Goal: Task Accomplishment & Management: Manage account settings

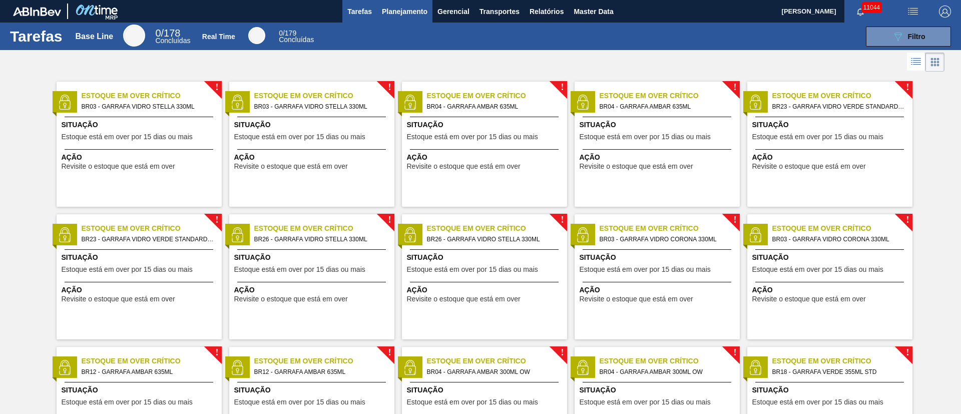
click at [398, 7] on span "Planejamento" at bounding box center [405, 12] width 46 height 12
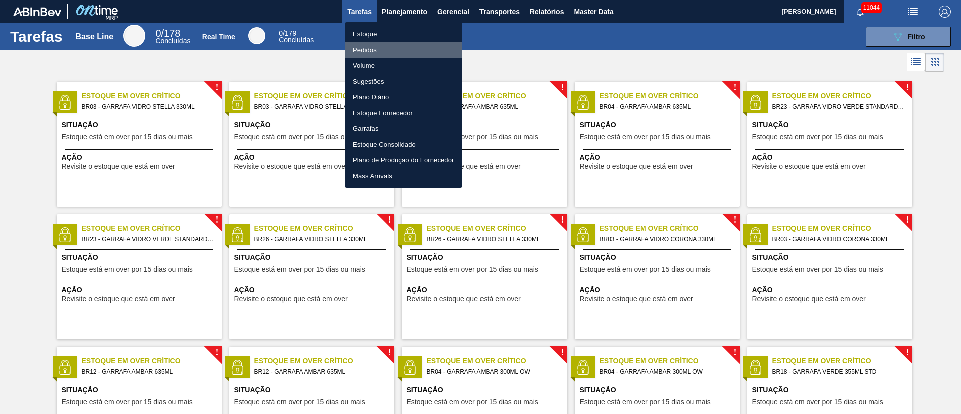
click at [372, 54] on li "Pedidos" at bounding box center [404, 50] width 118 height 16
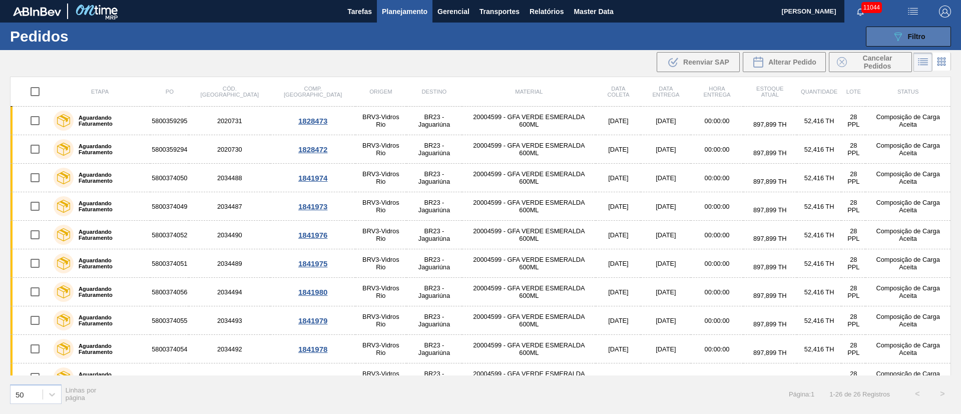
click at [640, 39] on div "089F7B8B-B2A5-4AFE-B5C0-19BA573D28AC Filtro" at bounding box center [909, 37] width 34 height 12
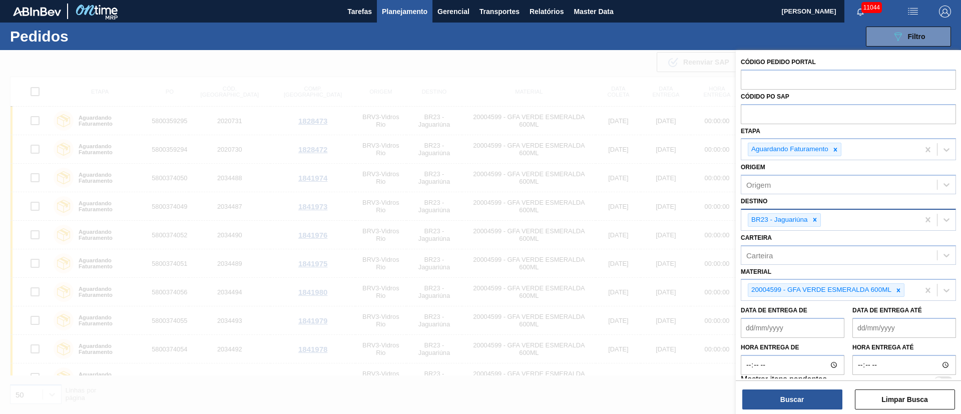
click at [640, 222] on icon at bounding box center [815, 219] width 7 height 7
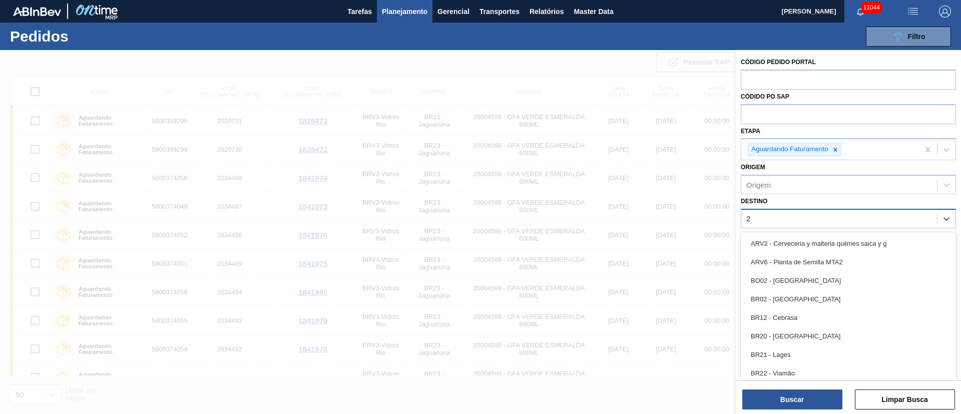
type input "21"
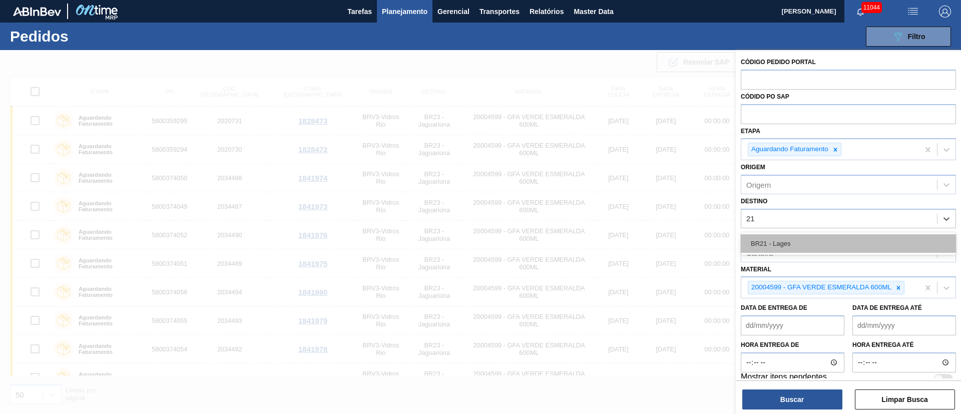
click at [640, 247] on div "BR21 - Lages" at bounding box center [848, 243] width 215 height 19
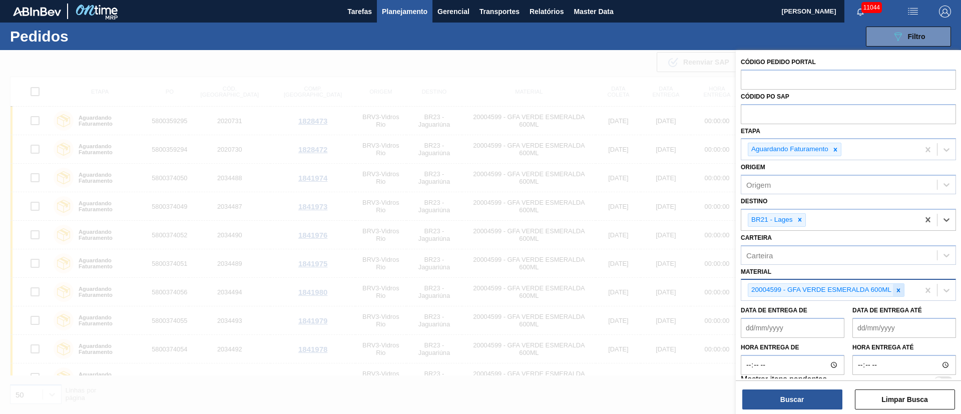
click at [640, 275] on icon at bounding box center [899, 290] width 4 height 4
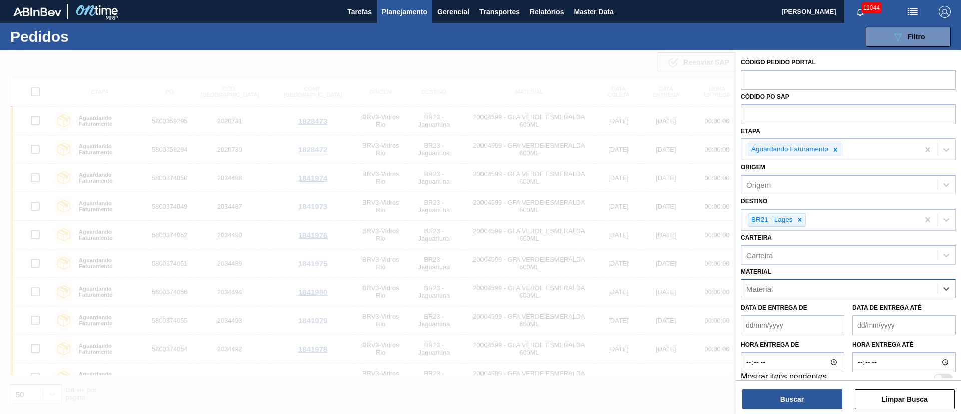
click at [640, 275] on div "Material" at bounding box center [840, 289] width 196 height 15
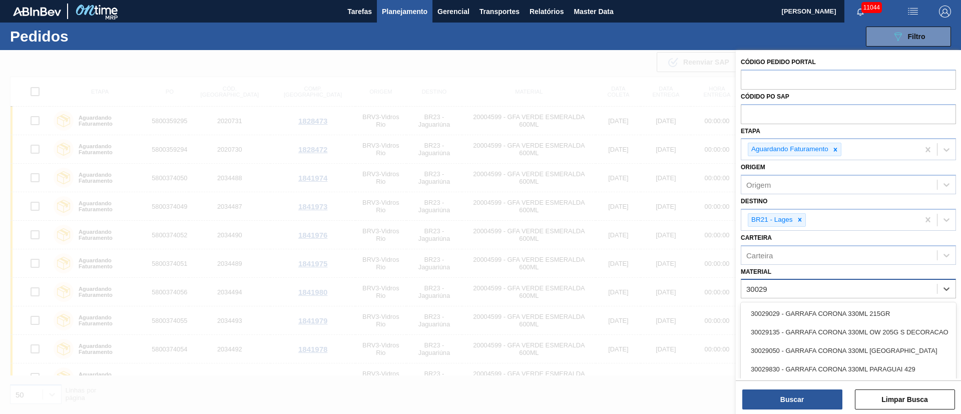
type input "300294"
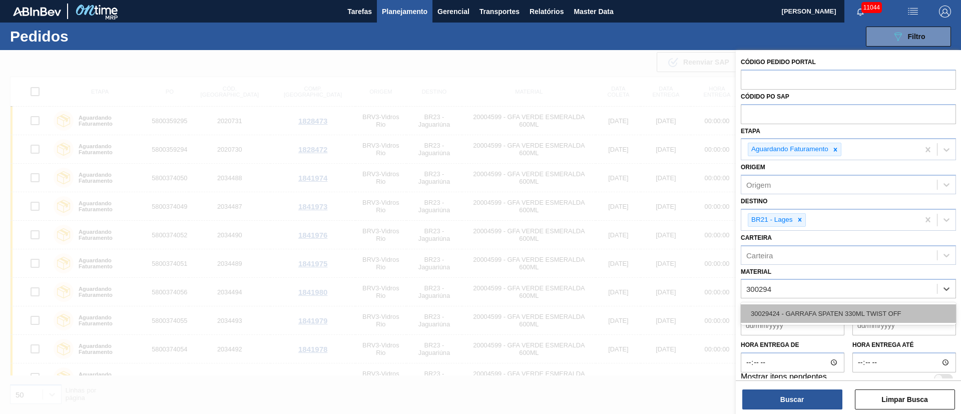
click at [640, 275] on div "30029424 - GARRAFA SPATEN 330ML TWIST OFF" at bounding box center [848, 313] width 215 height 19
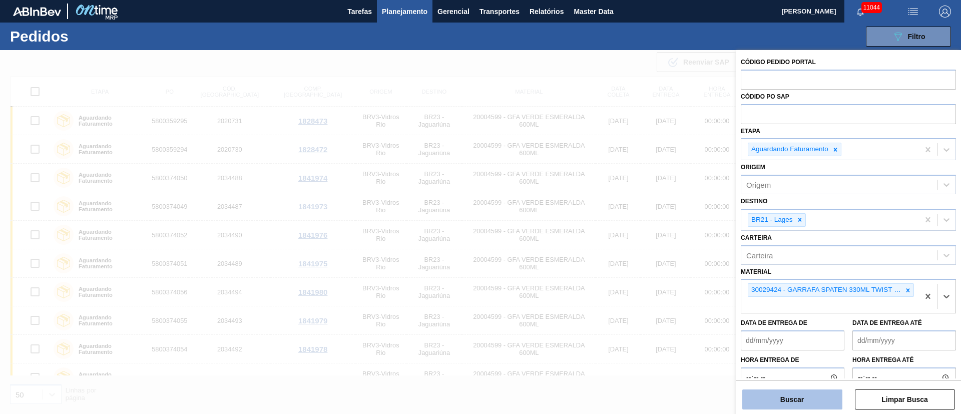
click at [640, 275] on button "Buscar" at bounding box center [793, 400] width 100 height 20
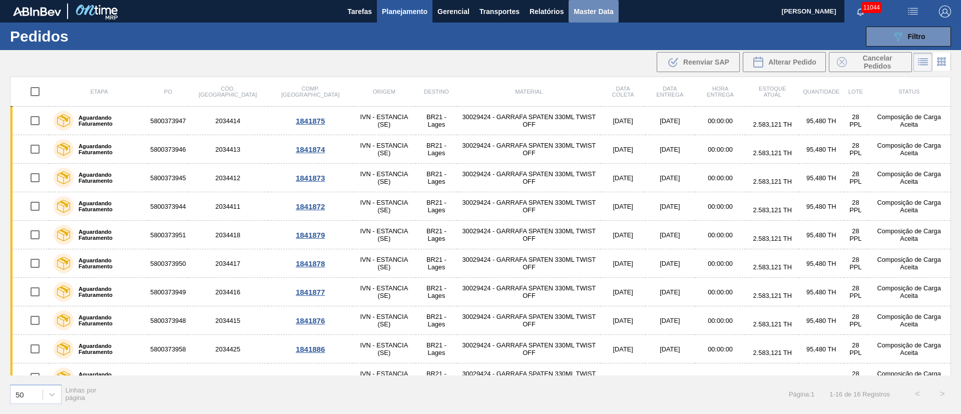
click at [609, 8] on span "Master Data" at bounding box center [594, 12] width 40 height 12
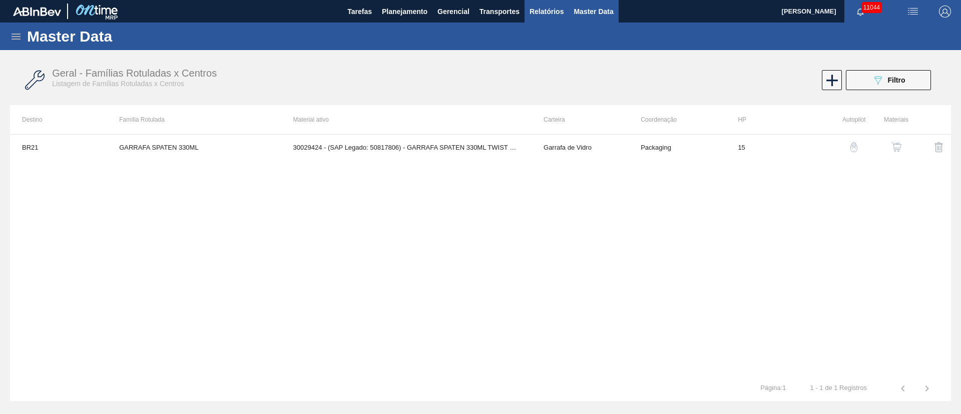
click at [565, 15] on button "Relatórios" at bounding box center [547, 11] width 44 height 23
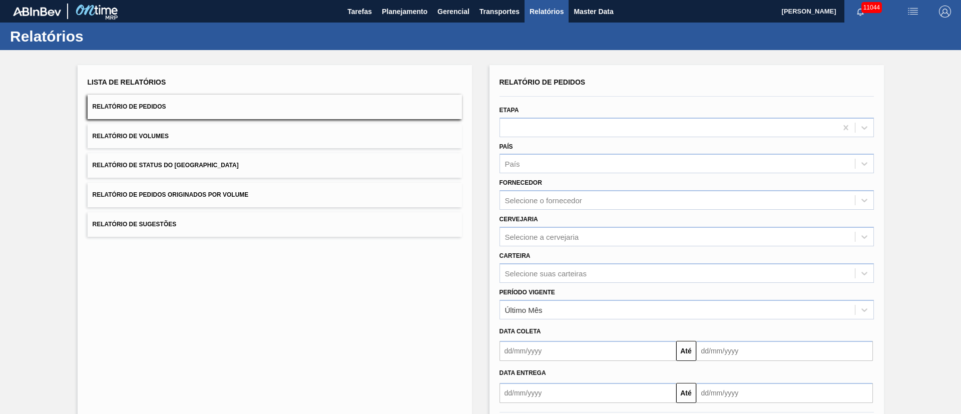
click at [174, 190] on button "Relatório de Pedidos Originados por Volume" at bounding box center [275, 195] width 375 height 25
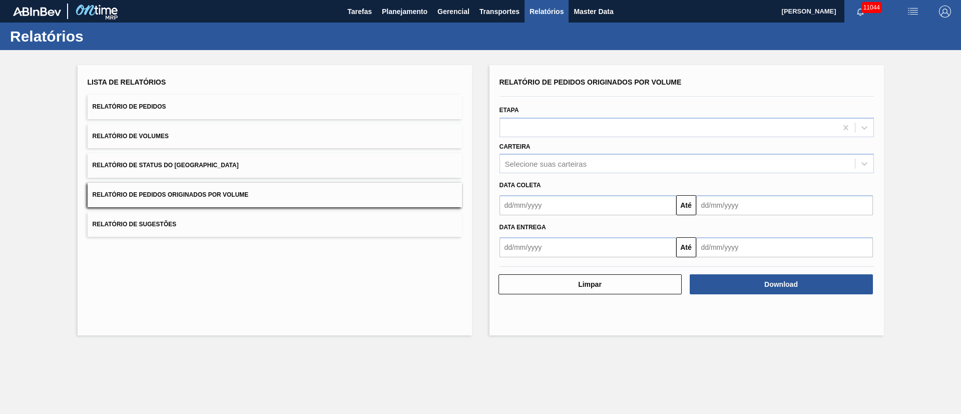
click at [308, 193] on button "Relatório de Pedidos Originados por Volume" at bounding box center [275, 195] width 375 height 25
click at [625, 164] on div "Selecione suas carteiras" at bounding box center [677, 164] width 355 height 15
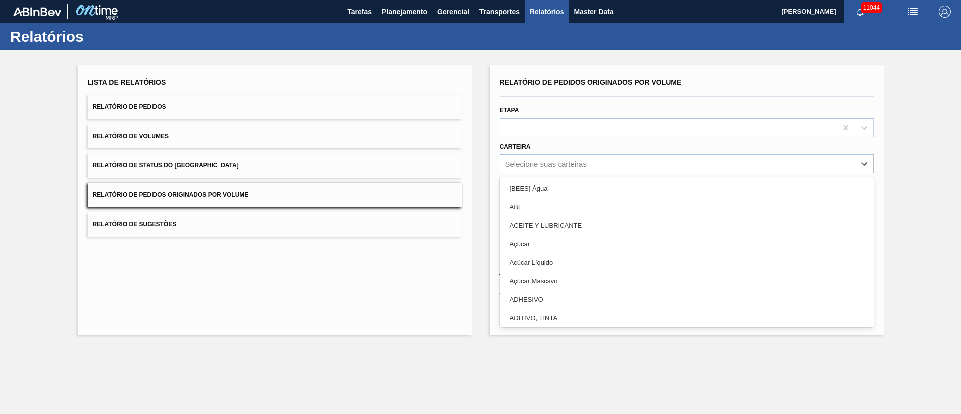
click at [156, 198] on button "Relatório de Pedidos Originados por Volume" at bounding box center [275, 195] width 375 height 25
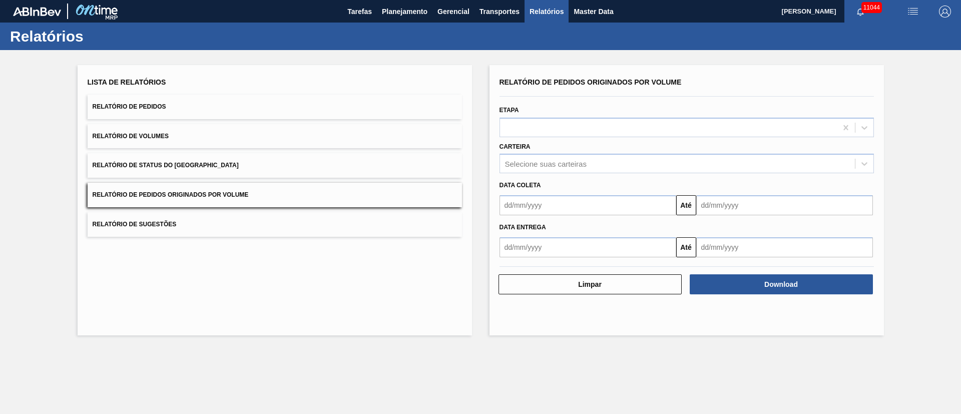
click at [226, 188] on button "Relatório de Pedidos Originados por Volume" at bounding box center [275, 195] width 375 height 25
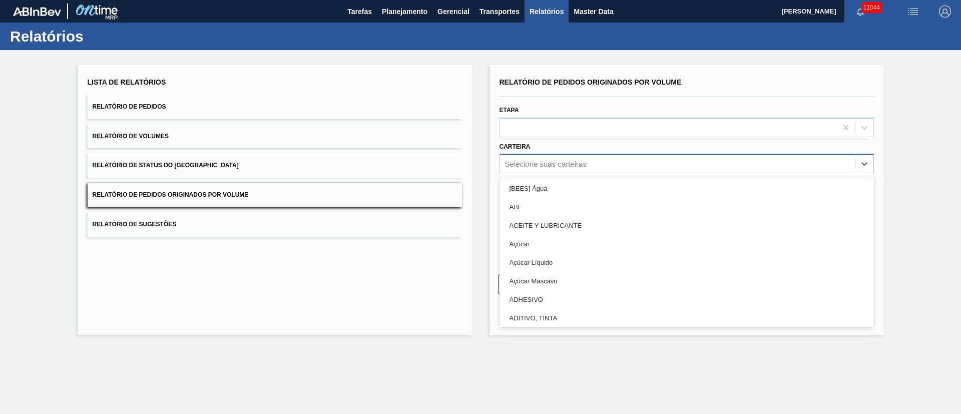
click at [558, 170] on div "Selecione suas carteiras" at bounding box center [677, 164] width 355 height 15
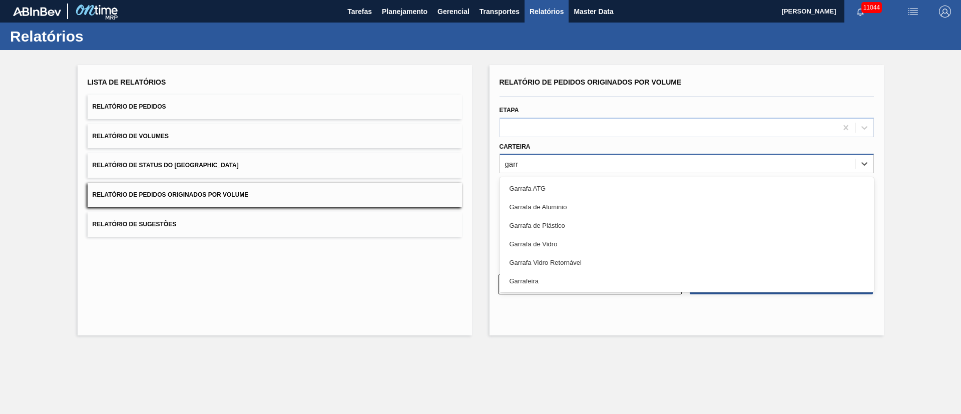
type input "garra"
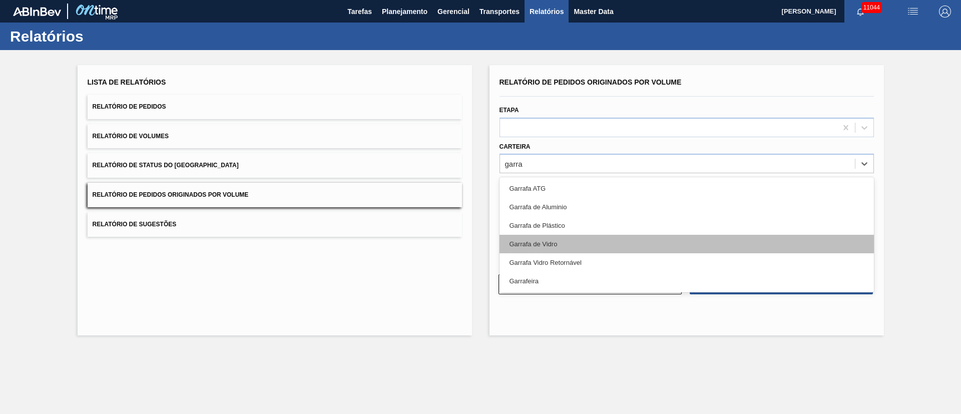
click at [545, 235] on div "Garrafa de Vidro" at bounding box center [687, 244] width 375 height 19
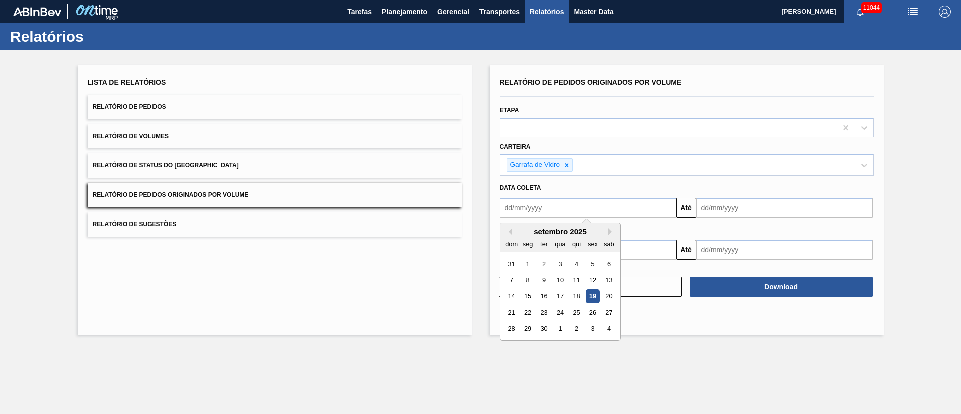
click at [541, 211] on input "text" at bounding box center [588, 208] width 177 height 20
click at [528, 264] on div "1" at bounding box center [528, 264] width 14 height 14
type input "01/09/2025"
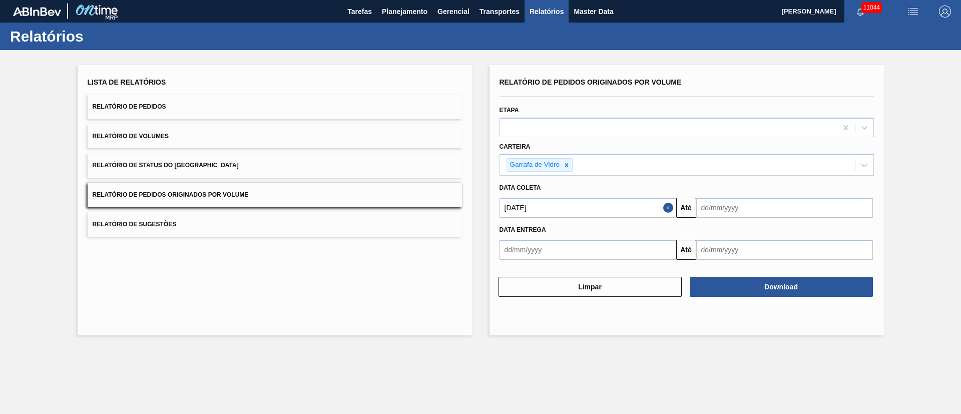
click at [640, 211] on input "text" at bounding box center [785, 208] width 177 height 20
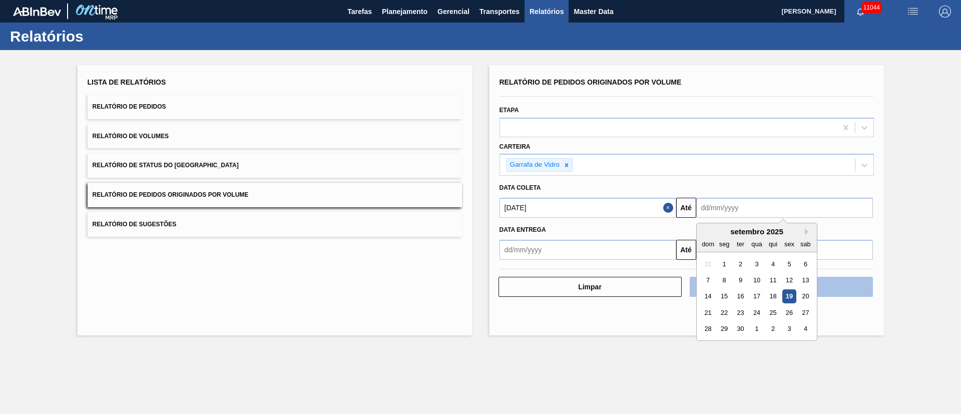
click at [640, 275] on div "10" at bounding box center [757, 280] width 14 height 14
click at [640, 205] on input "10/09/2025" at bounding box center [785, 208] width 177 height 20
click at [640, 275] on div "19" at bounding box center [790, 297] width 14 height 14
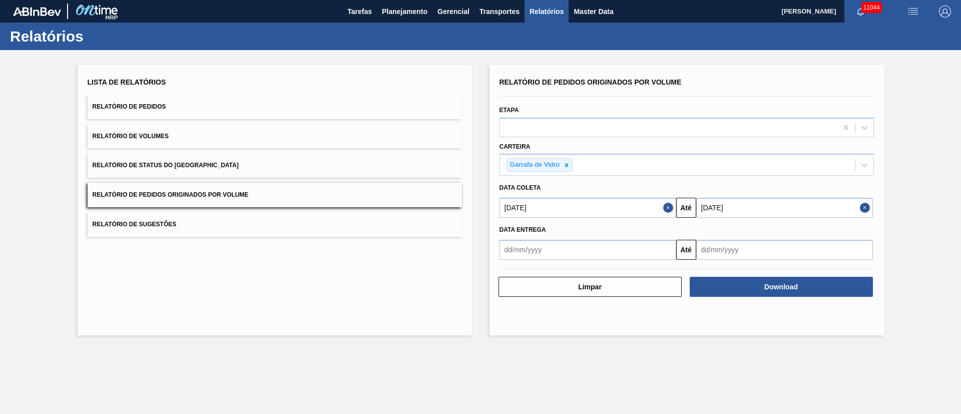
click at [640, 210] on input "[DATE]" at bounding box center [785, 208] width 177 height 20
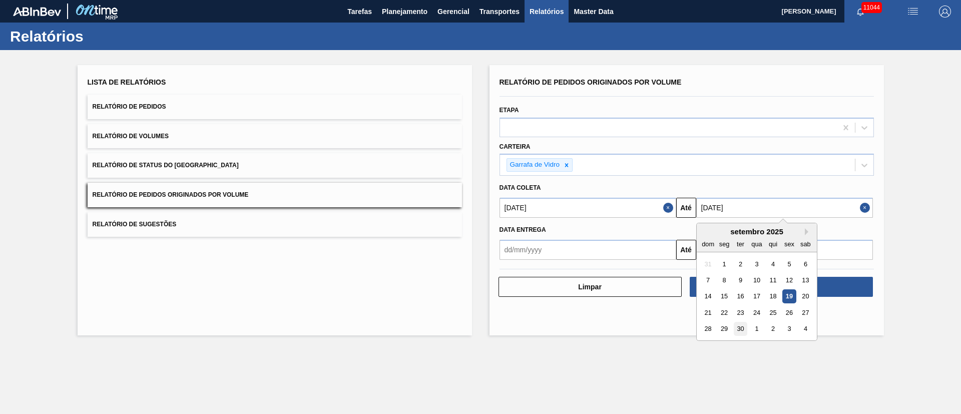
click at [640, 275] on div "30" at bounding box center [741, 329] width 14 height 14
type input "[DATE]"
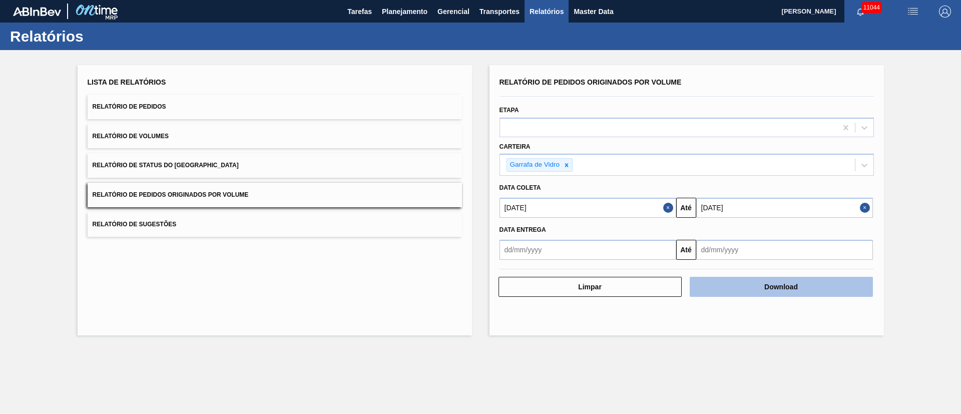
click at [640, 275] on button "Download" at bounding box center [781, 287] width 183 height 20
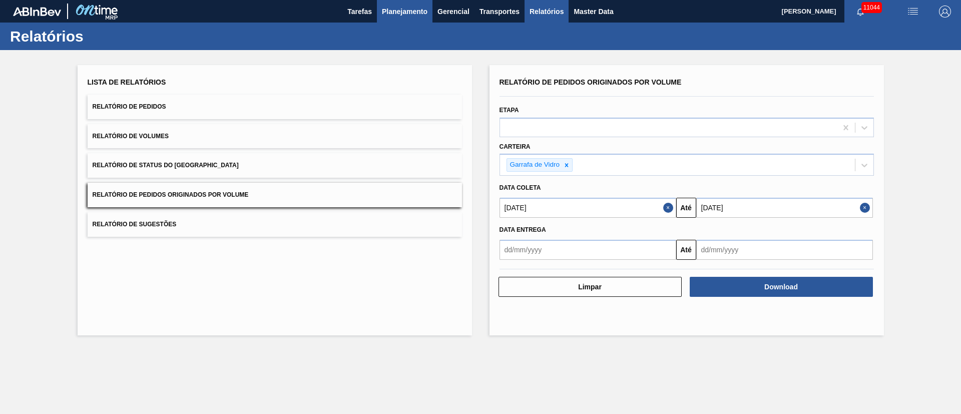
click at [397, 18] on button "Planejamento" at bounding box center [405, 11] width 56 height 23
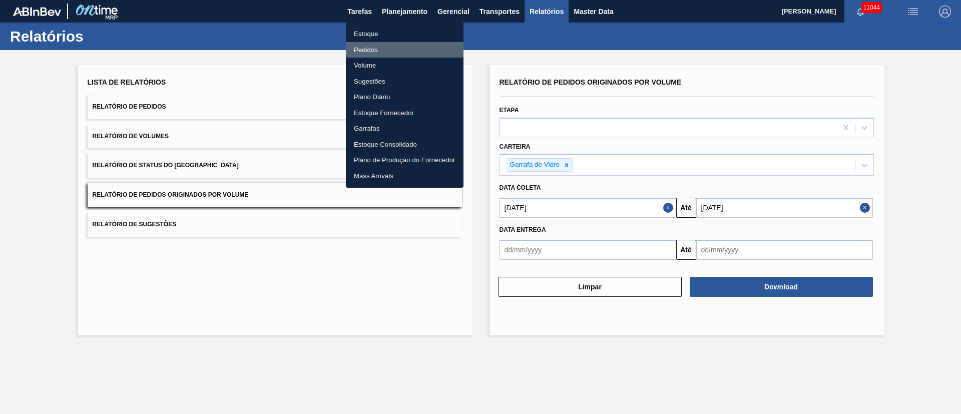
click at [378, 47] on li "Pedidos" at bounding box center [405, 50] width 118 height 16
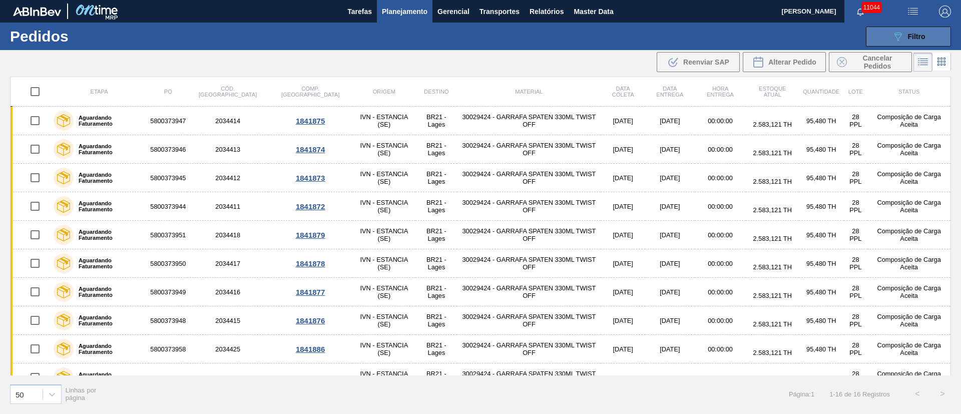
click at [640, 35] on div "089F7B8B-B2A5-4AFE-B5C0-19BA573D28AC Filtro" at bounding box center [909, 37] width 34 height 12
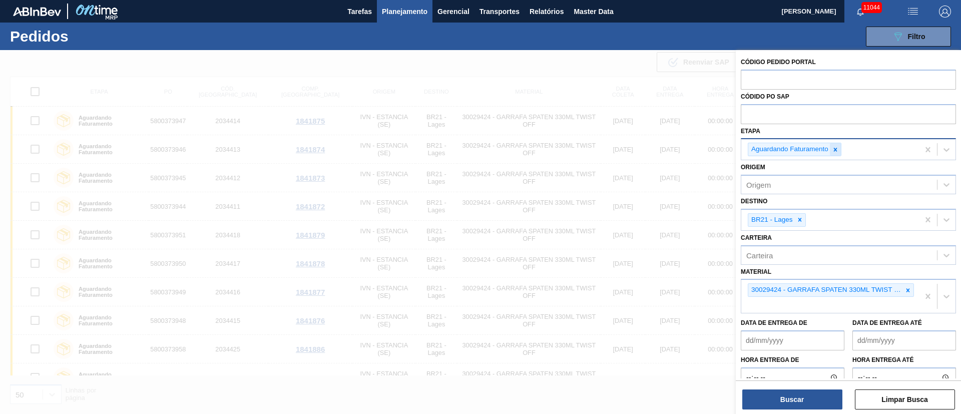
click at [640, 147] on icon at bounding box center [835, 149] width 7 height 7
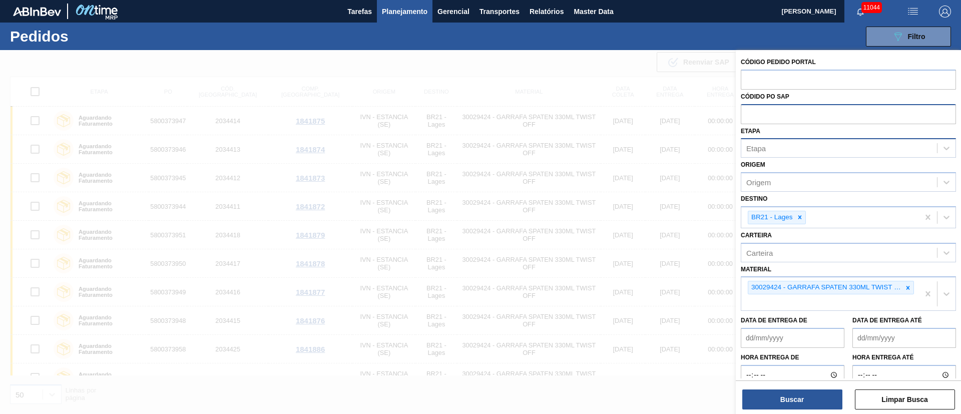
click at [640, 109] on input "text" at bounding box center [848, 113] width 215 height 19
paste input "text"
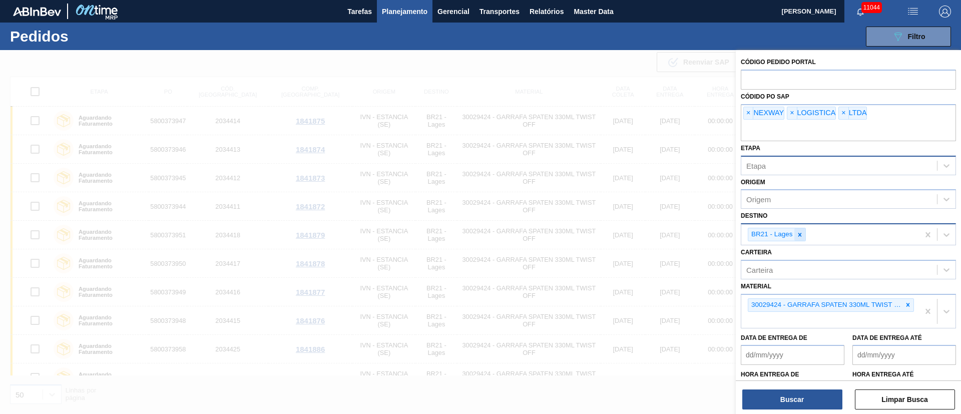
click at [640, 235] on icon at bounding box center [800, 234] width 7 height 7
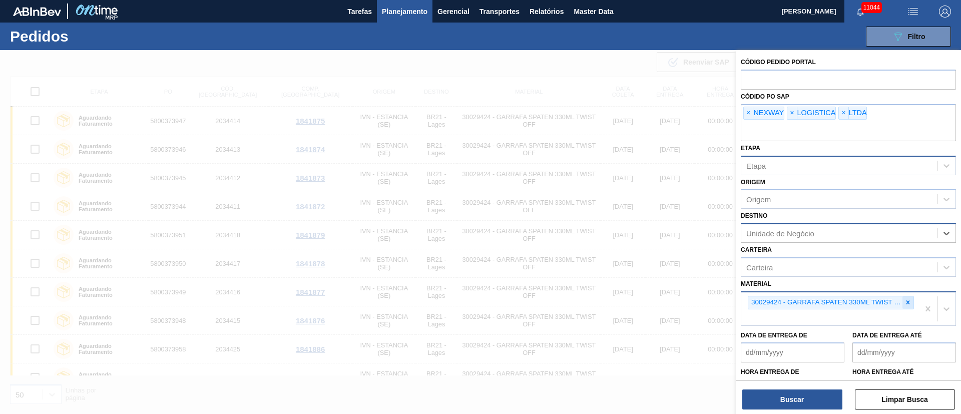
click at [640, 275] on div at bounding box center [908, 302] width 11 height 13
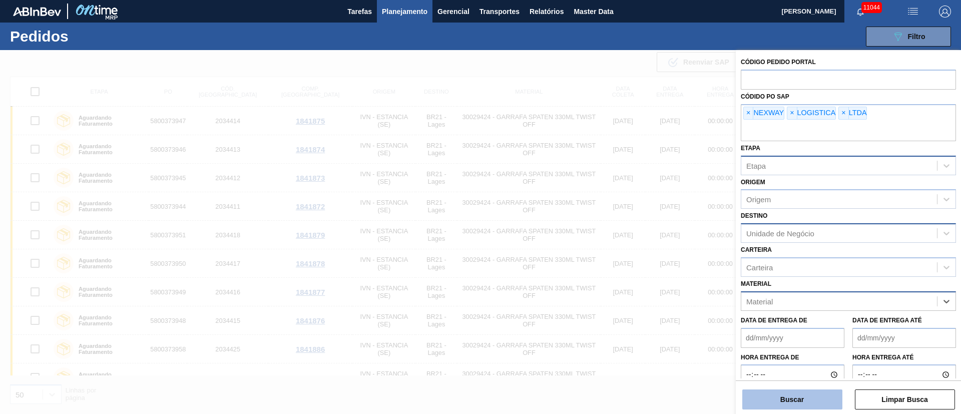
click at [640, 275] on button "Buscar" at bounding box center [793, 400] width 100 height 20
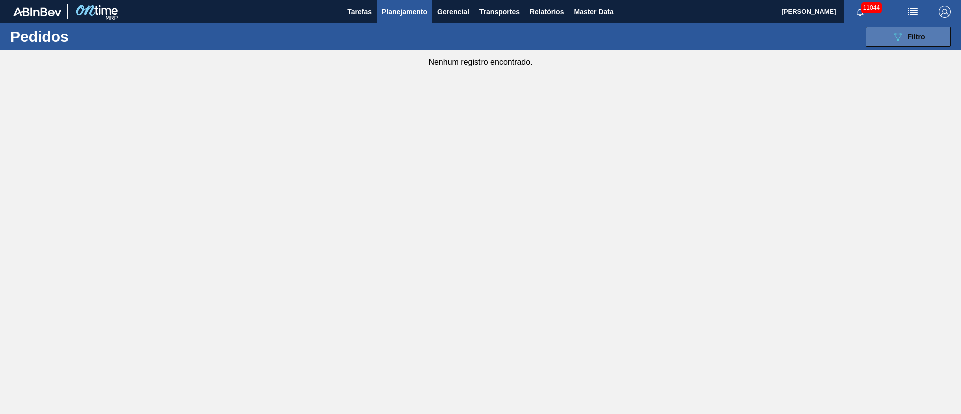
click at [640, 39] on span "Filtro" at bounding box center [917, 37] width 18 height 8
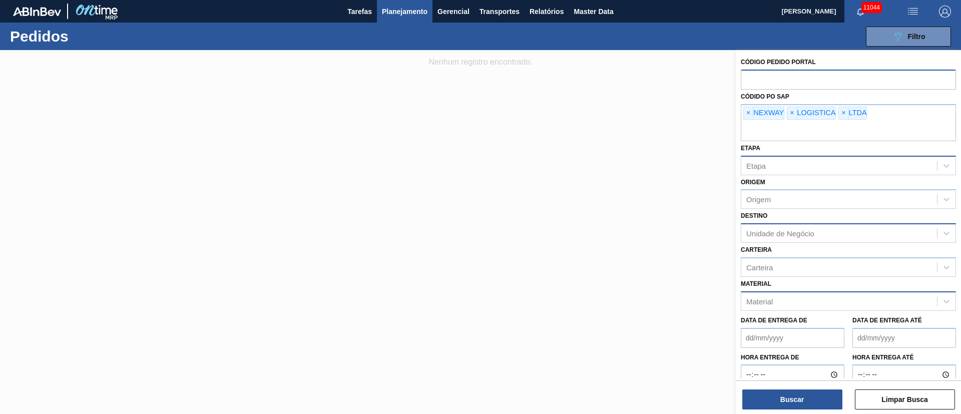
click at [640, 79] on input "text" at bounding box center [848, 79] width 215 height 19
click at [640, 111] on span "×" at bounding box center [749, 113] width 10 height 12
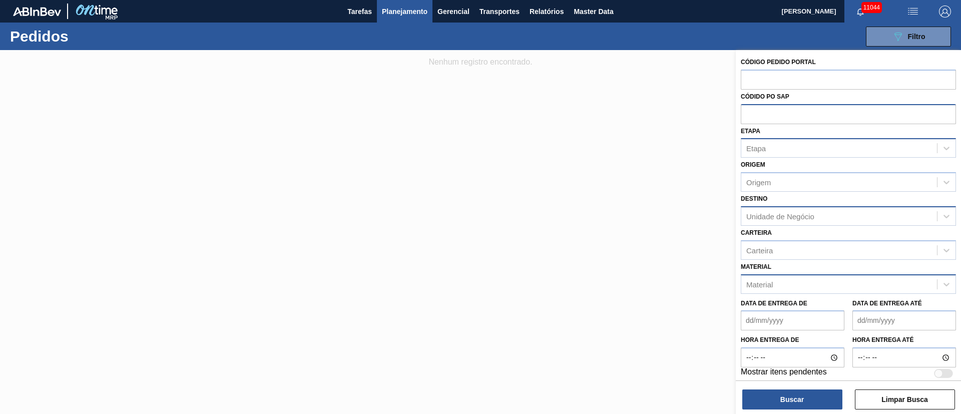
click at [640, 111] on input "text" at bounding box center [848, 113] width 215 height 19
paste input "text"
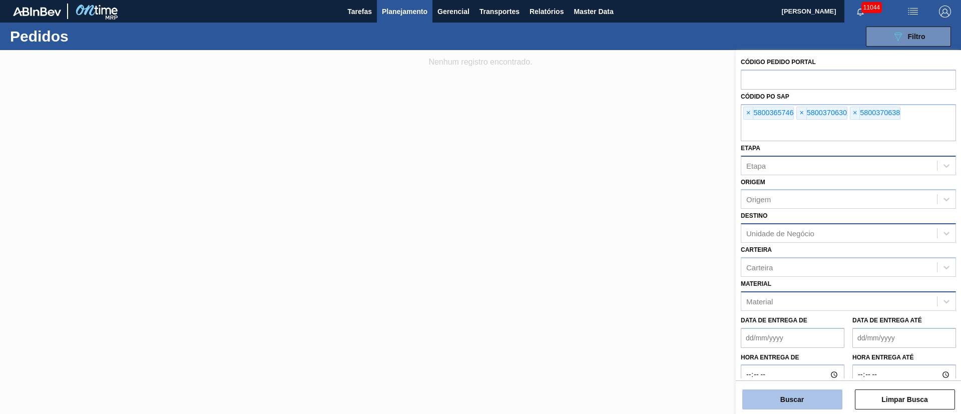
click at [640, 275] on button "Buscar" at bounding box center [793, 400] width 100 height 20
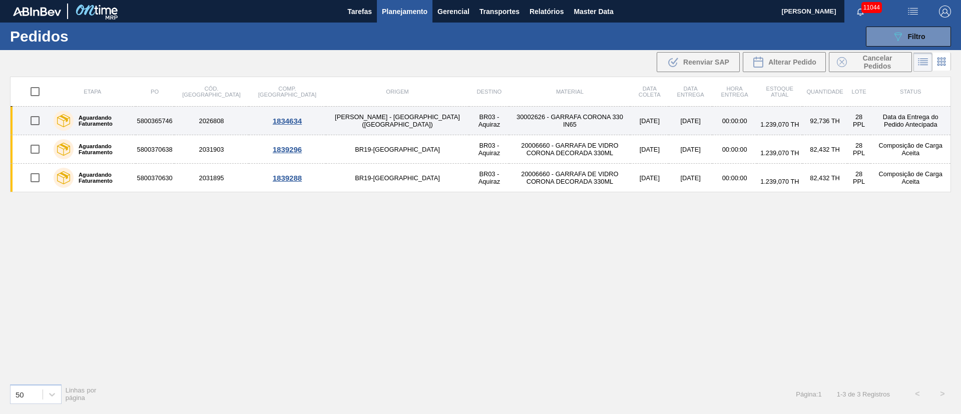
click at [37, 124] on input "checkbox" at bounding box center [35, 120] width 21 height 21
checkbox input "true"
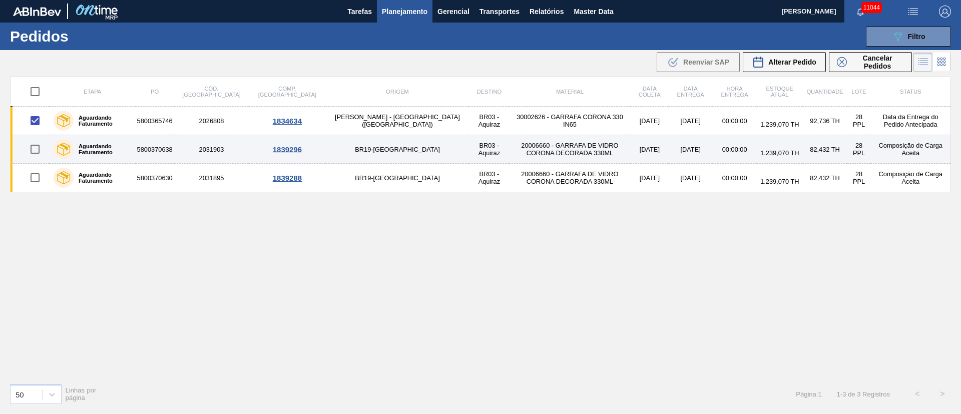
click at [38, 147] on input "checkbox" at bounding box center [35, 149] width 21 height 21
checkbox input "true"
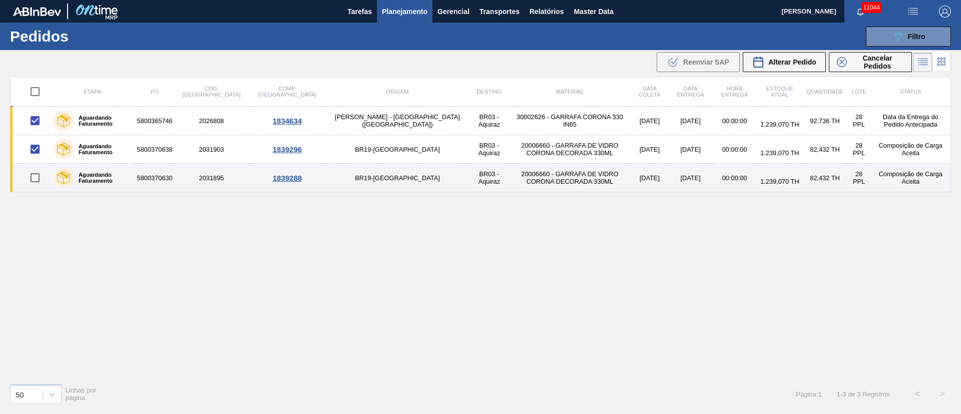
click at [35, 175] on input "checkbox" at bounding box center [35, 177] width 21 height 21
checkbox input "true"
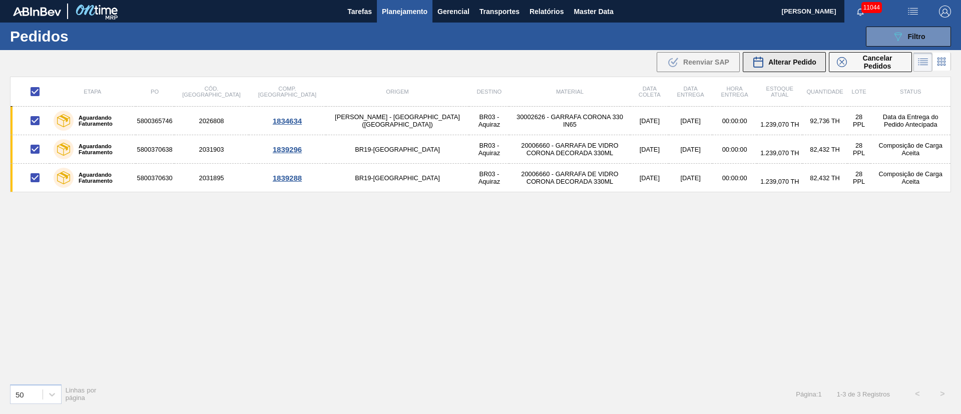
click at [640, 61] on span "Alterar Pedido" at bounding box center [793, 62] width 48 height 8
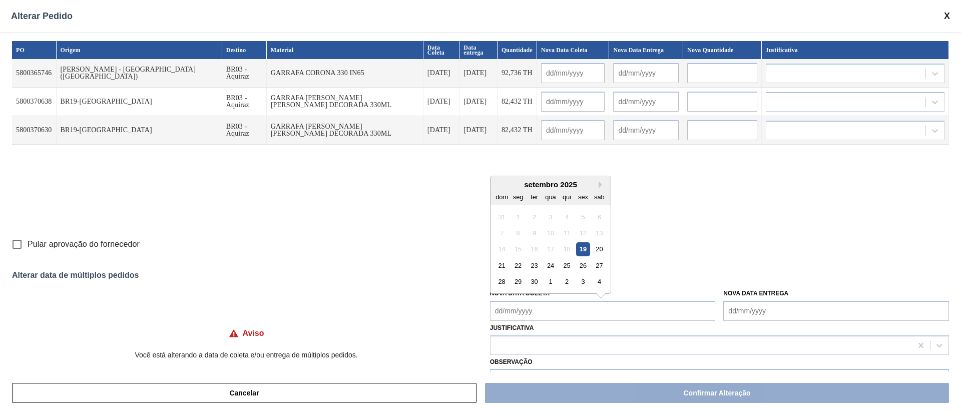
click at [536, 275] on Coleta "Nova Data Coleta" at bounding box center [603, 311] width 226 height 20
click at [519, 262] on div "22" at bounding box center [518, 266] width 14 height 14
type Coleta "[DATE]"
type input "[DATE]"
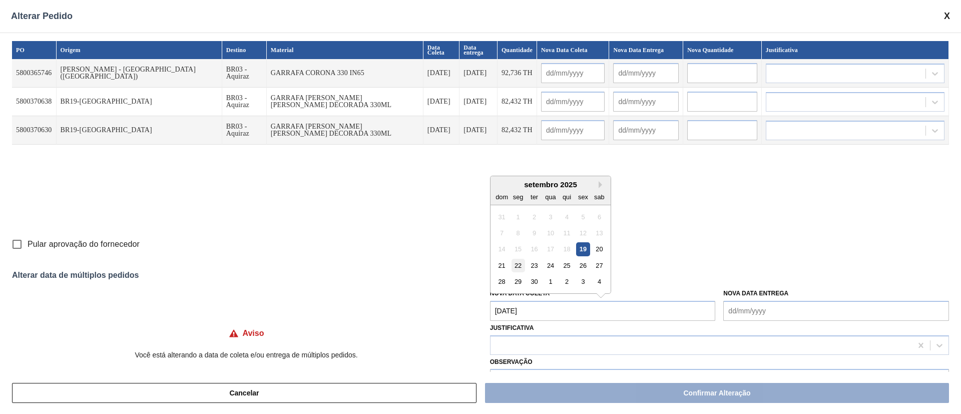
type input "[DATE]"
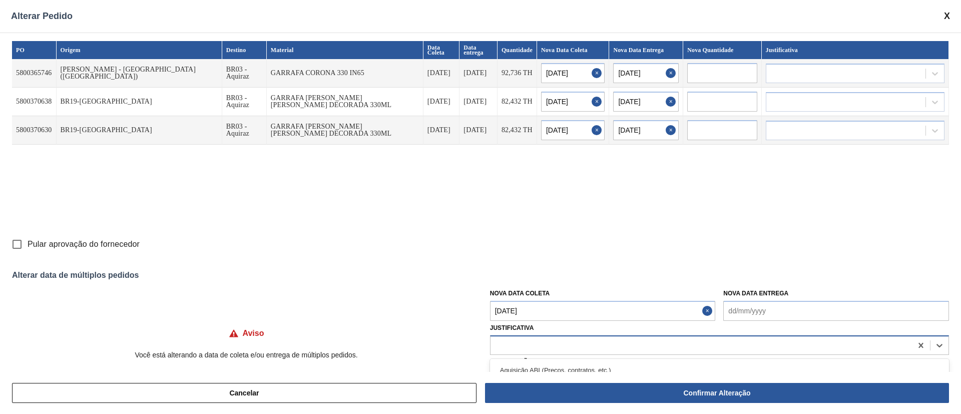
click at [522, 275] on div at bounding box center [702, 345] width 422 height 15
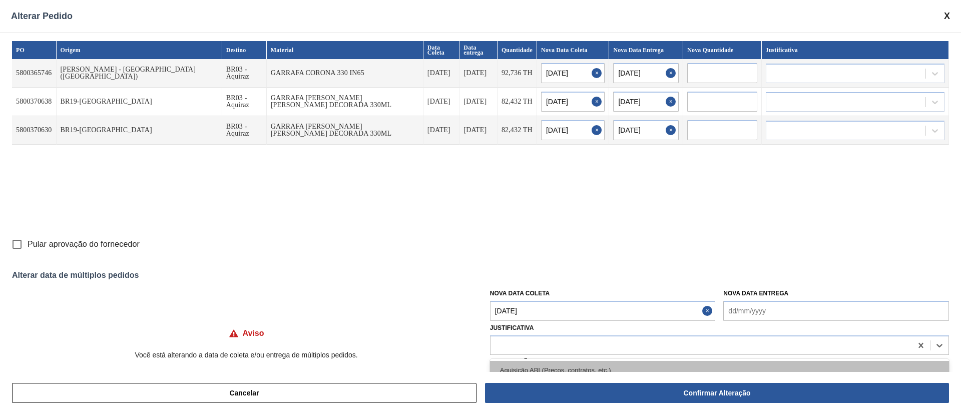
drag, startPoint x: 516, startPoint y: 363, endPoint x: 523, endPoint y: 363, distance: 6.5
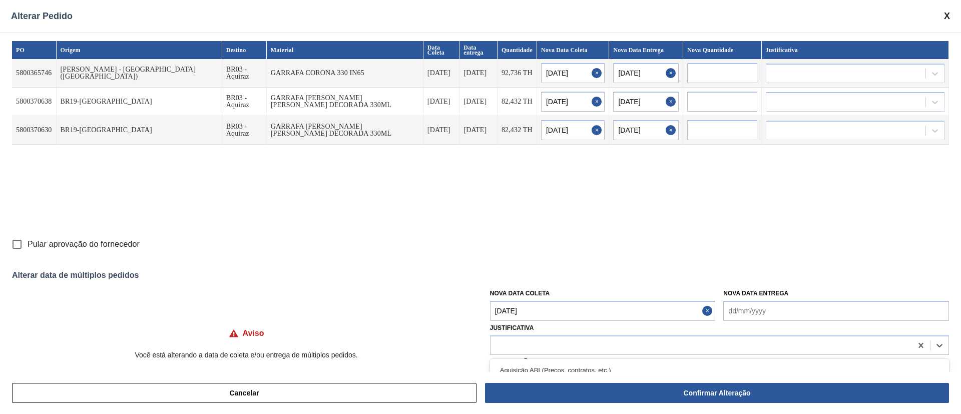
click at [517, 275] on div "Aquisição ABI (Preços, contratos, etc.)" at bounding box center [719, 370] width 459 height 19
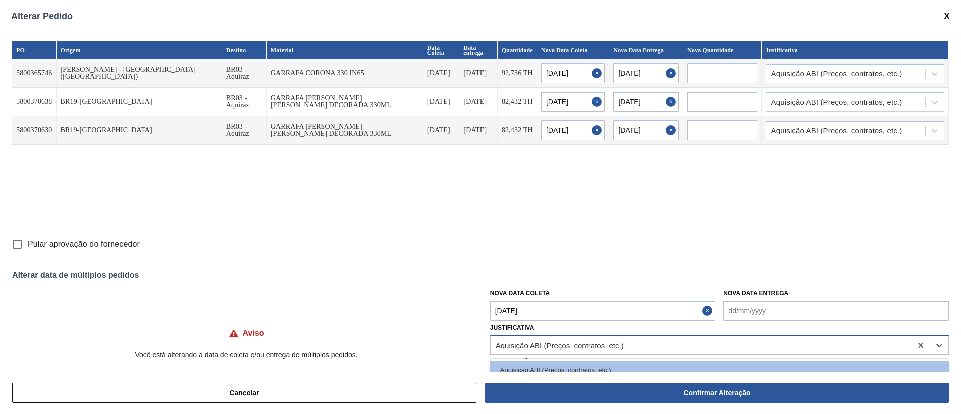
click at [600, 275] on div "Aquisição ABI (Preços, contratos, etc.)" at bounding box center [560, 345] width 128 height 9
type input "ou"
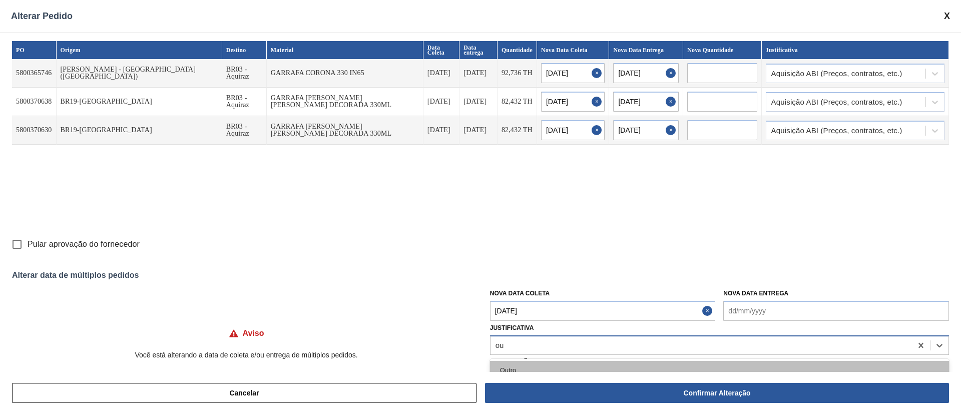
click at [536, 275] on div "Outro" at bounding box center [719, 370] width 459 height 19
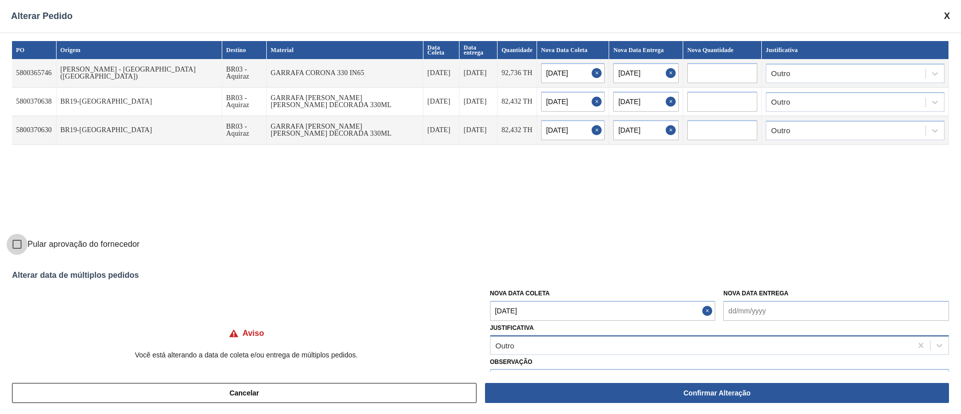
click at [15, 246] on input "Pular aprovação do fornecedor" at bounding box center [17, 244] width 21 height 21
checkbox input "true"
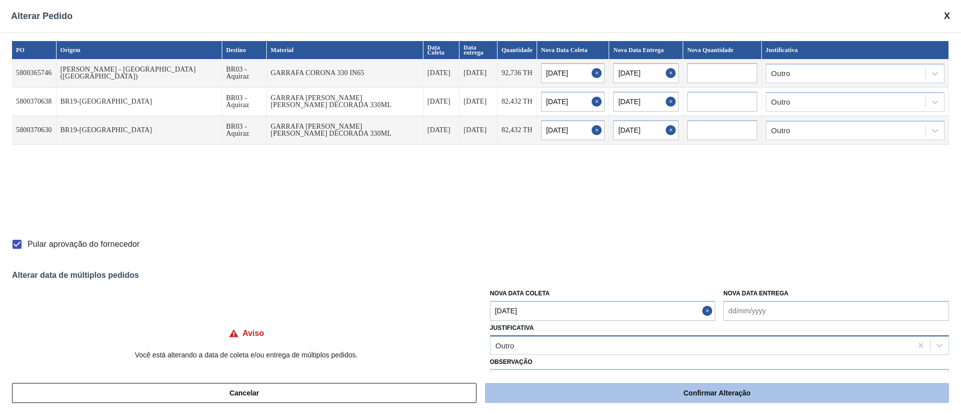
click at [640, 275] on button "Confirmar Alteração" at bounding box center [717, 393] width 464 height 20
checkbox input "false"
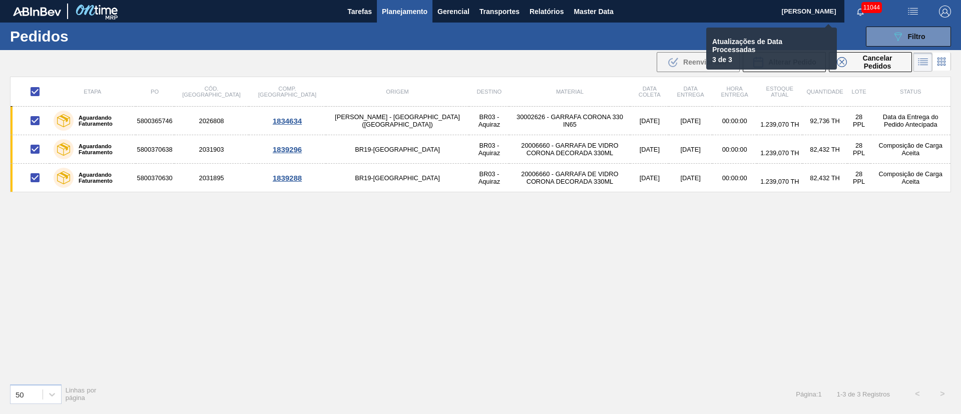
checkbox input "false"
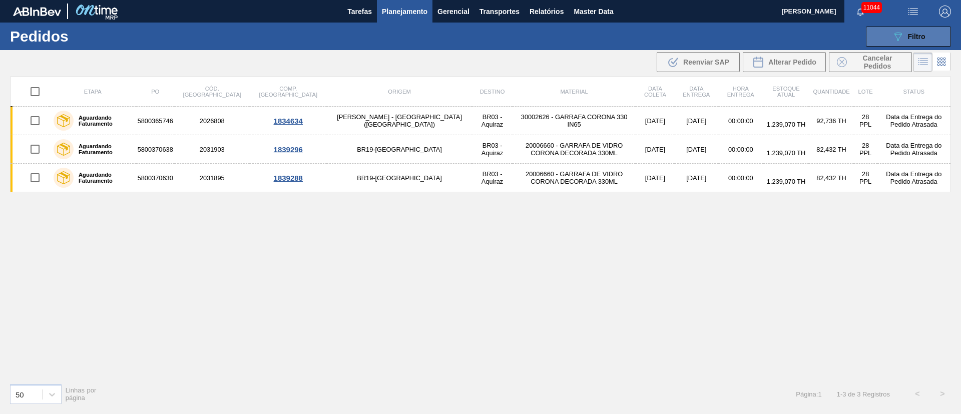
click at [640, 36] on button "089F7B8B-B2A5-4AFE-B5C0-19BA573D28AC Filtro" at bounding box center [908, 37] width 85 height 20
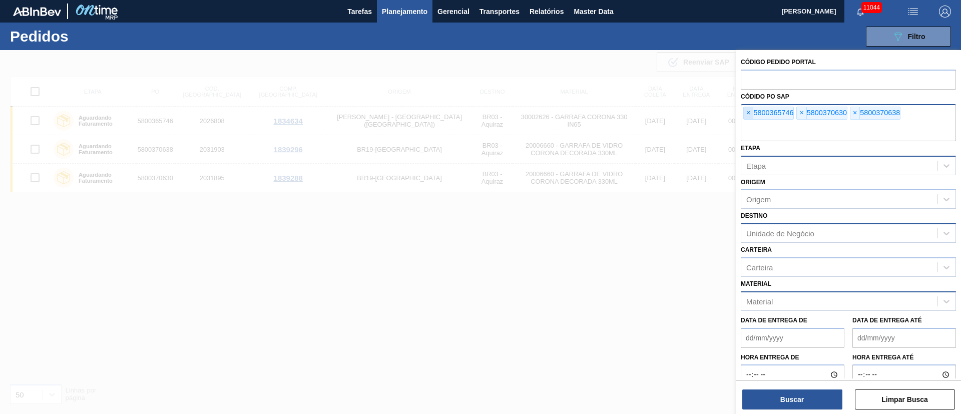
click at [640, 112] on span "×" at bounding box center [749, 113] width 10 height 12
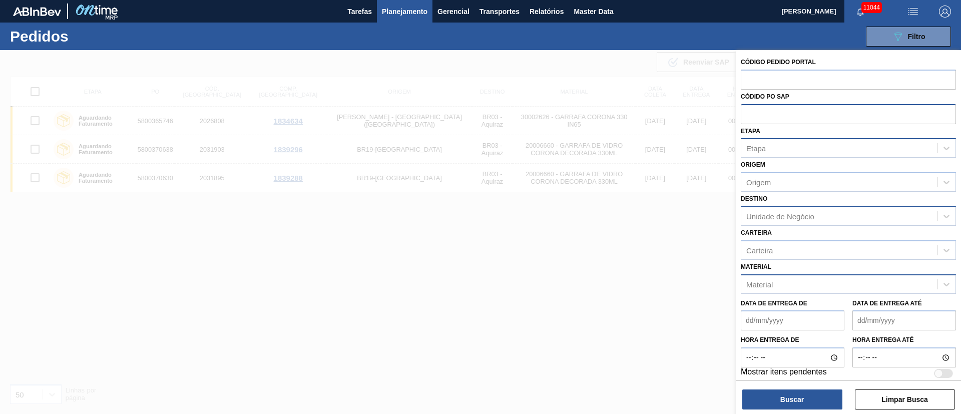
click at [640, 112] on input "text" at bounding box center [848, 113] width 215 height 19
paste input "text"
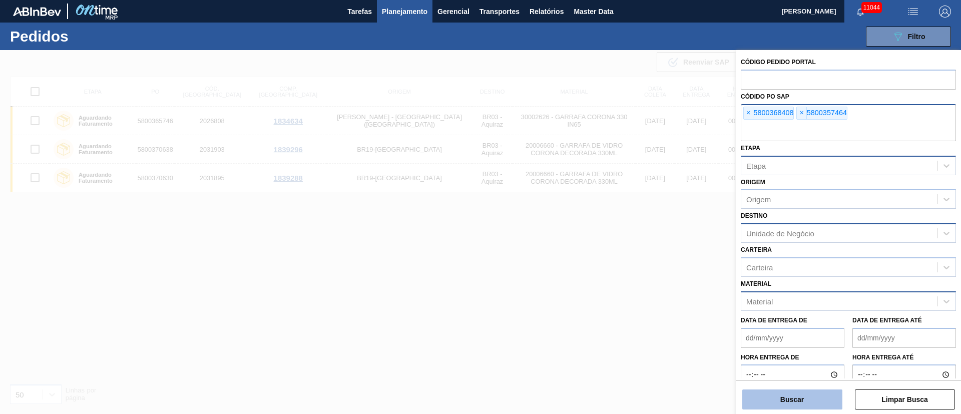
click at [640, 275] on button "Buscar" at bounding box center [793, 400] width 100 height 20
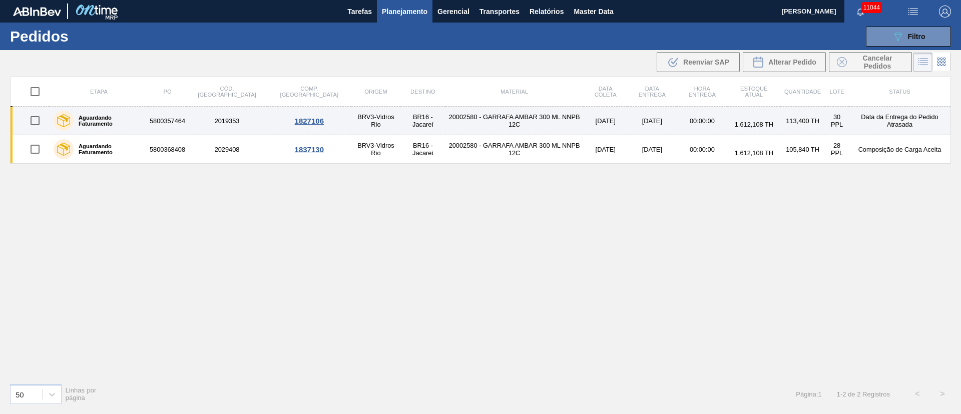
click at [39, 117] on input "checkbox" at bounding box center [35, 120] width 21 height 21
checkbox input "true"
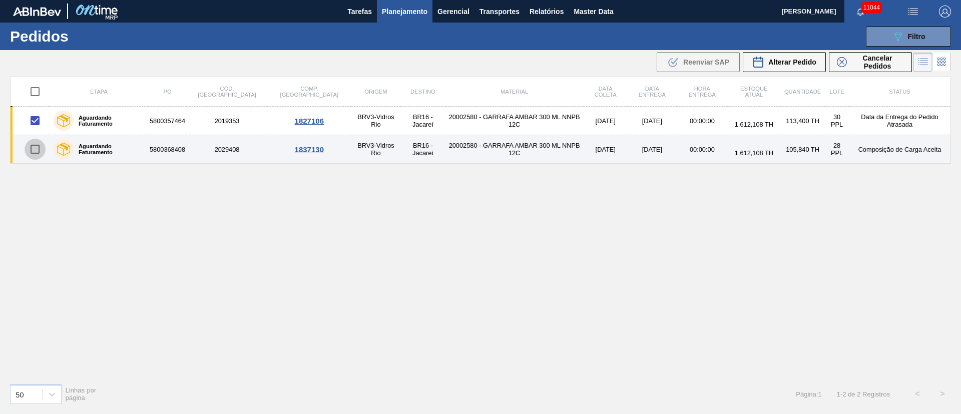
click at [42, 146] on input "checkbox" at bounding box center [35, 149] width 21 height 21
checkbox input "true"
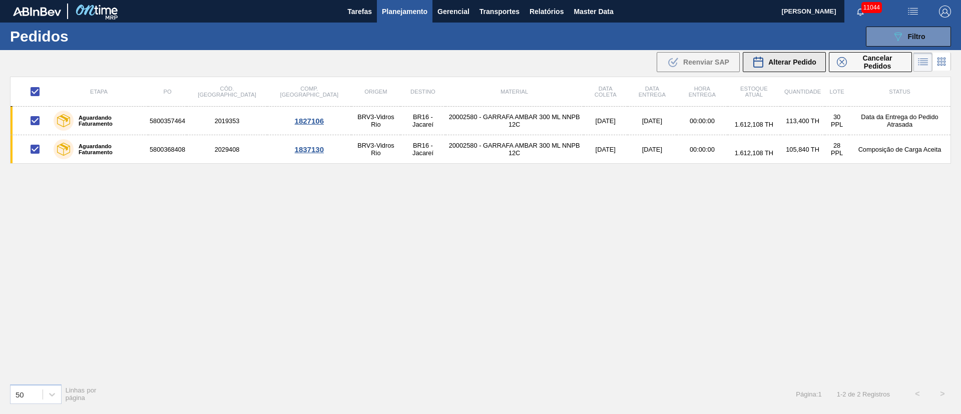
click at [640, 59] on span "Alterar Pedido" at bounding box center [793, 62] width 48 height 8
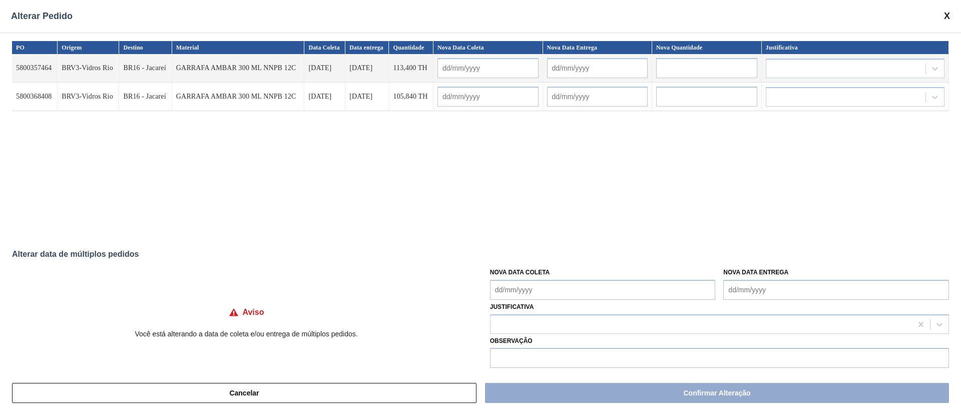
click at [543, 275] on Coleta "Nova Data Coleta" at bounding box center [603, 290] width 226 height 20
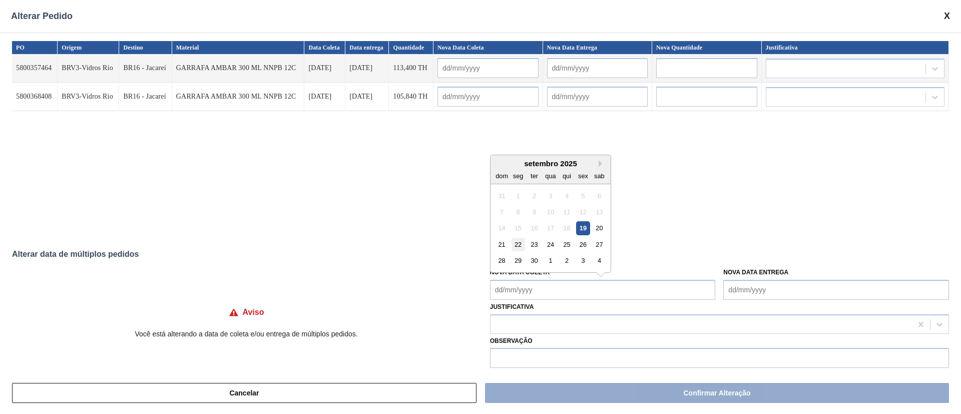
click at [519, 246] on div "22" at bounding box center [518, 245] width 14 height 14
type input "[DATE]"
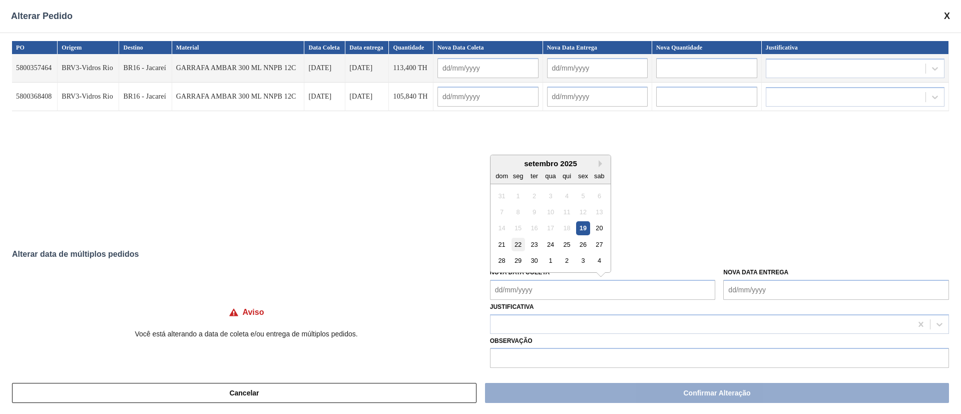
type Coleta "[DATE]"
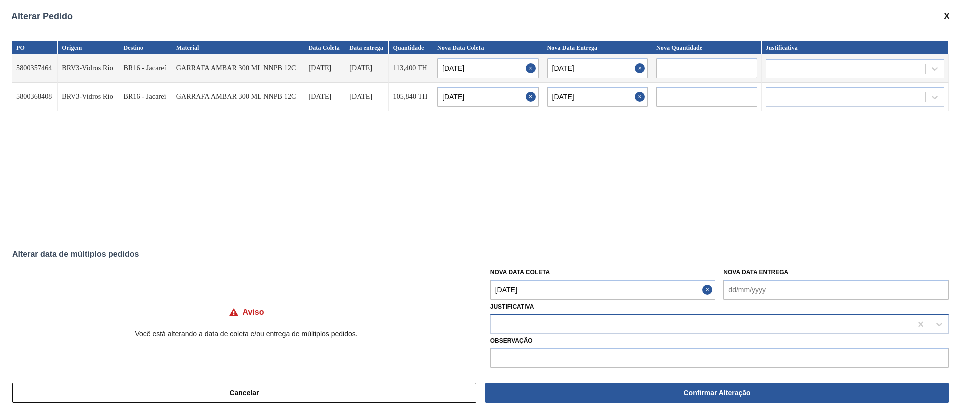
click at [536, 275] on div at bounding box center [702, 324] width 422 height 15
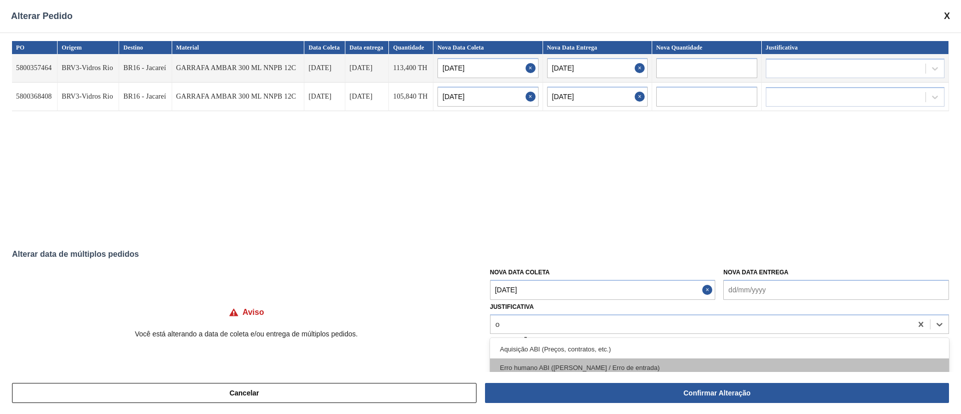
type input "ou"
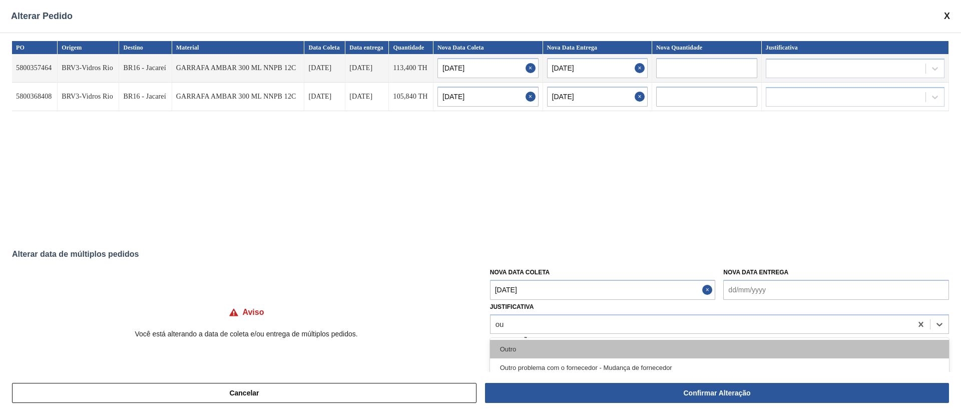
click at [525, 275] on div "Outro" at bounding box center [719, 349] width 459 height 19
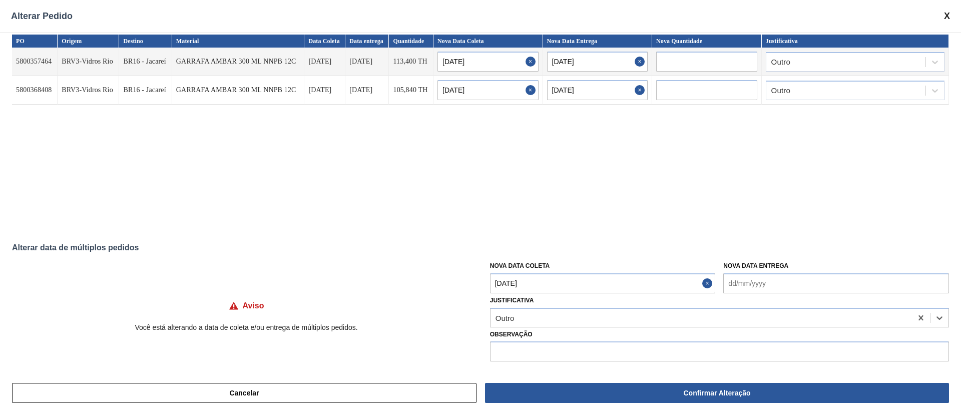
scroll to position [8, 0]
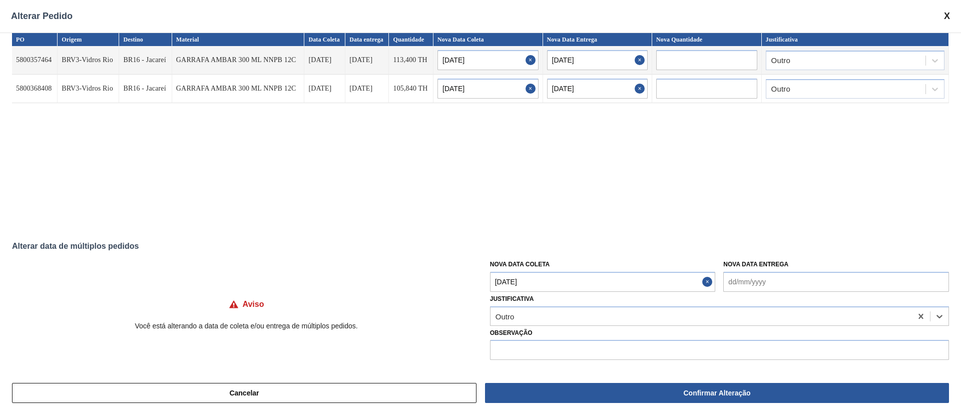
click at [553, 275] on Coleta "[DATE]" at bounding box center [603, 282] width 226 height 20
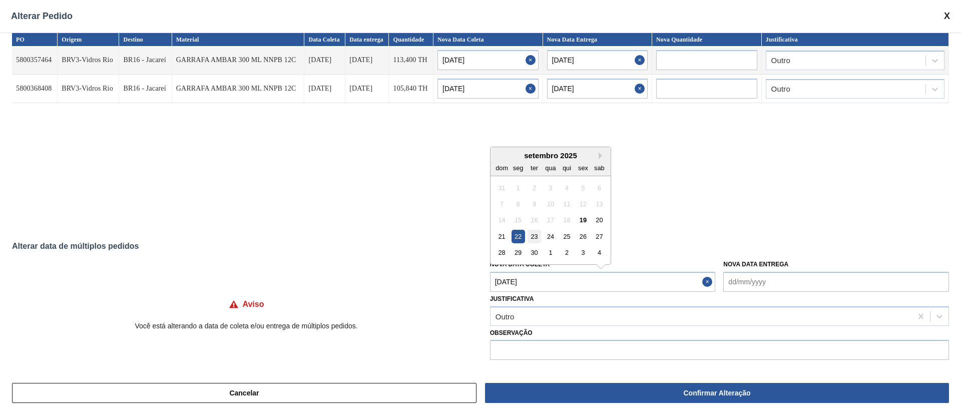
click at [535, 232] on div "23" at bounding box center [535, 237] width 14 height 14
type Coleta "[DATE]"
type input "[DATE]"
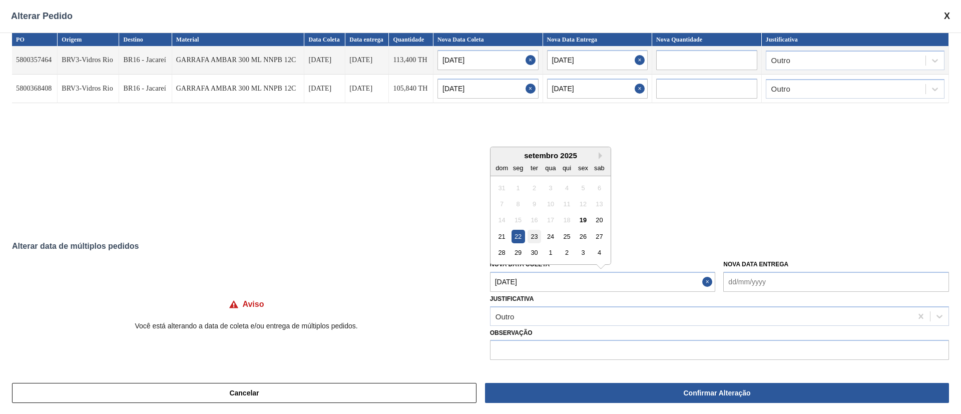
type input "[DATE]"
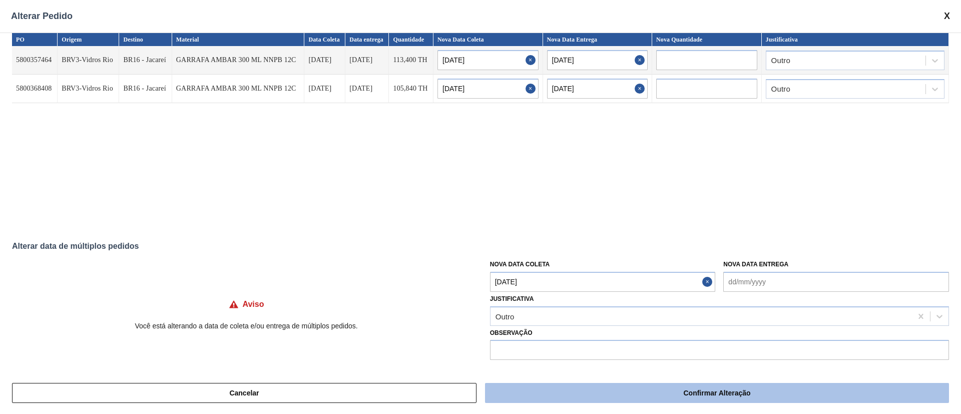
click at [577, 275] on button "Confirmar Alteração" at bounding box center [717, 393] width 464 height 20
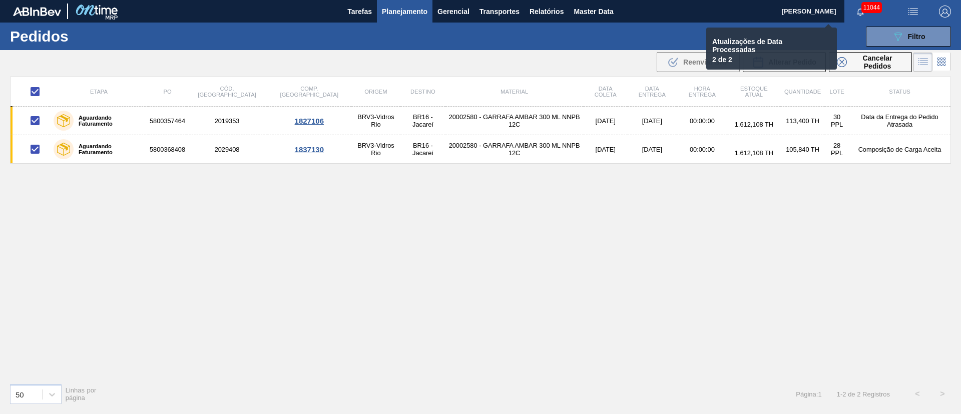
checkbox input "false"
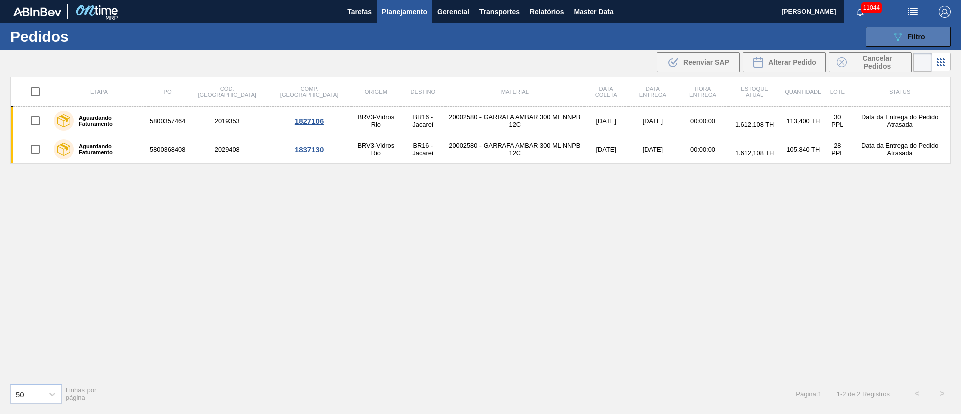
click at [640, 38] on icon "089F7B8B-B2A5-4AFE-B5C0-19BA573D28AC" at bounding box center [898, 37] width 12 height 12
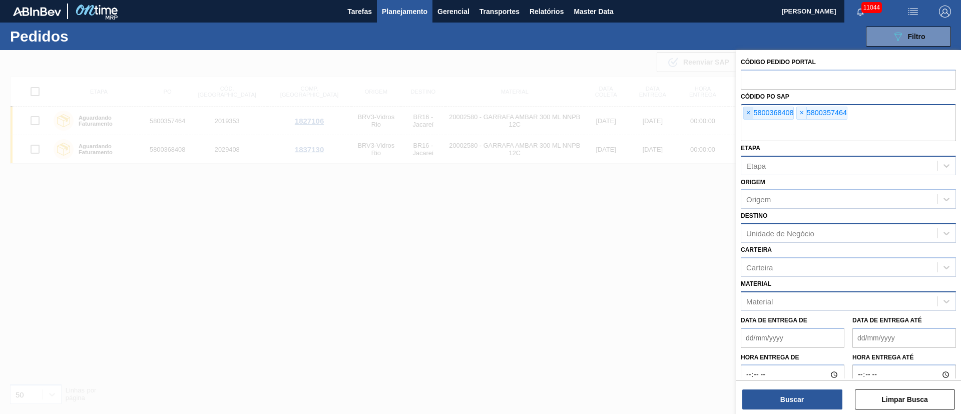
click at [640, 113] on span "×" at bounding box center [749, 113] width 10 height 12
click at [640, 122] on input "text" at bounding box center [848, 131] width 215 height 19
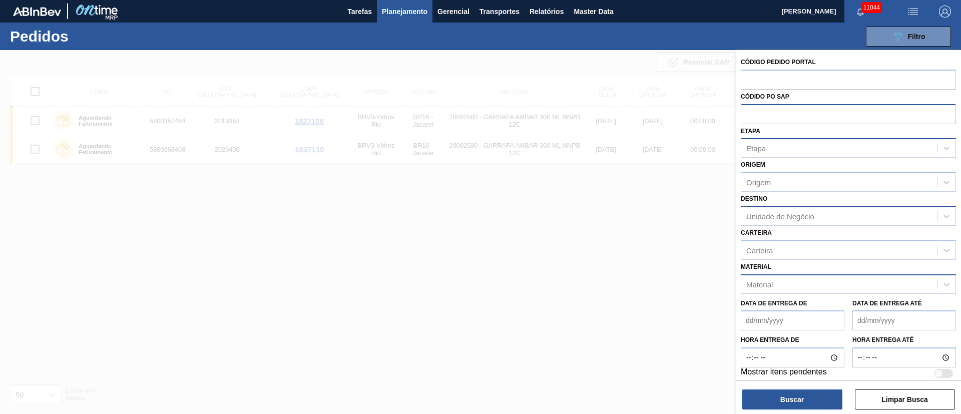
click at [640, 113] on input "text" at bounding box center [848, 113] width 215 height 19
paste input "text"
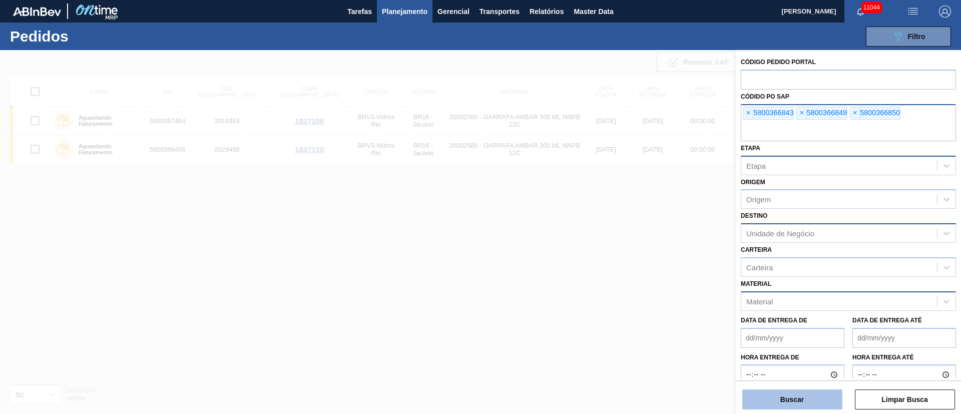
click at [640, 275] on button "Buscar" at bounding box center [793, 400] width 100 height 20
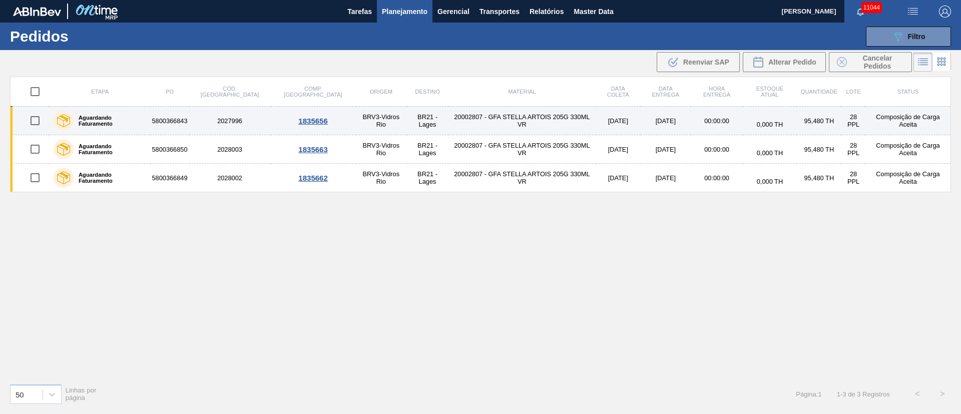
click at [34, 121] on input "checkbox" at bounding box center [35, 120] width 21 height 21
checkbox input "true"
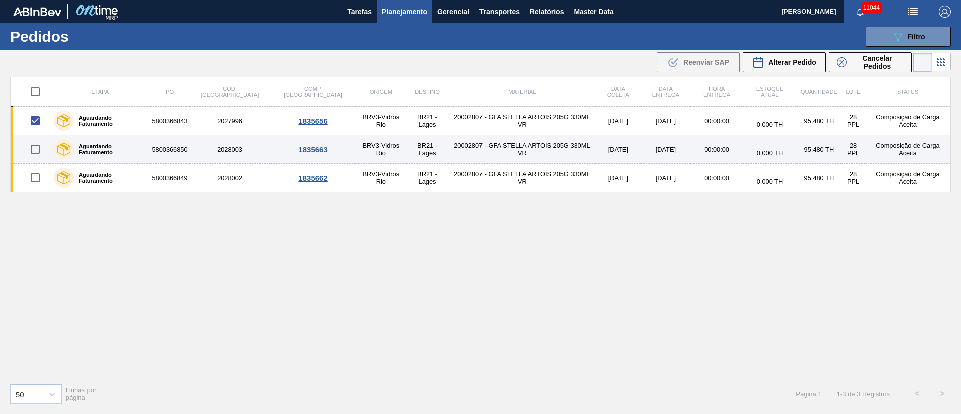
click at [37, 149] on input "checkbox" at bounding box center [35, 149] width 21 height 21
checkbox input "true"
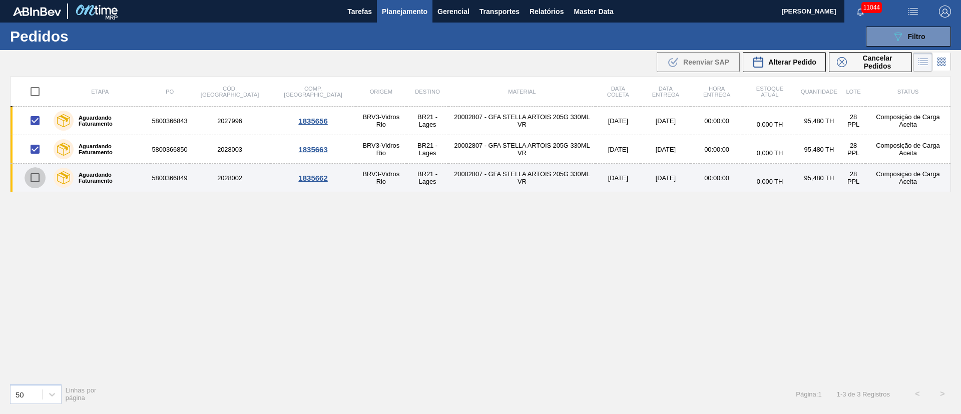
click at [39, 177] on input "checkbox" at bounding box center [35, 177] width 21 height 21
checkbox input "true"
click at [39, 176] on input "checkbox" at bounding box center [35, 177] width 21 height 21
checkbox input "false"
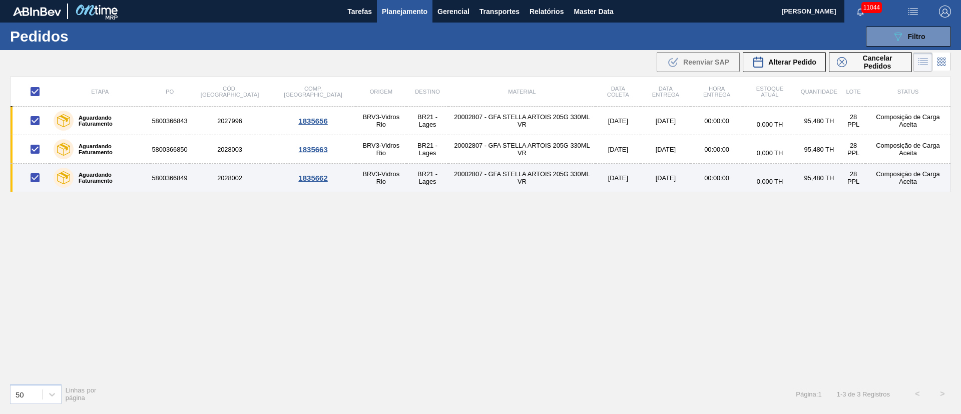
checkbox input "false"
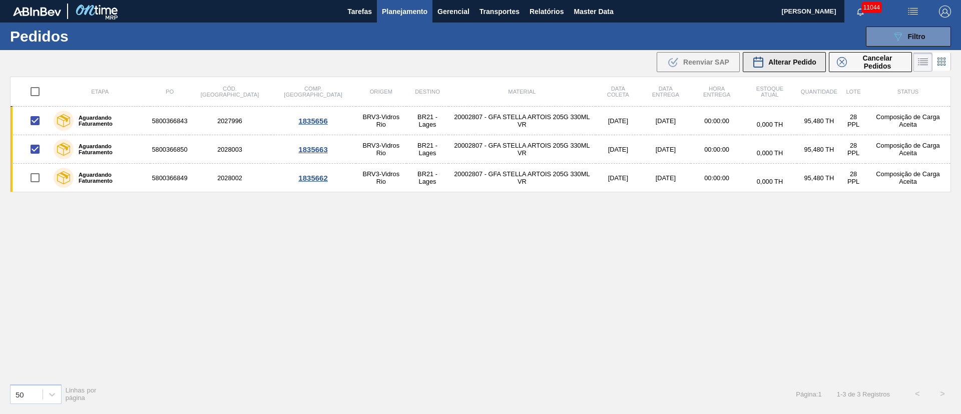
click at [640, 57] on div "Alterar Pedido" at bounding box center [785, 62] width 64 height 12
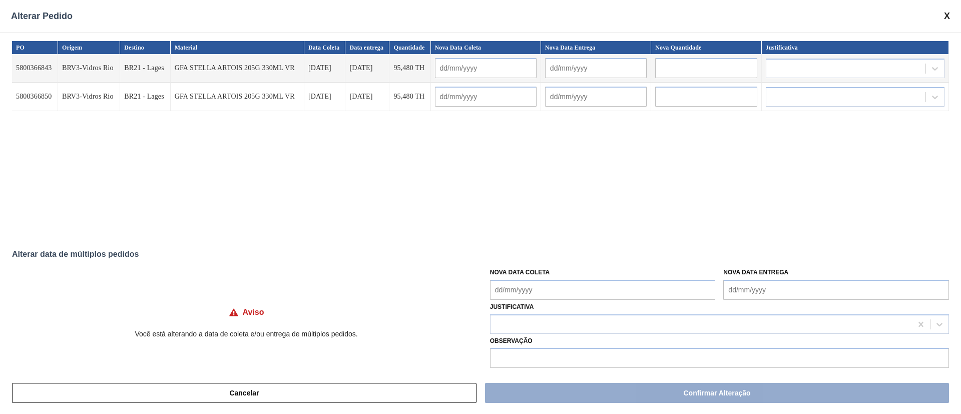
click at [517, 275] on Coleta "Nova Data Coleta" at bounding box center [603, 290] width 226 height 20
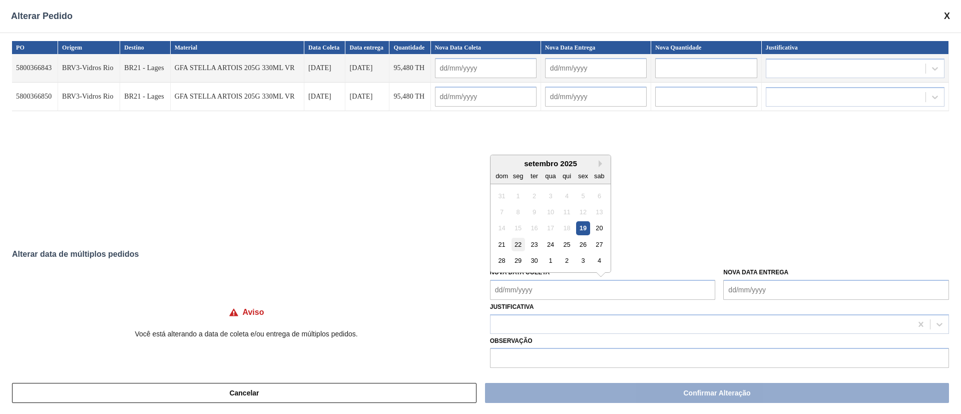
click at [517, 244] on div "22" at bounding box center [518, 245] width 14 height 14
type Coleta "[DATE]"
type input "[DATE]"
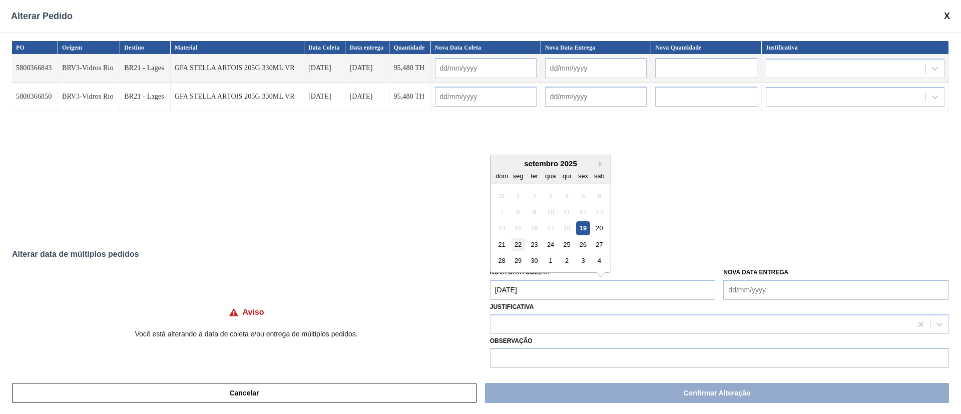
type input "[DATE]"
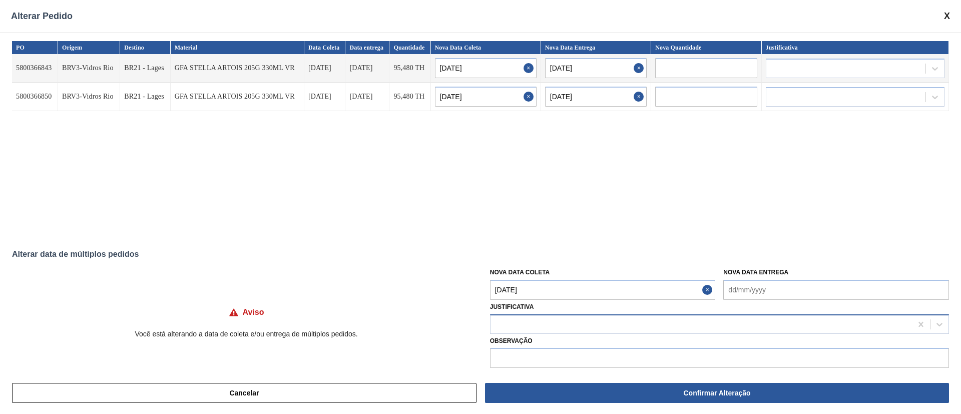
click at [517, 275] on div at bounding box center [702, 324] width 422 height 15
type input "ou"
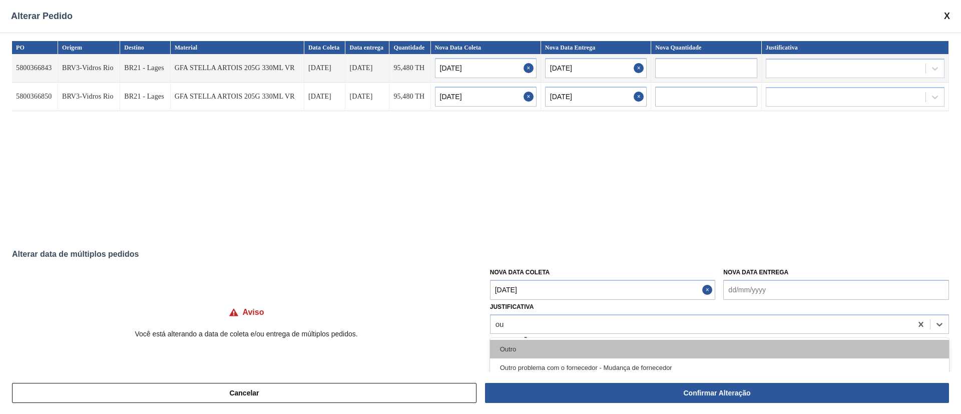
click at [516, 275] on div "Outro" at bounding box center [719, 349] width 459 height 19
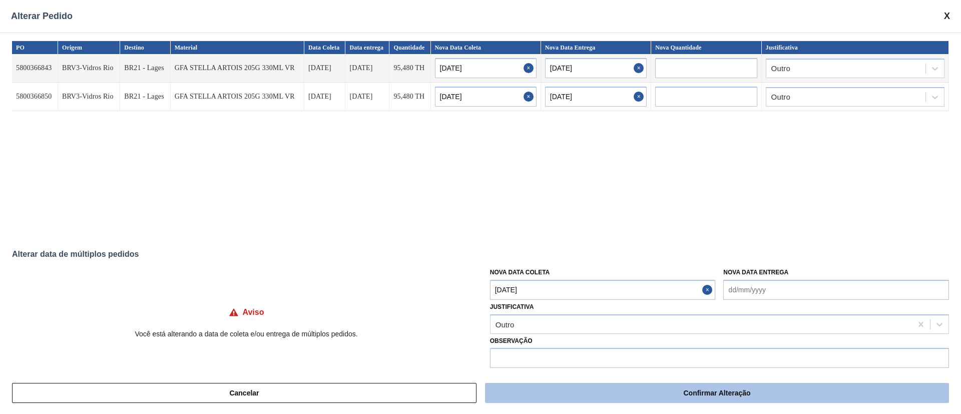
click at [638, 275] on button "Confirmar Alteração" at bounding box center [717, 393] width 464 height 20
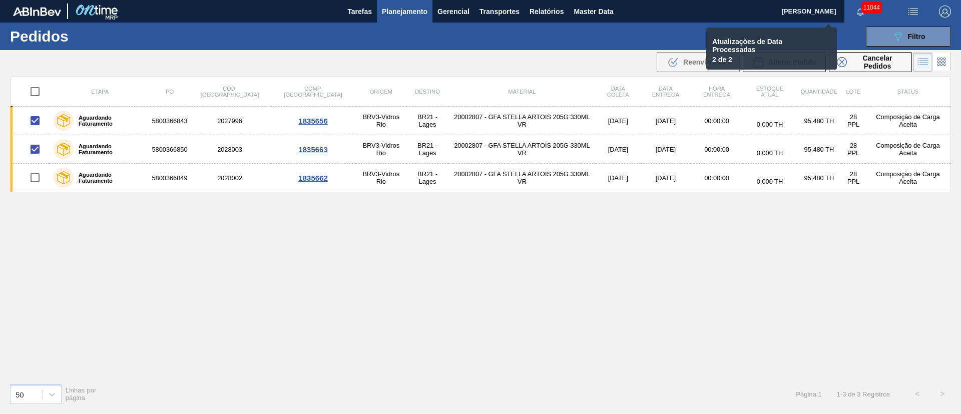
checkbox input "false"
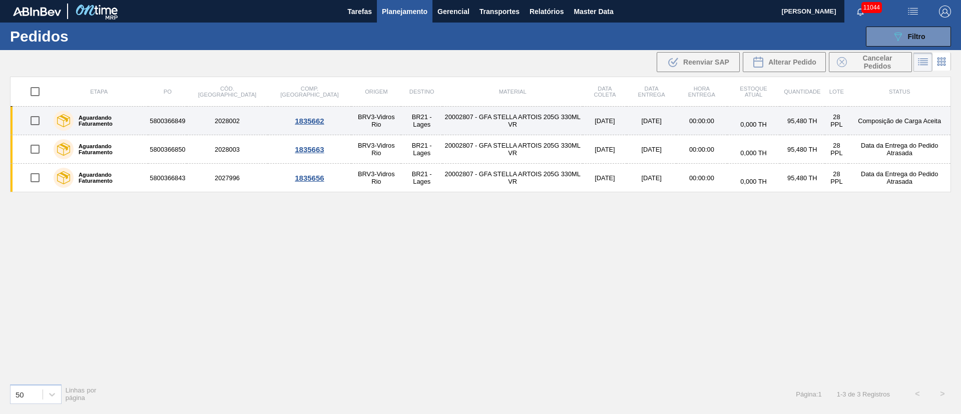
click at [33, 119] on input "checkbox" at bounding box center [35, 120] width 21 height 21
checkbox input "true"
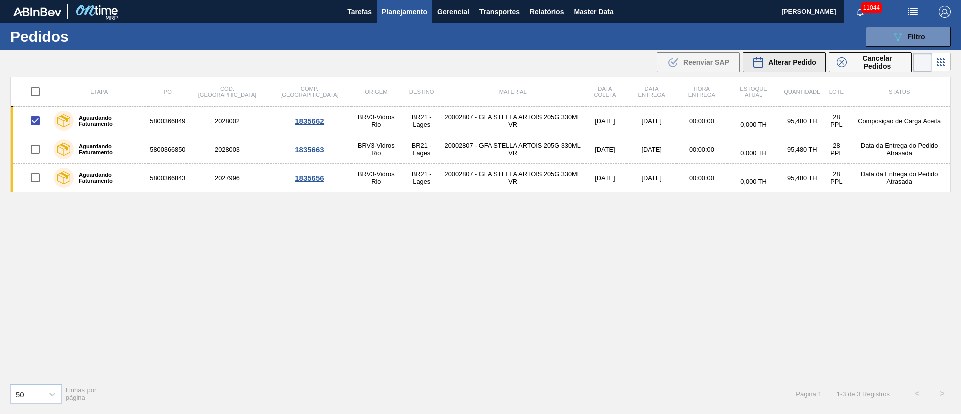
click at [640, 58] on span "Alterar Pedido" at bounding box center [793, 62] width 48 height 8
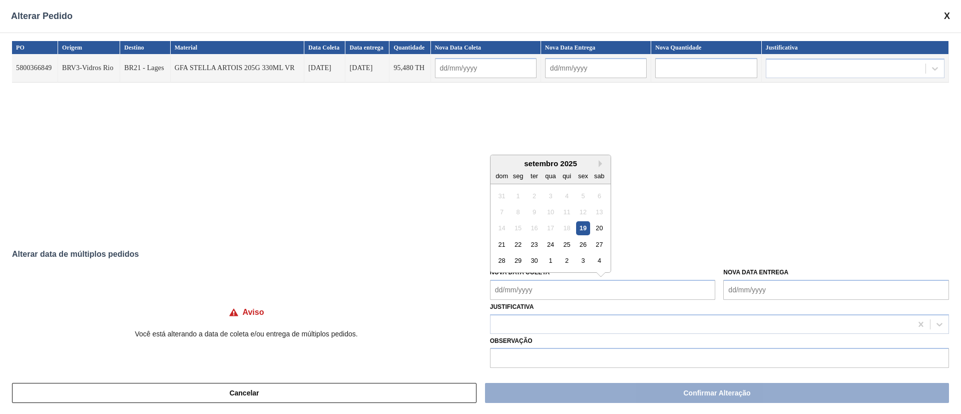
click at [530, 275] on Coleta "Nova Data Coleta" at bounding box center [603, 290] width 226 height 20
click at [532, 250] on div "23" at bounding box center [535, 245] width 14 height 14
type input "[DATE]"
type Coleta "[DATE]"
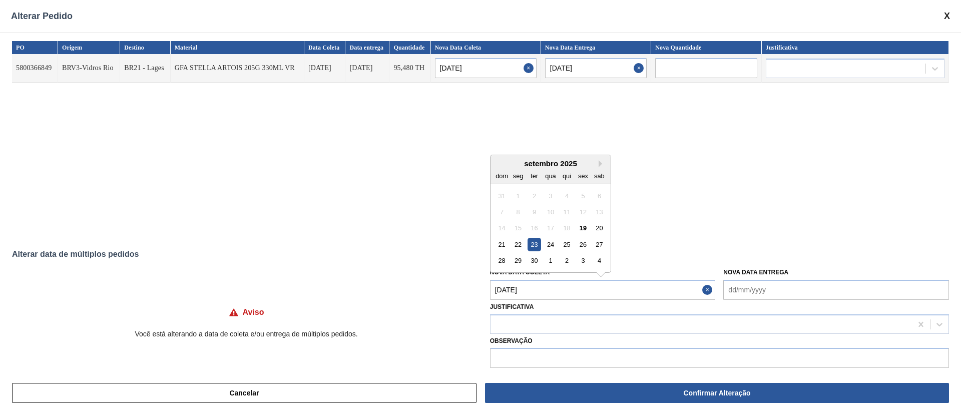
click at [537, 275] on Coleta "[DATE]" at bounding box center [603, 290] width 226 height 20
click at [598, 230] on div "20" at bounding box center [600, 228] width 14 height 14
type input "[DATE]"
type Coleta "[DATE]"
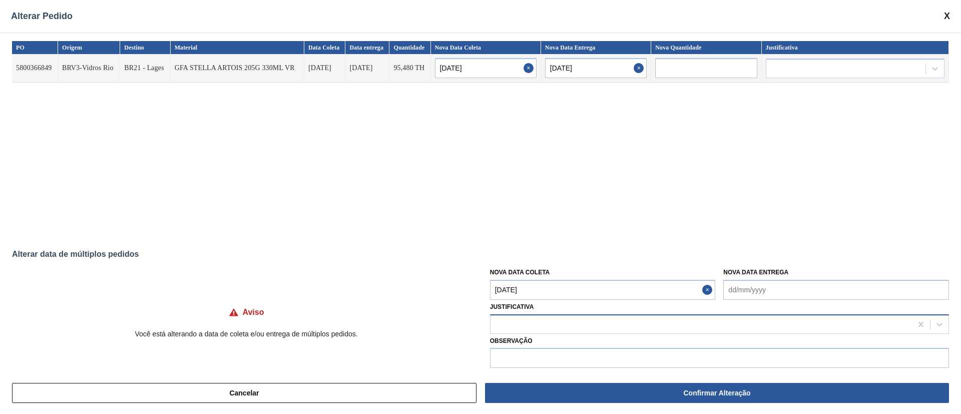
click at [535, 275] on div at bounding box center [702, 324] width 422 height 15
type input "ou"
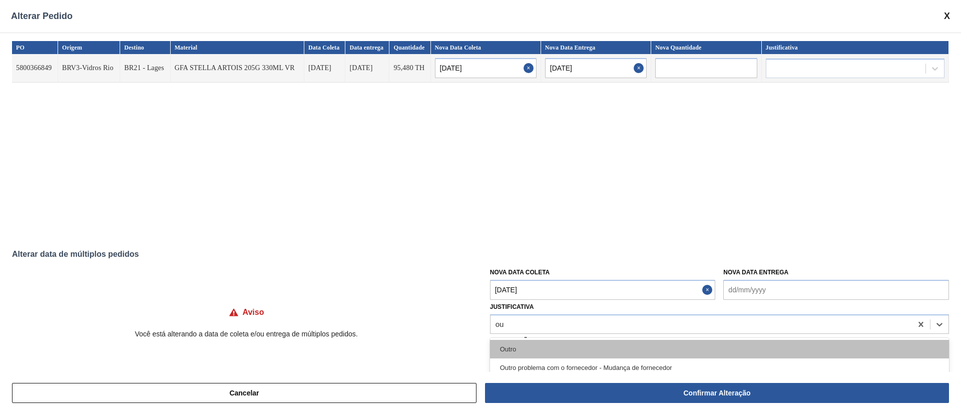
click at [529, 275] on div "Outro" at bounding box center [719, 349] width 459 height 19
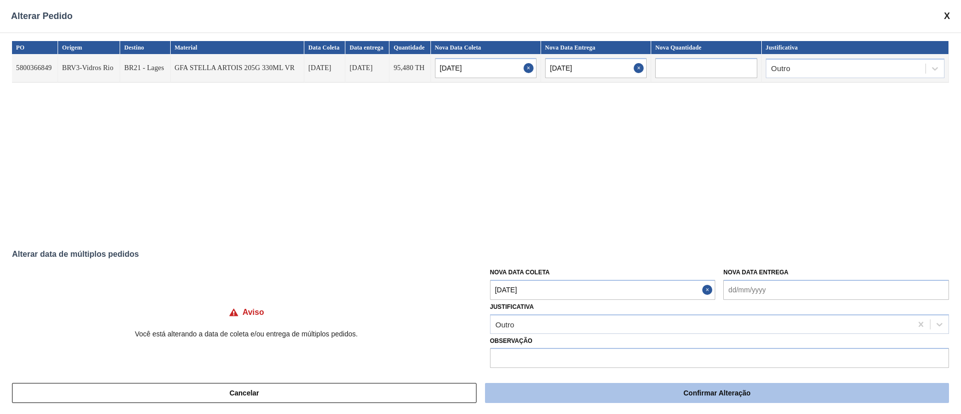
click at [640, 275] on button "Confirmar Alteração" at bounding box center [717, 393] width 464 height 20
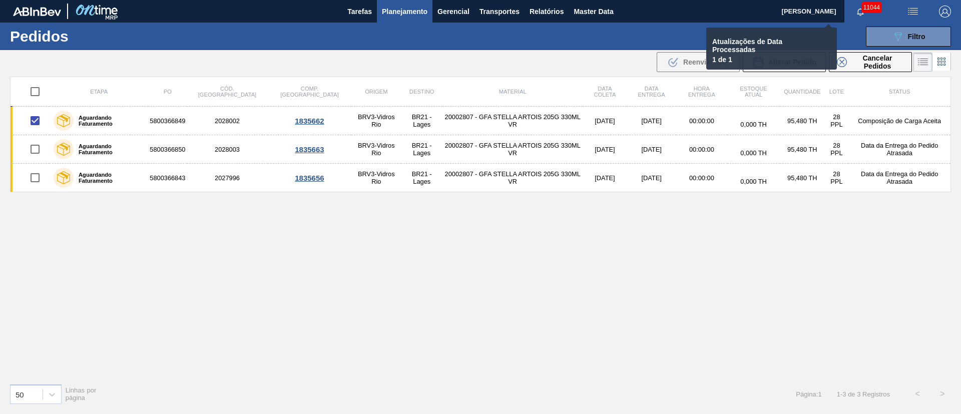
checkbox input "false"
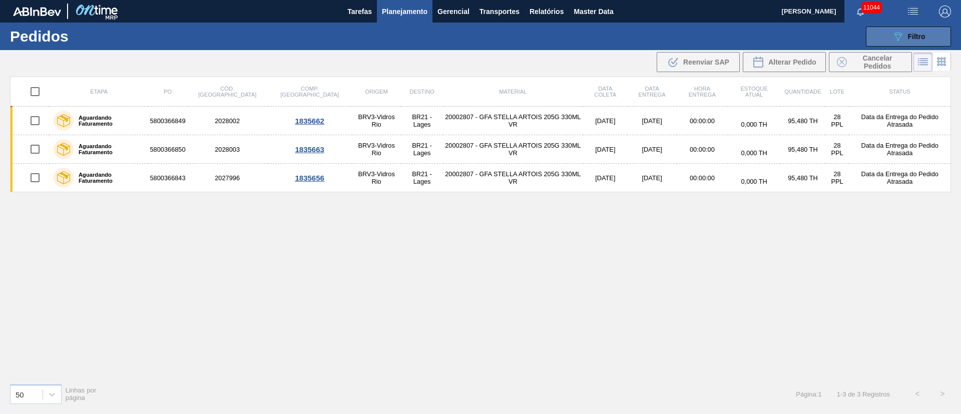
click at [640, 36] on button "089F7B8B-B2A5-4AFE-B5C0-19BA573D28AC Filtro" at bounding box center [908, 37] width 85 height 20
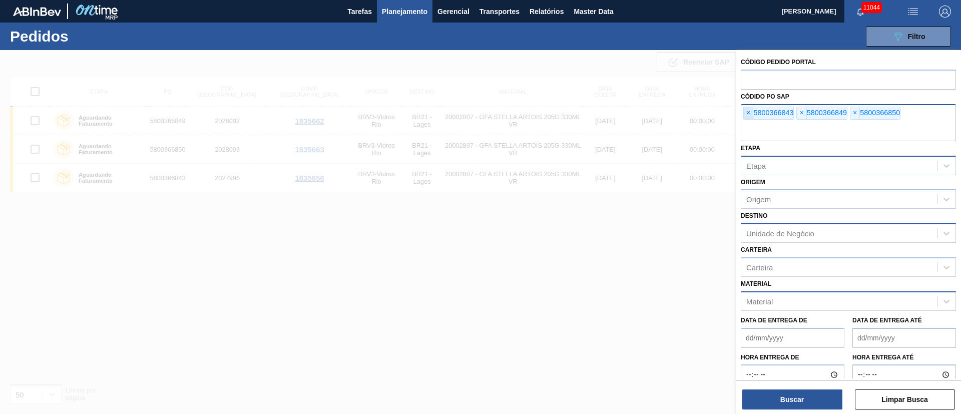
click at [640, 117] on span "×" at bounding box center [749, 113] width 10 height 12
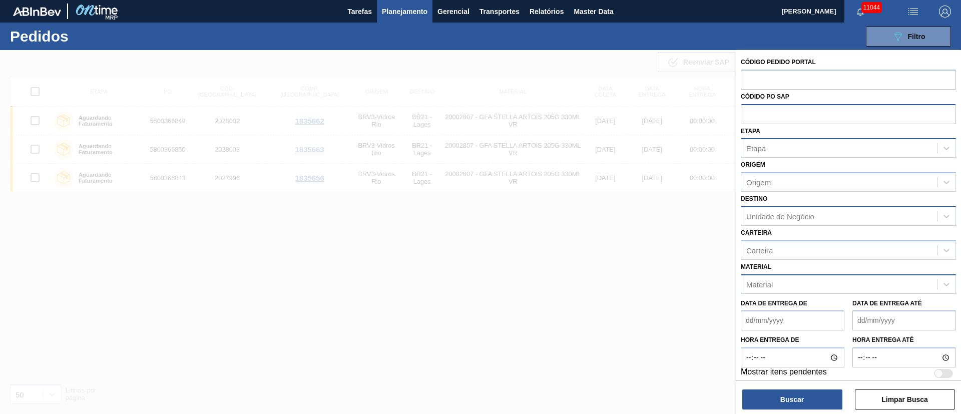
click at [640, 117] on input "text" at bounding box center [848, 113] width 215 height 19
paste input "text"
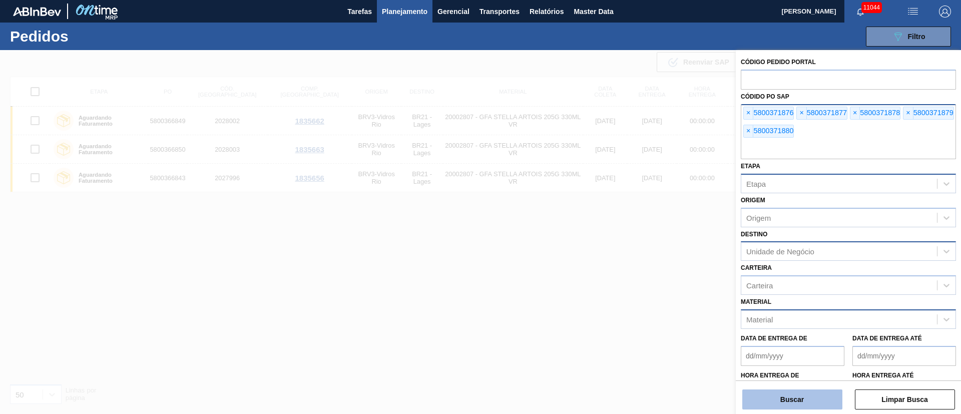
click at [640, 275] on button "Buscar" at bounding box center [793, 400] width 100 height 20
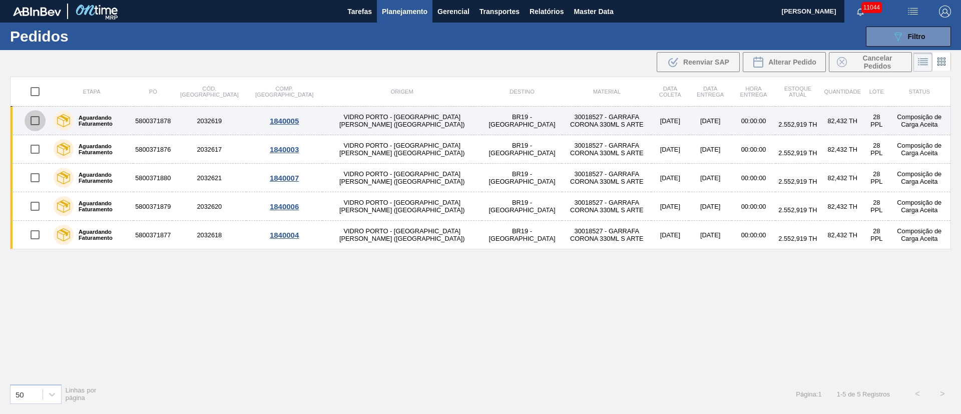
click at [34, 120] on input "checkbox" at bounding box center [35, 120] width 21 height 21
checkbox input "true"
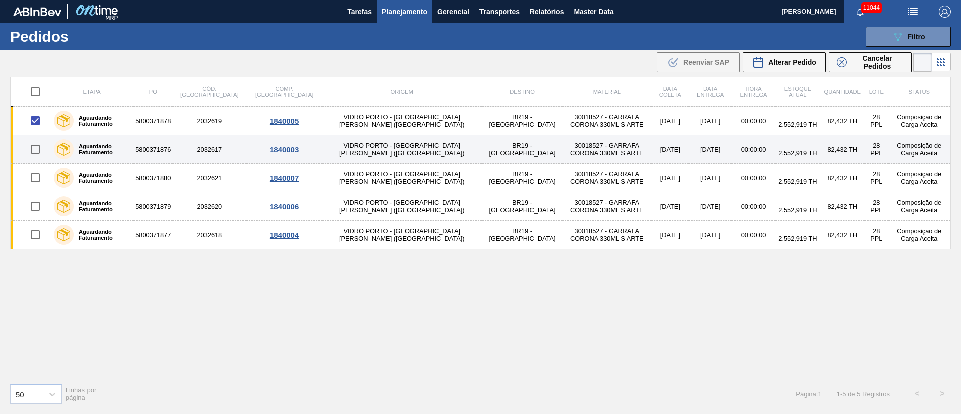
click at [34, 152] on input "checkbox" at bounding box center [35, 149] width 21 height 21
checkbox input "true"
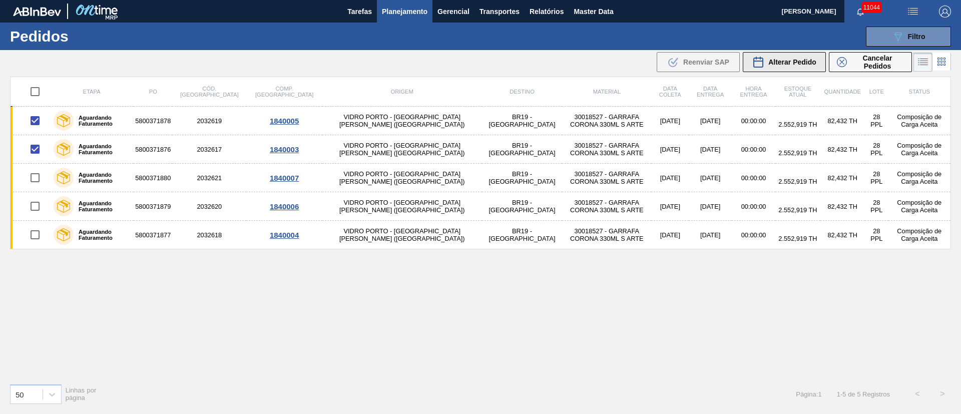
click at [640, 58] on span "Alterar Pedido" at bounding box center [793, 62] width 48 height 8
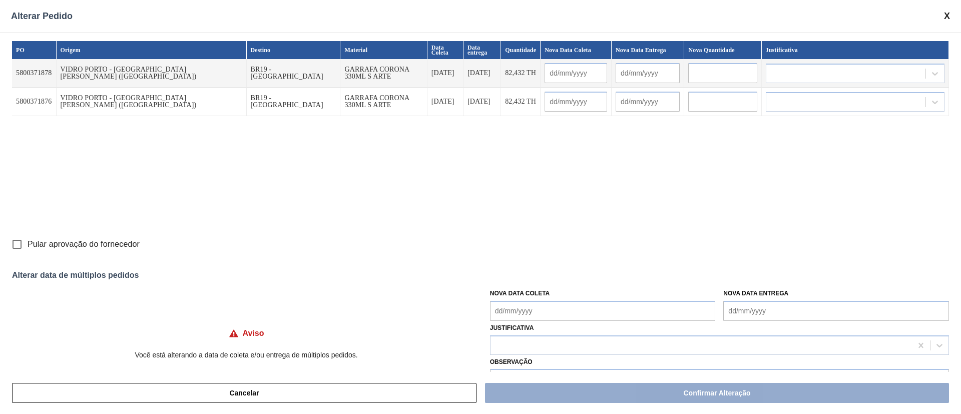
click at [512, 275] on Coleta "Nova Data Coleta" at bounding box center [603, 311] width 226 height 20
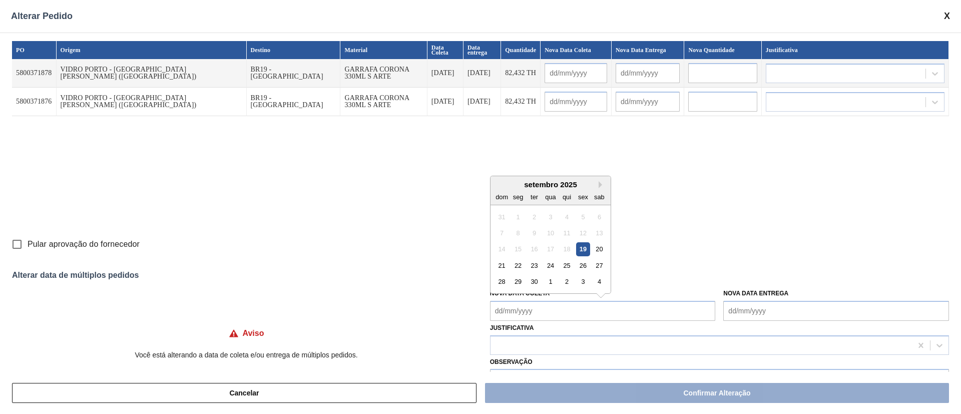
drag, startPoint x: 518, startPoint y: 268, endPoint x: 514, endPoint y: 285, distance: 17.5
click at [518, 268] on div "22" at bounding box center [518, 266] width 14 height 14
type Coleta "[DATE]"
type input "[DATE]"
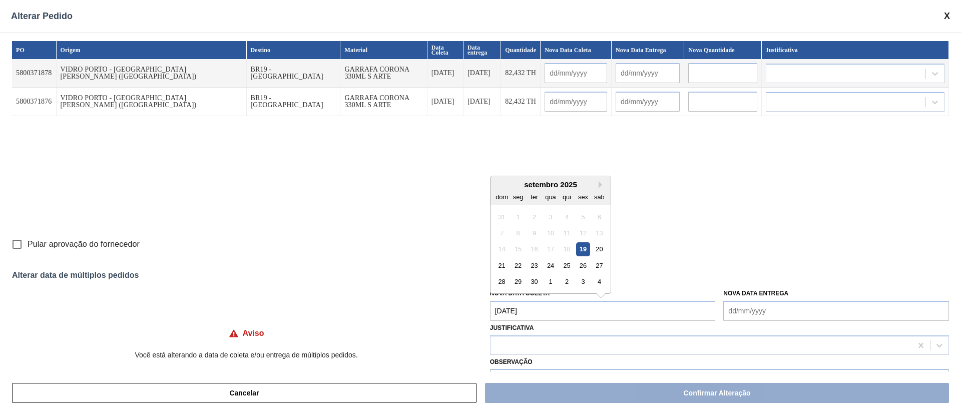
type input "[DATE]"
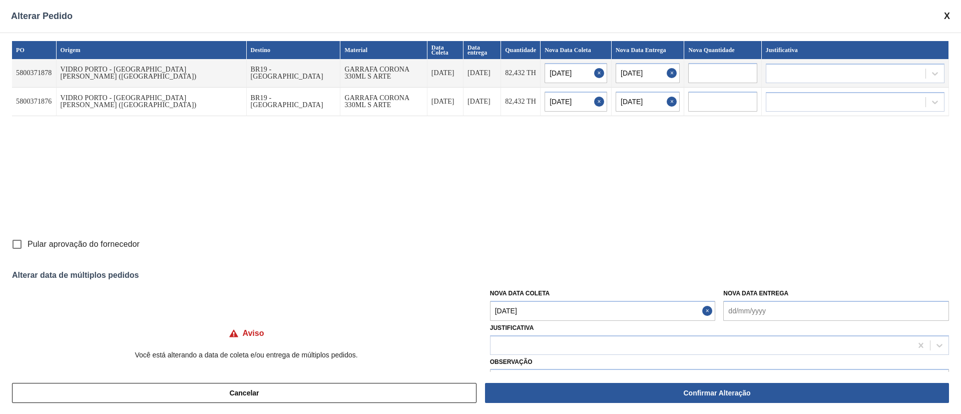
click at [513, 275] on Coleta "[DATE]" at bounding box center [603, 311] width 226 height 20
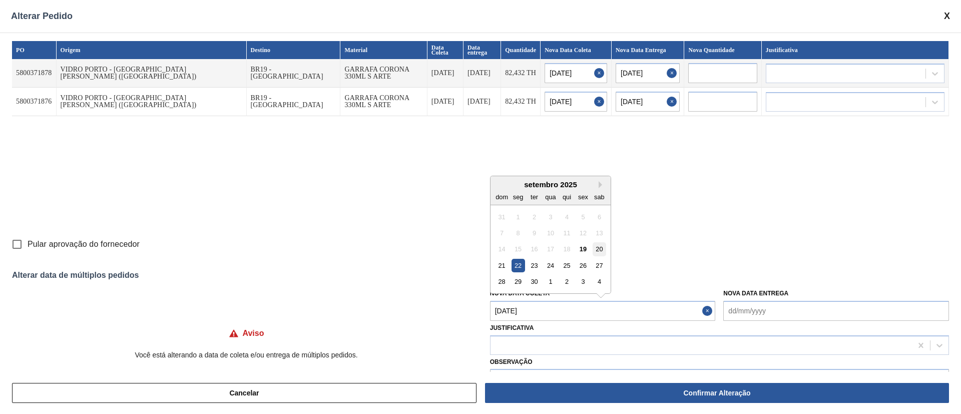
click at [598, 249] on div "20" at bounding box center [600, 249] width 14 height 14
type Coleta "[DATE]"
type input "[DATE]"
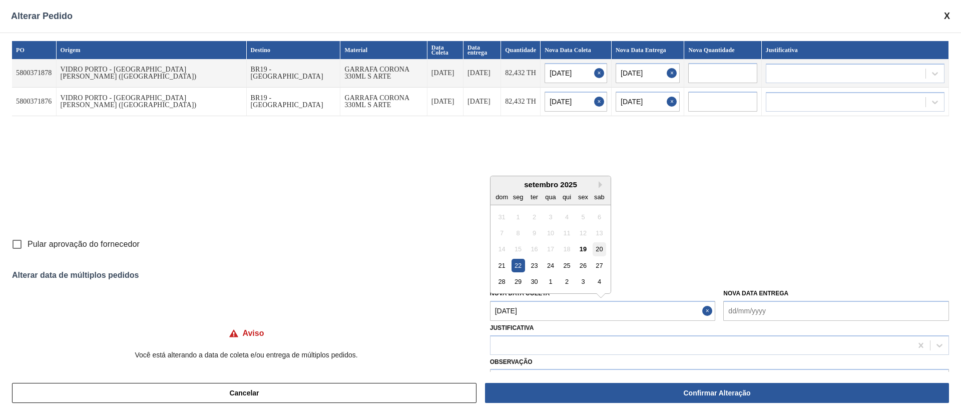
type input "[DATE]"
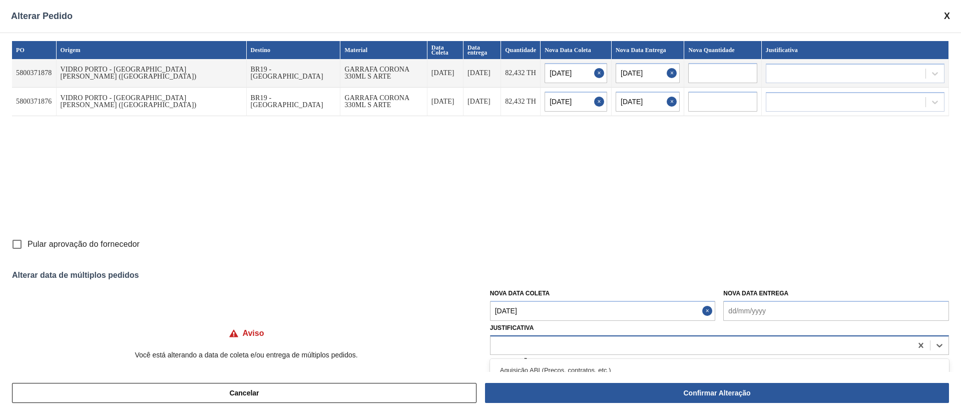
click at [531, 275] on div at bounding box center [702, 345] width 422 height 15
click at [497, 275] on div at bounding box center [702, 345] width 422 height 15
click at [24, 247] on input "Pular aprovação do fornecedor" at bounding box center [17, 244] width 21 height 21
checkbox input "true"
click at [551, 275] on div at bounding box center [702, 345] width 422 height 15
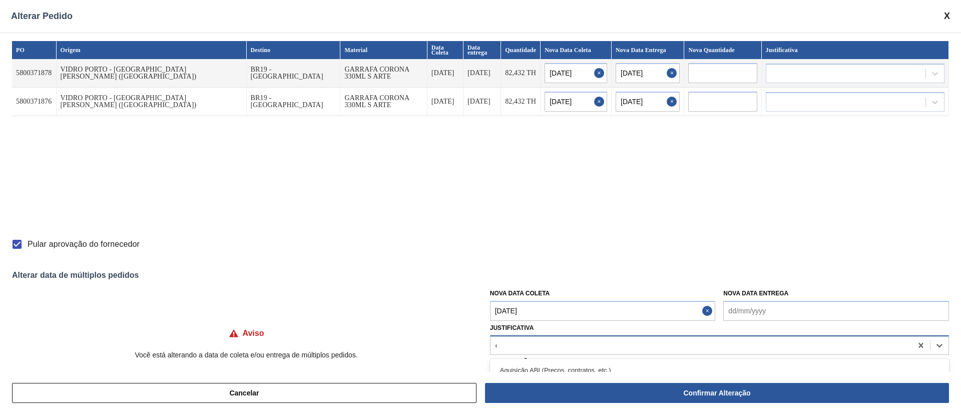
type input "ou"
click at [540, 275] on div "Outro Outro problema com o fornecedor - Mudança de fornecedor Planejamento ABI …" at bounding box center [719, 389] width 459 height 60
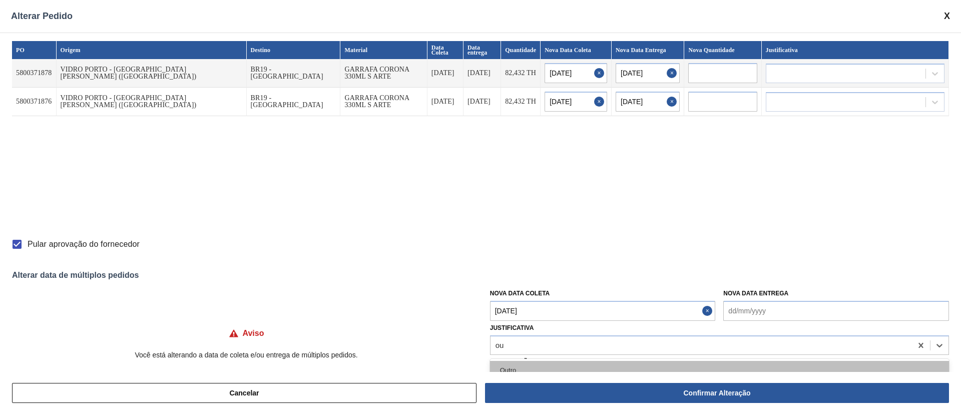
click at [534, 275] on div "Outro" at bounding box center [719, 370] width 459 height 19
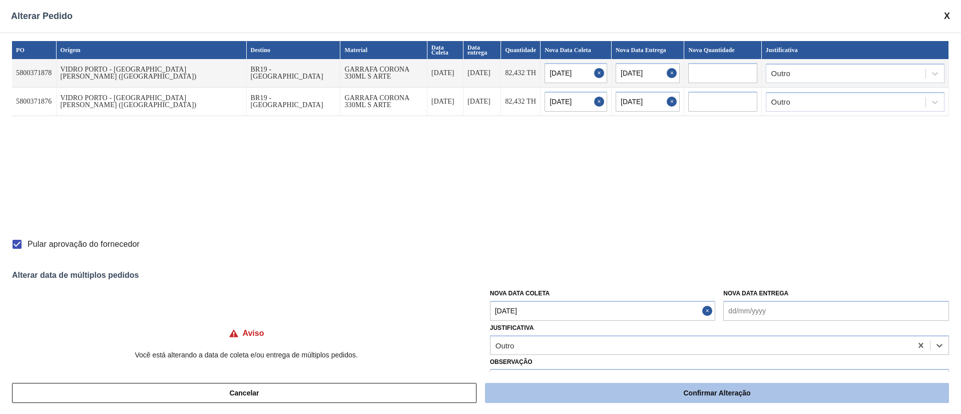
click at [640, 275] on button "Confirmar Alteração" at bounding box center [717, 393] width 464 height 20
checkbox input "false"
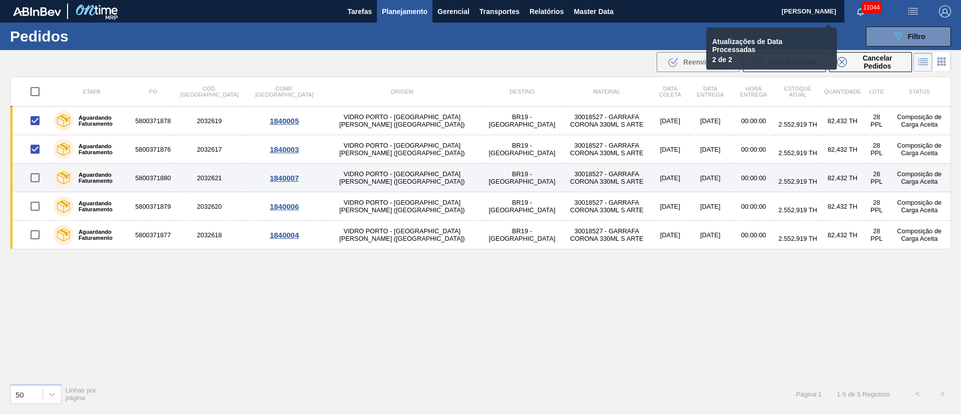
checkbox input "false"
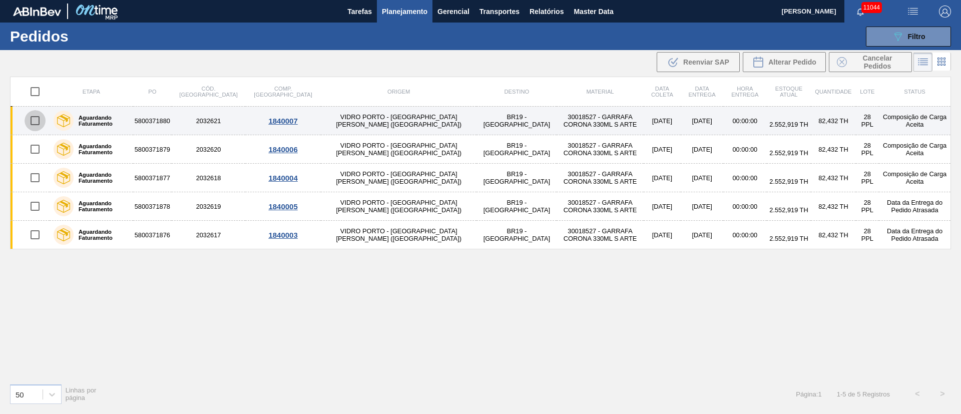
click at [36, 124] on input "checkbox" at bounding box center [35, 120] width 21 height 21
checkbox input "true"
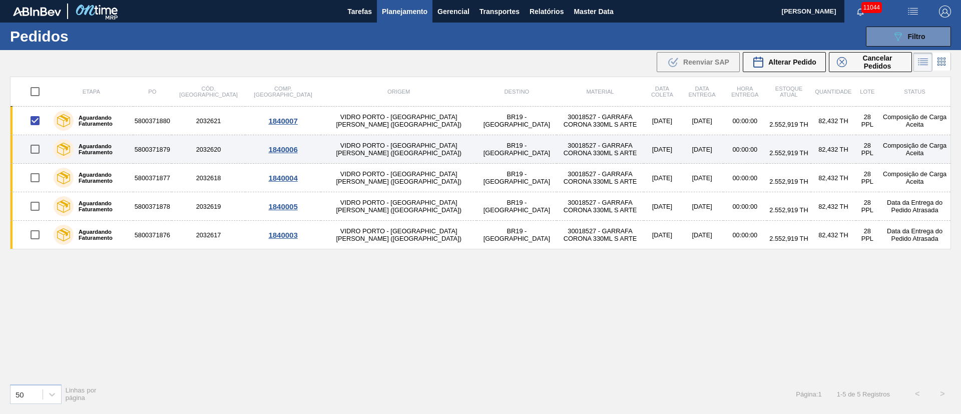
click at [36, 146] on input "checkbox" at bounding box center [35, 149] width 21 height 21
checkbox input "true"
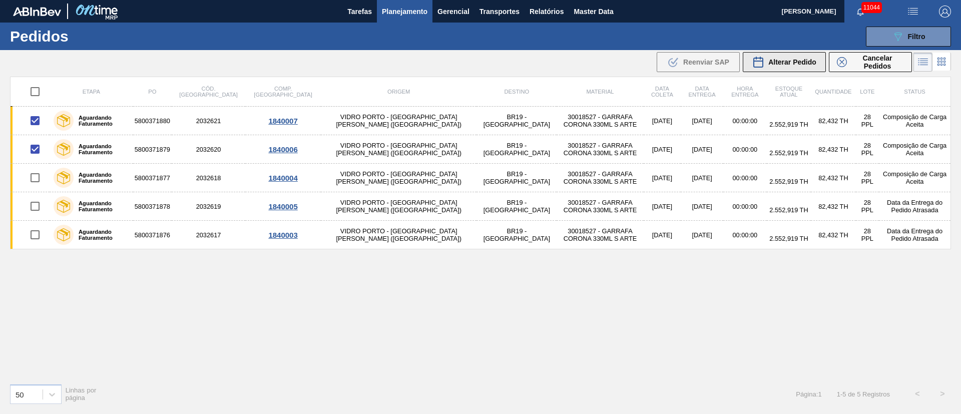
click at [640, 63] on span "Alterar Pedido" at bounding box center [793, 62] width 48 height 8
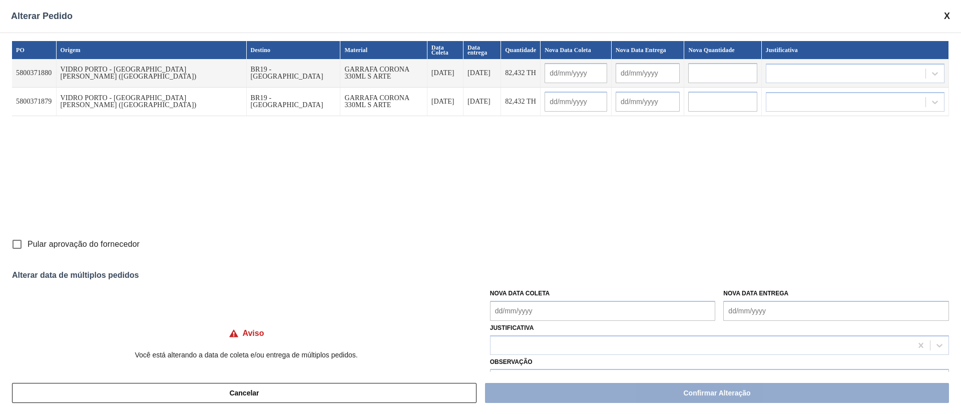
click at [506, 275] on Coleta "Nova Data Coleta" at bounding box center [603, 311] width 226 height 20
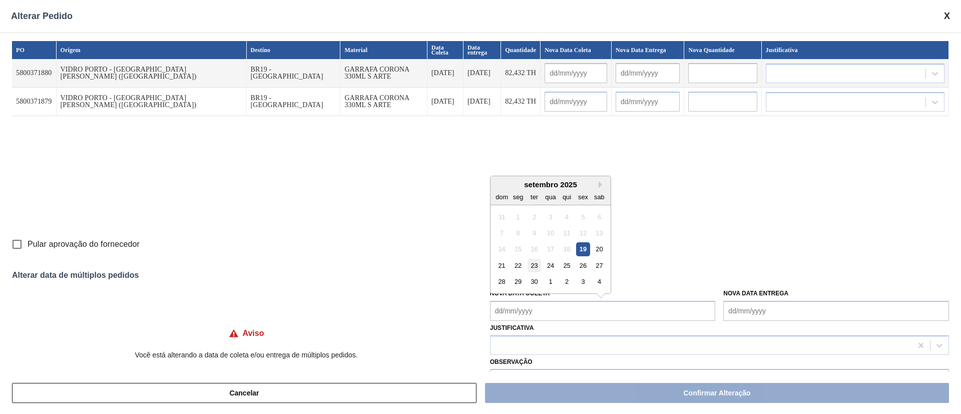
click at [533, 268] on div "23" at bounding box center [535, 266] width 14 height 14
type Coleta "[DATE]"
type input "[DATE]"
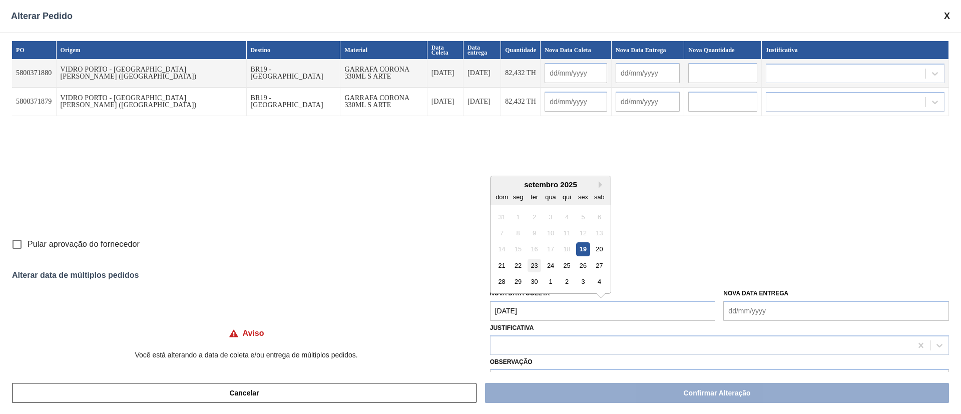
type input "[DATE]"
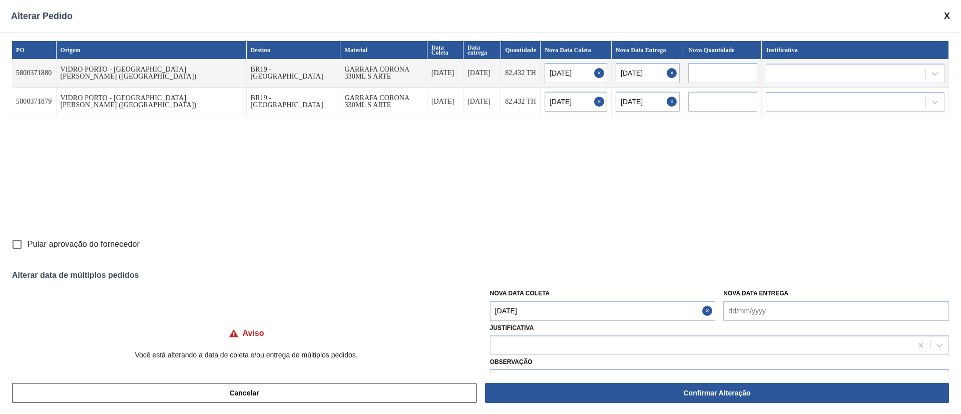
click at [525, 275] on Coleta "[DATE]" at bounding box center [603, 311] width 226 height 20
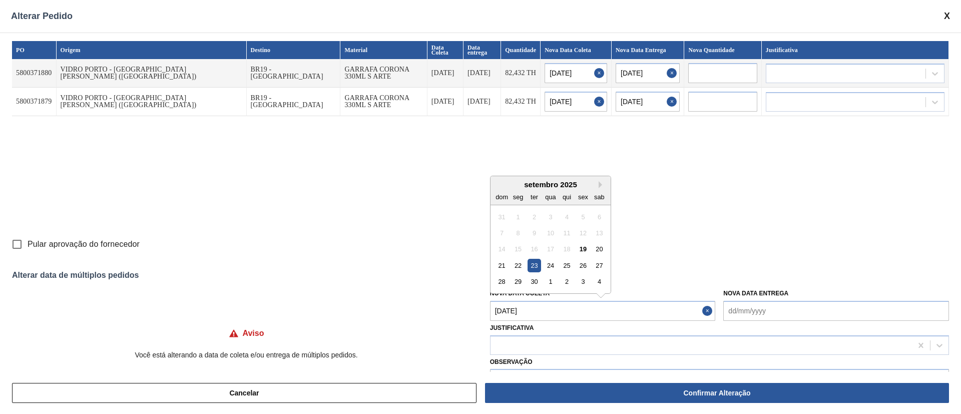
click at [21, 237] on input "Pular aprovação do fornecedor" at bounding box center [17, 244] width 21 height 21
checkbox input "true"
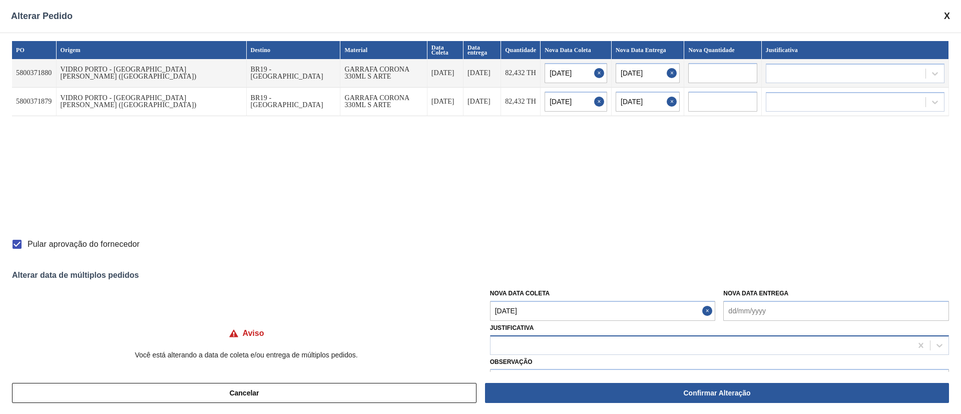
click at [537, 275] on div at bounding box center [702, 345] width 422 height 15
type input "ou"
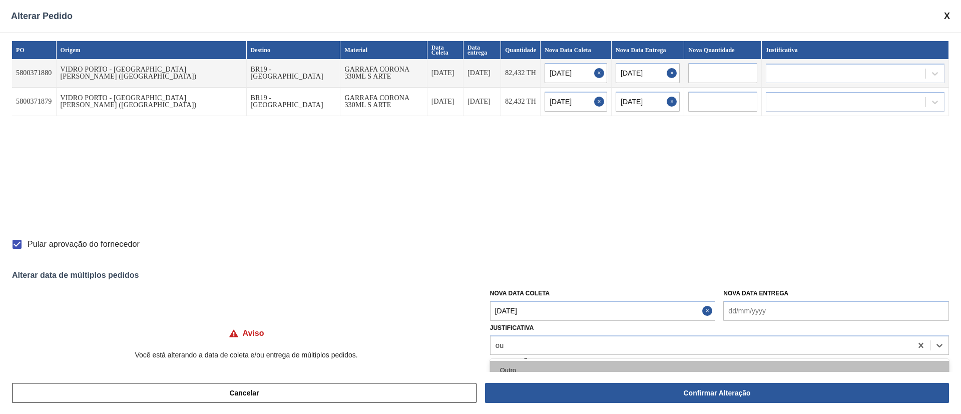
click at [532, 275] on div "Outro" at bounding box center [719, 370] width 459 height 19
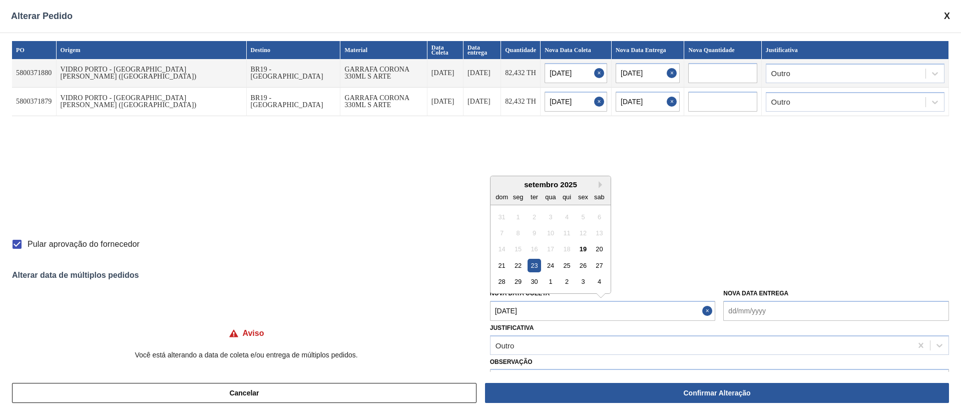
click at [549, 275] on Coleta "[DATE]" at bounding box center [603, 311] width 226 height 20
click at [514, 263] on div "22" at bounding box center [518, 266] width 14 height 14
type input "[DATE]"
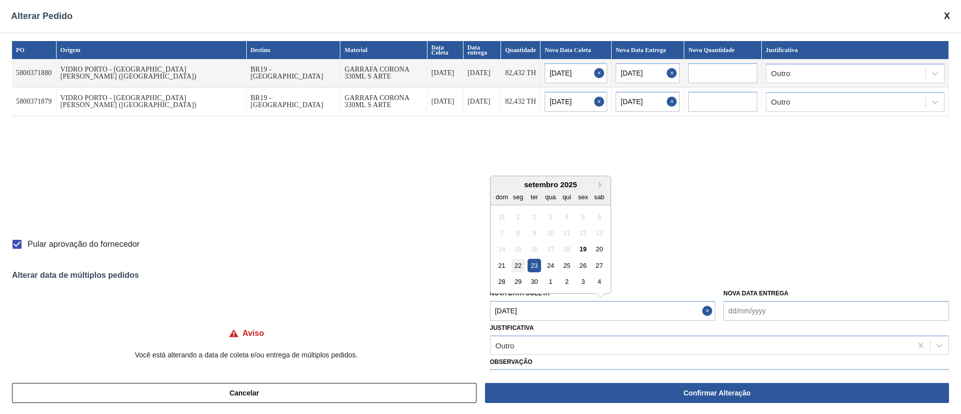
type input "[DATE]"
type Coleta "[DATE]"
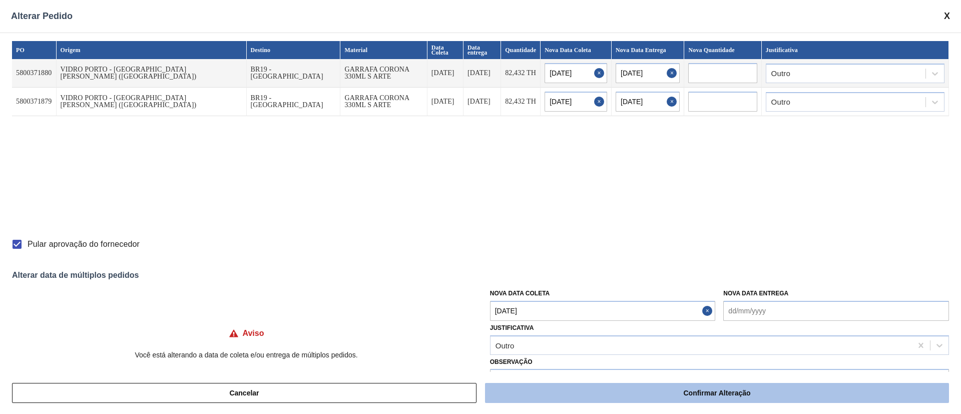
click at [640, 275] on button "Confirmar Alteração" at bounding box center [717, 393] width 464 height 20
checkbox input "false"
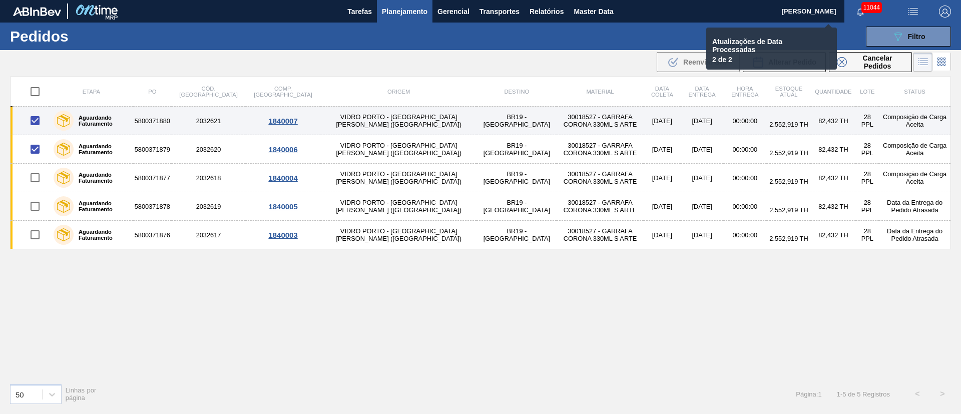
checkbox input "false"
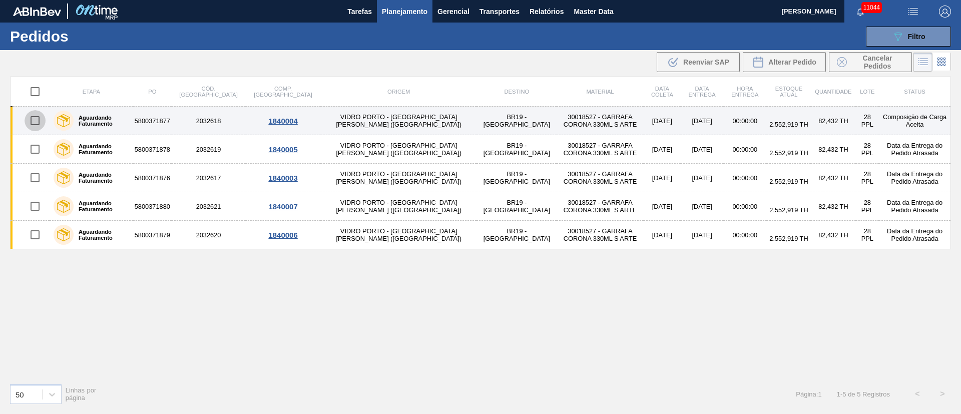
click at [34, 121] on input "checkbox" at bounding box center [35, 120] width 21 height 21
checkbox input "true"
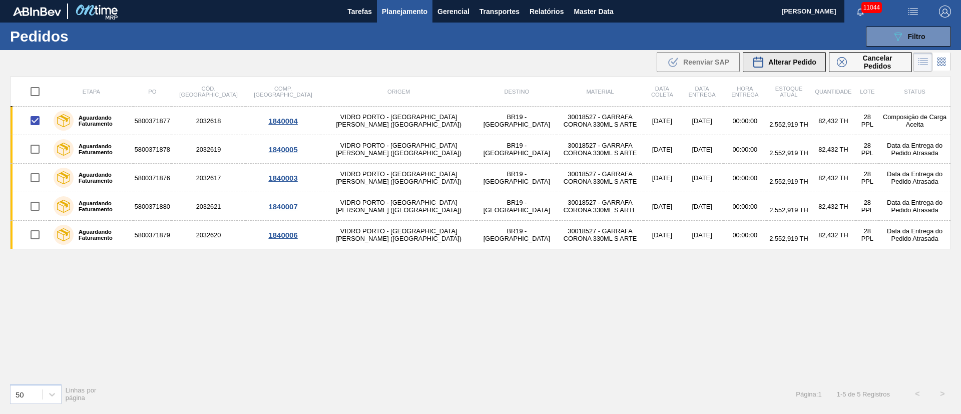
click at [640, 56] on div "Alterar Pedido" at bounding box center [785, 62] width 64 height 12
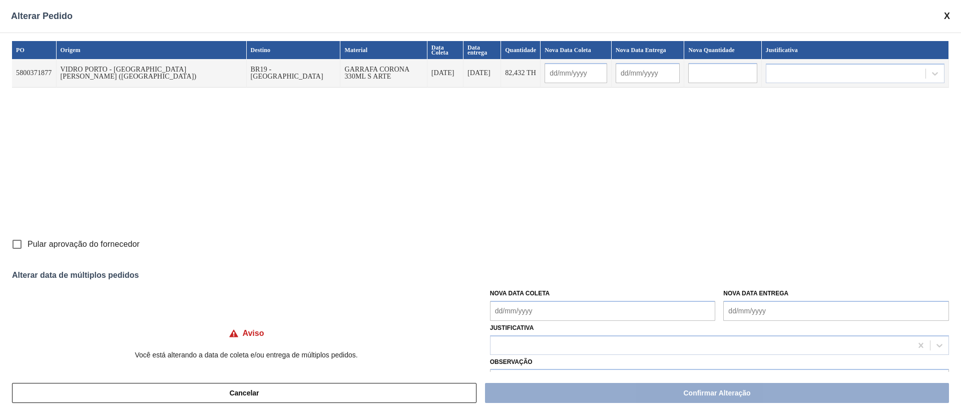
click at [529, 275] on Coleta "Nova Data Coleta" at bounding box center [603, 311] width 226 height 20
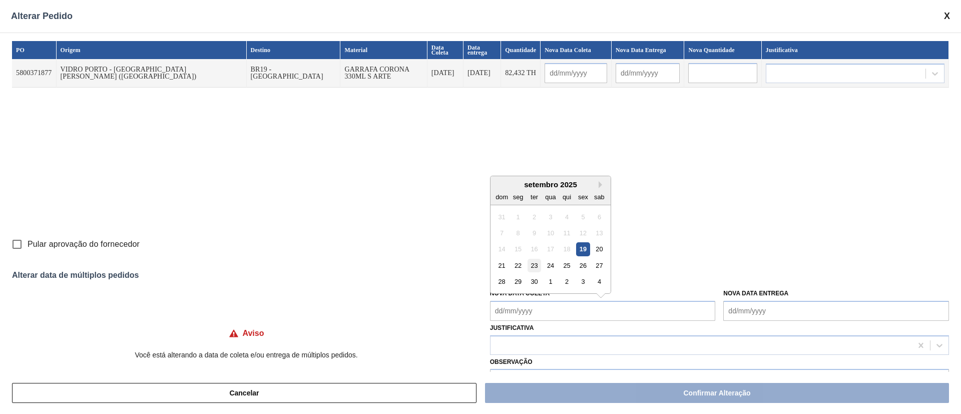
click at [538, 263] on div "23" at bounding box center [535, 266] width 14 height 14
type input "[DATE]"
type Coleta "[DATE]"
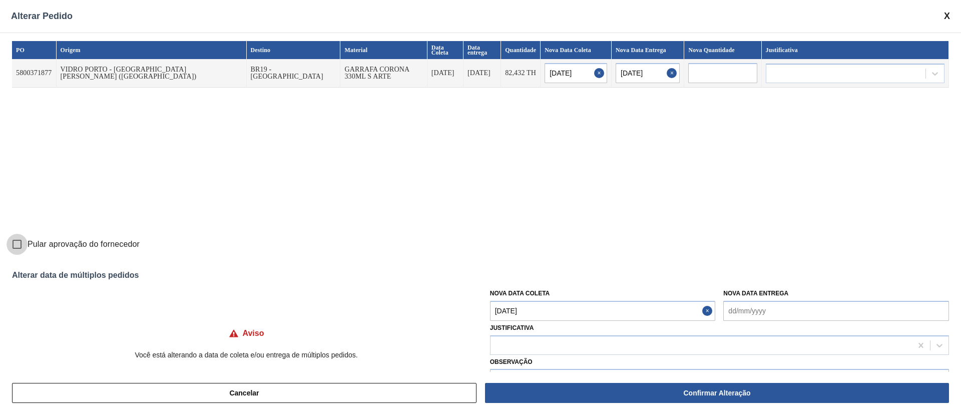
click at [22, 241] on input "Pular aprovação do fornecedor" at bounding box center [17, 244] width 21 height 21
checkbox input "true"
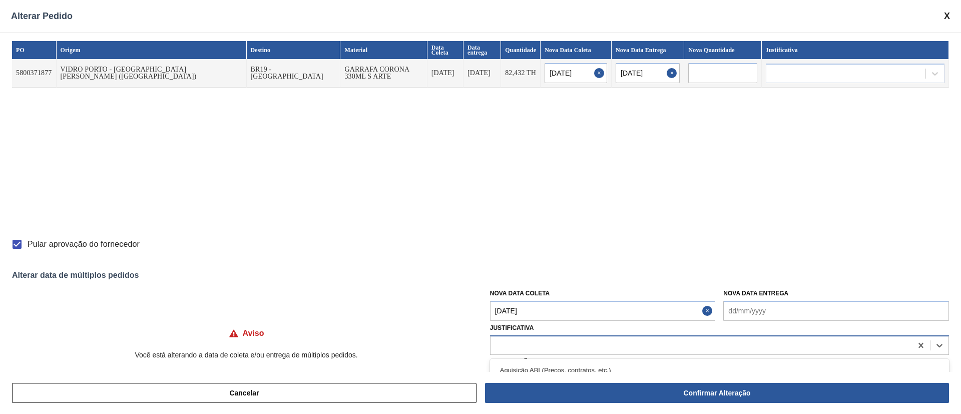
click at [564, 275] on div at bounding box center [702, 345] width 422 height 15
type input "ou"
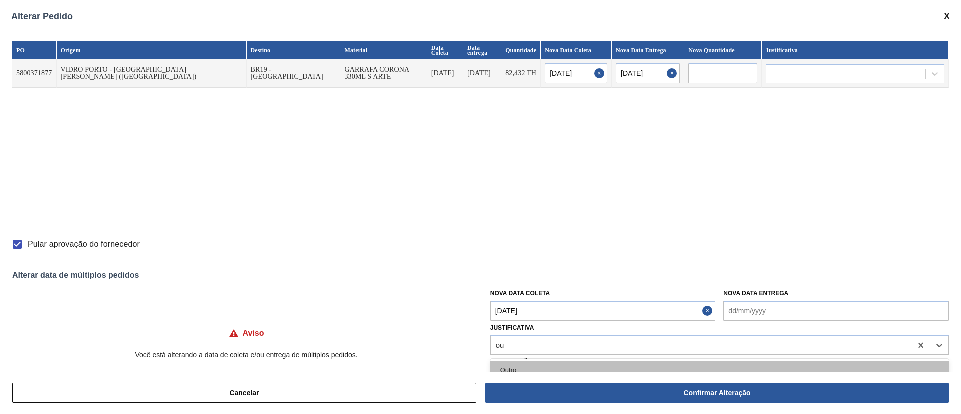
click at [513, 275] on div "Outro" at bounding box center [719, 370] width 459 height 19
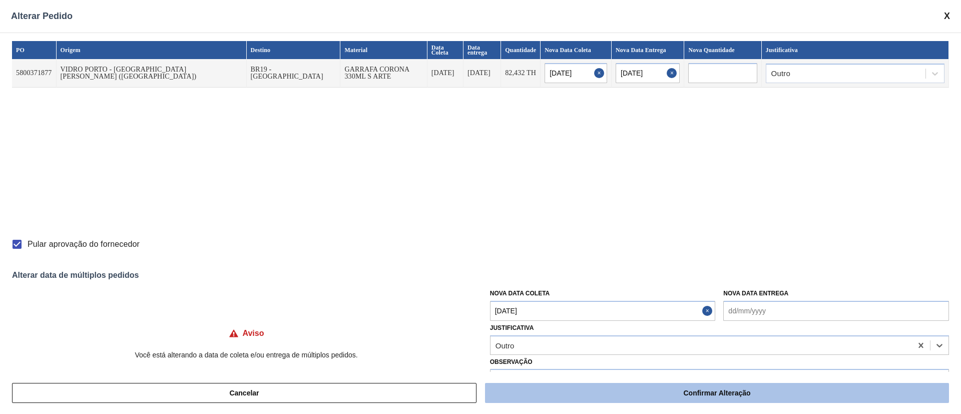
click at [640, 275] on button "Confirmar Alteração" at bounding box center [717, 393] width 464 height 20
checkbox input "false"
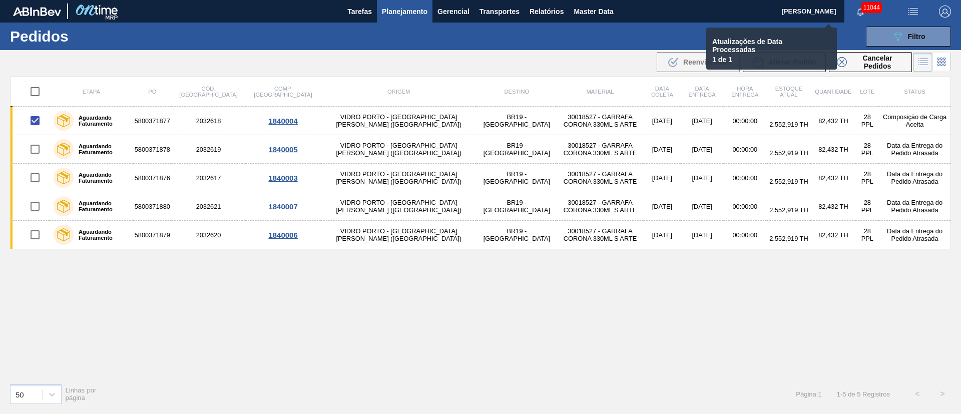
checkbox input "false"
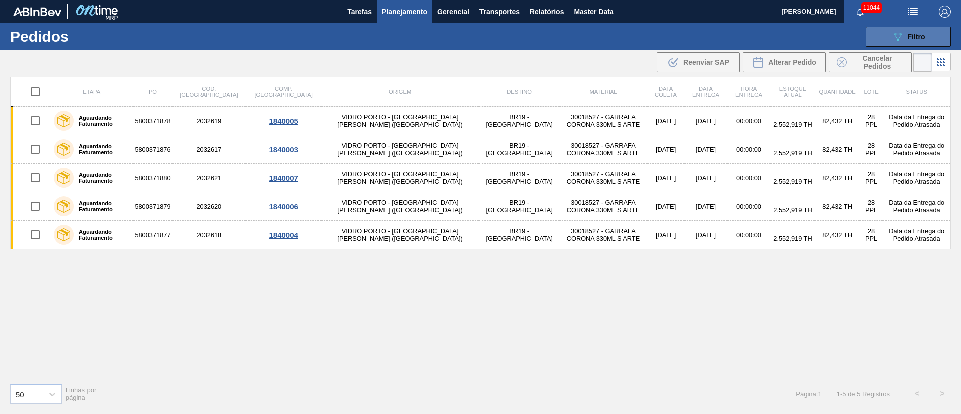
click at [640, 36] on span "Filtro" at bounding box center [917, 37] width 18 height 8
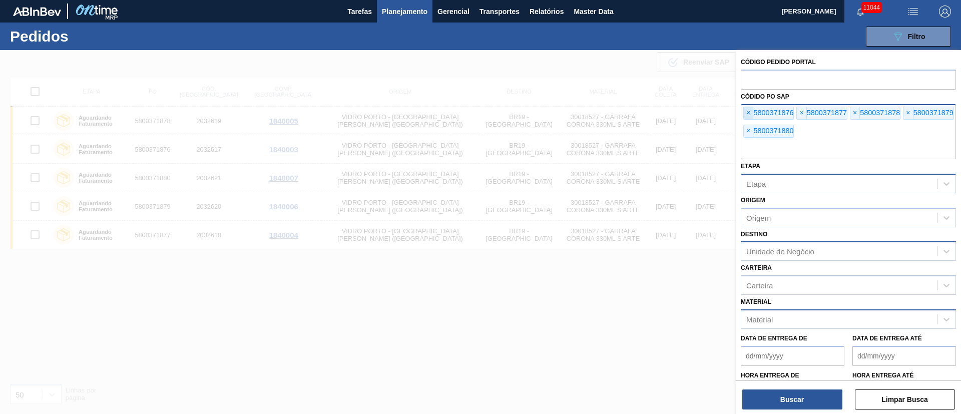
click at [640, 108] on span "×" at bounding box center [749, 113] width 10 height 12
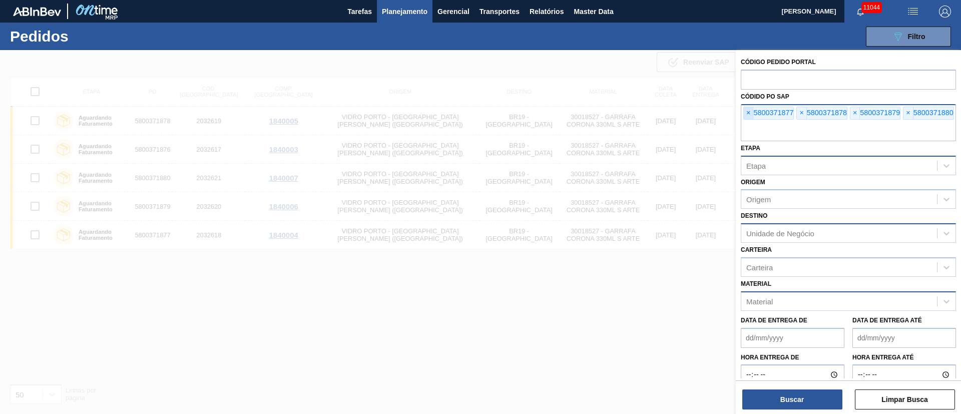
click at [640, 110] on span "×" at bounding box center [749, 113] width 10 height 12
click at [640, 122] on input "text" at bounding box center [848, 131] width 215 height 19
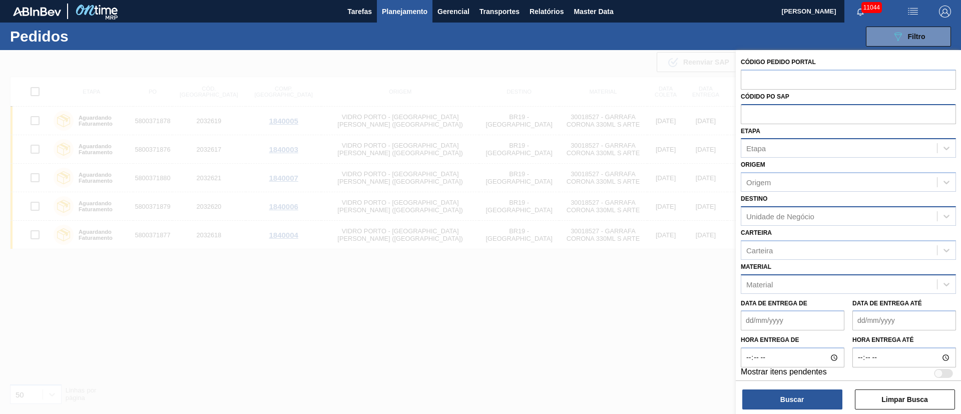
click at [640, 110] on input "text" at bounding box center [848, 113] width 215 height 19
paste input "text"
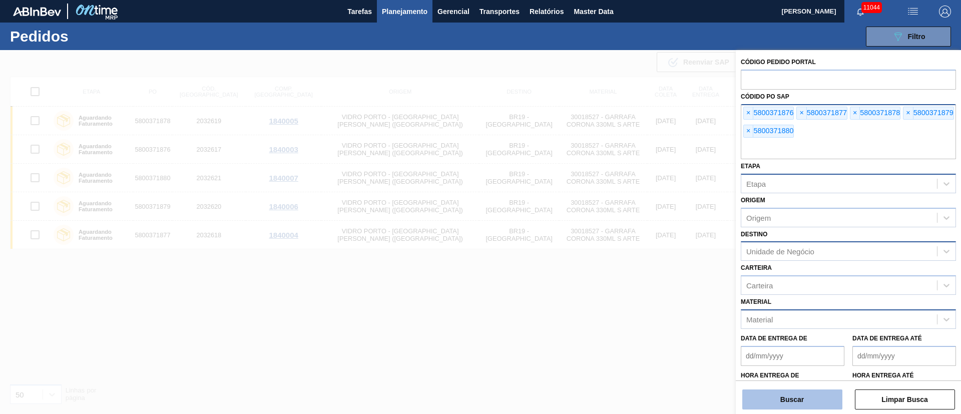
click at [640, 275] on button "Buscar" at bounding box center [793, 400] width 100 height 20
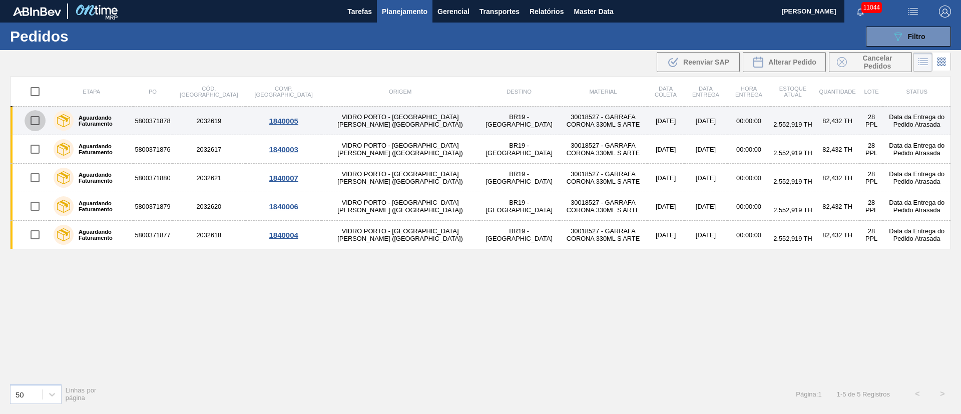
click at [35, 121] on input "checkbox" at bounding box center [35, 120] width 21 height 21
checkbox input "true"
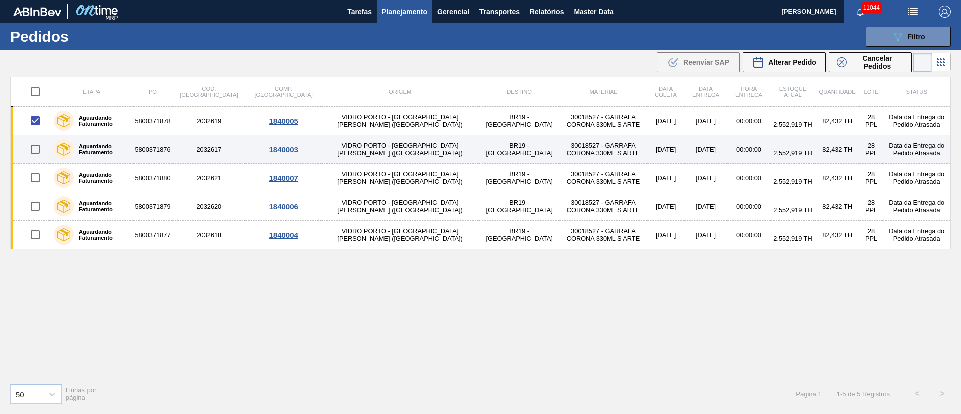
click at [34, 153] on input "checkbox" at bounding box center [35, 149] width 21 height 21
checkbox input "true"
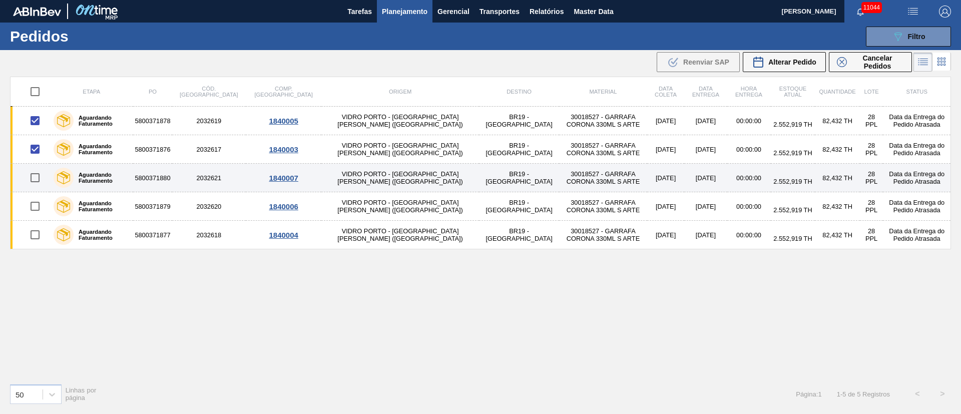
click at [38, 183] on input "checkbox" at bounding box center [35, 177] width 21 height 21
checkbox input "true"
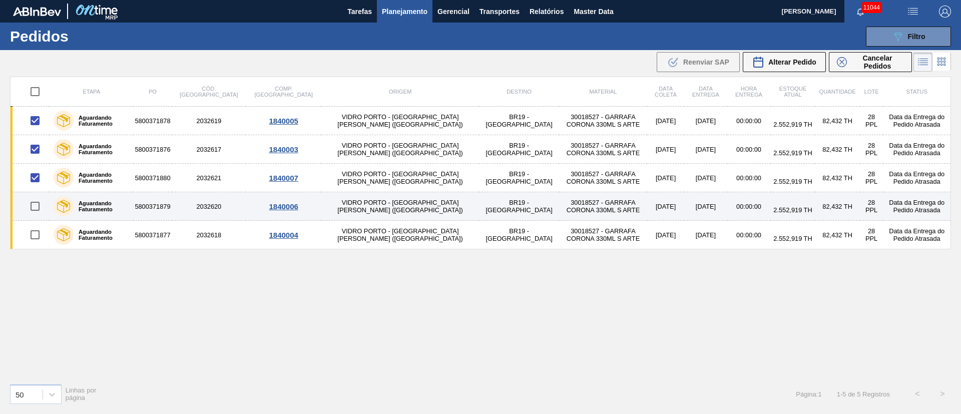
click at [38, 206] on input "checkbox" at bounding box center [35, 206] width 21 height 21
checkbox input "true"
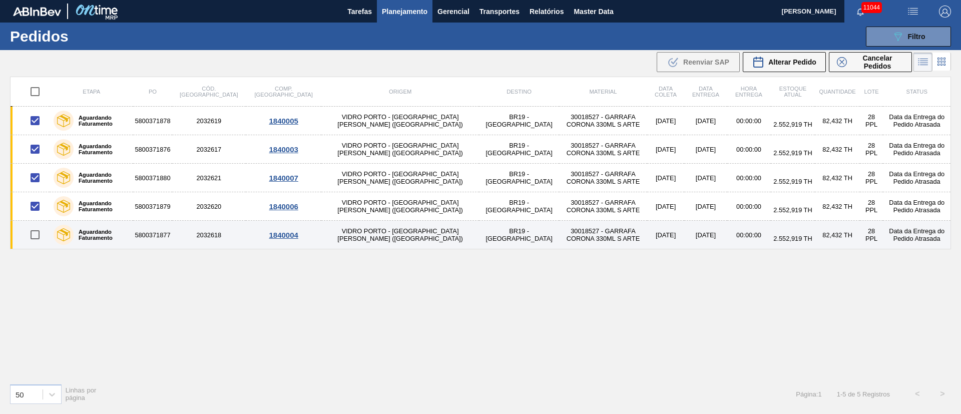
click at [37, 235] on input "checkbox" at bounding box center [35, 234] width 21 height 21
checkbox input "true"
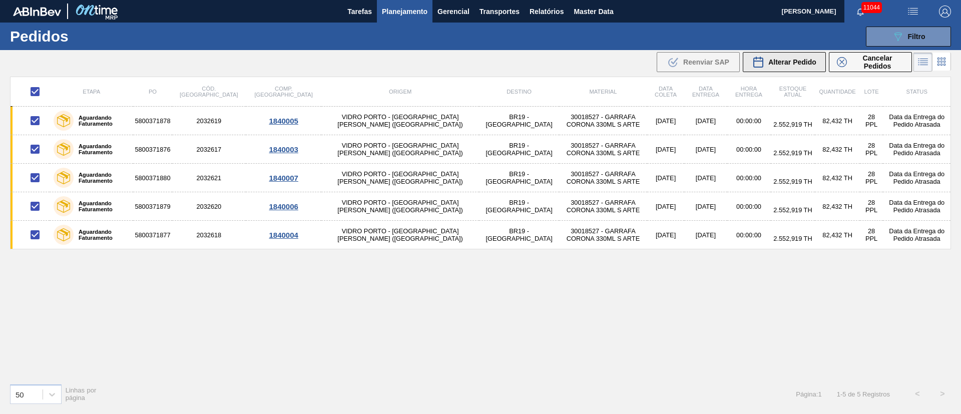
click at [640, 53] on button "Alterar Pedido" at bounding box center [784, 62] width 83 height 20
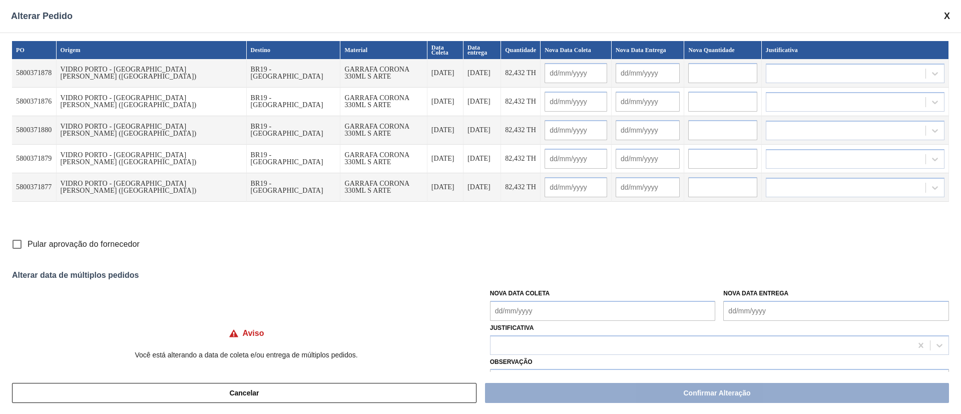
click at [544, 275] on Coleta "Nova Data Coleta" at bounding box center [603, 311] width 226 height 20
click at [554, 275] on div "1" at bounding box center [551, 282] width 14 height 14
type Coleta "[DATE]"
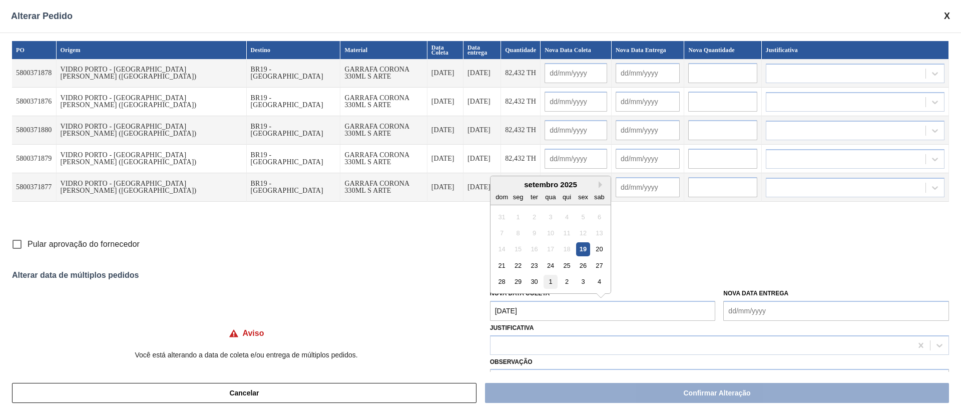
type input "[DATE]"
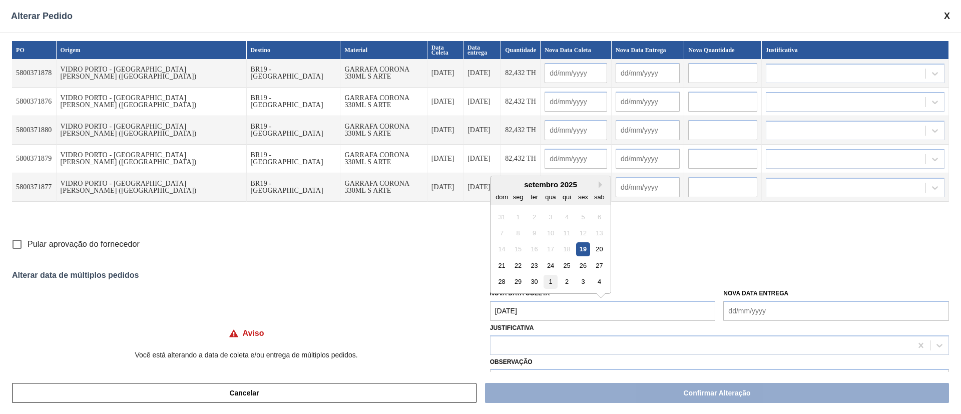
type input "[DATE]"
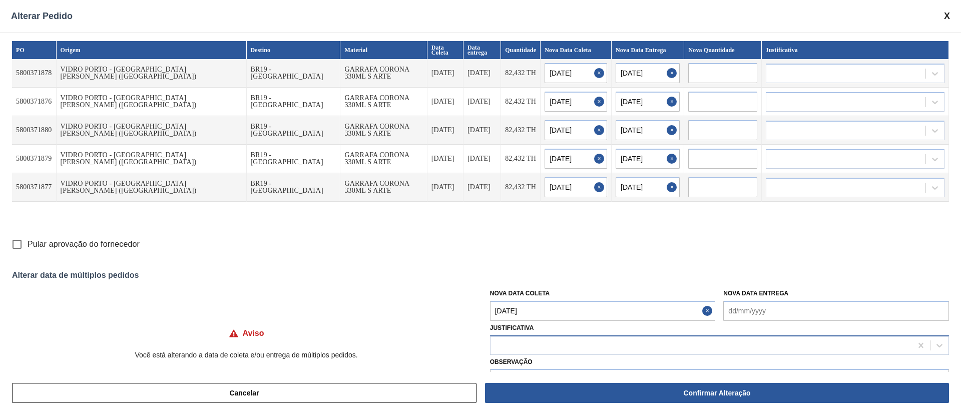
click at [512, 275] on div at bounding box center [719, 346] width 459 height 20
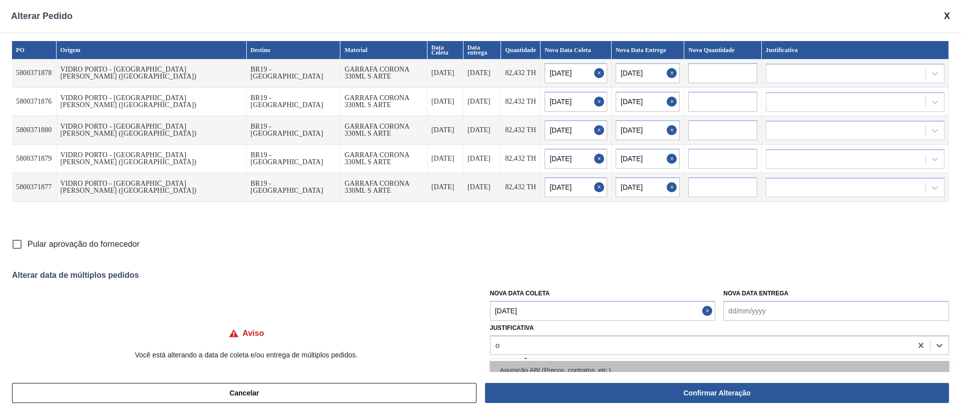
type input "ou"
click at [515, 275] on div "Outro" at bounding box center [719, 370] width 459 height 19
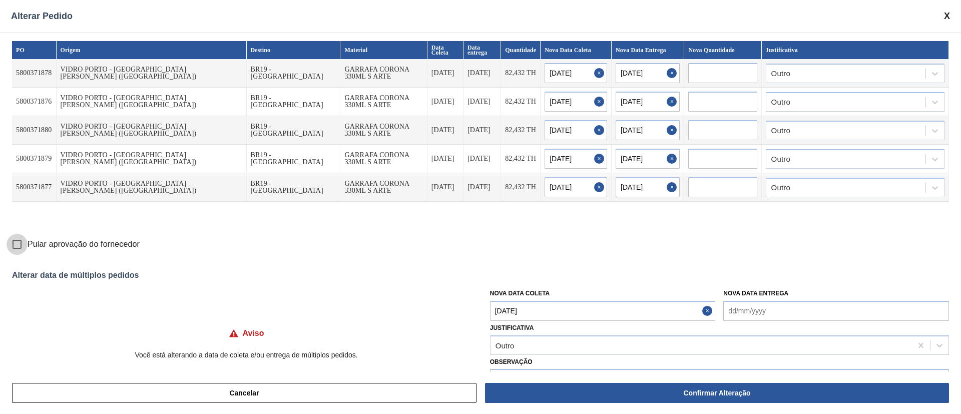
click at [14, 246] on input "Pular aprovação do fornecedor" at bounding box center [17, 244] width 21 height 21
checkbox input "true"
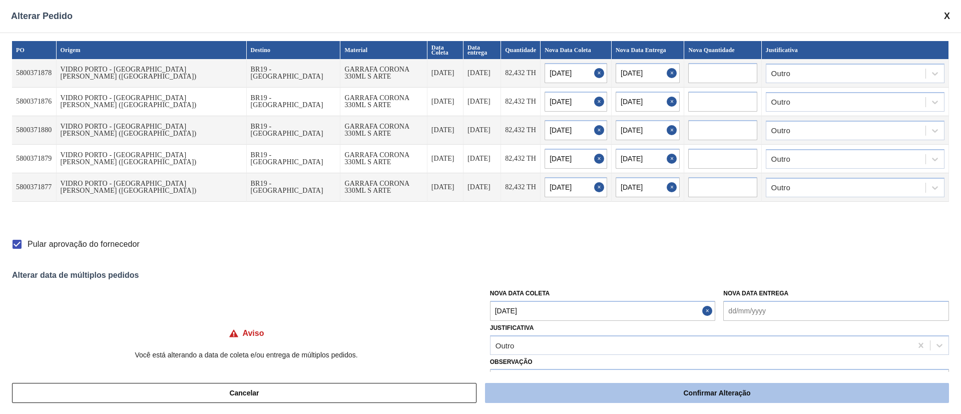
click at [640, 275] on button "Confirmar Alteração" at bounding box center [717, 393] width 464 height 20
checkbox input "false"
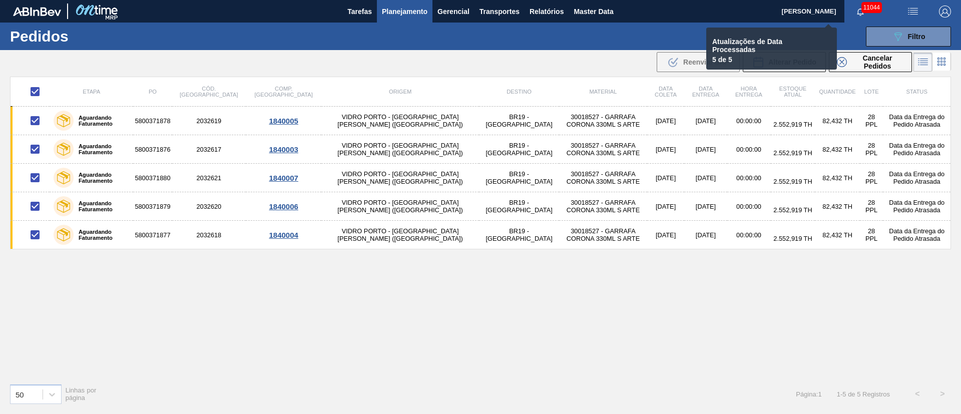
checkbox input "false"
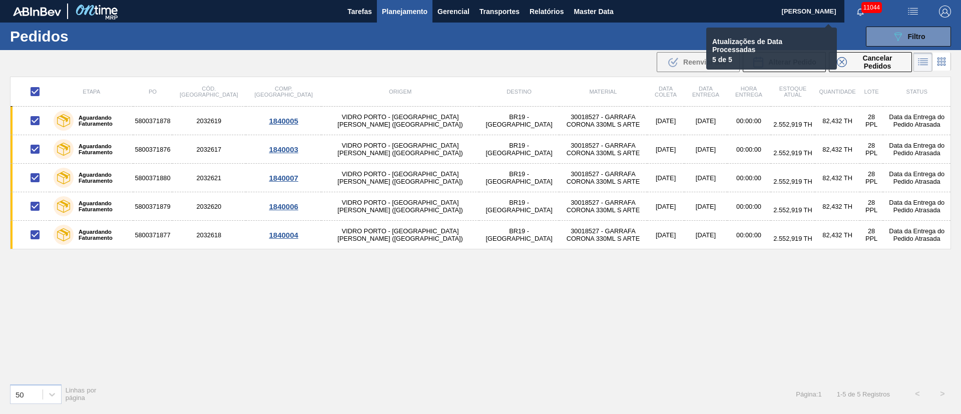
checkbox input "false"
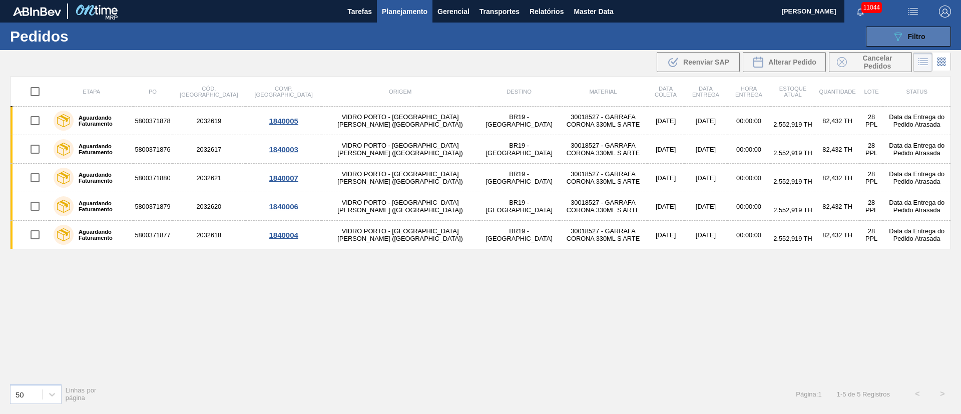
click at [640, 36] on icon "089F7B8B-B2A5-4AFE-B5C0-19BA573D28AC" at bounding box center [898, 37] width 12 height 12
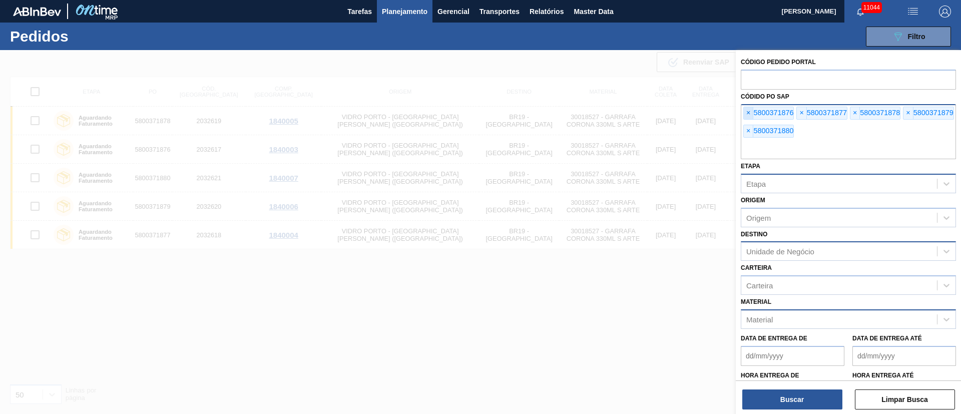
click at [640, 114] on span "×" at bounding box center [749, 113] width 10 height 12
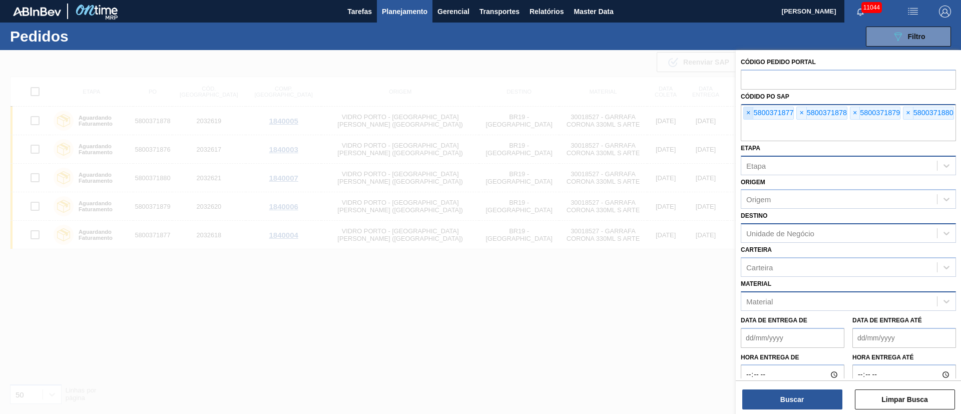
click at [640, 114] on span "×" at bounding box center [749, 113] width 10 height 12
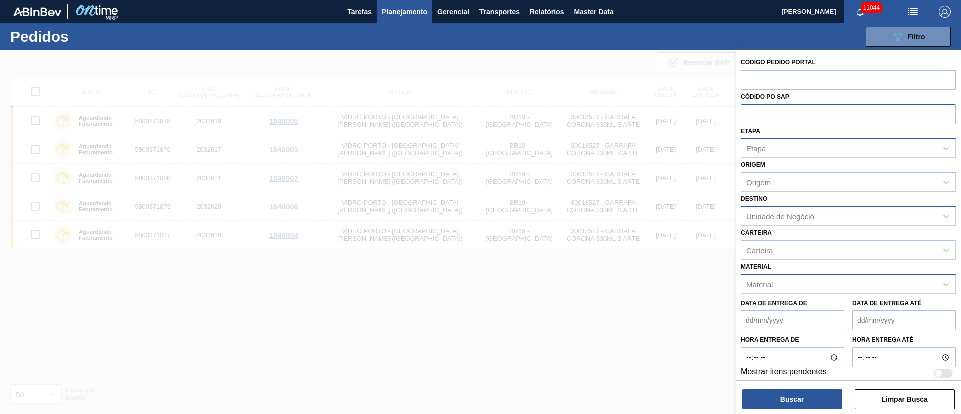
click at [640, 114] on input "text" at bounding box center [848, 113] width 215 height 19
paste input "text"
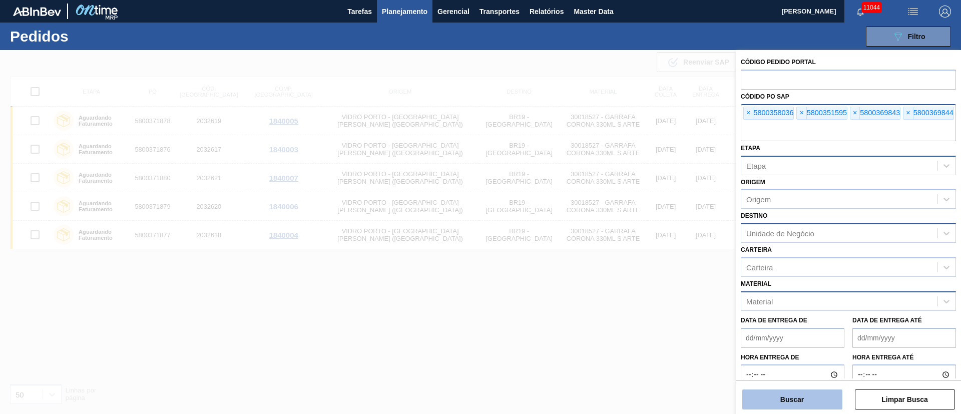
click at [640, 275] on button "Buscar" at bounding box center [793, 400] width 100 height 20
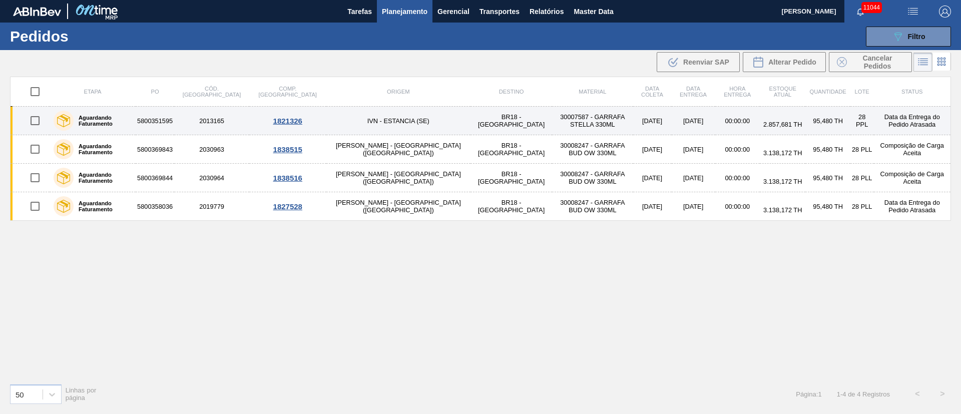
click at [27, 117] on input "checkbox" at bounding box center [35, 120] width 21 height 21
checkbox input "true"
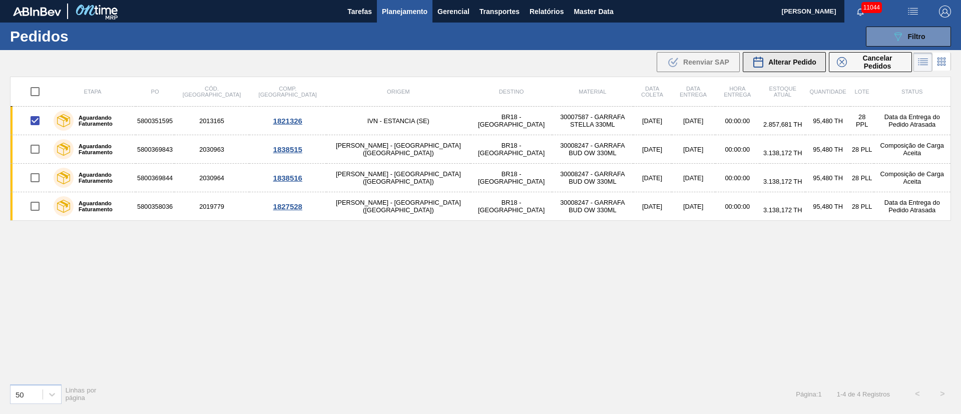
click at [640, 63] on span "Alterar Pedido" at bounding box center [793, 62] width 48 height 8
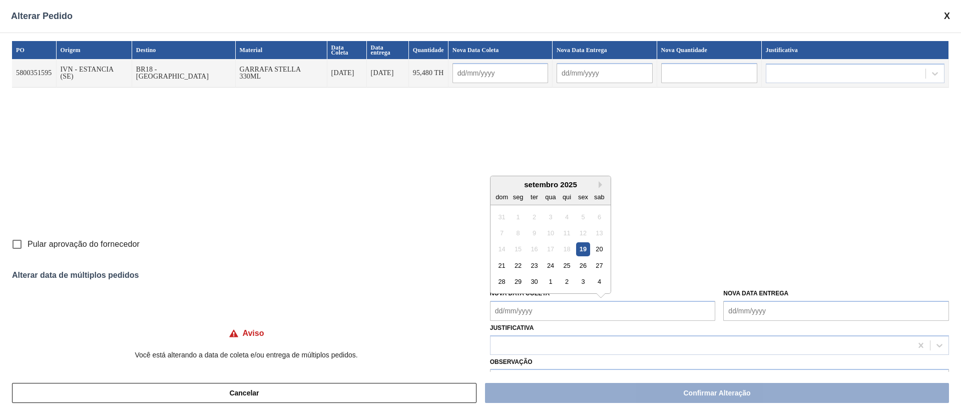
click at [542, 275] on Coleta "Nova Data Coleta" at bounding box center [603, 311] width 226 height 20
click at [552, 265] on div "24" at bounding box center [551, 266] width 14 height 14
type input "[DATE]"
type Coleta "[DATE]"
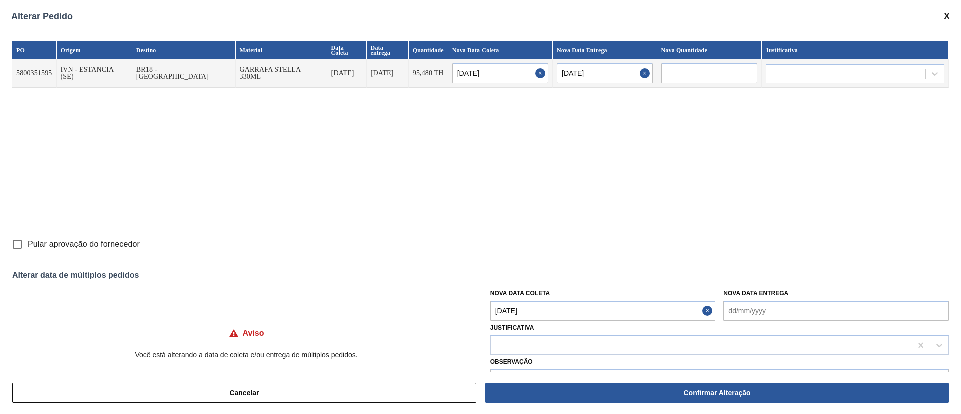
click at [553, 275] on Coleta "[DATE]" at bounding box center [603, 311] width 226 height 20
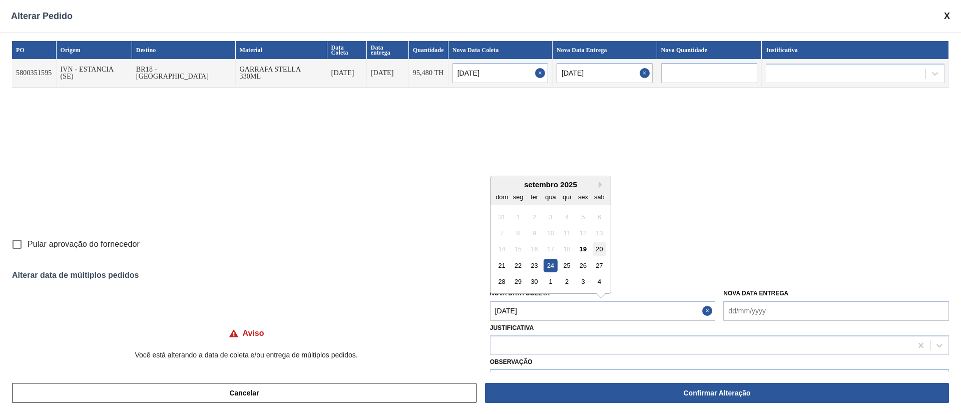
click at [603, 253] on div "20" at bounding box center [600, 249] width 14 height 14
type input "[DATE]"
type Coleta "[DATE]"
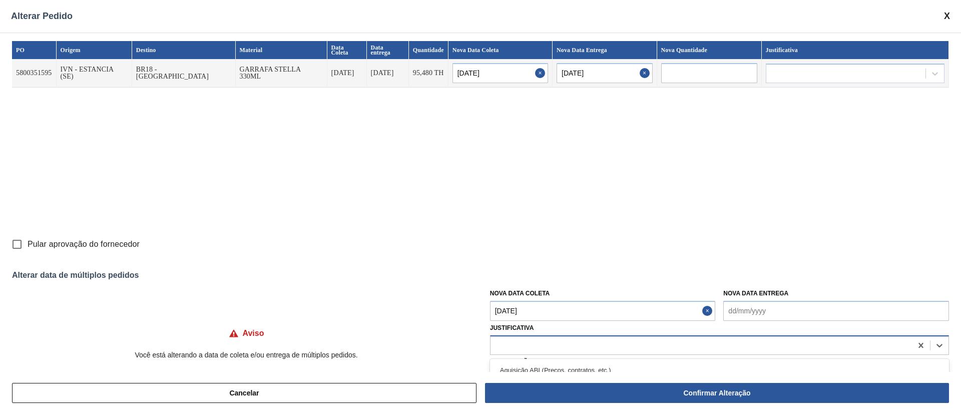
click at [568, 275] on div at bounding box center [702, 345] width 422 height 15
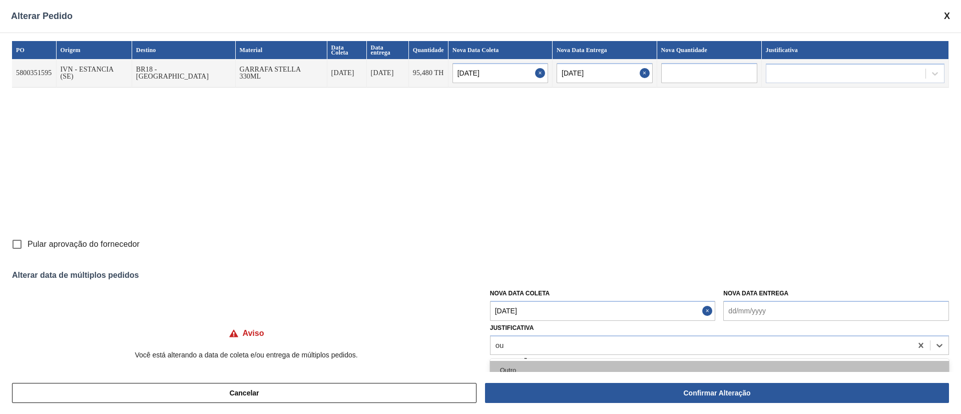
click at [558, 275] on div "Outro" at bounding box center [719, 370] width 459 height 19
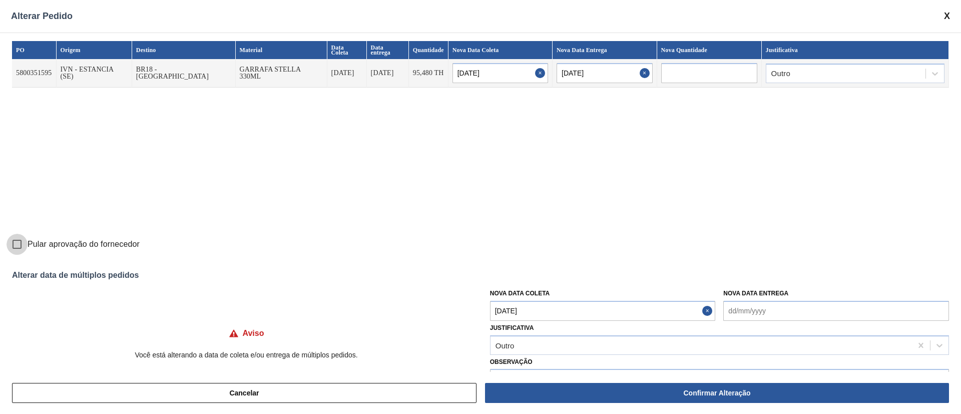
click at [13, 245] on input "Pular aprovação do fornecedor" at bounding box center [17, 244] width 21 height 21
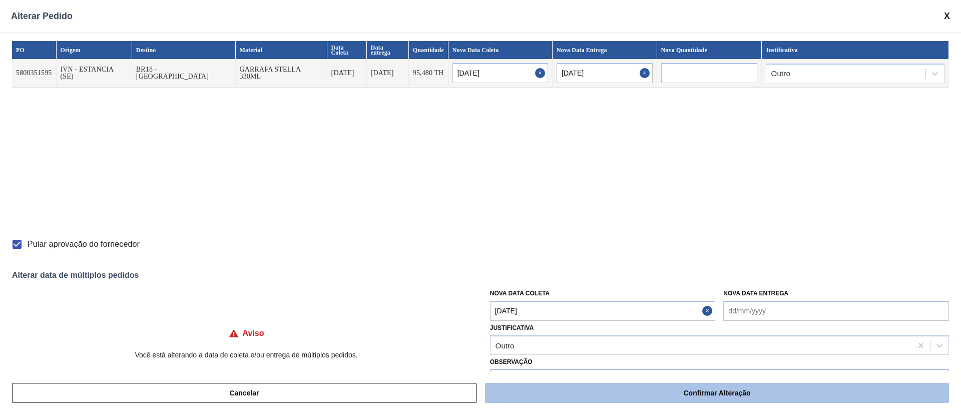
click at [640, 275] on button "Confirmar Alteração" at bounding box center [717, 393] width 464 height 20
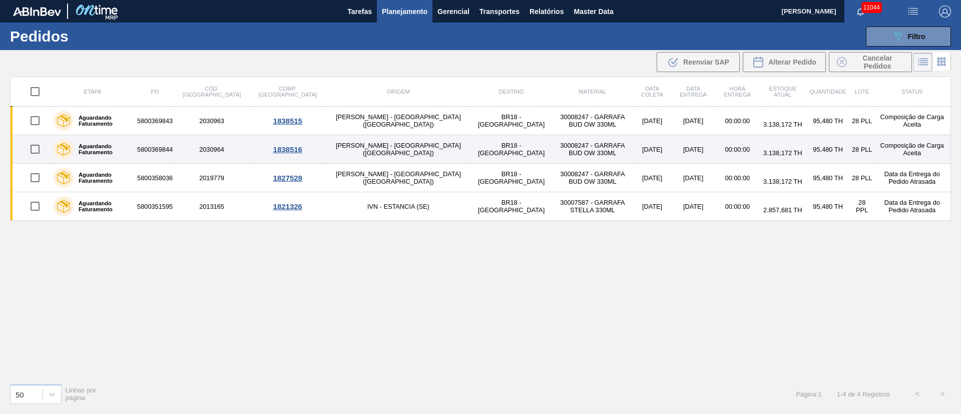
click at [32, 142] on input "checkbox" at bounding box center [35, 149] width 21 height 21
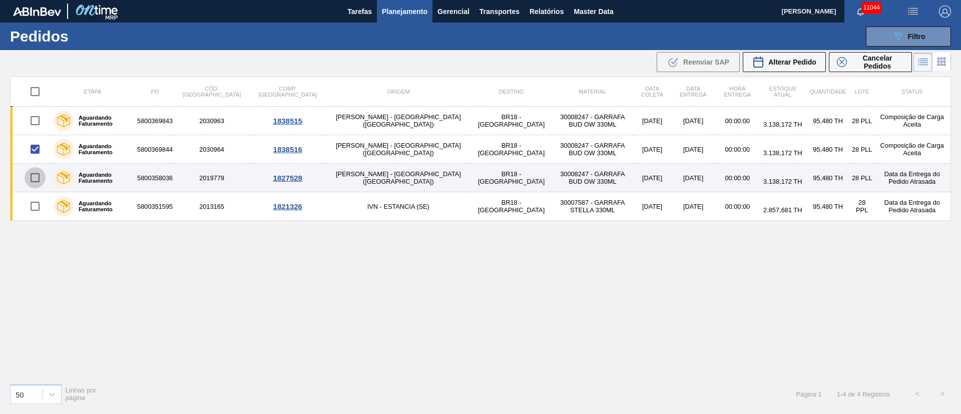
click at [35, 169] on input "checkbox" at bounding box center [35, 177] width 21 height 21
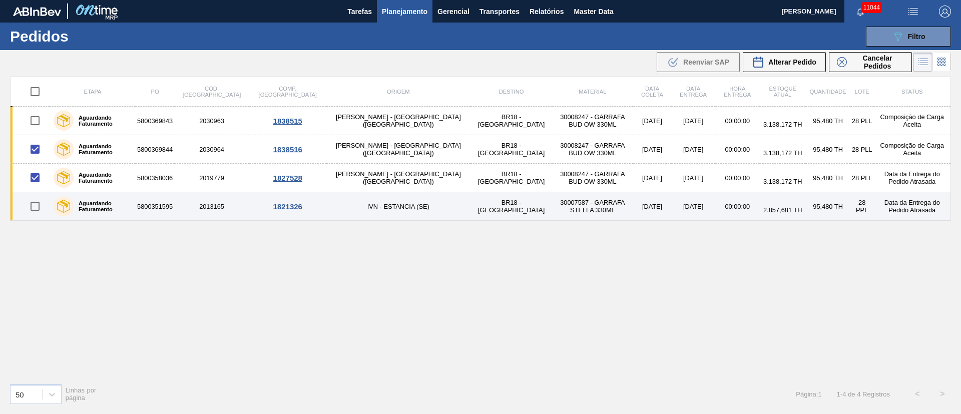
click at [35, 200] on input "checkbox" at bounding box center [35, 206] width 21 height 21
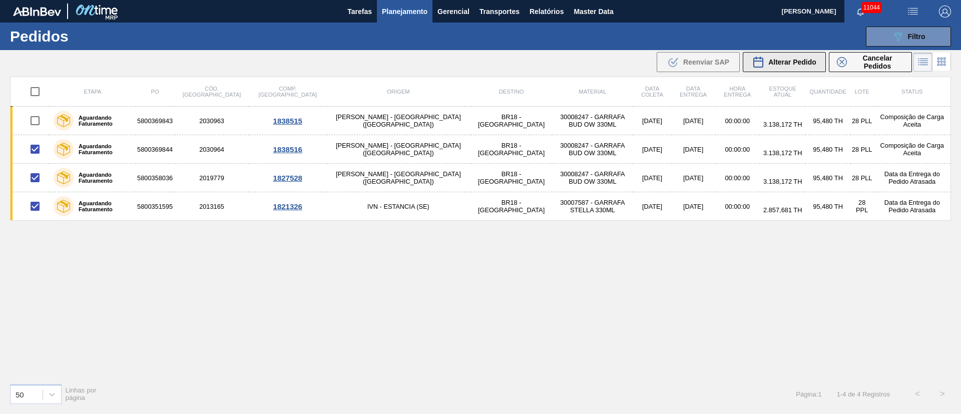
click at [640, 66] on div "Alterar Pedido" at bounding box center [785, 62] width 64 height 12
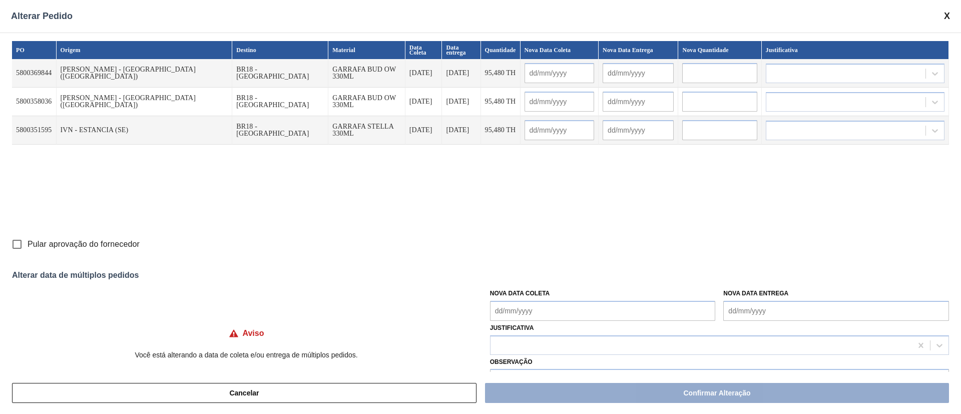
click at [543, 275] on Coleta "Nova Data Coleta" at bounding box center [603, 311] width 226 height 20
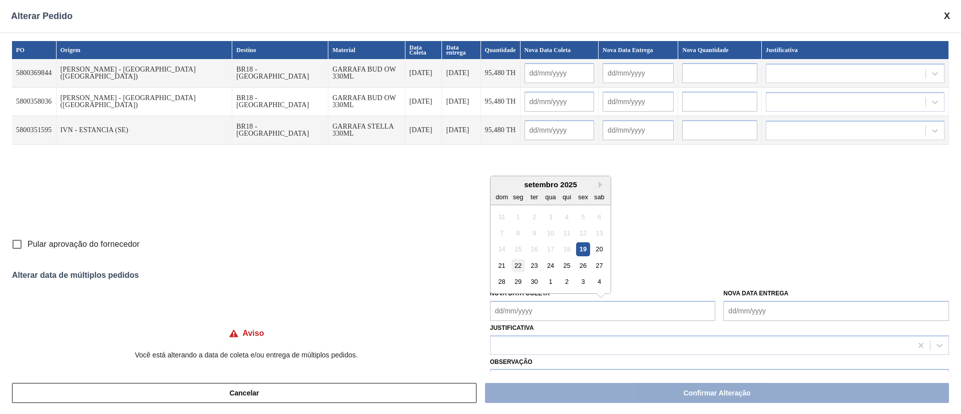
click at [516, 268] on div "22" at bounding box center [518, 266] width 14 height 14
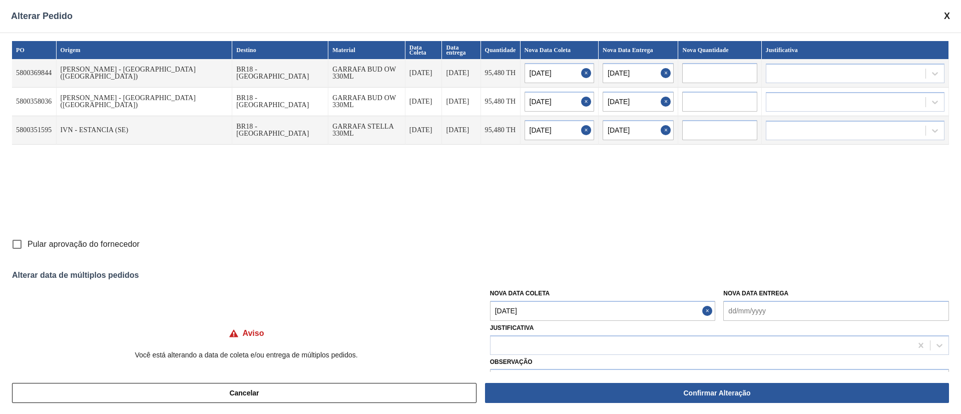
click at [545, 275] on Coleta "[DATE]" at bounding box center [603, 311] width 226 height 20
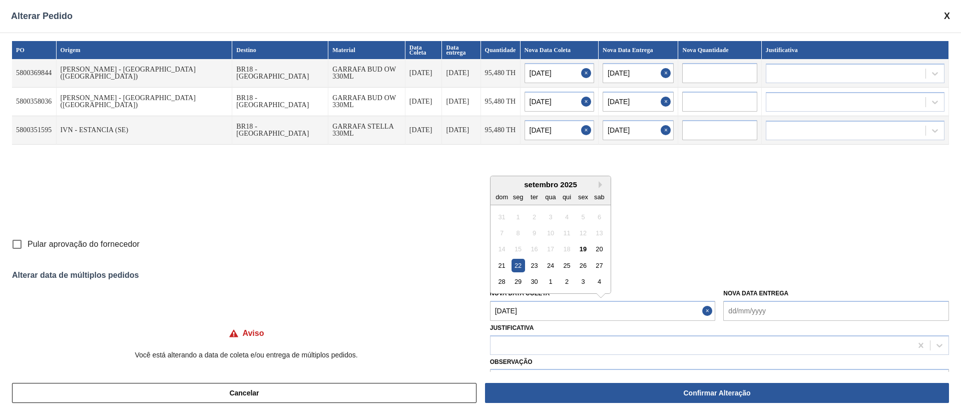
click at [598, 241] on div "14 15 16 17 18 19 20" at bounding box center [551, 249] width 114 height 16
click at [603, 250] on div "20" at bounding box center [600, 249] width 14 height 14
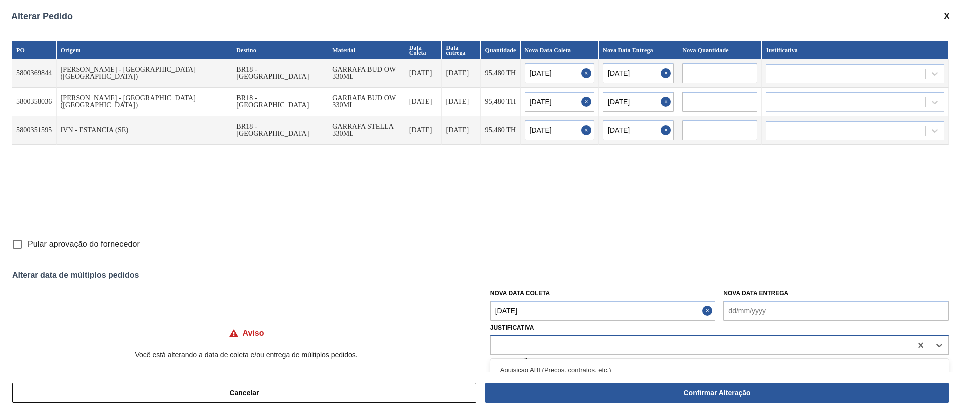
click at [556, 275] on div at bounding box center [702, 345] width 422 height 15
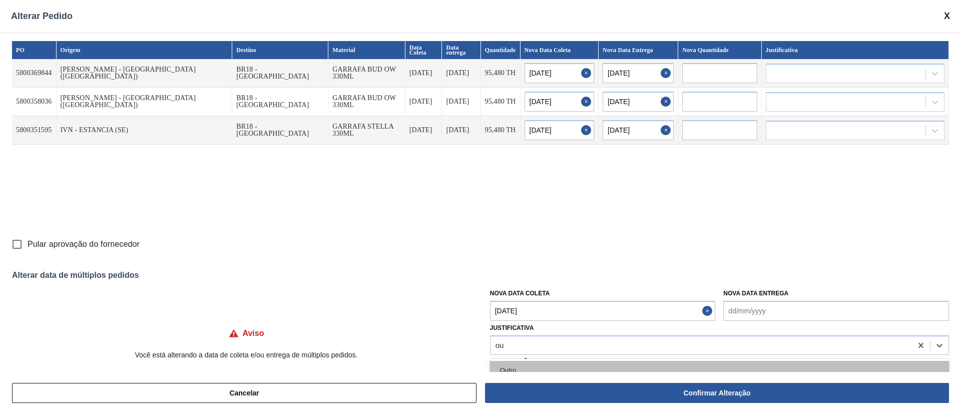
click at [514, 275] on div "Outro" at bounding box center [719, 370] width 459 height 19
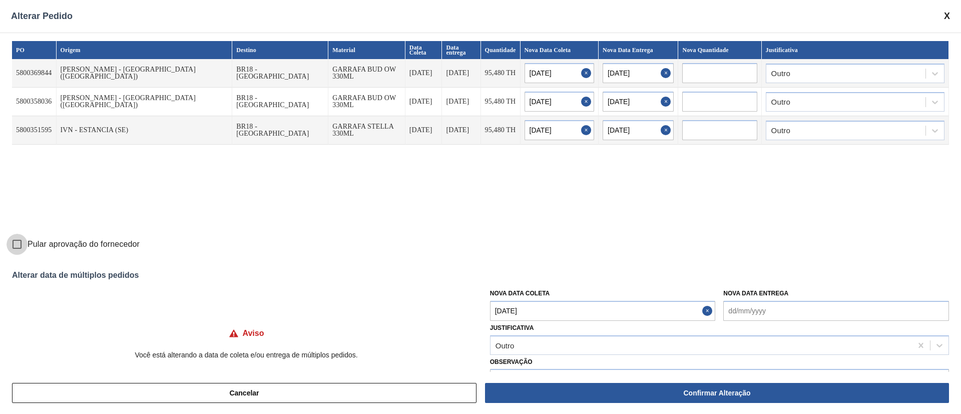
click at [21, 245] on input "Pular aprovação do fornecedor" at bounding box center [17, 244] width 21 height 21
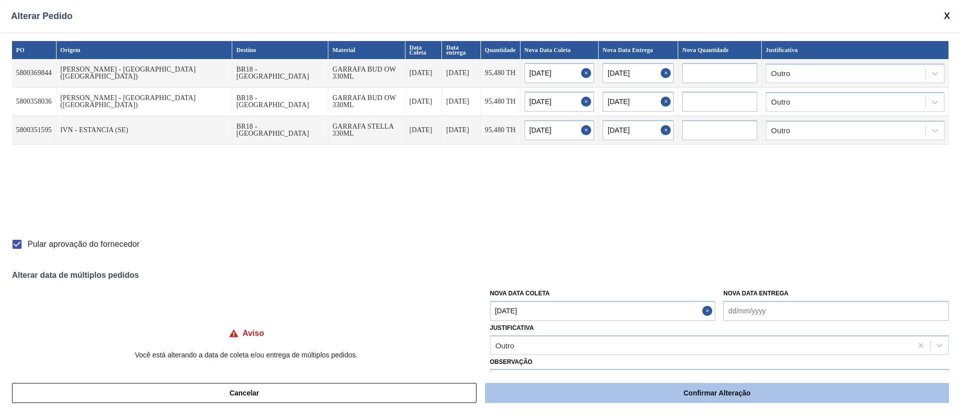
click at [640, 275] on button "Confirmar Alteração" at bounding box center [717, 393] width 464 height 20
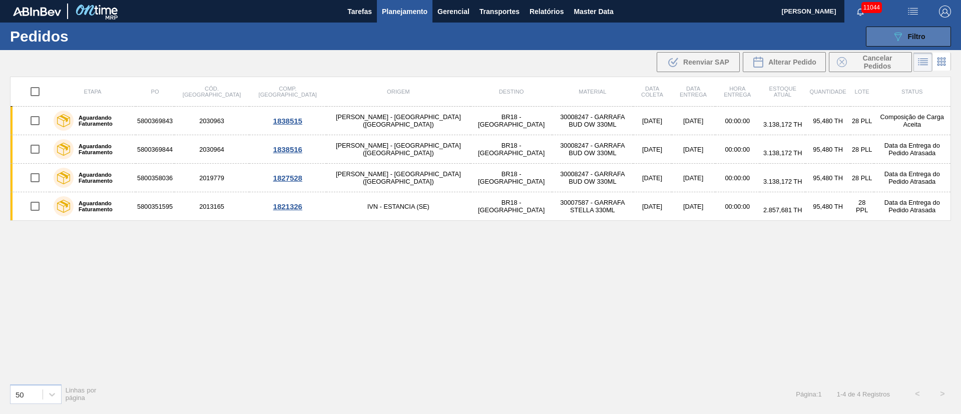
click at [640, 35] on span "Filtro" at bounding box center [917, 37] width 18 height 8
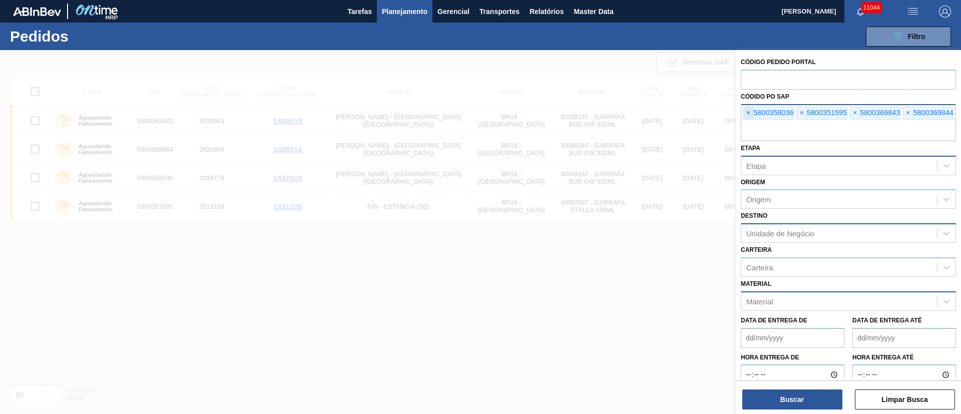
click at [640, 116] on span "×" at bounding box center [749, 113] width 10 height 12
click at [640, 122] on input "text" at bounding box center [848, 131] width 215 height 19
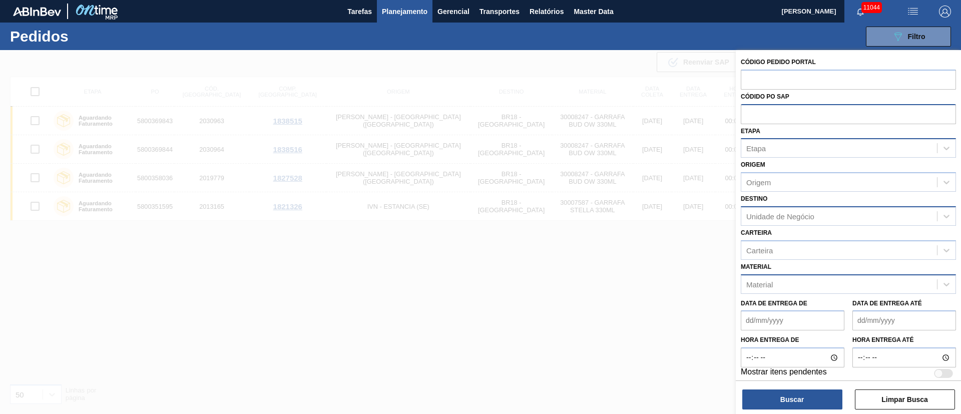
paste input "text"
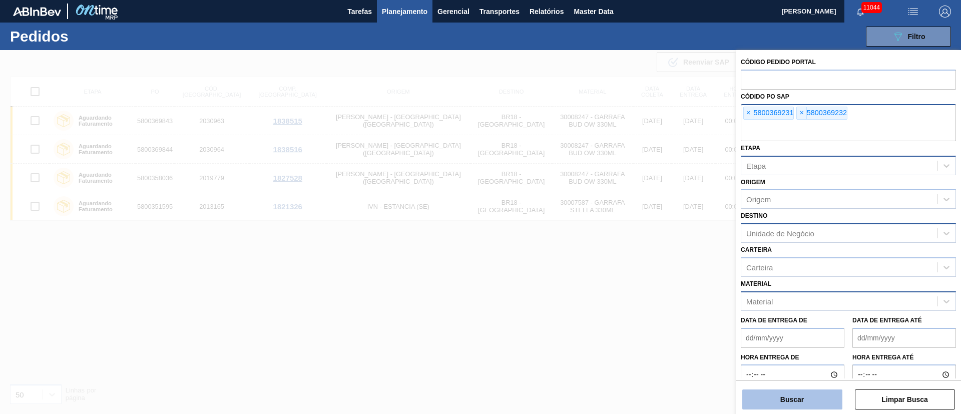
click at [640, 275] on button "Buscar" at bounding box center [793, 400] width 100 height 20
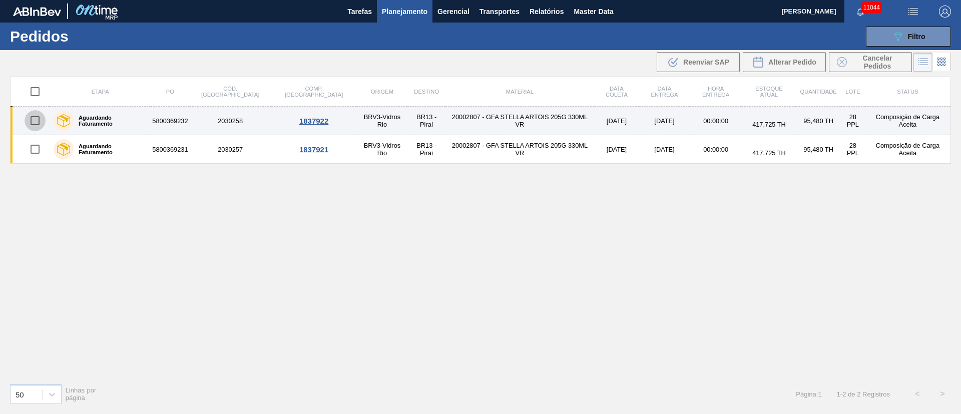
click at [36, 113] on input "checkbox" at bounding box center [35, 120] width 21 height 21
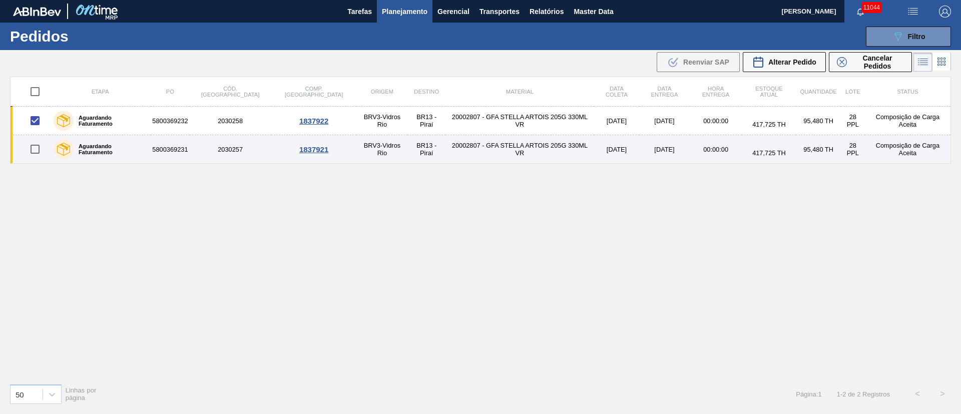
click at [33, 145] on input "checkbox" at bounding box center [35, 149] width 21 height 21
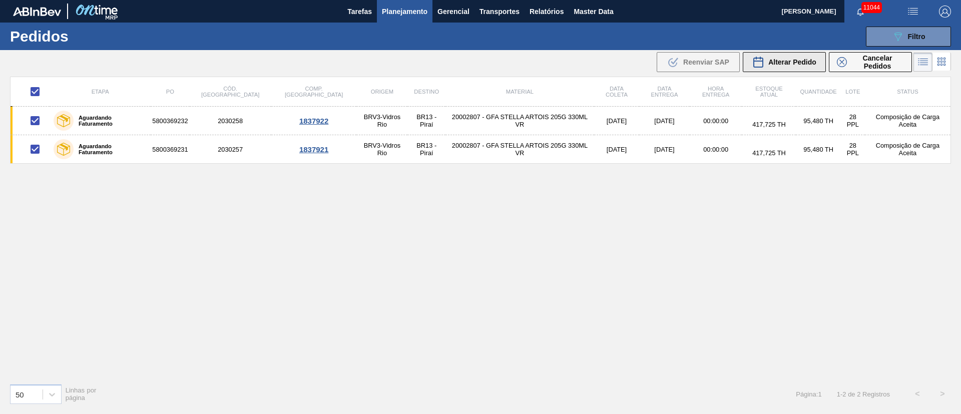
click at [640, 69] on button "Alterar Pedido" at bounding box center [784, 62] width 83 height 20
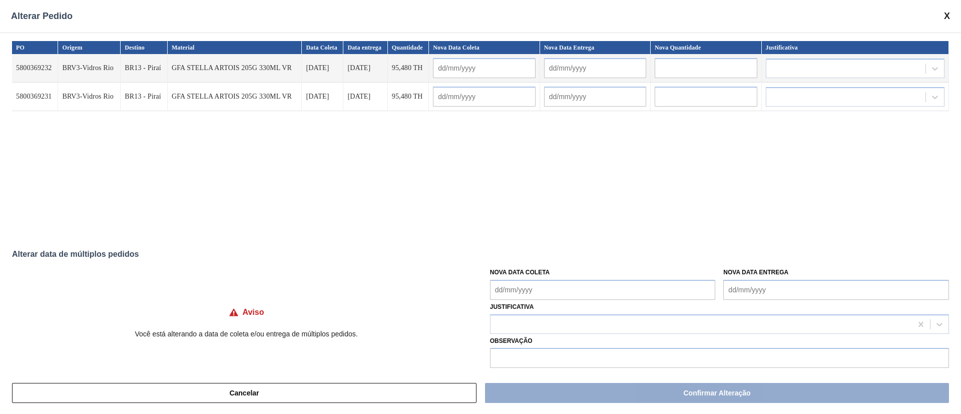
click at [531, 275] on Coleta "Nova Data Coleta" at bounding box center [603, 290] width 226 height 20
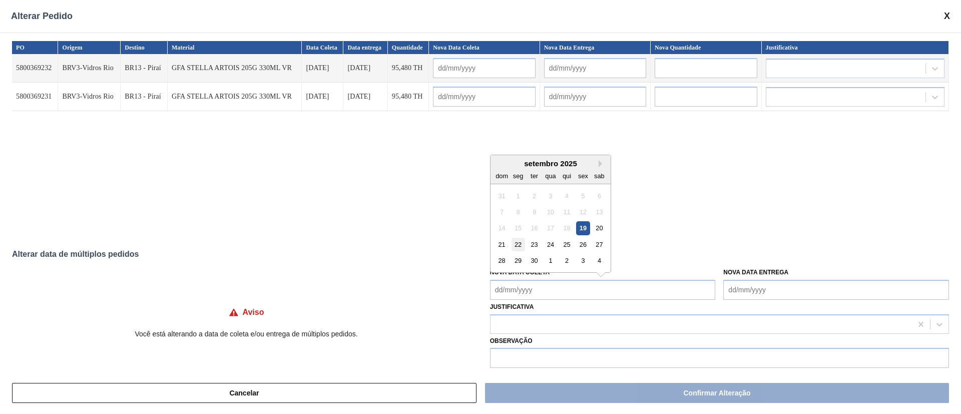
click at [514, 248] on div "22" at bounding box center [518, 245] width 14 height 14
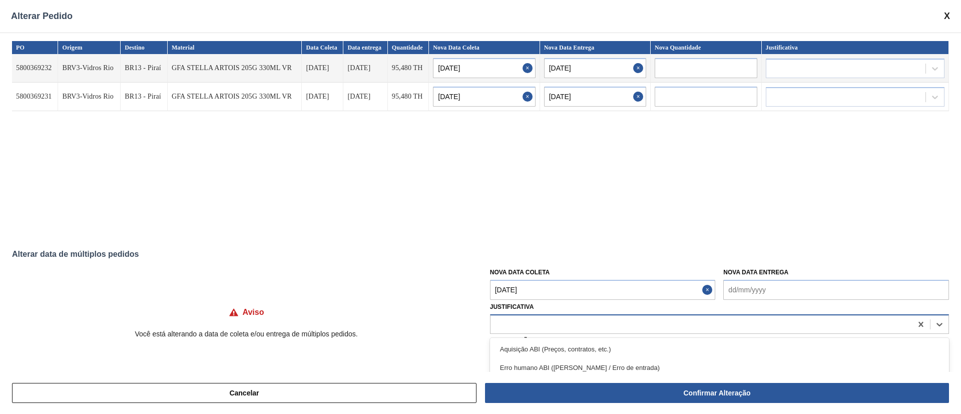
click at [521, 275] on div at bounding box center [702, 324] width 422 height 15
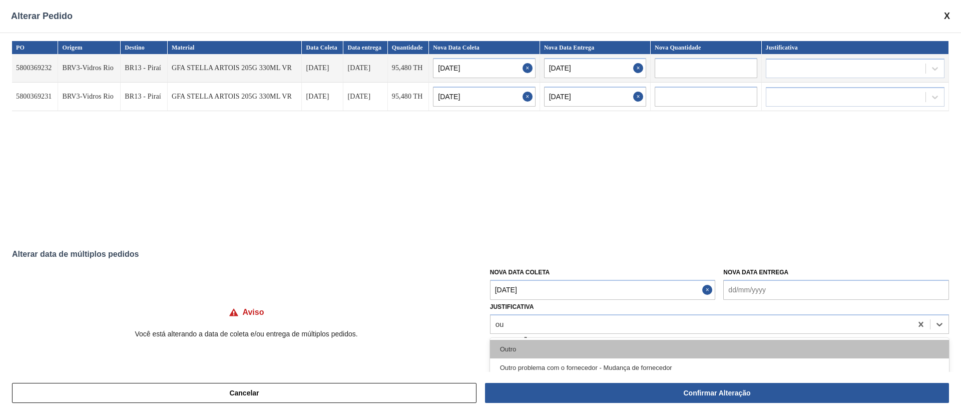
click at [528, 275] on div "Outro" at bounding box center [719, 349] width 459 height 19
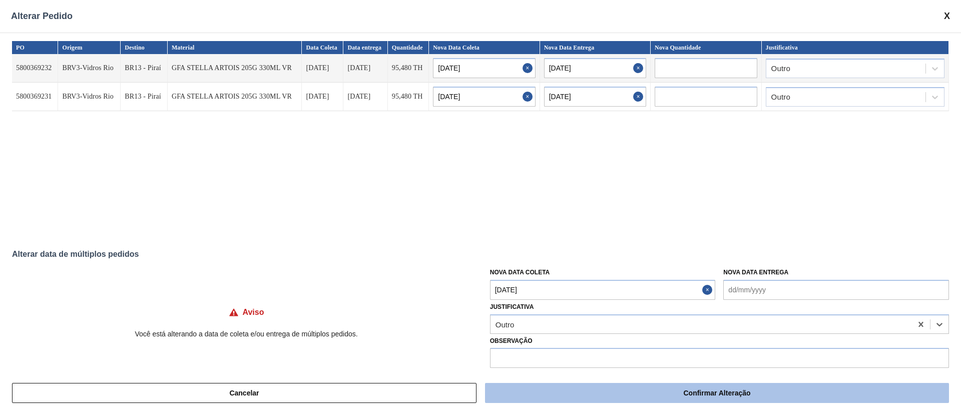
click at [541, 275] on button "Confirmar Alteração" at bounding box center [717, 393] width 464 height 20
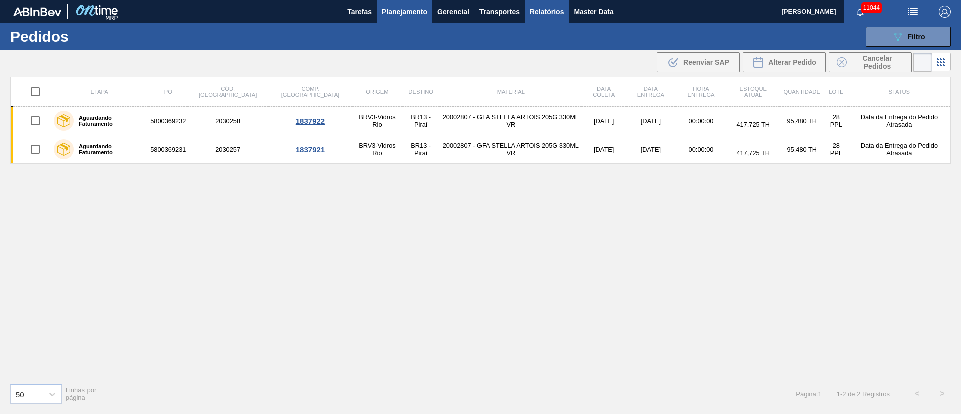
click at [555, 8] on span "Relatórios" at bounding box center [547, 12] width 34 height 12
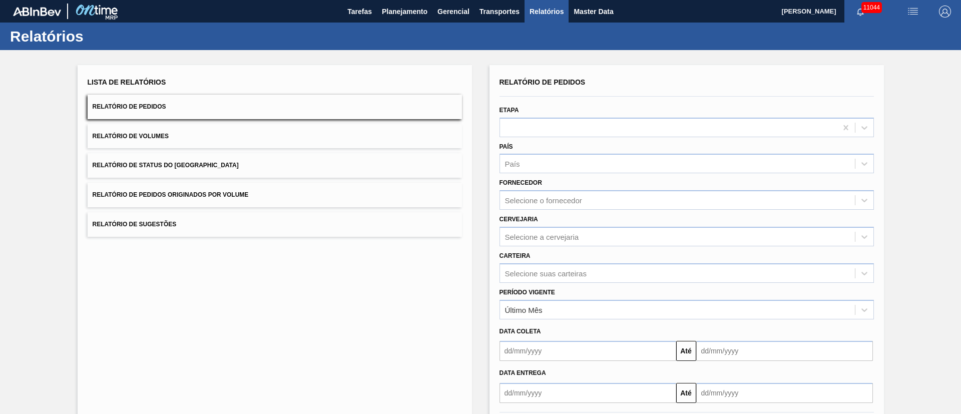
click at [202, 198] on span "Relatório de Pedidos Originados por Volume" at bounding box center [171, 194] width 156 height 7
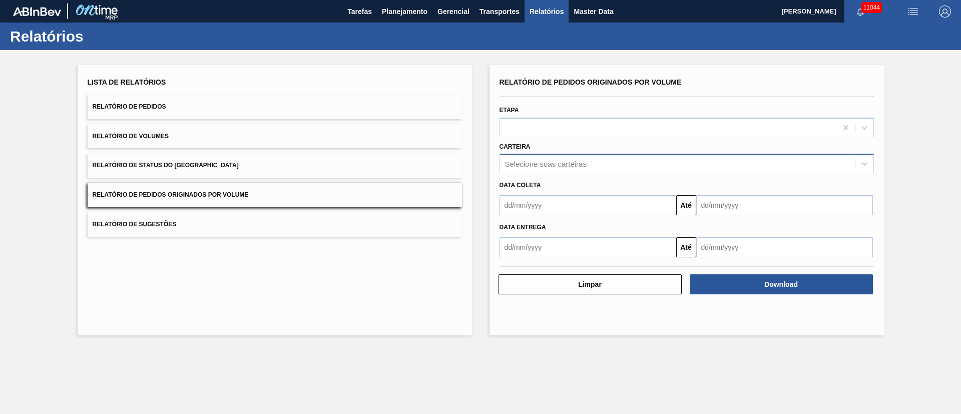
click at [539, 161] on div "Selecione suas carteiras" at bounding box center [546, 164] width 82 height 9
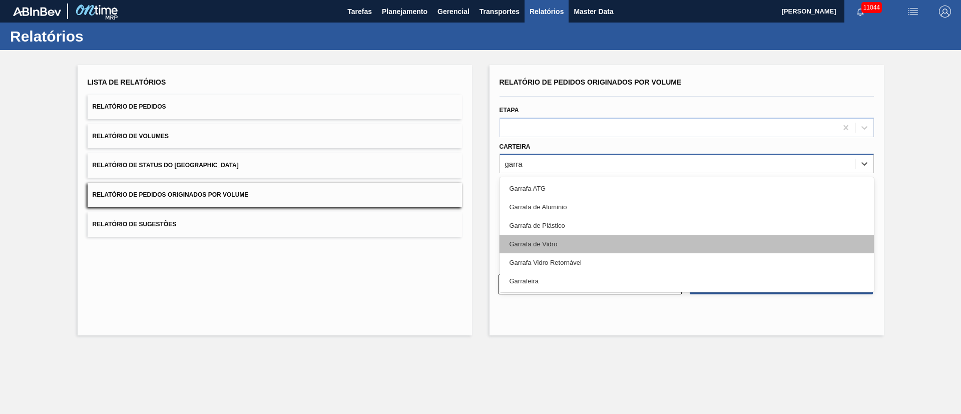
click at [526, 249] on div "Garrafa de Vidro" at bounding box center [687, 244] width 375 height 19
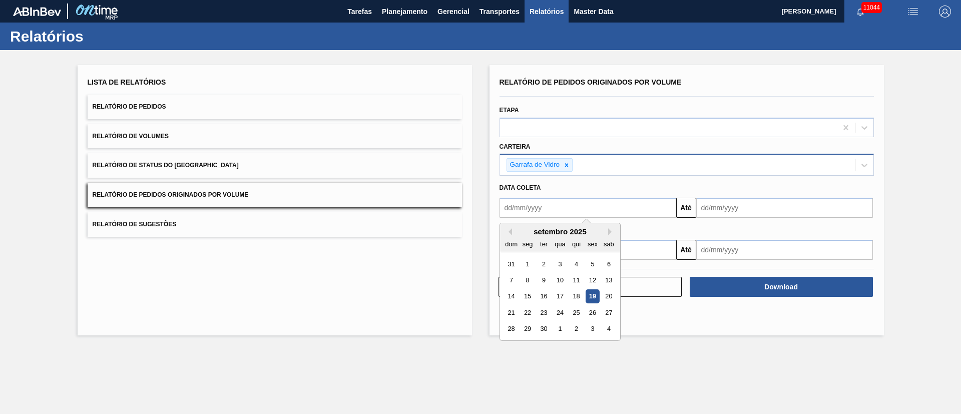
drag, startPoint x: 576, startPoint y: 200, endPoint x: 575, endPoint y: 205, distance: 5.1
click at [576, 201] on input "text" at bounding box center [588, 208] width 177 height 20
click at [527, 267] on div "1" at bounding box center [528, 264] width 14 height 14
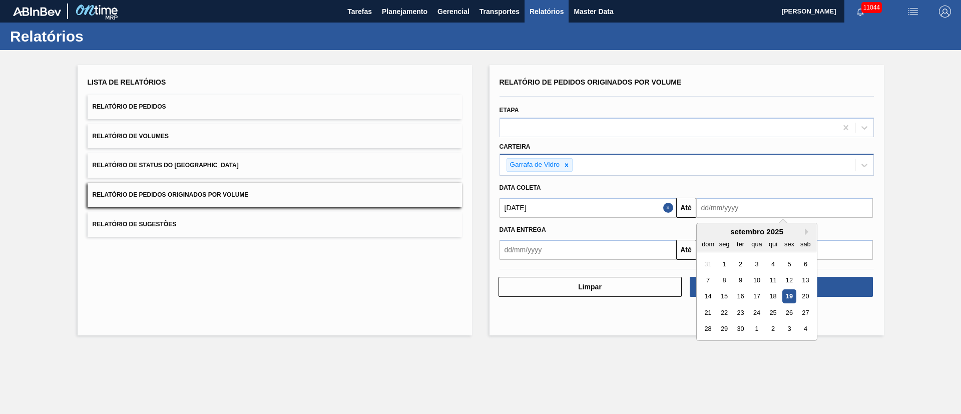
click at [640, 210] on input "text" at bounding box center [785, 208] width 177 height 20
drag, startPoint x: 739, startPoint y: 327, endPoint x: 728, endPoint y: 318, distance: 14.2
click at [640, 275] on div "30" at bounding box center [741, 329] width 14 height 14
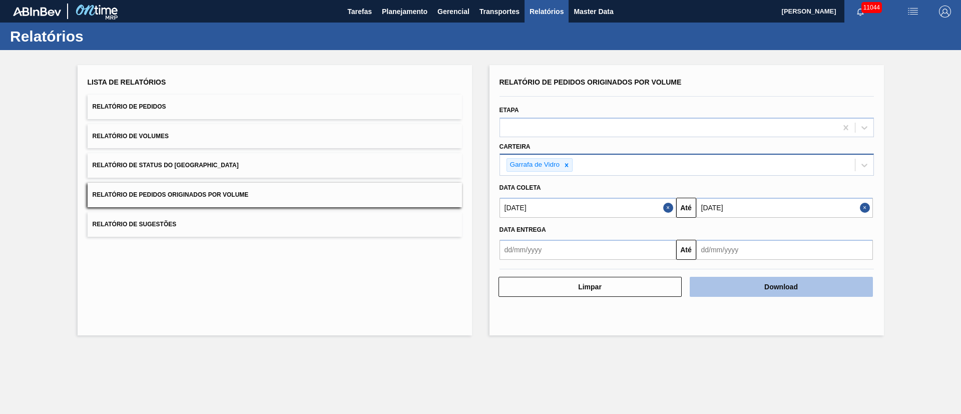
click at [640, 275] on button "Download" at bounding box center [781, 287] width 183 height 20
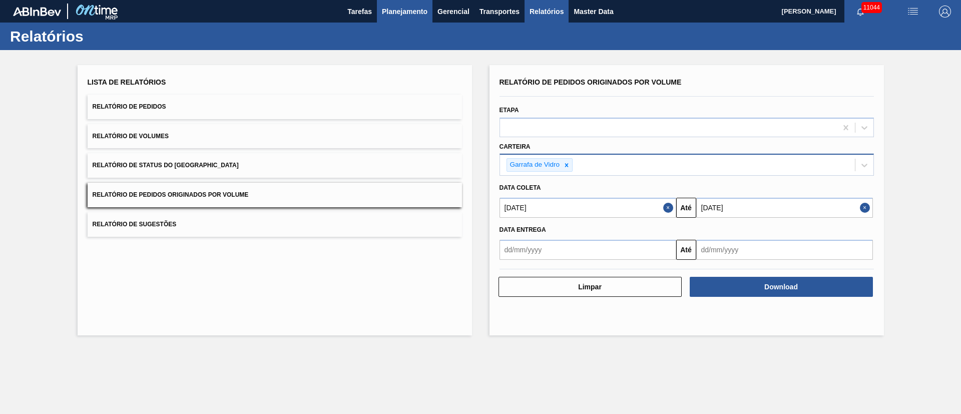
click at [381, 8] on button "Planejamento" at bounding box center [405, 11] width 56 height 23
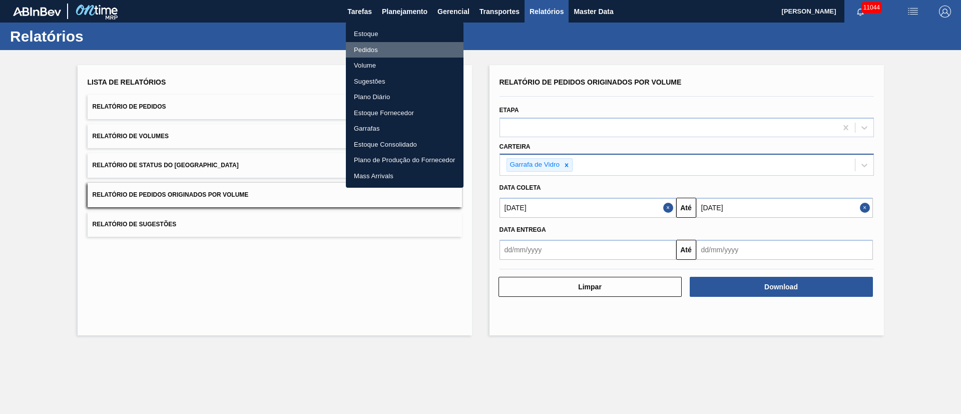
click at [363, 53] on li "Pedidos" at bounding box center [405, 50] width 118 height 16
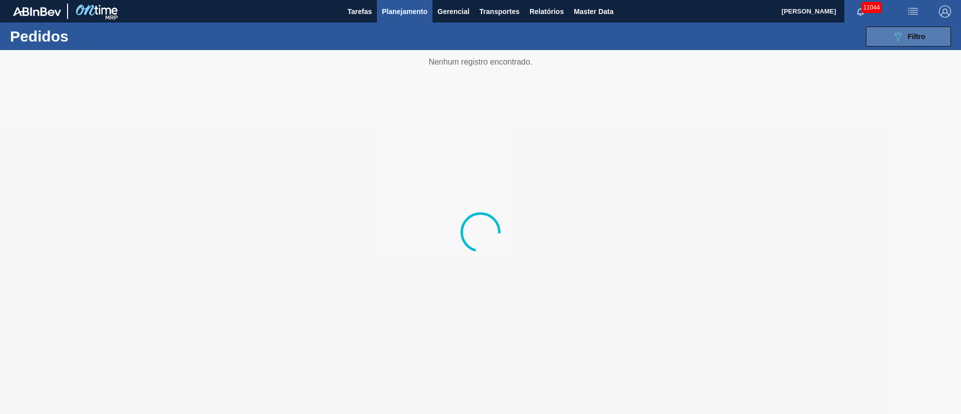
click at [640, 40] on button "089F7B8B-B2A5-4AFE-B5C0-19BA573D28AC Filtro" at bounding box center [908, 37] width 85 height 20
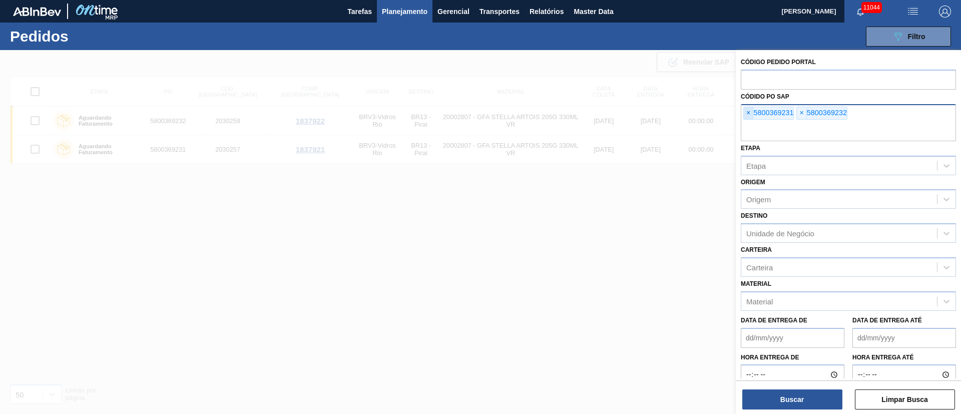
click at [640, 116] on span "×" at bounding box center [749, 113] width 10 height 12
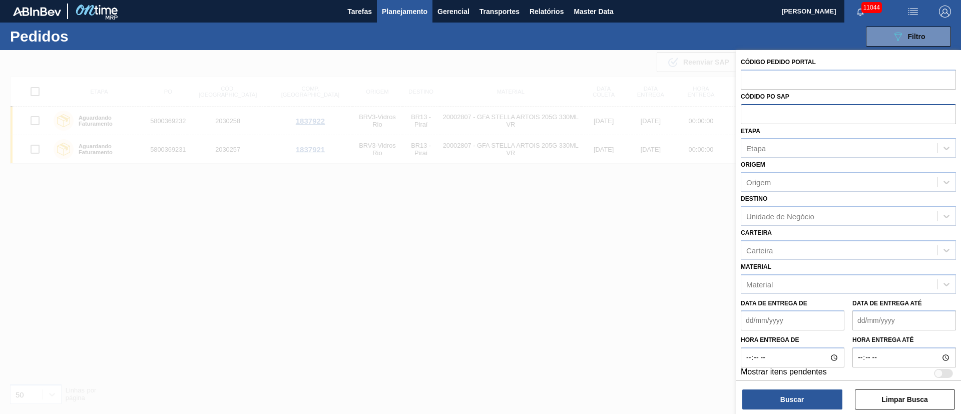
click at [640, 116] on input "text" at bounding box center [848, 113] width 215 height 19
paste input "5800347084"
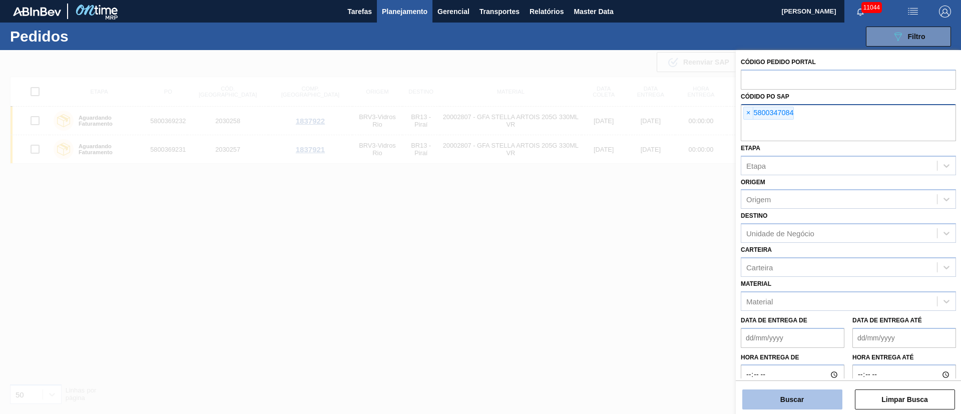
click at [640, 275] on button "Buscar" at bounding box center [793, 400] width 100 height 20
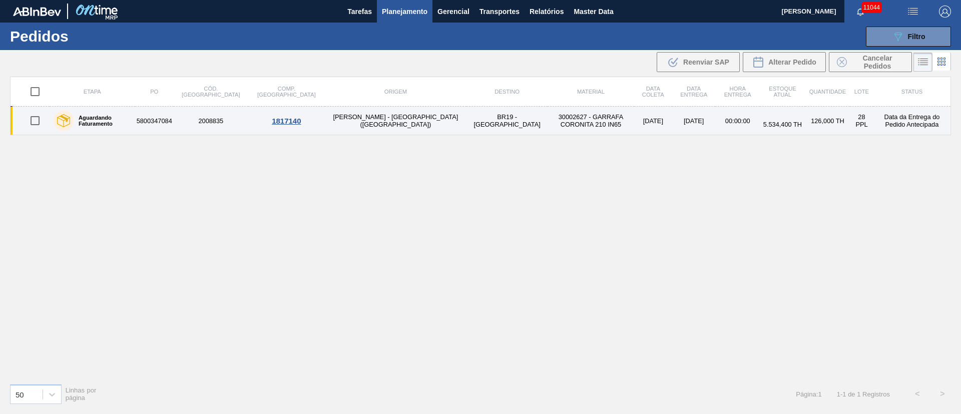
click at [35, 120] on input "checkbox" at bounding box center [35, 120] width 21 height 21
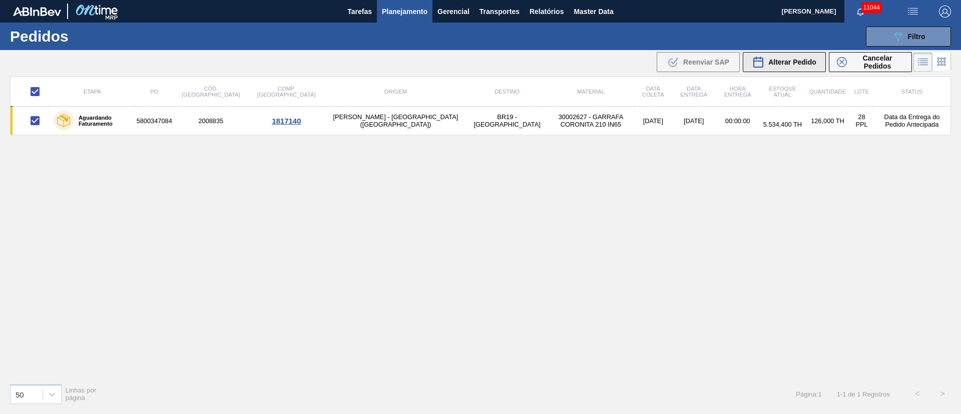
click at [640, 58] on span "Alterar Pedido" at bounding box center [793, 62] width 48 height 8
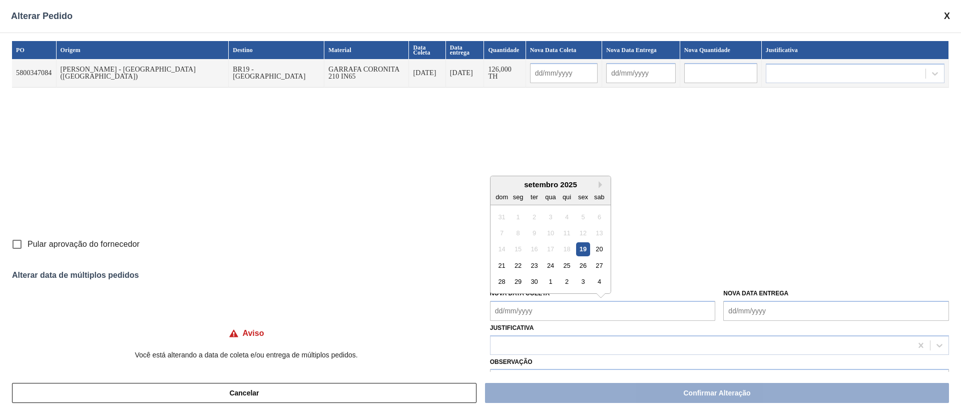
click at [589, 275] on Coleta "Nova Data Coleta" at bounding box center [603, 311] width 226 height 20
click at [544, 268] on div "24" at bounding box center [551, 266] width 14 height 14
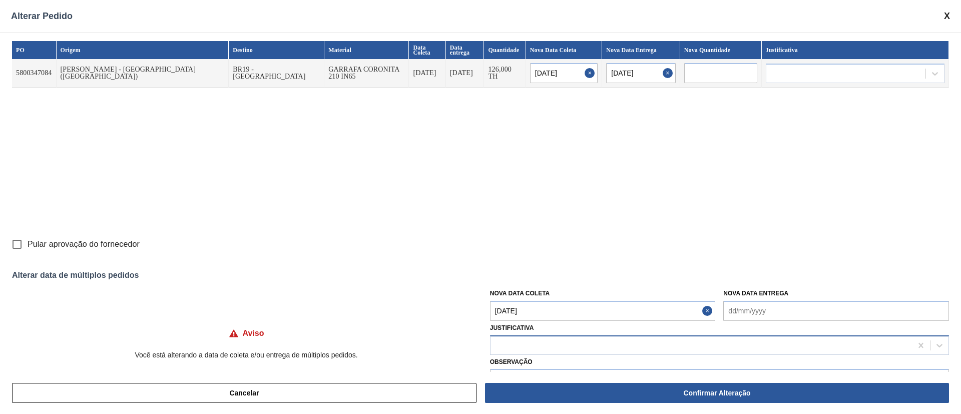
click at [512, 275] on div at bounding box center [702, 345] width 422 height 15
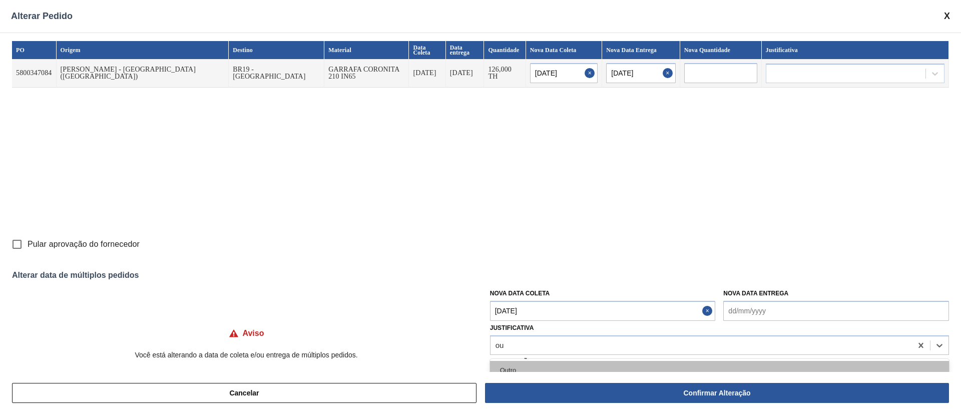
click at [519, 275] on div "Outro" at bounding box center [719, 370] width 459 height 19
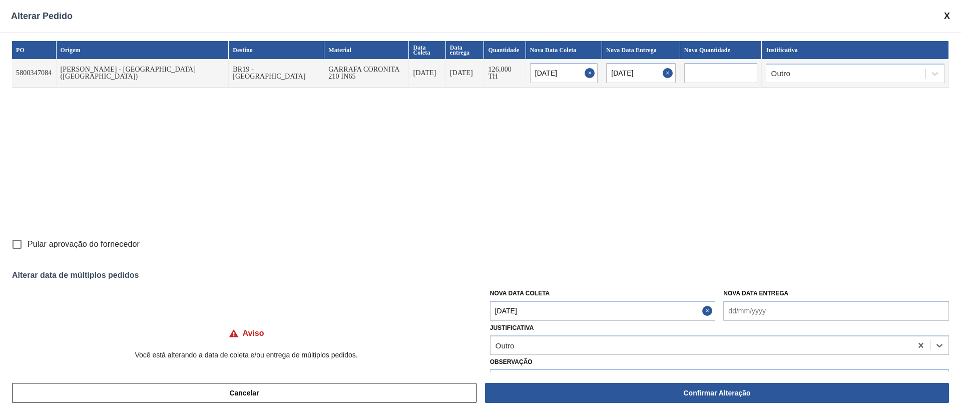
click at [15, 244] on input "Pular aprovação do fornecedor" at bounding box center [17, 244] width 21 height 21
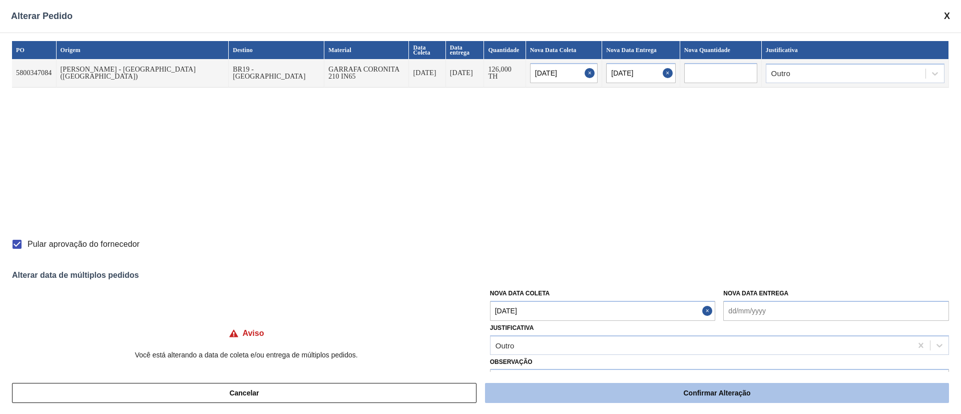
click at [640, 275] on button "Confirmar Alteração" at bounding box center [717, 393] width 464 height 20
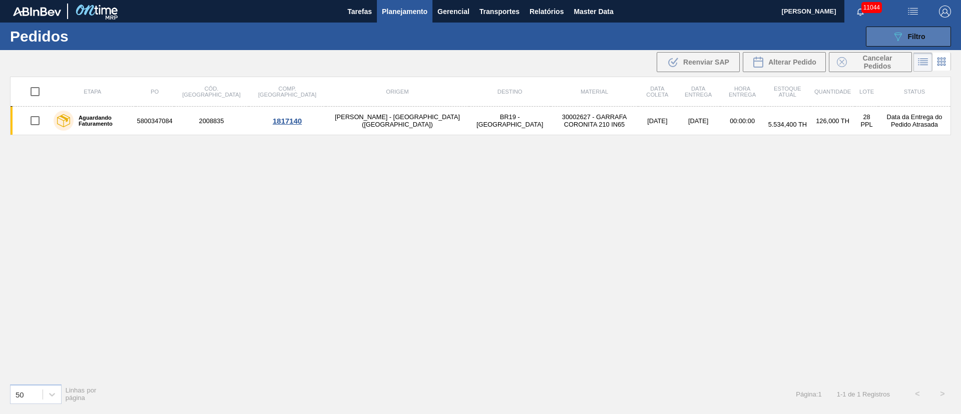
click at [640, 36] on span "Filtro" at bounding box center [917, 37] width 18 height 8
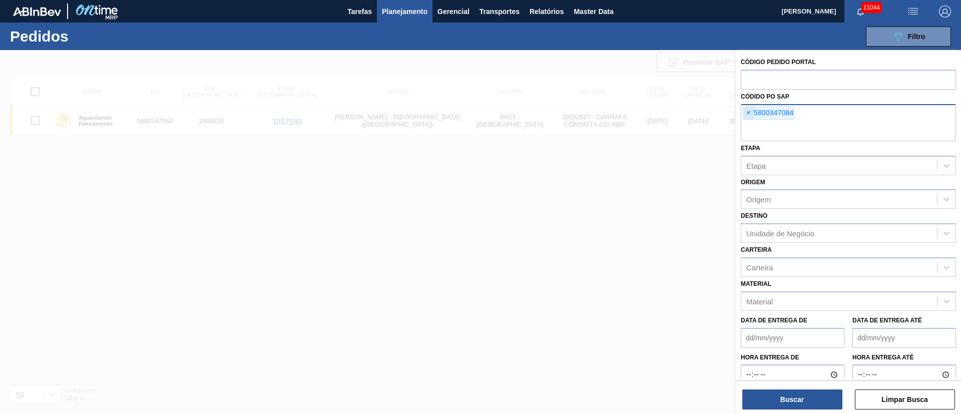
click at [640, 117] on span "×" at bounding box center [749, 113] width 10 height 12
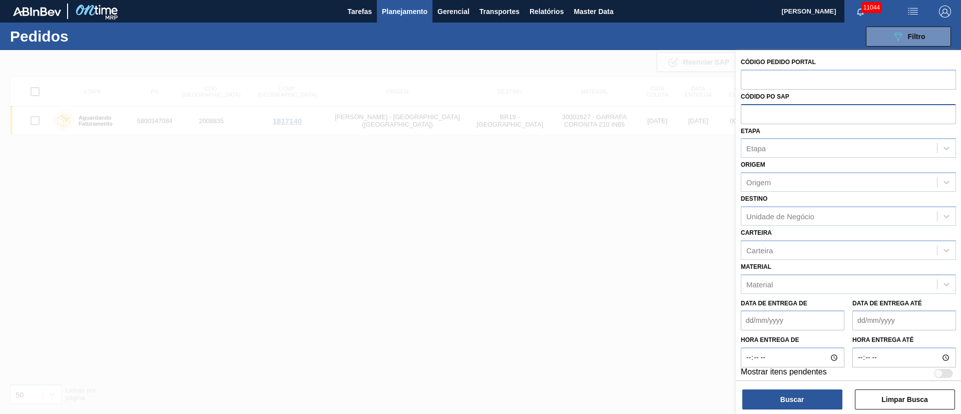
paste input "5800347085"
click at [640, 275] on button "Buscar" at bounding box center [793, 400] width 100 height 20
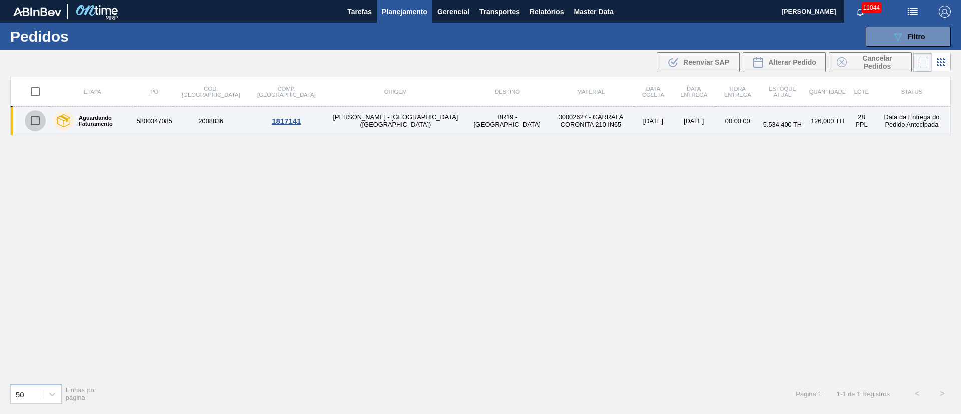
click at [38, 118] on input "checkbox" at bounding box center [35, 120] width 21 height 21
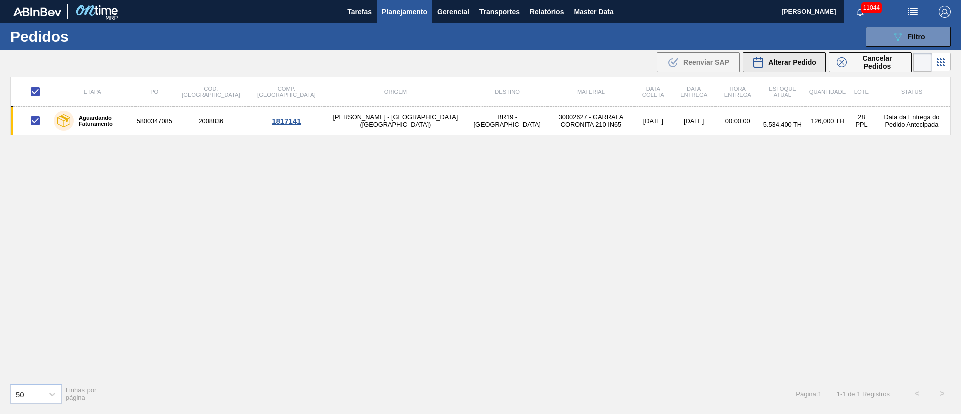
click at [640, 62] on span "Alterar Pedido" at bounding box center [793, 62] width 48 height 8
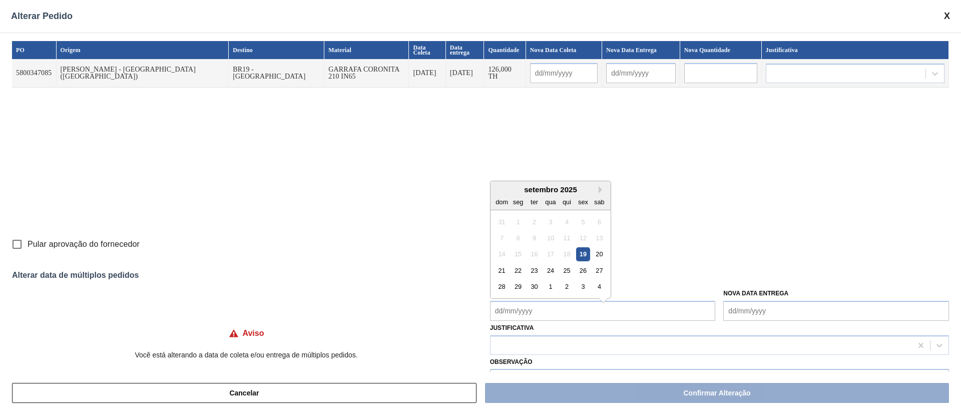
click at [518, 275] on Coleta "Nova Data Coleta" at bounding box center [603, 311] width 226 height 20
click at [560, 267] on div "25" at bounding box center [567, 266] width 14 height 14
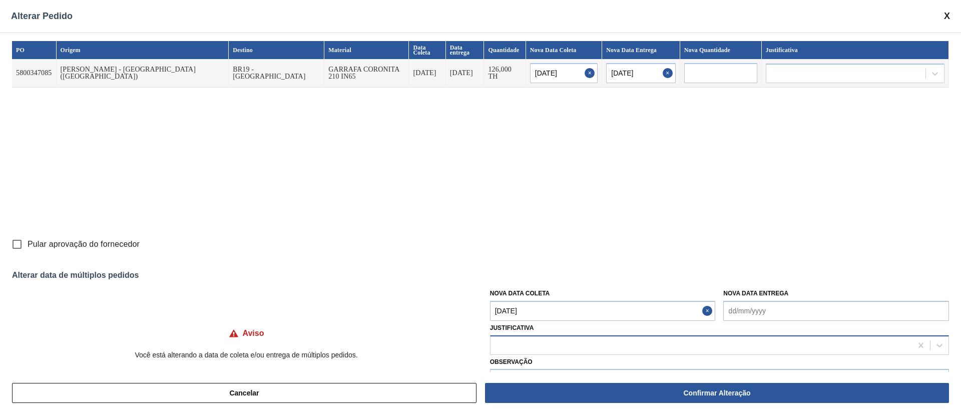
click at [510, 275] on div at bounding box center [702, 345] width 422 height 15
click at [510, 275] on div "Cancelar Confirmar Alteração" at bounding box center [480, 393] width 961 height 42
click at [520, 275] on div at bounding box center [702, 345] width 422 height 15
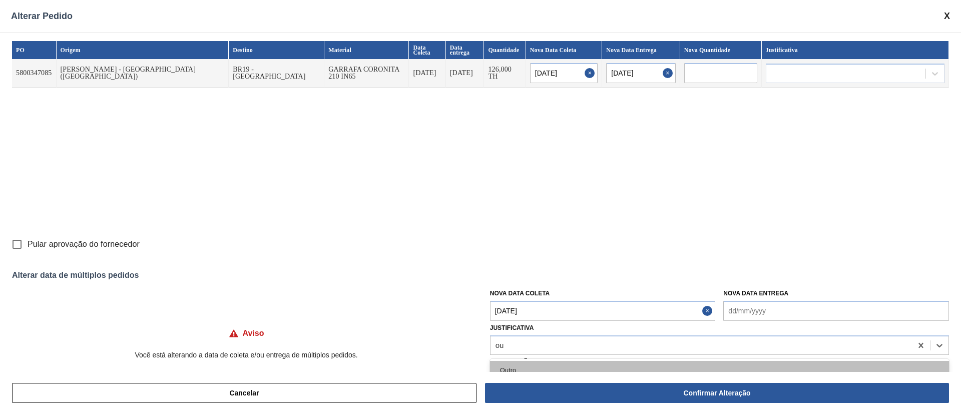
click at [538, 275] on div "Outro" at bounding box center [719, 370] width 459 height 19
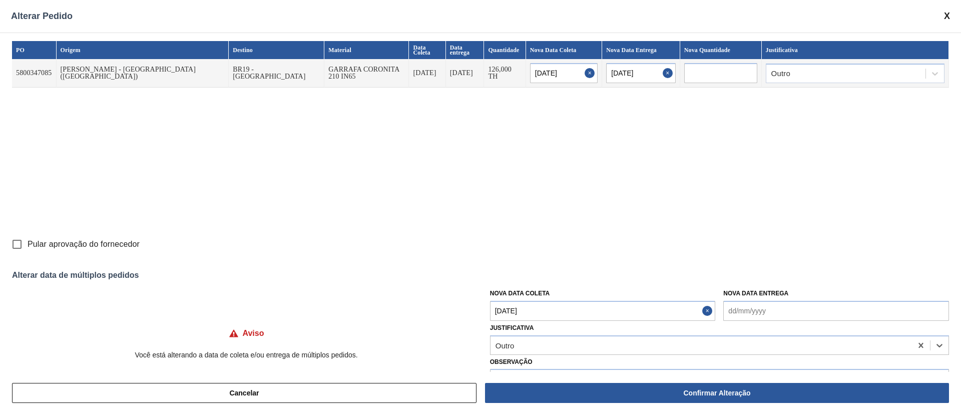
click at [16, 247] on input "Pular aprovação do fornecedor" at bounding box center [17, 244] width 21 height 21
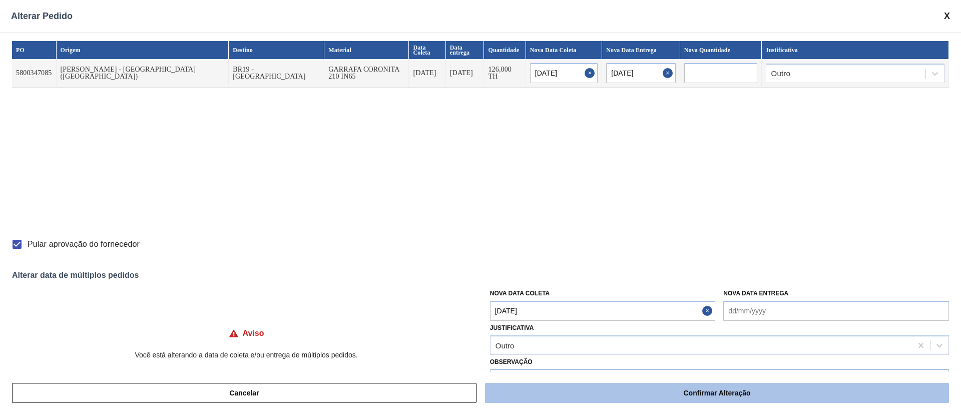
click at [640, 275] on button "Confirmar Alteração" at bounding box center [717, 393] width 464 height 20
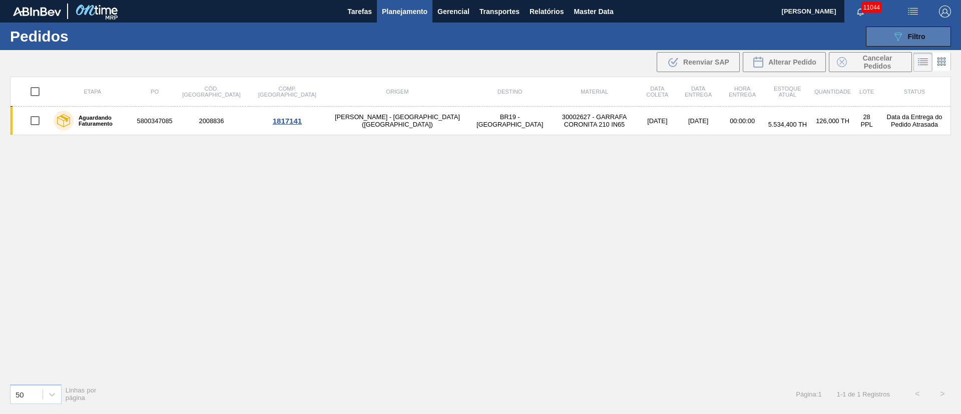
click at [640, 35] on icon "089F7B8B-B2A5-4AFE-B5C0-19BA573D28AC" at bounding box center [898, 37] width 12 height 12
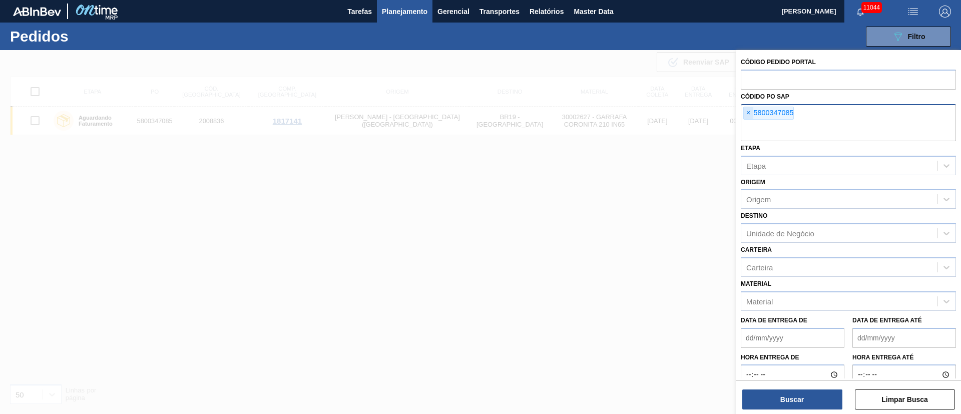
click at [640, 112] on span "×" at bounding box center [749, 113] width 10 height 12
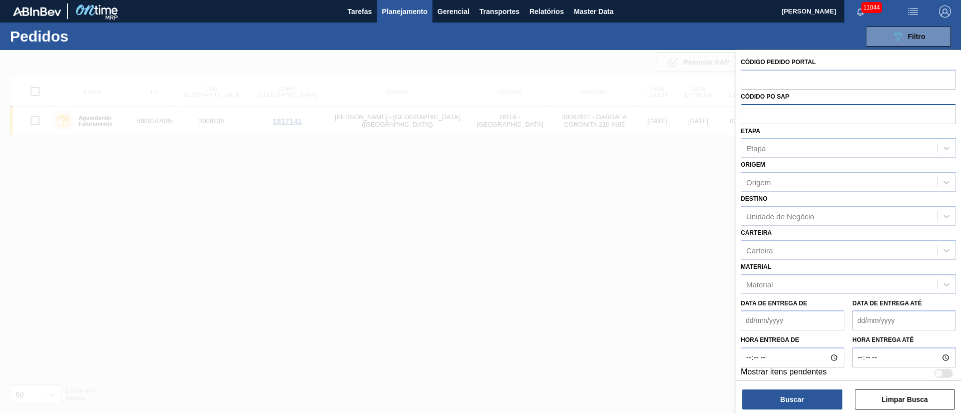
paste input "5800363613"
click at [640, 275] on button "Buscar" at bounding box center [793, 400] width 100 height 20
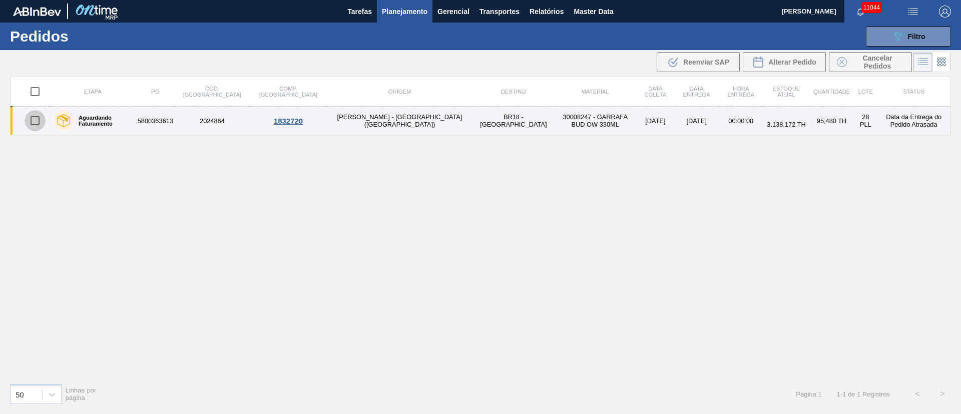
click at [30, 122] on input "checkbox" at bounding box center [35, 120] width 21 height 21
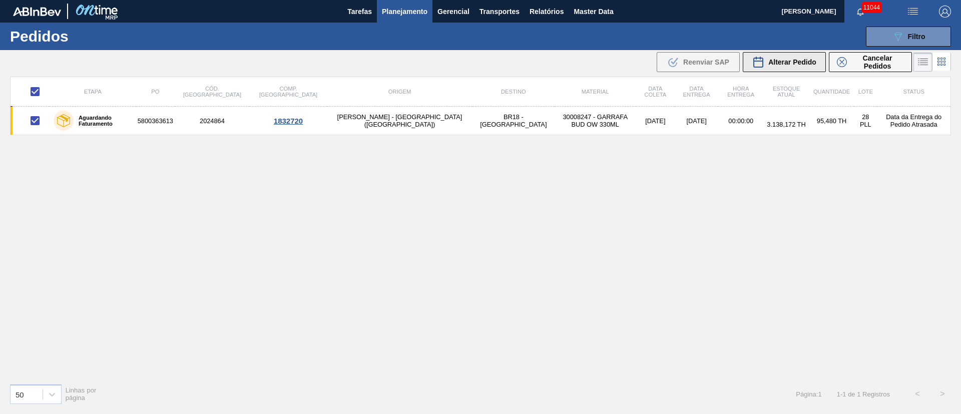
click at [640, 59] on span "Alterar Pedido" at bounding box center [793, 62] width 48 height 8
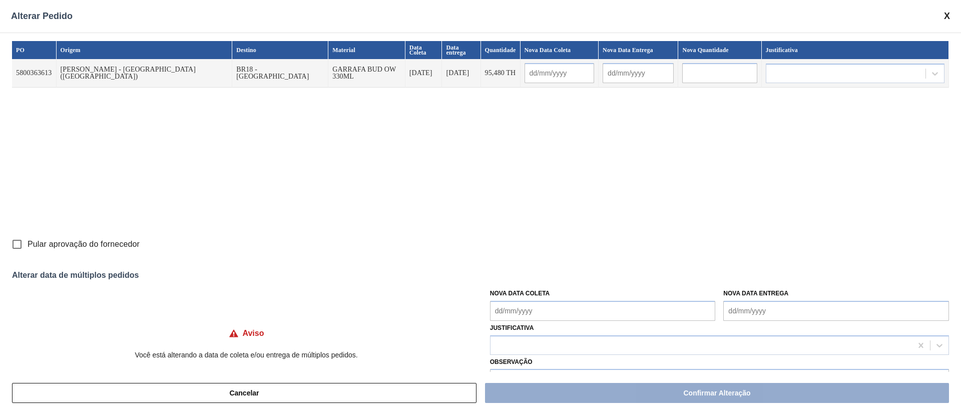
click at [522, 275] on Coleta "Nova Data Coleta" at bounding box center [603, 311] width 226 height 20
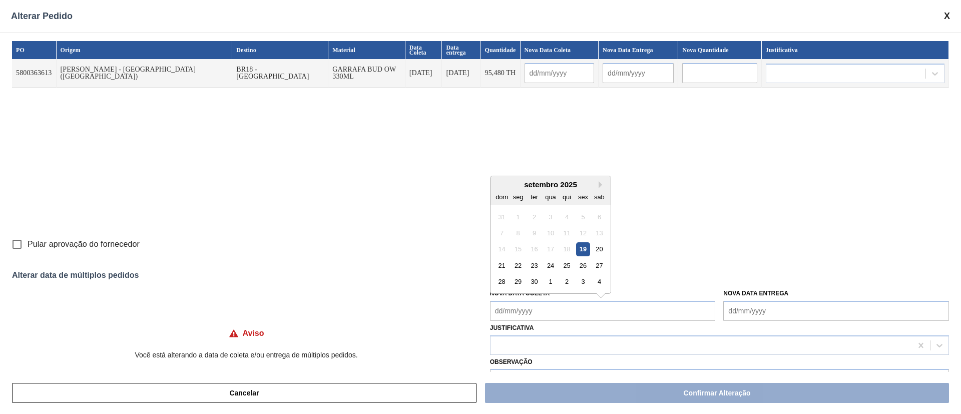
drag, startPoint x: 517, startPoint y: 268, endPoint x: 514, endPoint y: 280, distance: 12.3
click at [517, 268] on div "22" at bounding box center [518, 266] width 14 height 14
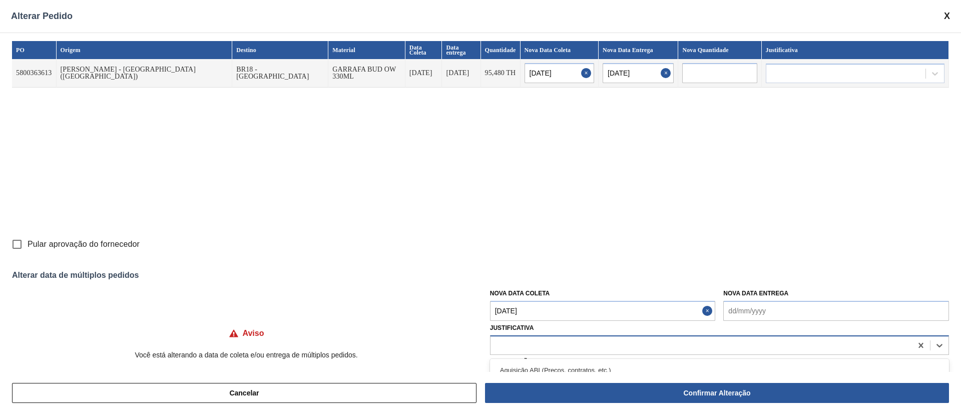
click at [514, 275] on div at bounding box center [702, 345] width 422 height 15
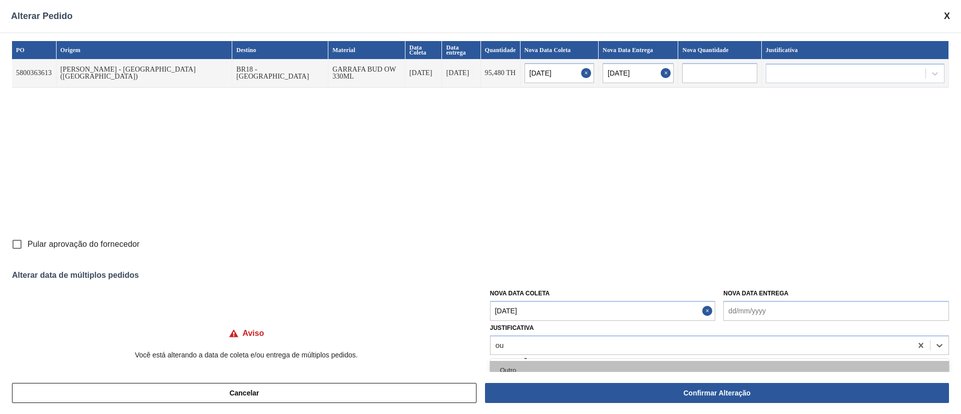
click at [513, 275] on div "Outro" at bounding box center [719, 370] width 459 height 19
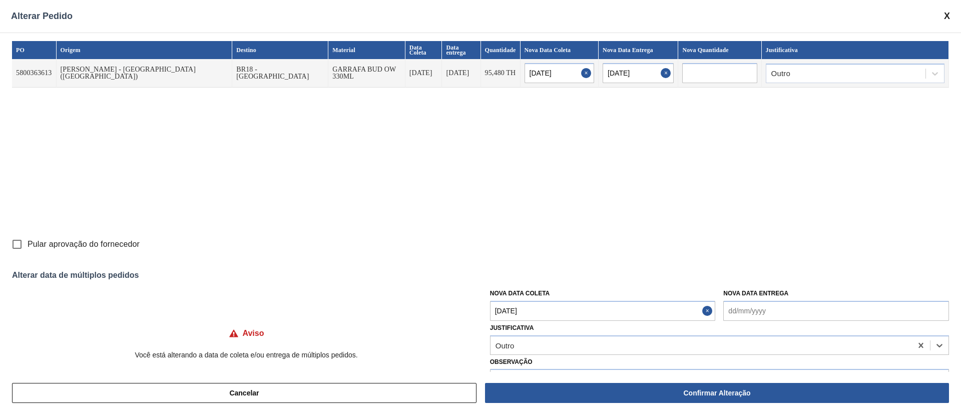
click at [16, 242] on input "Pular aprovação do fornecedor" at bounding box center [17, 244] width 21 height 21
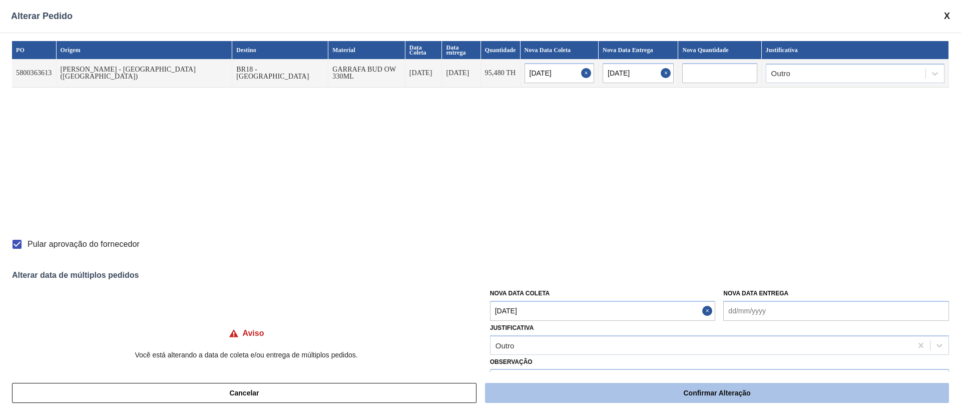
click at [640, 275] on button "Confirmar Alteração" at bounding box center [717, 393] width 464 height 20
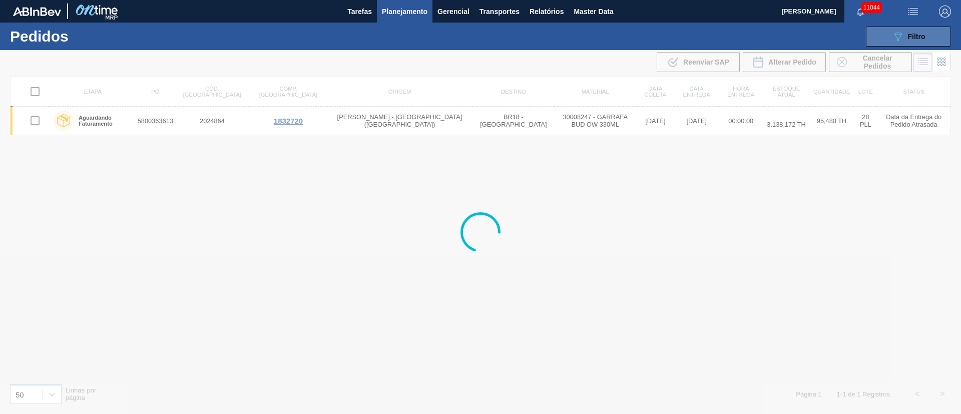
click at [640, 41] on div "089F7B8B-B2A5-4AFE-B5C0-19BA573D28AC Filtro" at bounding box center [909, 37] width 34 height 12
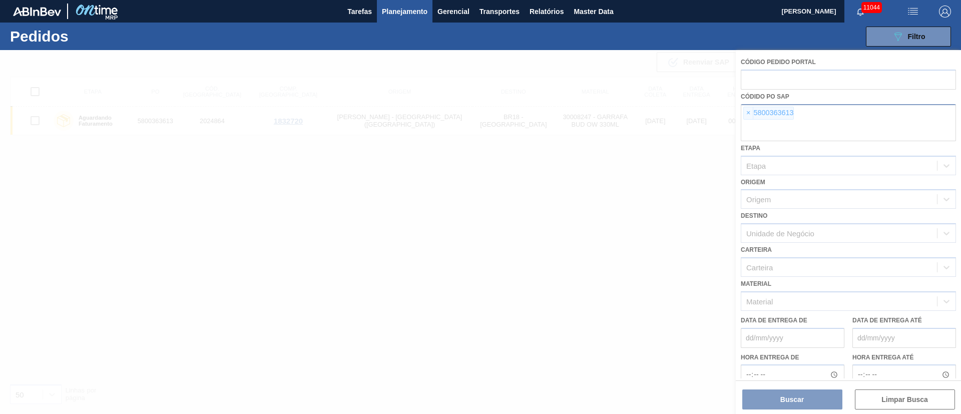
click at [640, 110] on div at bounding box center [480, 232] width 961 height 364
click at [640, 111] on div at bounding box center [480, 232] width 961 height 364
click at [640, 113] on div at bounding box center [480, 232] width 961 height 364
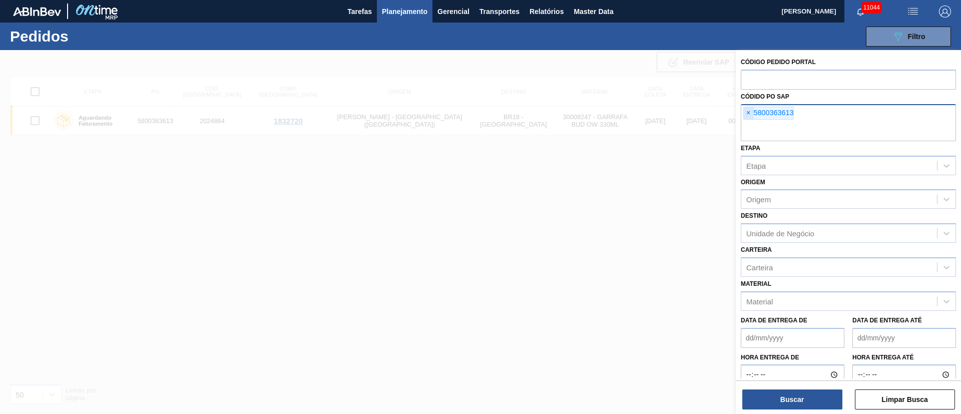
click at [640, 112] on span "×" at bounding box center [749, 113] width 10 height 12
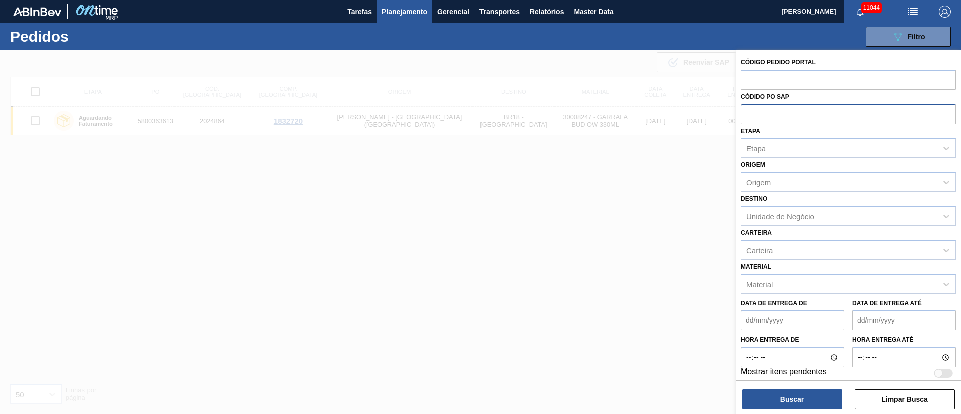
click at [640, 112] on input "text" at bounding box center [848, 113] width 215 height 19
paste input "text"
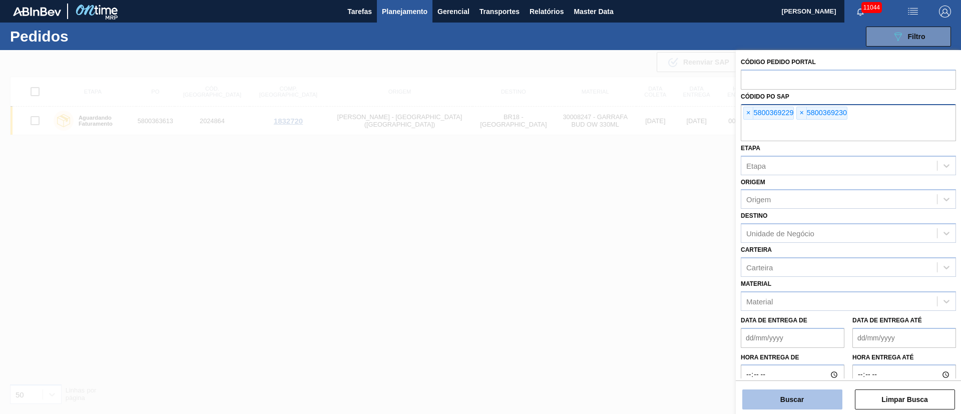
click at [640, 275] on button "Buscar" at bounding box center [793, 400] width 100 height 20
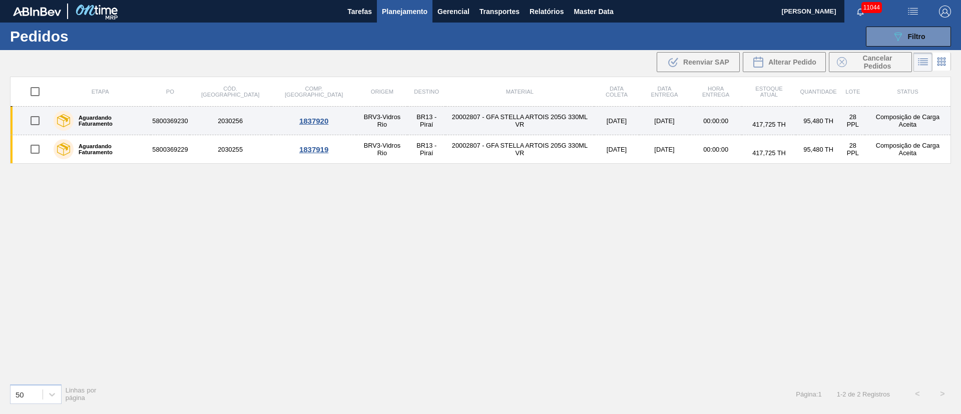
click at [38, 122] on input "checkbox" at bounding box center [35, 120] width 21 height 21
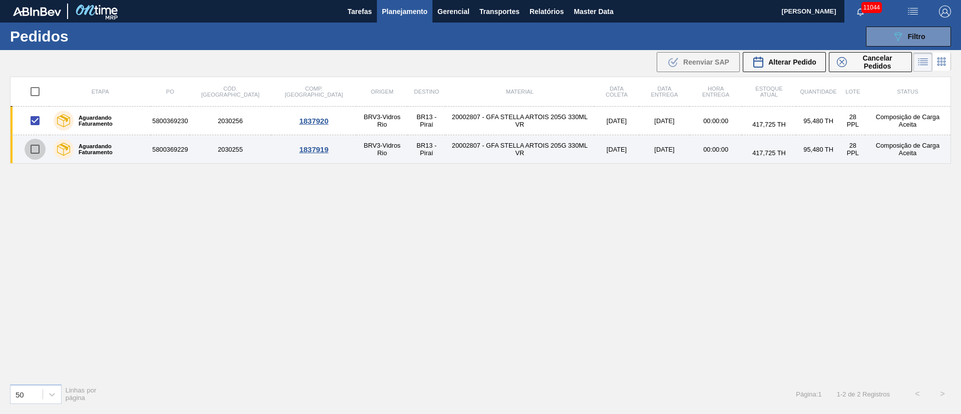
click at [38, 152] on input "checkbox" at bounding box center [35, 149] width 21 height 21
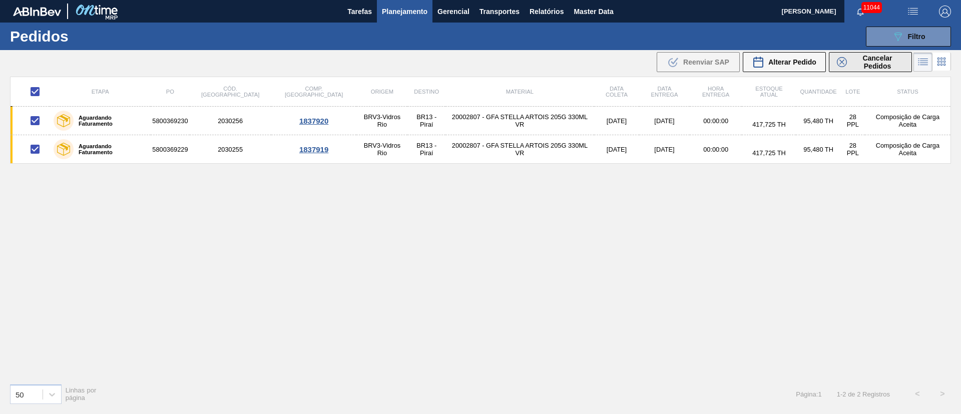
click at [640, 61] on span "Cancelar Pedidos" at bounding box center [877, 62] width 53 height 16
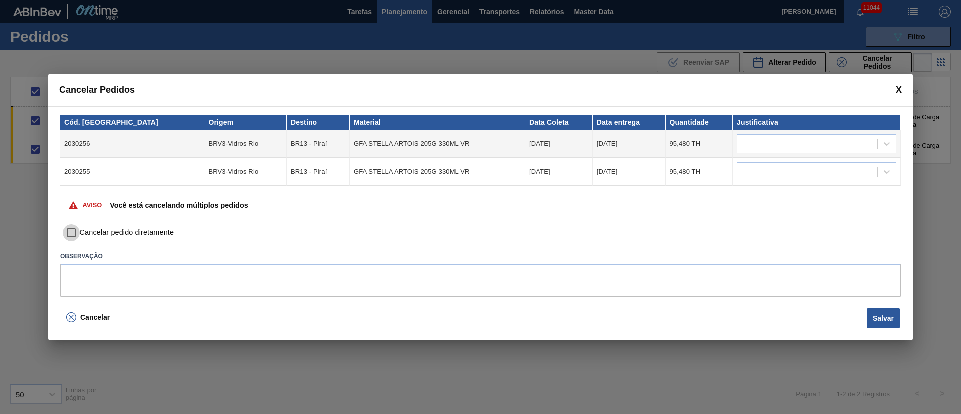
click at [69, 232] on input "Cancelar pedido diretamente" at bounding box center [71, 232] width 17 height 17
click at [640, 147] on div at bounding box center [808, 144] width 140 height 15
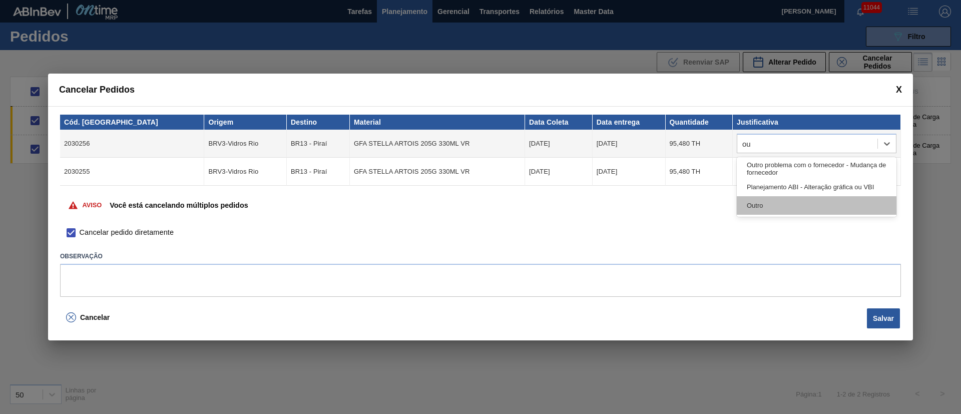
click at [640, 213] on div "Outro" at bounding box center [817, 205] width 160 height 19
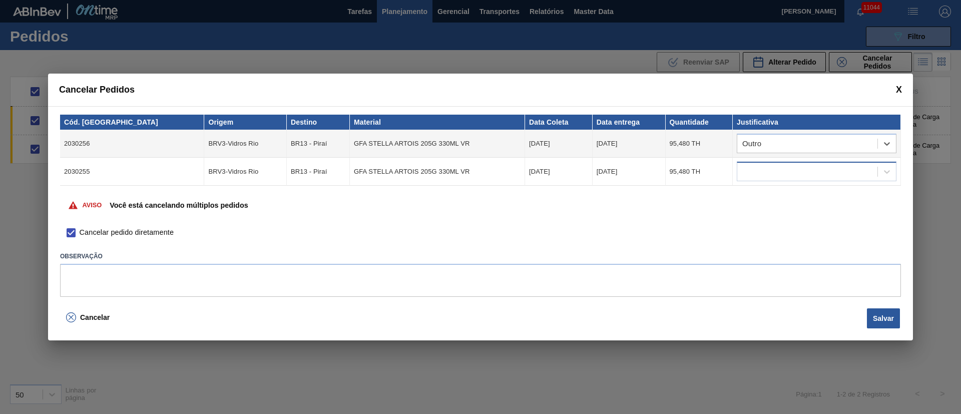
click at [640, 163] on div at bounding box center [817, 172] width 160 height 20
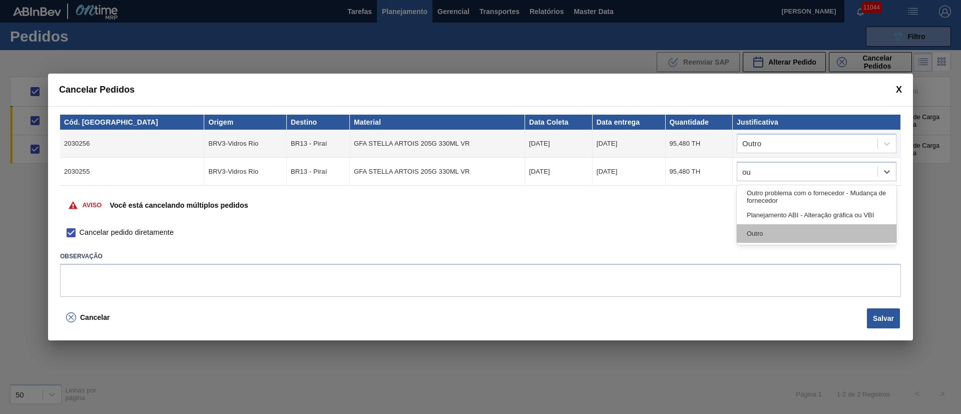
click at [640, 237] on div "Outro" at bounding box center [817, 233] width 160 height 19
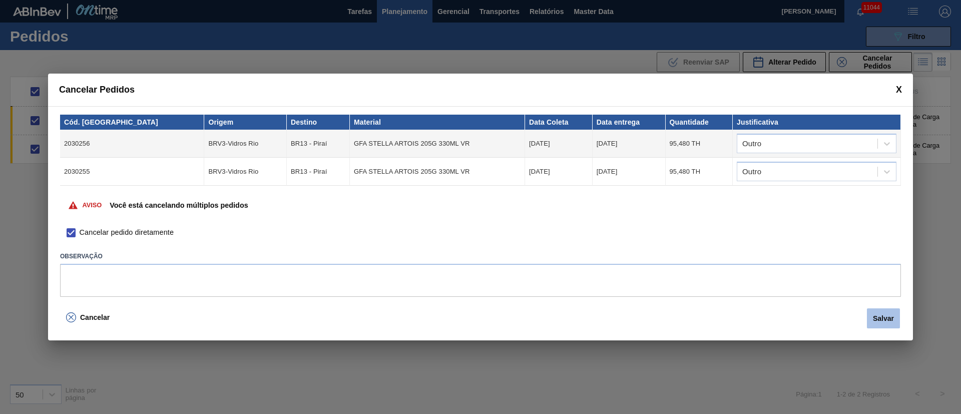
click at [640, 275] on button "Salvar" at bounding box center [883, 318] width 33 height 20
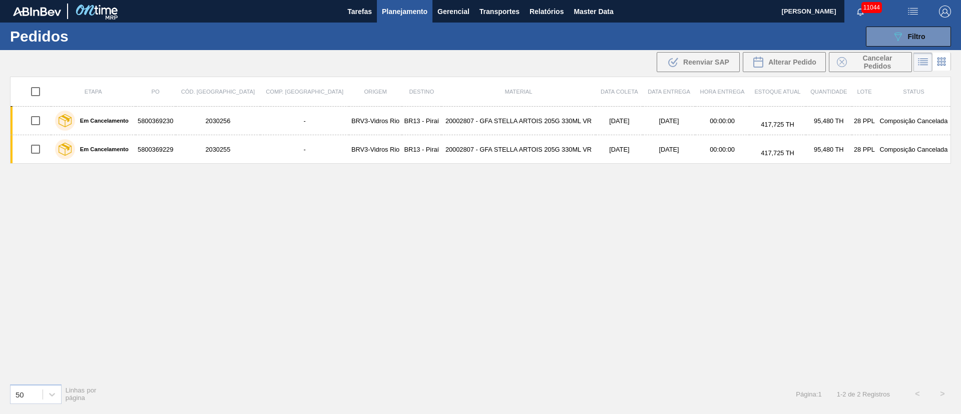
click at [407, 13] on span "Planejamento" at bounding box center [405, 12] width 46 height 12
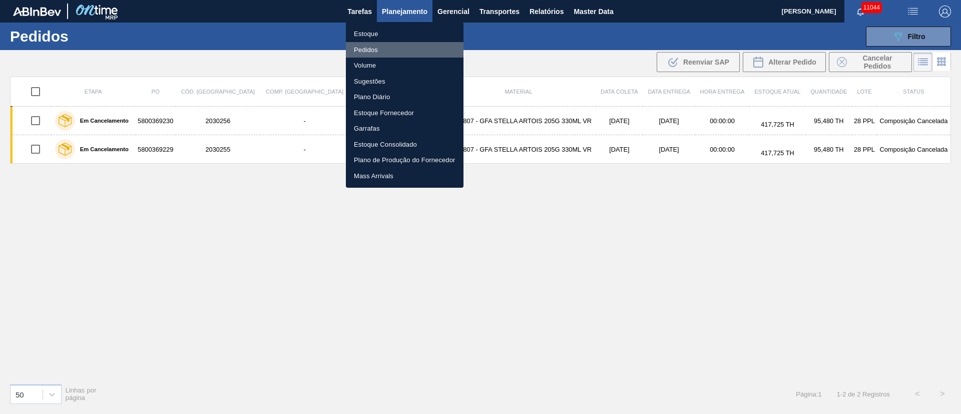
click at [364, 48] on li "Pedidos" at bounding box center [405, 50] width 118 height 16
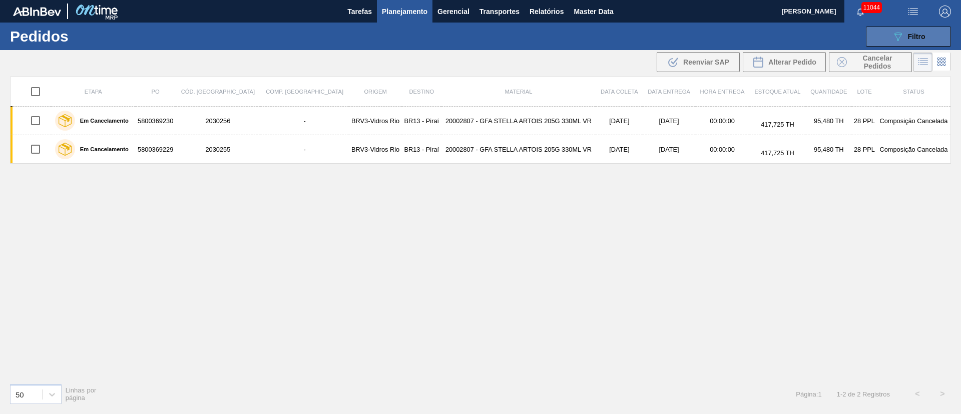
click at [640, 40] on span "Filtro" at bounding box center [917, 37] width 18 height 8
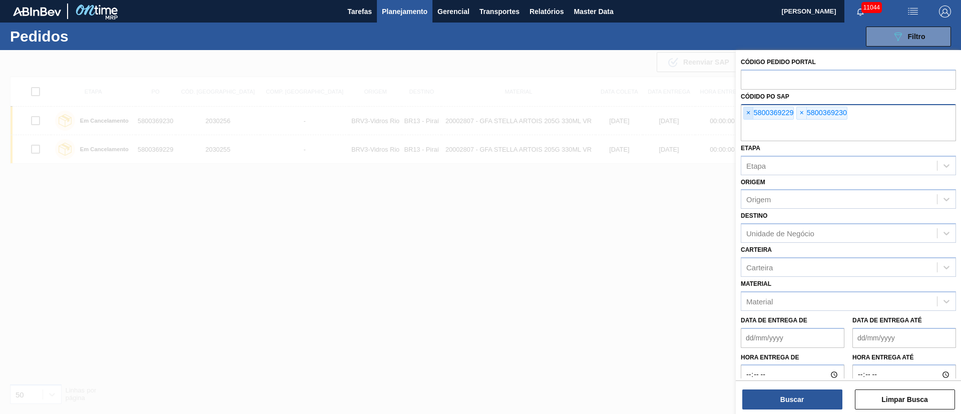
click at [640, 112] on span "×" at bounding box center [749, 113] width 10 height 12
click at [640, 122] on input "text" at bounding box center [848, 131] width 215 height 19
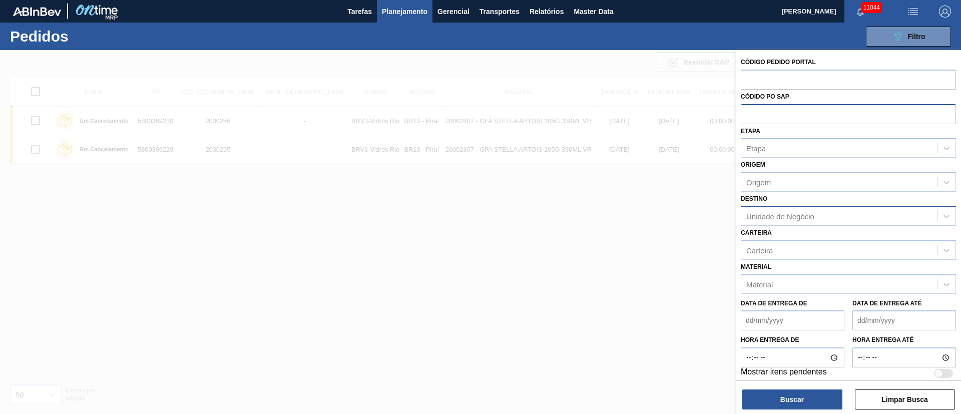
click at [640, 216] on div "Unidade de Negócio" at bounding box center [781, 216] width 68 height 9
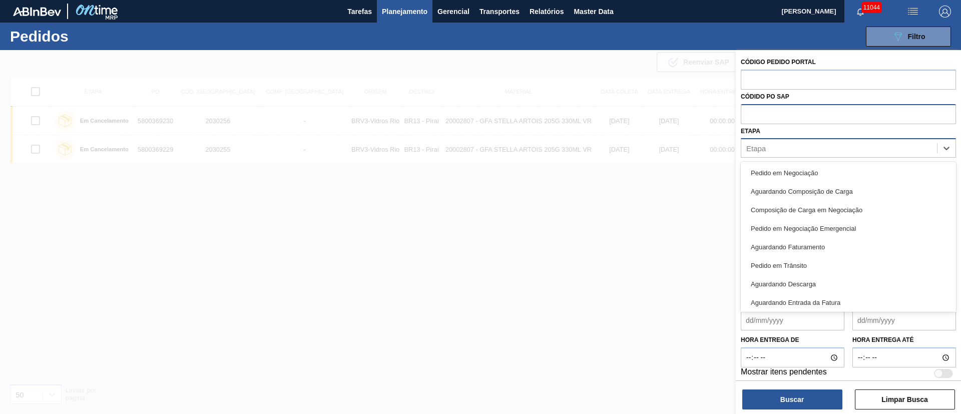
click at [640, 145] on div "Etapa" at bounding box center [757, 148] width 20 height 9
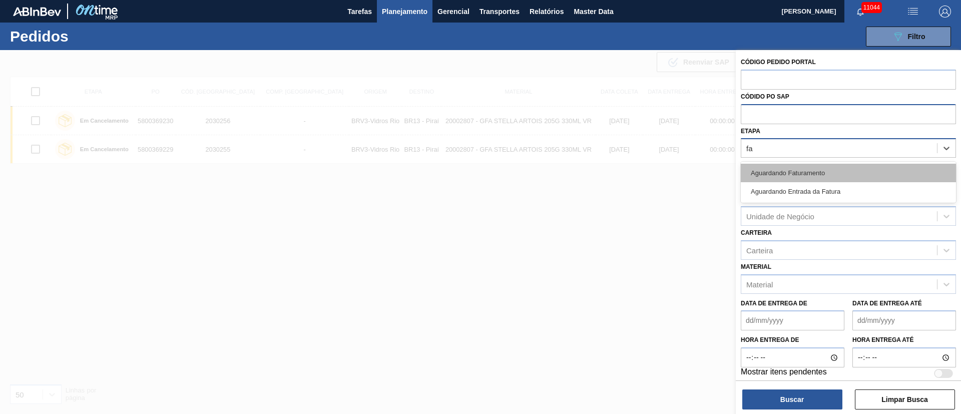
click at [640, 167] on div "Aguardando Faturamento" at bounding box center [848, 173] width 215 height 19
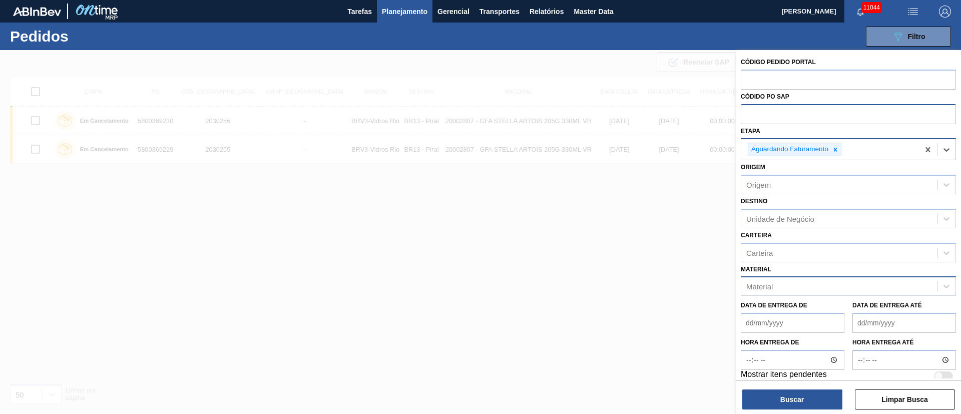
click at [640, 275] on div "Material" at bounding box center [840, 286] width 196 height 15
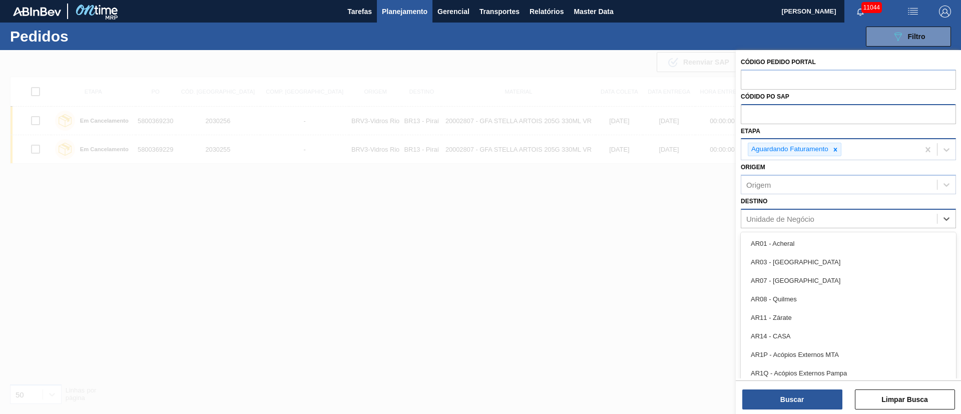
click at [640, 210] on div "Unidade de Negócio" at bounding box center [848, 219] width 215 height 20
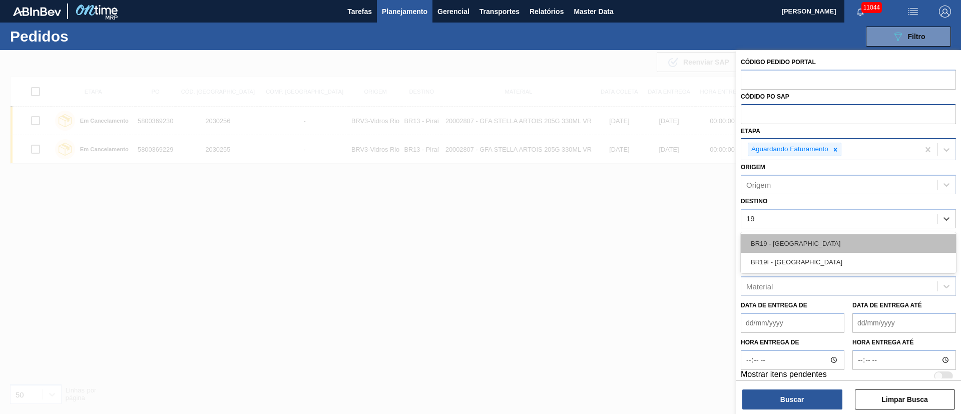
click at [640, 245] on div "BR19 - [GEOGRAPHIC_DATA]" at bounding box center [848, 243] width 215 height 19
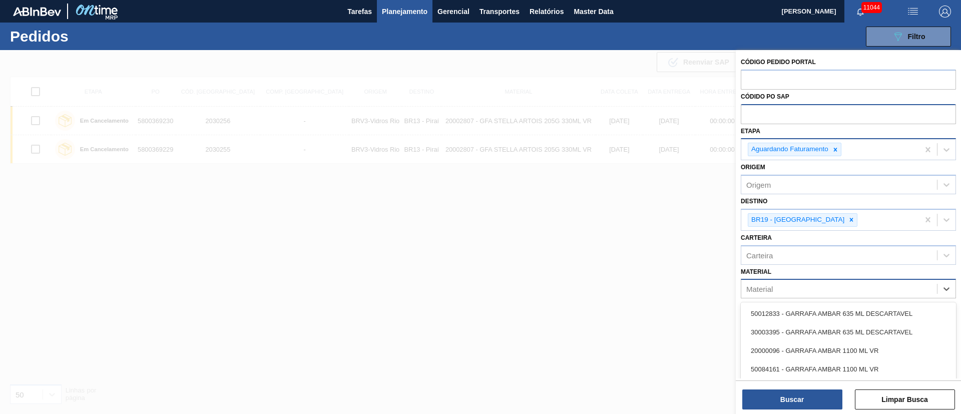
click at [640, 275] on div "Material" at bounding box center [840, 289] width 196 height 15
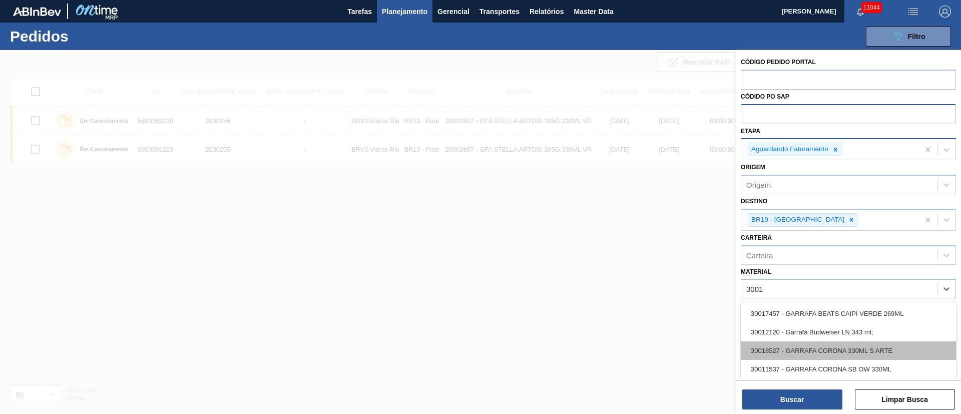
click at [640, 275] on div "30018527 - GARRAFA CORONA 330ML S ARTE" at bounding box center [848, 351] width 215 height 19
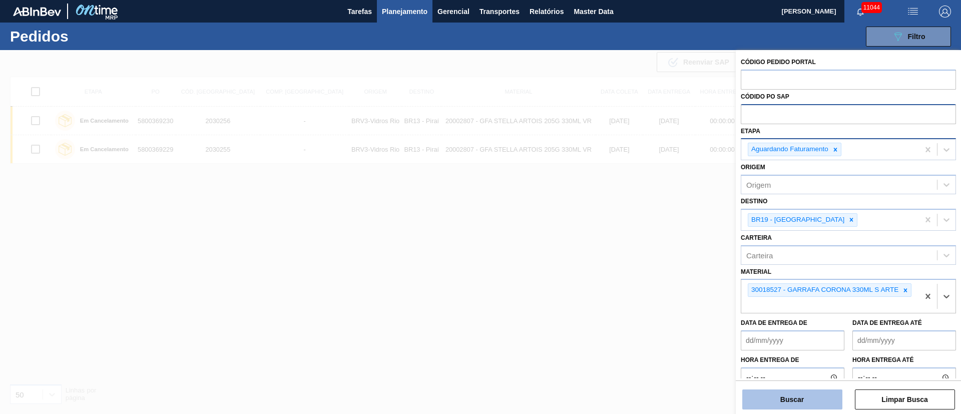
click at [640, 275] on button "Buscar" at bounding box center [793, 400] width 100 height 20
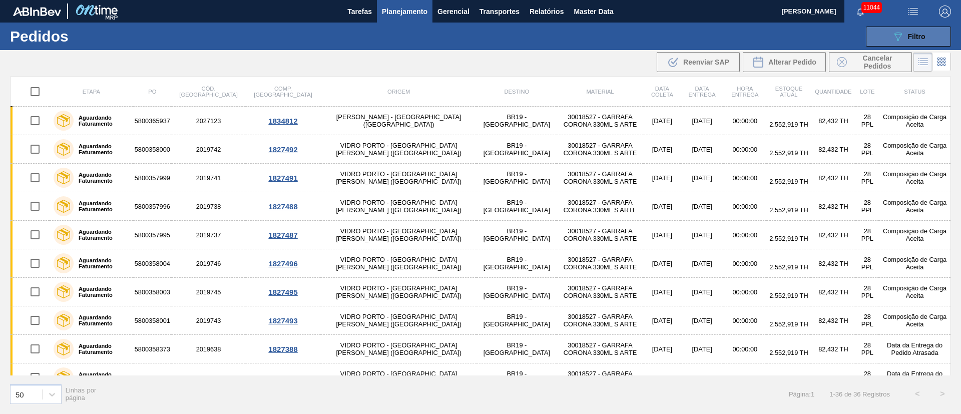
click at [640, 35] on span "Filtro" at bounding box center [917, 37] width 18 height 8
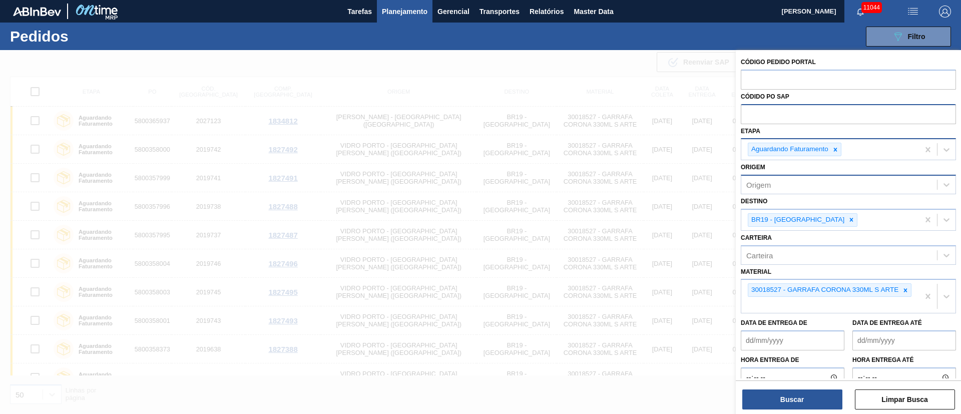
click at [640, 187] on div "Origem" at bounding box center [840, 185] width 196 height 15
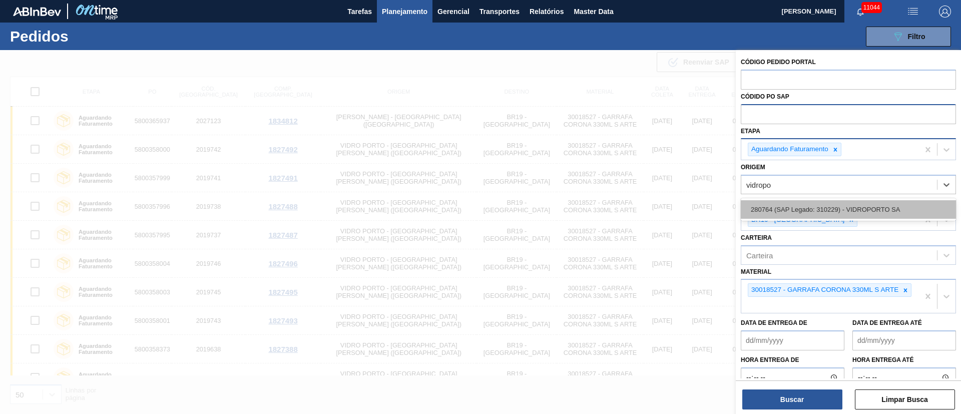
click at [640, 202] on div "280764 (SAP Legado: 310229) - VIDROPORTO SA" at bounding box center [848, 209] width 215 height 19
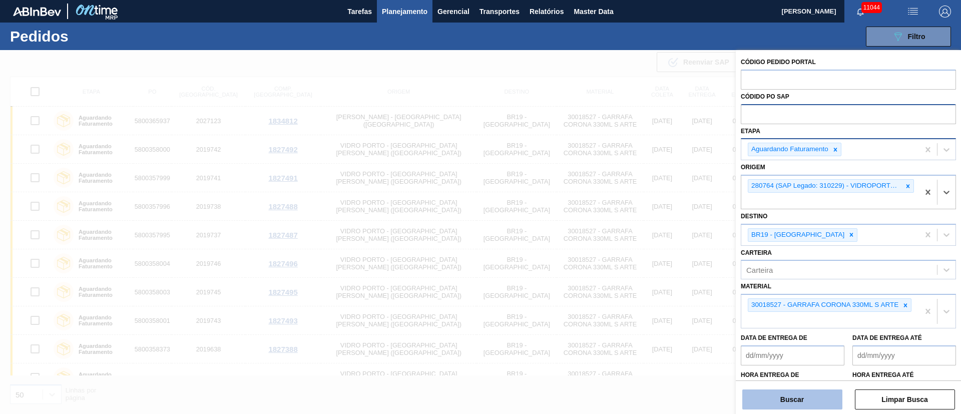
click at [640, 275] on button "Buscar" at bounding box center [793, 400] width 100 height 20
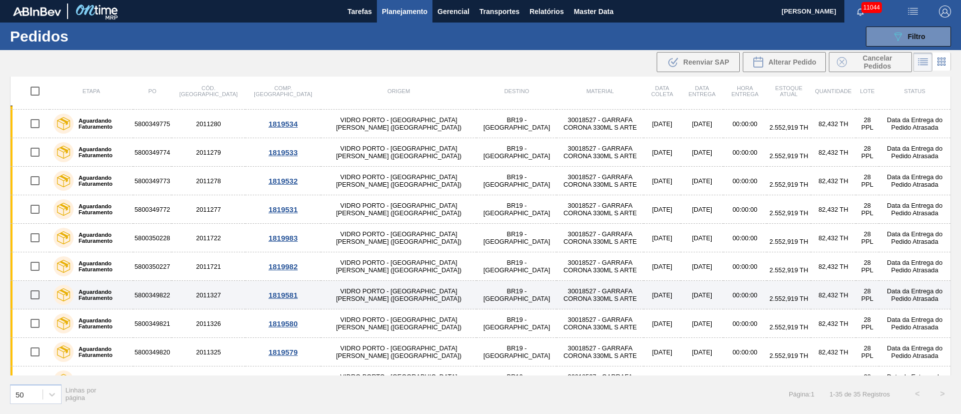
scroll to position [730, 0]
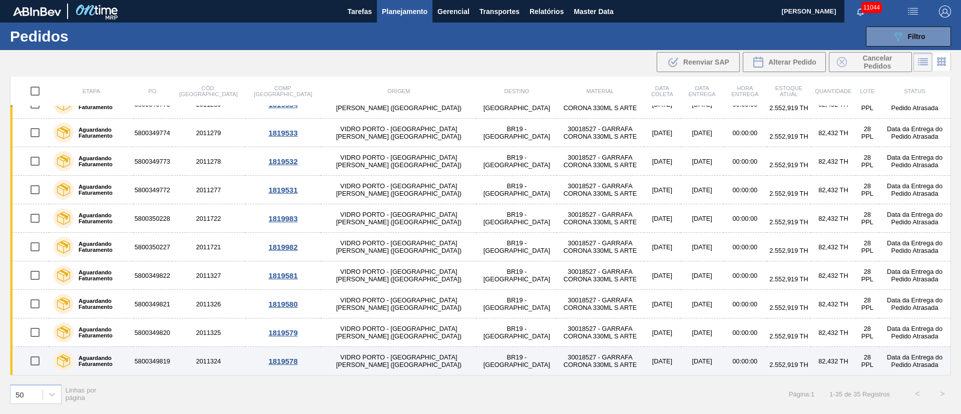
click at [38, 275] on input "checkbox" at bounding box center [35, 361] width 21 height 21
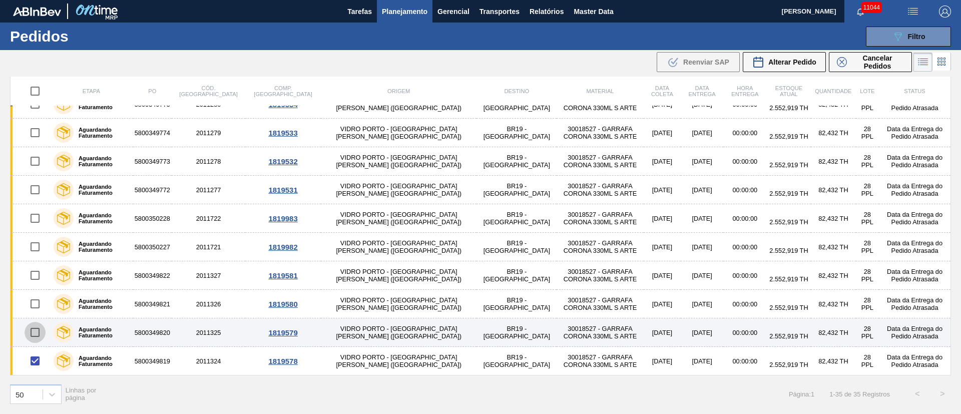
click at [34, 275] on input "checkbox" at bounding box center [35, 332] width 21 height 21
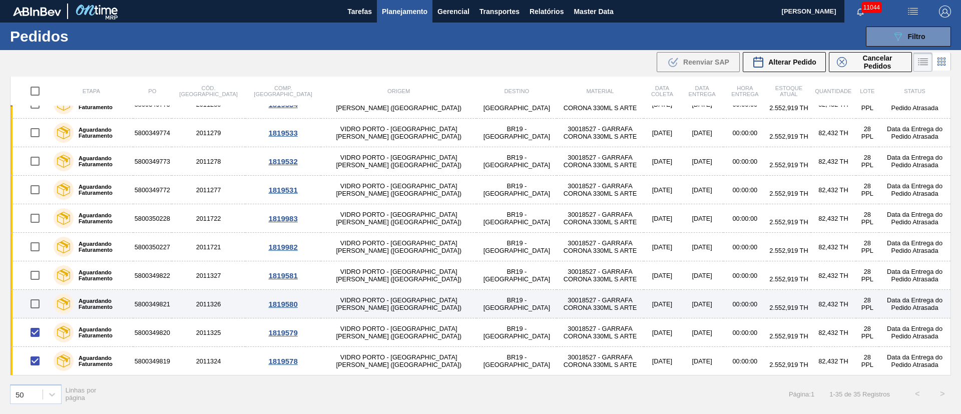
click at [40, 275] on input "checkbox" at bounding box center [35, 303] width 21 height 21
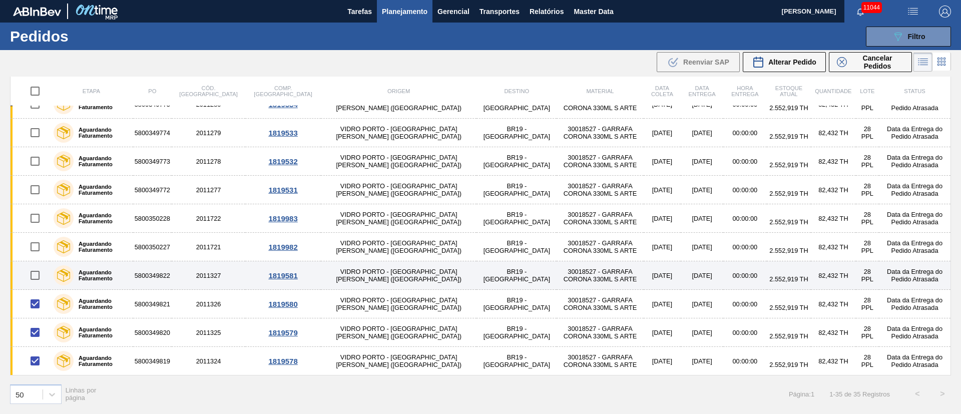
click at [35, 272] on input "checkbox" at bounding box center [35, 275] width 21 height 21
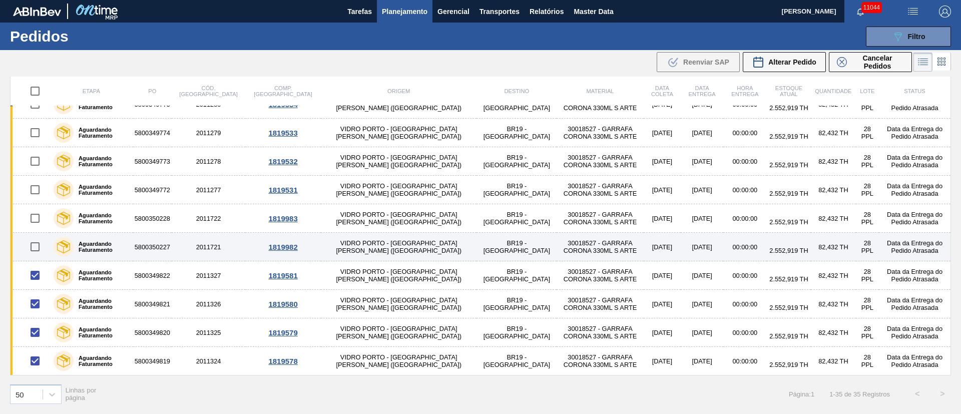
click at [36, 243] on input "checkbox" at bounding box center [35, 246] width 21 height 21
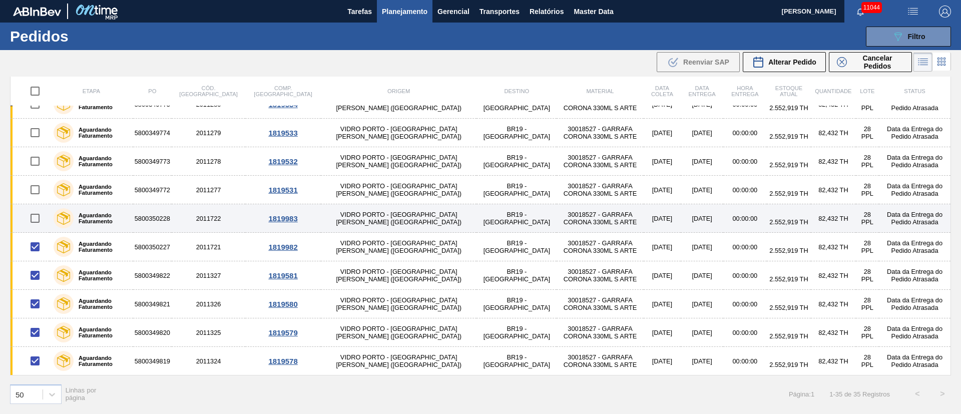
click at [34, 215] on input "checkbox" at bounding box center [35, 218] width 21 height 21
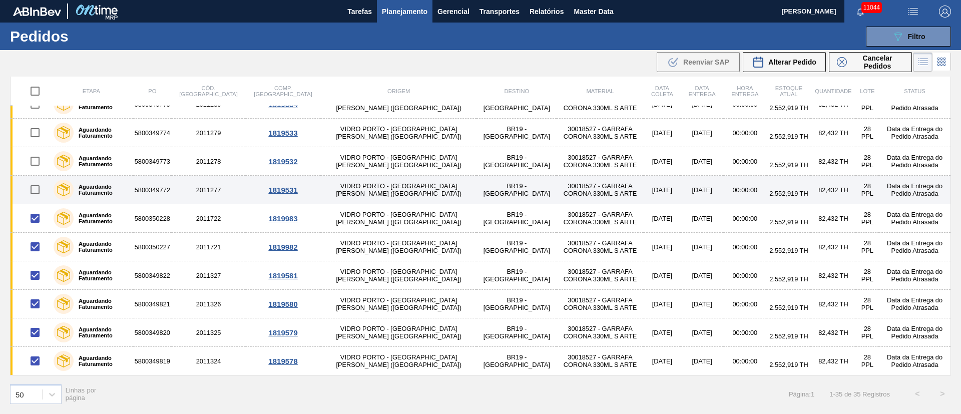
click at [37, 193] on input "checkbox" at bounding box center [35, 189] width 21 height 21
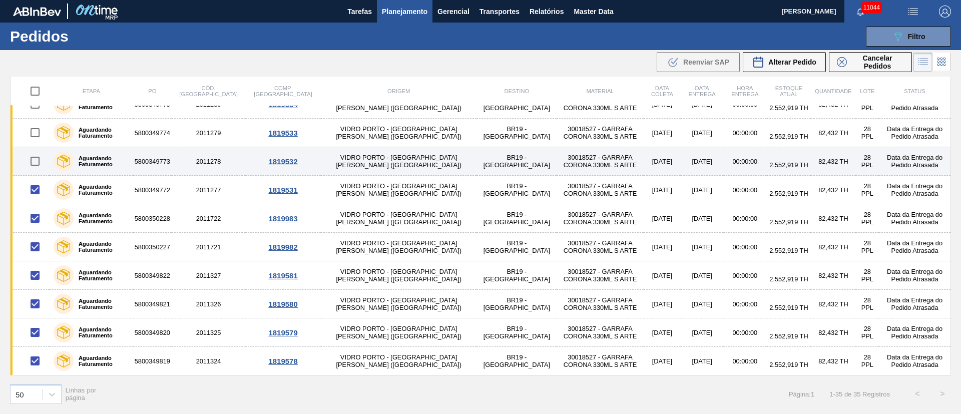
click at [36, 156] on input "checkbox" at bounding box center [35, 161] width 21 height 21
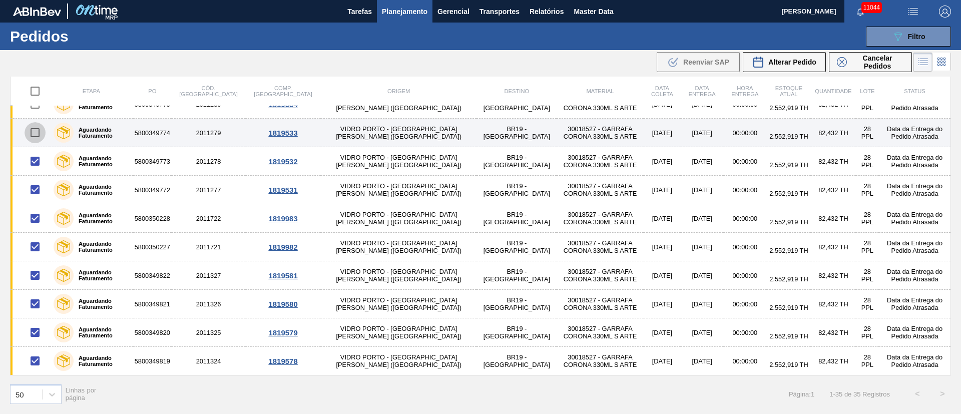
click at [35, 135] on input "checkbox" at bounding box center [35, 132] width 21 height 21
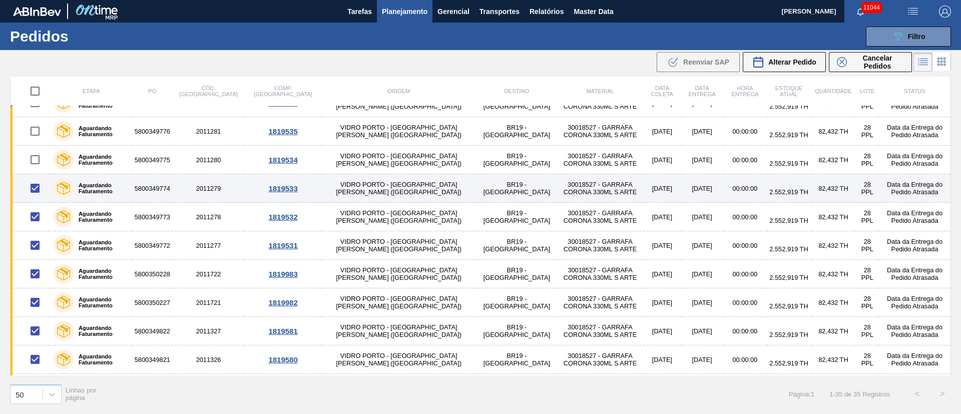
scroll to position [655, 0]
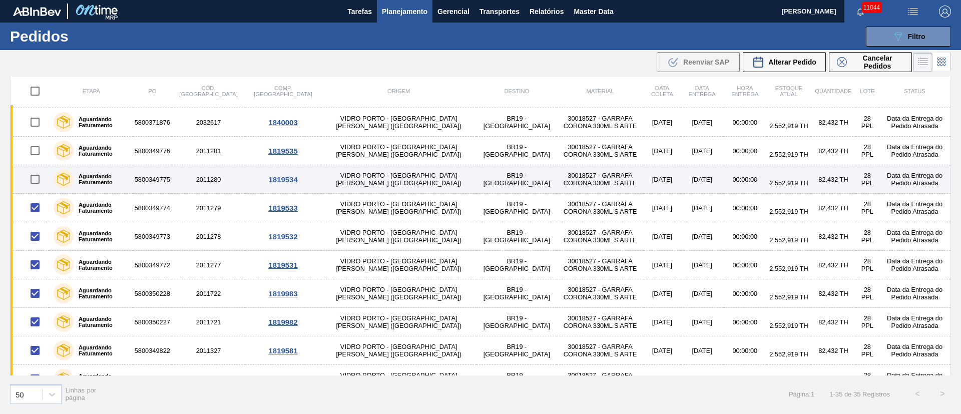
click at [34, 181] on input "checkbox" at bounding box center [35, 179] width 21 height 21
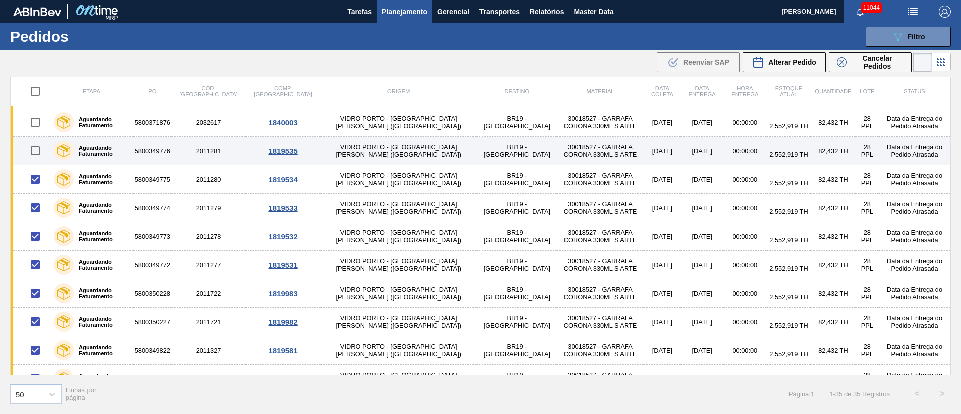
click at [32, 147] on input "checkbox" at bounding box center [35, 150] width 21 height 21
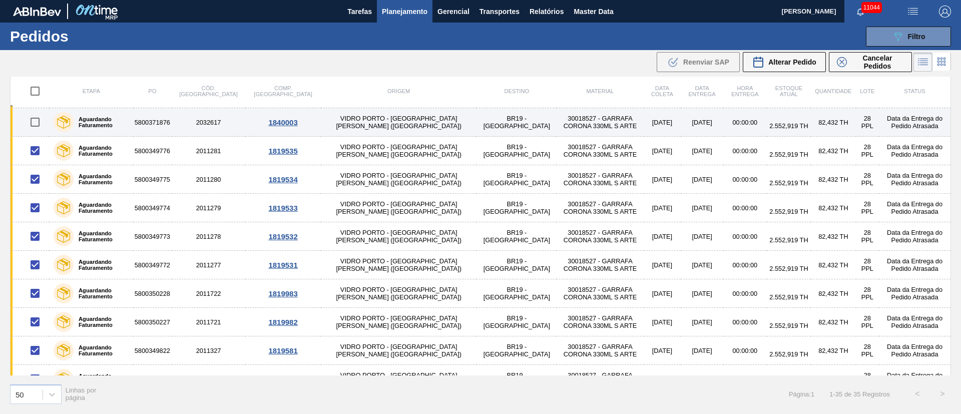
click at [35, 123] on input "checkbox" at bounding box center [35, 122] width 21 height 21
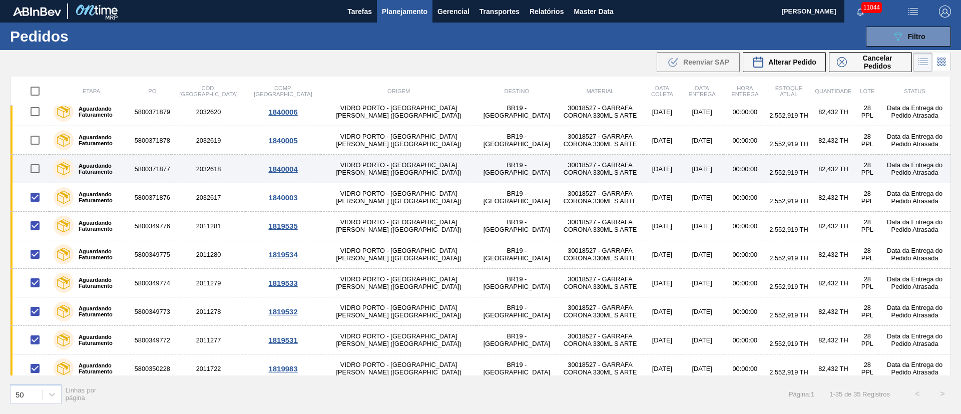
click at [39, 164] on input "checkbox" at bounding box center [35, 168] width 21 height 21
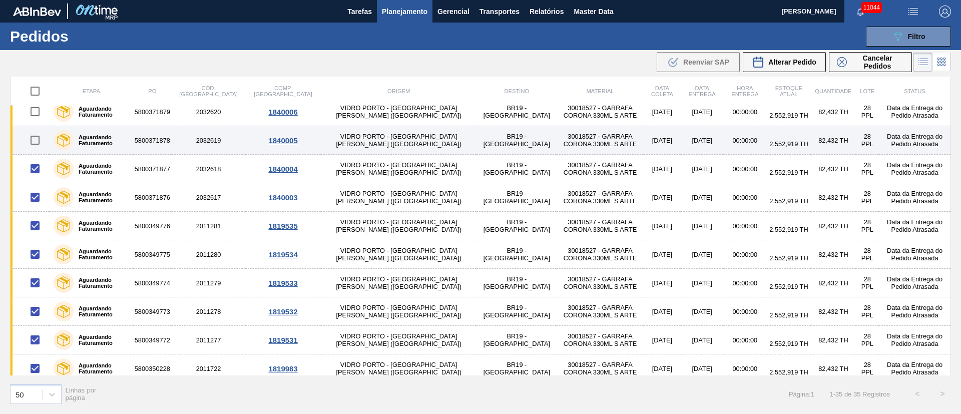
click at [35, 142] on input "checkbox" at bounding box center [35, 140] width 21 height 21
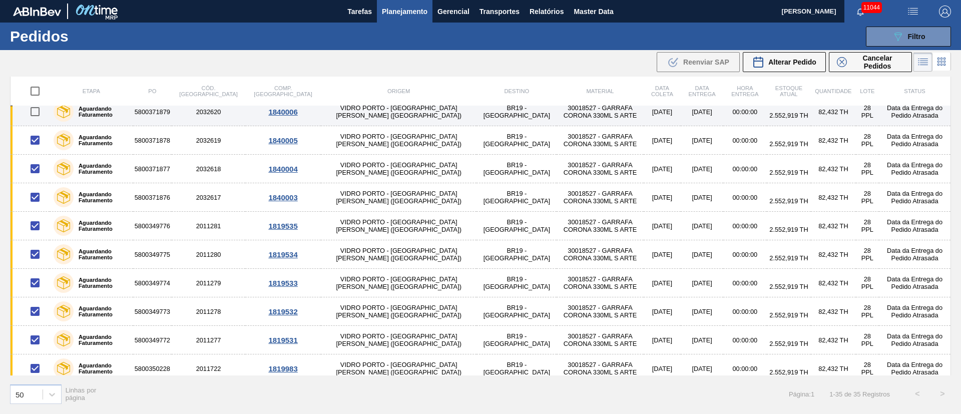
click at [34, 107] on input "checkbox" at bounding box center [35, 111] width 21 height 21
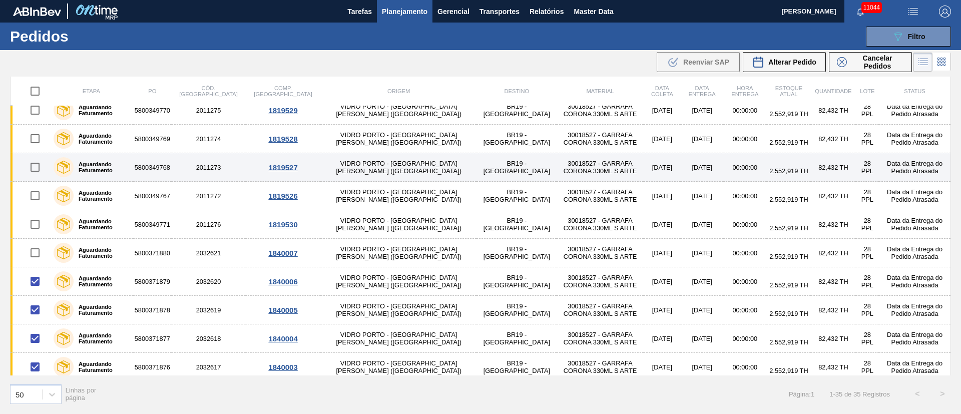
scroll to position [430, 0]
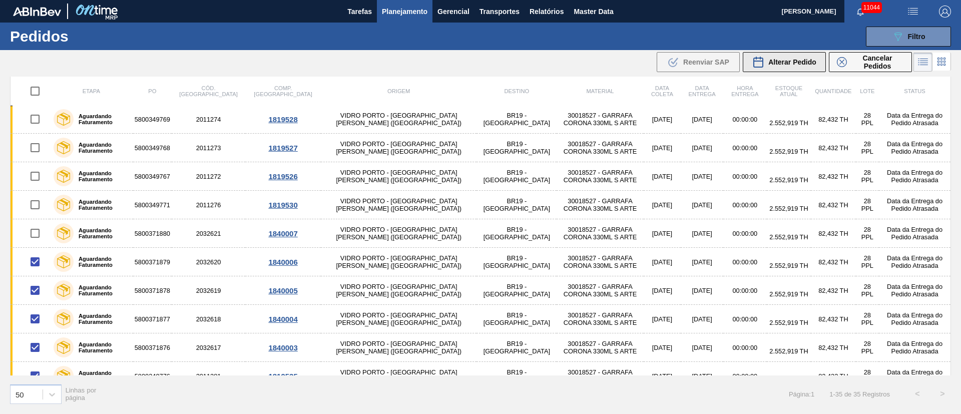
click at [640, 60] on span "Alterar Pedido" at bounding box center [793, 62] width 48 height 8
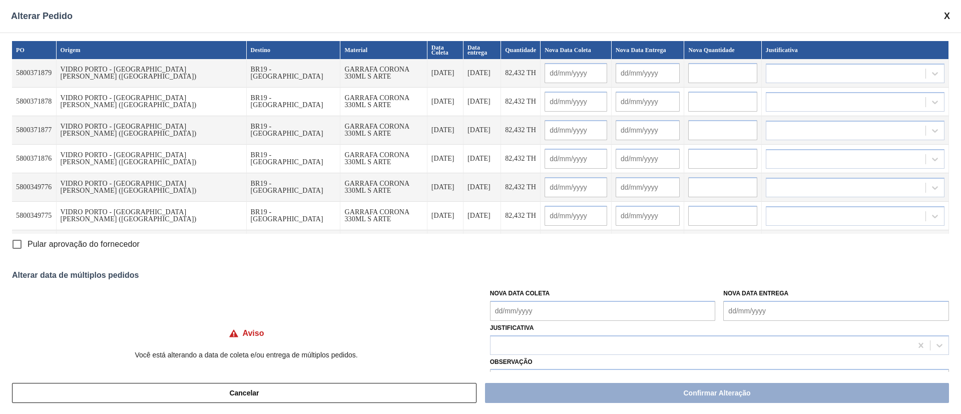
click at [517, 275] on Coleta "Nova Data Coleta" at bounding box center [603, 311] width 226 height 20
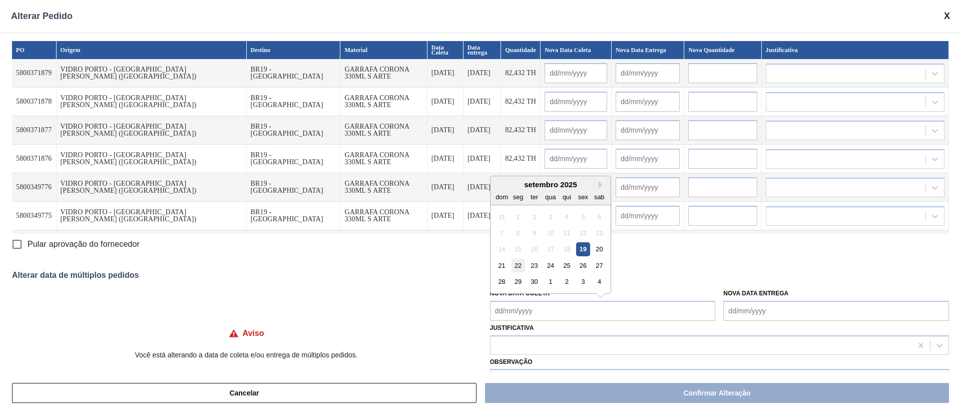
click at [523, 266] on div "22" at bounding box center [518, 266] width 14 height 14
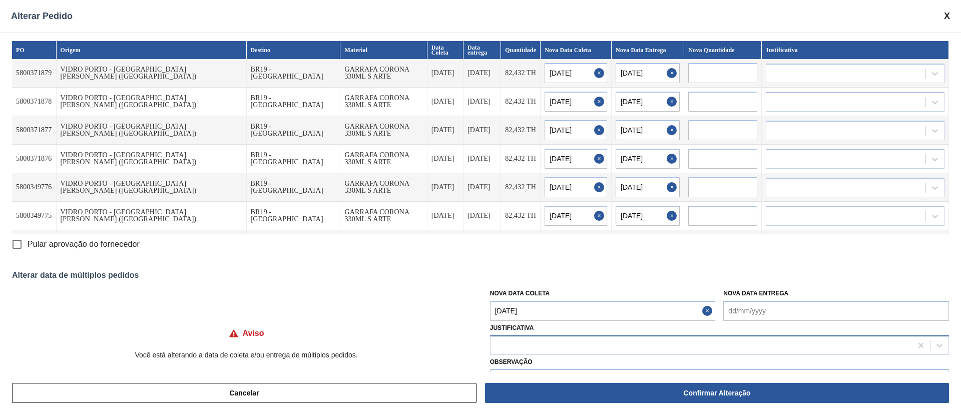
click at [508, 275] on div at bounding box center [702, 345] width 422 height 15
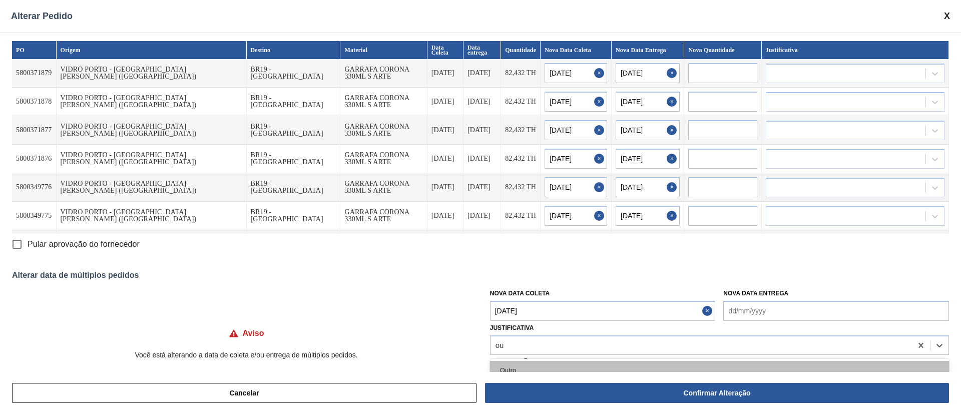
click at [511, 275] on div "Outro" at bounding box center [719, 370] width 459 height 19
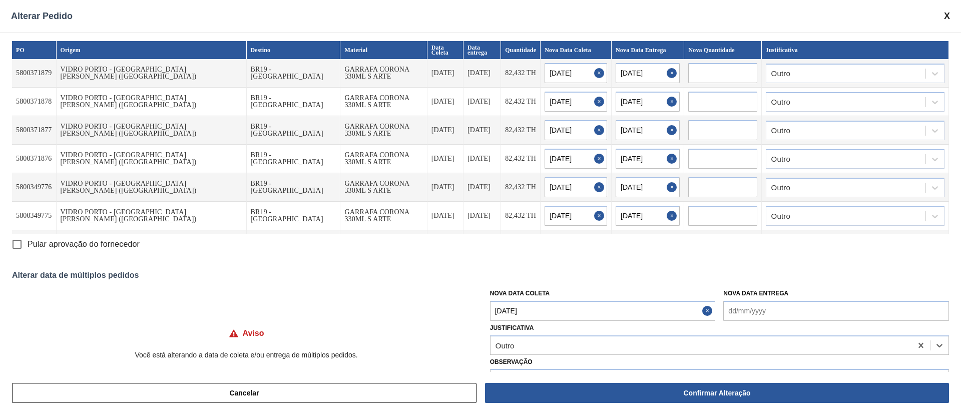
click at [22, 249] on input "Pular aprovação do fornecedor" at bounding box center [17, 244] width 21 height 21
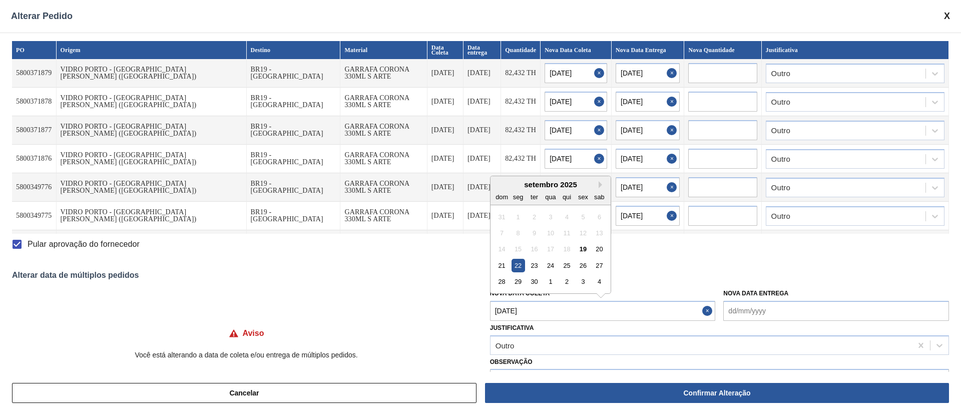
click at [518, 275] on Coleta "[DATE]" at bounding box center [603, 311] width 226 height 20
click at [603, 250] on div "20" at bounding box center [600, 249] width 14 height 14
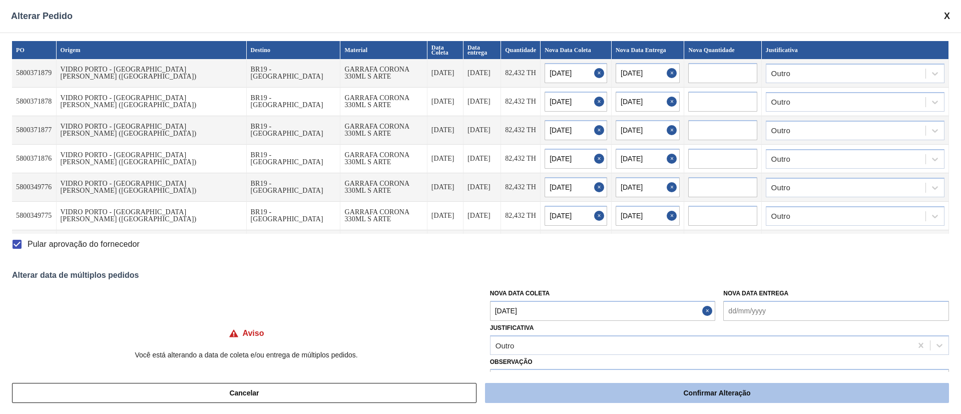
click at [640, 275] on button "Confirmar Alteração" at bounding box center [717, 393] width 464 height 20
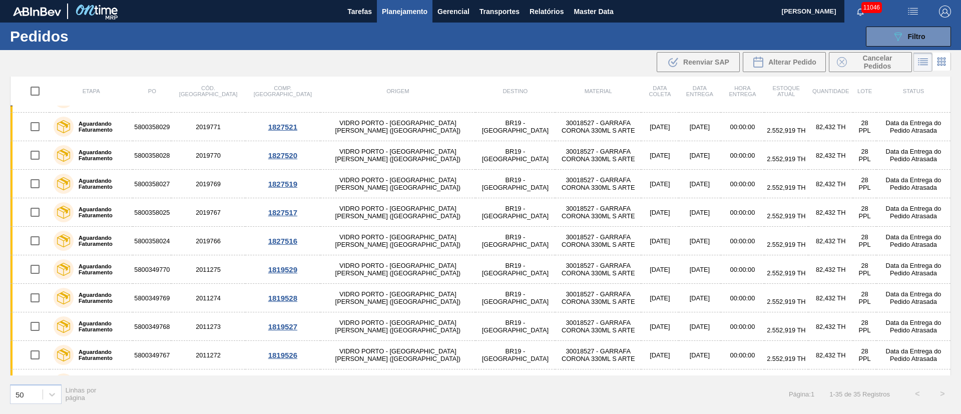
scroll to position [730, 0]
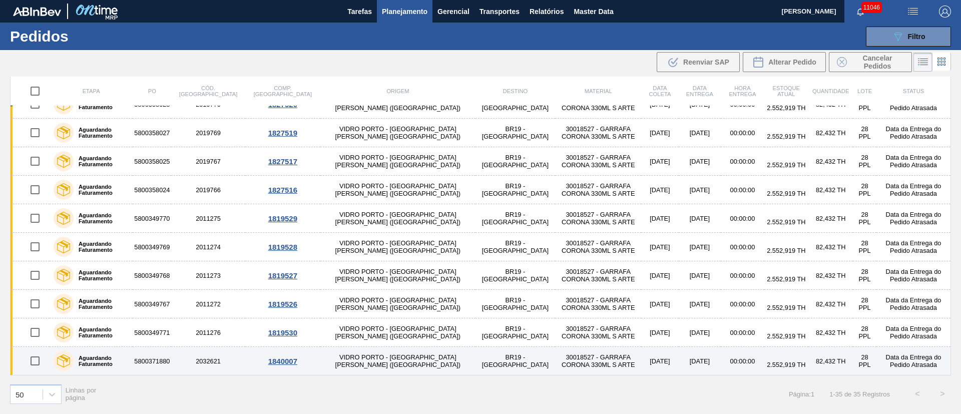
click at [35, 275] on input "checkbox" at bounding box center [35, 361] width 21 height 21
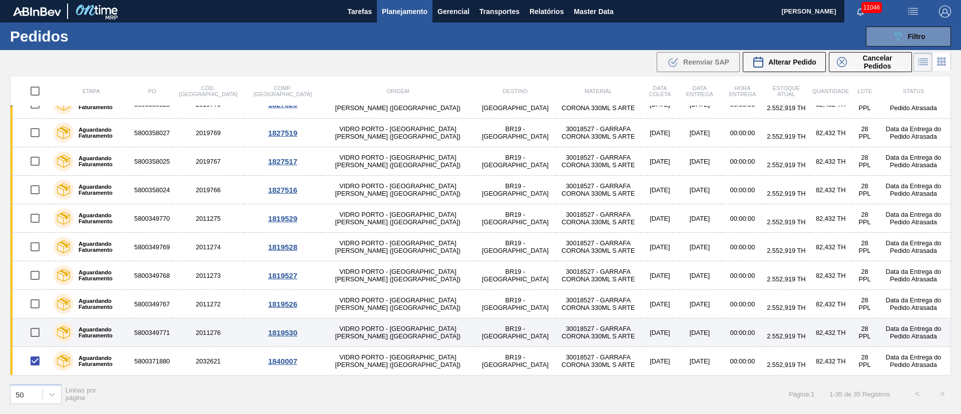
click at [33, 275] on input "checkbox" at bounding box center [35, 332] width 21 height 21
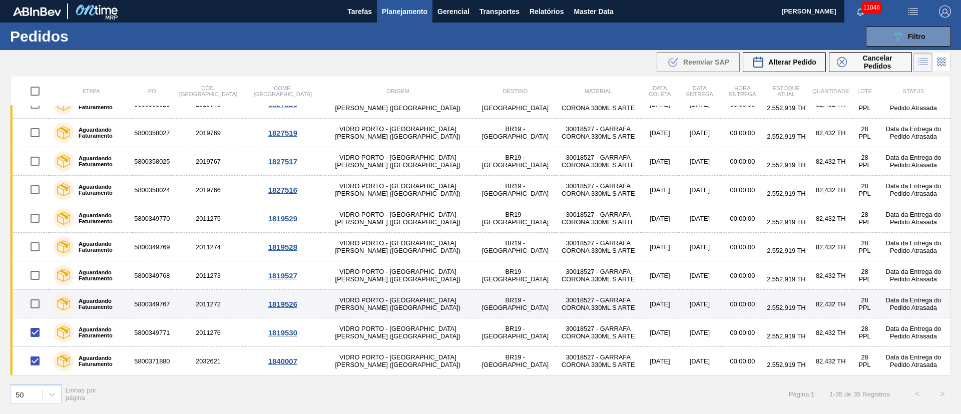
click at [34, 275] on input "checkbox" at bounding box center [35, 303] width 21 height 21
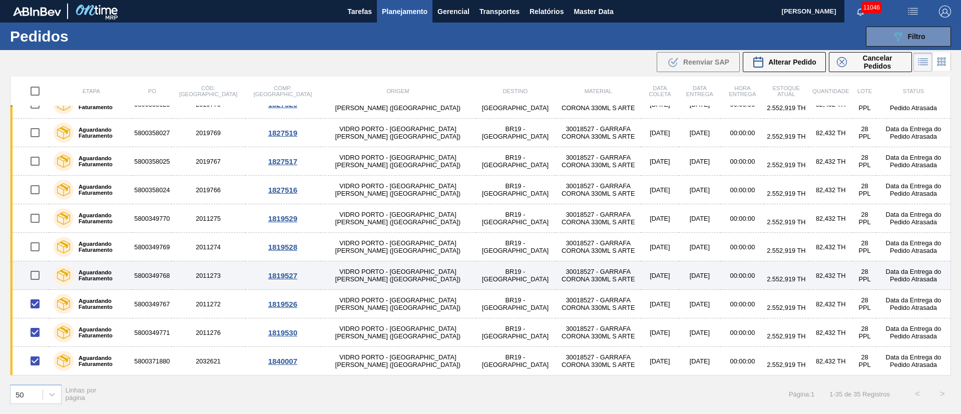
click at [40, 275] on input "checkbox" at bounding box center [35, 275] width 21 height 21
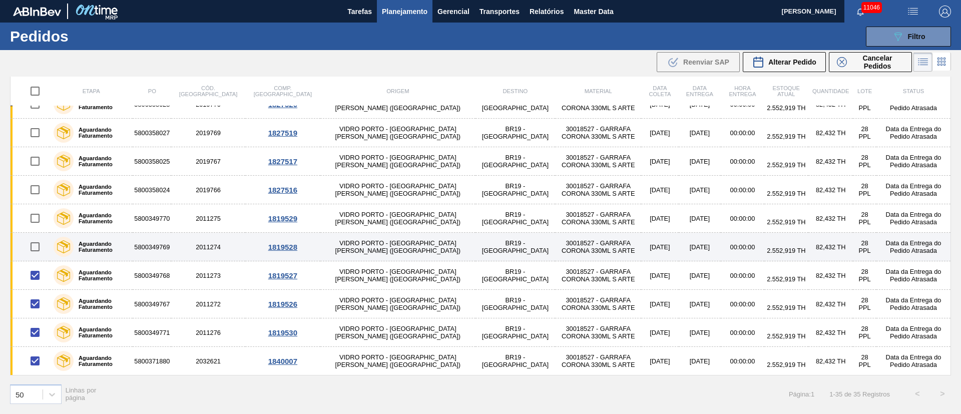
click at [35, 242] on input "checkbox" at bounding box center [35, 246] width 21 height 21
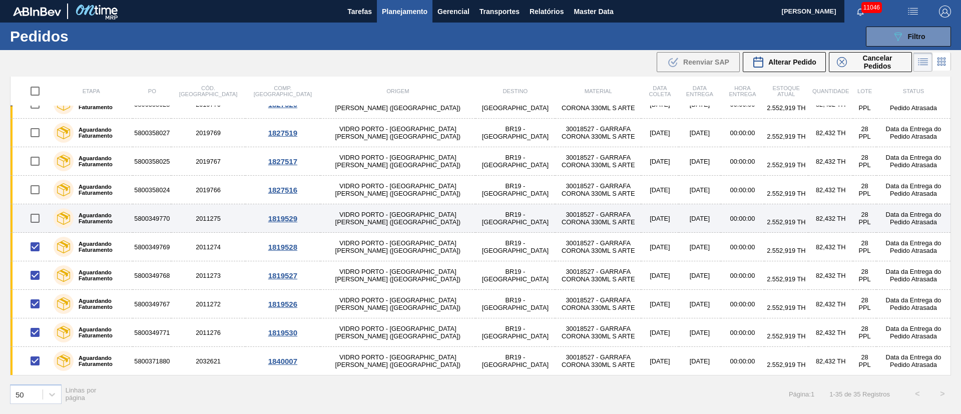
click at [35, 209] on input "checkbox" at bounding box center [35, 218] width 21 height 21
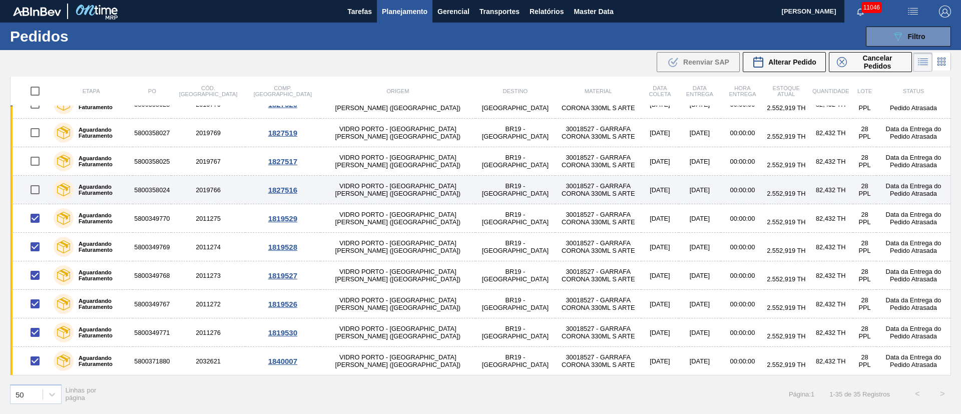
click at [36, 187] on input "checkbox" at bounding box center [35, 189] width 21 height 21
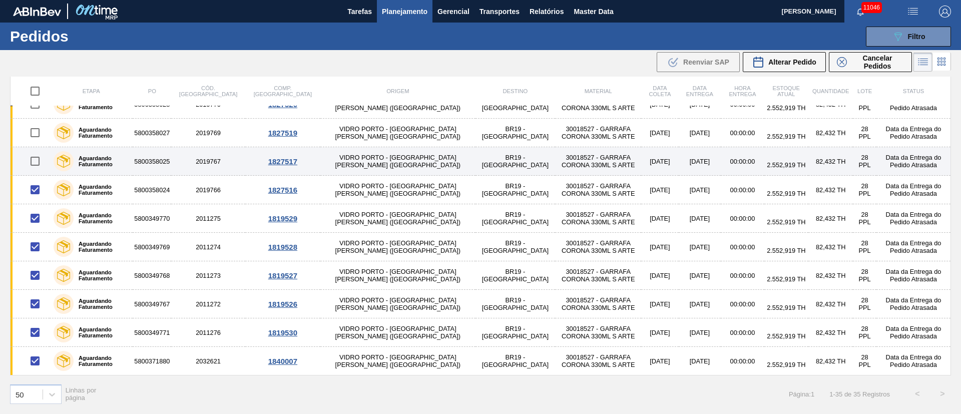
click at [36, 161] on input "checkbox" at bounding box center [35, 161] width 21 height 21
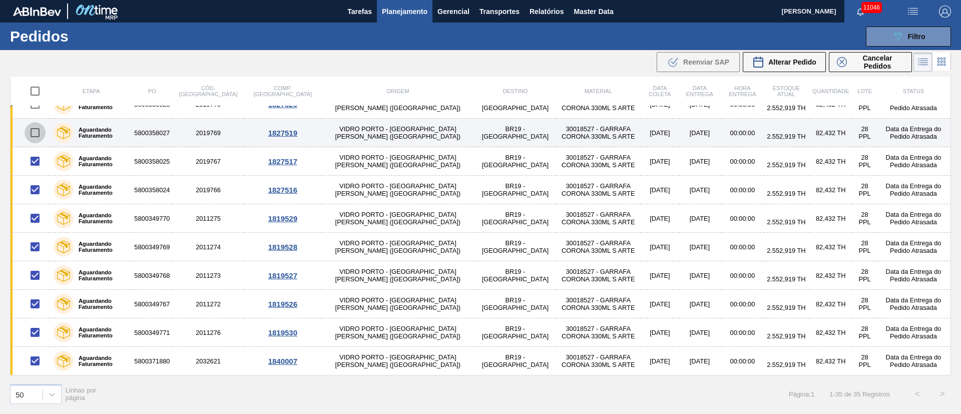
click at [33, 132] on input "checkbox" at bounding box center [35, 132] width 21 height 21
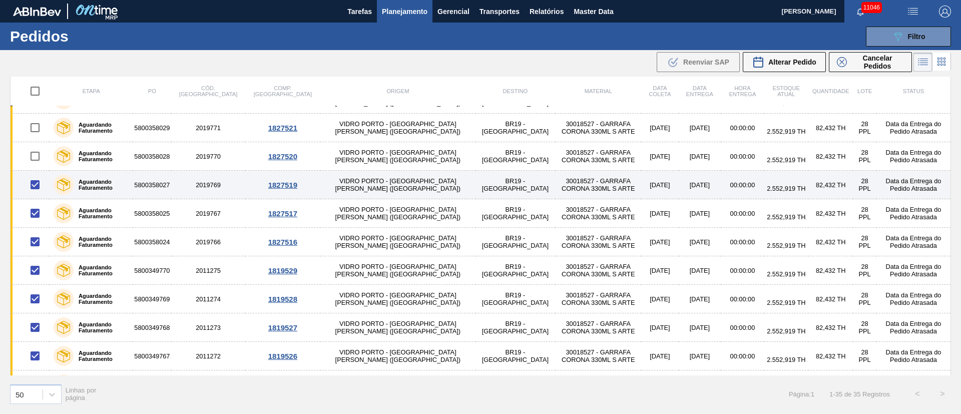
scroll to position [655, 0]
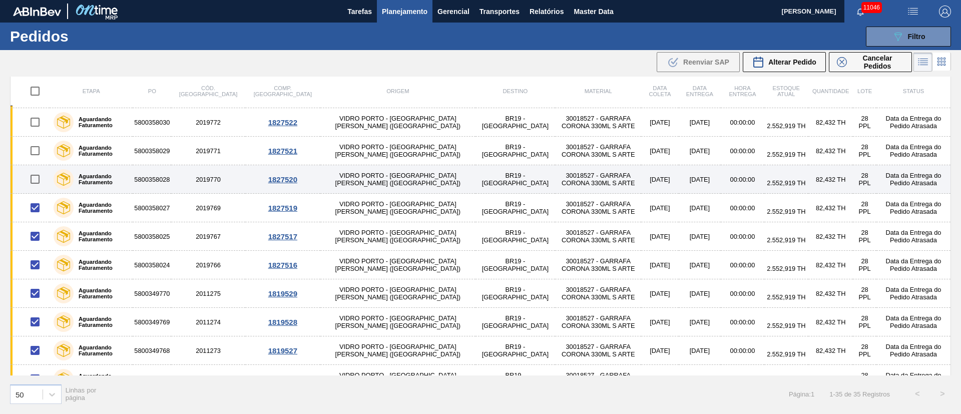
click at [39, 180] on input "checkbox" at bounding box center [35, 179] width 21 height 21
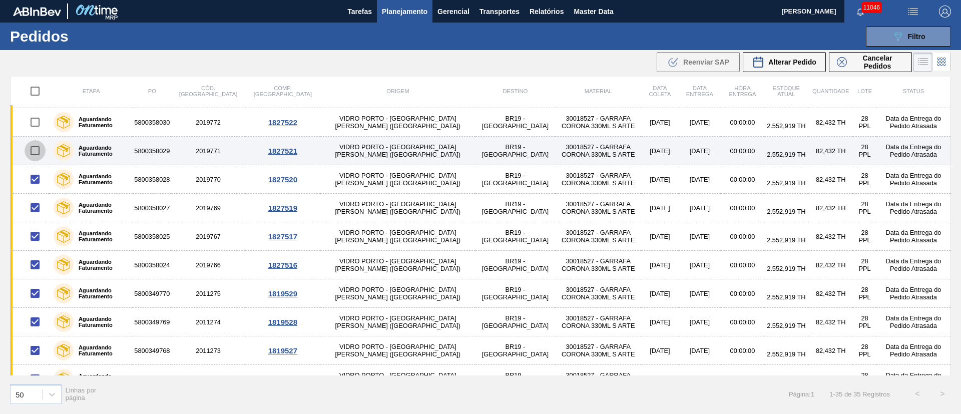
click at [34, 151] on input "checkbox" at bounding box center [35, 150] width 21 height 21
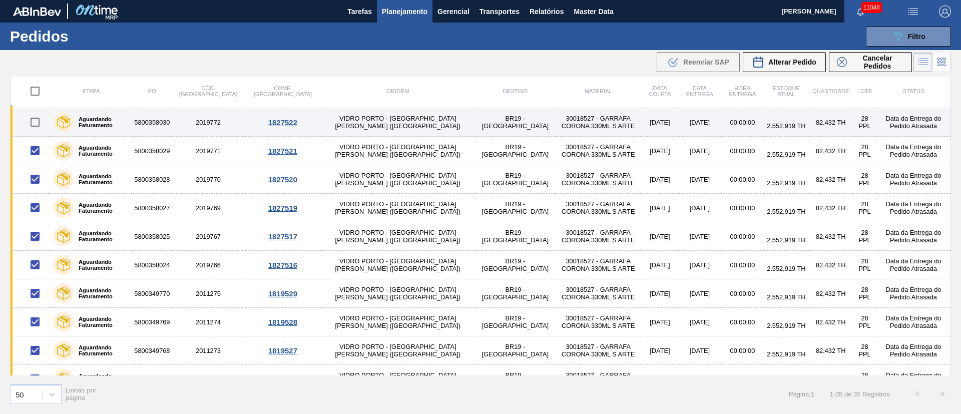
click at [30, 122] on input "checkbox" at bounding box center [35, 122] width 21 height 21
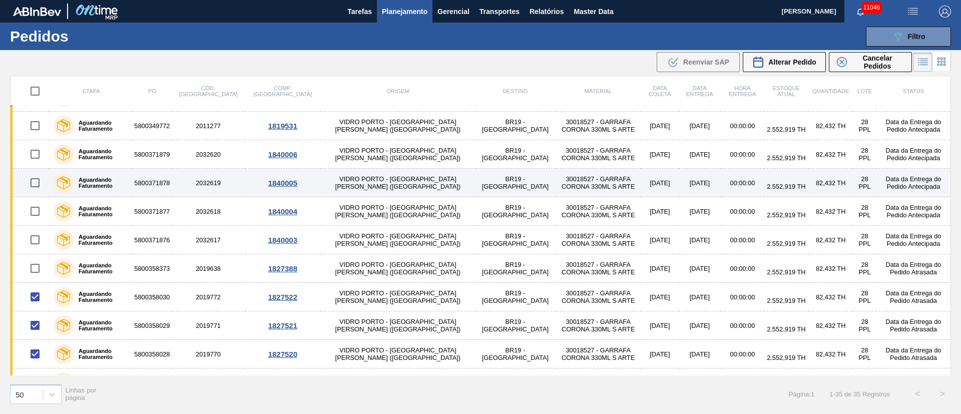
scroll to position [430, 0]
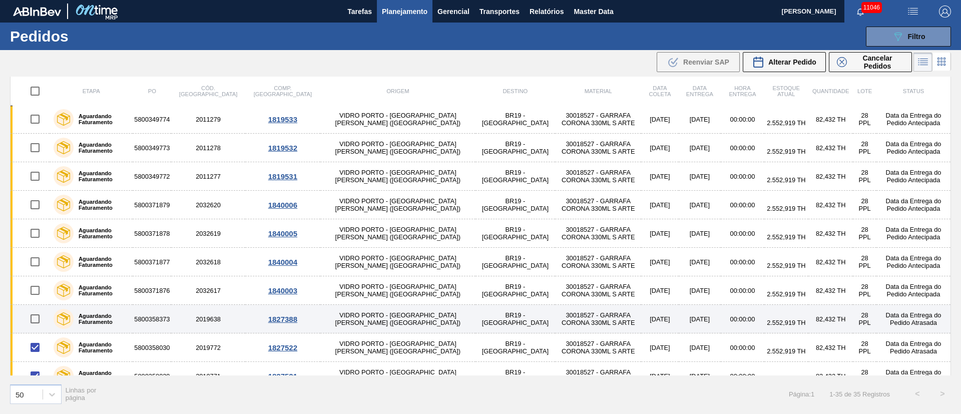
click at [38, 275] on input "checkbox" at bounding box center [35, 318] width 21 height 21
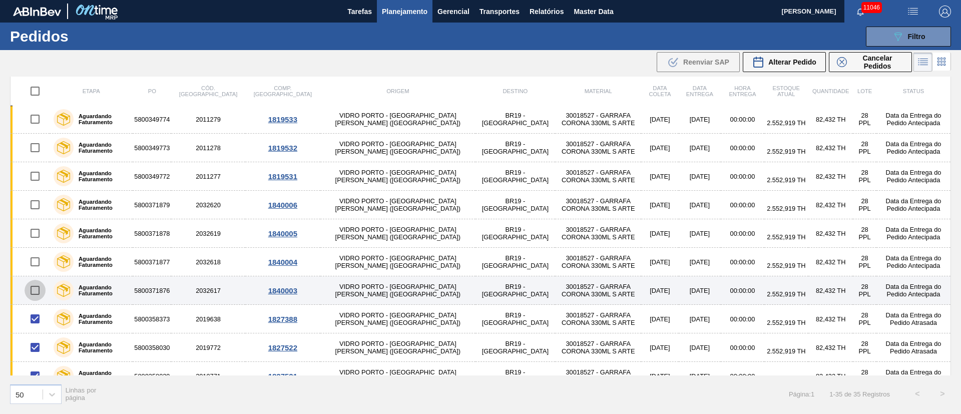
click at [35, 275] on input "checkbox" at bounding box center [35, 290] width 21 height 21
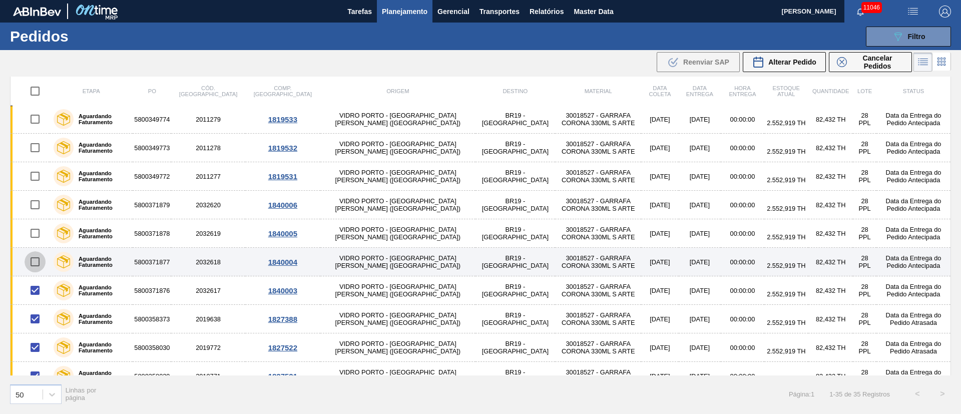
click at [36, 262] on input "checkbox" at bounding box center [35, 261] width 21 height 21
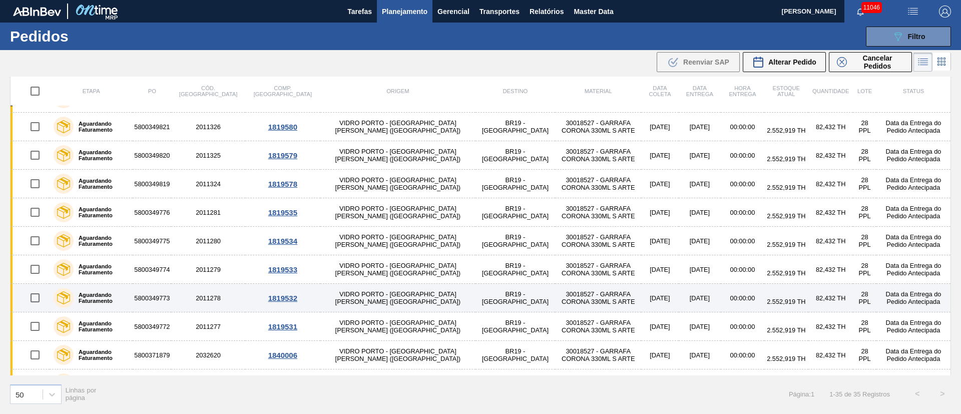
scroll to position [355, 0]
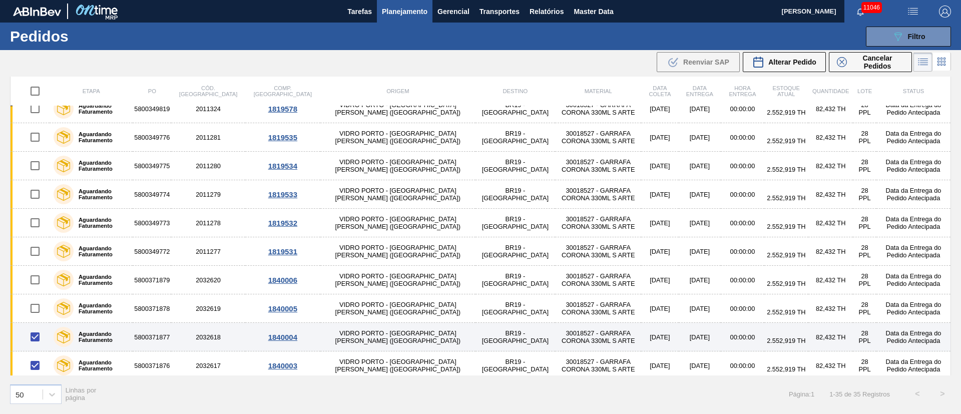
click at [30, 275] on input "checkbox" at bounding box center [35, 336] width 21 height 21
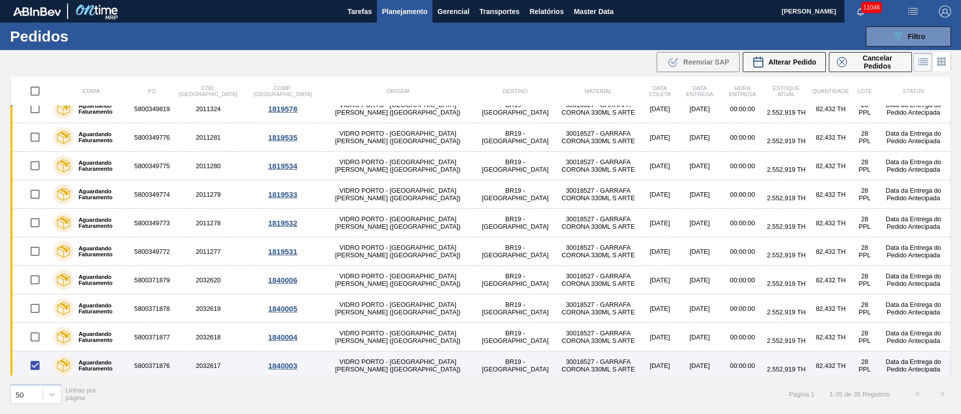
click at [37, 275] on input "checkbox" at bounding box center [35, 365] width 21 height 21
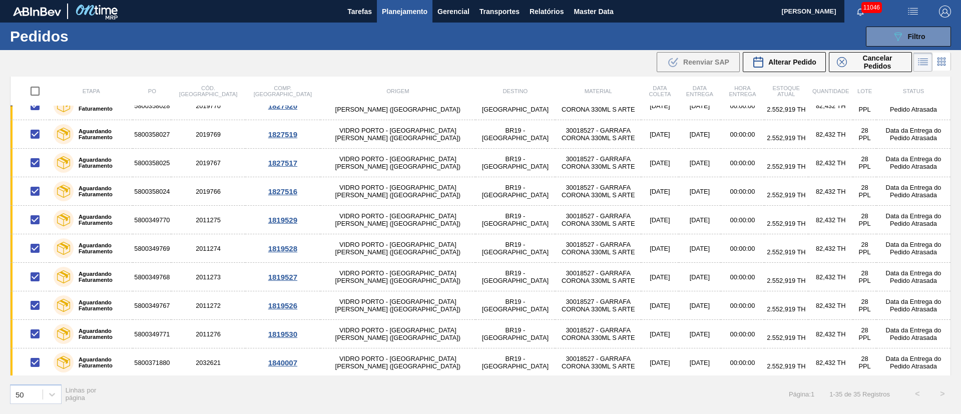
scroll to position [730, 0]
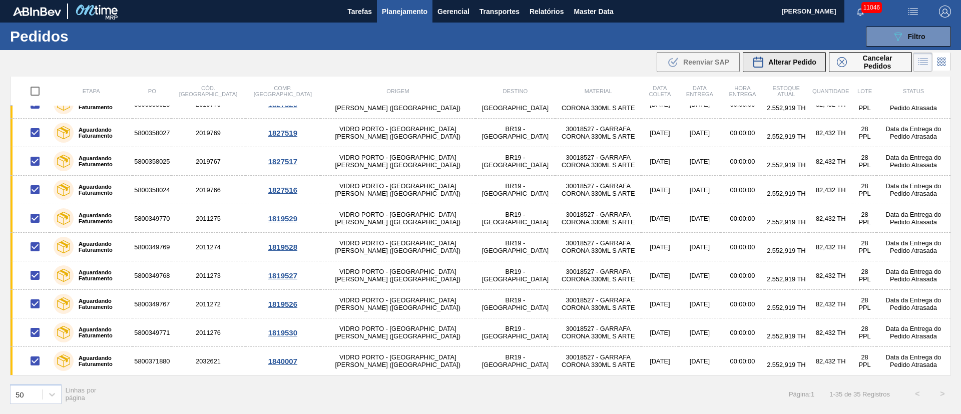
click at [640, 63] on span "Alterar Pedido" at bounding box center [793, 62] width 48 height 8
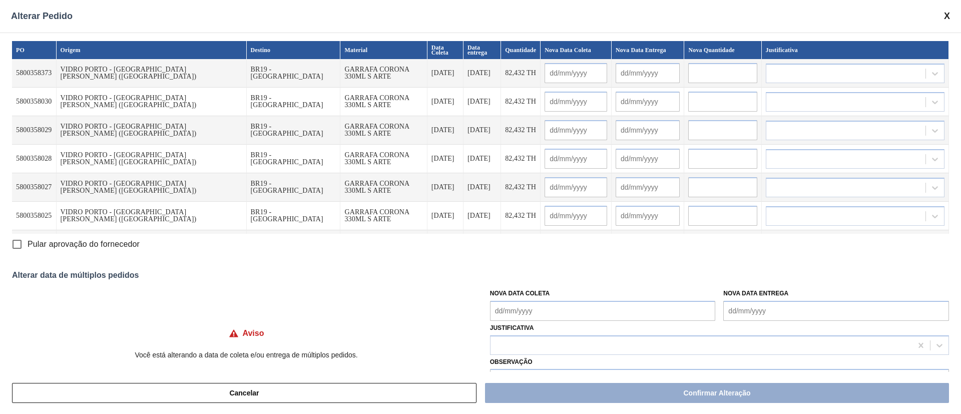
click at [534, 275] on Coleta "Nova Data Coleta" at bounding box center [603, 311] width 226 height 20
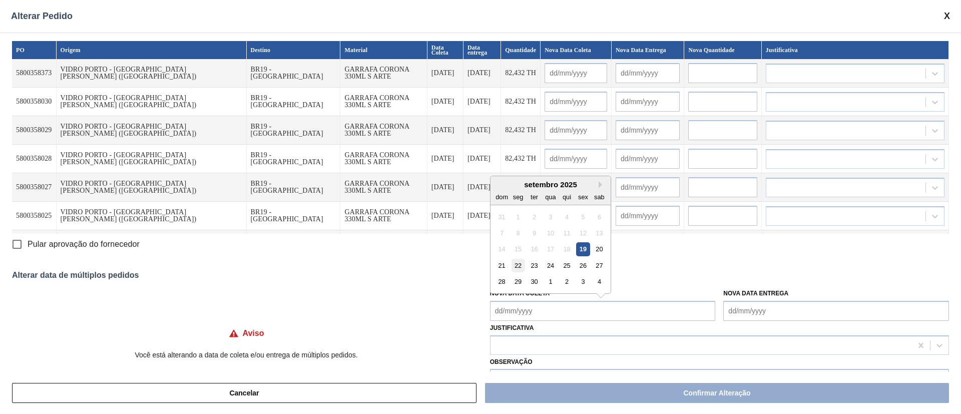
click at [517, 265] on div "22" at bounding box center [518, 266] width 14 height 14
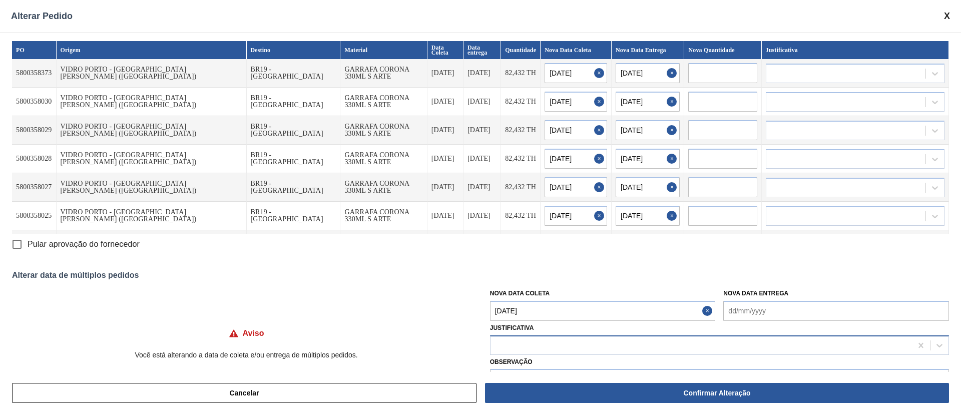
click at [522, 275] on div at bounding box center [702, 345] width 422 height 15
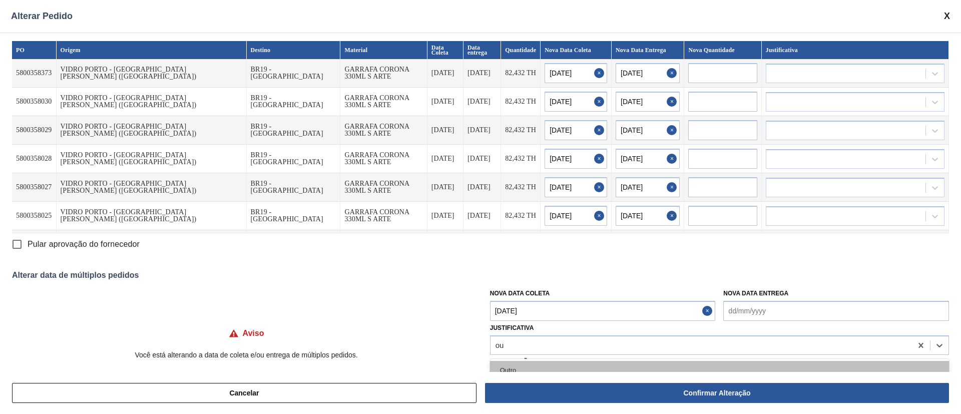
click at [517, 275] on div "Outro" at bounding box center [719, 370] width 459 height 19
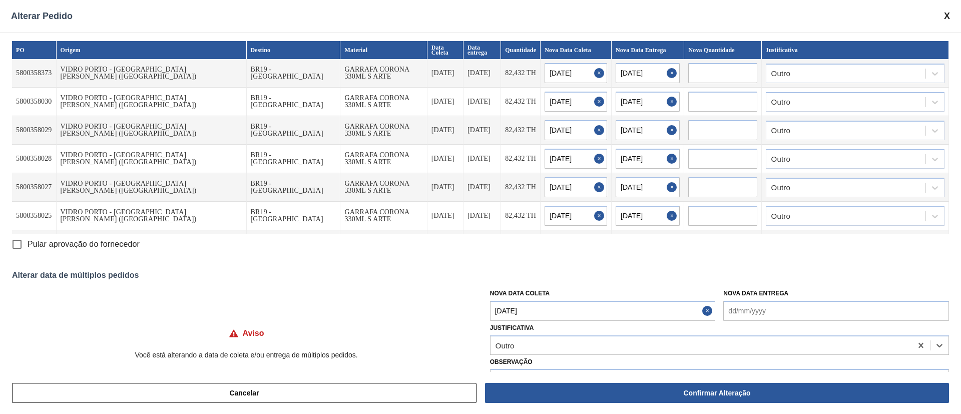
click at [19, 246] on input "Pular aprovação do fornecedor" at bounding box center [17, 244] width 21 height 21
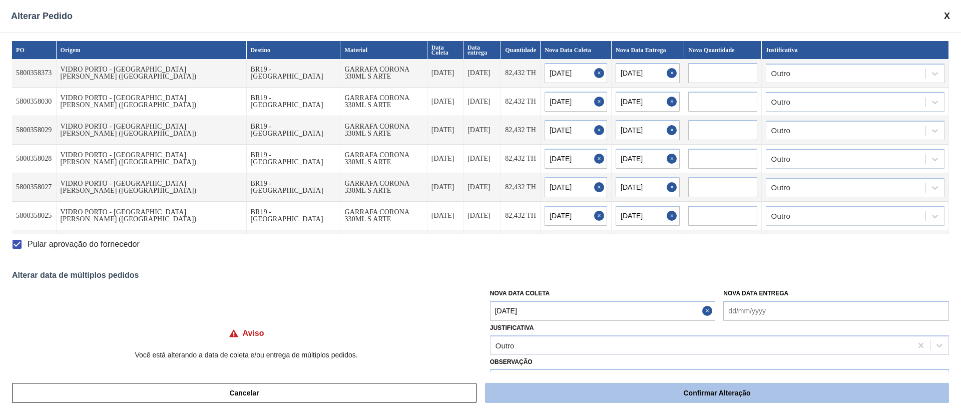
click at [640, 275] on button "Confirmar Alteração" at bounding box center [717, 393] width 464 height 20
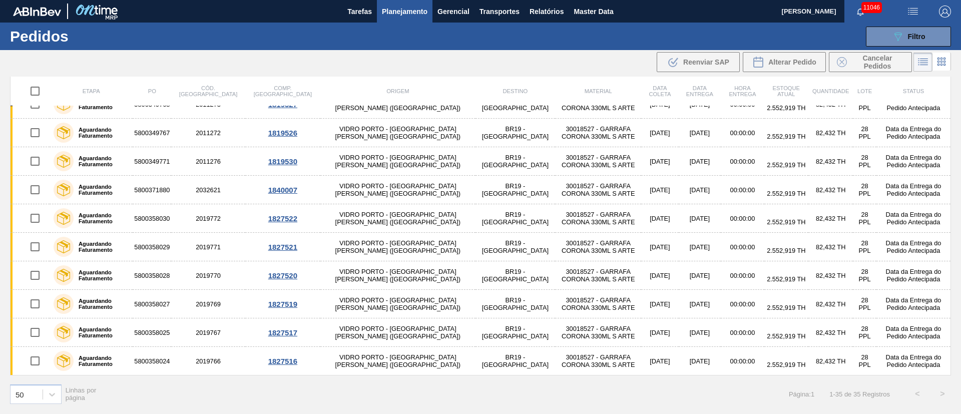
scroll to position [559, 0]
click at [640, 36] on icon "089F7B8B-B2A5-4AFE-B5C0-19BA573D28AC" at bounding box center [898, 37] width 12 height 12
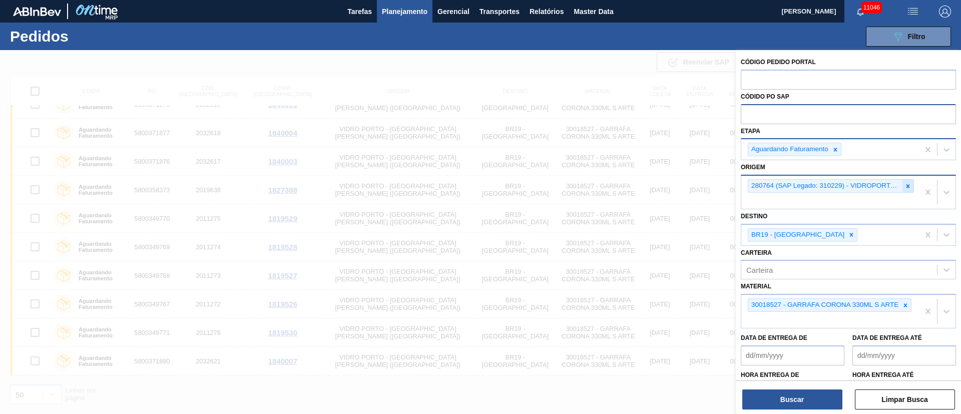
click at [640, 184] on icon at bounding box center [908, 186] width 7 height 7
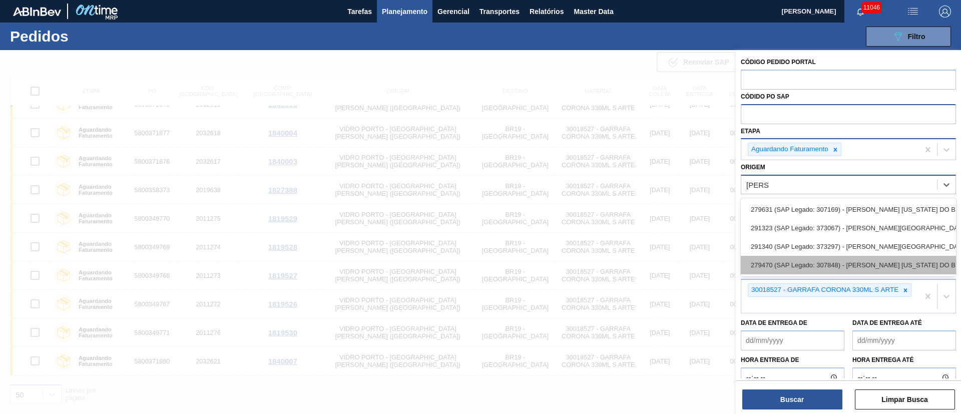
click at [640, 266] on div "279470 (SAP Legado: 307848) - [PERSON_NAME] [US_STATE] DO BRASIL INDUSTRIA" at bounding box center [848, 265] width 215 height 19
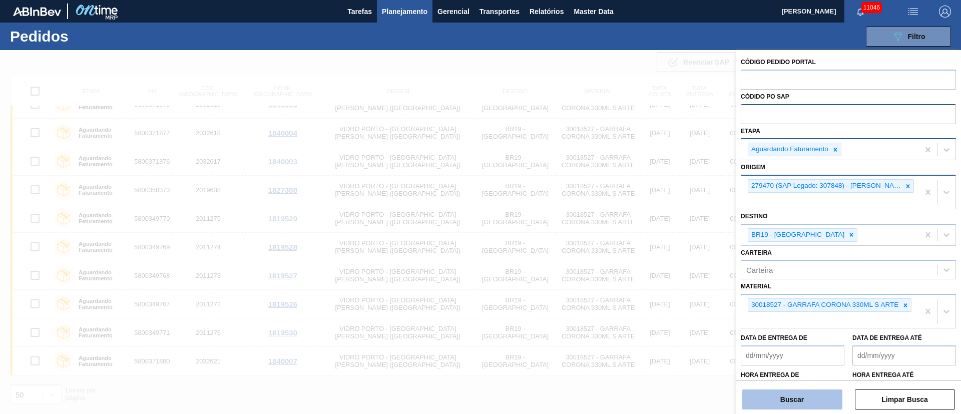
click at [640, 275] on button "Buscar" at bounding box center [793, 400] width 100 height 20
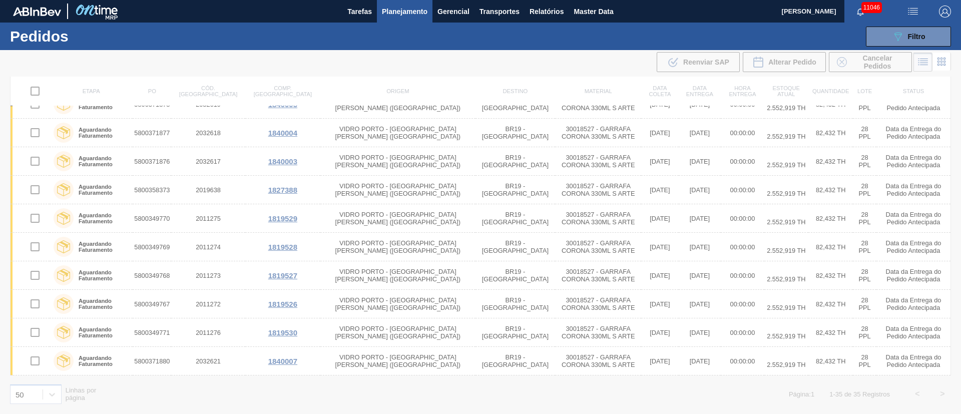
scroll to position [0, 0]
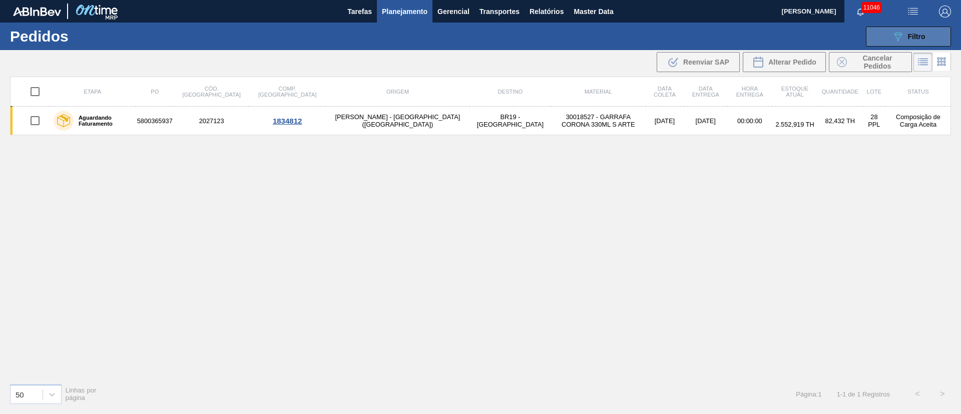
click at [640, 38] on span "Filtro" at bounding box center [917, 37] width 18 height 8
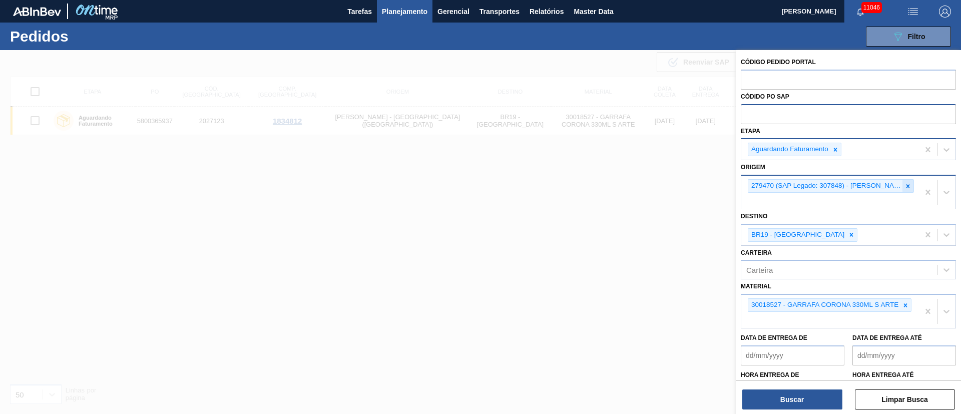
click at [640, 184] on icon at bounding box center [908, 186] width 7 height 7
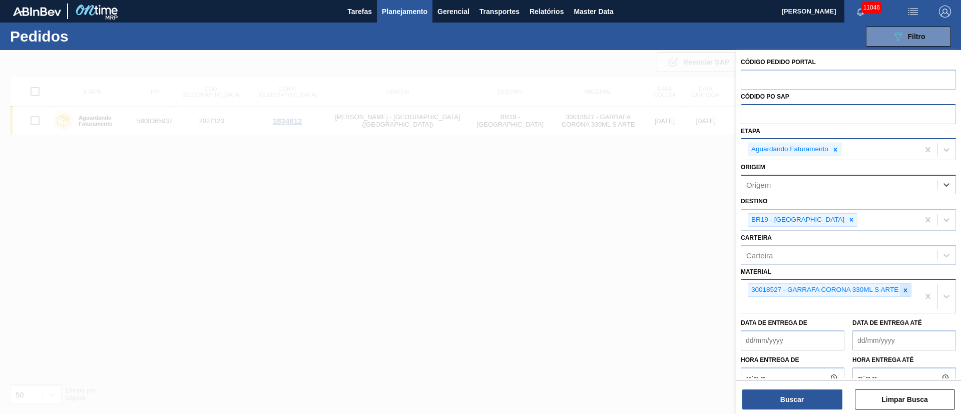
click at [640, 275] on icon at bounding box center [905, 290] width 7 height 7
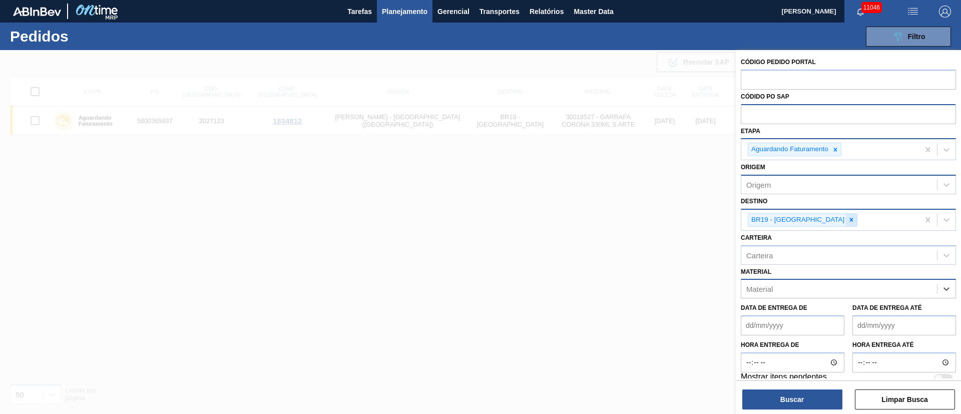
click at [640, 219] on icon at bounding box center [851, 219] width 7 height 7
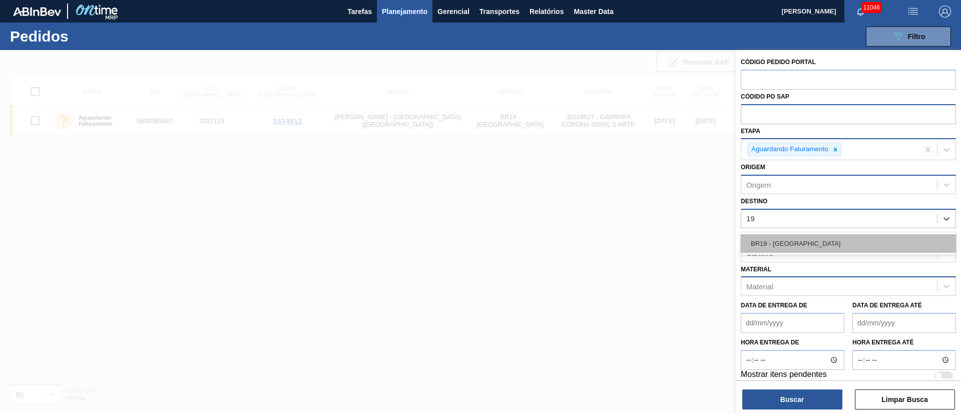
click at [640, 236] on div "BR19 - [GEOGRAPHIC_DATA]" at bounding box center [848, 243] width 215 height 19
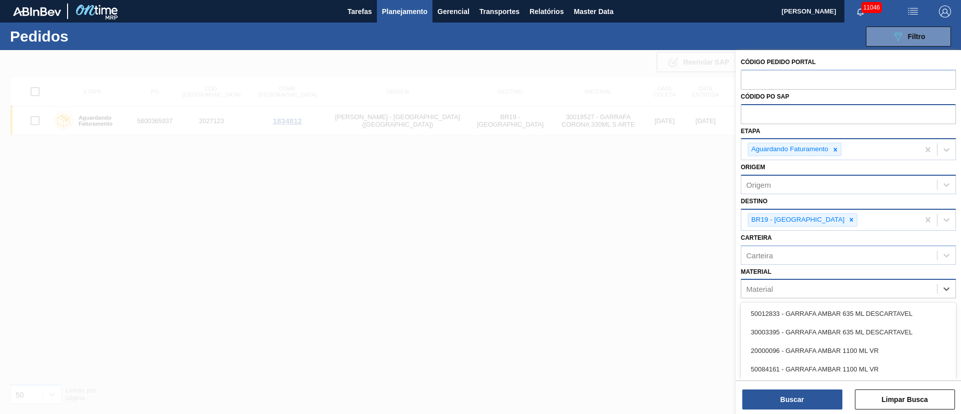
click at [640, 275] on div "Material" at bounding box center [760, 289] width 27 height 9
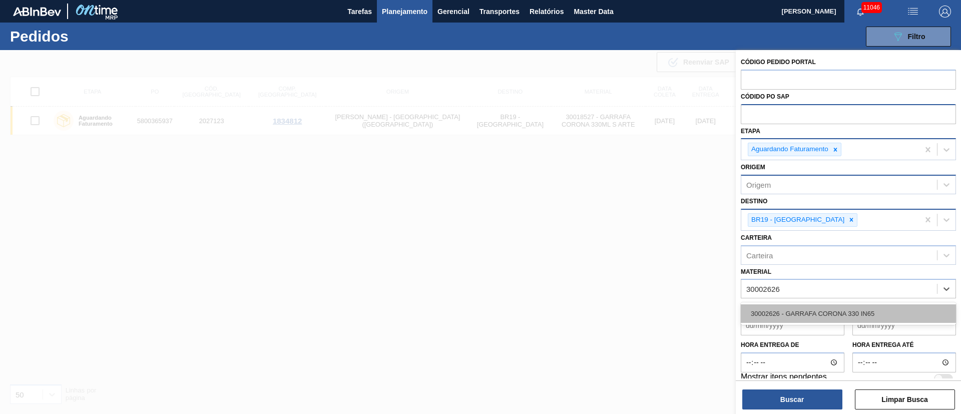
click at [640, 275] on div "30002626 - GARRAFA CORONA 330 IN65" at bounding box center [848, 313] width 215 height 19
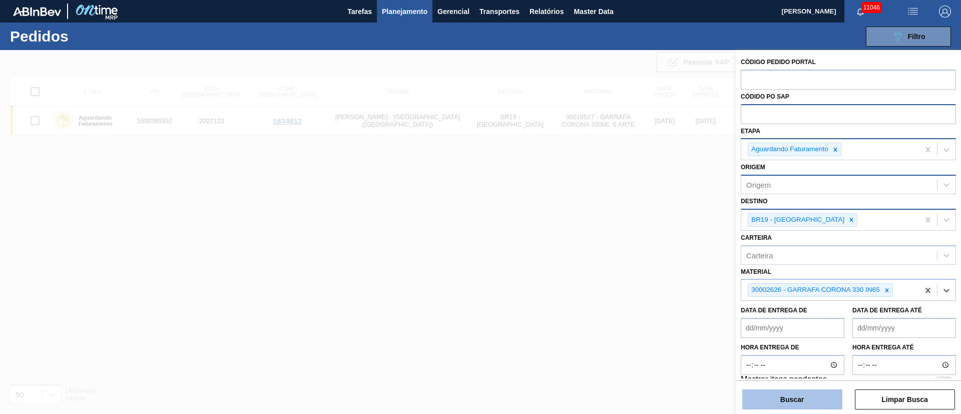
click at [640, 275] on button "Buscar" at bounding box center [793, 400] width 100 height 20
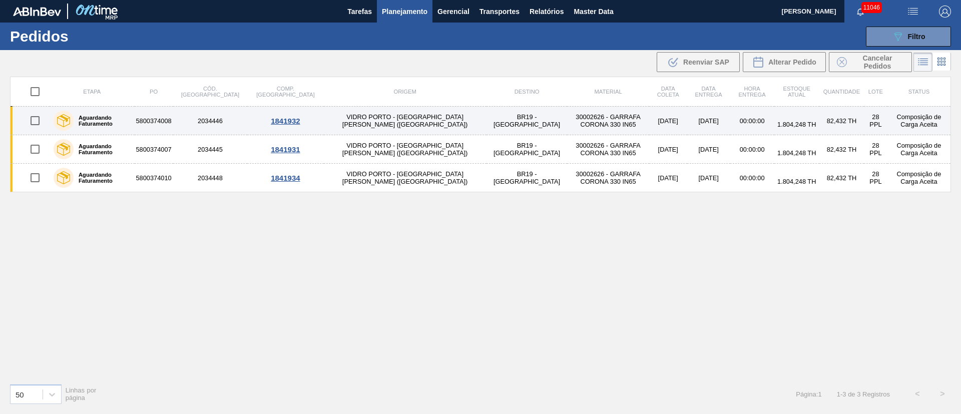
click at [199, 130] on td "2034446" at bounding box center [210, 121] width 75 height 29
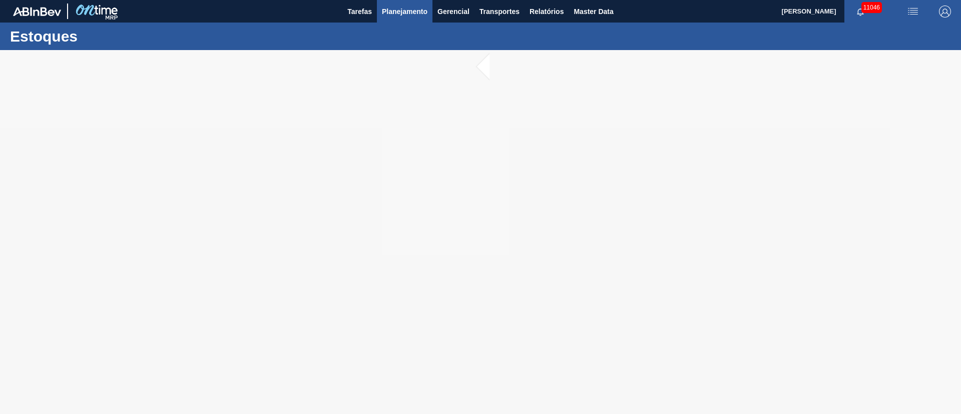
click at [396, 13] on span "Planejamento" at bounding box center [405, 12] width 46 height 12
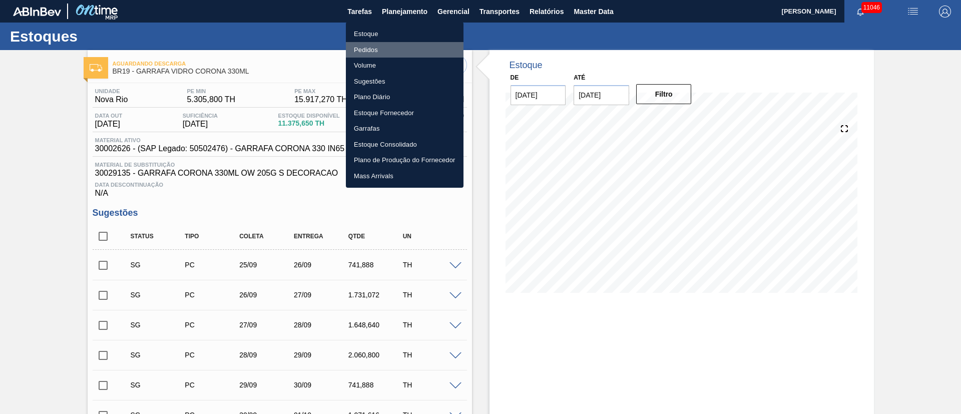
click at [362, 50] on li "Pedidos" at bounding box center [405, 50] width 118 height 16
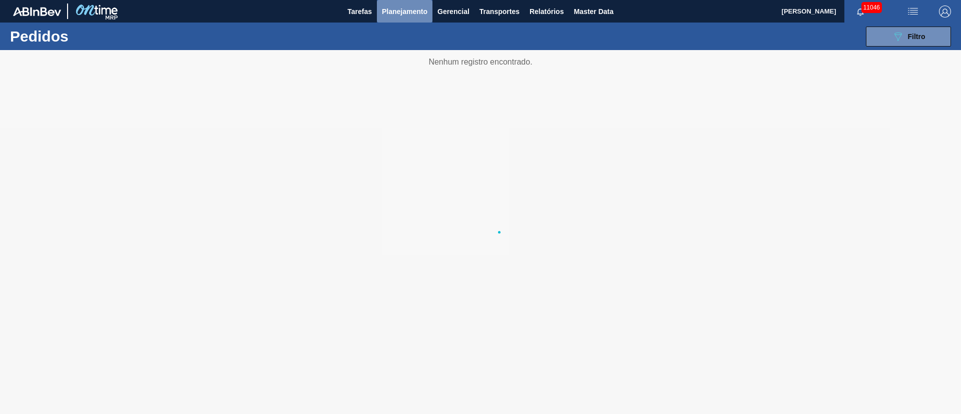
click at [402, 11] on span "Planejamento" at bounding box center [405, 12] width 46 height 12
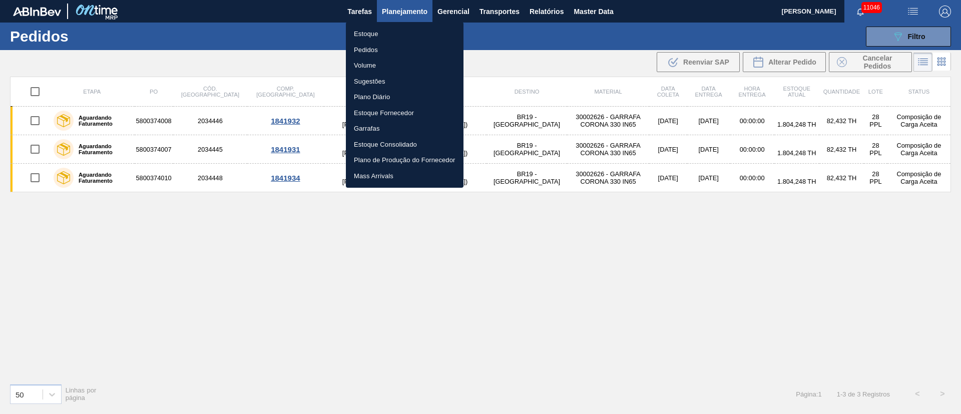
click at [376, 54] on li "Pedidos" at bounding box center [405, 50] width 118 height 16
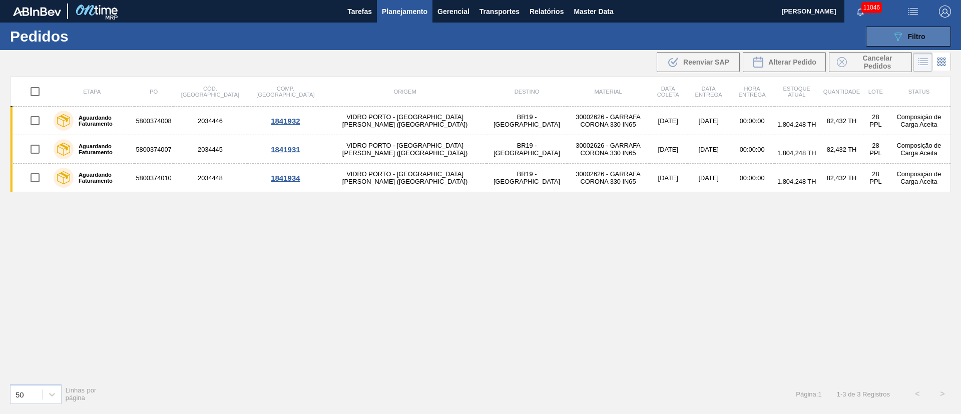
click at [640, 42] on div "089F7B8B-B2A5-4AFE-B5C0-19BA573D28AC Filtro" at bounding box center [909, 37] width 34 height 12
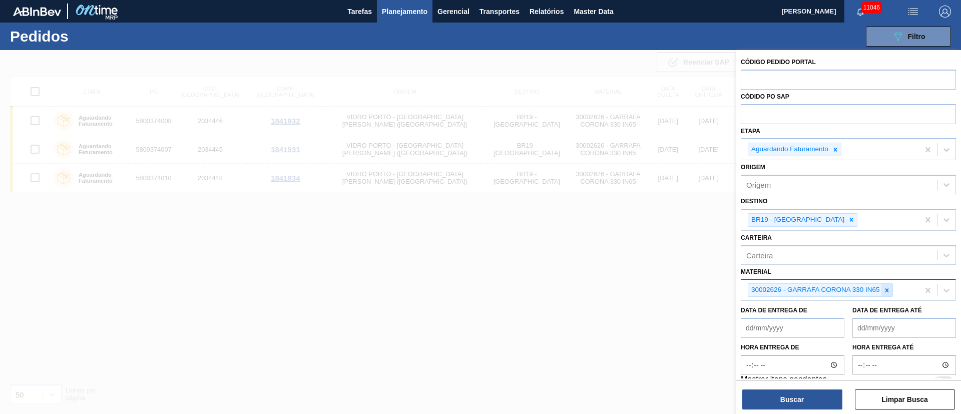
click at [640, 275] on icon at bounding box center [887, 290] width 4 height 4
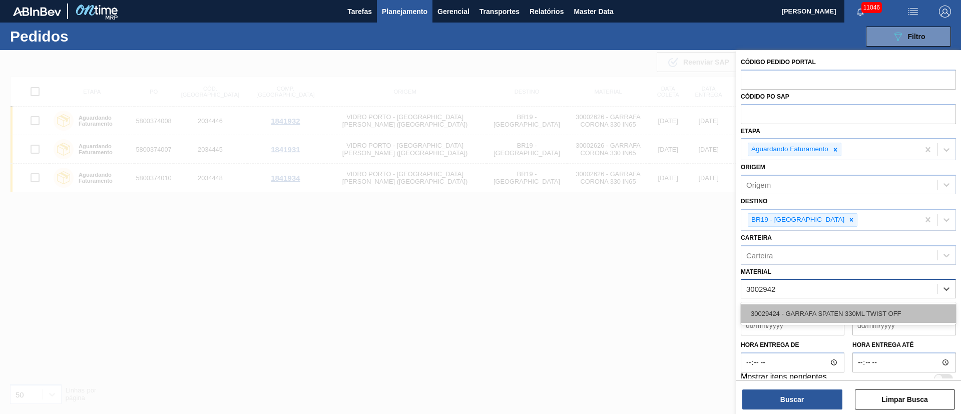
click at [640, 275] on div "30029424 - GARRAFA SPATEN 330ML TWIST OFF" at bounding box center [848, 313] width 215 height 19
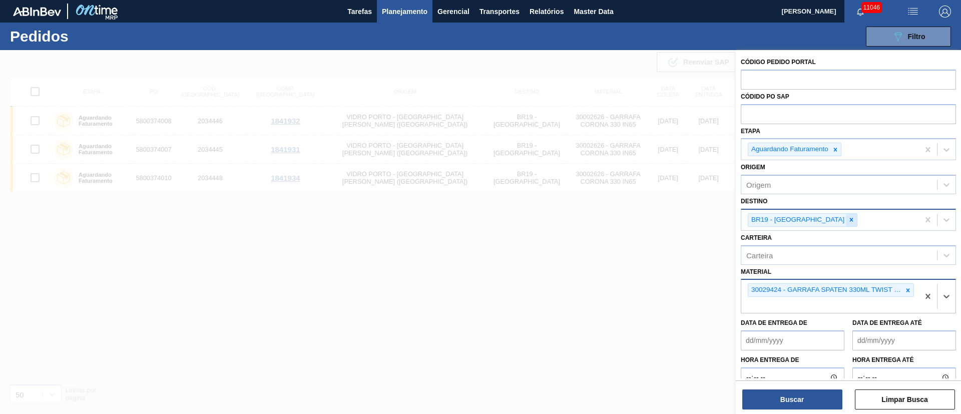
click at [640, 217] on icon at bounding box center [851, 219] width 7 height 7
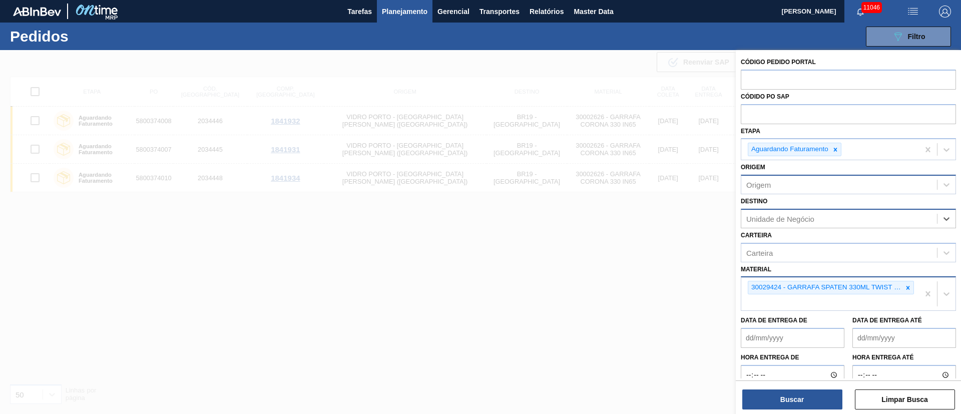
click at [640, 187] on div "Origem" at bounding box center [840, 185] width 196 height 15
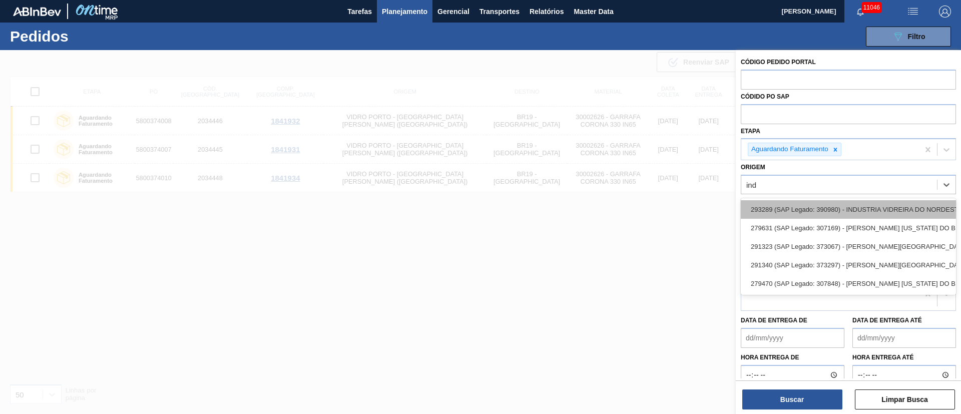
click at [640, 203] on div "293289 (SAP Legado: 390980) - INDUSTRIA VIDREIRA DO NORDESTE LTDA" at bounding box center [848, 209] width 215 height 19
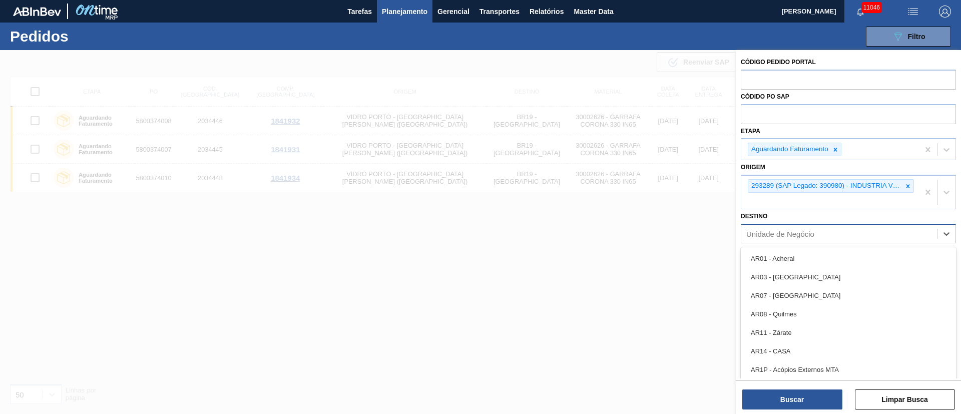
click at [640, 236] on div "Unidade de Negócio" at bounding box center [781, 233] width 68 height 9
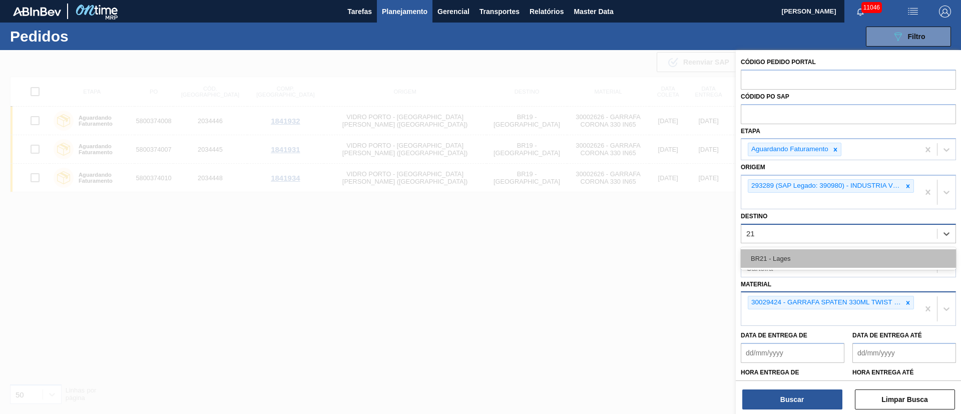
click at [640, 261] on div "BR21 - Lages" at bounding box center [848, 258] width 215 height 19
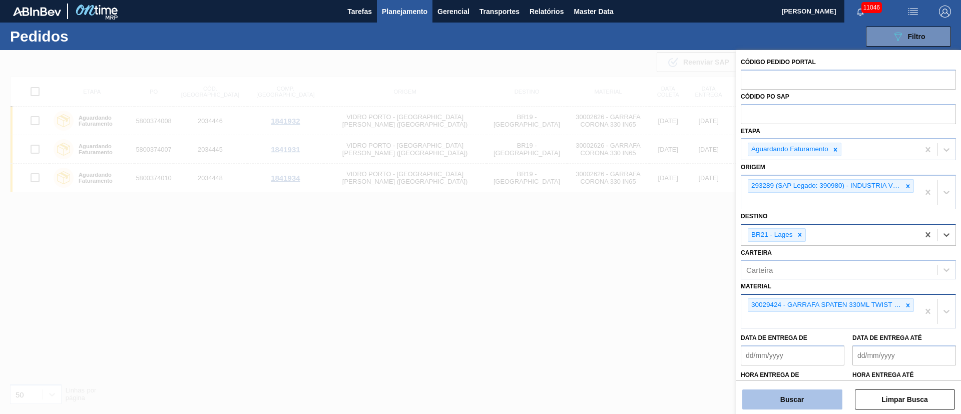
click at [640, 275] on button "Buscar" at bounding box center [793, 400] width 100 height 20
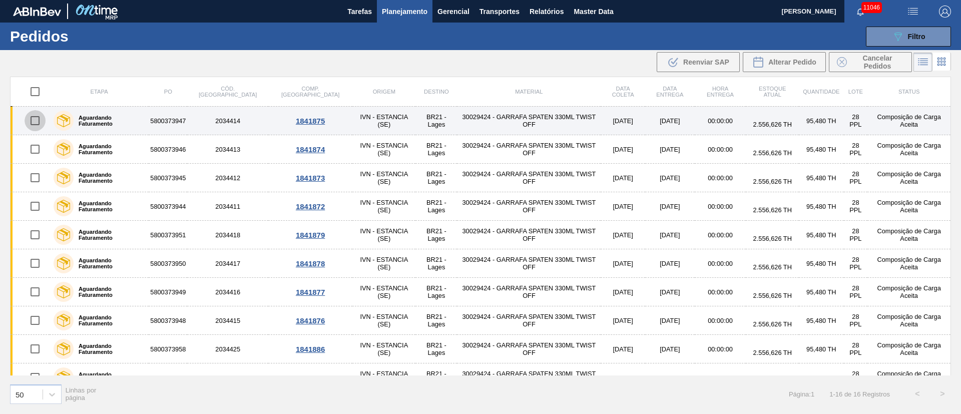
click at [39, 119] on input "checkbox" at bounding box center [35, 120] width 21 height 21
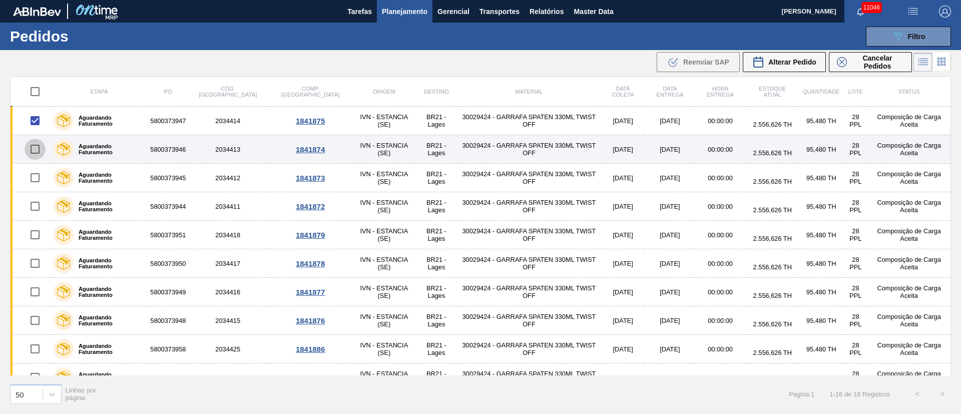
click at [35, 149] on input "checkbox" at bounding box center [35, 149] width 21 height 21
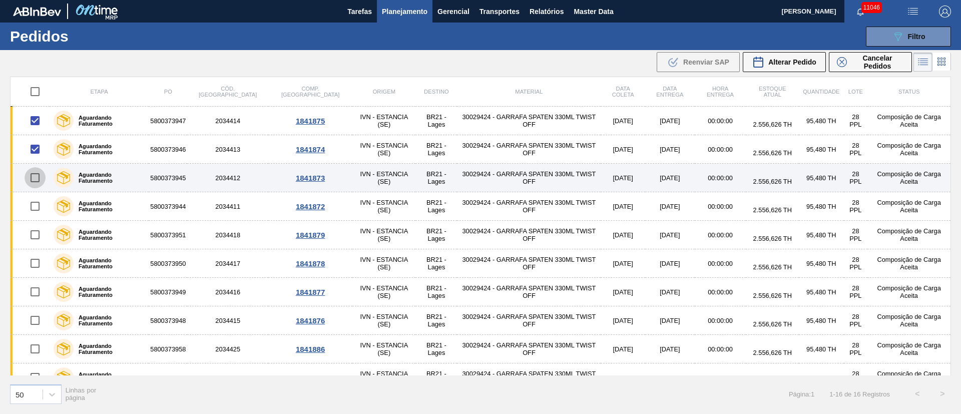
click at [36, 186] on input "checkbox" at bounding box center [35, 177] width 21 height 21
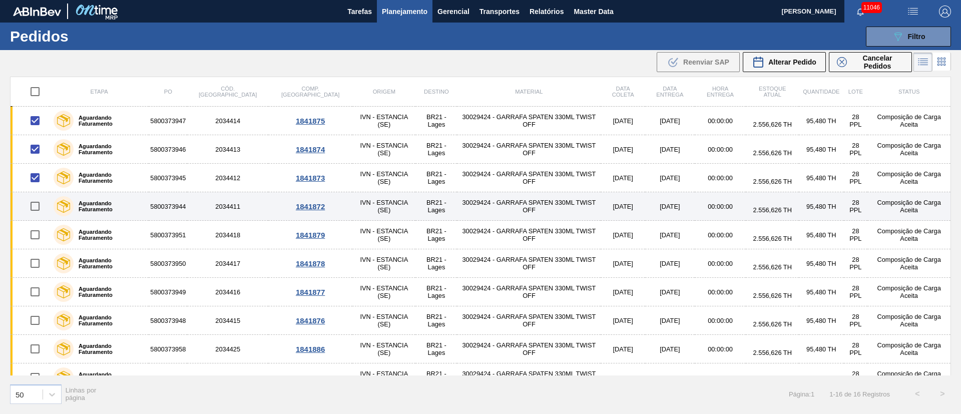
click at [37, 207] on input "checkbox" at bounding box center [35, 206] width 21 height 21
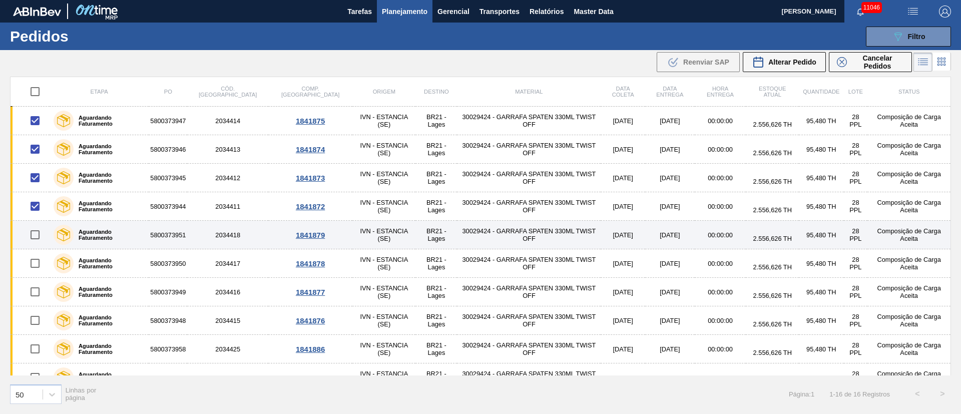
click at [37, 241] on input "checkbox" at bounding box center [35, 234] width 21 height 21
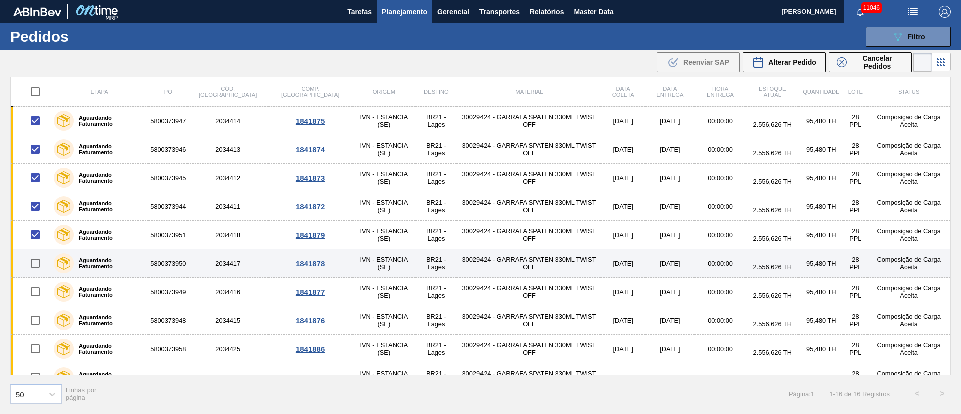
click at [37, 265] on input "checkbox" at bounding box center [35, 263] width 21 height 21
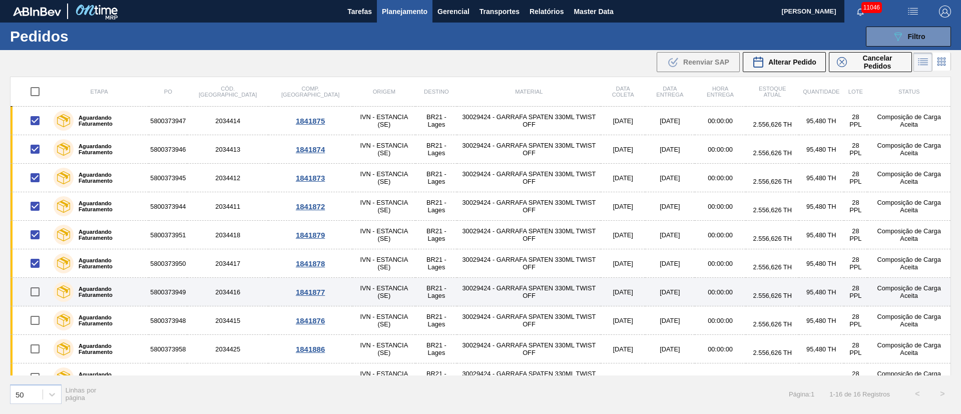
click at [39, 275] on input "checkbox" at bounding box center [35, 291] width 21 height 21
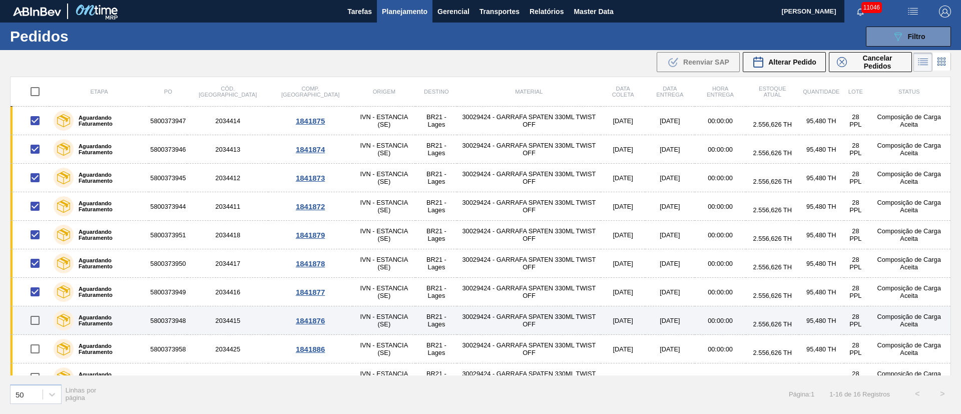
click at [39, 275] on input "checkbox" at bounding box center [35, 320] width 21 height 21
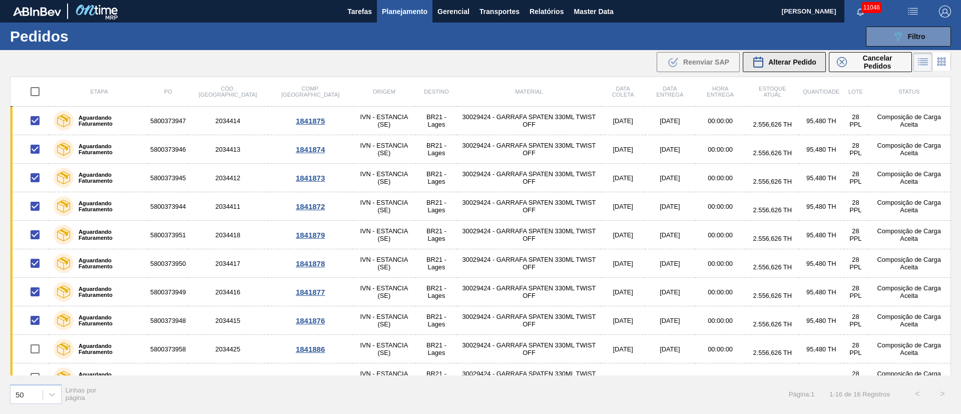
click at [640, 59] on span "Alterar Pedido" at bounding box center [793, 62] width 48 height 8
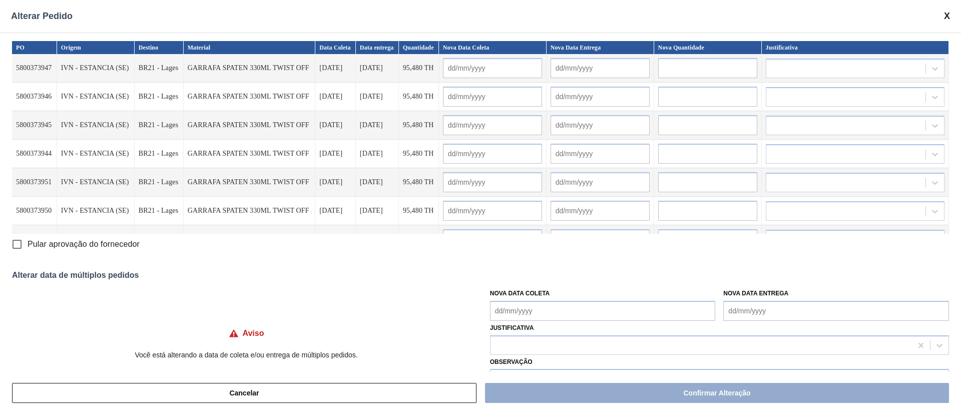
click at [521, 275] on Coleta "Nova Data Coleta" at bounding box center [603, 311] width 226 height 20
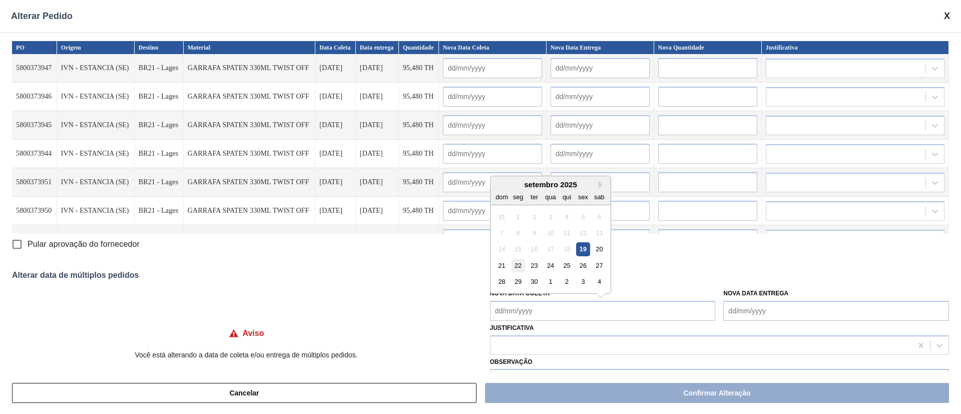
click at [518, 262] on div "22" at bounding box center [518, 266] width 14 height 14
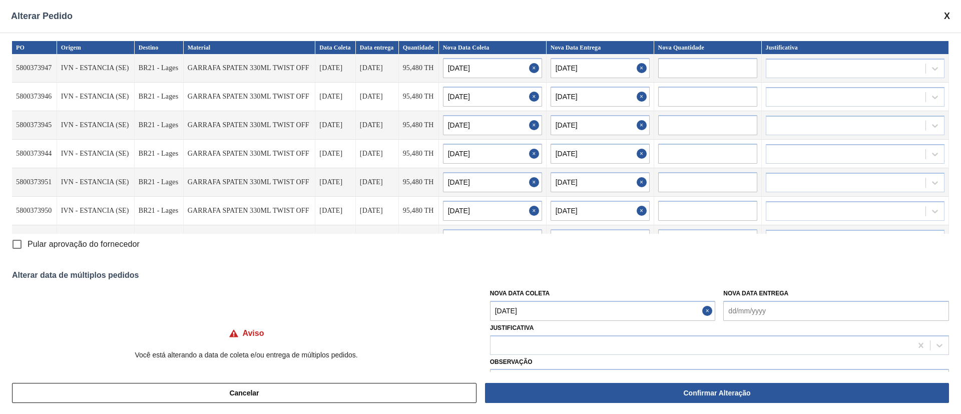
click at [15, 248] on input "Pular aprovação do fornecedor" at bounding box center [17, 244] width 21 height 21
click at [591, 275] on div at bounding box center [702, 345] width 422 height 15
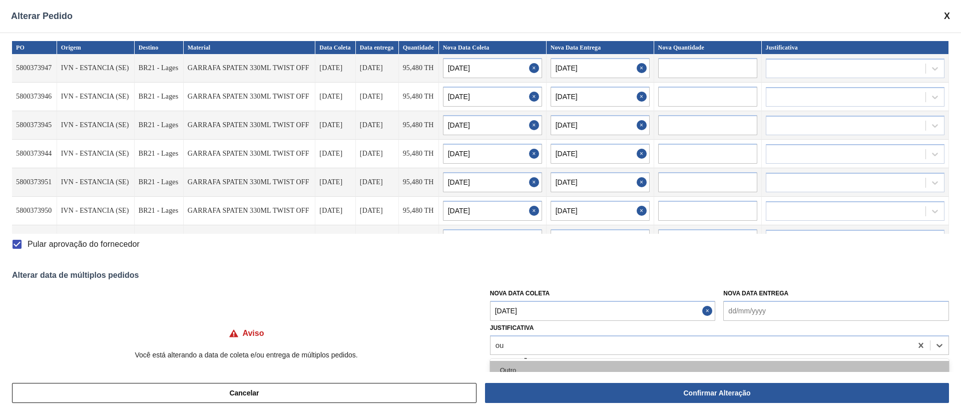
click at [515, 275] on div "Outro" at bounding box center [719, 370] width 459 height 19
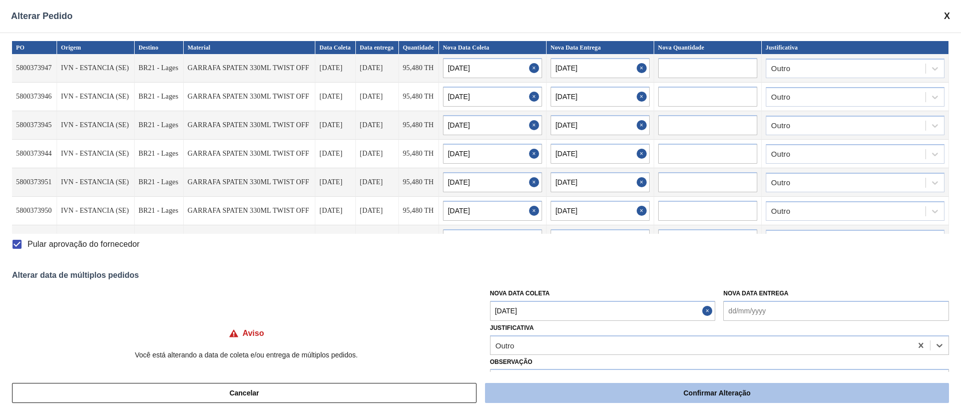
click at [640, 275] on button "Confirmar Alteração" at bounding box center [717, 393] width 464 height 20
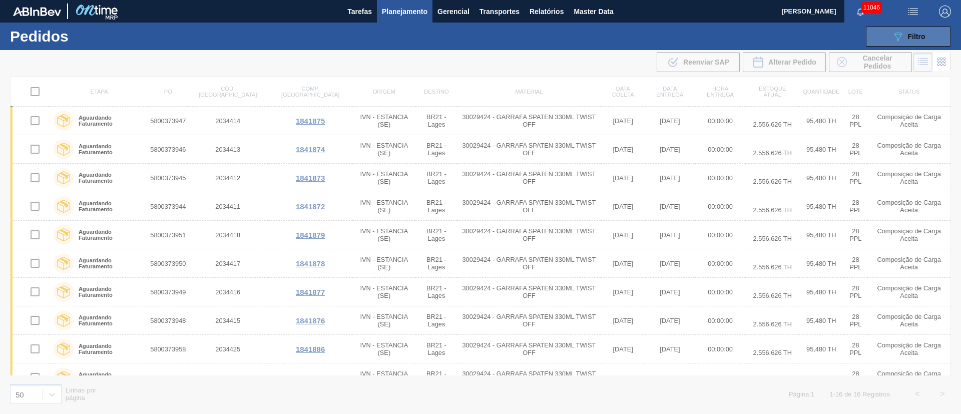
click at [640, 43] on button "089F7B8B-B2A5-4AFE-B5C0-19BA573D28AC Filtro" at bounding box center [908, 37] width 85 height 20
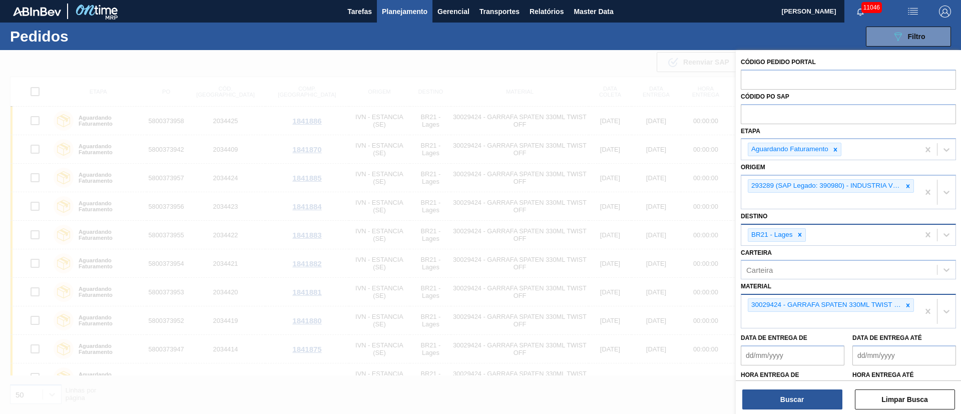
click at [640, 236] on icon at bounding box center [800, 234] width 7 height 7
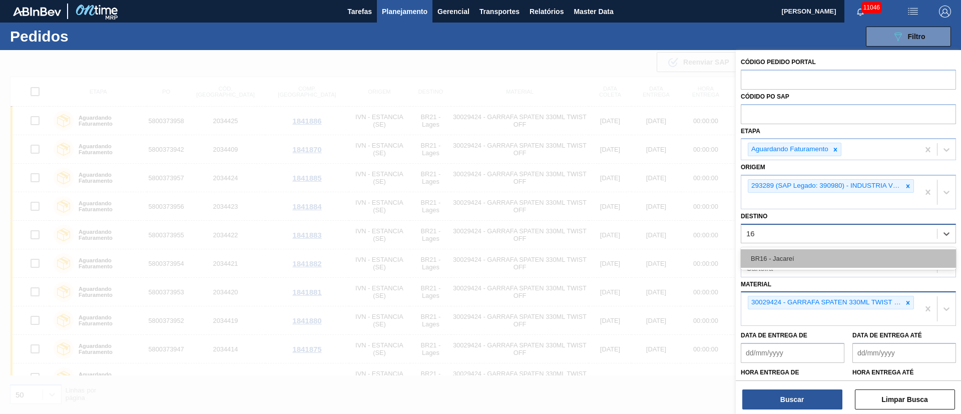
click at [640, 250] on div "BR16 - Jacareí" at bounding box center [848, 258] width 215 height 19
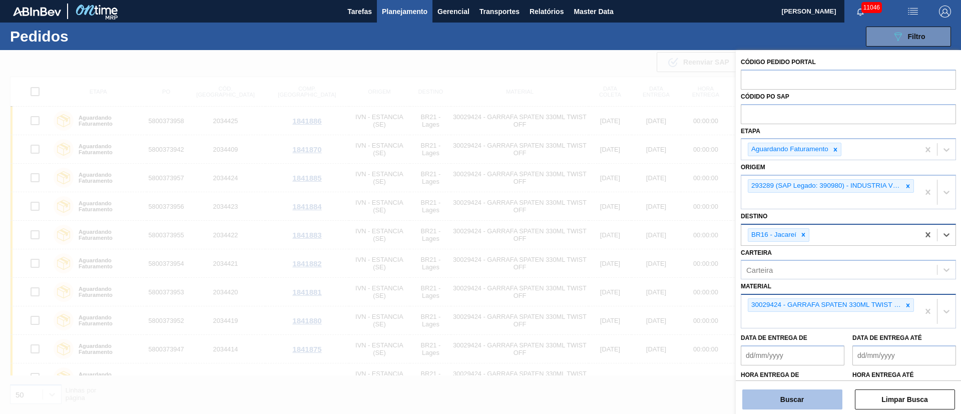
click at [640, 275] on button "Buscar" at bounding box center [793, 400] width 100 height 20
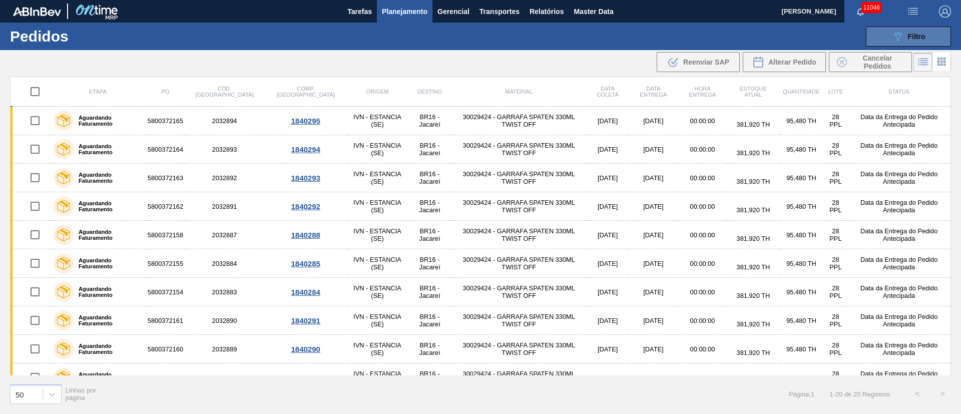
click at [640, 41] on div "089F7B8B-B2A5-4AFE-B5C0-19BA573D28AC Filtro" at bounding box center [909, 37] width 34 height 12
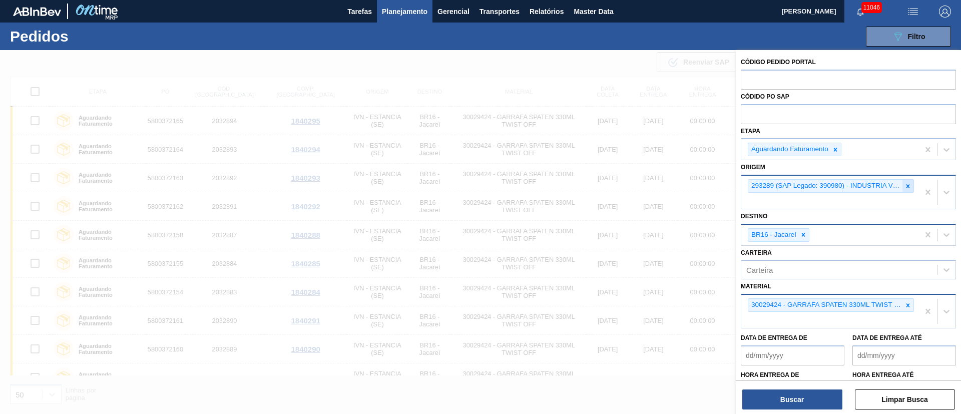
click at [640, 187] on icon at bounding box center [908, 186] width 7 height 7
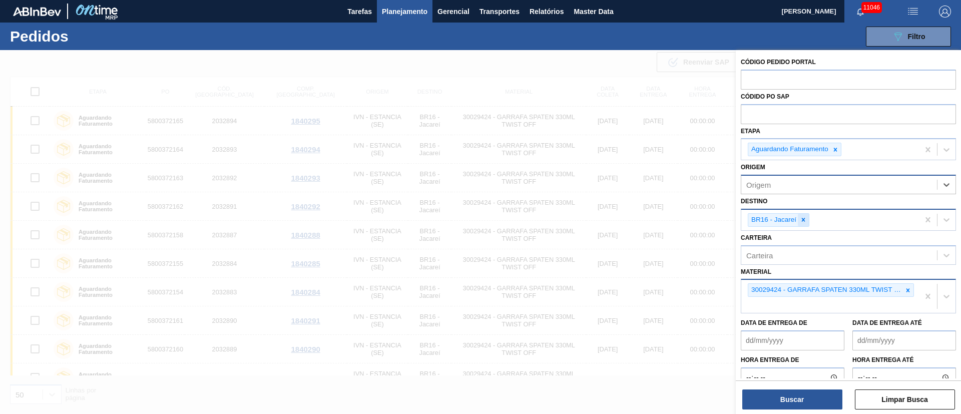
click at [640, 223] on div at bounding box center [803, 220] width 11 height 13
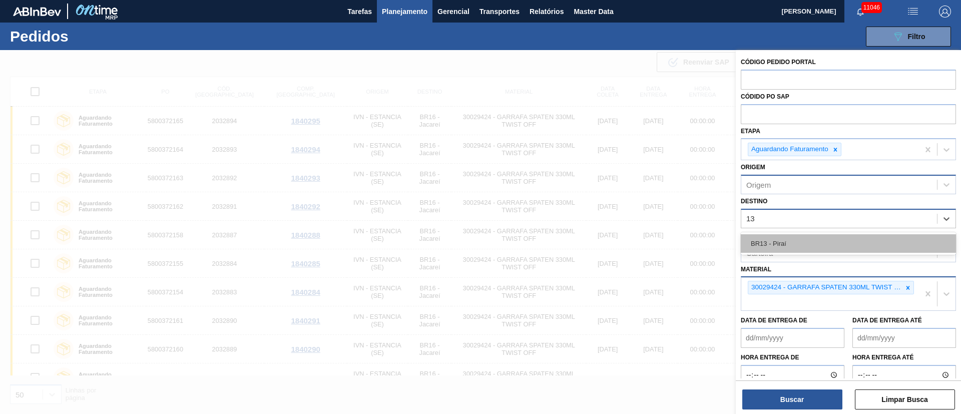
click at [640, 245] on div "BR13 - Piraí" at bounding box center [848, 243] width 215 height 19
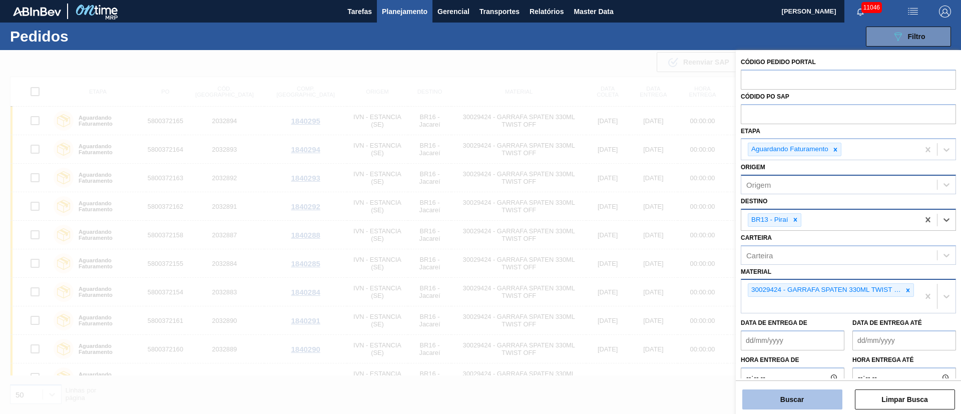
click at [640, 275] on button "Buscar" at bounding box center [793, 400] width 100 height 20
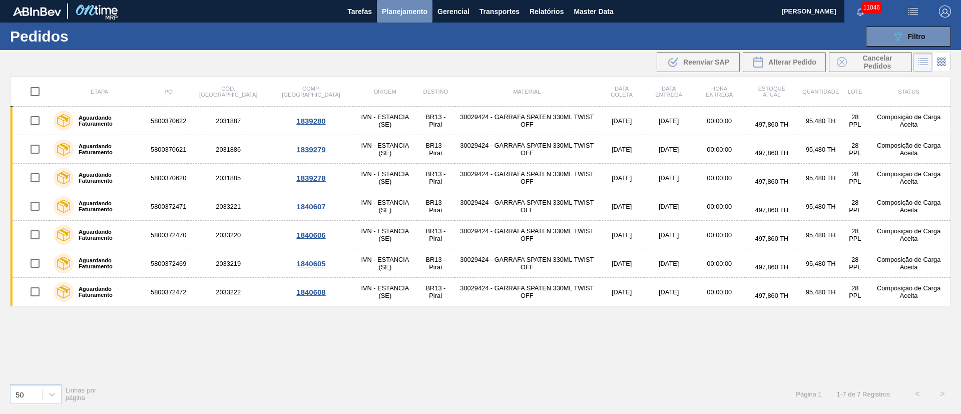
click at [409, 13] on span "Planejamento" at bounding box center [405, 12] width 46 height 12
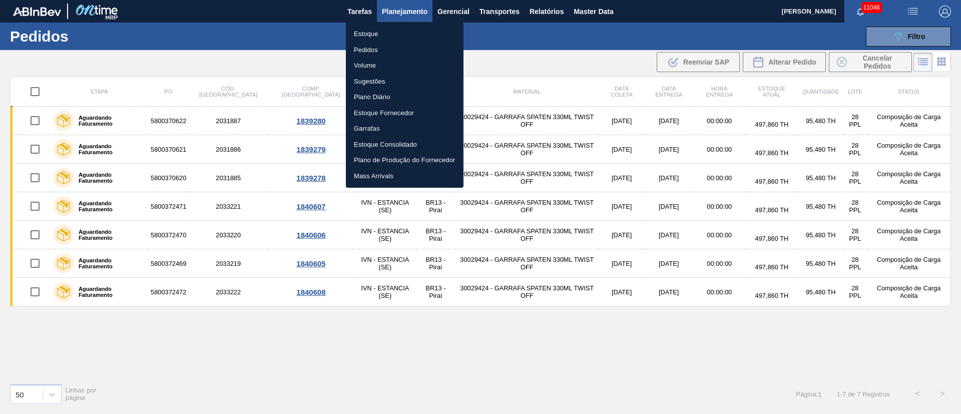
click at [371, 49] on li "Pedidos" at bounding box center [405, 50] width 118 height 16
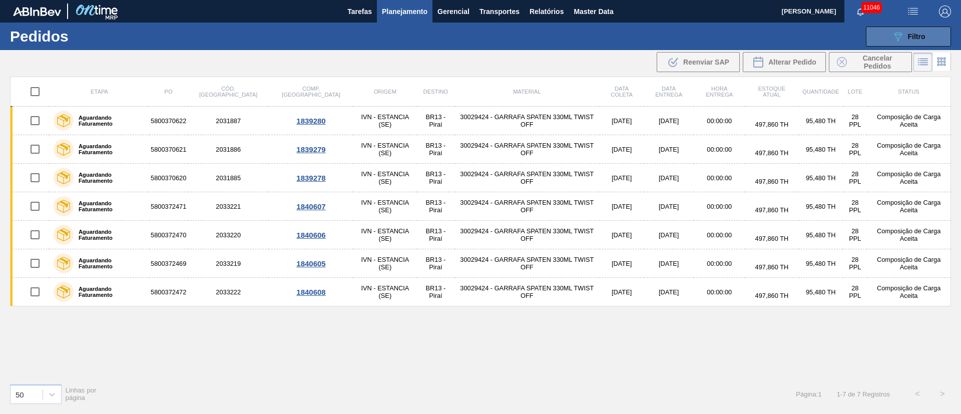
click at [640, 35] on span "Filtro" at bounding box center [917, 37] width 18 height 8
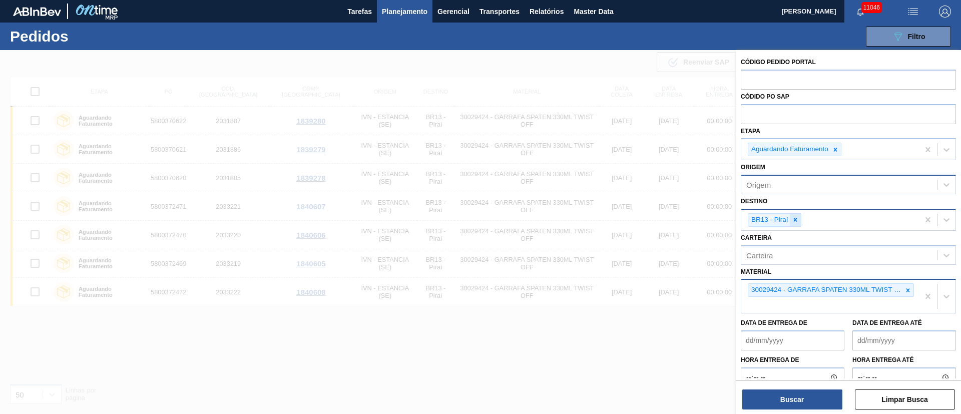
click at [640, 225] on div at bounding box center [795, 220] width 11 height 13
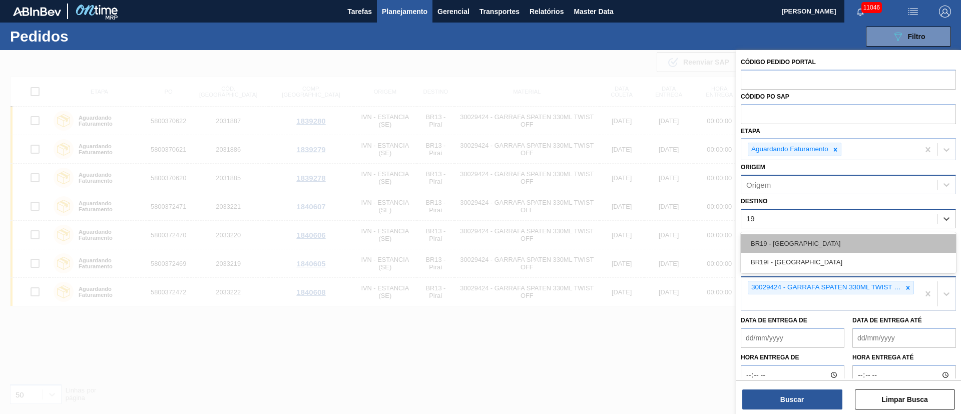
click at [640, 237] on div "BR19 - [GEOGRAPHIC_DATA]" at bounding box center [848, 243] width 215 height 19
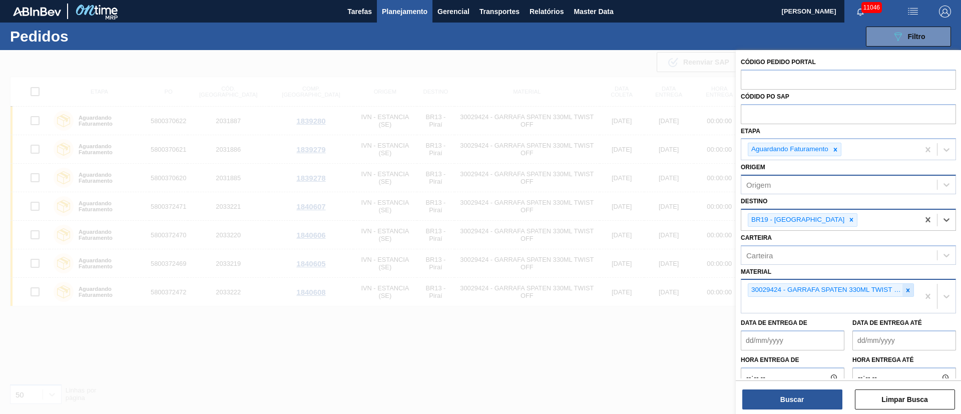
click at [640, 275] on icon at bounding box center [908, 290] width 7 height 7
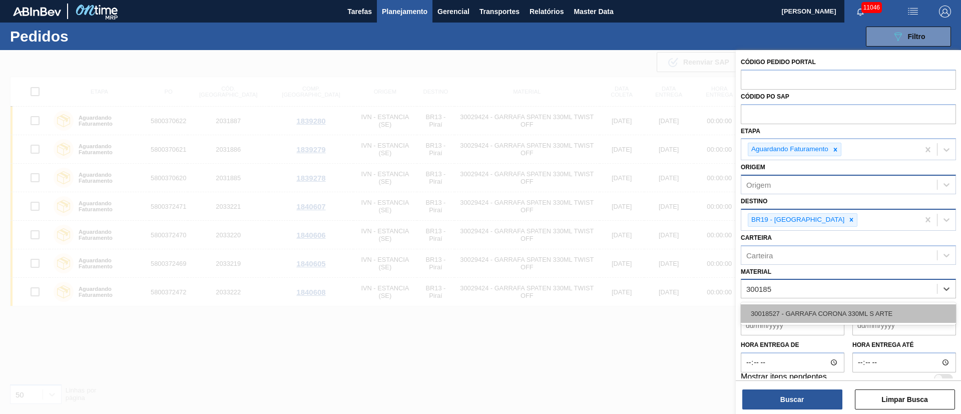
click at [640, 275] on div "30018527 - GARRAFA CORONA 330ML S ARTE" at bounding box center [848, 313] width 215 height 19
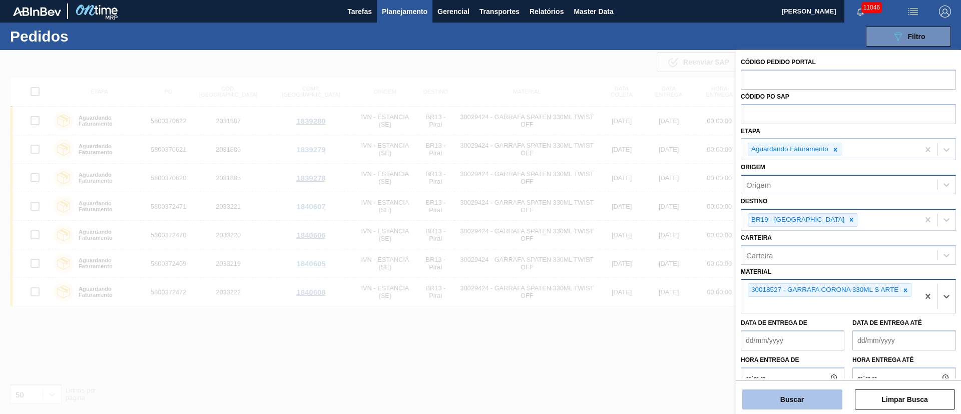
click at [640, 275] on button "Buscar" at bounding box center [793, 400] width 100 height 20
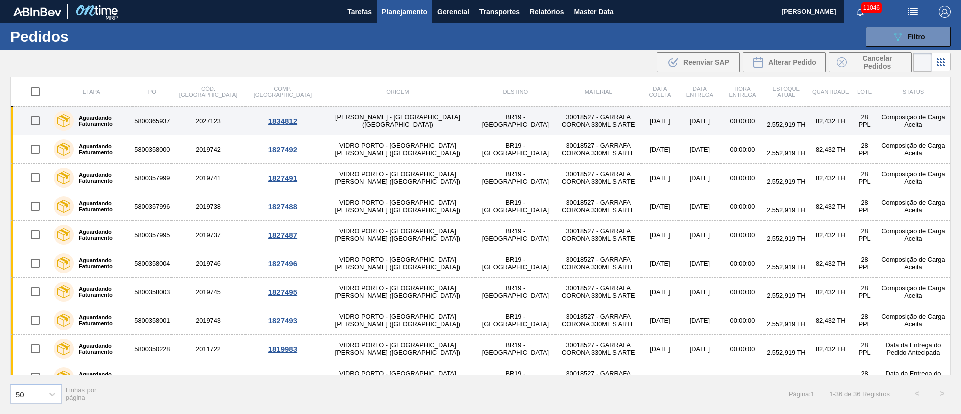
click at [37, 120] on input "checkbox" at bounding box center [35, 120] width 21 height 21
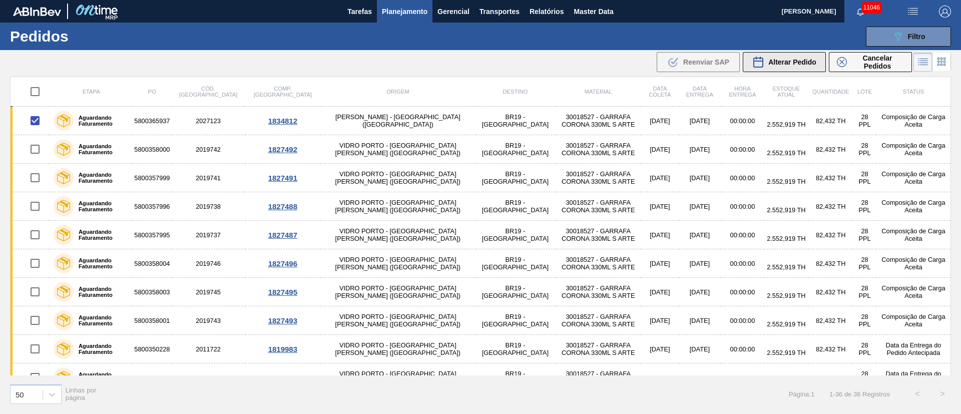
click at [640, 64] on span "Alterar Pedido" at bounding box center [793, 62] width 48 height 8
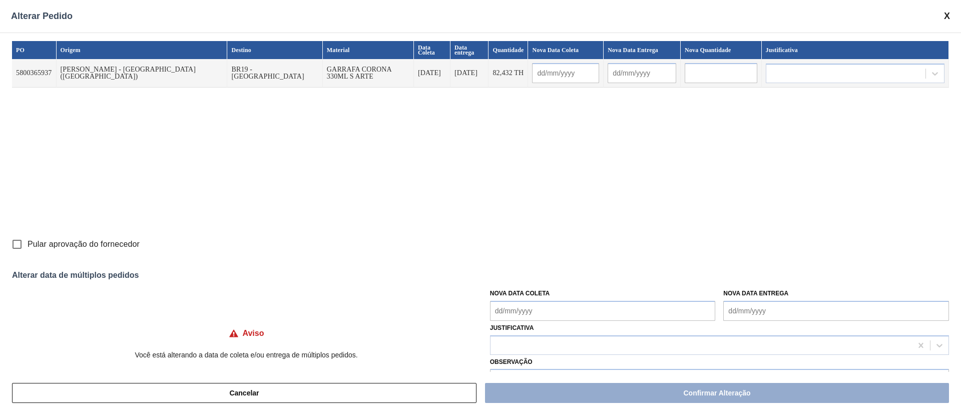
click at [520, 275] on Coleta "Nova Data Coleta" at bounding box center [603, 311] width 226 height 20
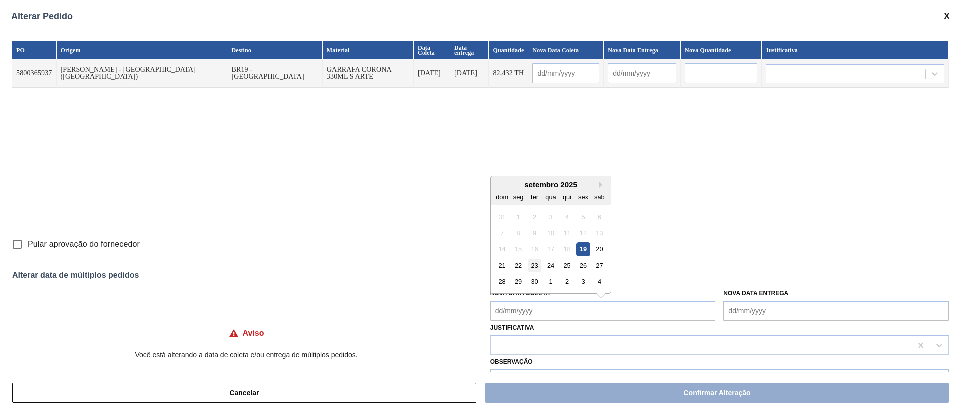
click at [534, 266] on div "23" at bounding box center [535, 266] width 14 height 14
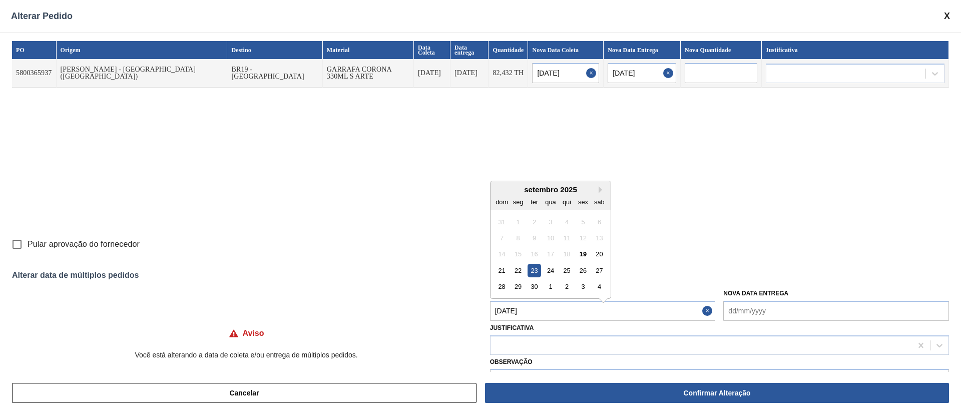
click at [534, 275] on Coleta "[DATE]" at bounding box center [603, 311] width 226 height 20
click at [598, 247] on div "20" at bounding box center [600, 249] width 14 height 14
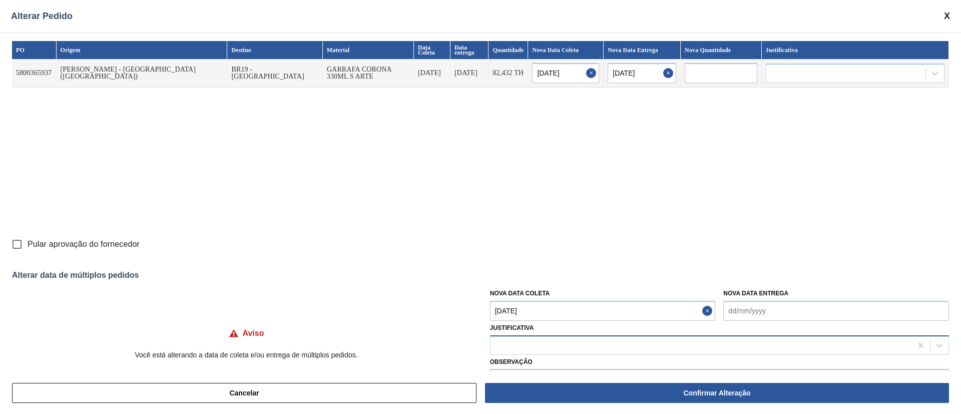
click at [533, 275] on div at bounding box center [702, 345] width 422 height 15
click at [533, 275] on div "Cancelar Confirmar Alteração" at bounding box center [480, 393] width 961 height 42
click at [19, 244] on input "Pular aprovação do fornecedor" at bounding box center [17, 244] width 21 height 21
click at [508, 275] on div at bounding box center [702, 345] width 422 height 15
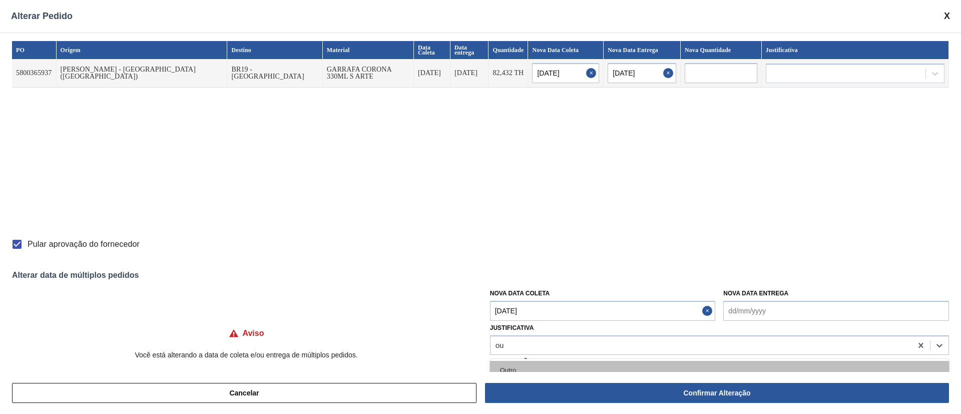
click at [514, 275] on div "Outro" at bounding box center [719, 370] width 459 height 19
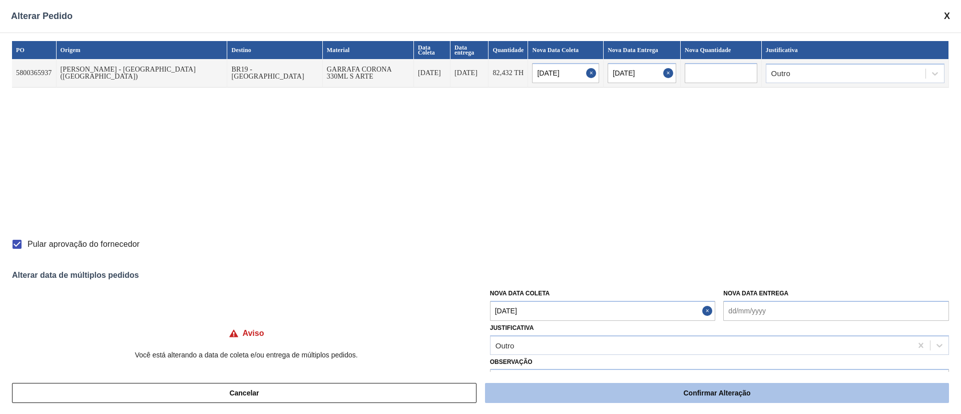
click at [640, 275] on button "Confirmar Alteração" at bounding box center [717, 393] width 464 height 20
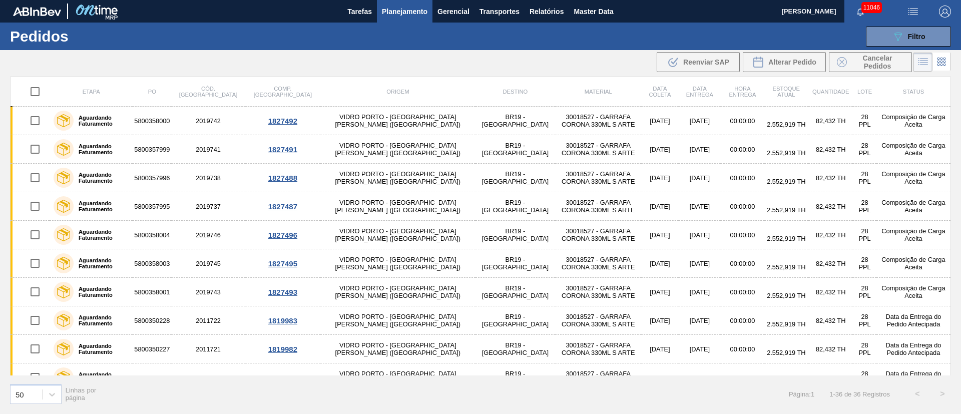
click at [640, 17] on img "button" at bounding box center [913, 12] width 12 height 12
click at [640, 25] on ul "Upload de Volumes" at bounding box center [910, 36] width 87 height 26
click at [640, 36] on li "Upload de Volumes" at bounding box center [910, 36] width 87 height 18
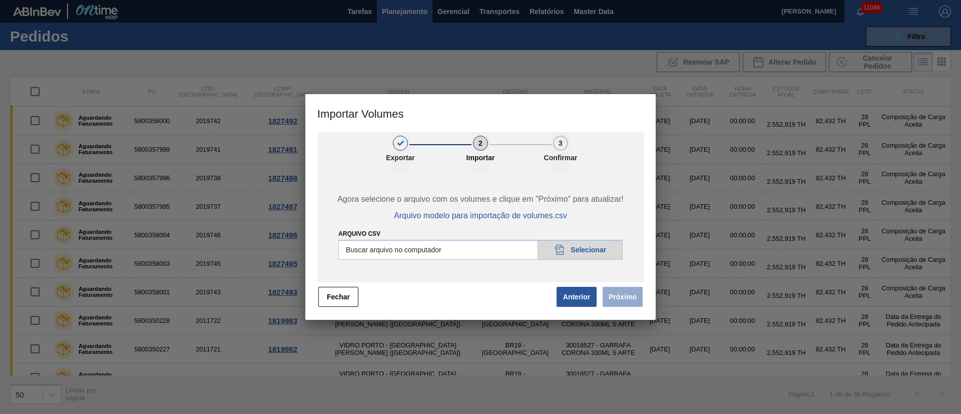
click at [587, 249] on input "Arquivo csv" at bounding box center [481, 250] width 284 height 20
drag, startPoint x: 575, startPoint y: 267, endPoint x: 587, endPoint y: 272, distance: 13.0
click at [575, 267] on div "Agora selecione o arquivo com os volumes e clique em "Próximo" para atualizar! …" at bounding box center [480, 227] width 326 height 110
click at [608, 275] on button "Próximo" at bounding box center [623, 297] width 40 height 20
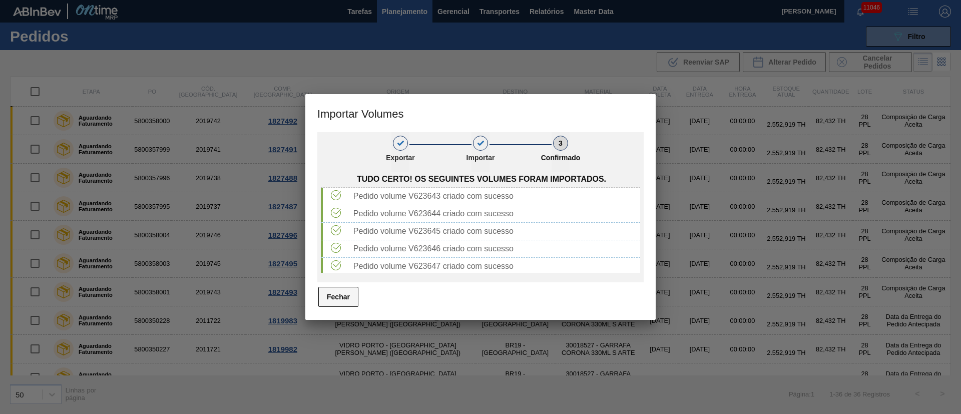
click at [341, 275] on button "Fechar" at bounding box center [338, 297] width 40 height 20
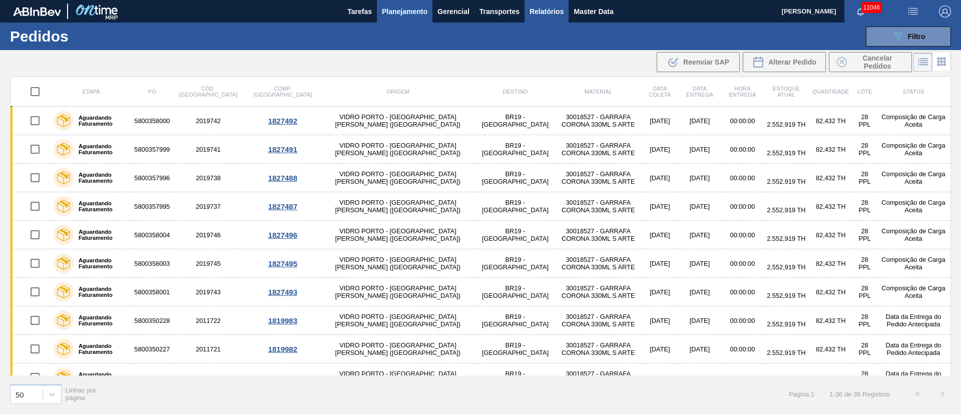
click at [547, 7] on span "Relatórios" at bounding box center [547, 12] width 34 height 12
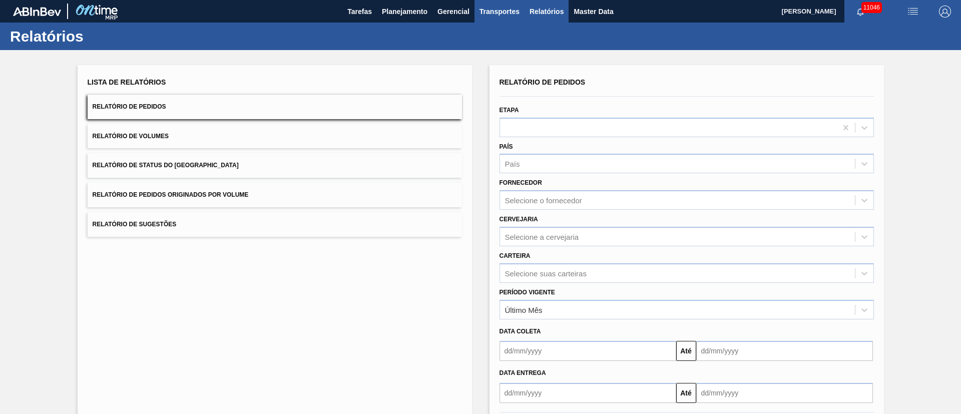
click at [506, 10] on span "Transportes" at bounding box center [500, 12] width 40 height 12
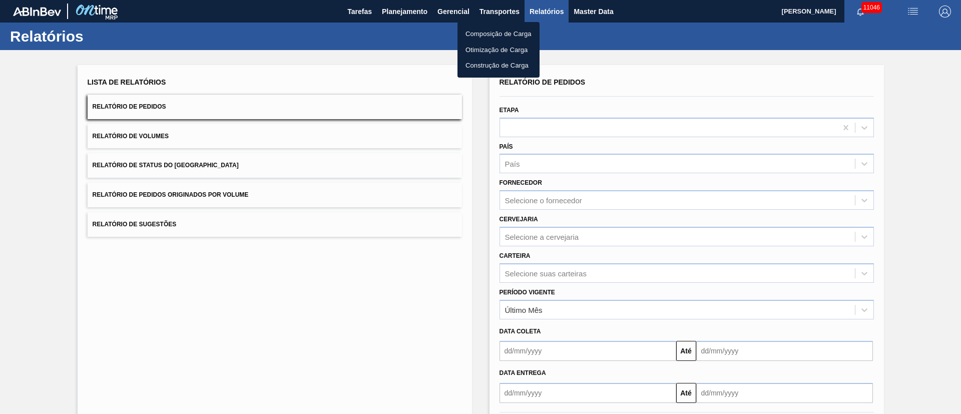
click at [498, 51] on li "Otimização de Carga" at bounding box center [499, 50] width 82 height 16
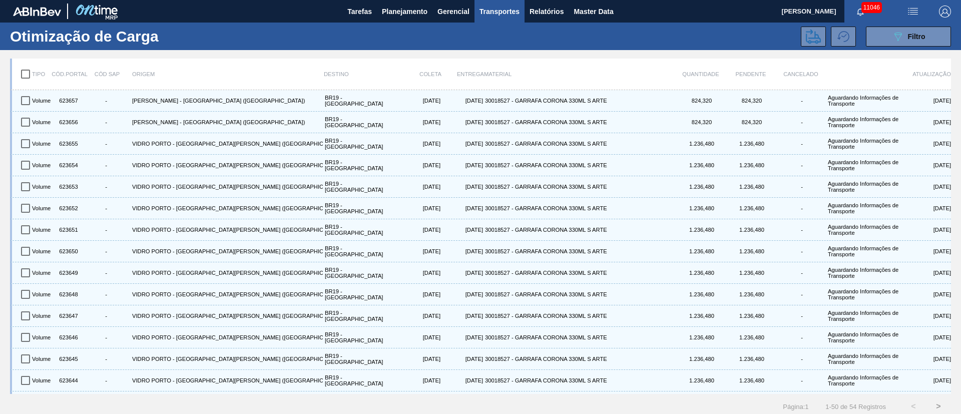
click at [22, 71] on input "checkbox" at bounding box center [25, 74] width 21 height 21
click at [22, 75] on input "checkbox" at bounding box center [25, 74] width 21 height 21
click at [640, 41] on icon "089F7B8B-B2A5-4AFE-B5C0-19BA573D28AC" at bounding box center [898, 37] width 12 height 12
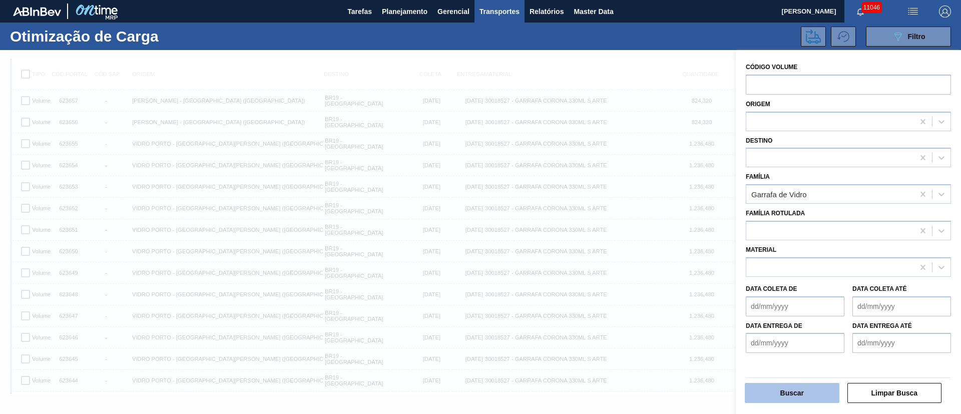
click at [640, 275] on button "Buscar" at bounding box center [792, 393] width 95 height 20
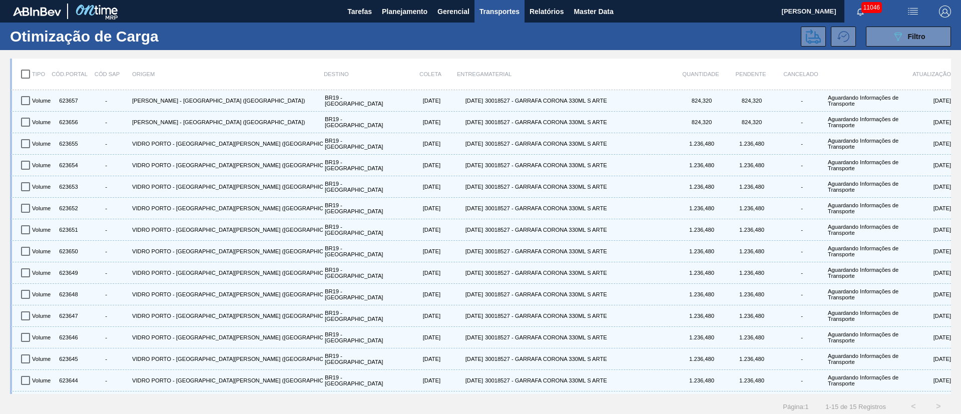
click at [23, 73] on input "checkbox" at bounding box center [25, 74] width 21 height 21
click at [640, 38] on icon at bounding box center [813, 36] width 15 height 15
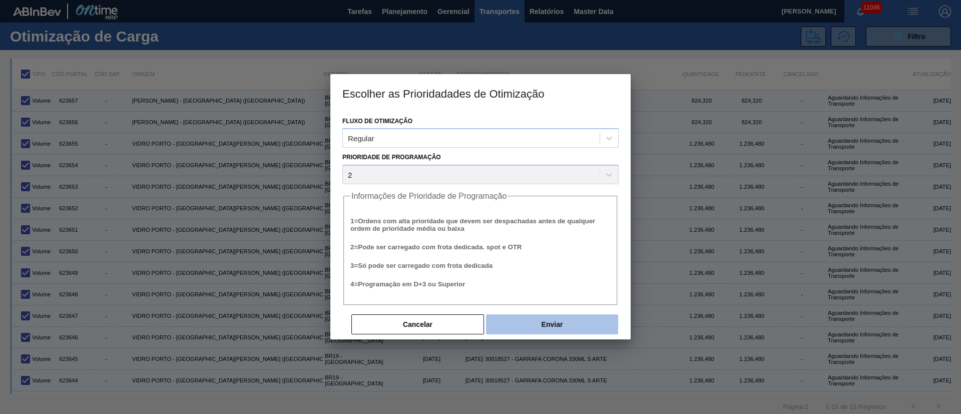
click at [559, 275] on button "Enviar" at bounding box center [552, 324] width 132 height 20
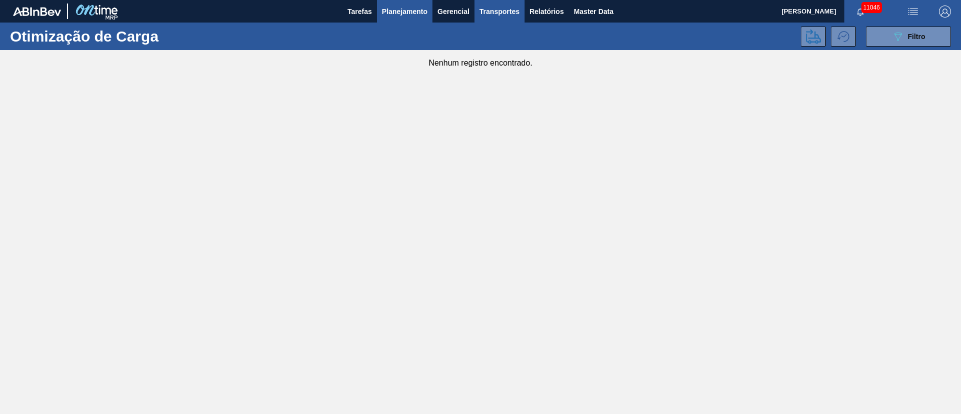
click at [406, 10] on span "Planejamento" at bounding box center [405, 12] width 46 height 12
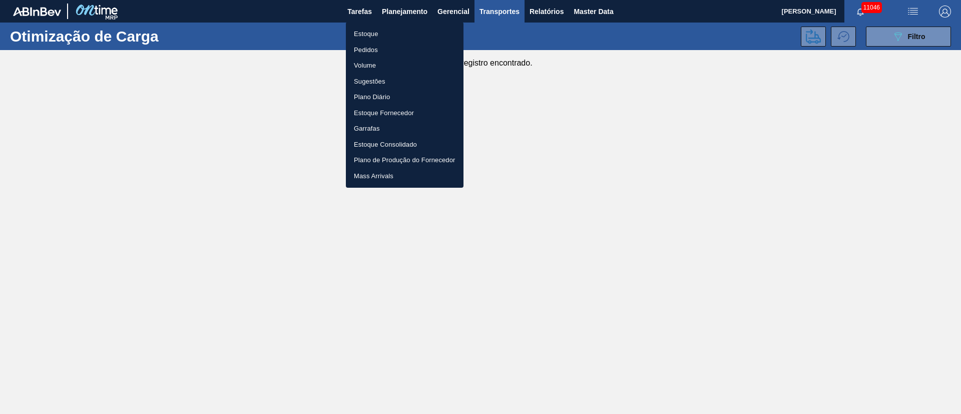
click at [375, 35] on li "Estoque" at bounding box center [405, 34] width 118 height 16
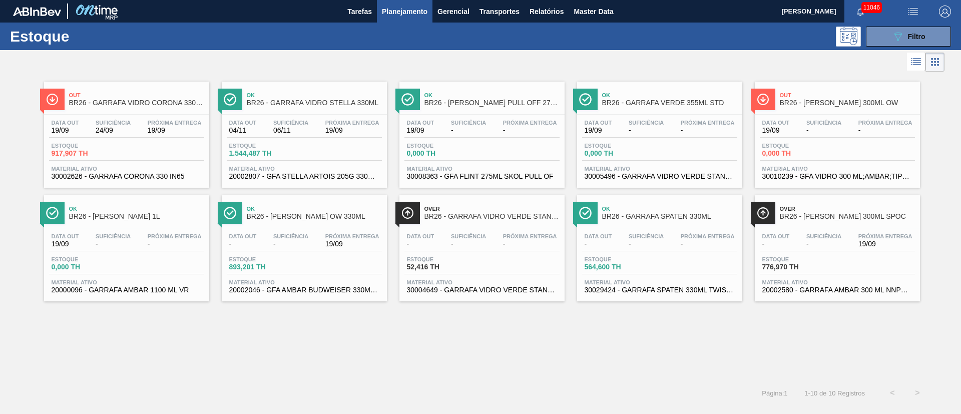
click at [101, 125] on span "Suficiência" at bounding box center [113, 123] width 35 height 6
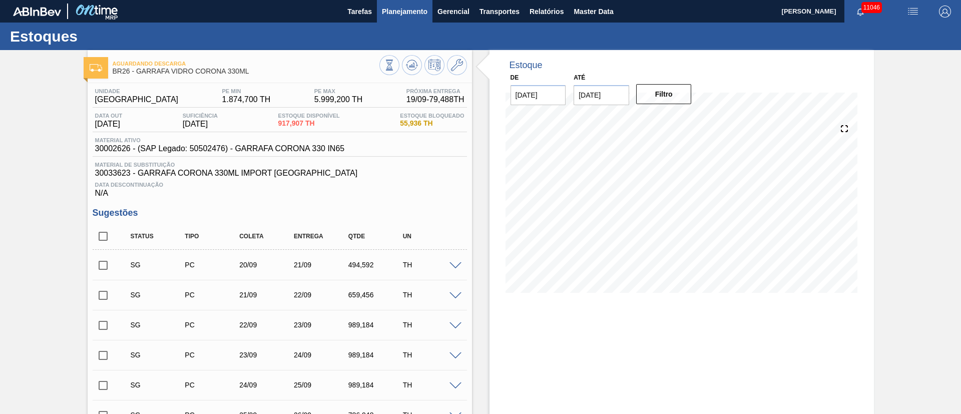
click at [412, 17] on span "Planejamento" at bounding box center [405, 12] width 46 height 12
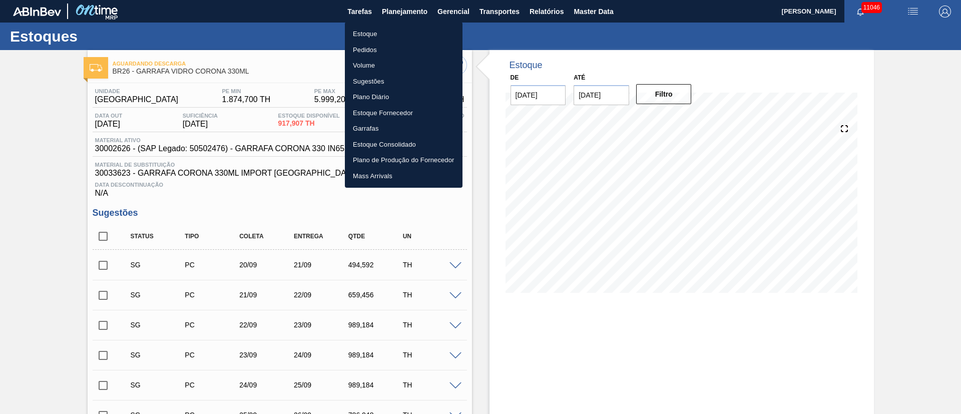
click at [383, 47] on li "Pedidos" at bounding box center [404, 50] width 118 height 16
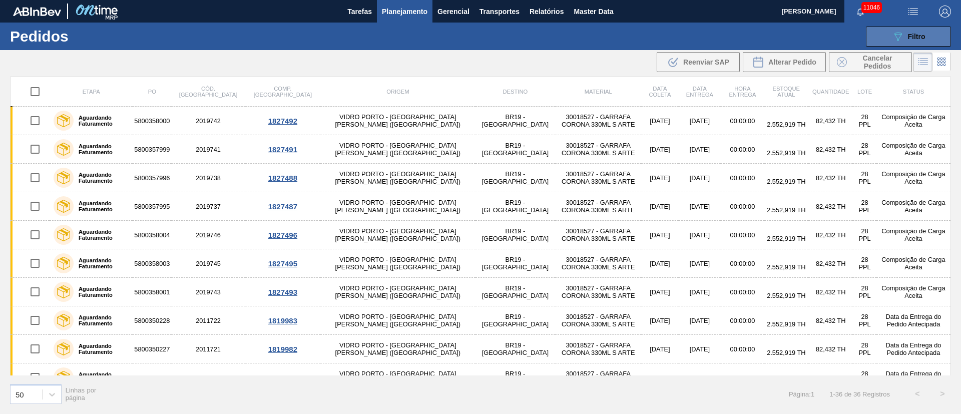
click at [640, 33] on span "Filtro" at bounding box center [917, 37] width 18 height 8
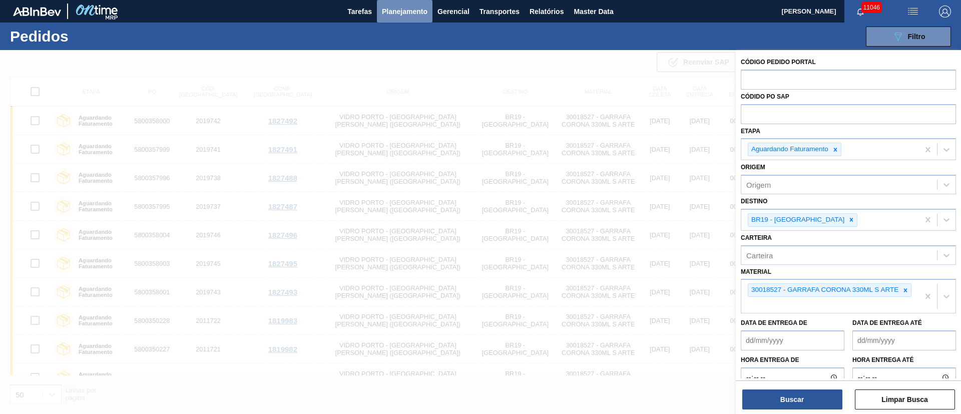
click at [393, 11] on span "Planejamento" at bounding box center [405, 12] width 46 height 12
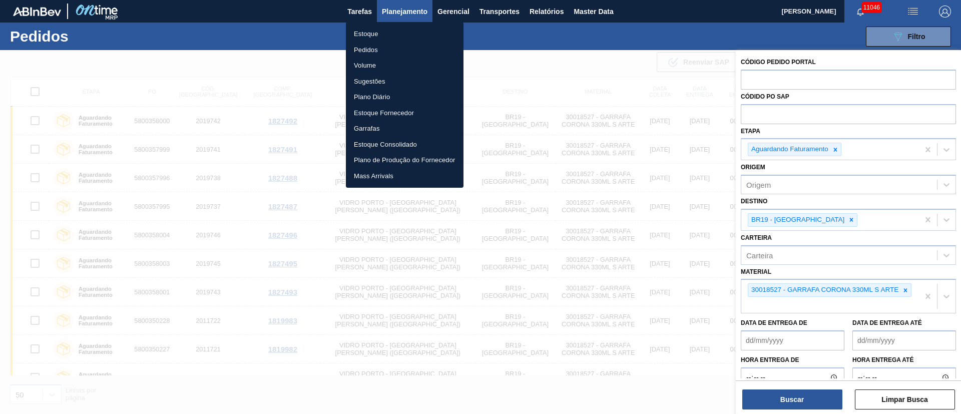
click at [367, 37] on li "Estoque" at bounding box center [405, 34] width 118 height 16
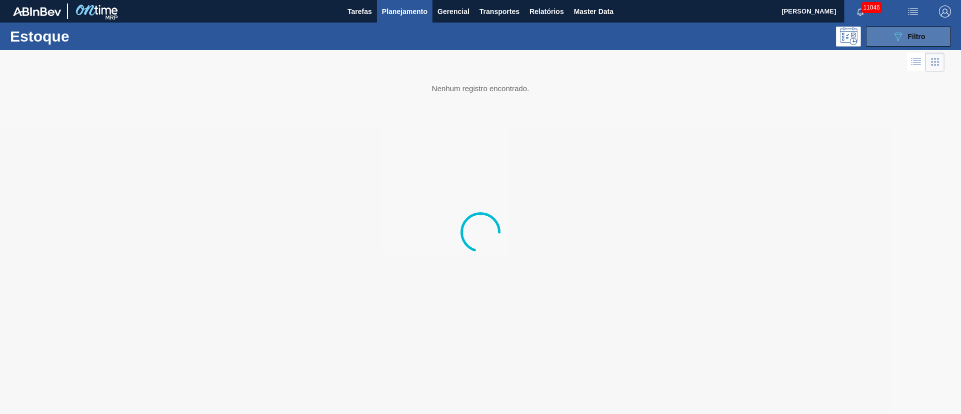
click at [640, 37] on span "Filtro" at bounding box center [917, 37] width 18 height 8
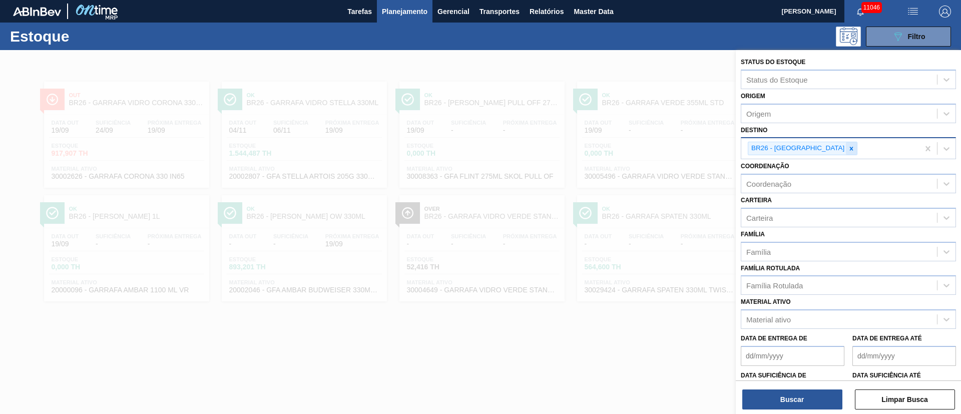
click at [640, 147] on icon at bounding box center [852, 149] width 4 height 4
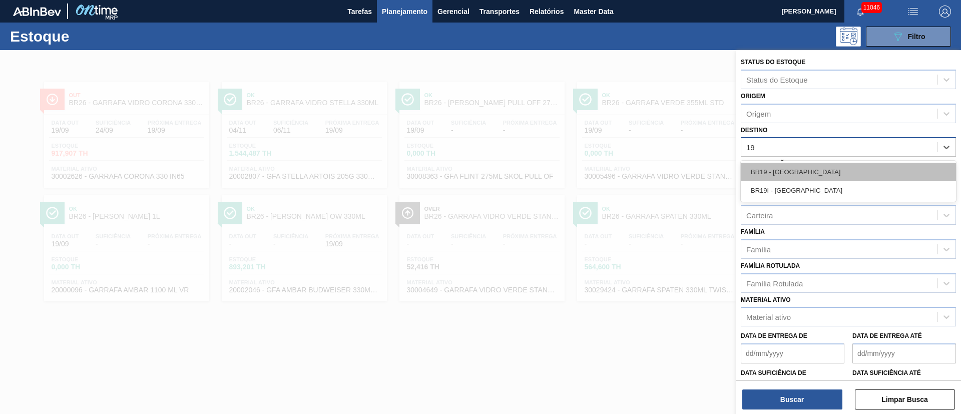
click at [640, 178] on div "BR19 - [GEOGRAPHIC_DATA]" at bounding box center [848, 172] width 215 height 19
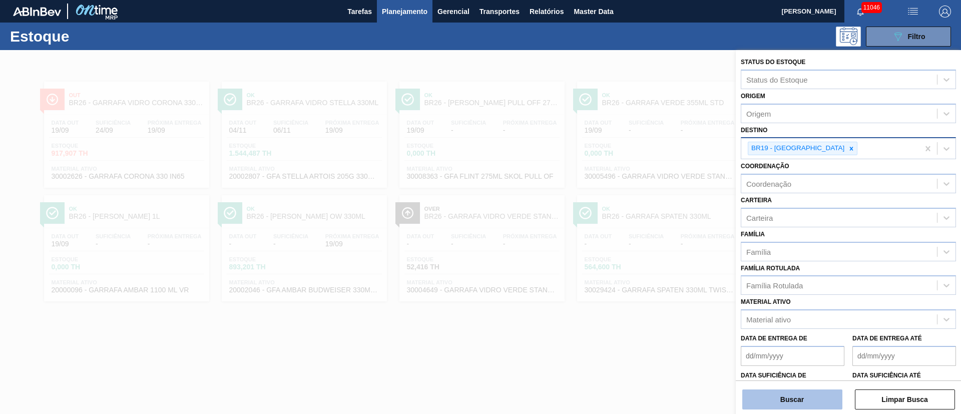
click at [640, 275] on button "Buscar" at bounding box center [793, 400] width 100 height 20
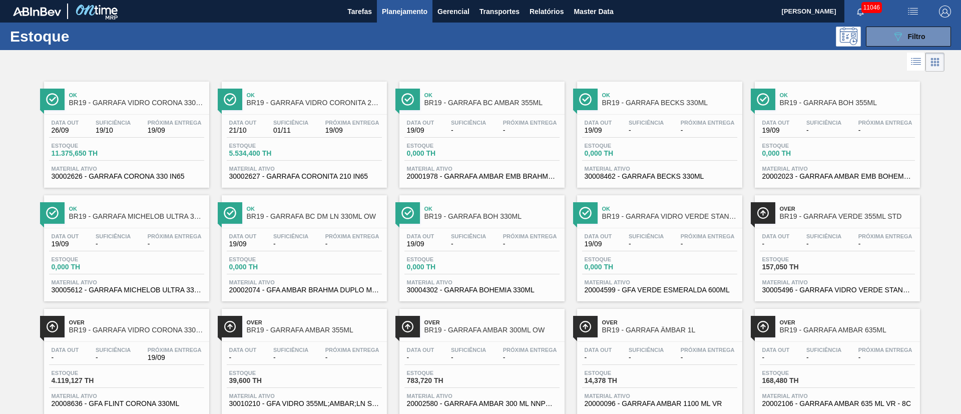
click at [121, 127] on span "19/10" at bounding box center [113, 131] width 35 height 8
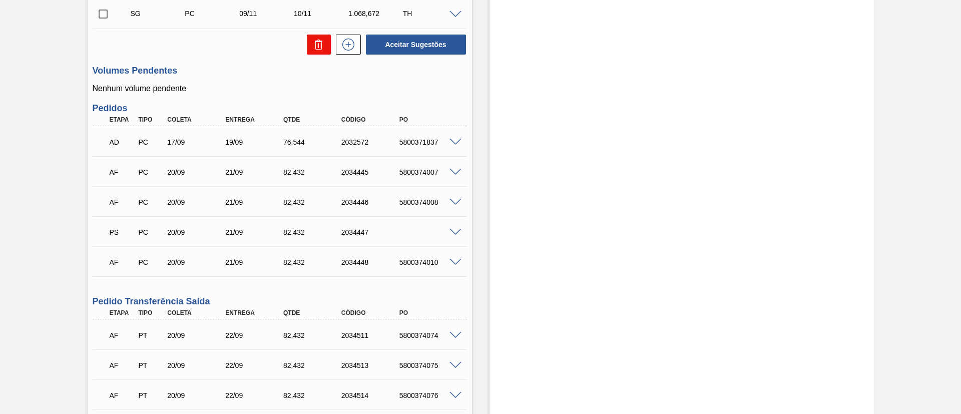
scroll to position [676, 0]
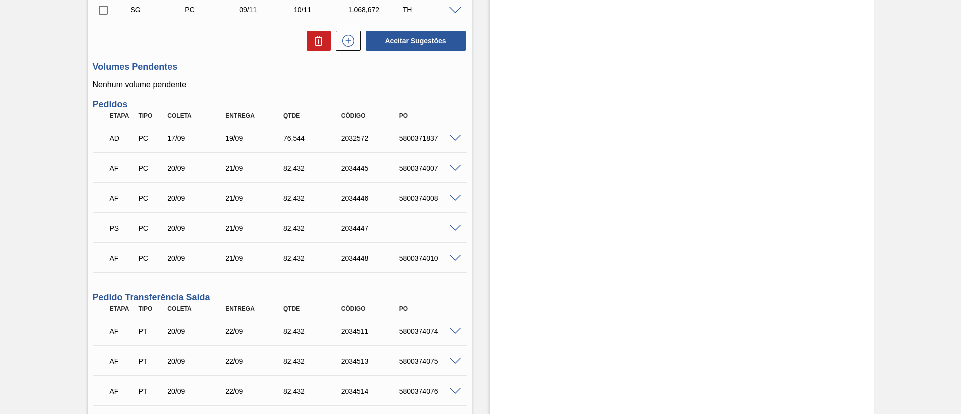
click at [455, 226] on span at bounding box center [456, 229] width 12 height 8
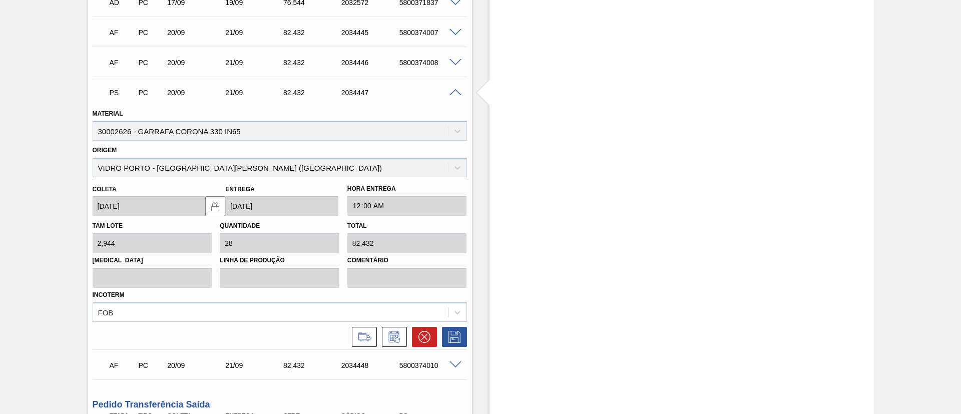
scroll to position [826, 0]
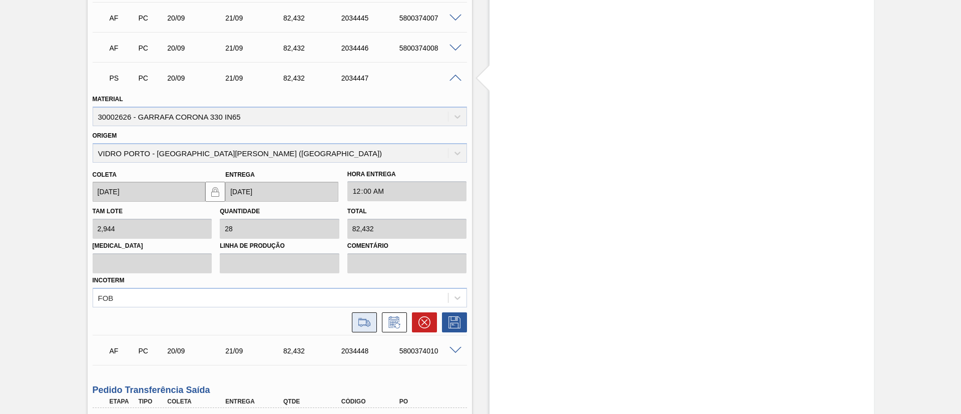
click at [366, 275] on icon at bounding box center [365, 322] width 16 height 12
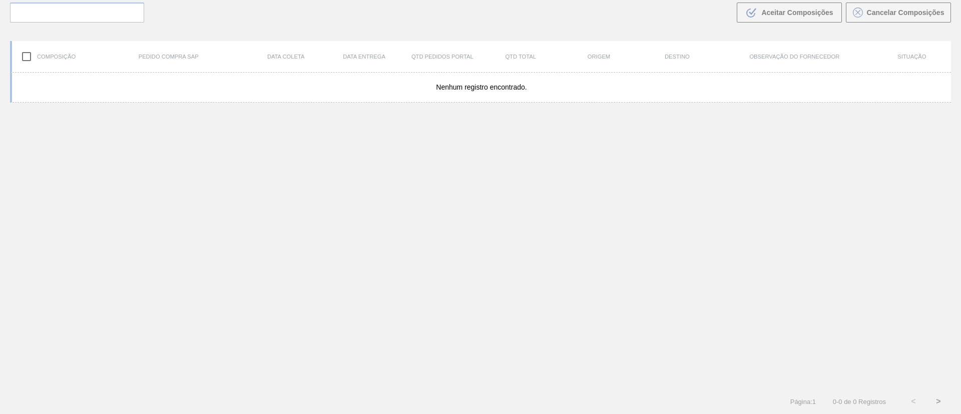
scroll to position [72, 0]
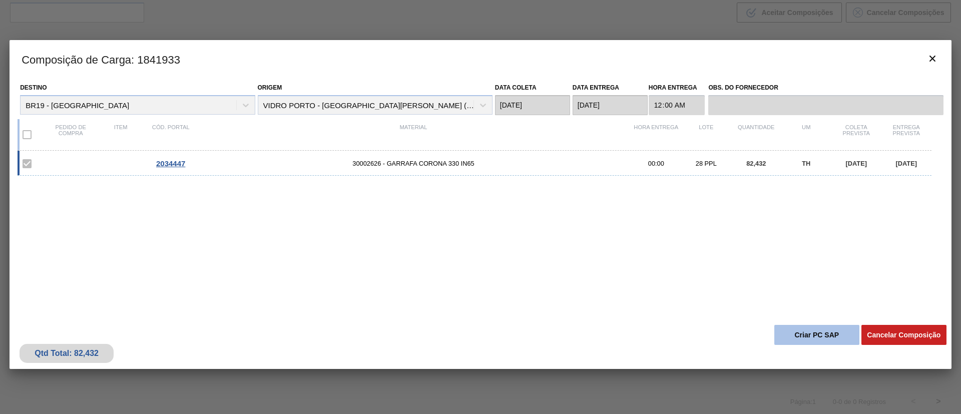
click at [640, 275] on button "Criar PC SAP" at bounding box center [817, 335] width 85 height 20
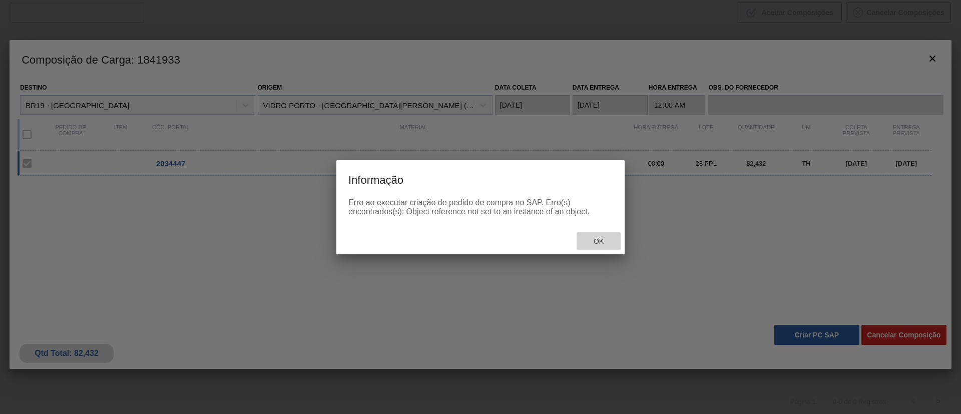
click at [601, 238] on span "Ok" at bounding box center [599, 241] width 26 height 8
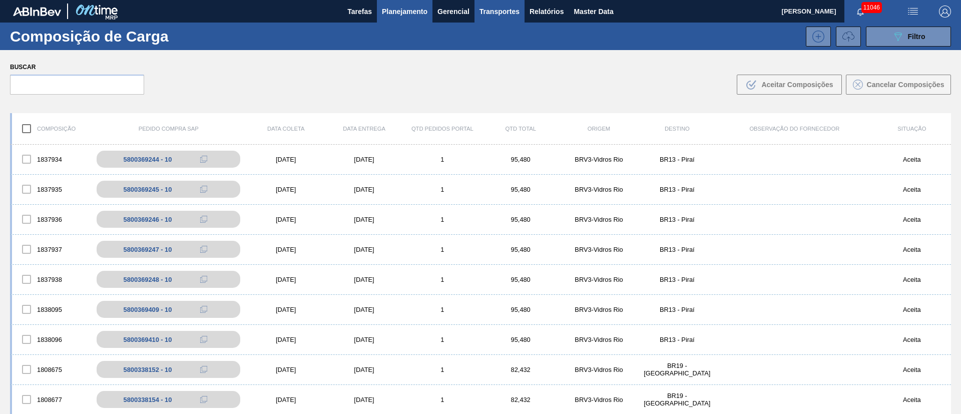
click at [417, 10] on span "Planejamento" at bounding box center [405, 12] width 46 height 12
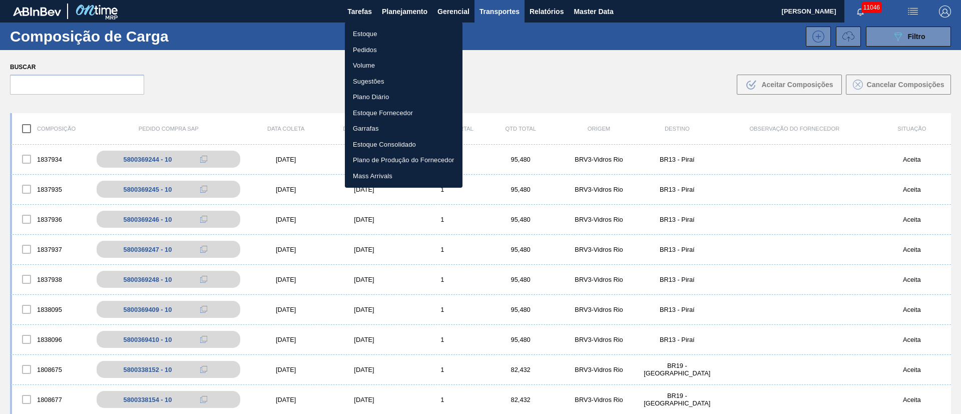
click at [369, 48] on li "Pedidos" at bounding box center [404, 50] width 118 height 16
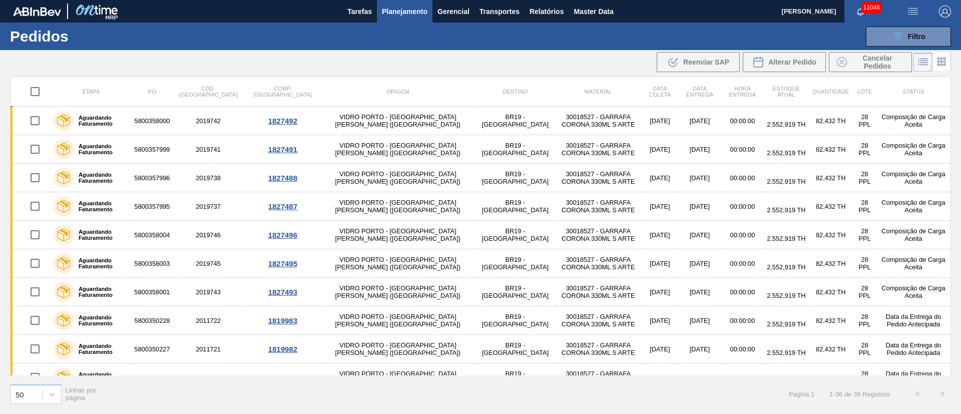
click at [415, 8] on span "Planejamento" at bounding box center [405, 12] width 46 height 12
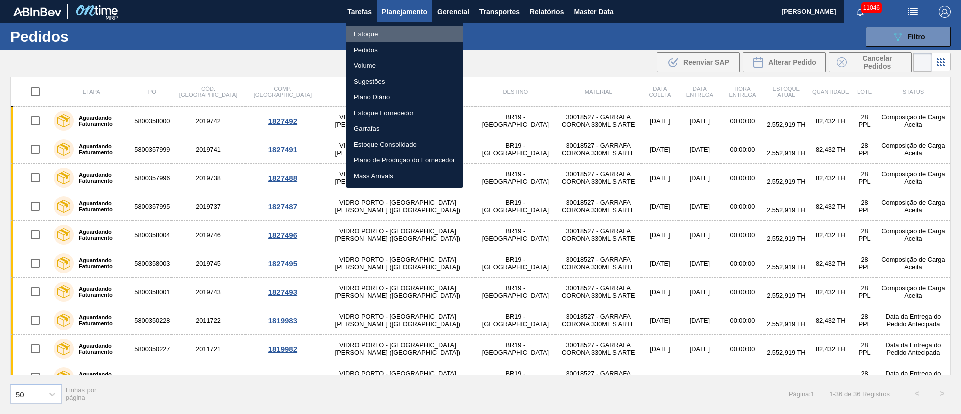
click at [361, 36] on li "Estoque" at bounding box center [405, 34] width 118 height 16
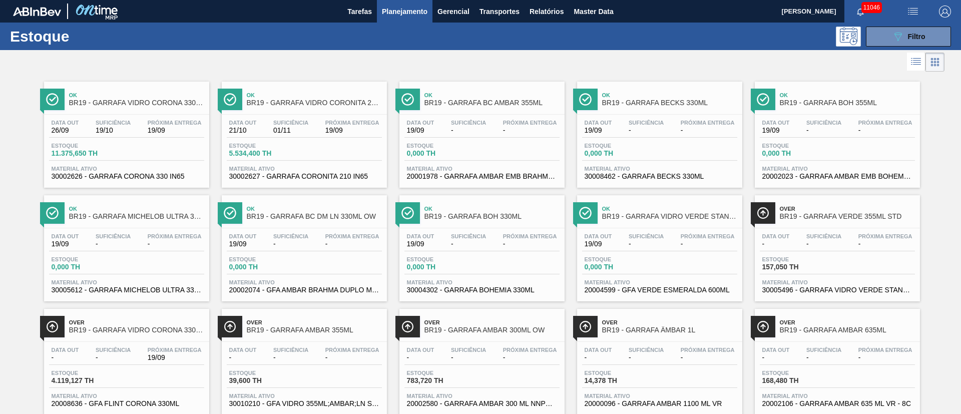
scroll to position [26, 0]
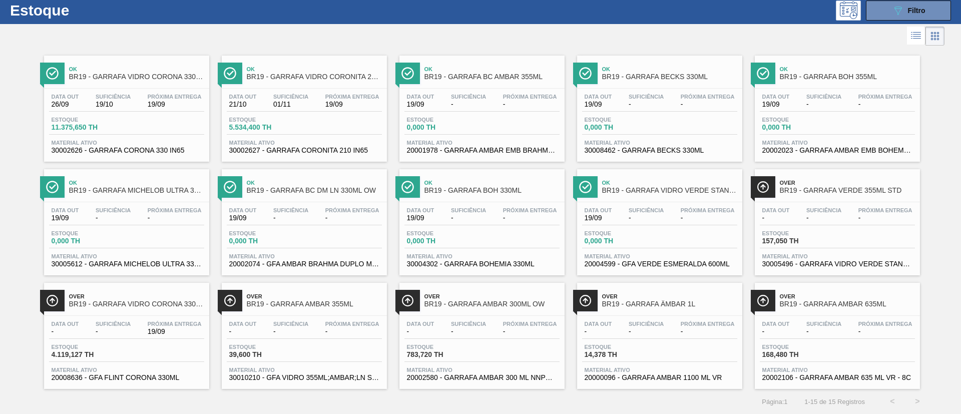
click at [249, 119] on span "Estoque" at bounding box center [264, 120] width 70 height 6
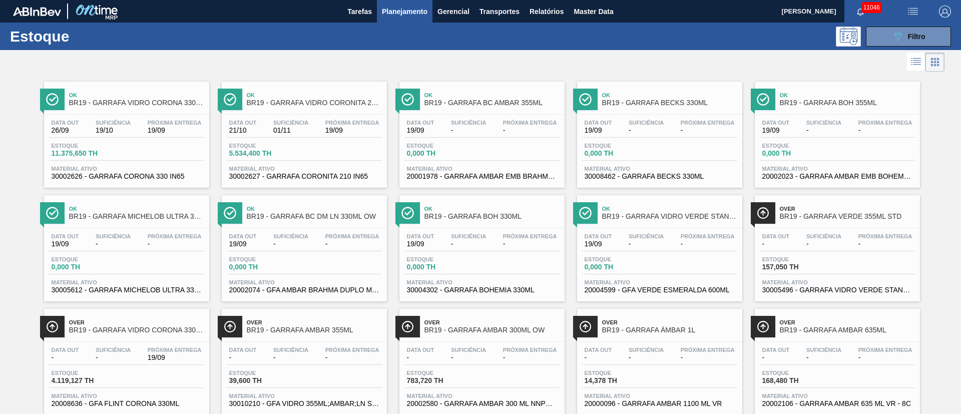
click at [133, 147] on div "Estoque 11.375,650 TH" at bounding box center [126, 152] width 155 height 18
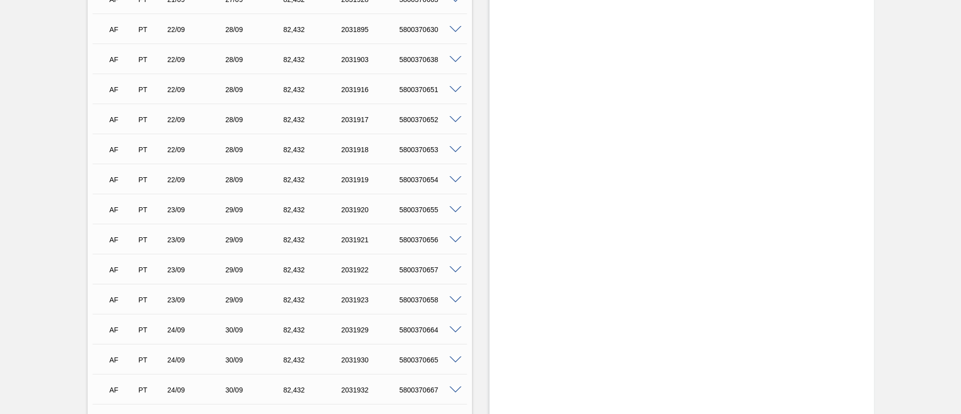
scroll to position [1721, 0]
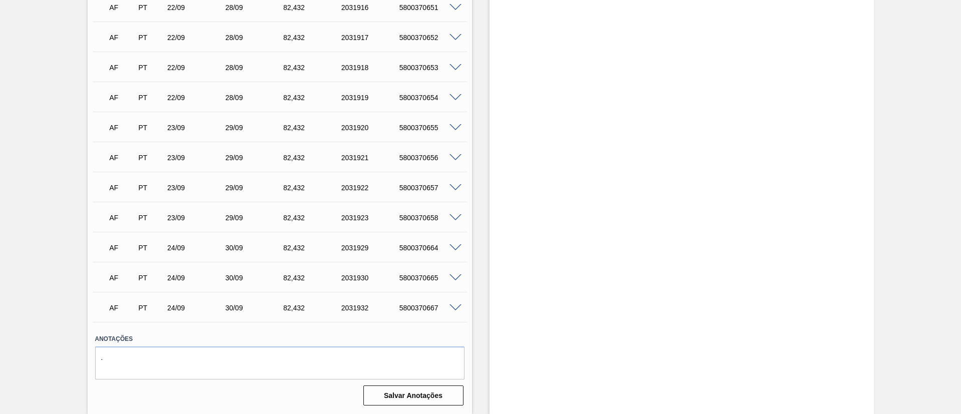
click at [453, 245] on span at bounding box center [456, 248] width 12 height 8
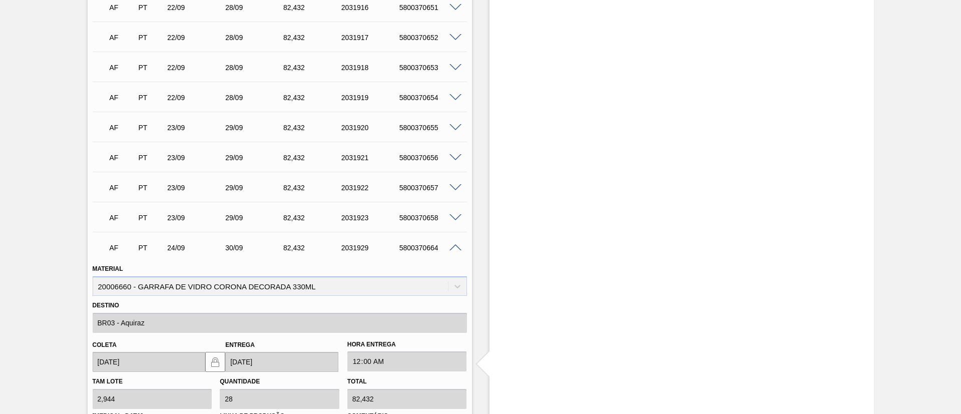
click at [457, 154] on span at bounding box center [456, 158] width 12 height 8
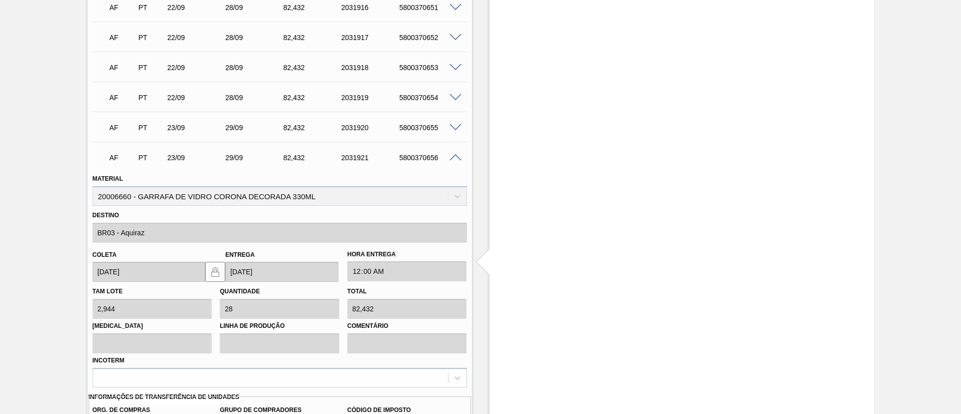
click at [453, 98] on span at bounding box center [456, 98] width 12 height 8
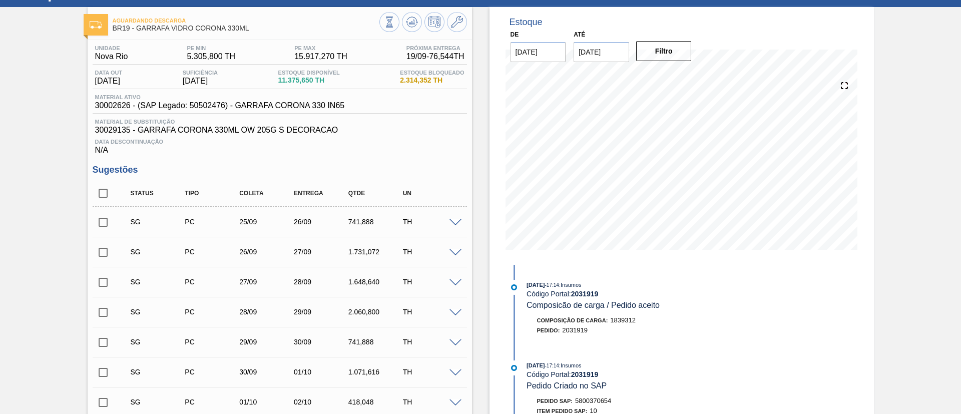
scroll to position [0, 0]
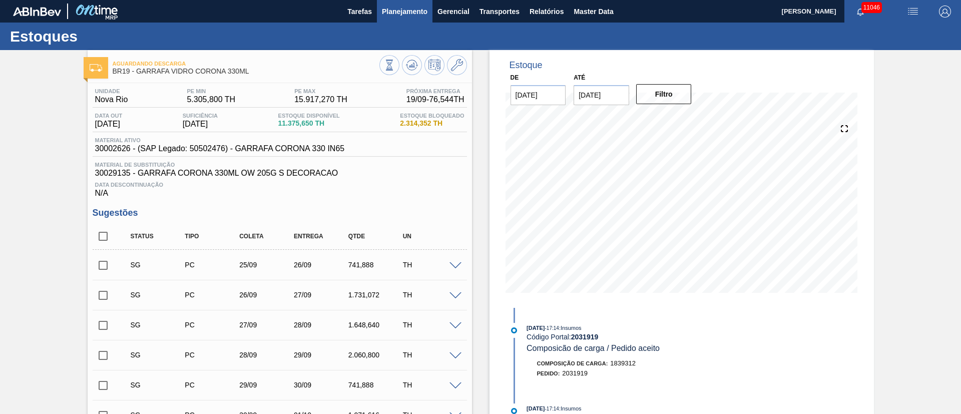
click at [407, 5] on button "Planejamento" at bounding box center [405, 11] width 56 height 23
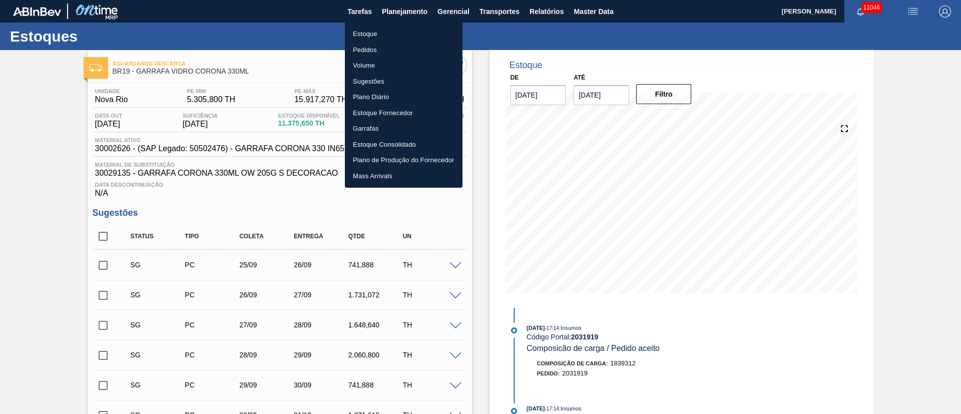
click at [378, 51] on li "Pedidos" at bounding box center [404, 50] width 118 height 16
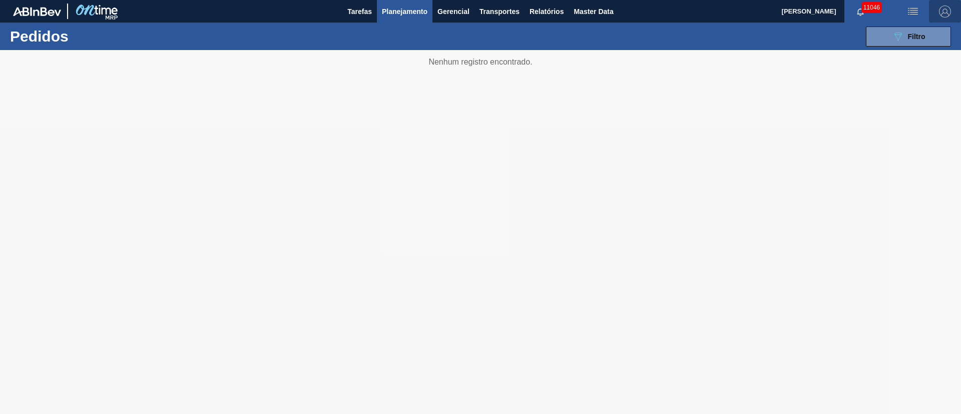
click at [640, 11] on img "button" at bounding box center [945, 12] width 12 height 12
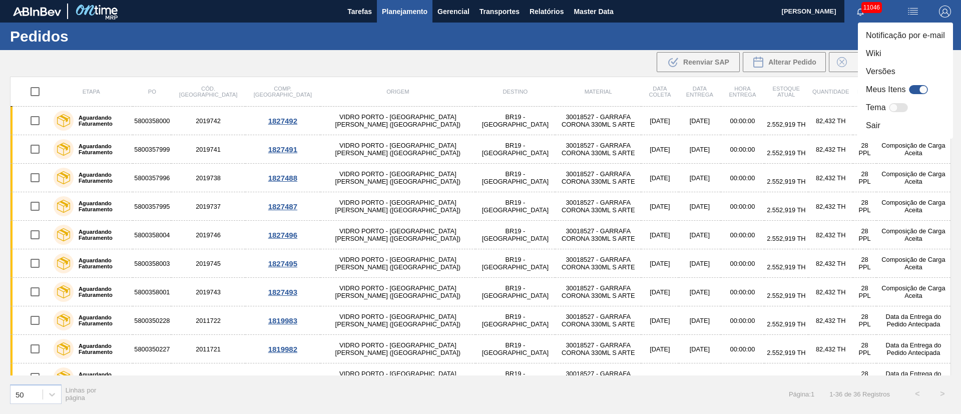
click at [640, 90] on div at bounding box center [918, 89] width 19 height 9
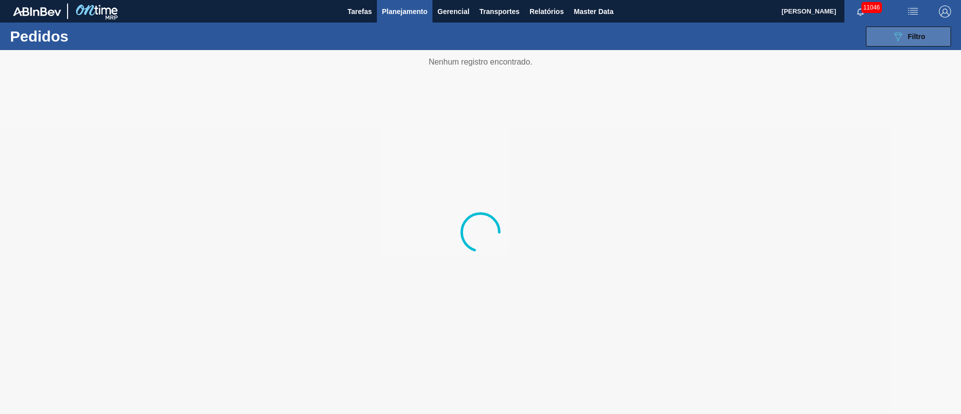
click at [935, 35] on button "089F7B8B-B2A5-4AFE-B5C0-19BA573D28AC Filtro" at bounding box center [908, 37] width 85 height 20
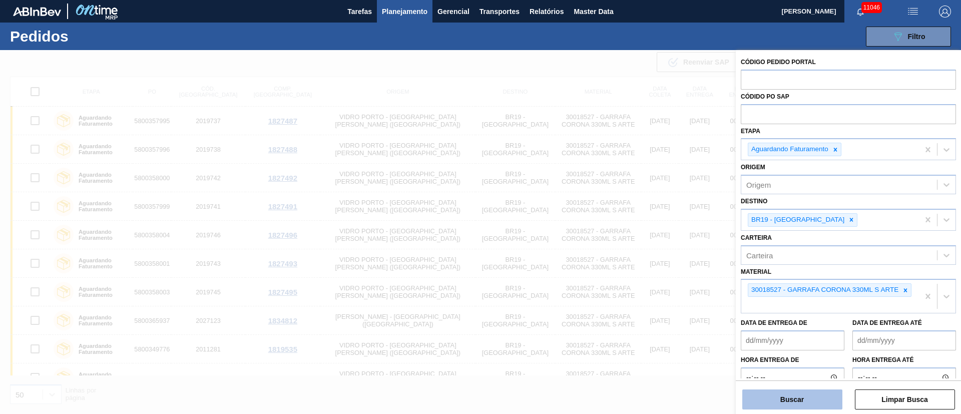
click at [796, 390] on button "Buscar" at bounding box center [793, 400] width 100 height 20
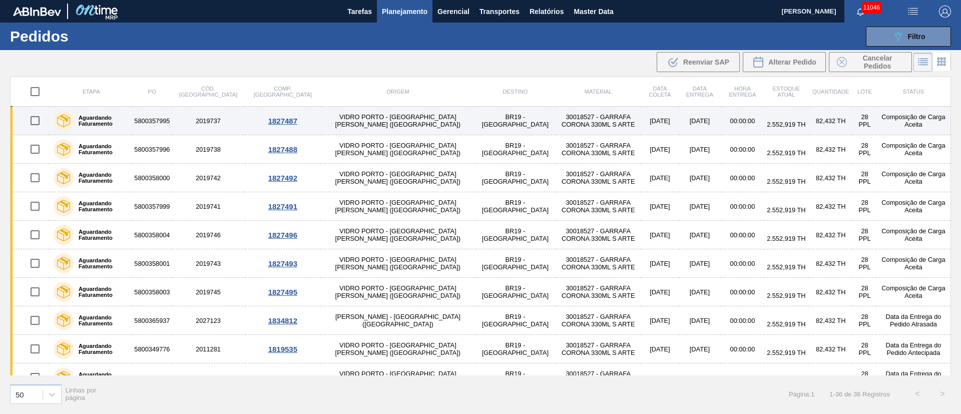
click at [476, 116] on td "BR19 - [GEOGRAPHIC_DATA]" at bounding box center [516, 121] width 80 height 29
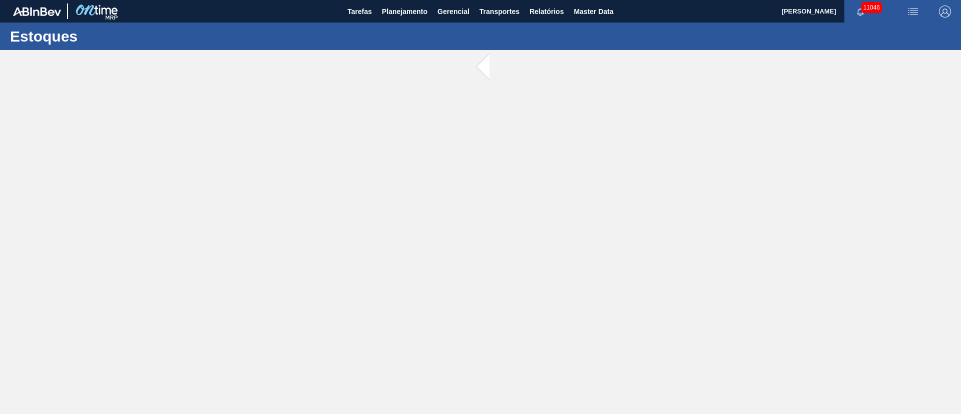
click at [413, 116] on main "Tarefas Planejamento Gerencial Transportes Relatórios Master Data [PERSON_NAME]…" at bounding box center [480, 207] width 961 height 414
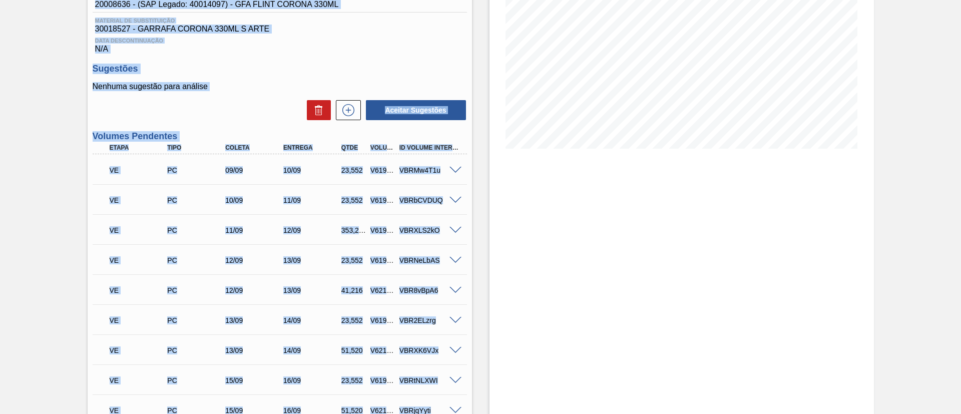
scroll to position [225, 0]
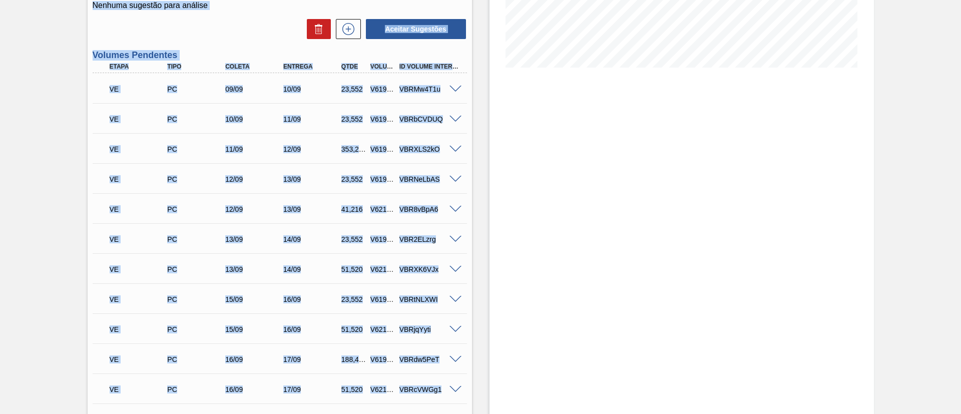
click at [289, 30] on div "Aceitar Sugestões" at bounding box center [280, 29] width 375 height 22
click at [460, 130] on div "VE PC 10/09 11/09 23,552 V619084 VBRbCVDUQ" at bounding box center [280, 118] width 375 height 25
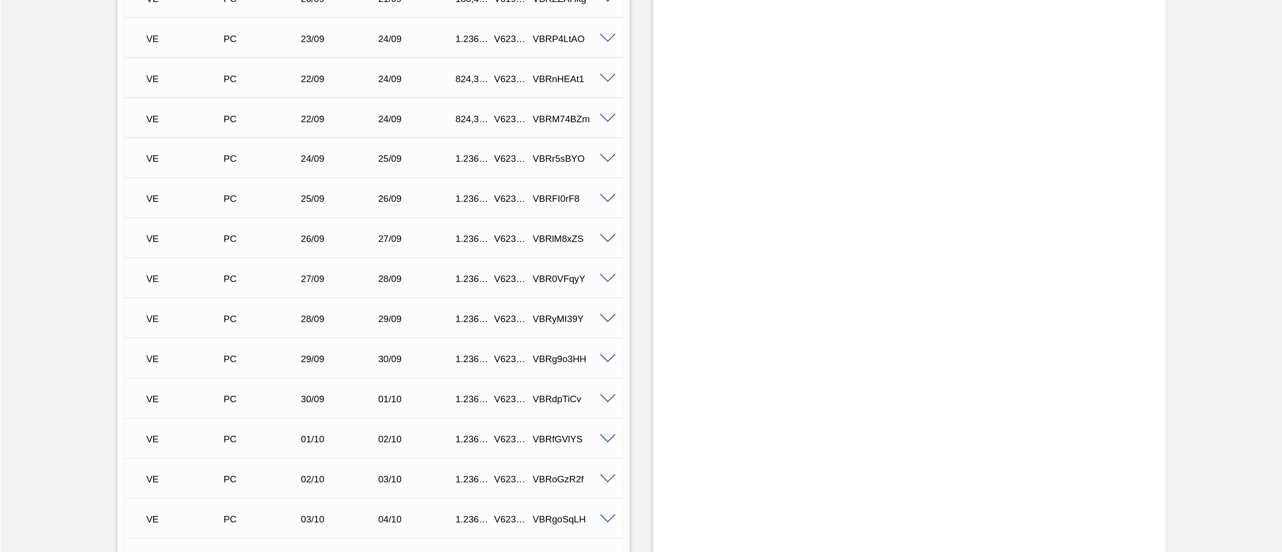
scroll to position [751, 0]
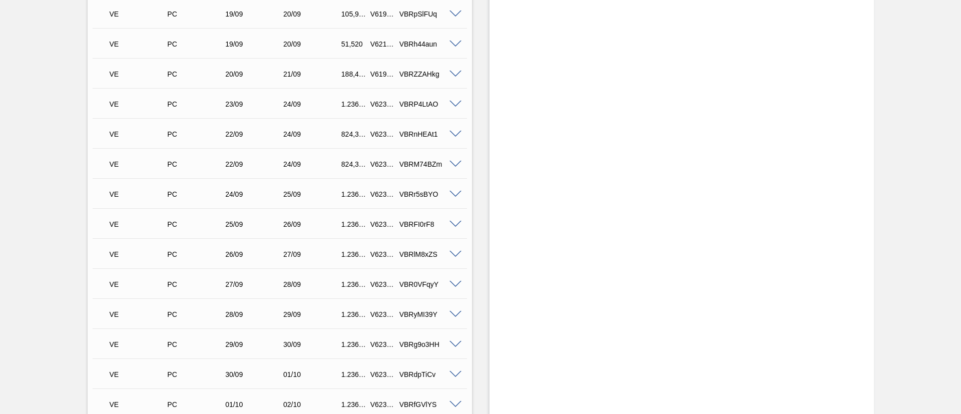
click at [453, 132] on span at bounding box center [456, 135] width 12 height 8
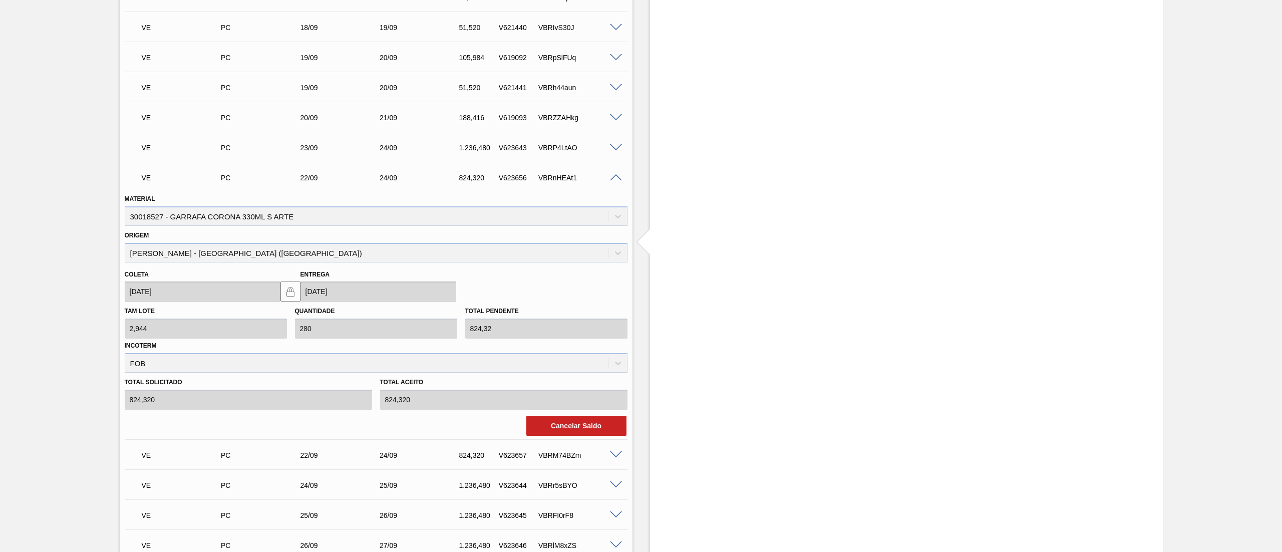
scroll to position [651, 0]
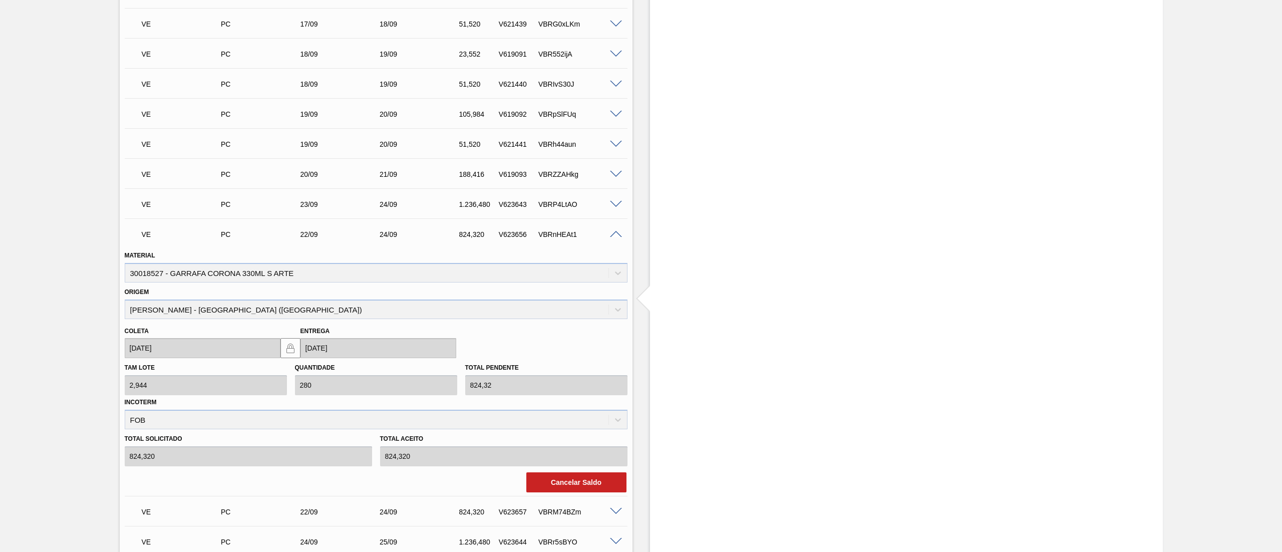
click at [497, 173] on div "V619093" at bounding box center [517, 174] width 43 height 8
click at [615, 228] on div "VE PC 22/09 24/09 824,320 V623656 VBRnHEAt1" at bounding box center [376, 233] width 503 height 25
click at [612, 232] on span at bounding box center [616, 235] width 12 height 8
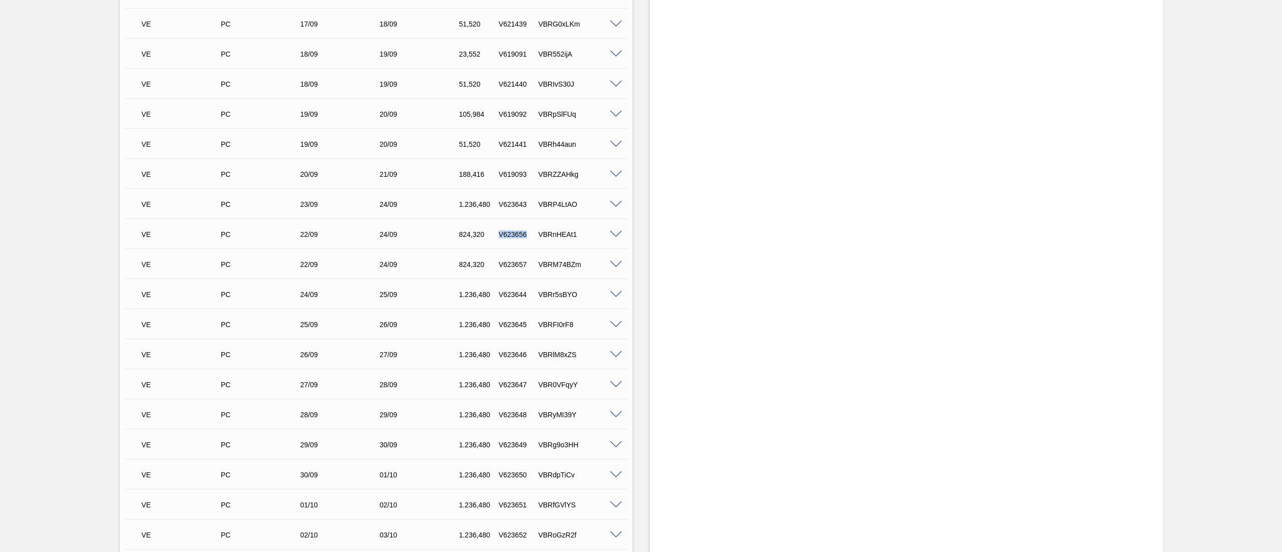
drag, startPoint x: 530, startPoint y: 232, endPoint x: 491, endPoint y: 229, distance: 39.2
click at [491, 229] on div "VE PC 22/09 24/09 824,320 V623656 VBRnHEAt1" at bounding box center [373, 233] width 476 height 20
copy div "V623656"
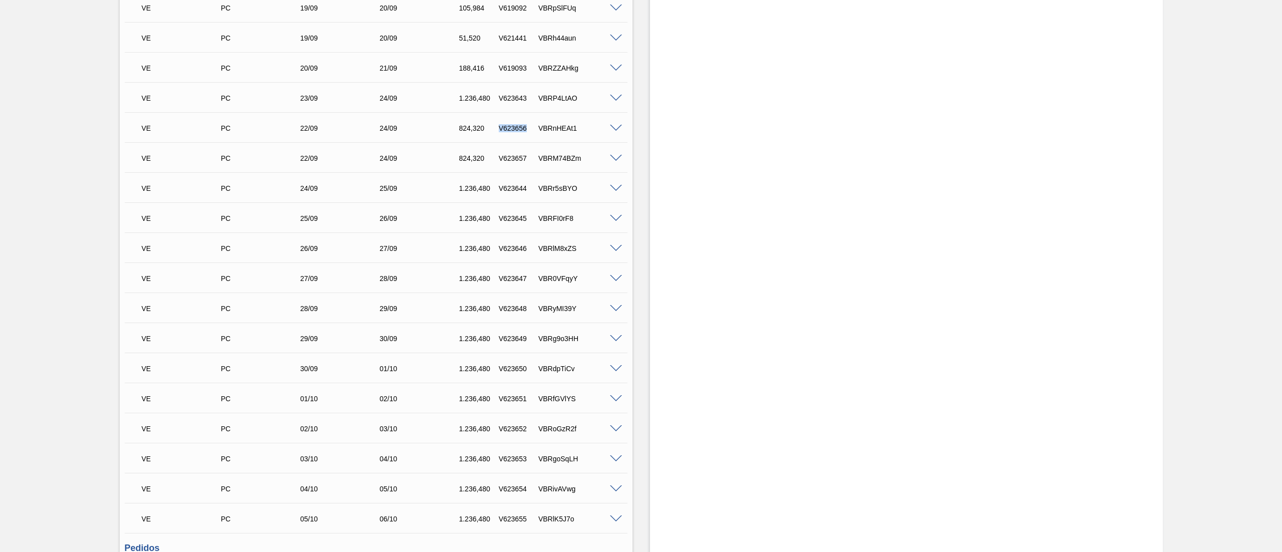
scroll to position [801, 0]
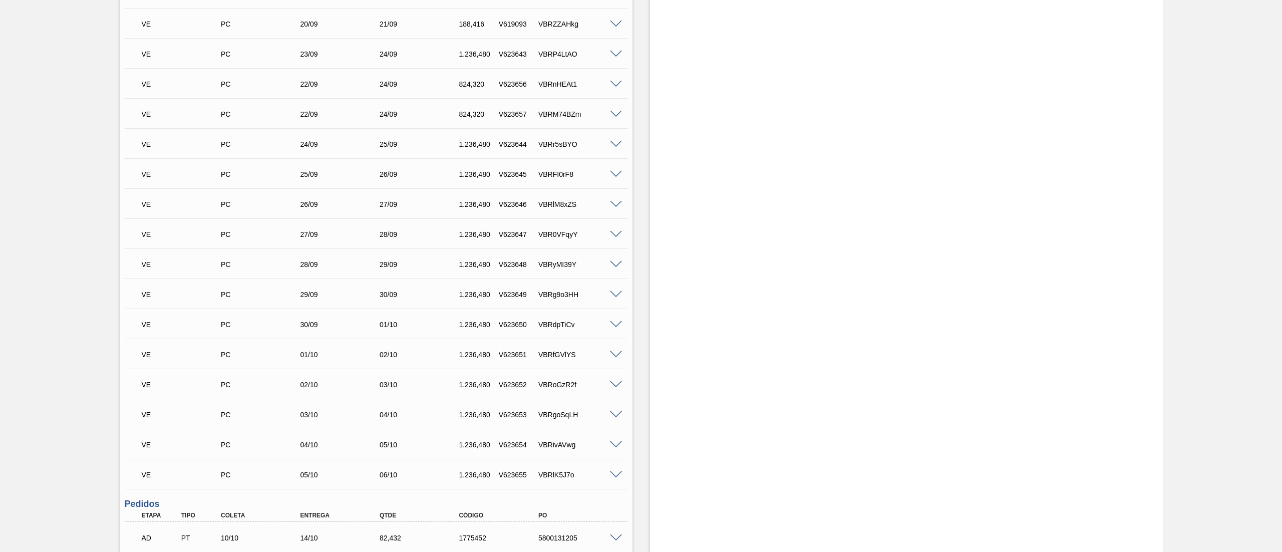
click at [613, 111] on span at bounding box center [616, 115] width 12 height 8
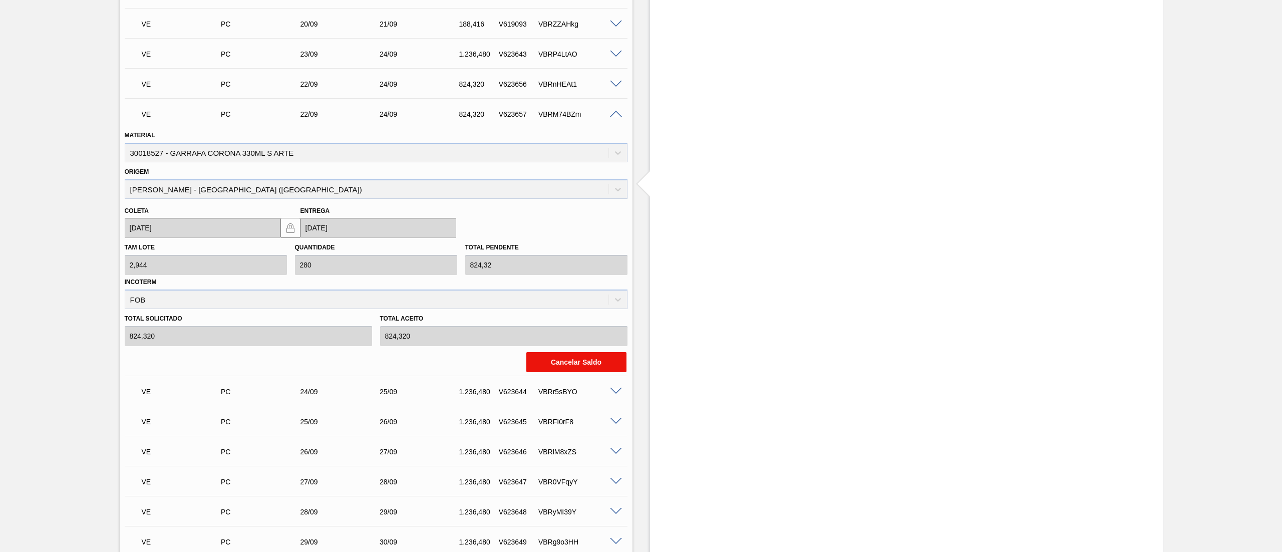
click at [586, 363] on button "Cancelar Saldo" at bounding box center [576, 362] width 100 height 20
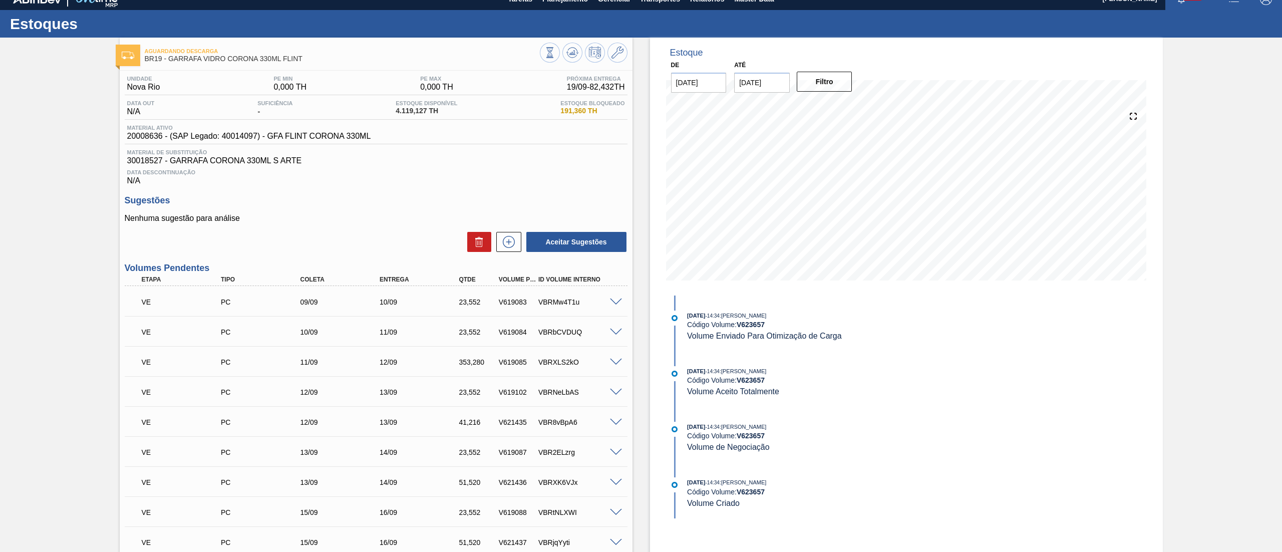
scroll to position [0, 0]
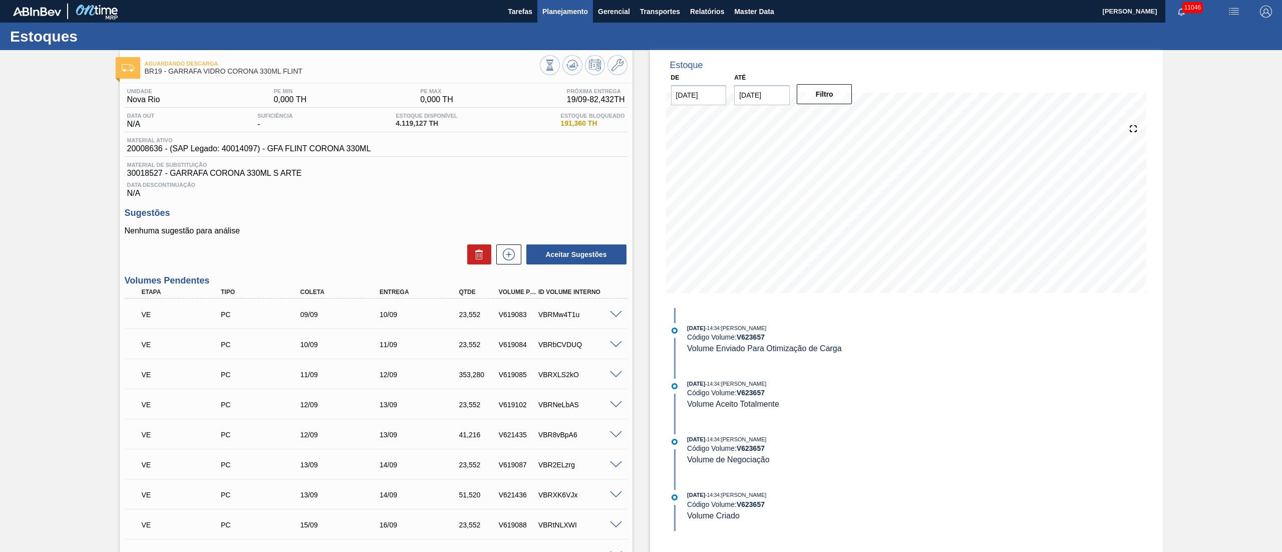
click at [564, 19] on button "Planejamento" at bounding box center [565, 11] width 56 height 23
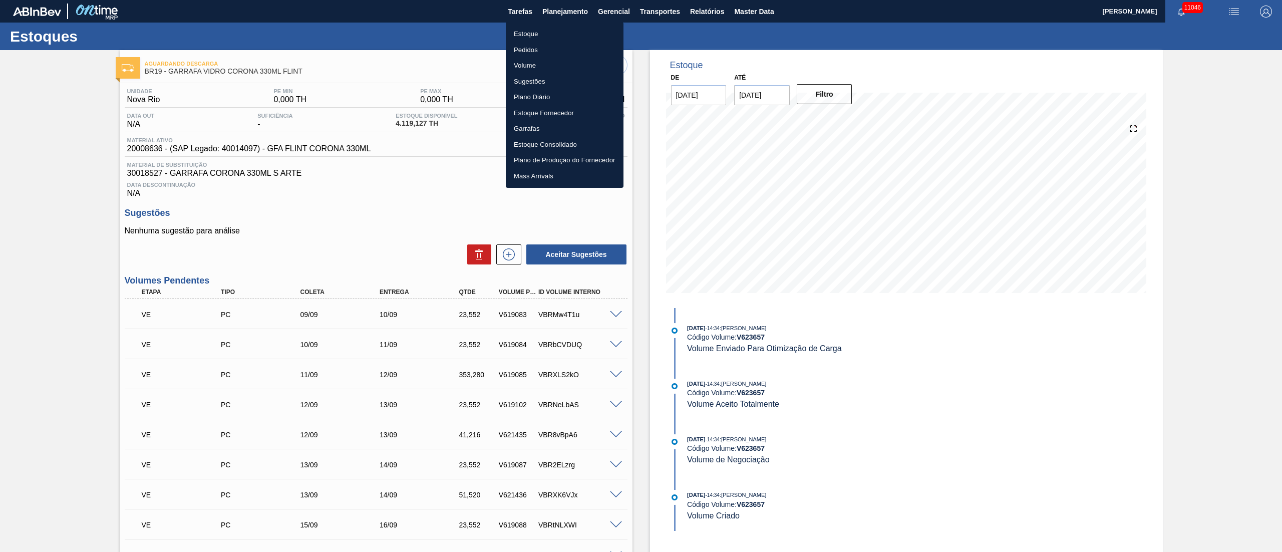
click at [530, 51] on li "Pedidos" at bounding box center [565, 50] width 118 height 16
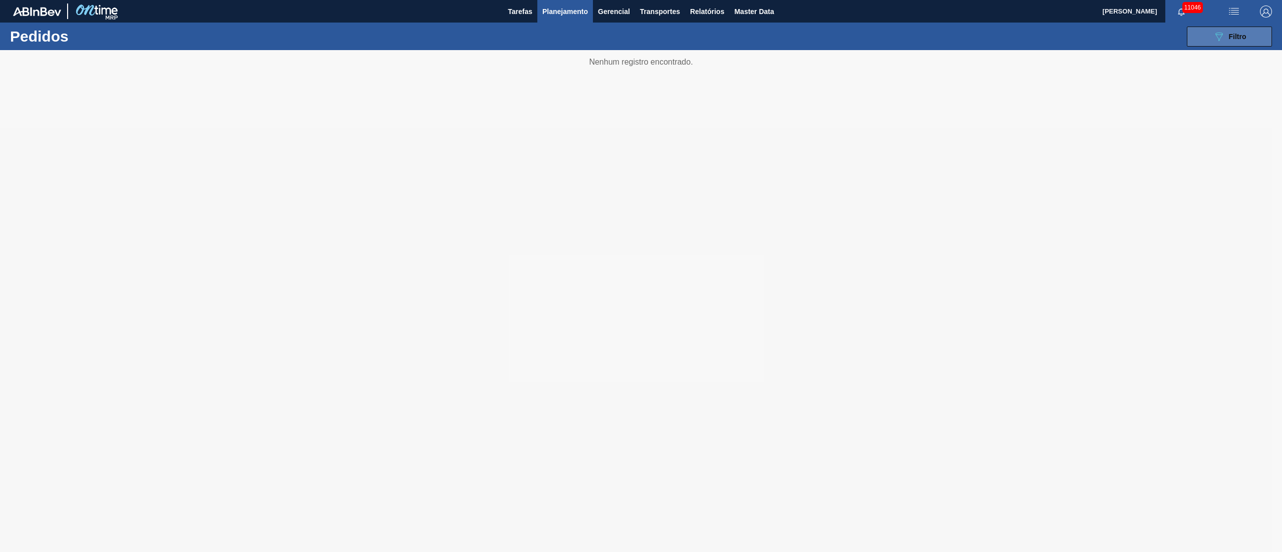
click at [961, 41] on button "089F7B8B-B2A5-4AFE-B5C0-19BA573D28AC Filtro" at bounding box center [1229, 37] width 85 height 20
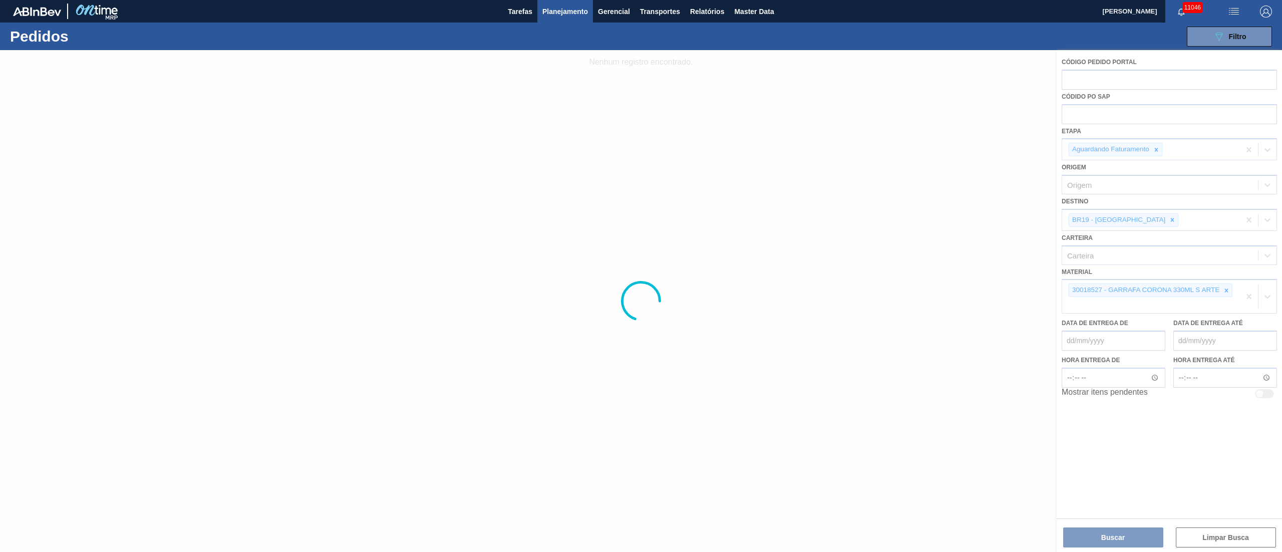
click at [961, 118] on div at bounding box center [641, 301] width 1282 height 502
click at [961, 111] on div at bounding box center [641, 301] width 1282 height 502
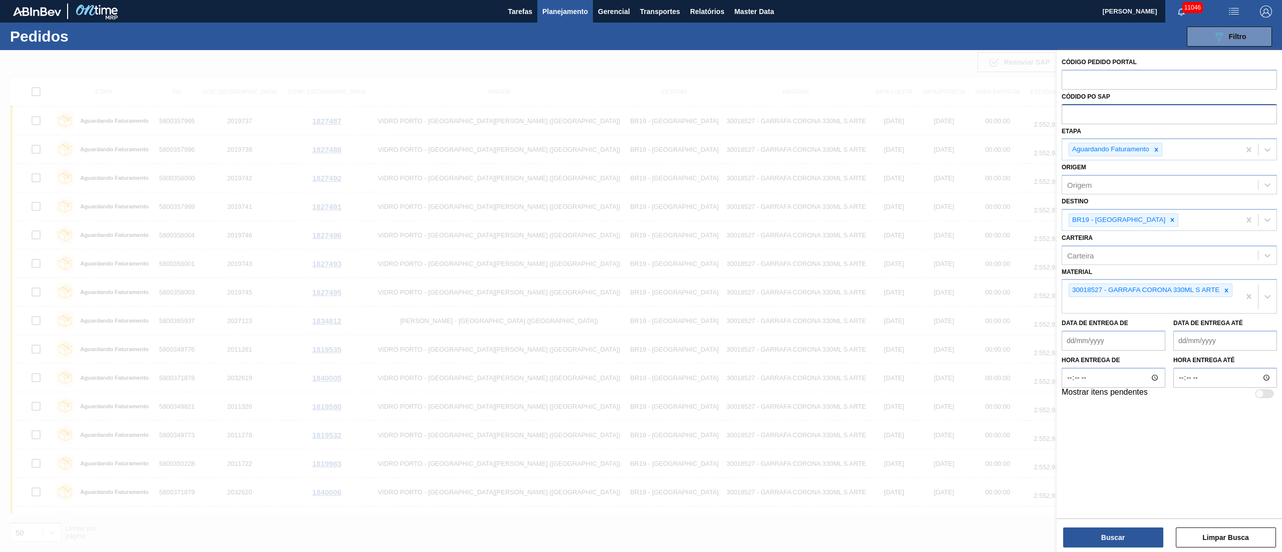
click at [961, 118] on input "text" at bounding box center [1169, 113] width 215 height 19
paste input "text"
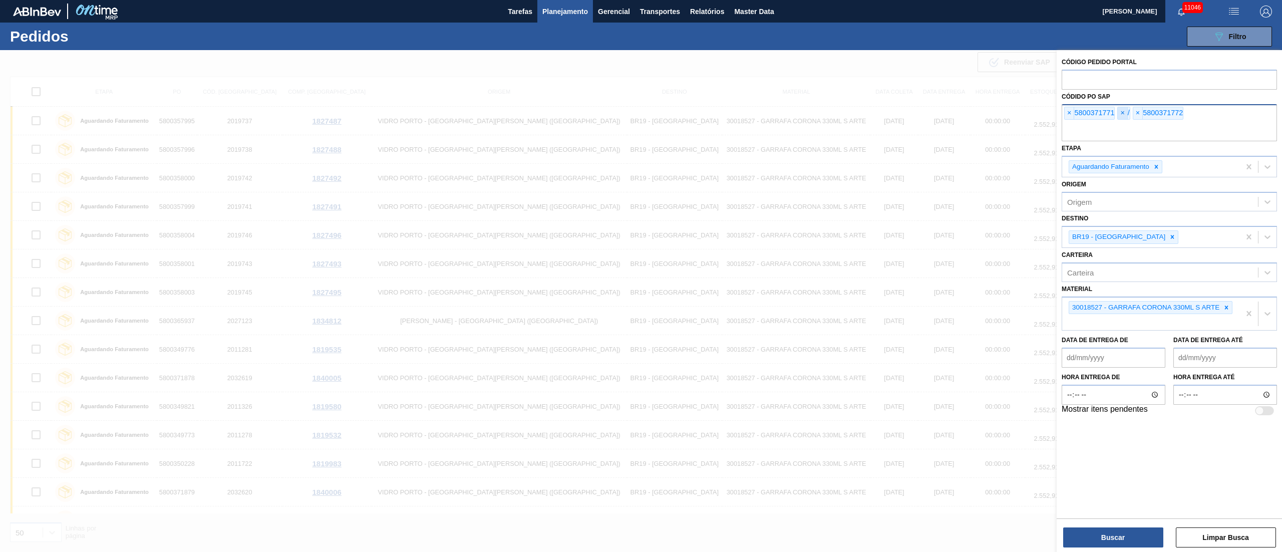
click at [961, 115] on span "×" at bounding box center [1123, 113] width 10 height 12
click at [961, 110] on span "×" at bounding box center [1070, 113] width 10 height 12
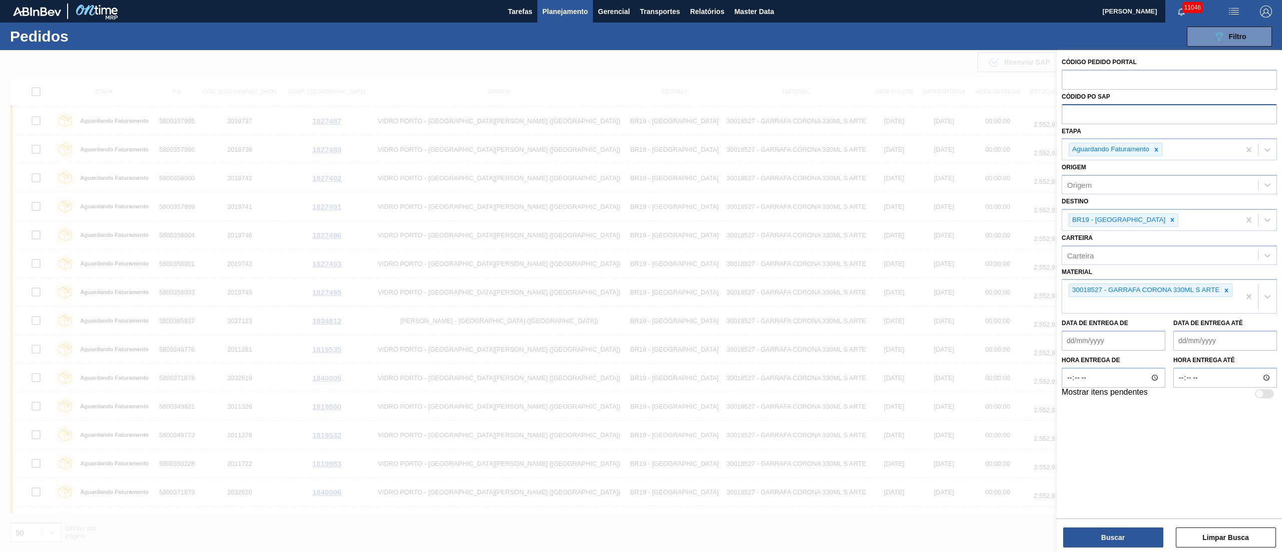
paste input "text"
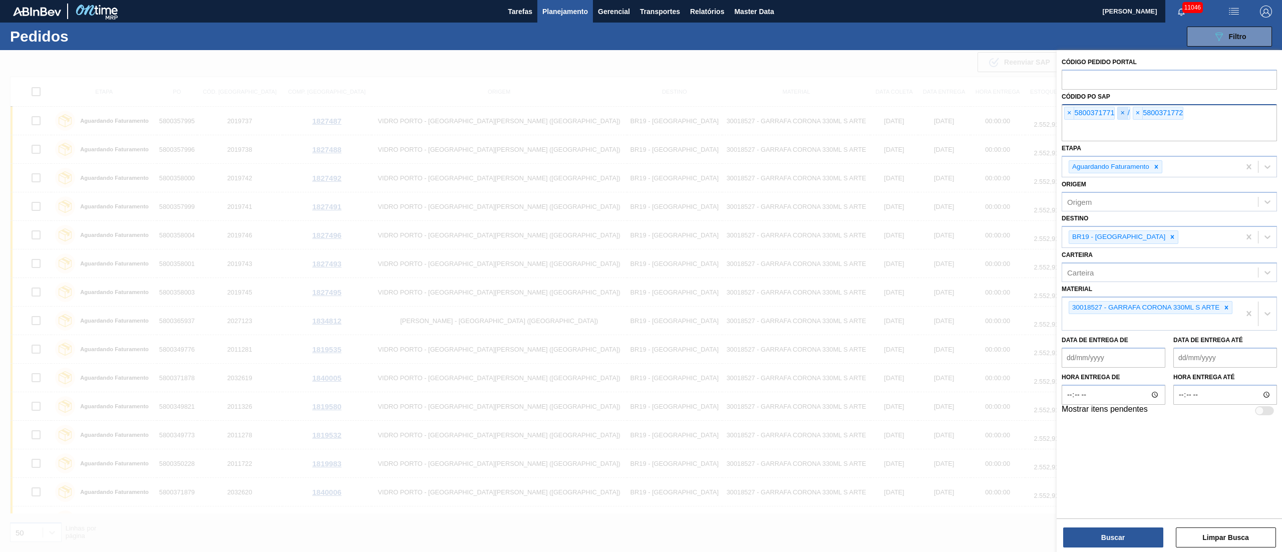
click at [961, 114] on span "×" at bounding box center [1123, 113] width 10 height 12
click at [961, 235] on icon at bounding box center [1172, 236] width 7 height 7
click at [961, 306] on icon at bounding box center [1227, 305] width 4 height 4
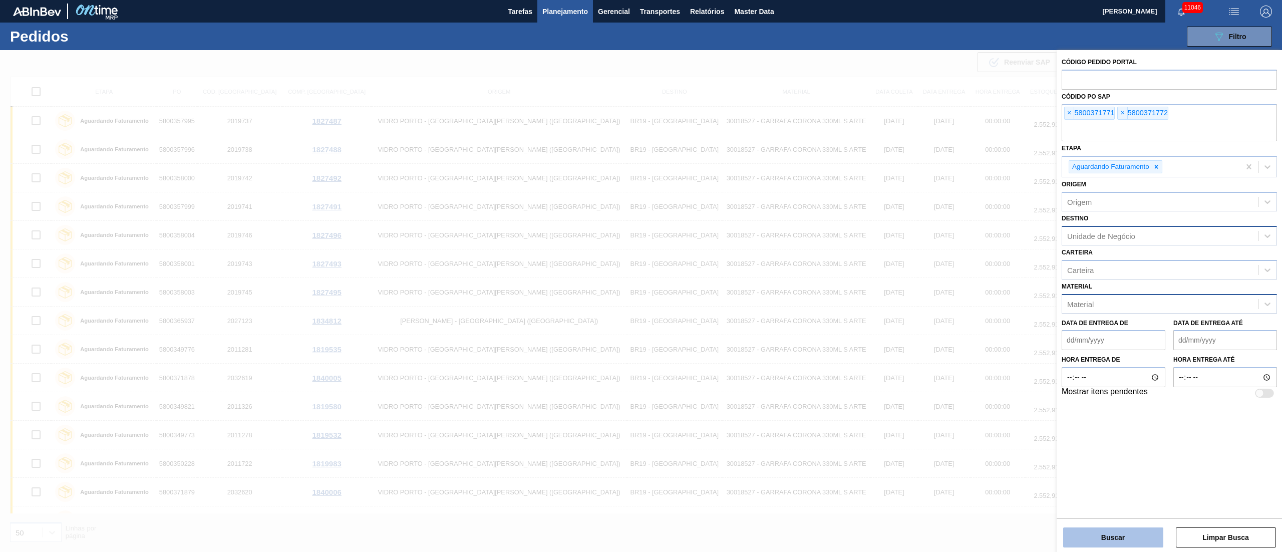
click at [961, 414] on button "Buscar" at bounding box center [1113, 537] width 100 height 20
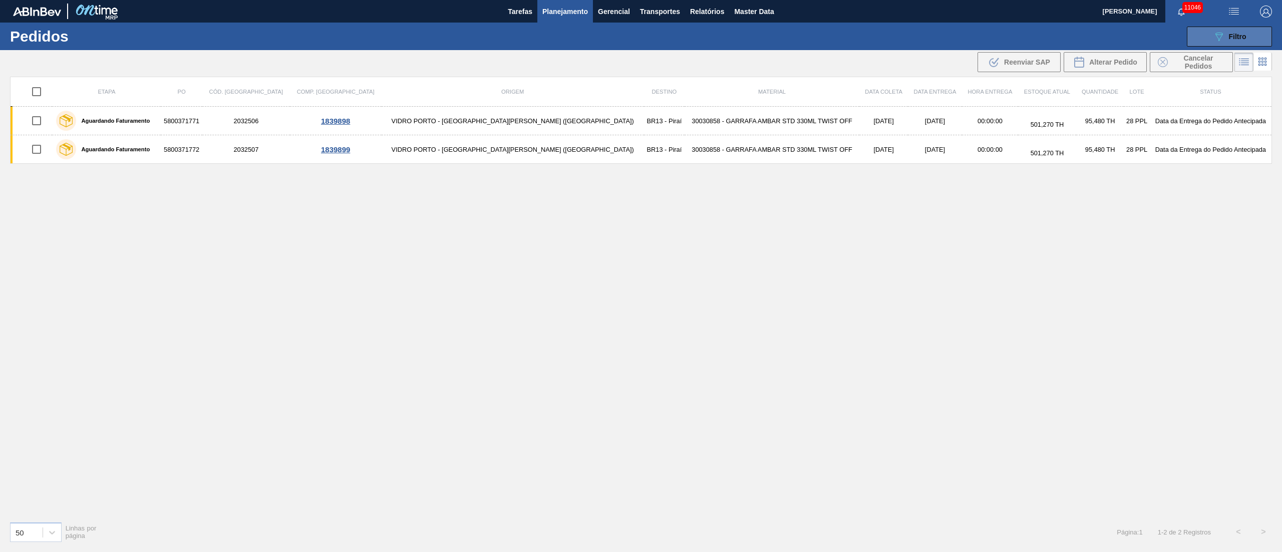
click at [961, 34] on div "089F7B8B-B2A5-4AFE-B5C0-19BA573D28AC Filtro" at bounding box center [1230, 37] width 34 height 12
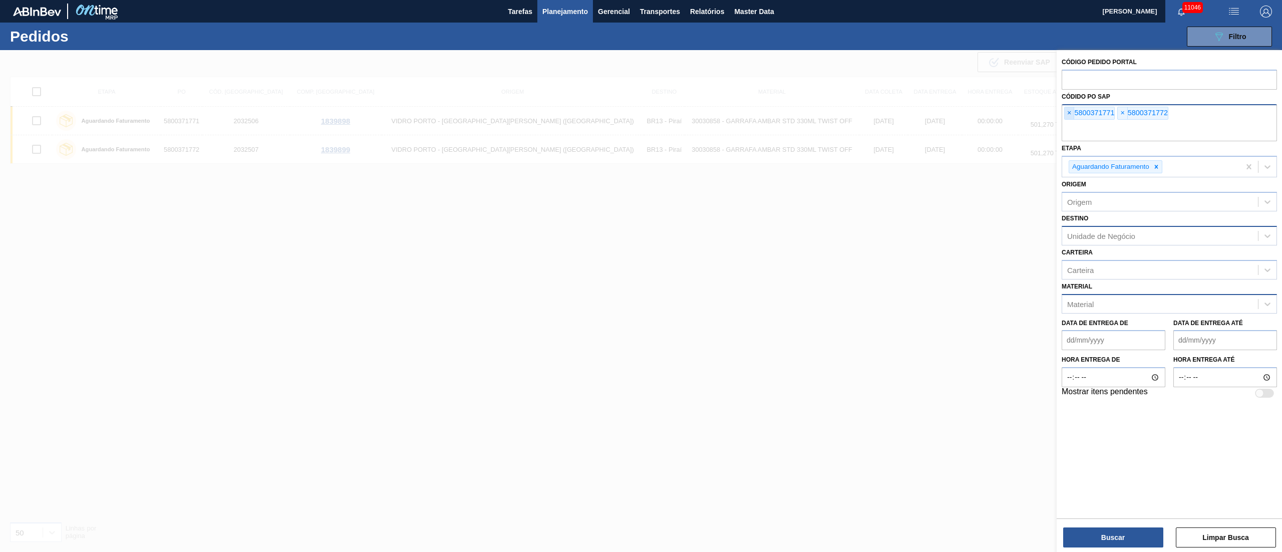
click at [961, 111] on span "×" at bounding box center [1070, 113] width 10 height 12
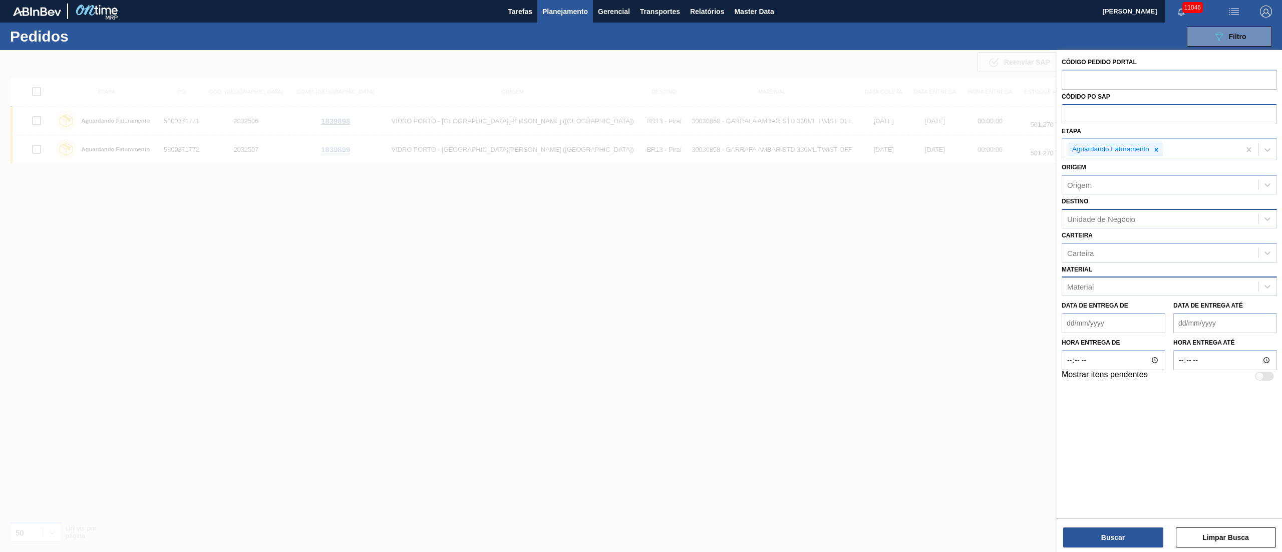
click at [961, 111] on input "text" at bounding box center [1169, 113] width 215 height 19
click at [961, 151] on icon at bounding box center [1156, 149] width 7 height 7
click at [553, 9] on span "Planejamento" at bounding box center [565, 12] width 46 height 12
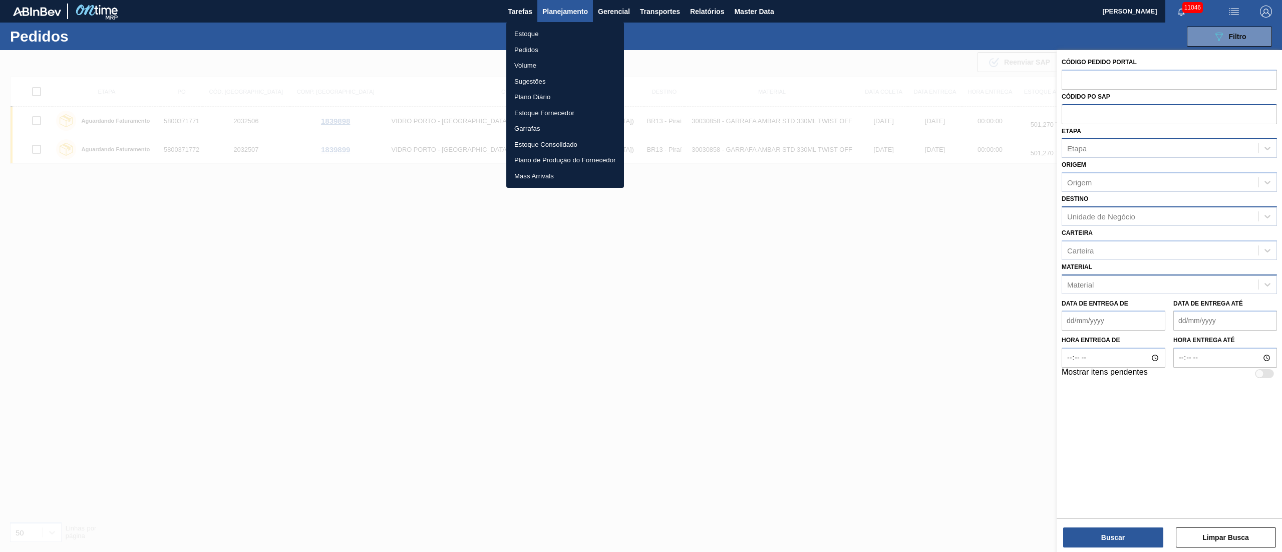
click at [535, 52] on li "Pedidos" at bounding box center [565, 50] width 118 height 16
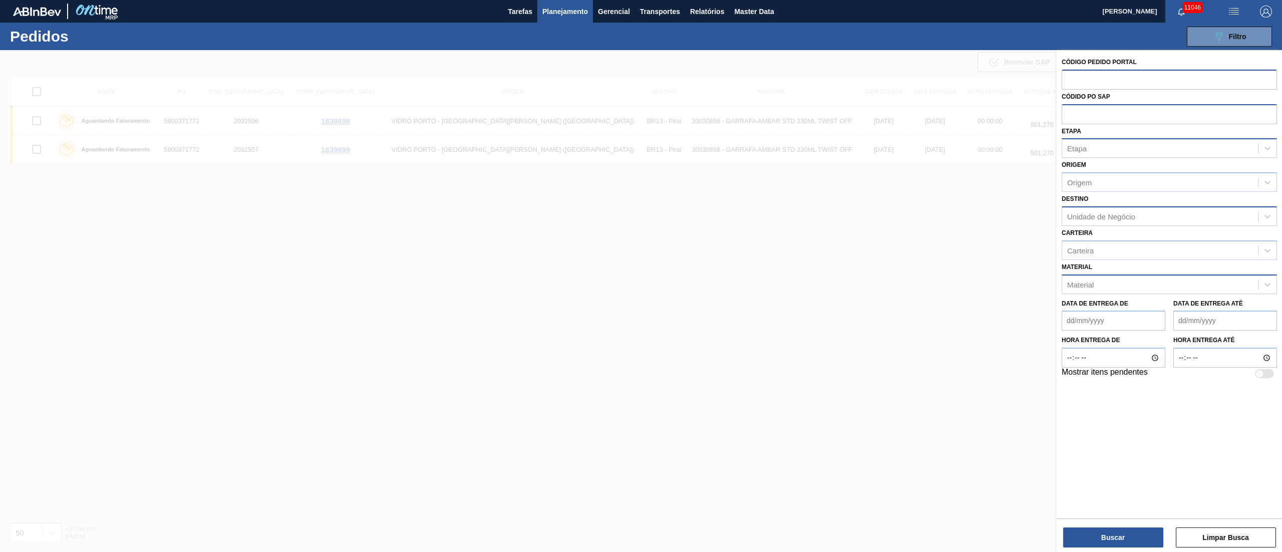
click at [961, 84] on input "text" at bounding box center [1169, 79] width 215 height 19
click at [961, 156] on div "Etapa" at bounding box center [1169, 148] width 215 height 20
type input "fat"
click at [961, 172] on div "Aguardando Faturamento" at bounding box center [1169, 173] width 215 height 19
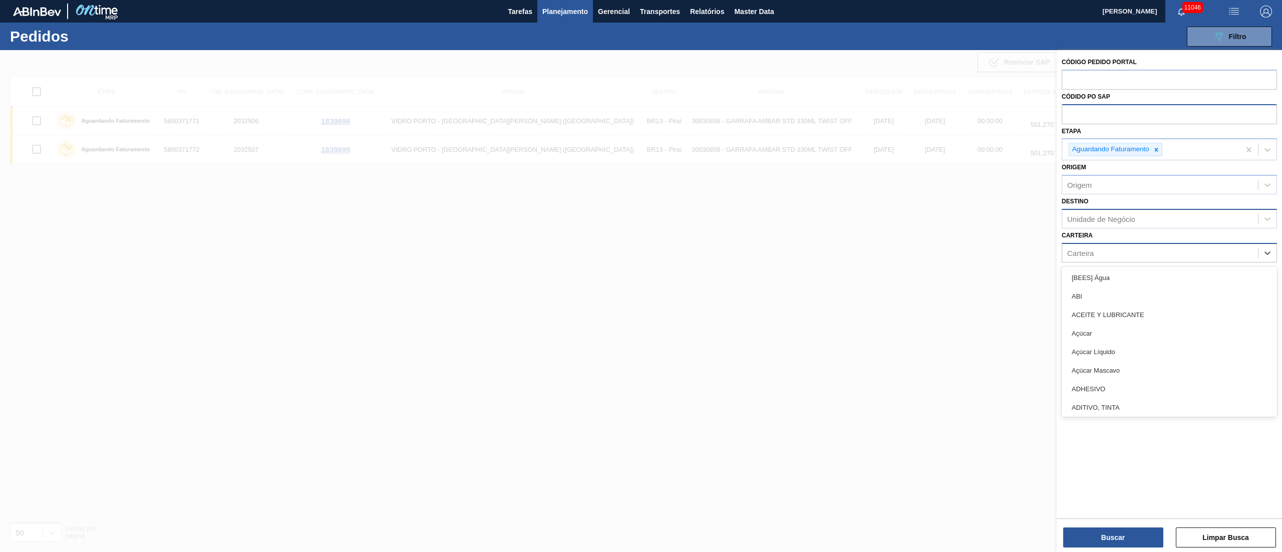
click at [961, 248] on div "Carteira" at bounding box center [1080, 252] width 27 height 9
type input "garr"
click at [961, 332] on div "Garrafa de Vidro" at bounding box center [1169, 333] width 215 height 19
click at [961, 223] on div "Unidade de Negócio" at bounding box center [1160, 218] width 196 height 15
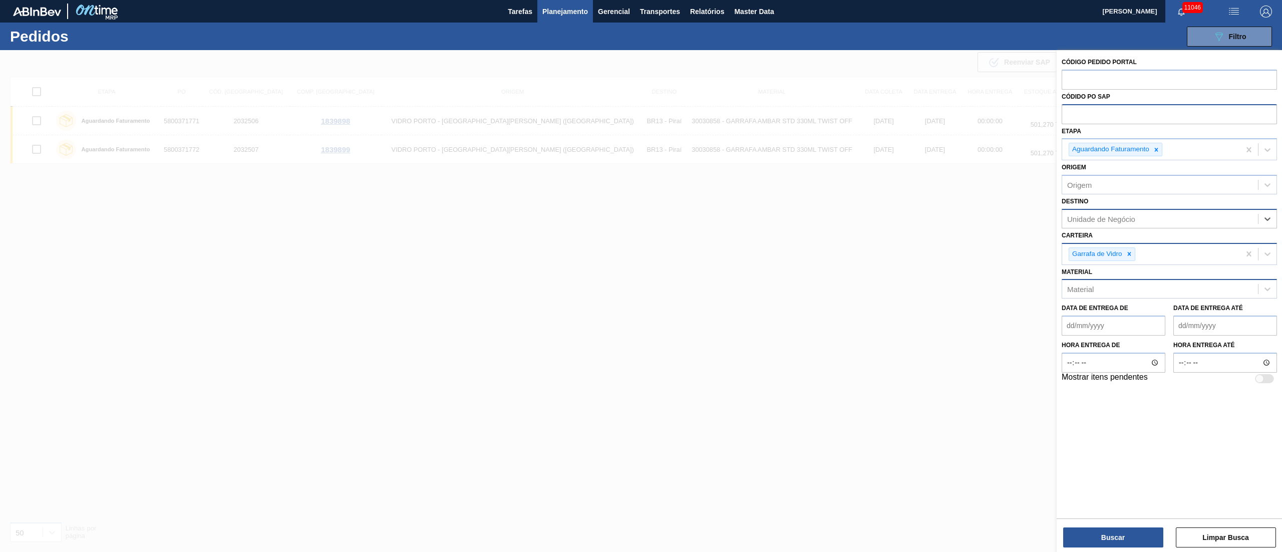
click at [961, 210] on div "Unidade de Negócio" at bounding box center [1169, 219] width 215 height 20
click at [961, 199] on div "Destino option BR19 - Nova Rio, deselected. Select is focused ,type to refine l…" at bounding box center [1169, 211] width 215 height 34
click at [961, 290] on div "Material" at bounding box center [1160, 289] width 196 height 15
type input "30018527"
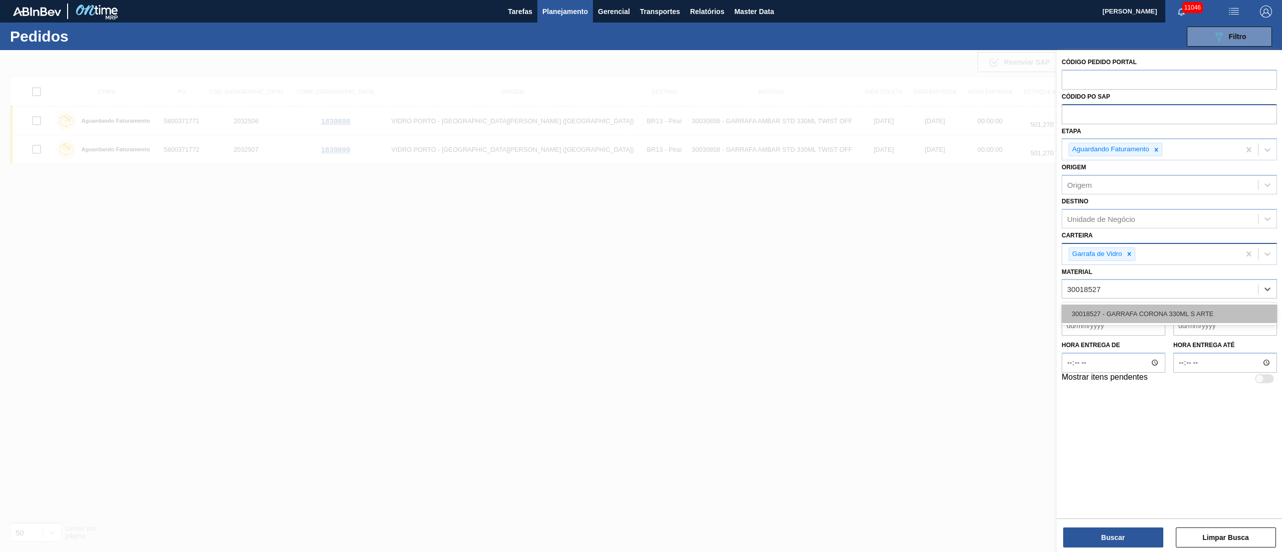
click at [961, 314] on div "30018527 - GARRAFA CORONA 330ML S ARTE" at bounding box center [1169, 313] width 215 height 19
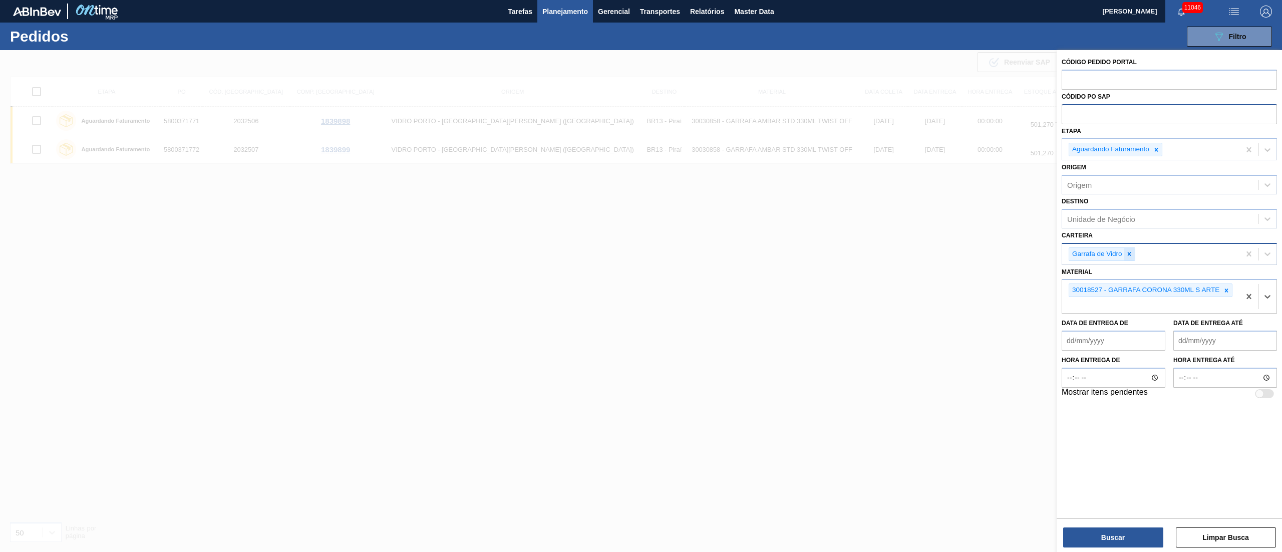
click at [961, 256] on icon at bounding box center [1129, 253] width 7 height 7
click at [961, 184] on div "Origem" at bounding box center [1160, 185] width 196 height 15
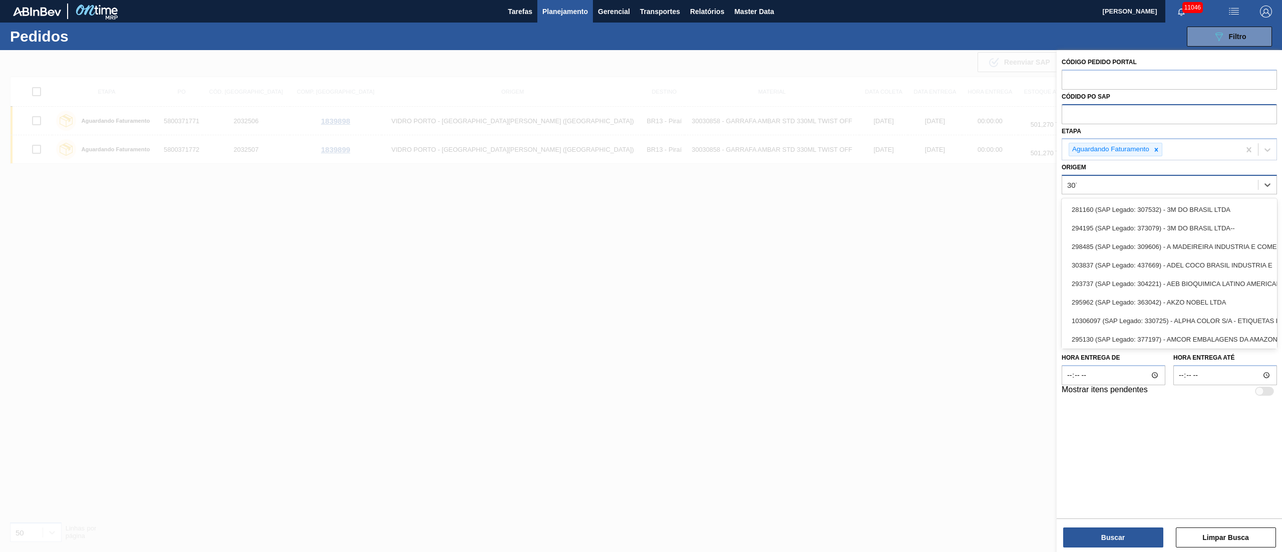
type input "3078"
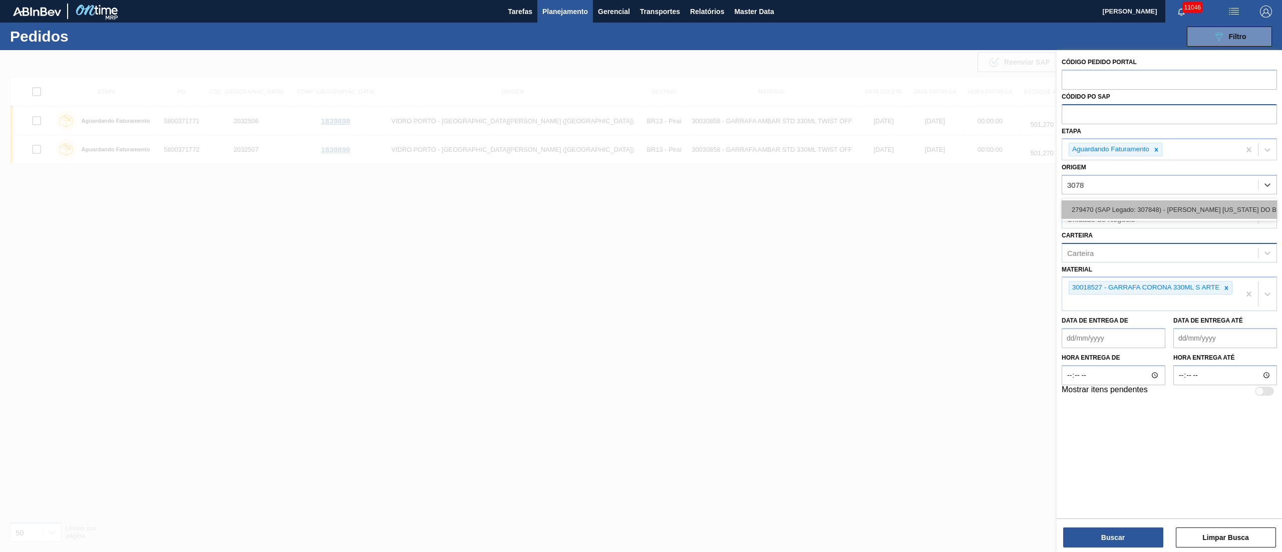
click at [961, 216] on div "279470 (SAP Legado: 307848) - [PERSON_NAME] [US_STATE] DO BRASIL INDUSTRIA" at bounding box center [1169, 209] width 215 height 19
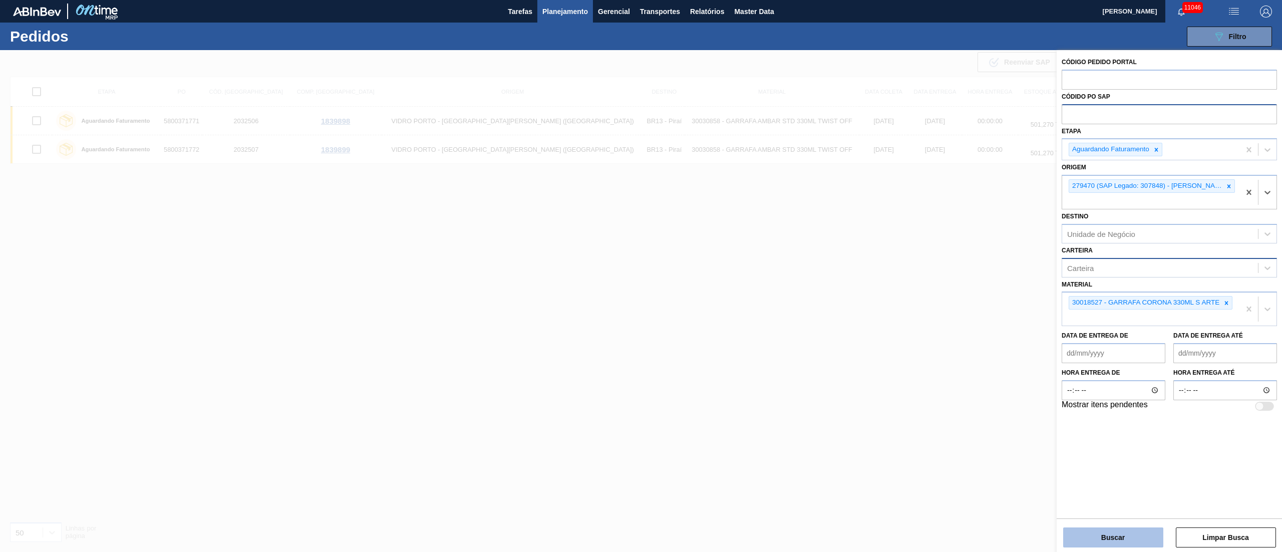
click at [961, 414] on button "Buscar" at bounding box center [1113, 537] width 100 height 20
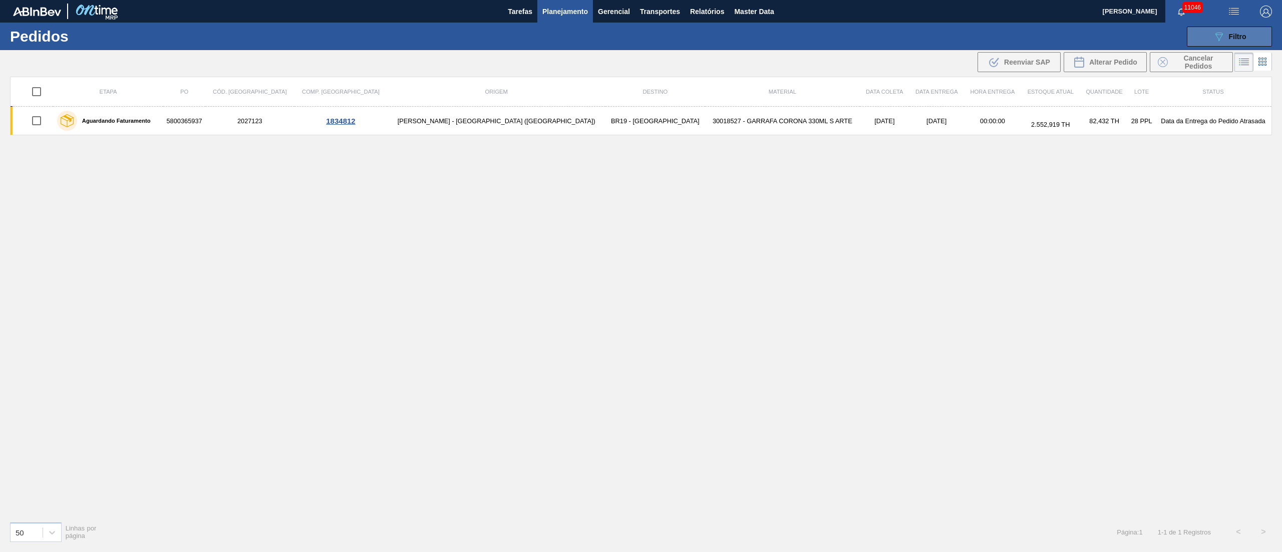
click at [961, 37] on button "089F7B8B-B2A5-4AFE-B5C0-19BA573D28AC Filtro" at bounding box center [1229, 37] width 85 height 20
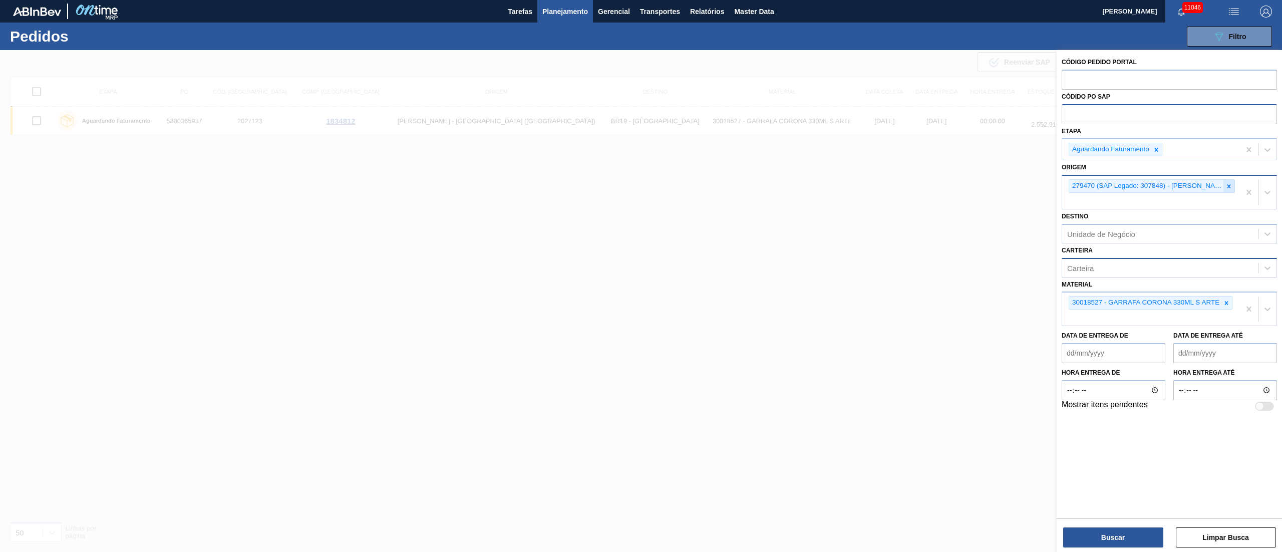
click at [961, 180] on div at bounding box center [1228, 186] width 11 height 13
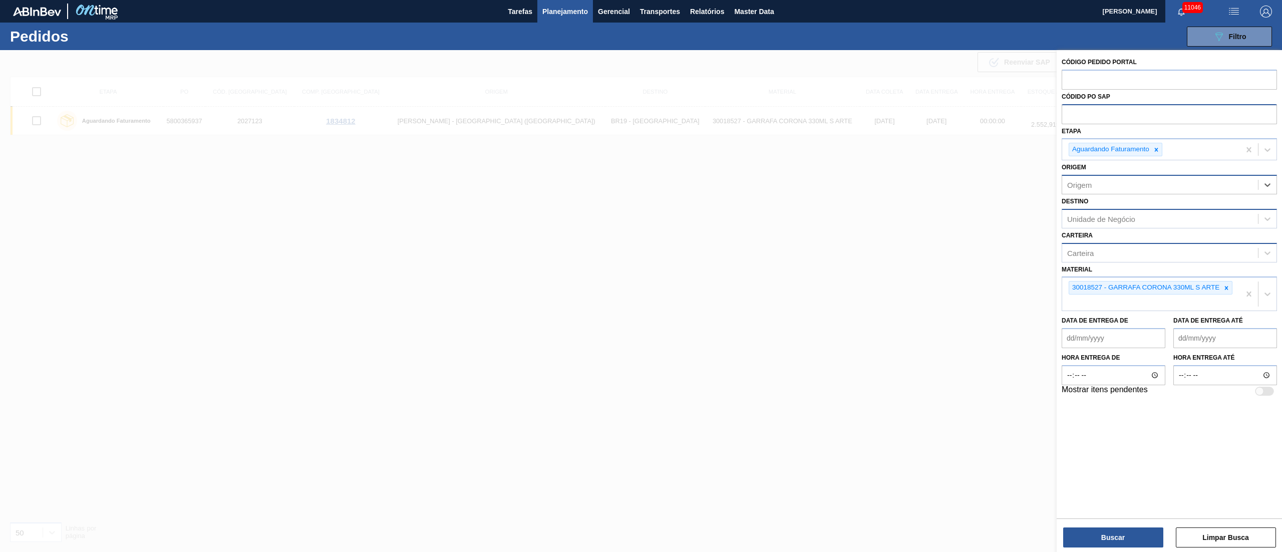
click at [961, 215] on div "Unidade de Negócio" at bounding box center [1101, 218] width 68 height 9
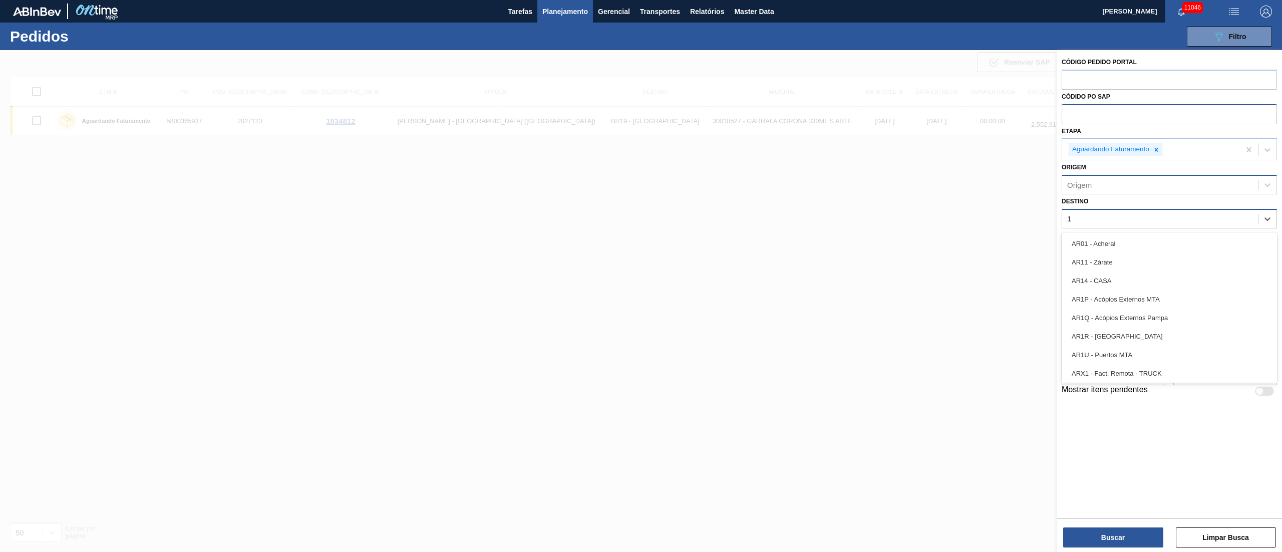
type input "18"
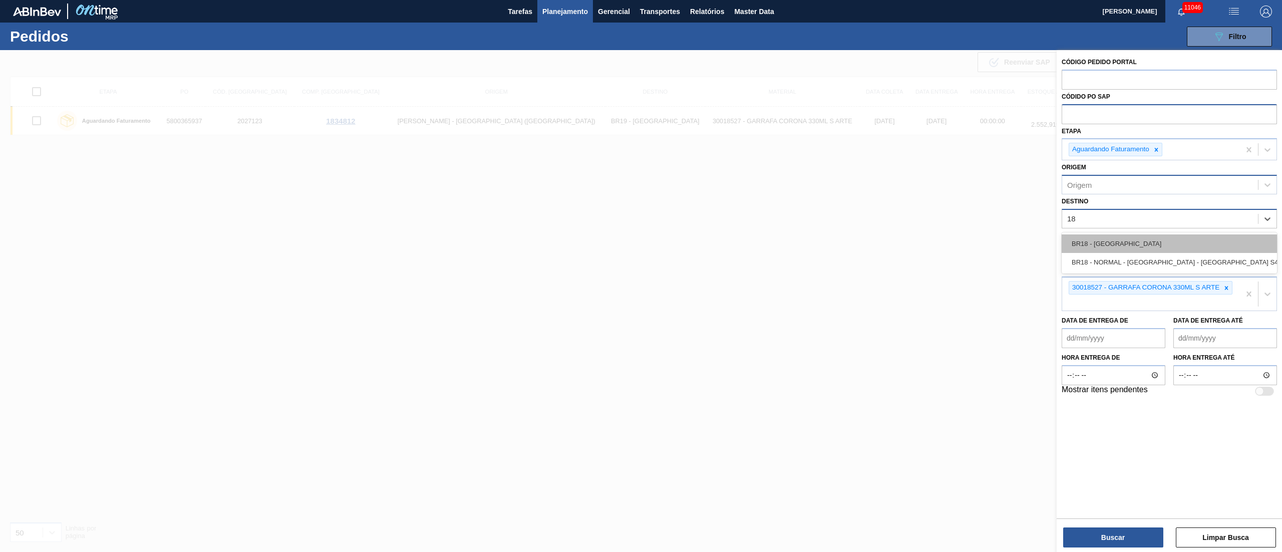
click at [961, 234] on div "BR18 - [GEOGRAPHIC_DATA]" at bounding box center [1169, 243] width 215 height 19
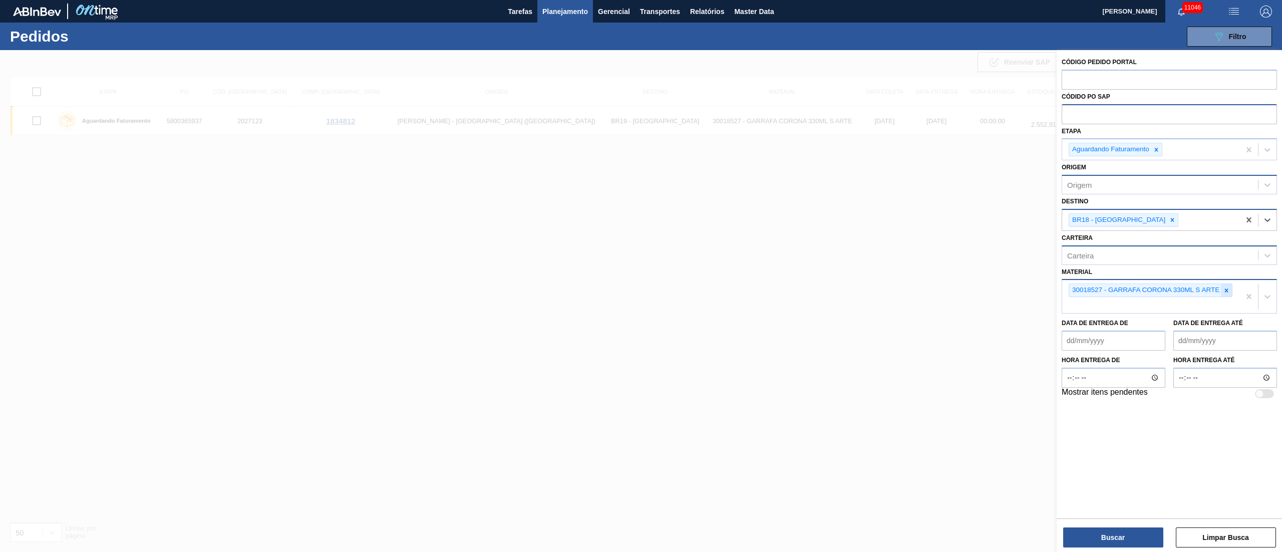
click at [961, 290] on icon at bounding box center [1227, 290] width 4 height 4
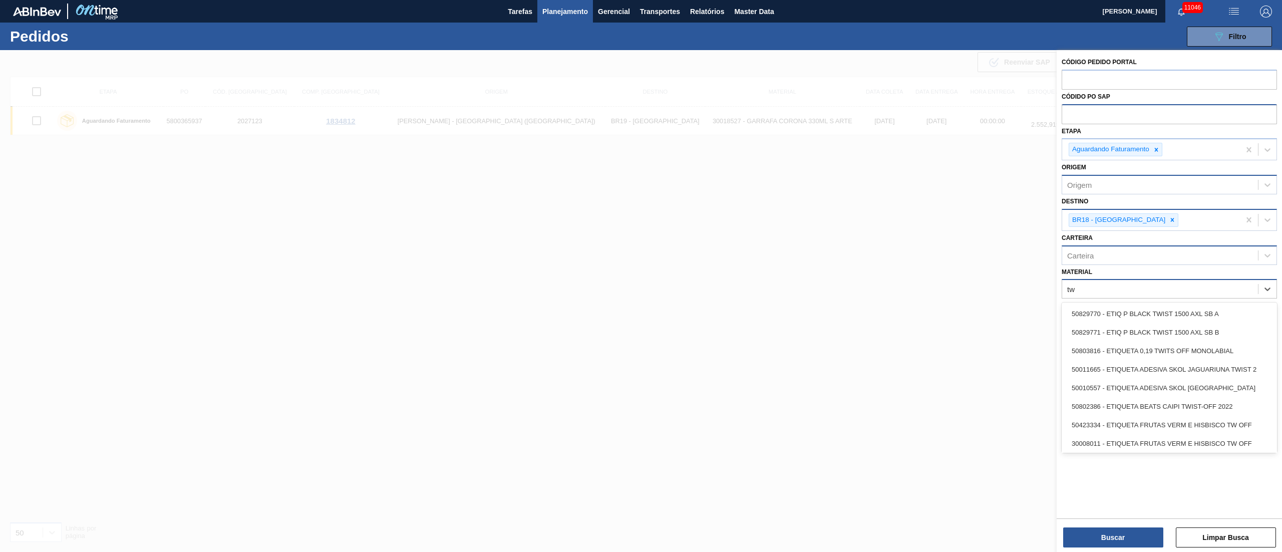
type input "t"
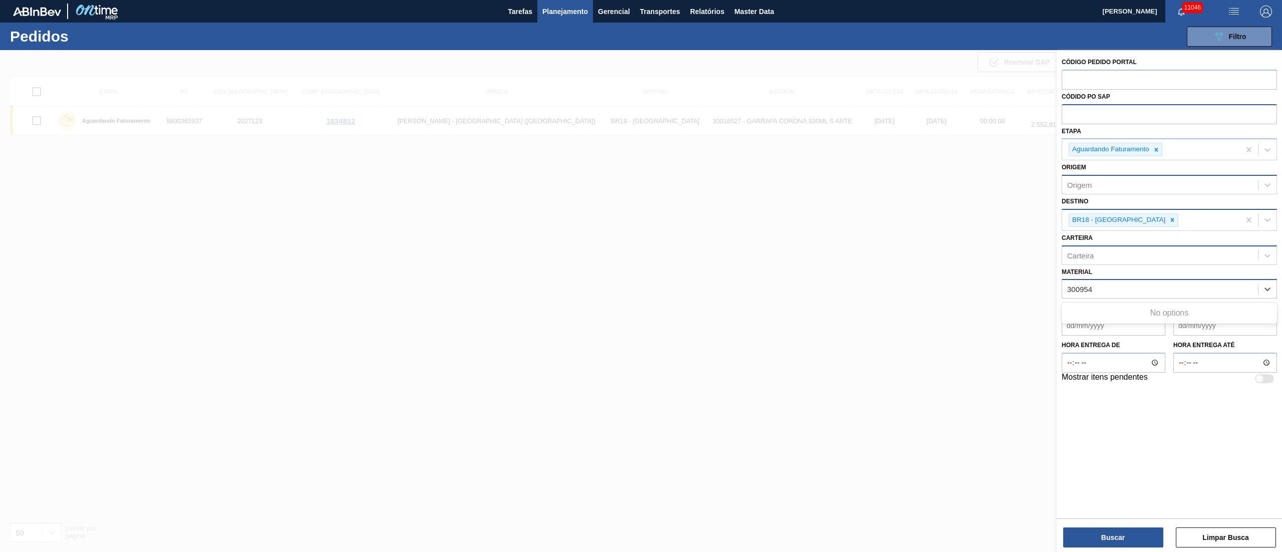
type input "300954"
click at [961, 12] on img "button" at bounding box center [1266, 12] width 12 height 12
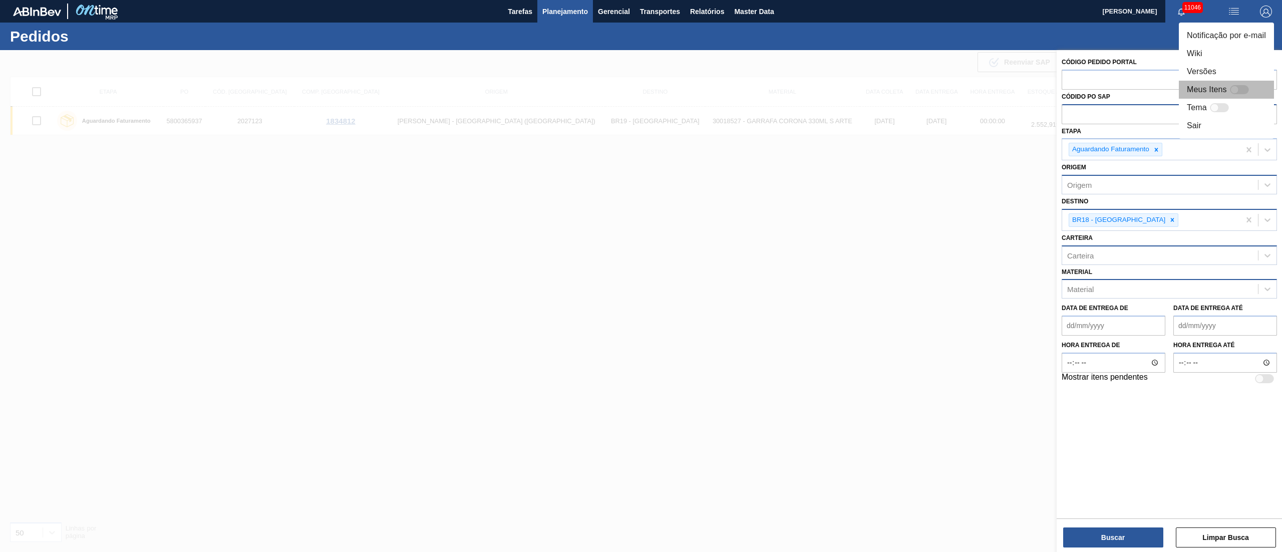
click at [961, 91] on div at bounding box center [1239, 89] width 19 height 9
checkbox input "false"
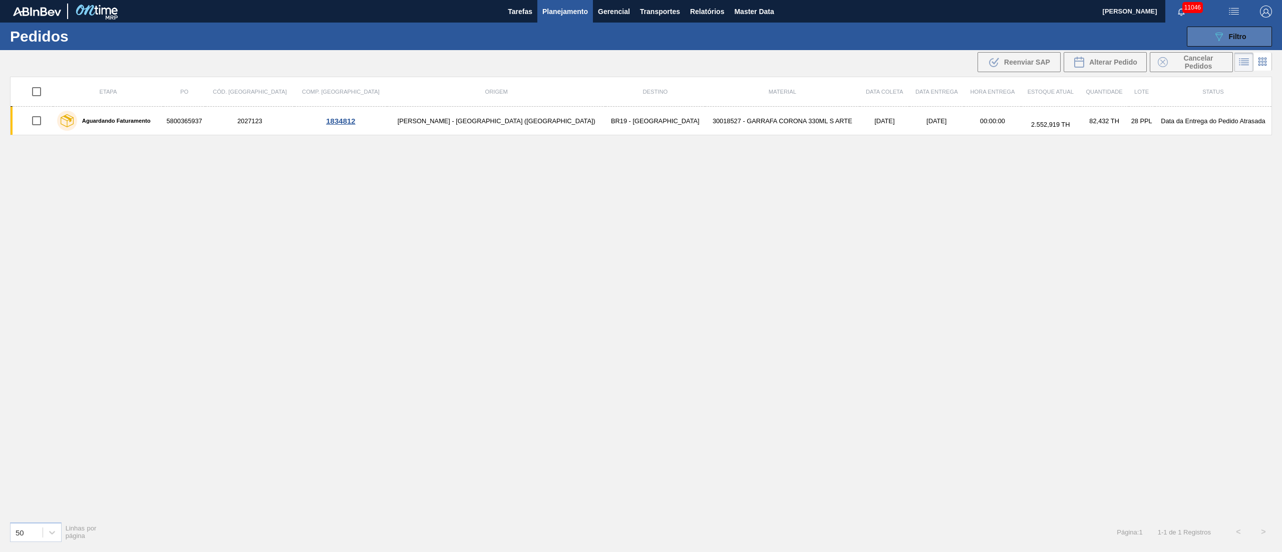
click at [1234, 36] on span "Filtro" at bounding box center [1238, 37] width 18 height 8
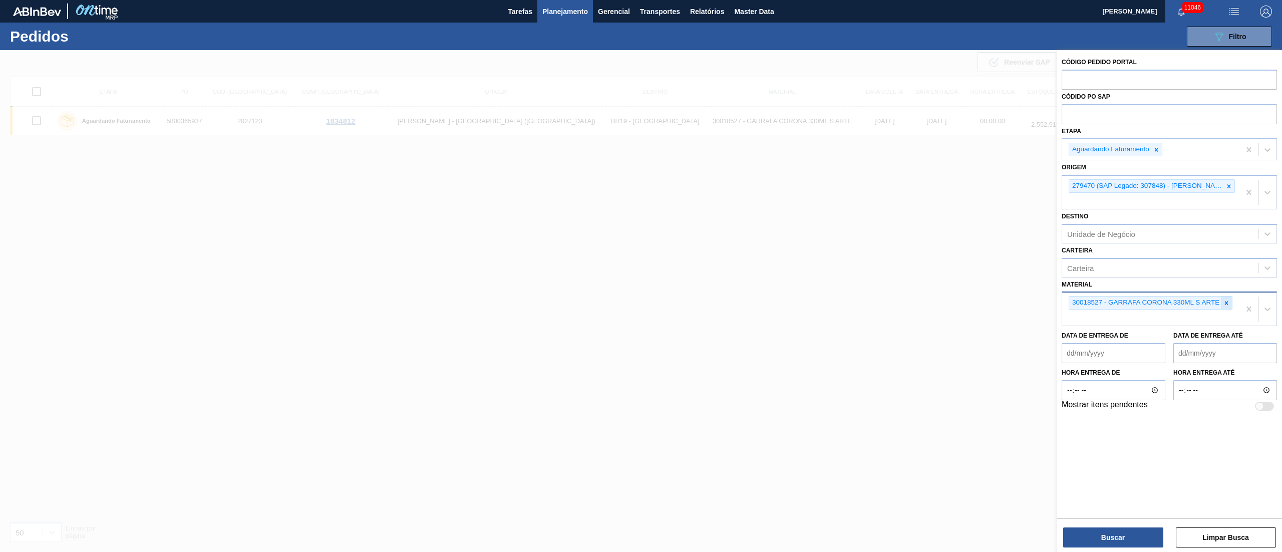
click at [1226, 296] on div at bounding box center [1226, 302] width 11 height 13
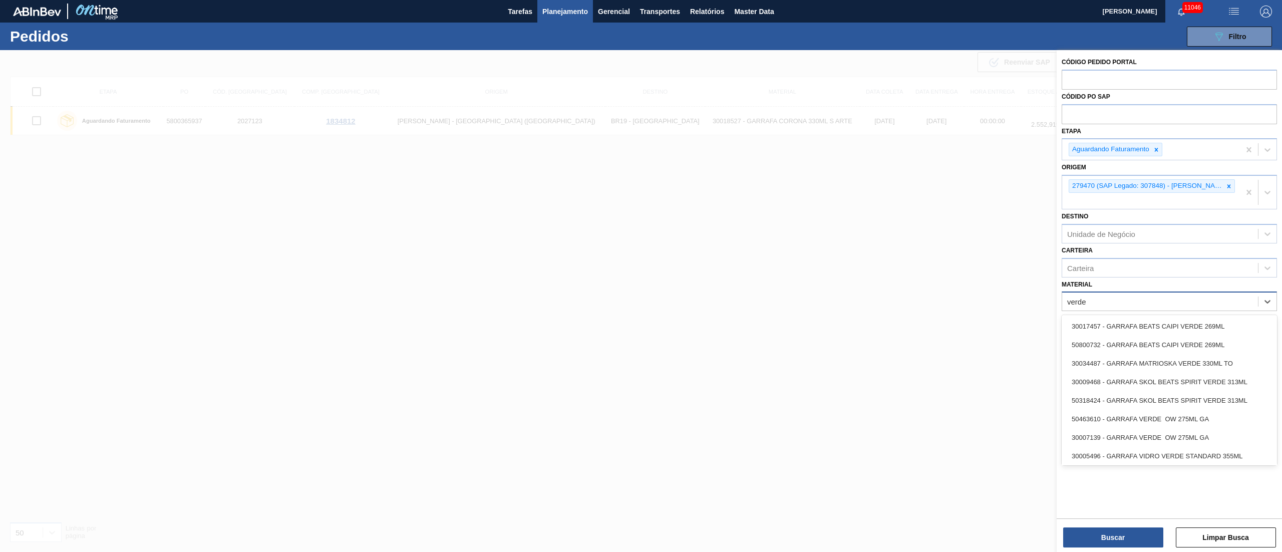
type input "verde"
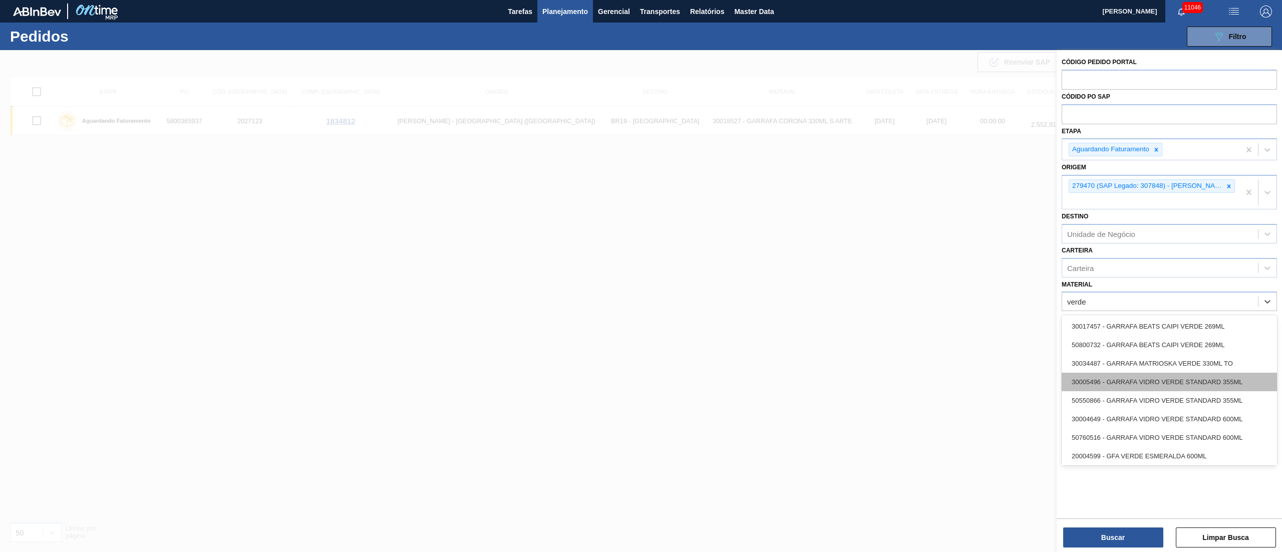
click at [1099, 383] on div "30005496 - GARRAFA VIDRO VERDE STANDARD 355ML" at bounding box center [1169, 382] width 215 height 19
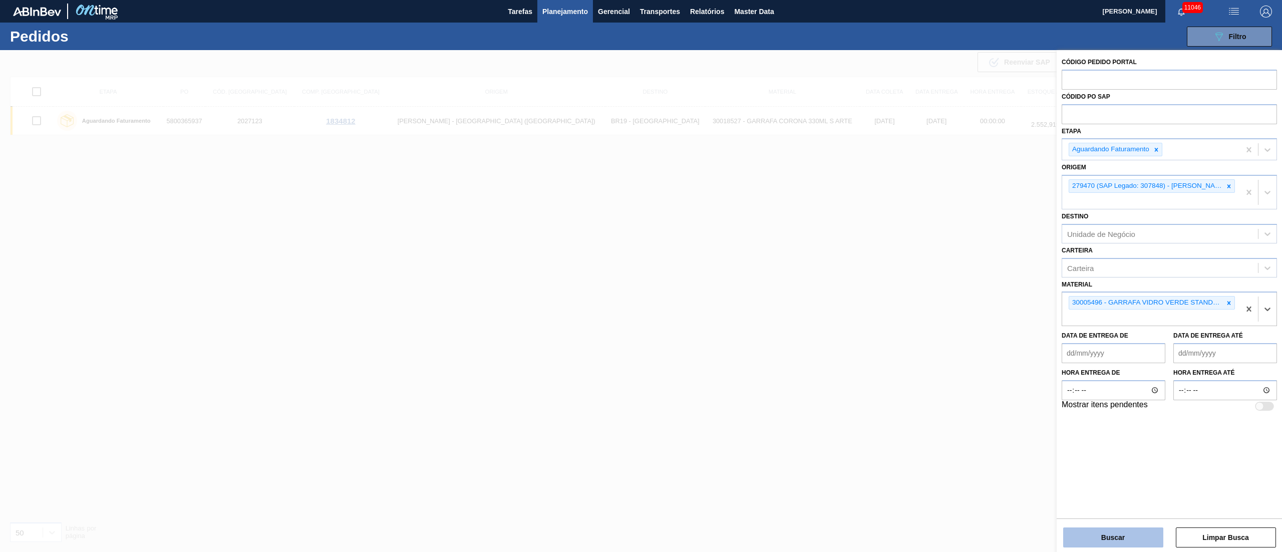
click at [1106, 534] on button "Buscar" at bounding box center [1113, 537] width 100 height 20
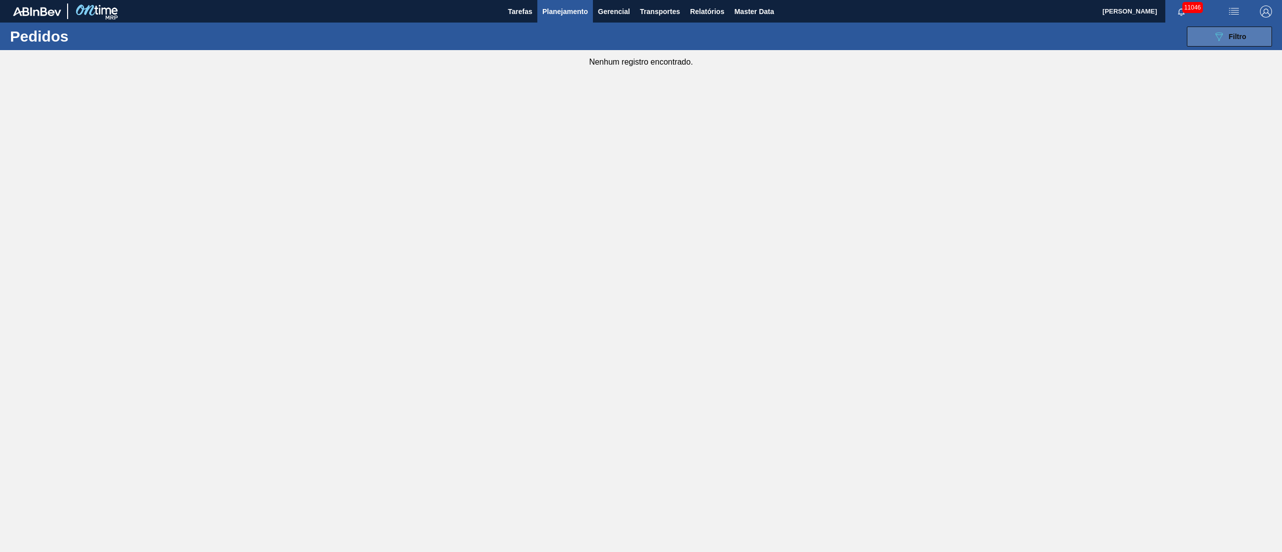
click at [1264, 39] on button "089F7B8B-B2A5-4AFE-B5C0-19BA573D28AC Filtro" at bounding box center [1229, 37] width 85 height 20
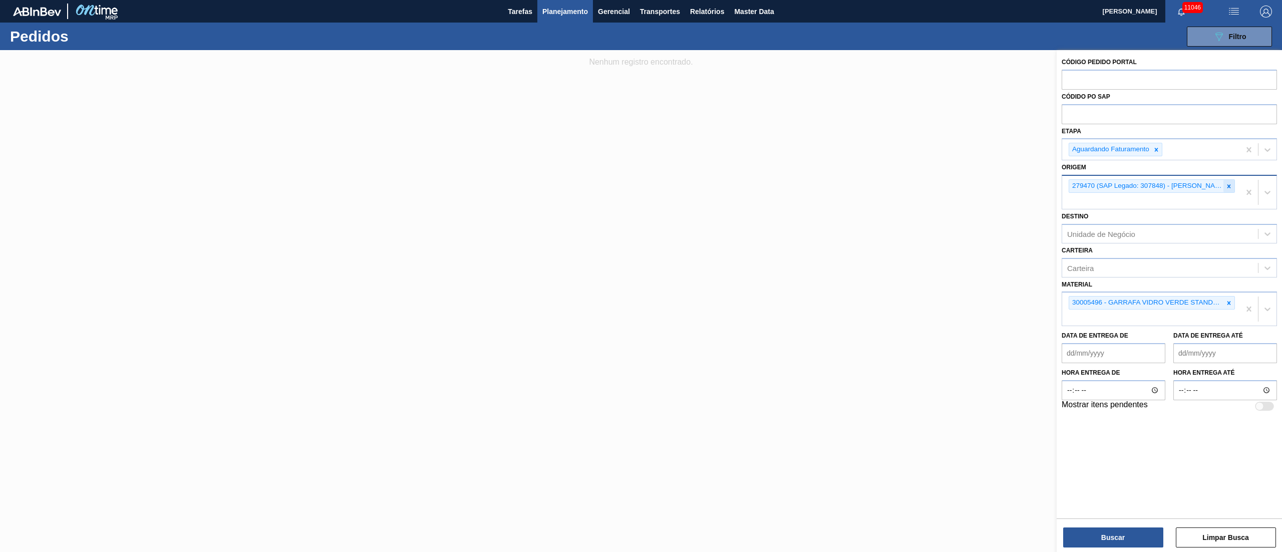
click at [1232, 185] on div at bounding box center [1228, 186] width 11 height 13
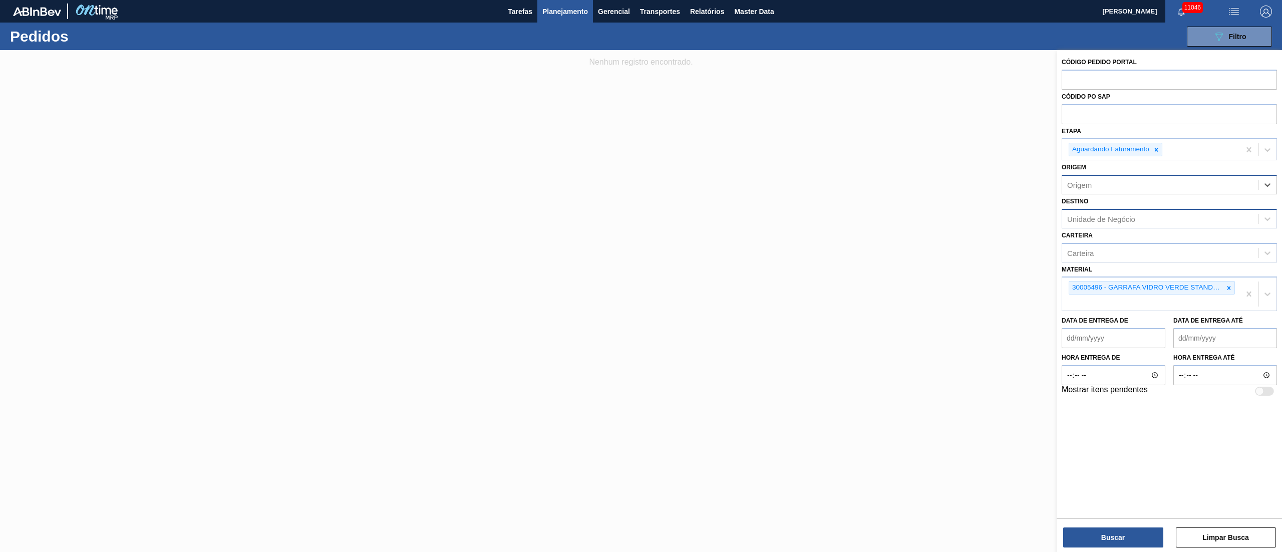
click at [1093, 219] on div "Unidade de Negócio" at bounding box center [1101, 218] width 68 height 9
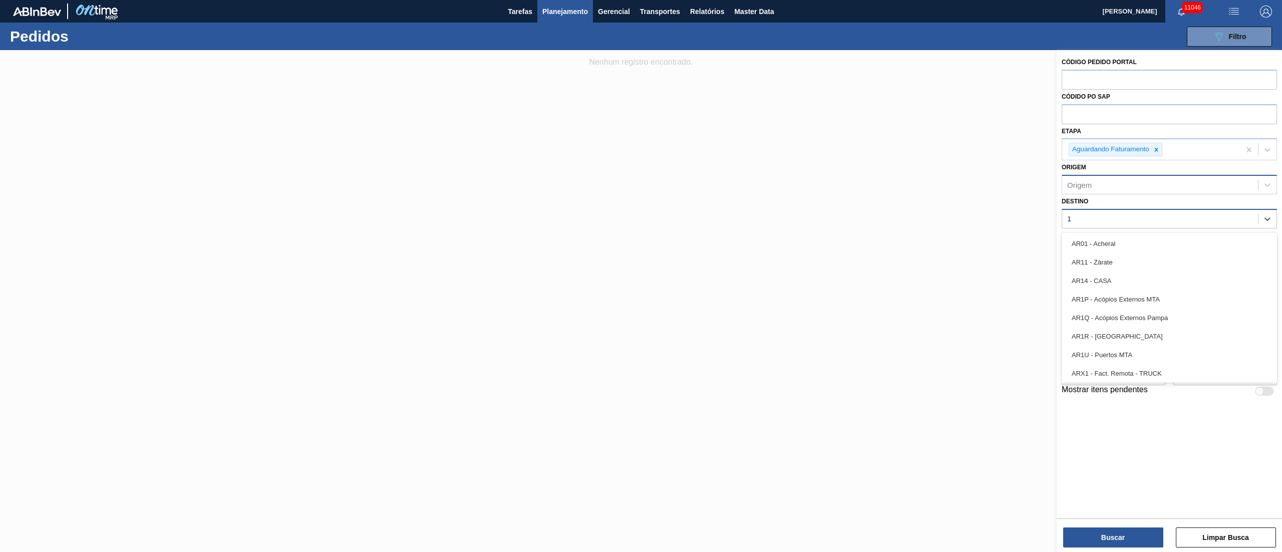
type input "18"
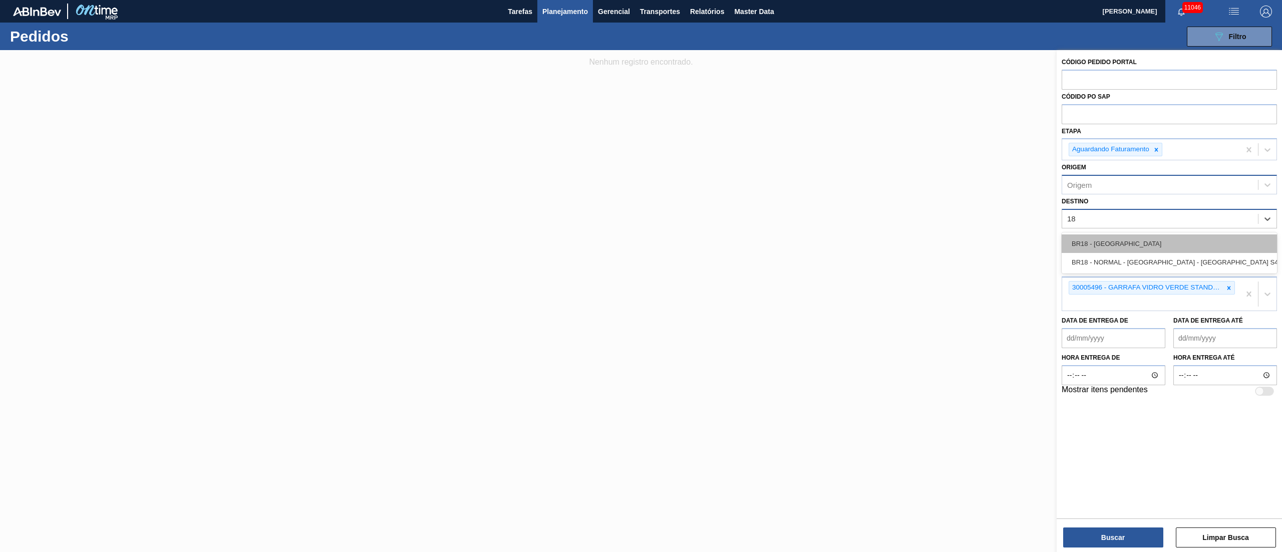
click at [1104, 244] on div "BR18 - [GEOGRAPHIC_DATA]" at bounding box center [1169, 243] width 215 height 19
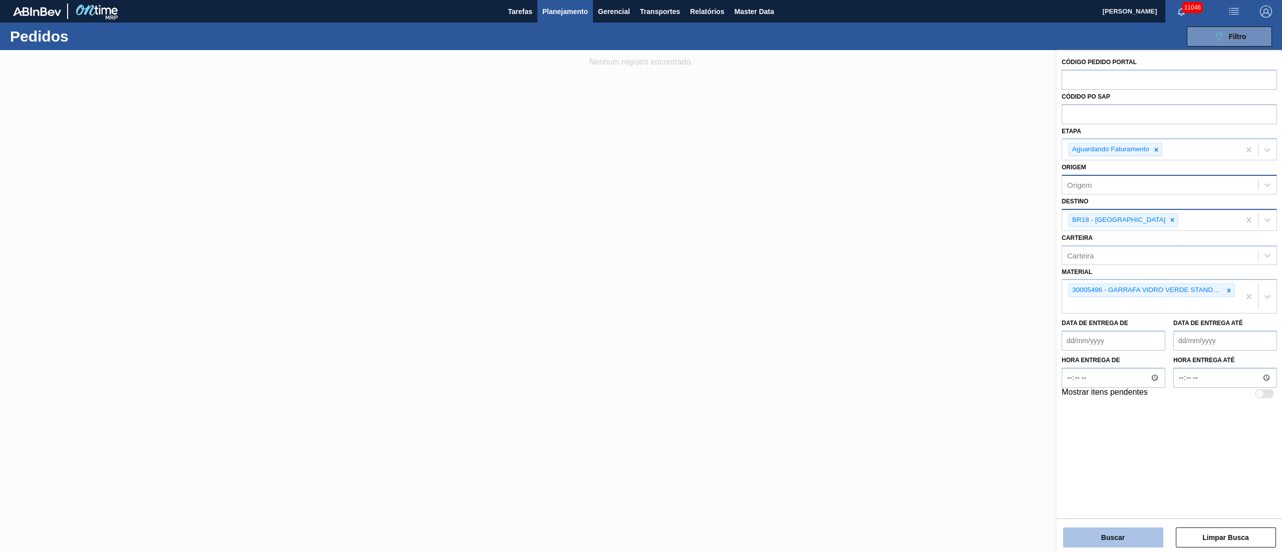
click at [1100, 536] on button "Buscar" at bounding box center [1113, 537] width 100 height 20
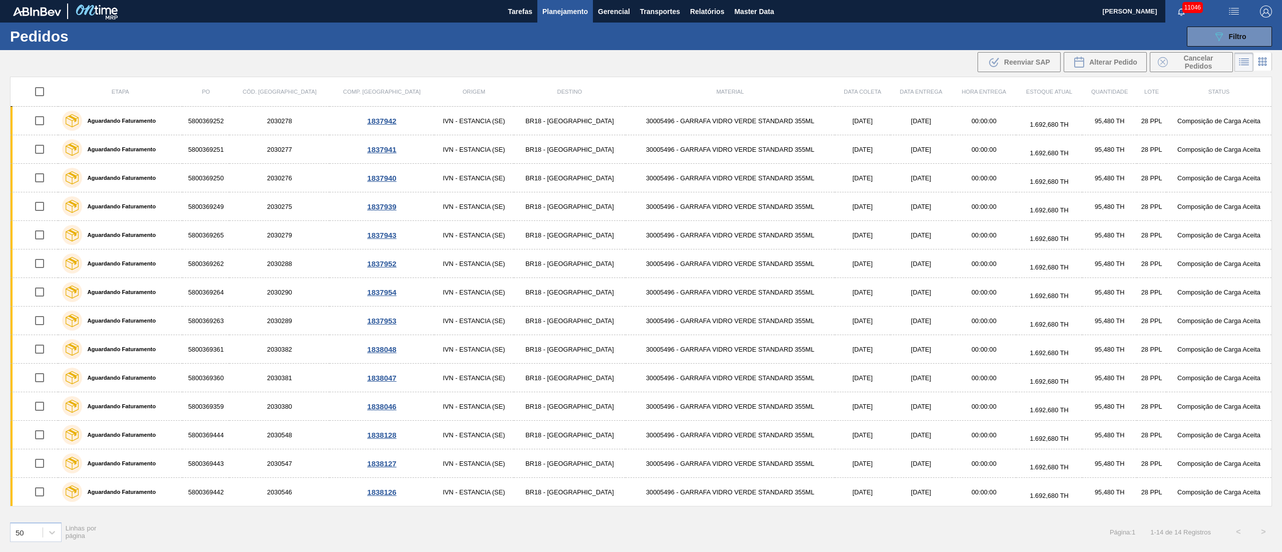
click at [767, 65] on div ".b{fill:var(--color-action-default)} Reenviar SAP Alterar Pedido Cancelar Pedid…" at bounding box center [641, 62] width 1282 height 24
click at [567, 10] on span "Planejamento" at bounding box center [565, 12] width 46 height 12
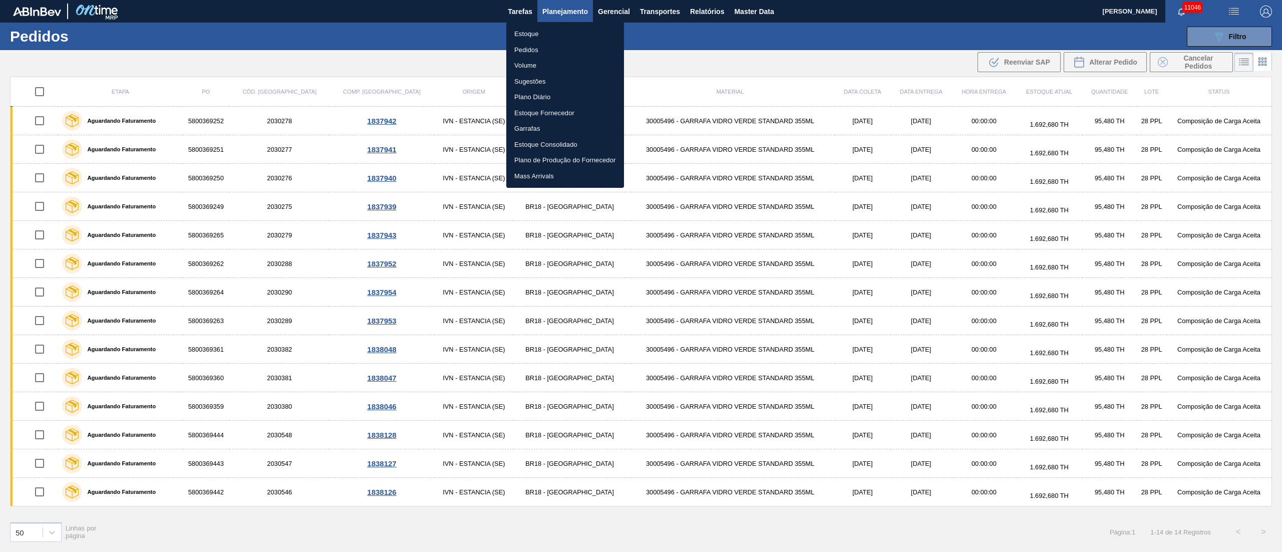
click at [520, 34] on li "Estoque" at bounding box center [565, 34] width 118 height 16
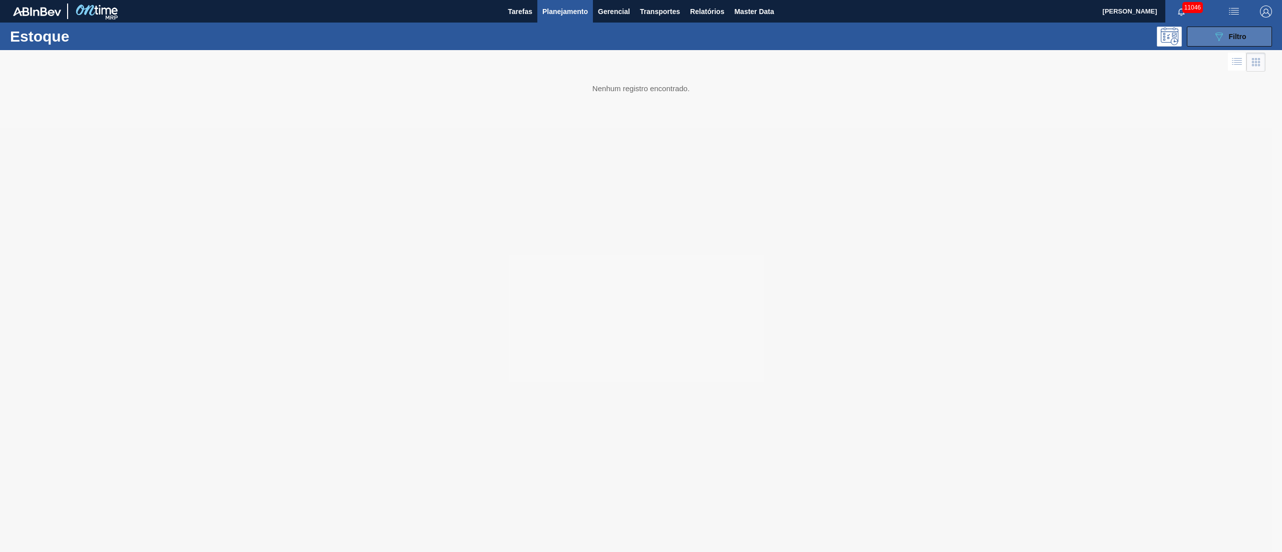
click at [1216, 38] on icon "089F7B8B-B2A5-4AFE-B5C0-19BA573D28AC" at bounding box center [1219, 37] width 12 height 12
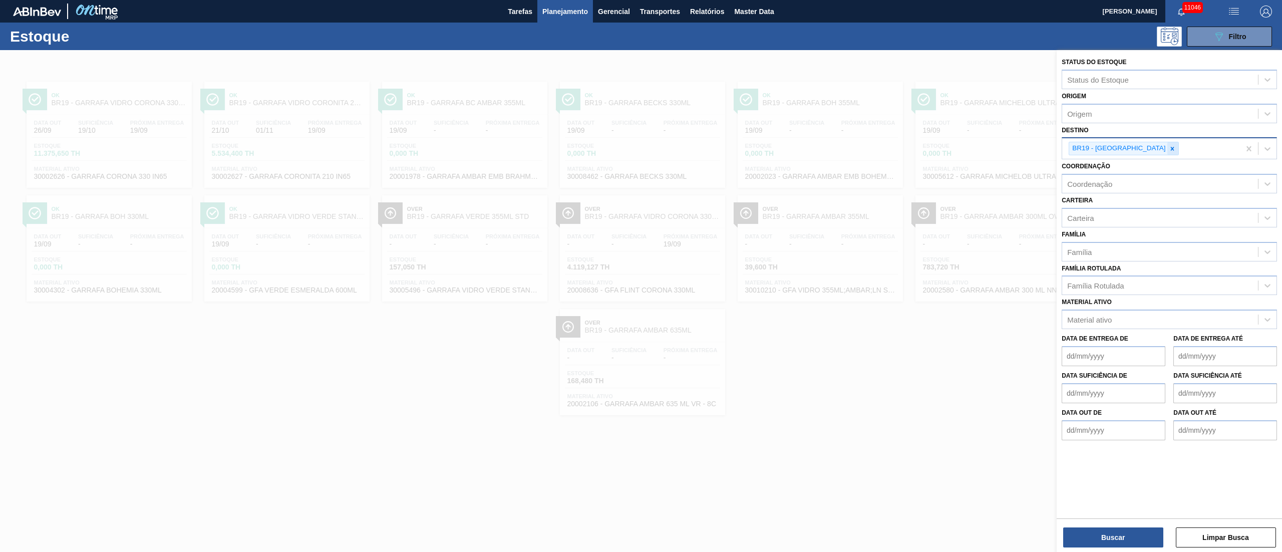
click at [1167, 152] on div at bounding box center [1172, 148] width 11 height 13
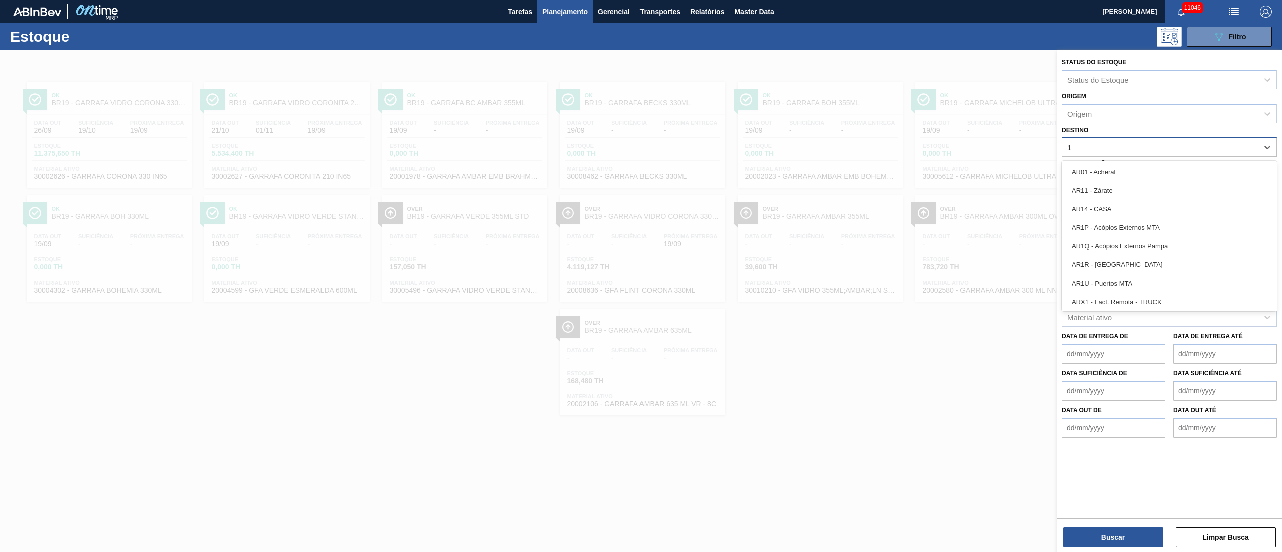
type input "16"
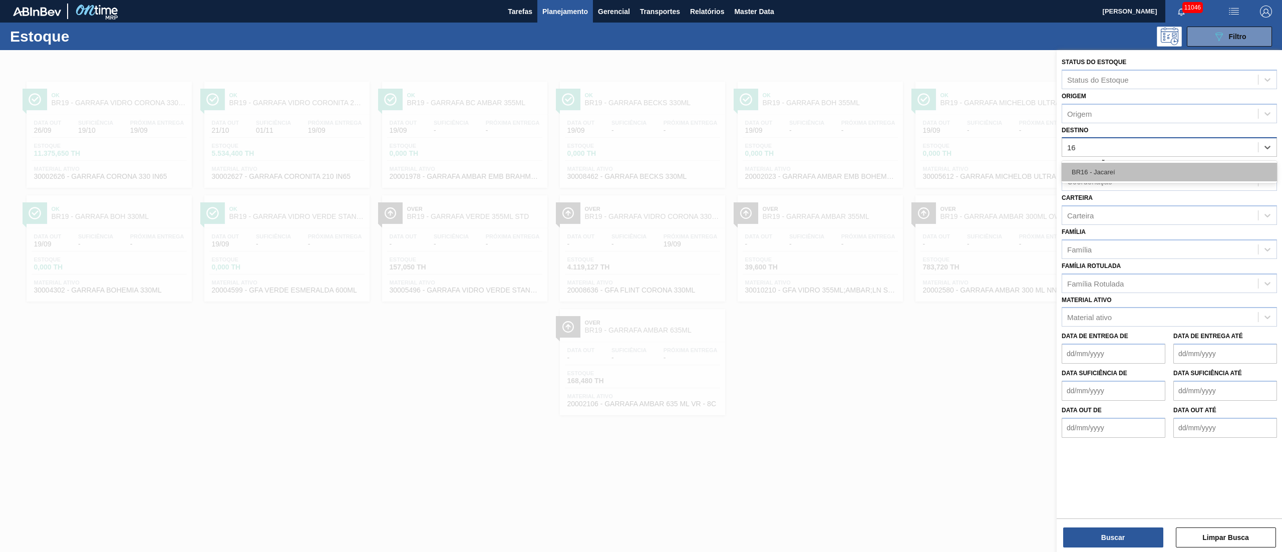
click at [1105, 169] on div "BR16 - Jacareí" at bounding box center [1169, 172] width 215 height 19
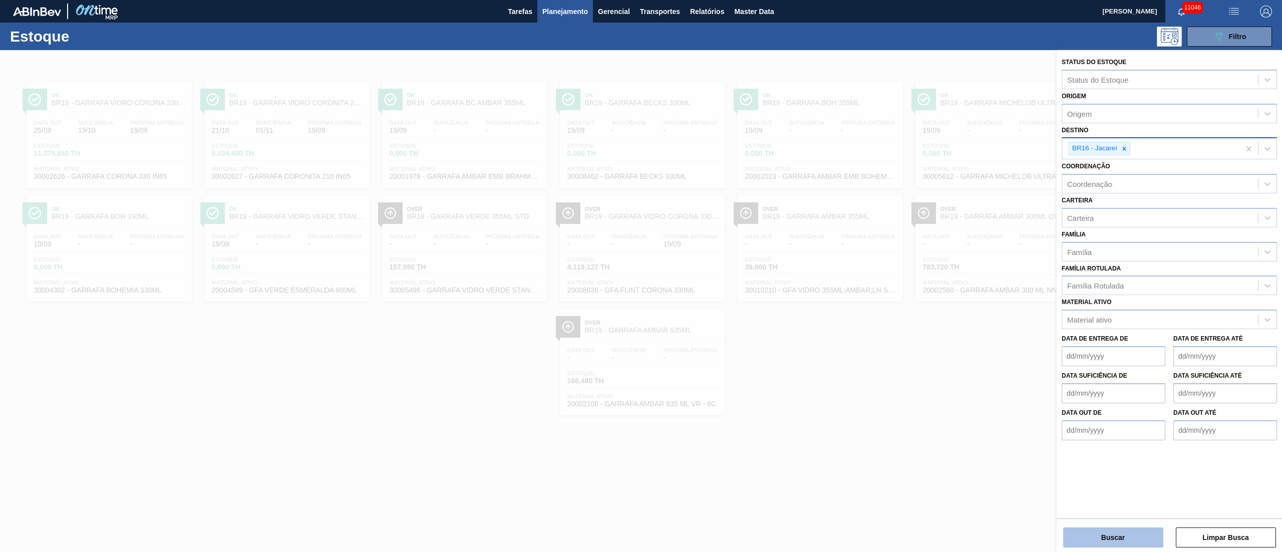
click at [1094, 540] on button "Buscar" at bounding box center [1113, 537] width 100 height 20
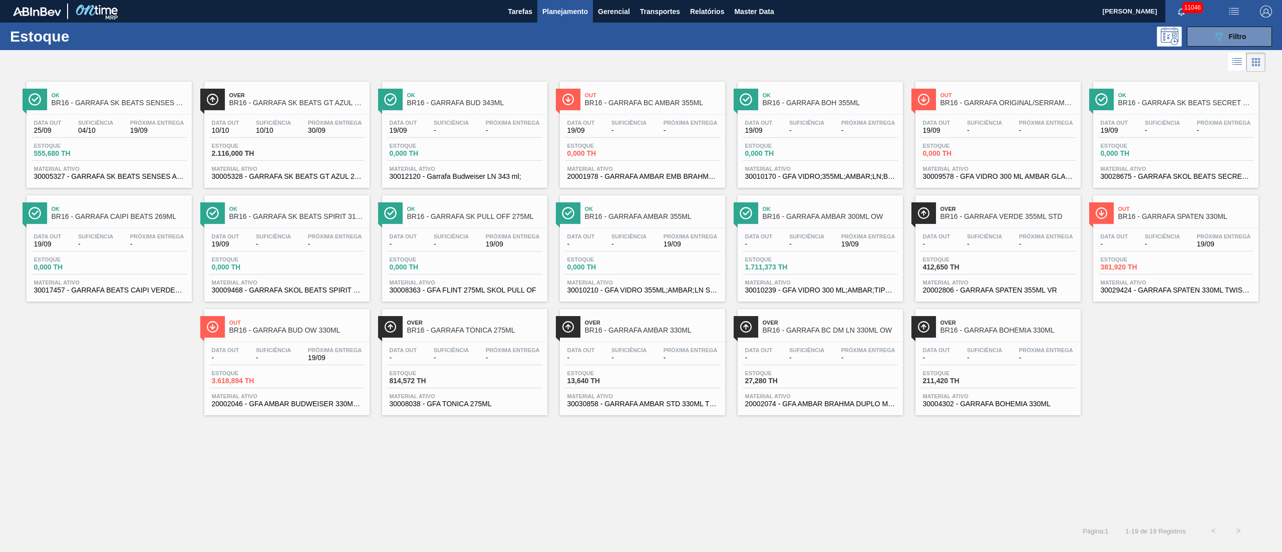
click at [1177, 228] on div at bounding box center [1175, 228] width 149 height 1
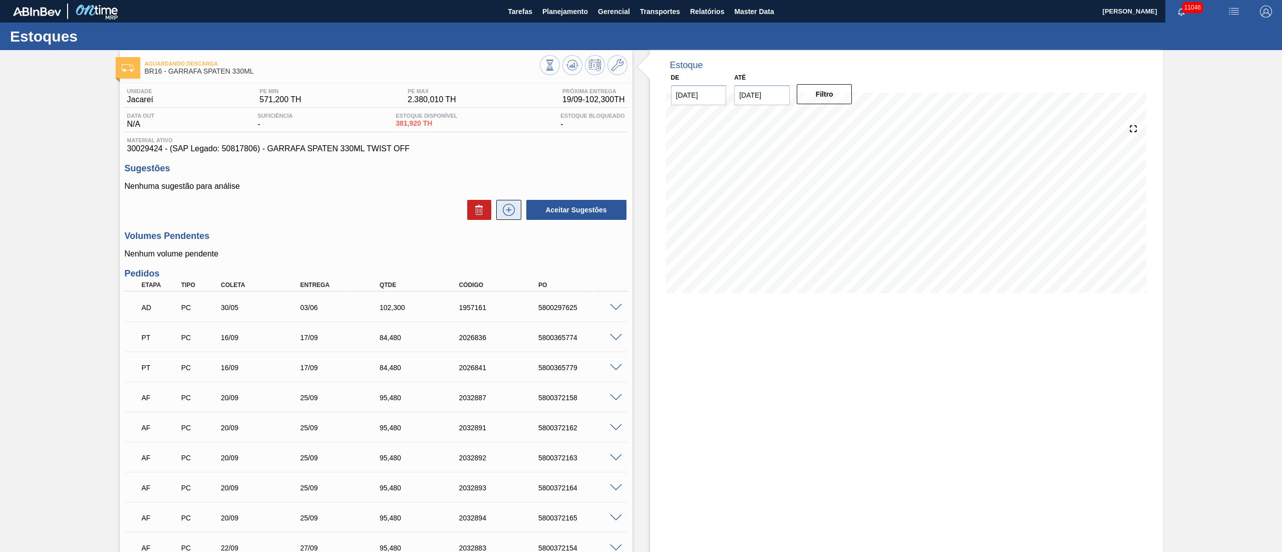
click at [511, 214] on icon at bounding box center [509, 210] width 16 height 12
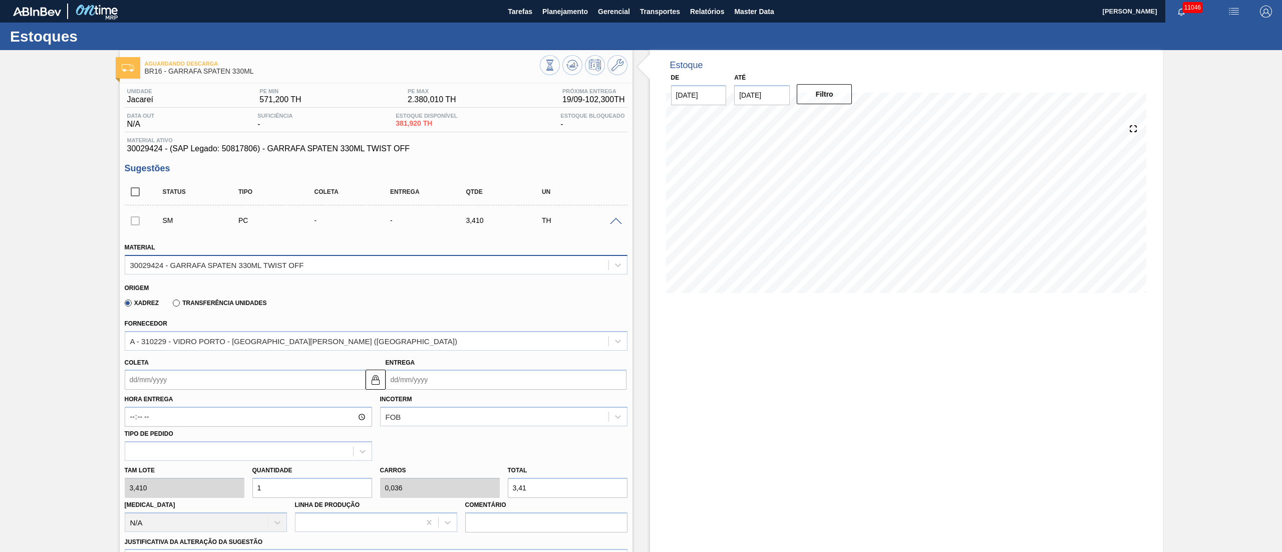
scroll to position [100, 0]
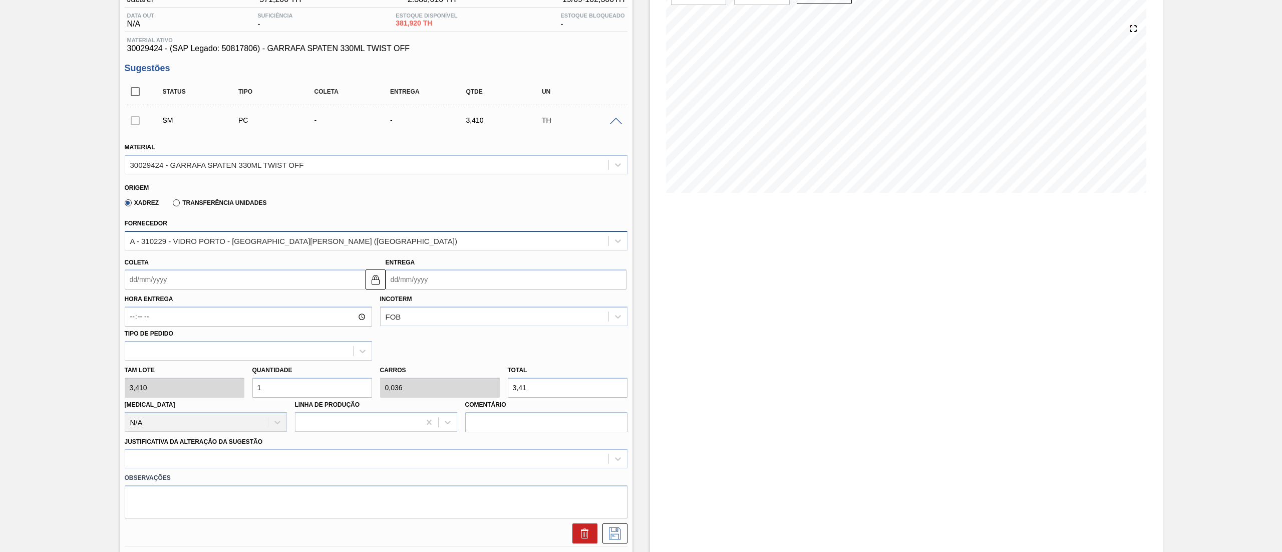
click at [235, 237] on div "A - 310229 - VIDRO PORTO - [GEOGRAPHIC_DATA][PERSON_NAME] ([GEOGRAPHIC_DATA])" at bounding box center [293, 240] width 327 height 9
click at [441, 136] on div "Material 30029424 - GARRAFA SPATEN 330ML TWIST OFF Origem Xadrez Transferência …" at bounding box center [376, 338] width 503 height 411
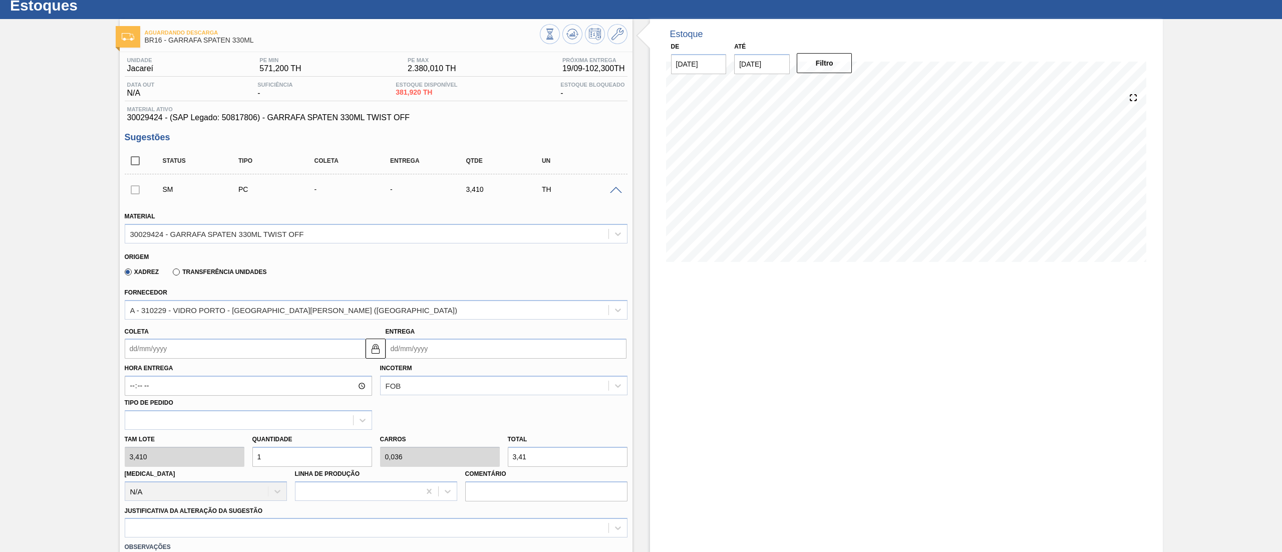
scroll to position [0, 0]
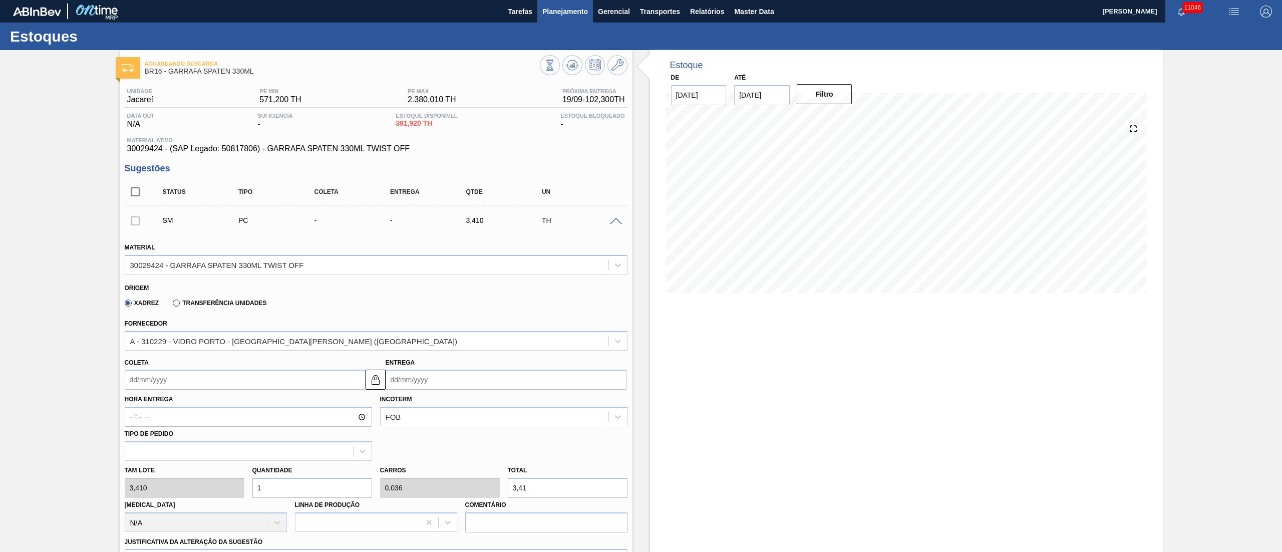
click at [568, 10] on span "Planejamento" at bounding box center [565, 12] width 46 height 12
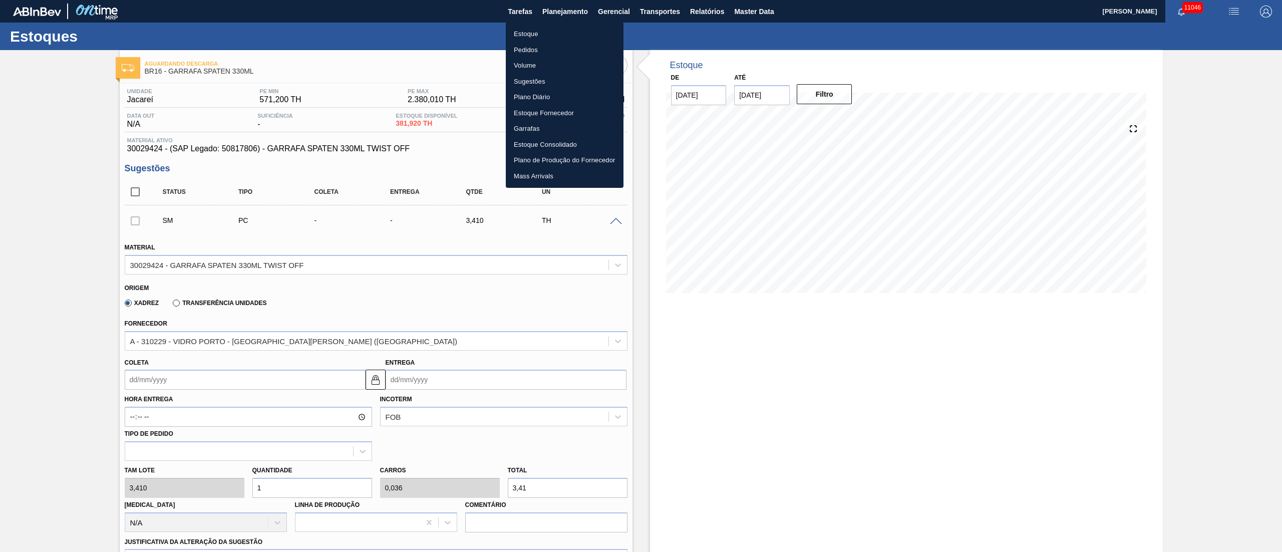
click at [764, 35] on div at bounding box center [641, 276] width 1282 height 552
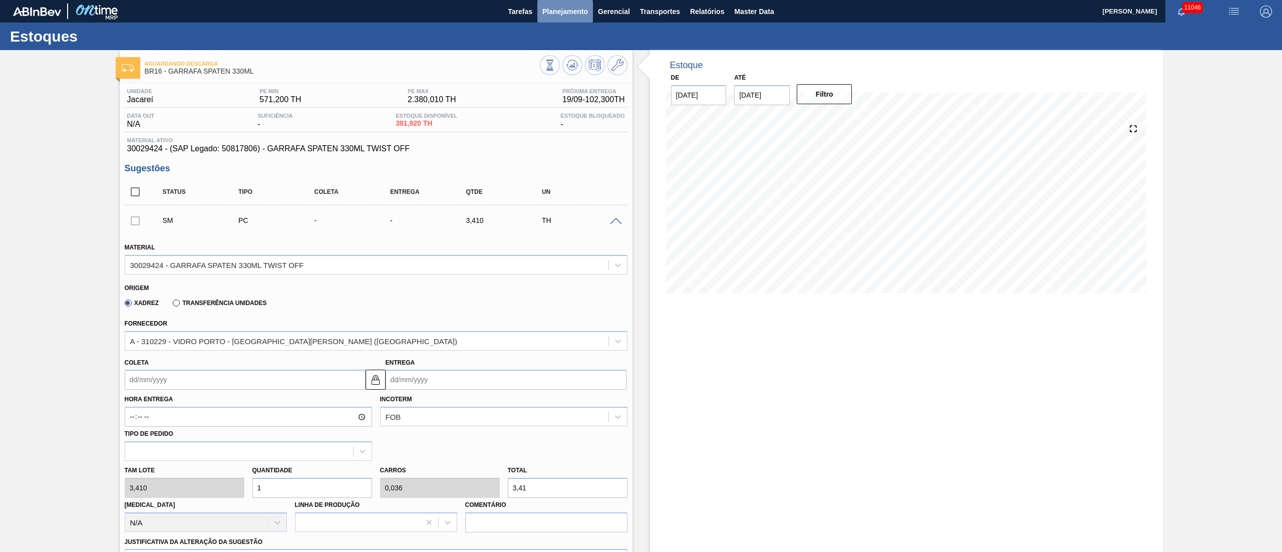
click at [570, 8] on span "Planejamento" at bounding box center [565, 12] width 46 height 12
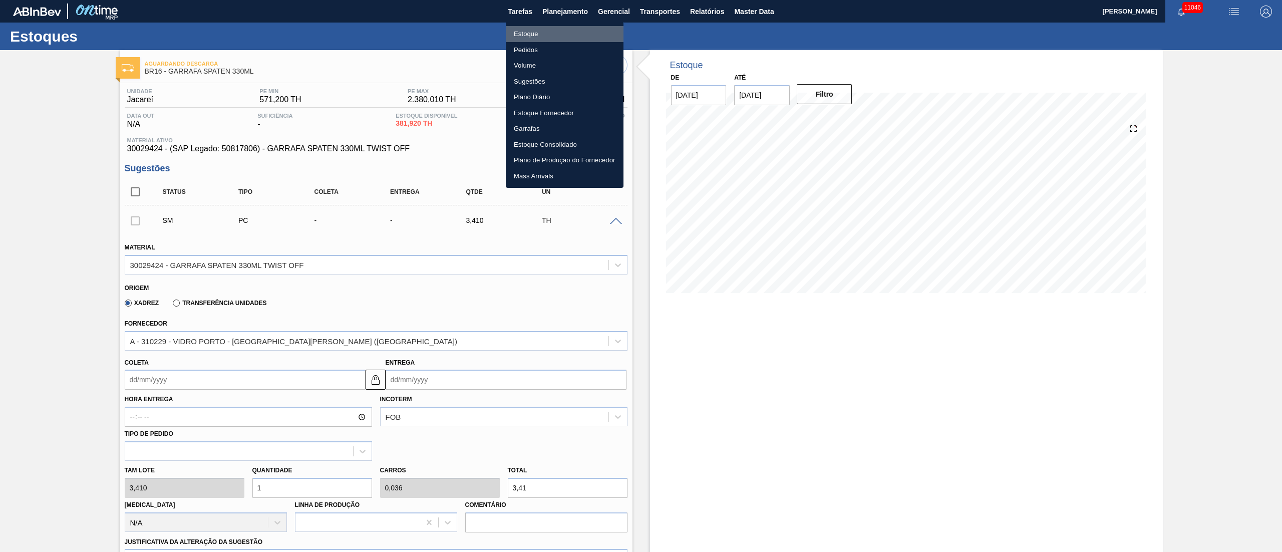
click at [542, 30] on li "Estoque" at bounding box center [565, 34] width 118 height 16
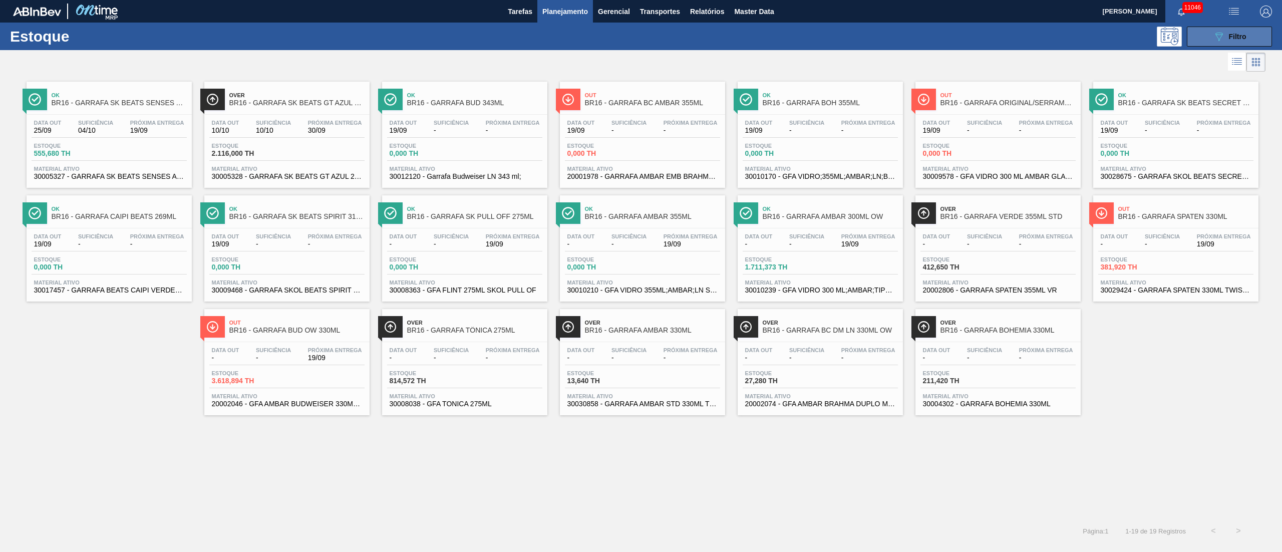
click at [1202, 42] on button "089F7B8B-B2A5-4AFE-B5C0-19BA573D28AC Filtro" at bounding box center [1229, 37] width 85 height 20
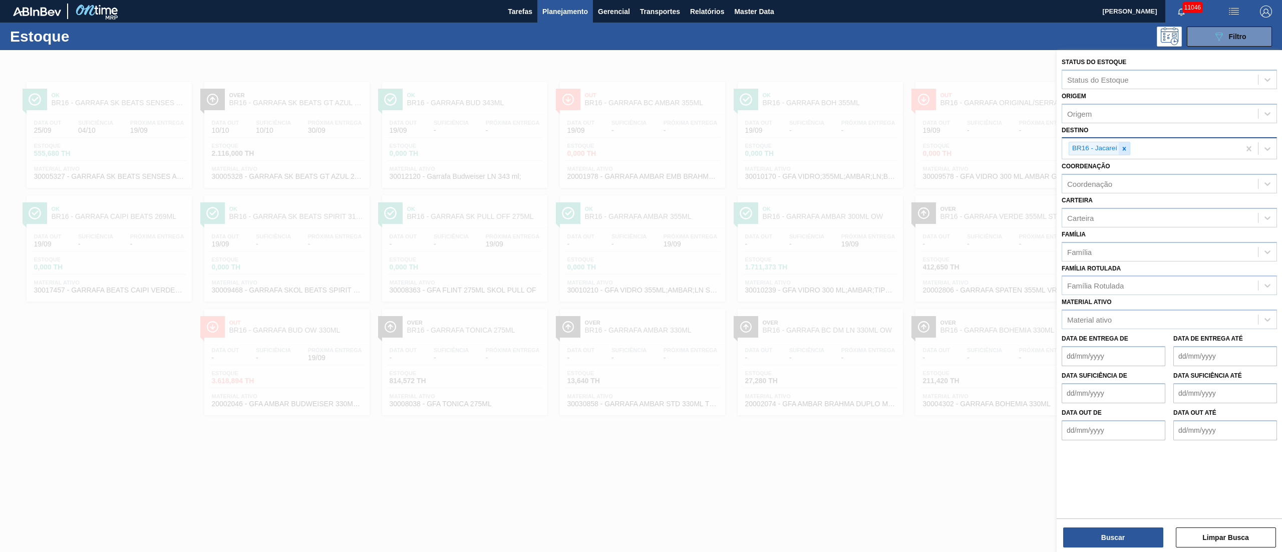
click at [1128, 151] on icon at bounding box center [1124, 148] width 7 height 7
type input "16"
click at [1091, 179] on div "BR16 - Jacareí" at bounding box center [1169, 172] width 215 height 19
click at [1127, 148] on icon at bounding box center [1124, 148] width 7 height 7
type input "13"
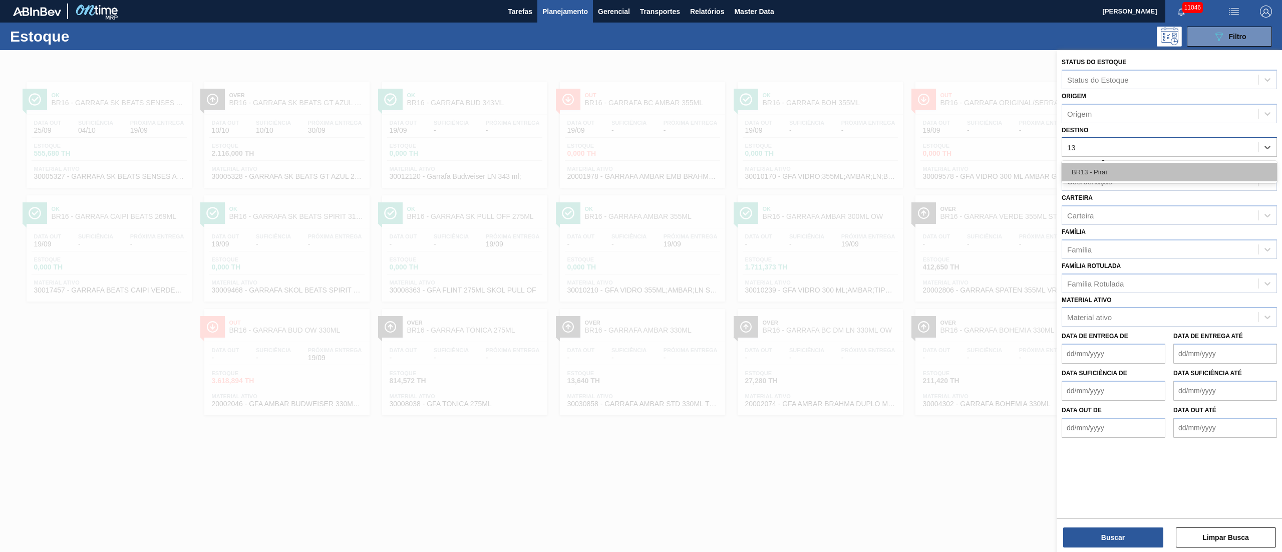
click at [1118, 168] on div "BR13 - Piraí" at bounding box center [1169, 172] width 215 height 19
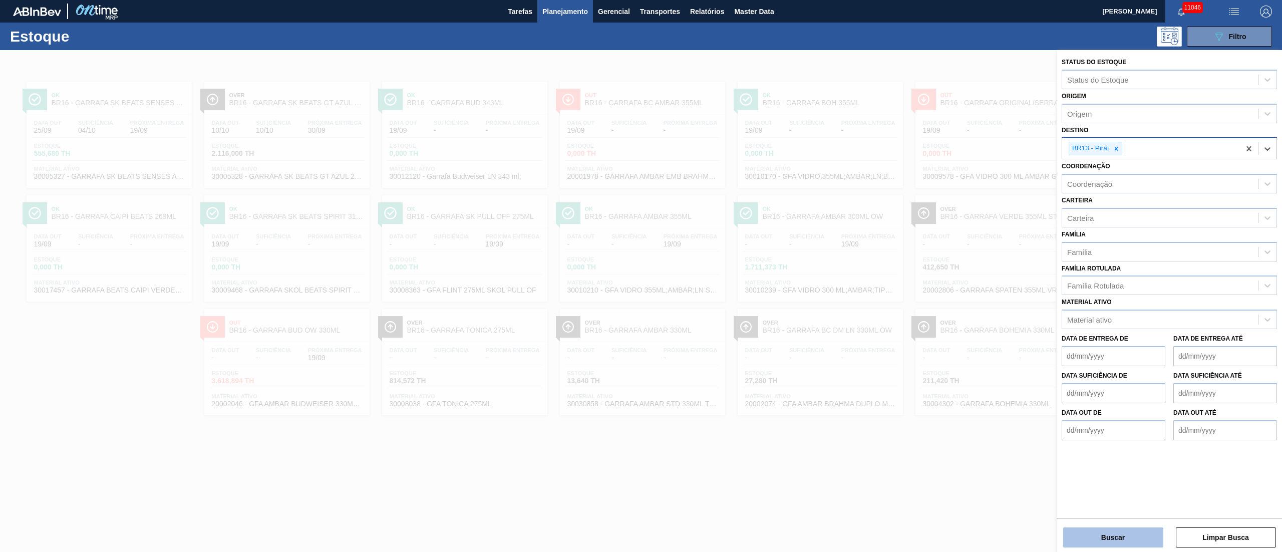
click at [1112, 535] on button "Buscar" at bounding box center [1113, 537] width 100 height 20
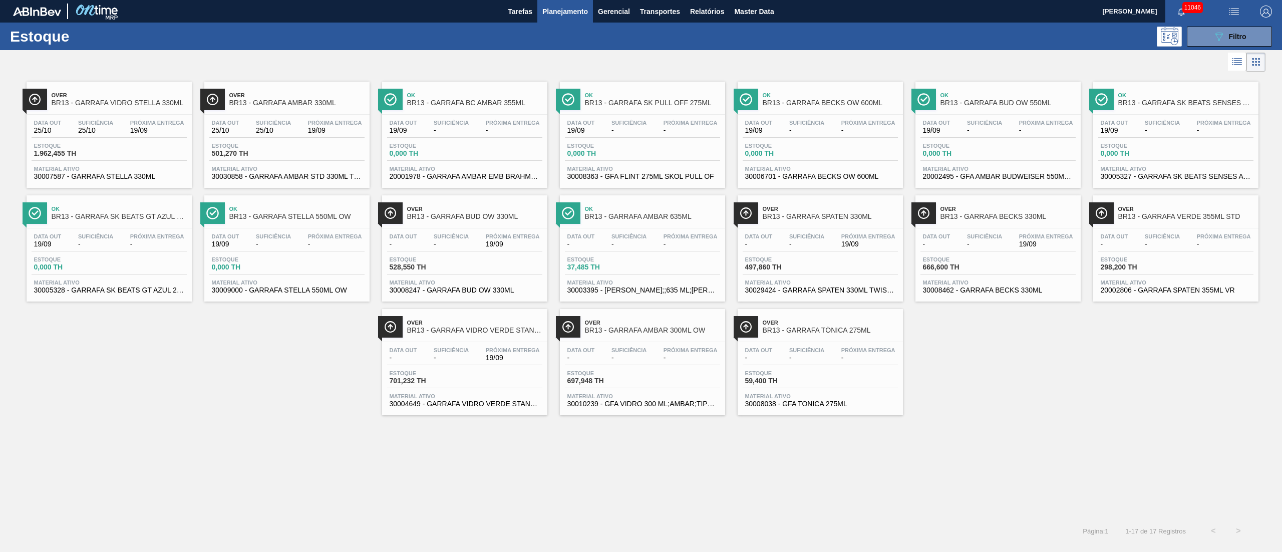
click at [768, 266] on span "497,860 TH" at bounding box center [780, 267] width 70 height 8
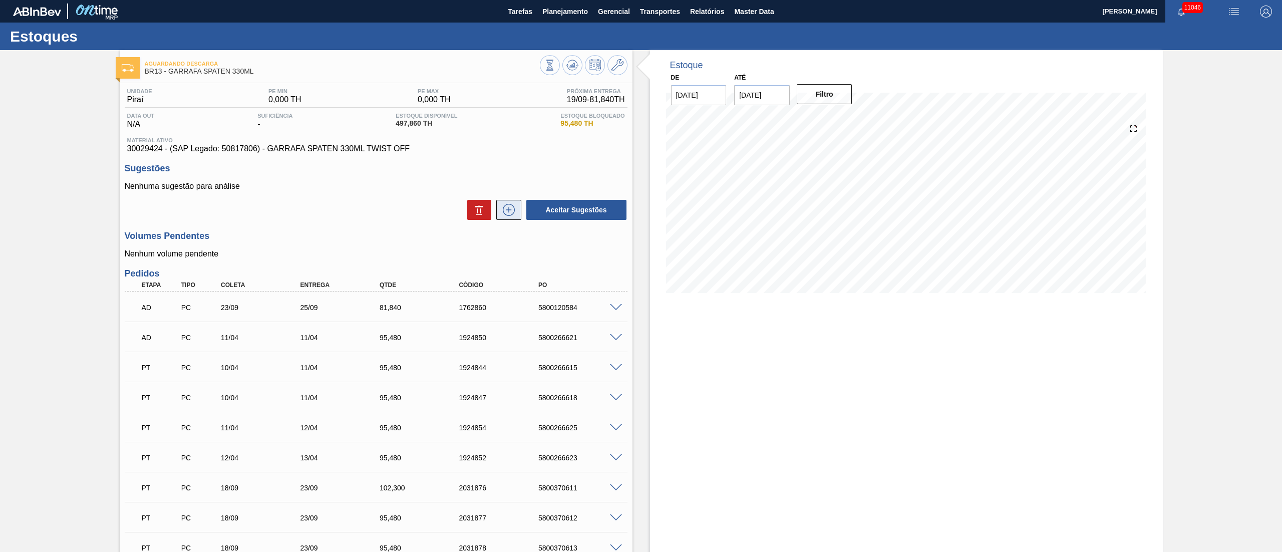
click at [504, 208] on icon at bounding box center [509, 210] width 16 height 12
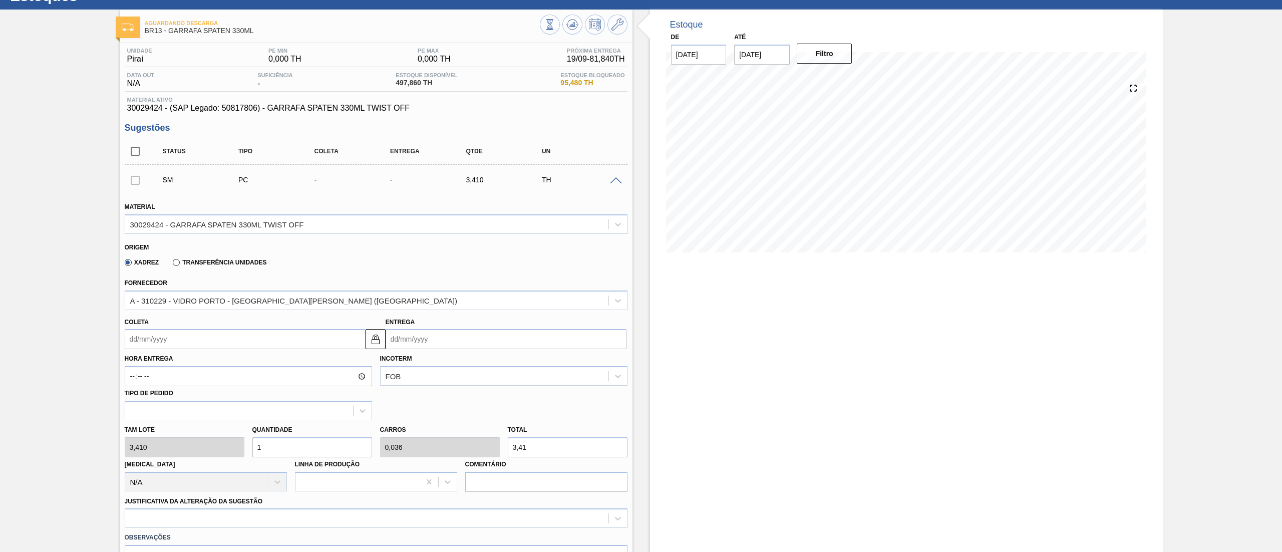
scroll to position [100, 0]
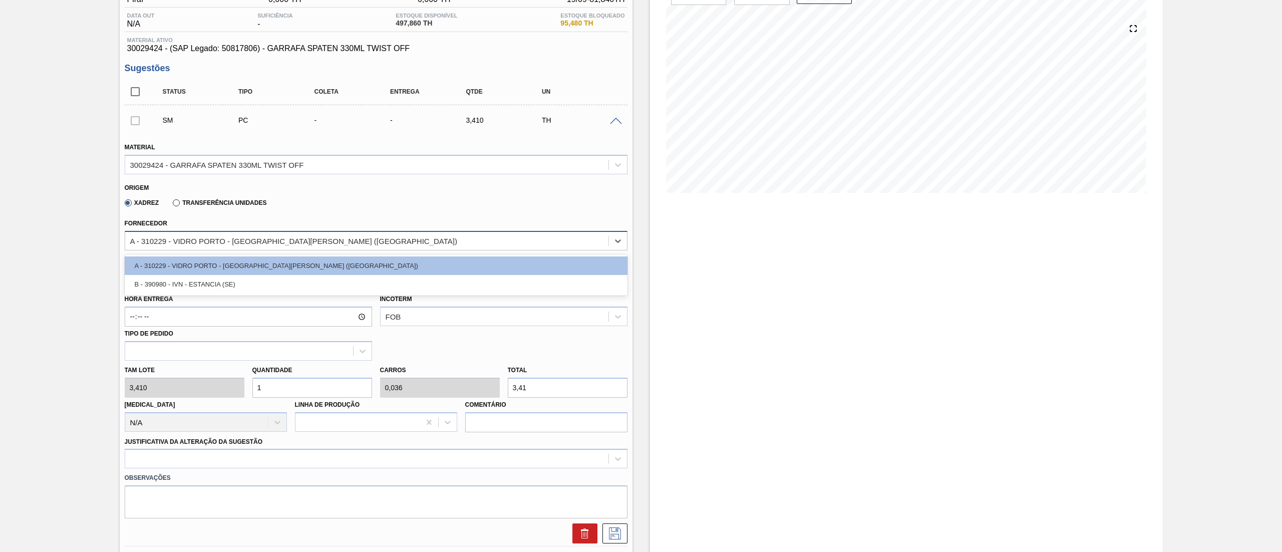
click at [305, 236] on div "A - 310229 - VIDRO PORTO - [GEOGRAPHIC_DATA][PERSON_NAME] ([GEOGRAPHIC_DATA])" at bounding box center [293, 240] width 327 height 9
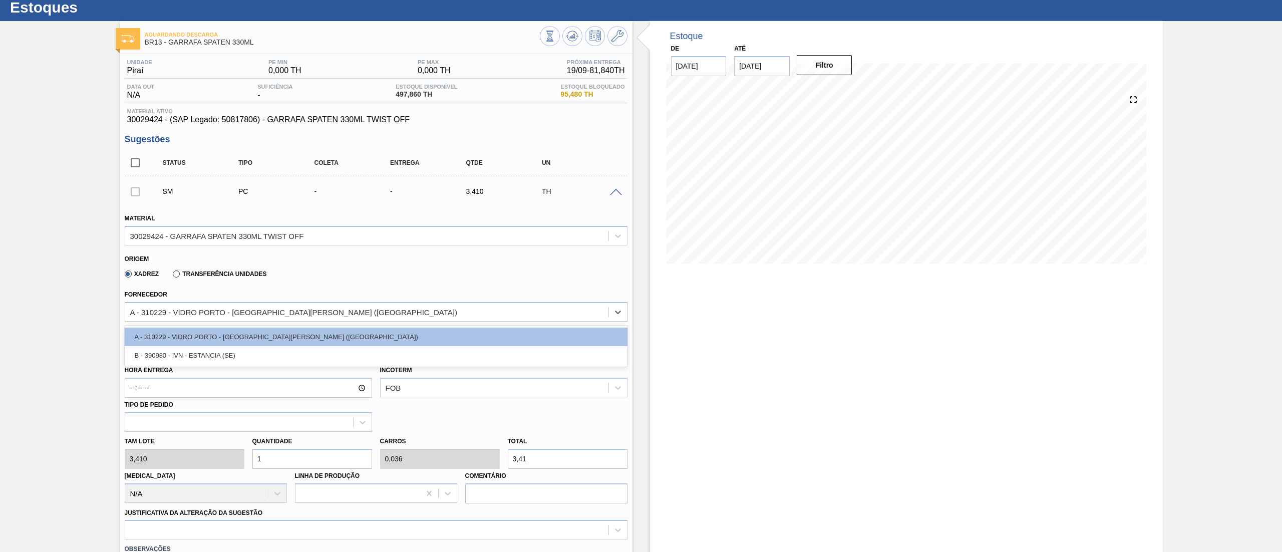
scroll to position [0, 0]
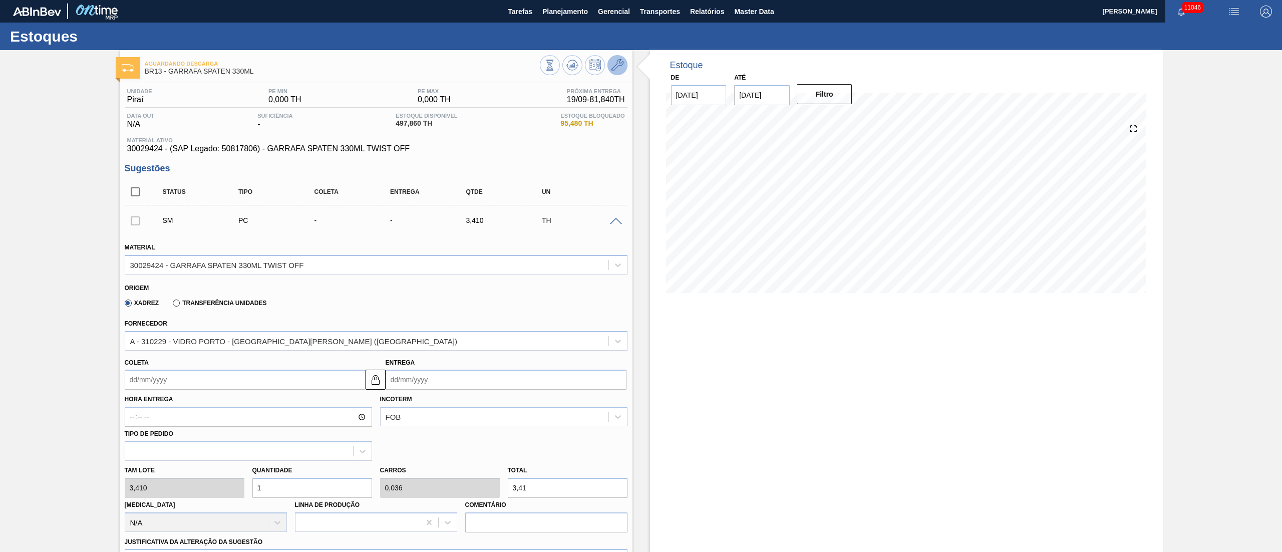
click at [626, 65] on button at bounding box center [617, 65] width 20 height 20
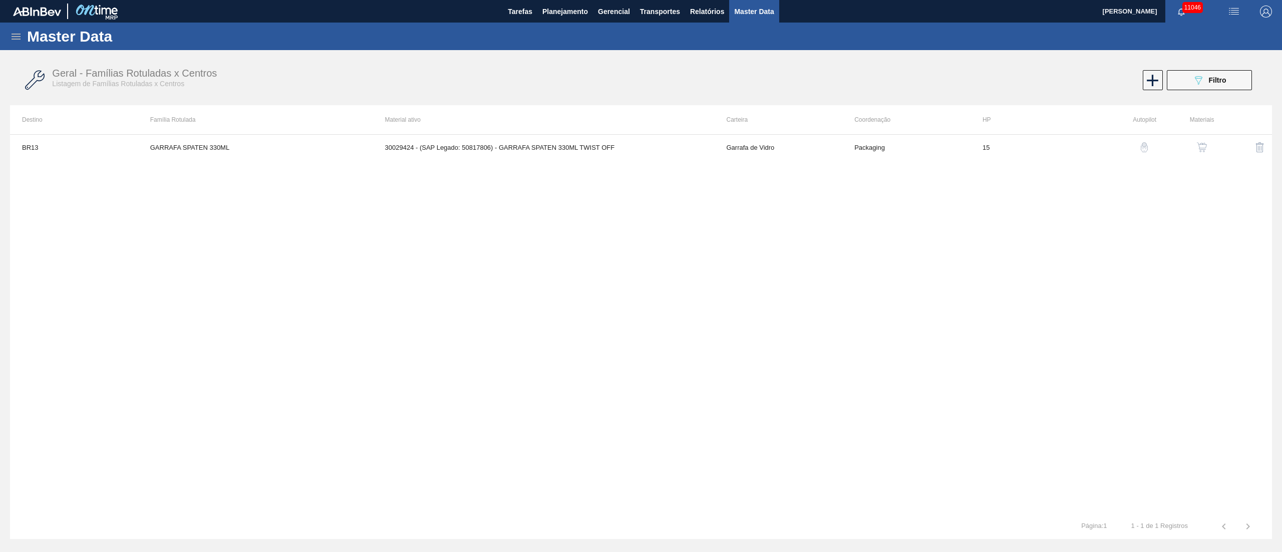
click at [1204, 150] on img "button" at bounding box center [1202, 147] width 10 height 10
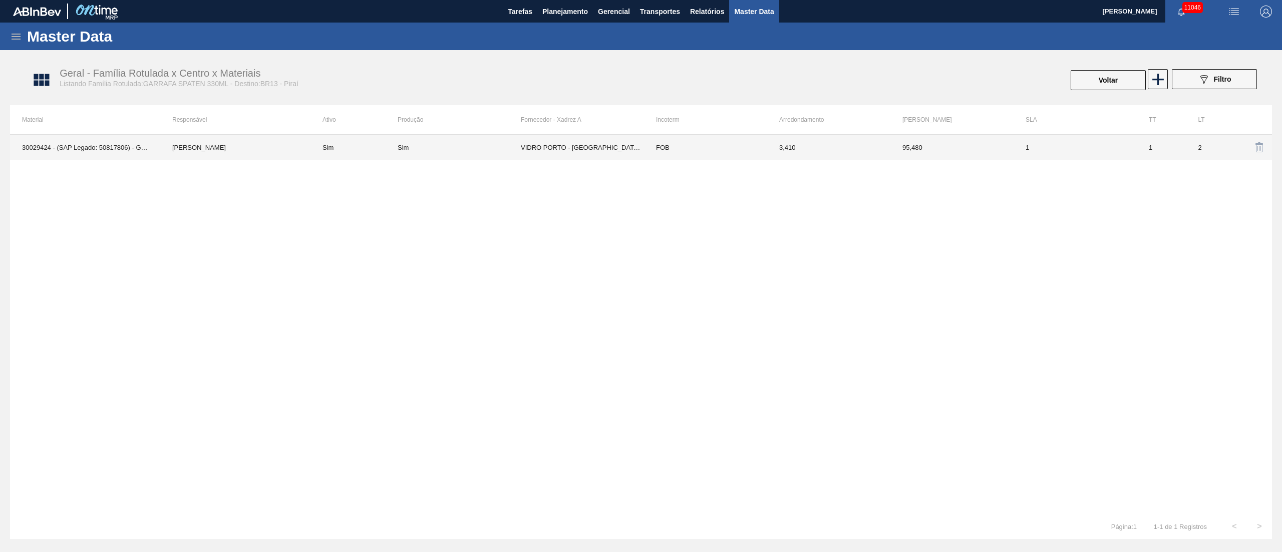
click at [571, 144] on td "VIDRO PORTO - [GEOGRAPHIC_DATA][PERSON_NAME] ([GEOGRAPHIC_DATA])" at bounding box center [582, 147] width 123 height 25
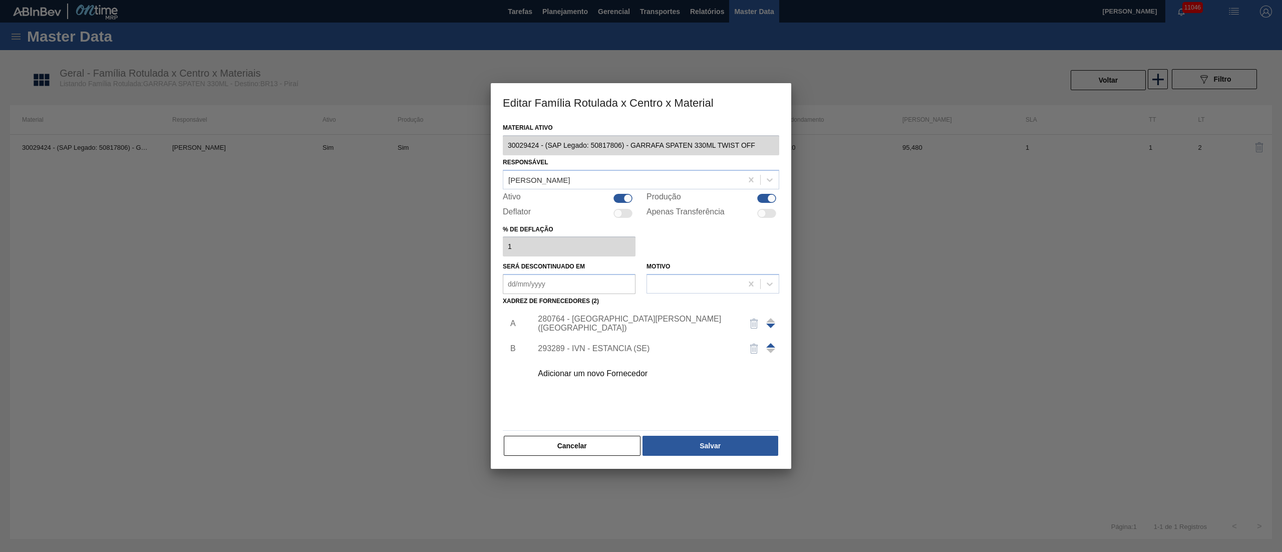
click at [586, 368] on div "Adicionar um novo Fornecedor" at bounding box center [652, 373] width 253 height 25
click at [590, 376] on div "Adicionar um novo Fornecedor" at bounding box center [636, 373] width 196 height 9
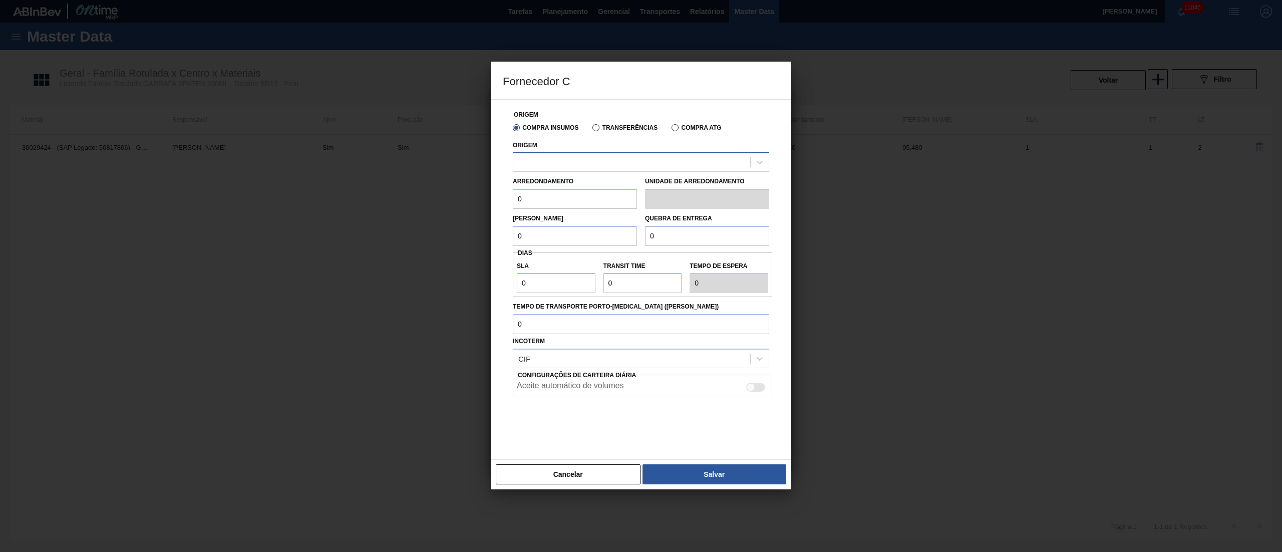
click at [597, 155] on div at bounding box center [631, 162] width 237 height 15
click at [756, 158] on icon at bounding box center [760, 162] width 10 height 10
click at [585, 476] on button "Cancelar" at bounding box center [568, 474] width 145 height 20
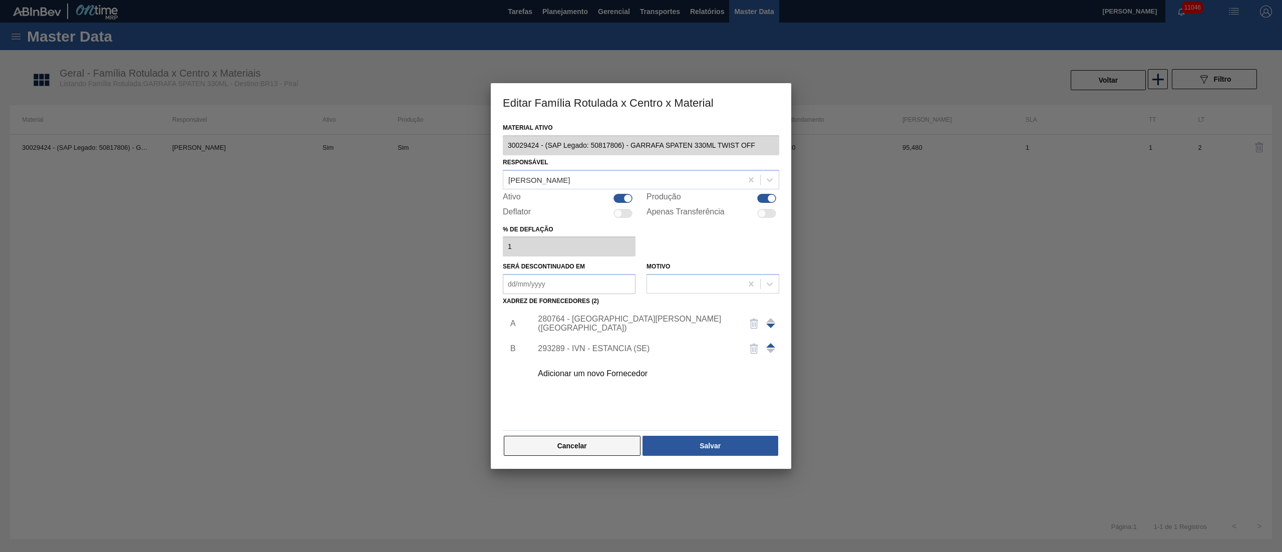
click at [587, 452] on button "Cancelar" at bounding box center [572, 446] width 137 height 20
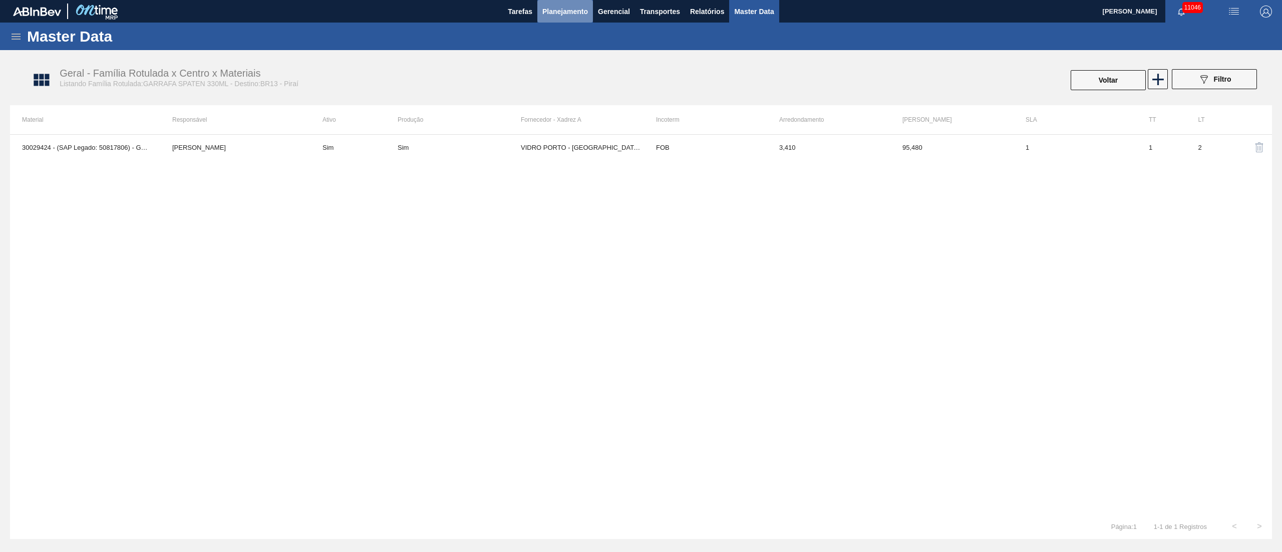
click at [558, 6] on span "Planejamento" at bounding box center [565, 12] width 46 height 12
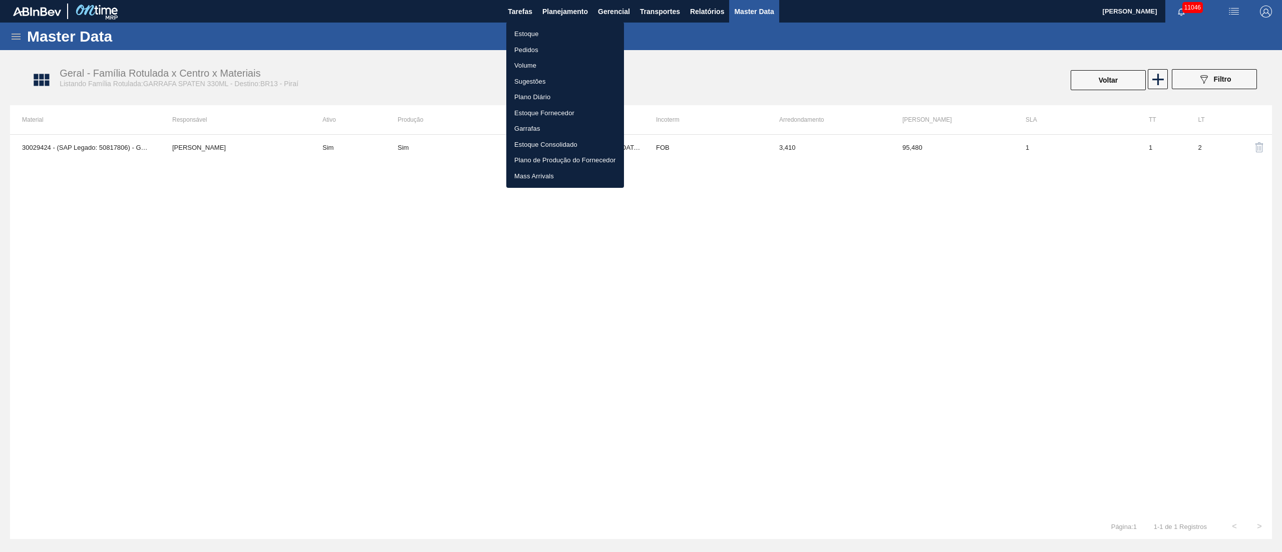
click at [531, 48] on li "Pedidos" at bounding box center [565, 50] width 118 height 16
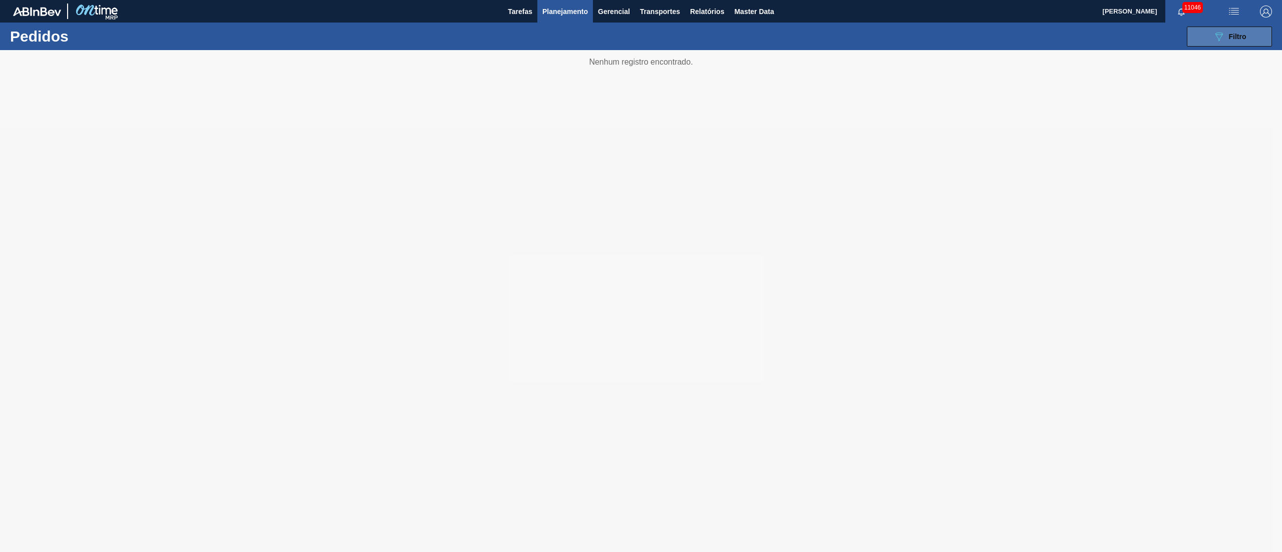
click at [1242, 39] on span "Filtro" at bounding box center [1238, 37] width 18 height 8
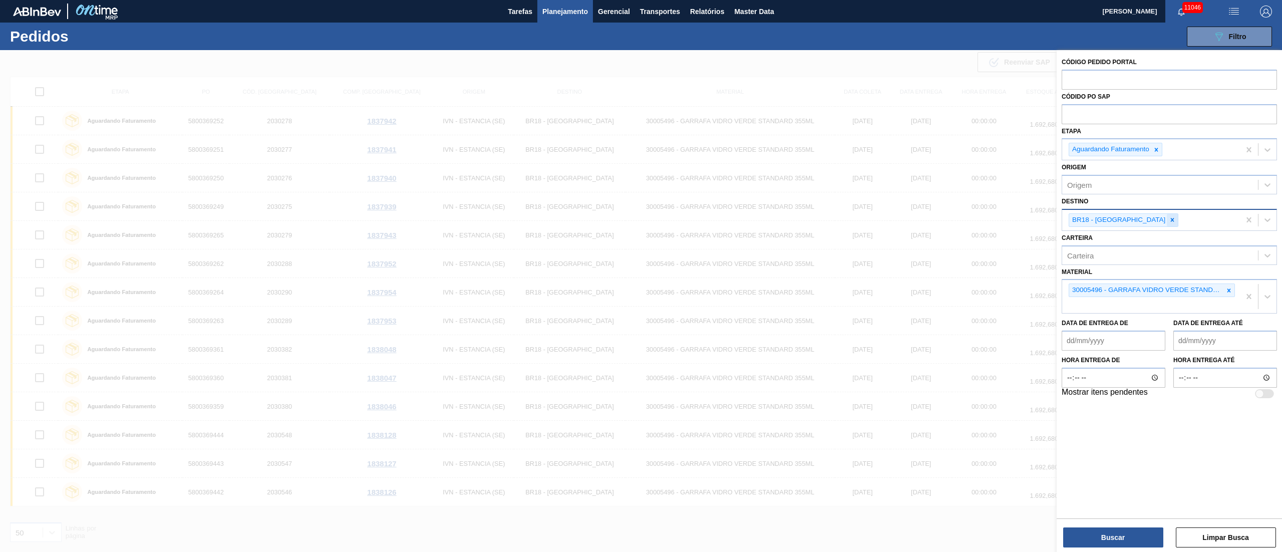
click at [1167, 224] on div at bounding box center [1172, 220] width 11 height 13
type input "21"
click at [557, 13] on span "Planejamento" at bounding box center [565, 12] width 46 height 12
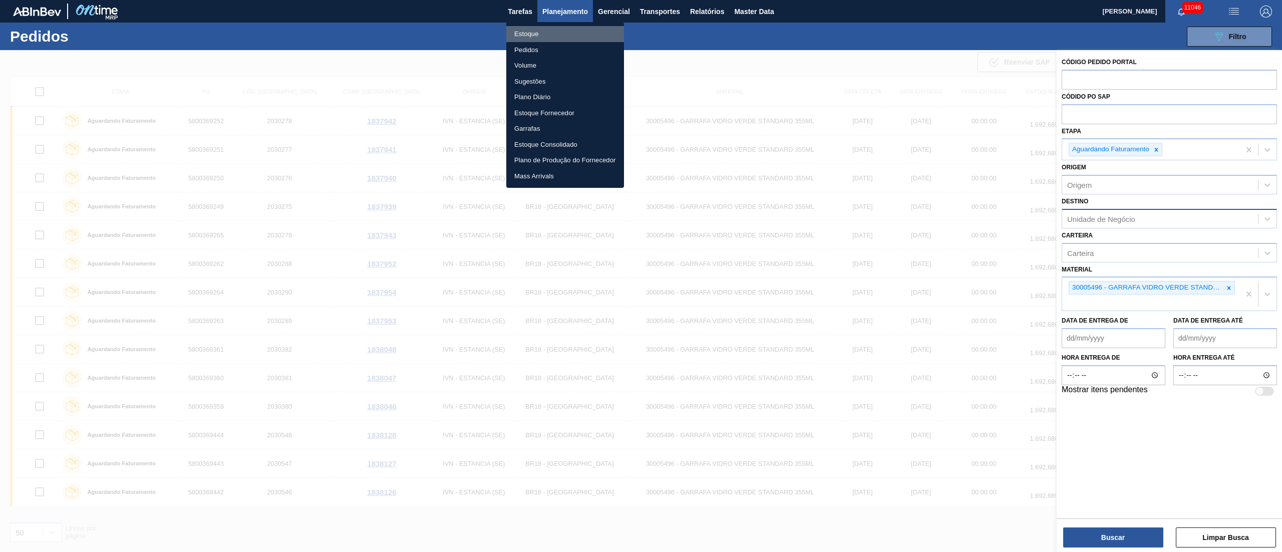
click at [541, 32] on li "Estoque" at bounding box center [565, 34] width 118 height 16
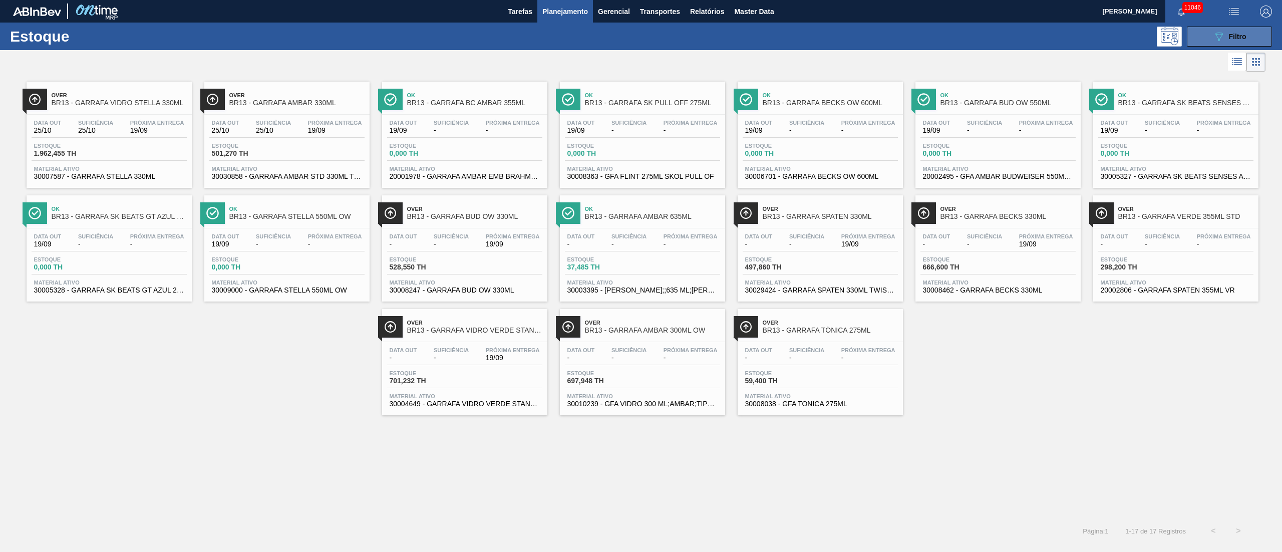
click at [1214, 34] on icon "089F7B8B-B2A5-4AFE-B5C0-19BA573D28AC" at bounding box center [1219, 37] width 12 height 12
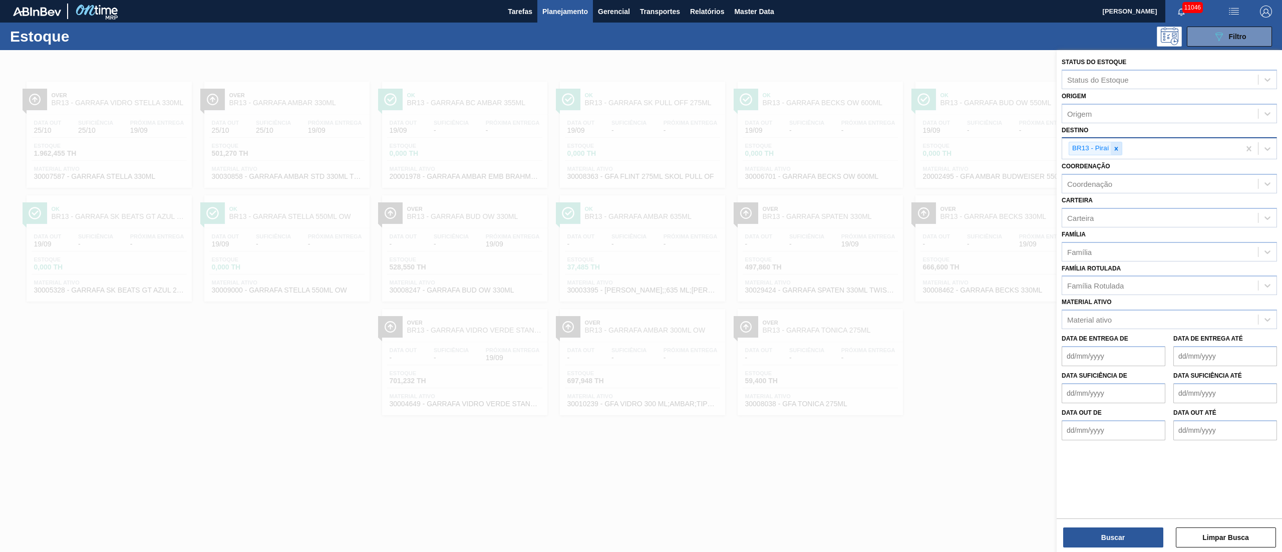
click at [1116, 146] on icon at bounding box center [1116, 148] width 7 height 7
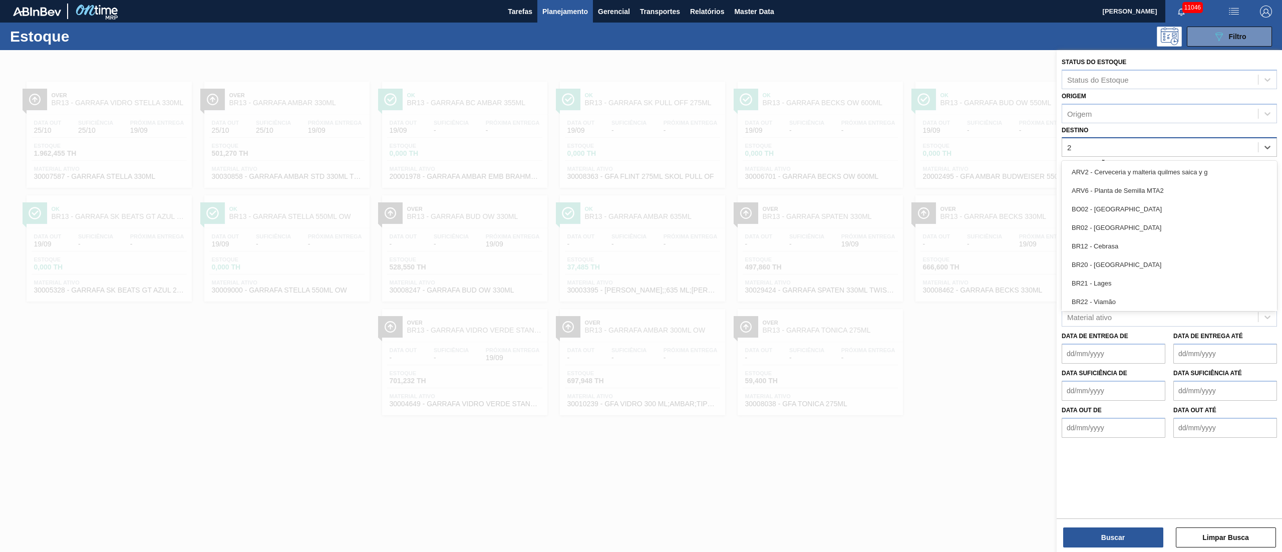
type input "21"
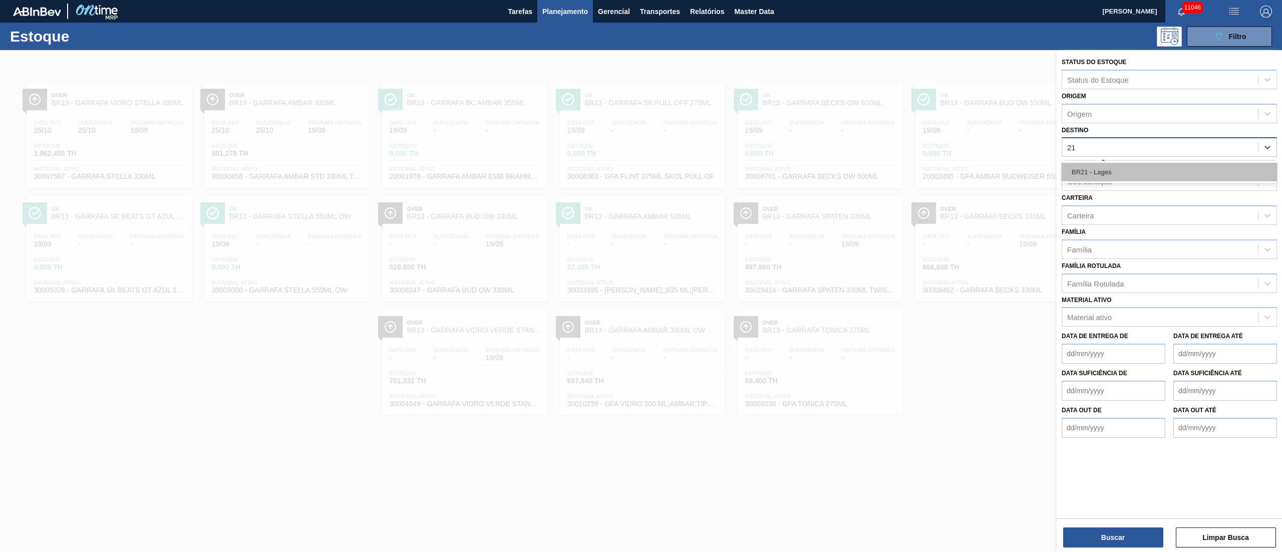
click at [1090, 171] on div "BR21 - Lages" at bounding box center [1169, 172] width 215 height 19
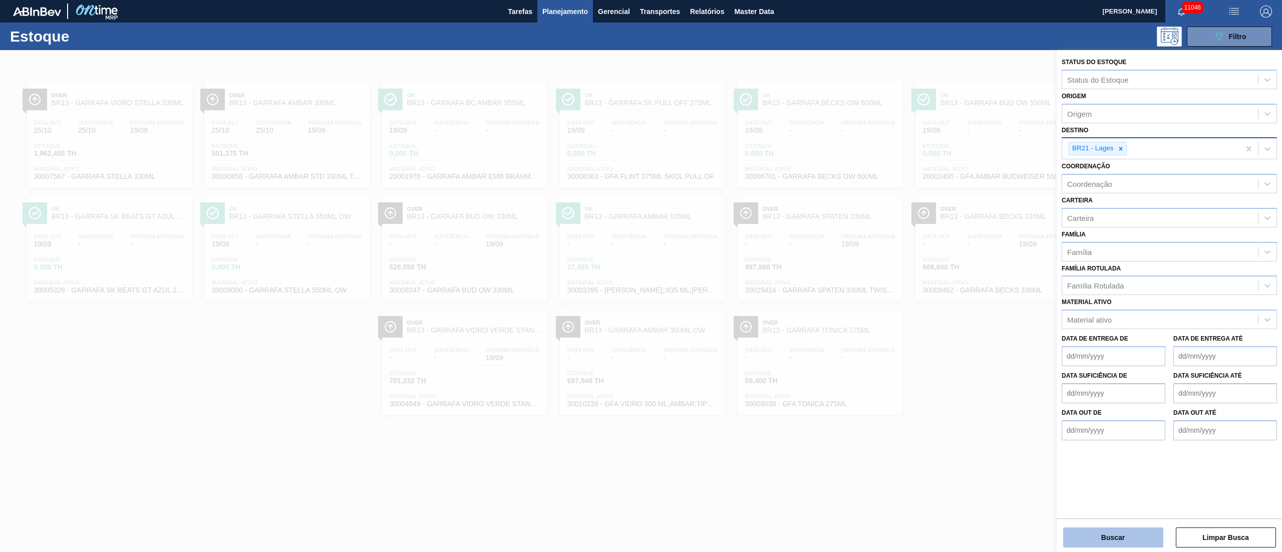
click at [1098, 532] on button "Buscar" at bounding box center [1113, 537] width 100 height 20
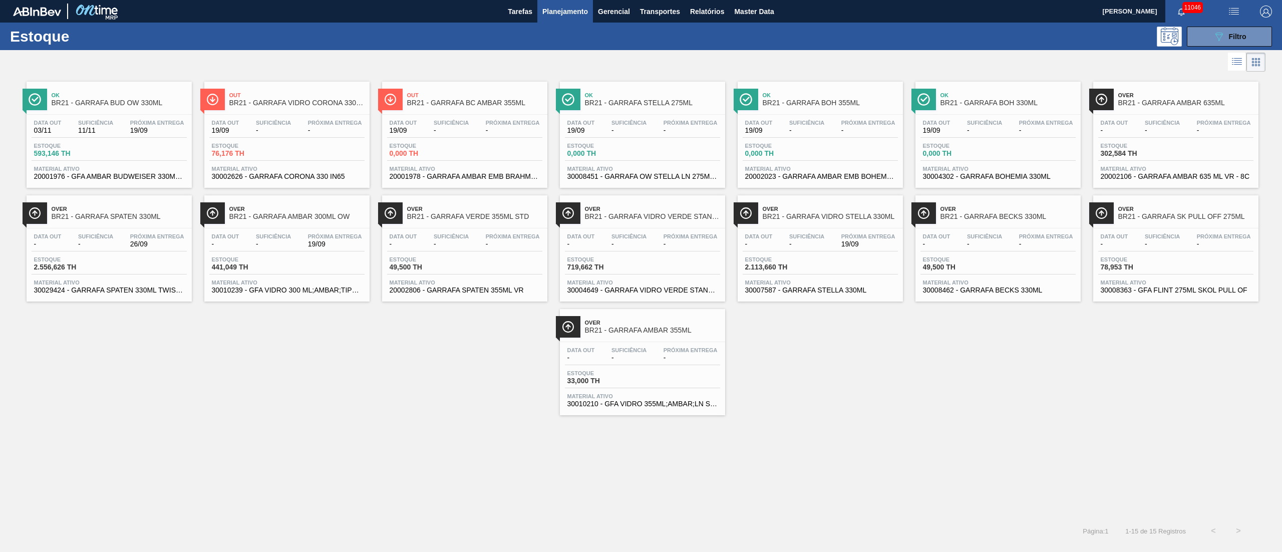
click at [107, 228] on div "Data out - Suficiência - Próxima Entrega 26/09 Estoque 2.556,626 TH Material at…" at bounding box center [109, 262] width 165 height 68
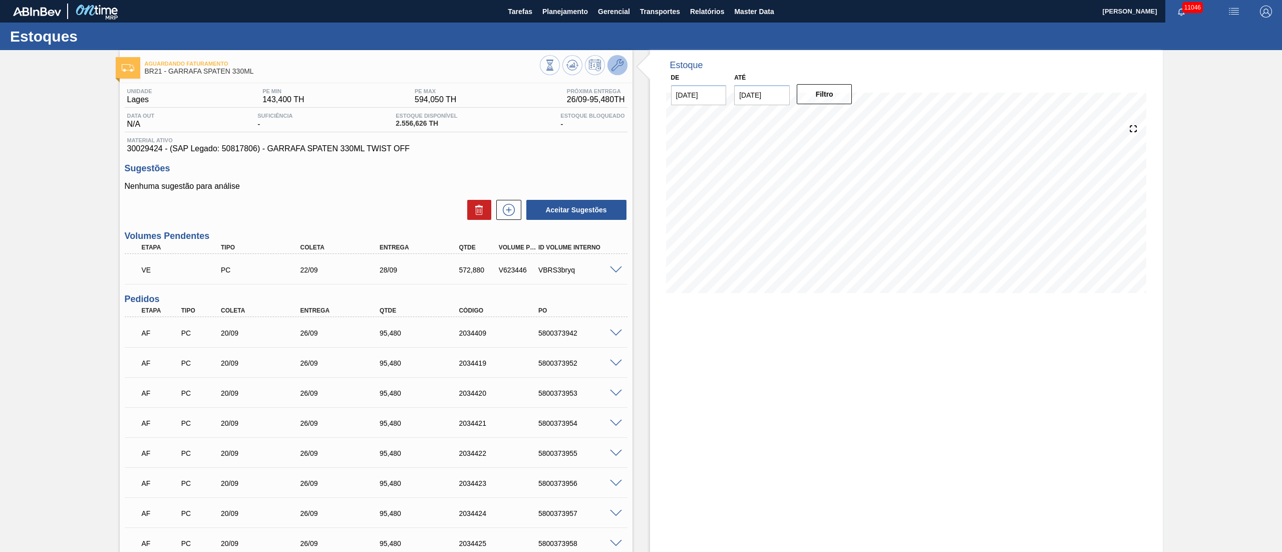
click at [620, 74] on button at bounding box center [617, 65] width 20 height 20
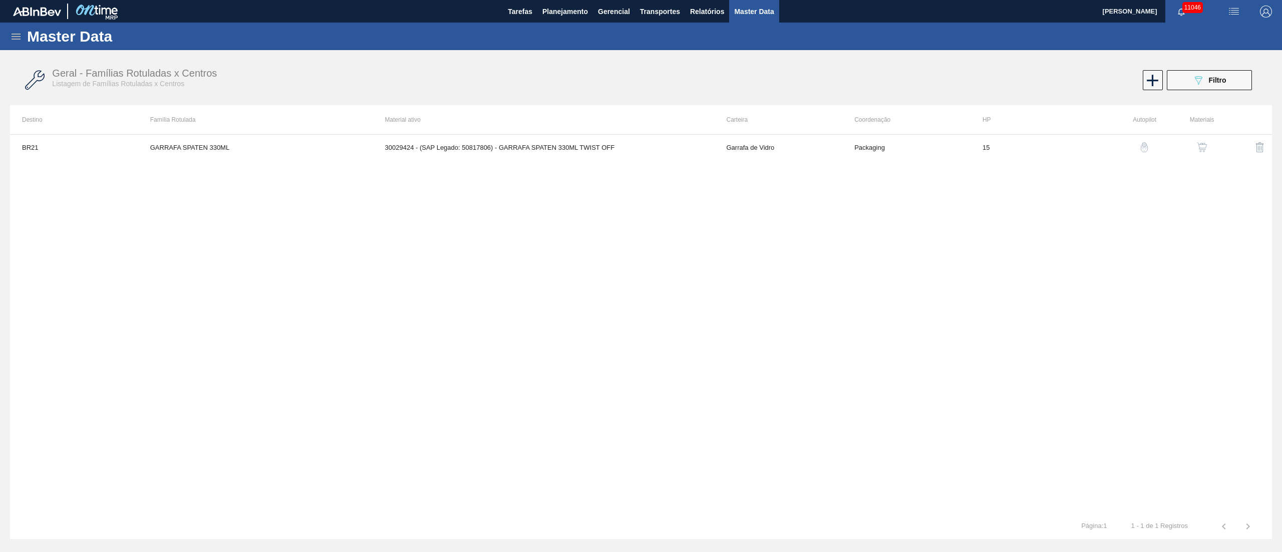
click at [1205, 153] on button "button" at bounding box center [1202, 147] width 24 height 24
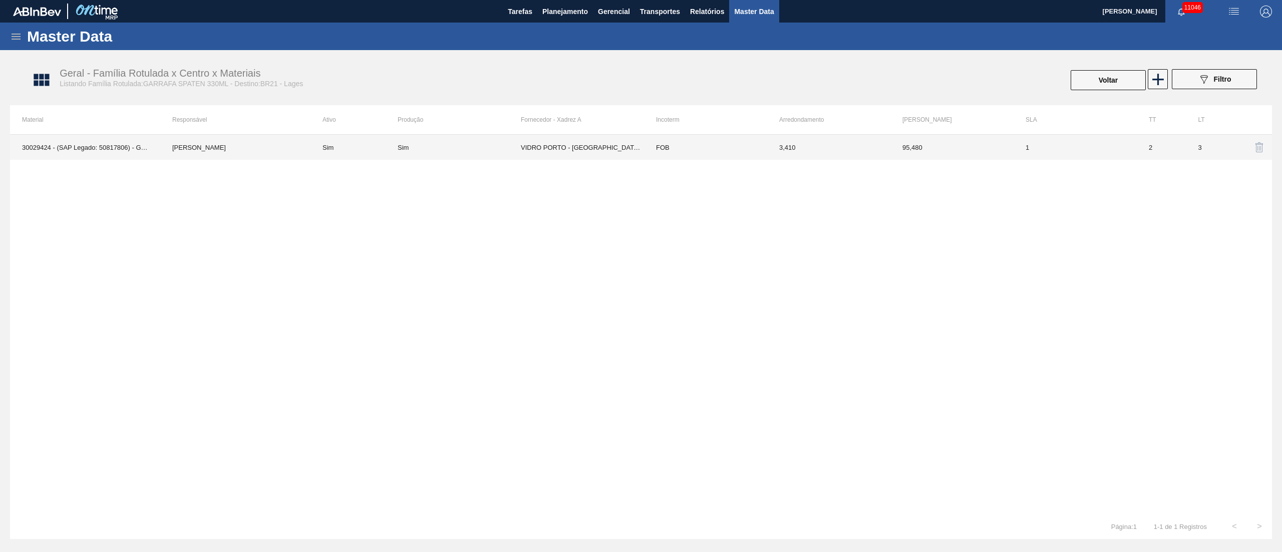
click at [597, 151] on td "VIDRO PORTO - [GEOGRAPHIC_DATA][PERSON_NAME] ([GEOGRAPHIC_DATA])" at bounding box center [582, 147] width 123 height 25
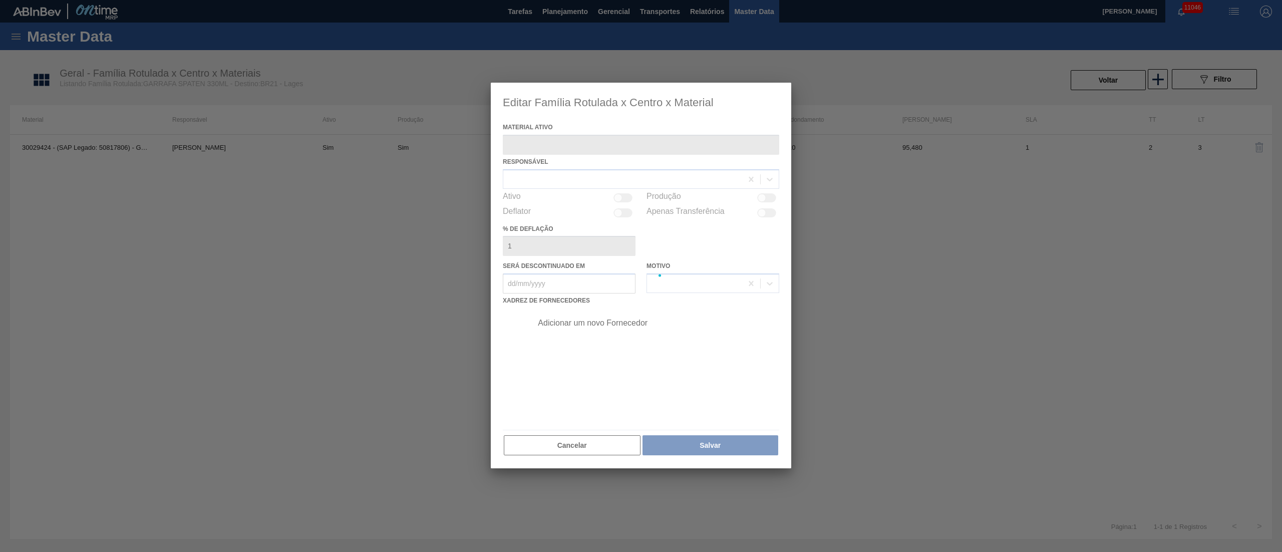
type ativo "30029424 - (SAP Legado: 50817806) - GARRAFA SPATEN 330ML TWIST OFF"
checkbox input "true"
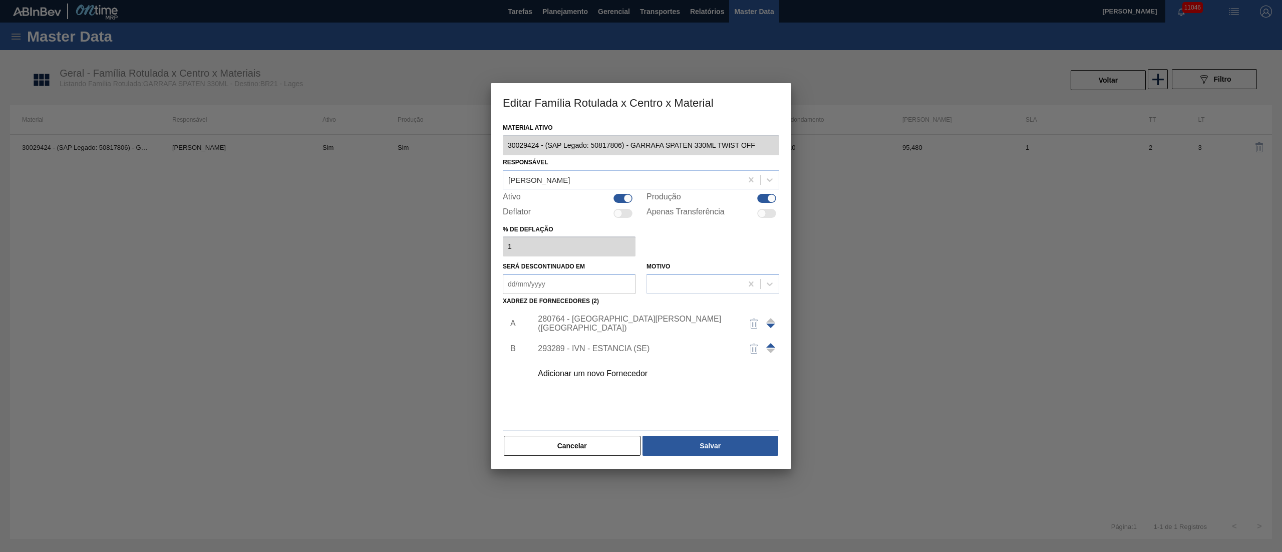
click at [601, 368] on div "Adicionar um novo Fornecedor" at bounding box center [652, 373] width 253 height 25
click at [597, 375] on div "Adicionar um novo Fornecedor" at bounding box center [636, 373] width 196 height 9
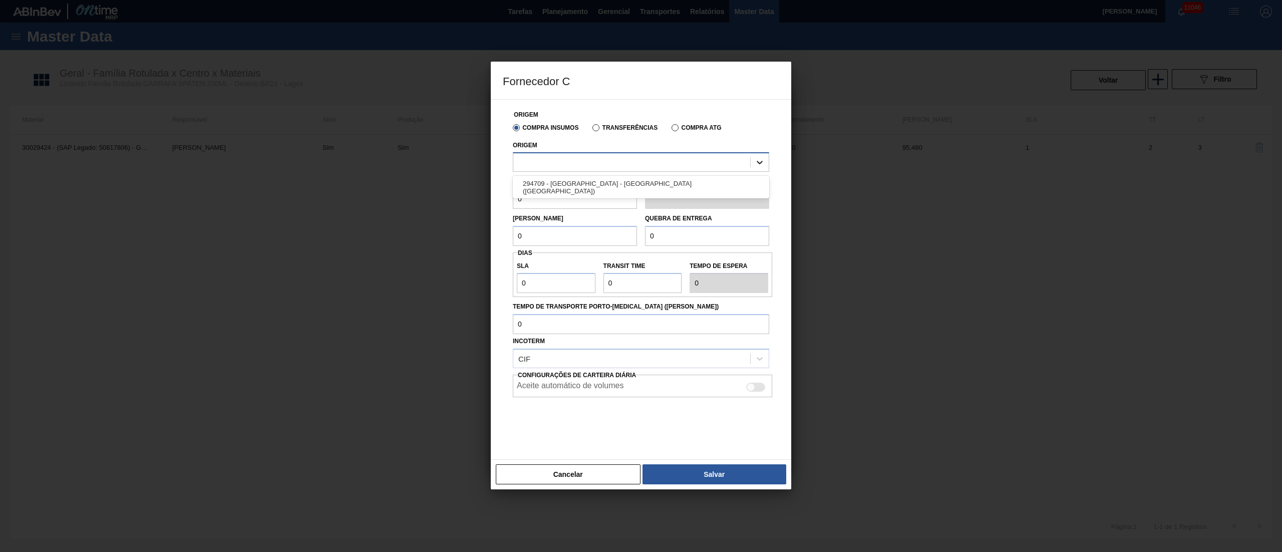
click at [762, 164] on icon at bounding box center [760, 162] width 10 height 10
click at [651, 186] on div "294709 - [GEOGRAPHIC_DATA] - [GEOGRAPHIC_DATA] ([GEOGRAPHIC_DATA])" at bounding box center [641, 187] width 256 height 19
drag, startPoint x: 563, startPoint y: 204, endPoint x: 398, endPoint y: 199, distance: 165.3
click at [399, 199] on div "Fornecedor C Origem Compra Insumos Transferências Compra ATG Origem option 2947…" at bounding box center [641, 276] width 1282 height 552
type input "3,410"
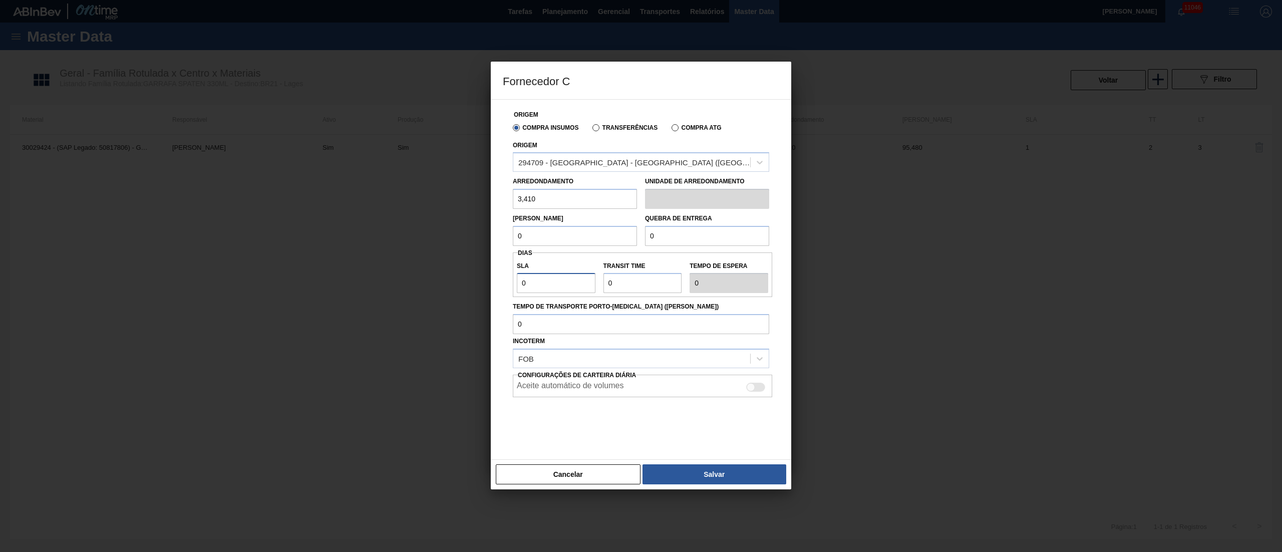
drag, startPoint x: 554, startPoint y: 278, endPoint x: 467, endPoint y: 290, distance: 88.0
click at [467, 290] on div "Fornecedor C Origem Compra Insumos Transferências Compra ATG Origem 294709 - [G…" at bounding box center [641, 276] width 1282 height 552
type input "1"
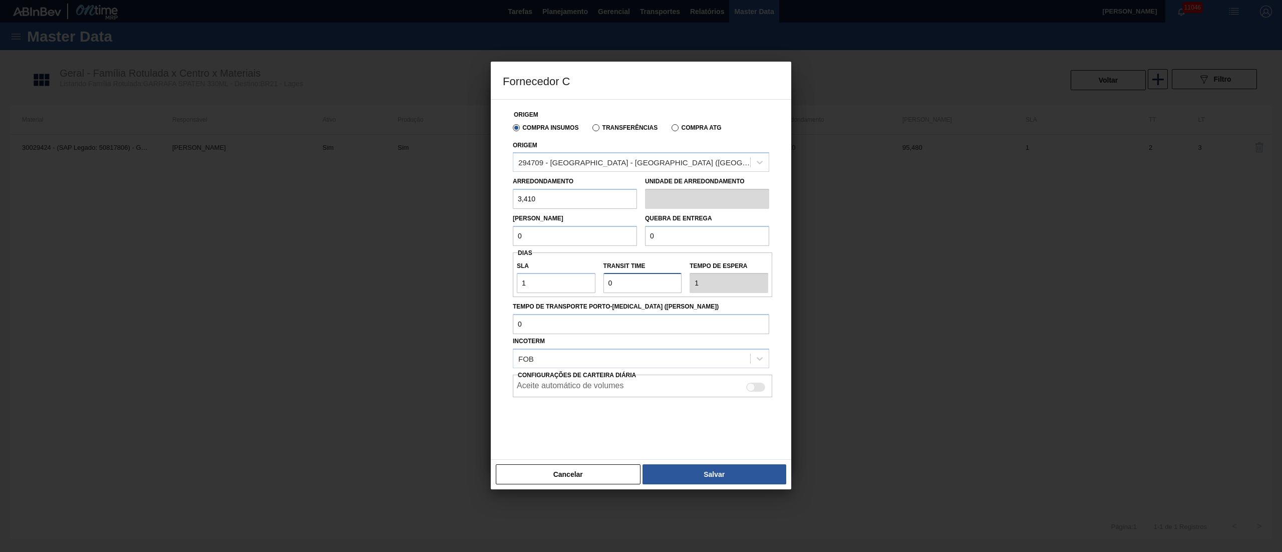
drag, startPoint x: 657, startPoint y: 280, endPoint x: 447, endPoint y: 275, distance: 210.4
click at [448, 276] on div "Fornecedor C Origem Compra Insumos Transferências Compra ATG Origem 294709 - [G…" at bounding box center [641, 276] width 1282 height 552
type input "2"
type input "3"
type input "2"
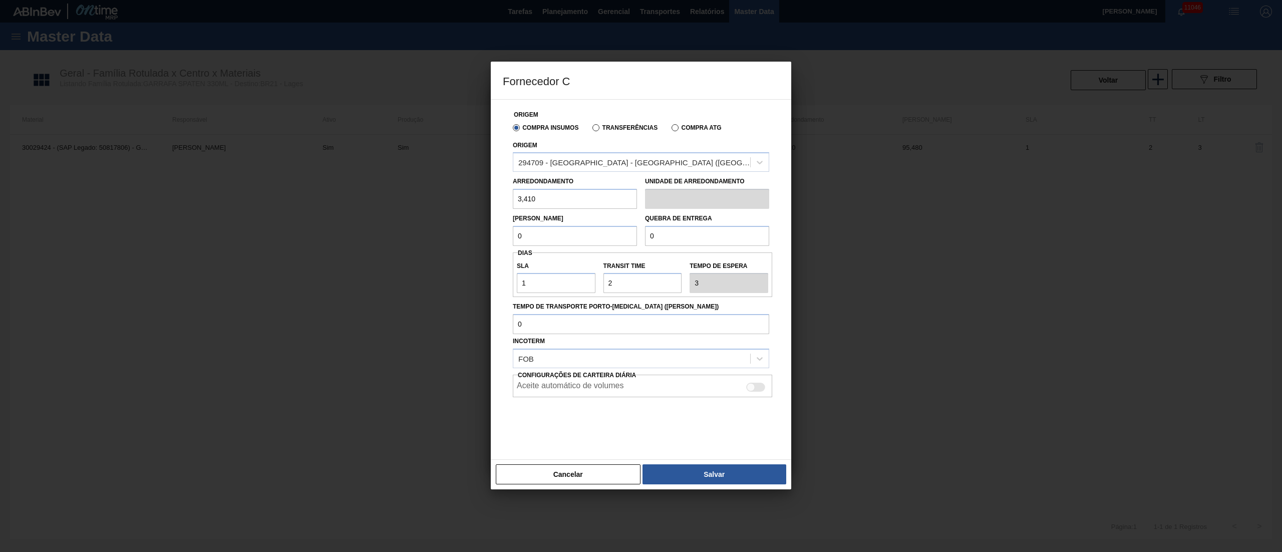
drag, startPoint x: 539, startPoint y: 232, endPoint x: 471, endPoint y: 242, distance: 68.8
click at [471, 242] on div "Fornecedor C Origem Compra Insumos Transferências Compra ATG Origem 294709 - [G…" at bounding box center [641, 276] width 1282 height 552
type input "95,48"
drag, startPoint x: 667, startPoint y: 237, endPoint x: 425, endPoint y: 283, distance: 246.2
click at [491, 279] on div "Origem Compra Insumos Transferências Compra ATG Origem 294709 - SAINT GOBAIN - …" at bounding box center [641, 279] width 300 height 361
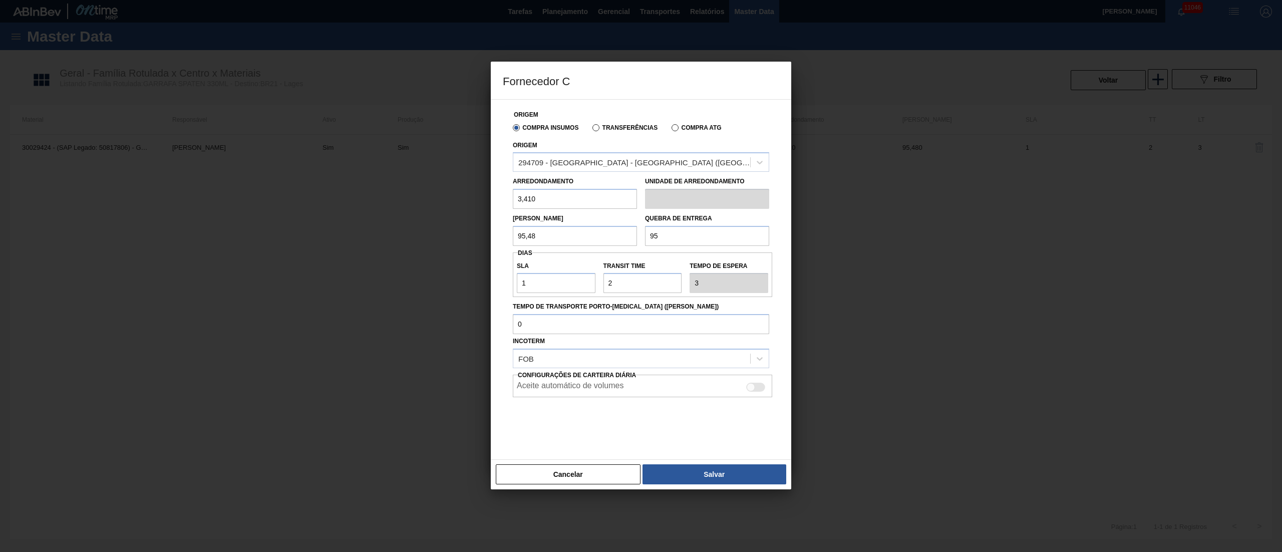
type input "95,48"
click at [734, 477] on button "Salvar" at bounding box center [714, 474] width 144 height 20
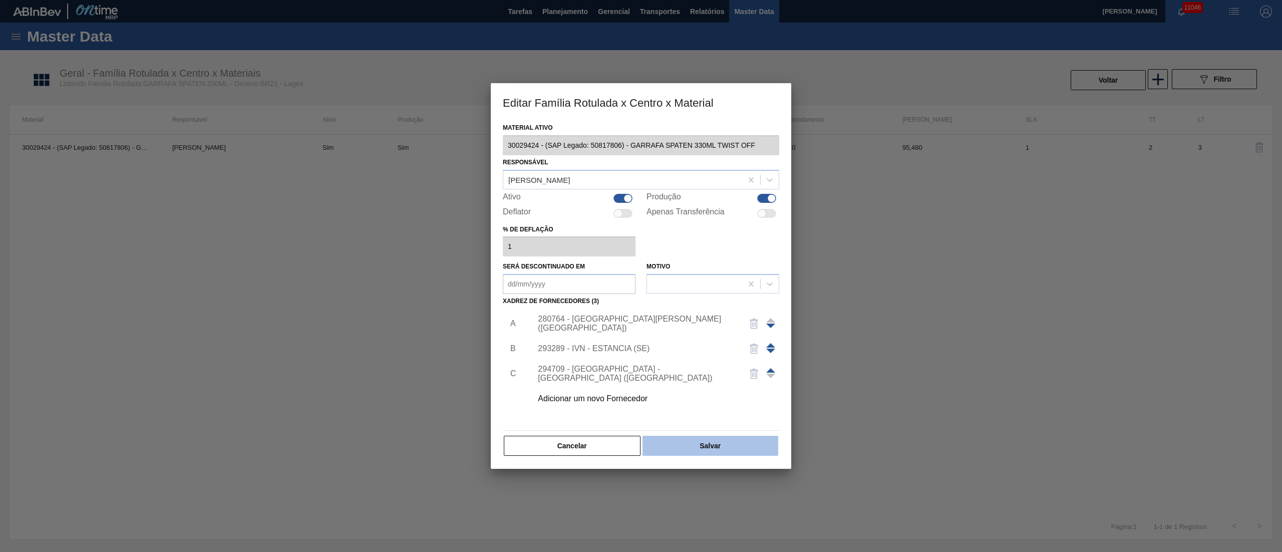
click at [714, 443] on button "Salvar" at bounding box center [710, 446] width 136 height 20
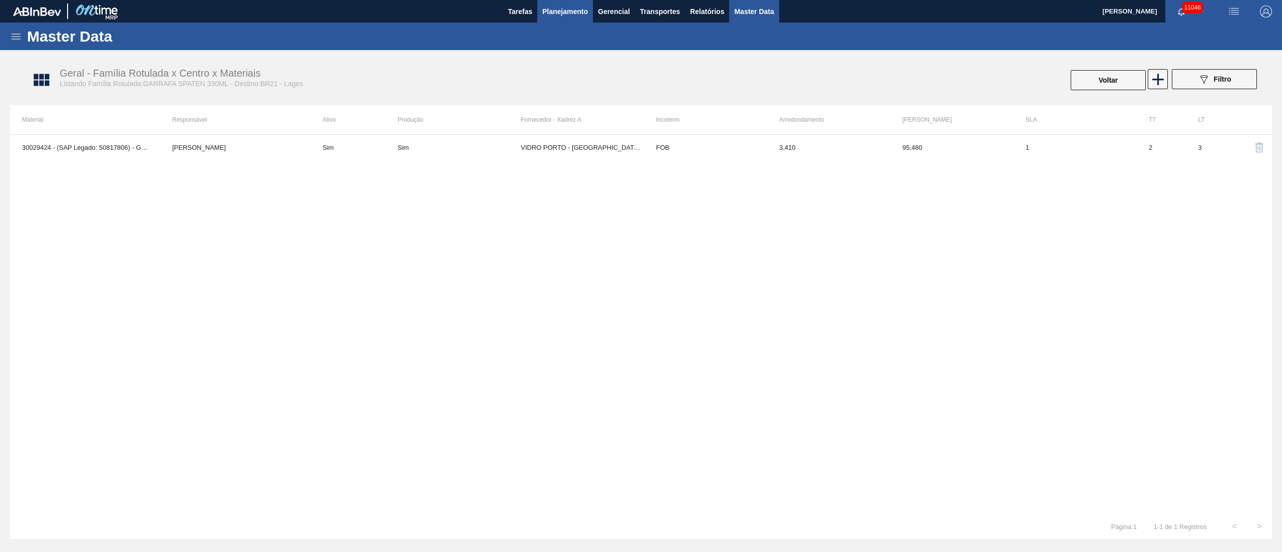
click at [552, 10] on span "Planejamento" at bounding box center [565, 12] width 46 height 12
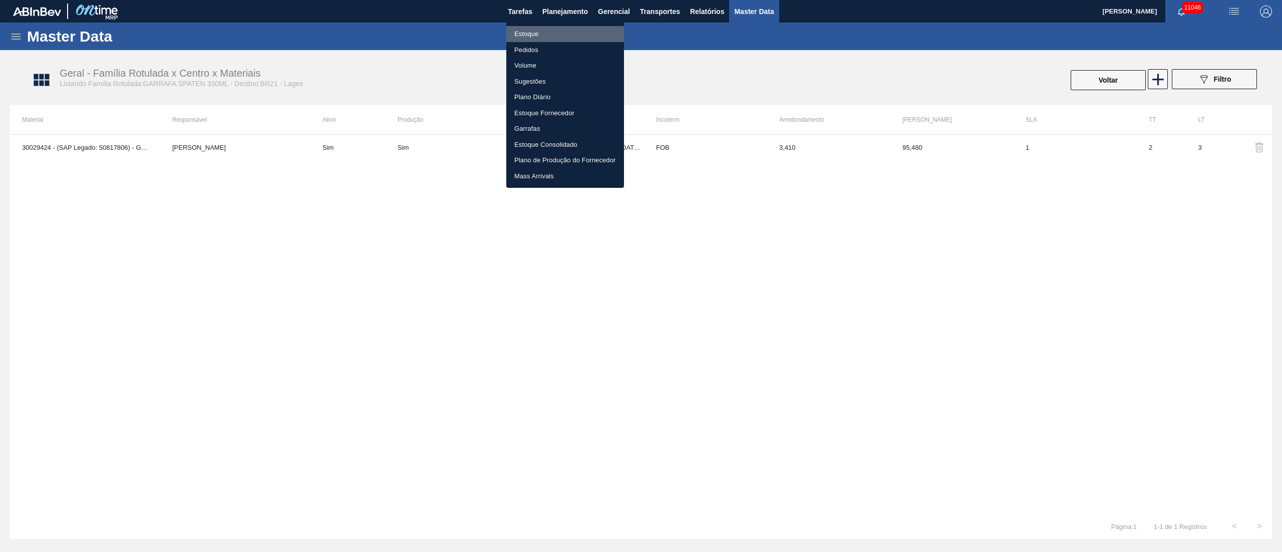
click at [521, 34] on li "Estoque" at bounding box center [565, 34] width 118 height 16
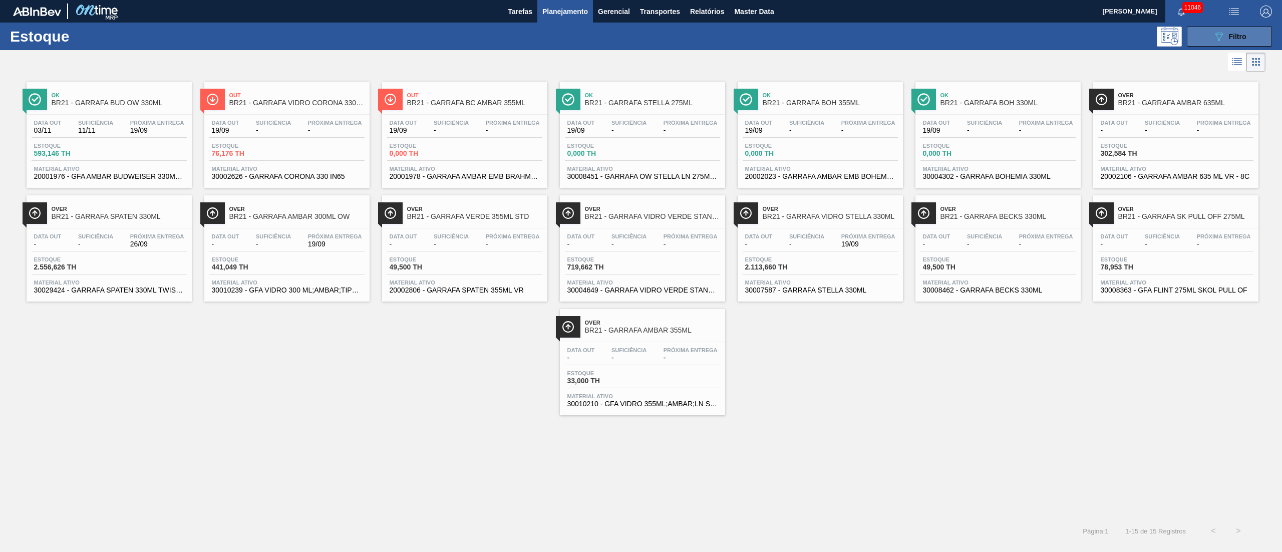
click at [1243, 35] on span "Filtro" at bounding box center [1238, 37] width 18 height 8
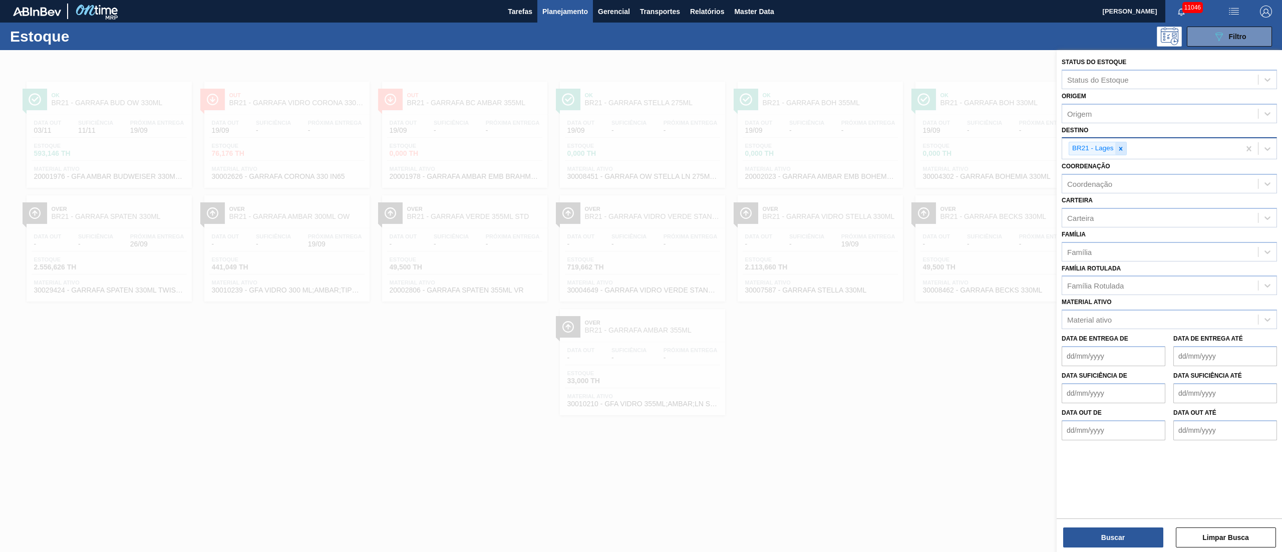
click at [1122, 151] on icon at bounding box center [1120, 148] width 7 height 7
type input "16"
click at [1106, 170] on div "BR16 - Jacareí" at bounding box center [1169, 172] width 215 height 19
click at [1107, 537] on button "Buscar" at bounding box center [1113, 537] width 100 height 20
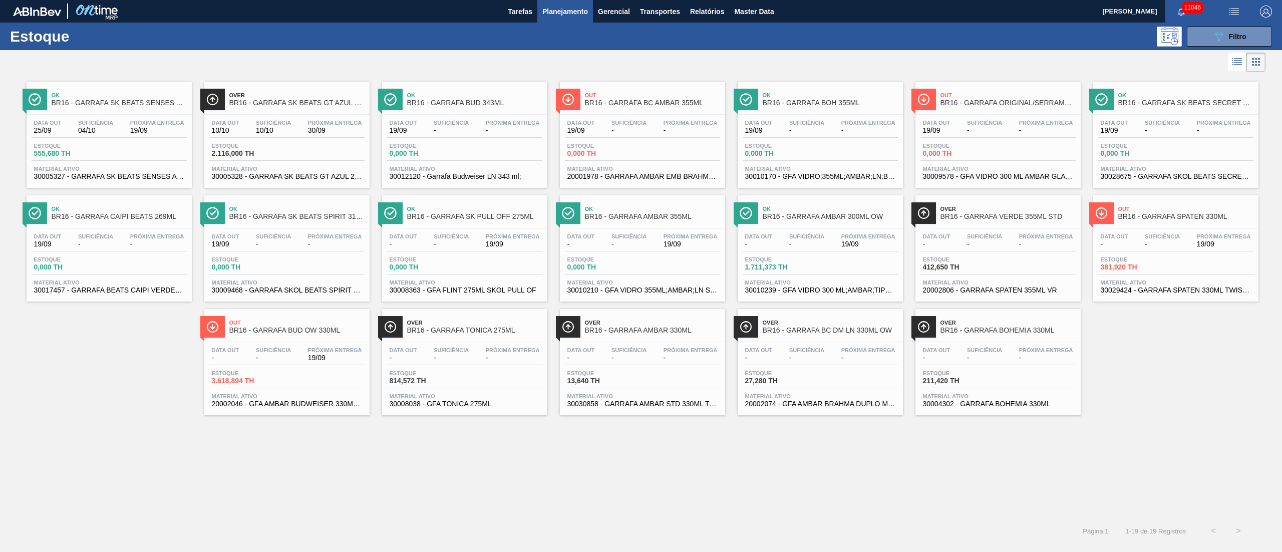
click at [1178, 229] on div "Data out - Suficiência - Próxima Entrega 19/09 Estoque 381,920 TH Material ativ…" at bounding box center [1175, 262] width 165 height 68
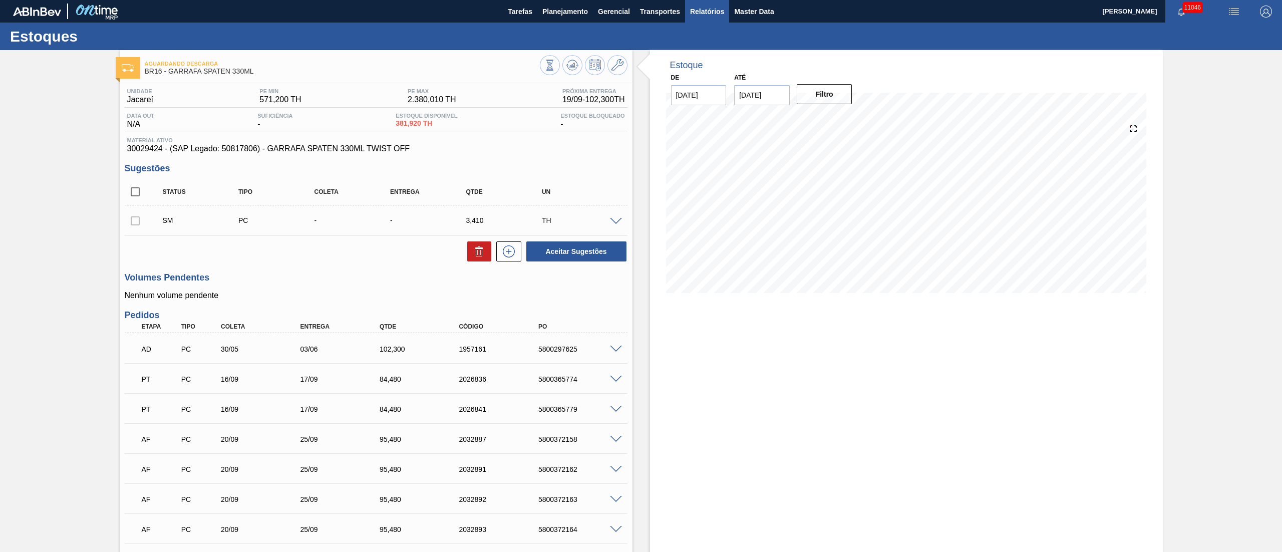
click at [699, 7] on span "Relatórios" at bounding box center [707, 12] width 34 height 12
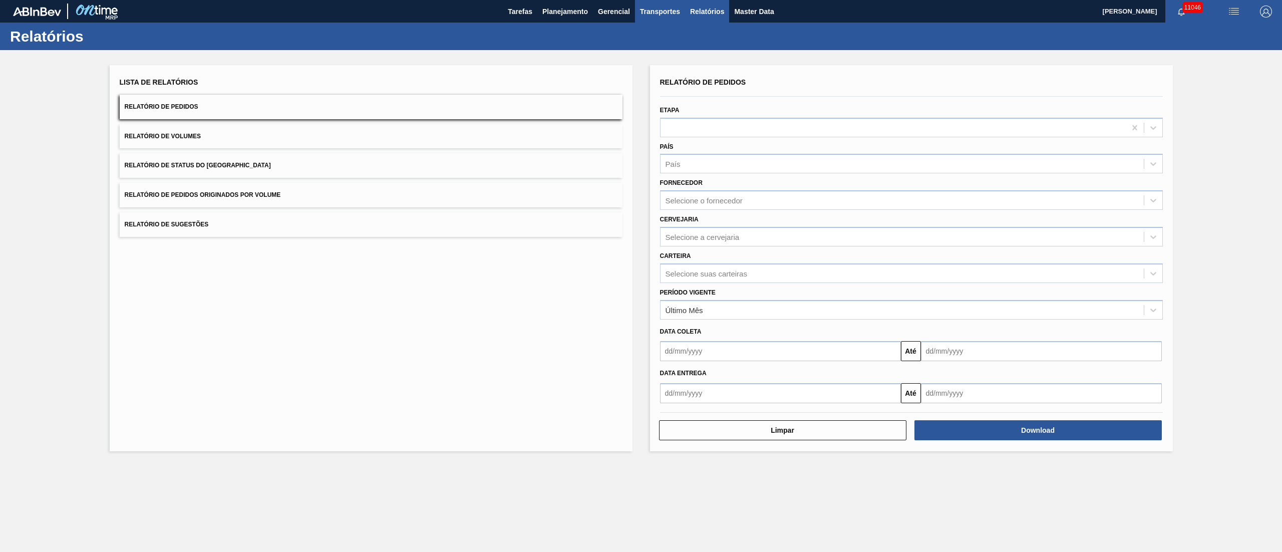
click at [670, 14] on span "Transportes" at bounding box center [660, 12] width 40 height 12
click at [670, 13] on div at bounding box center [641, 276] width 1282 height 552
click at [649, 10] on span "Transportes" at bounding box center [660, 12] width 40 height 12
click at [557, 10] on div at bounding box center [641, 276] width 1282 height 552
click at [562, 14] on span "Planejamento" at bounding box center [565, 12] width 46 height 12
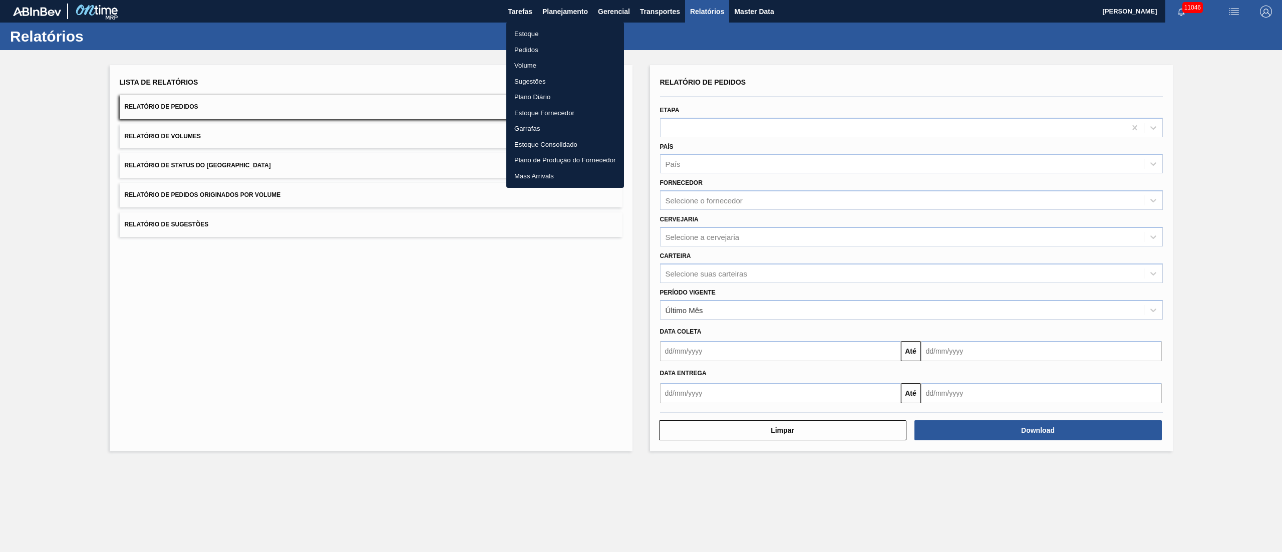
click at [524, 36] on li "Estoque" at bounding box center [565, 34] width 118 height 16
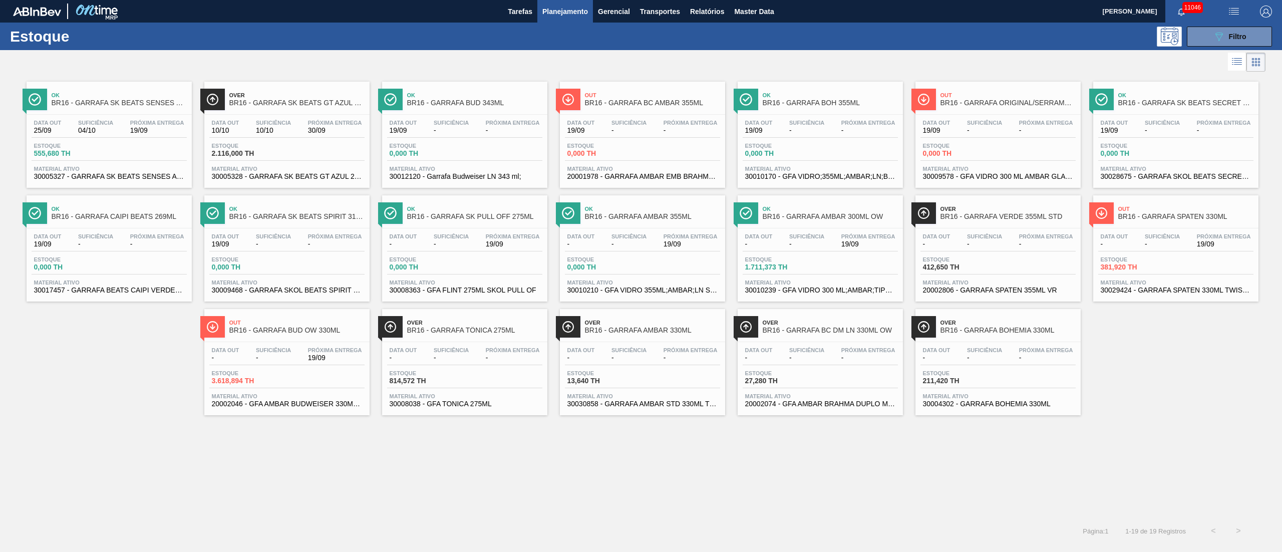
click at [1165, 251] on div "Data out - Suficiência - Próxima Entrega 19/09" at bounding box center [1175, 242] width 155 height 18
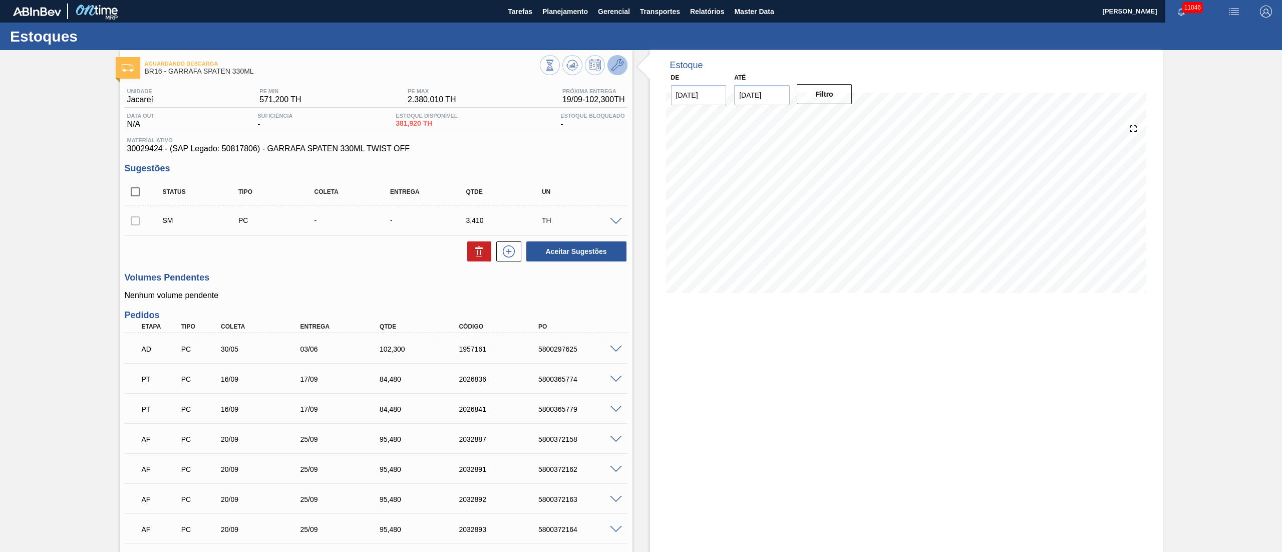
click at [611, 68] on icon at bounding box center [617, 65] width 12 height 12
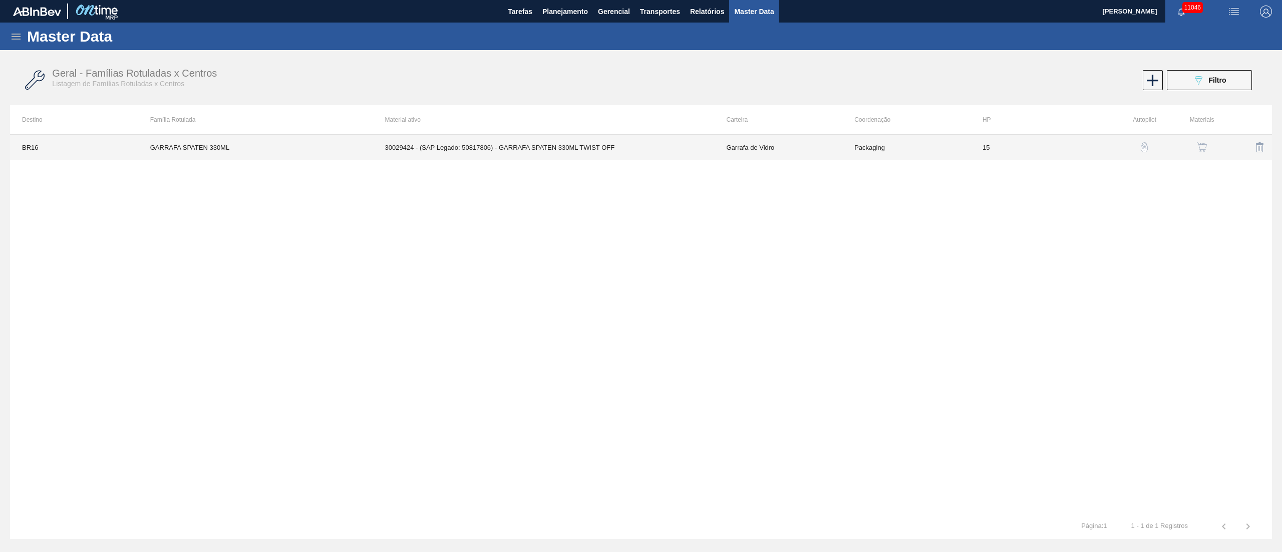
click at [525, 143] on td "30029424 - (SAP Legado: 50817806) - GARRAFA SPATEN 330ML TWIST OFF" at bounding box center [544, 147] width 342 height 25
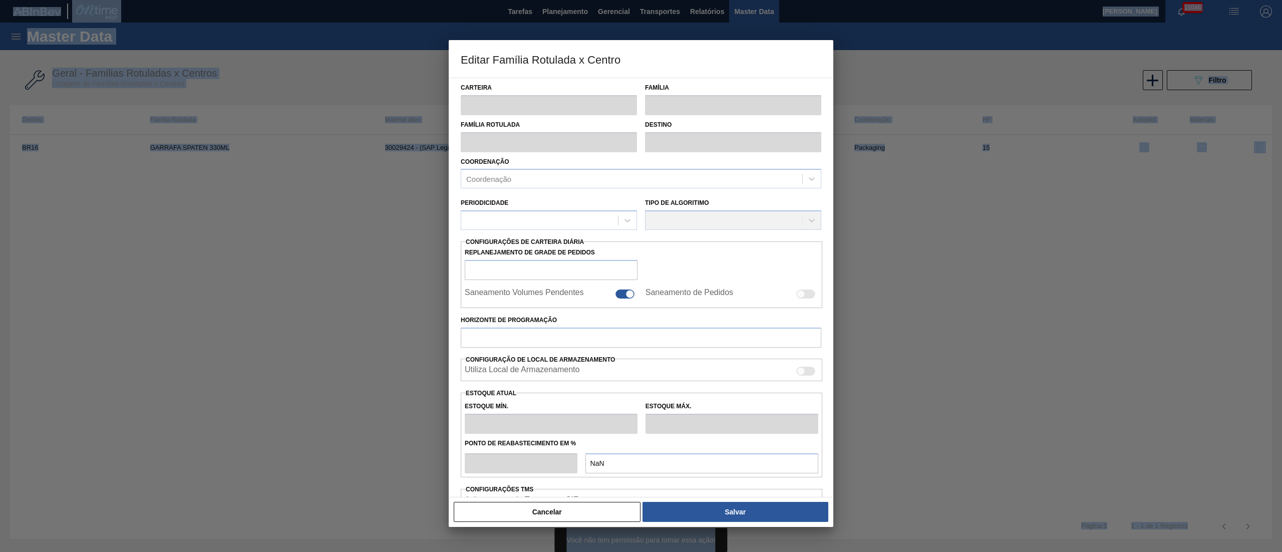
type input "Garrafa de Vidro"
type input "GARRAFA SPATEN 330ML"
type input "BR16 - Jacareí"
type input "0"
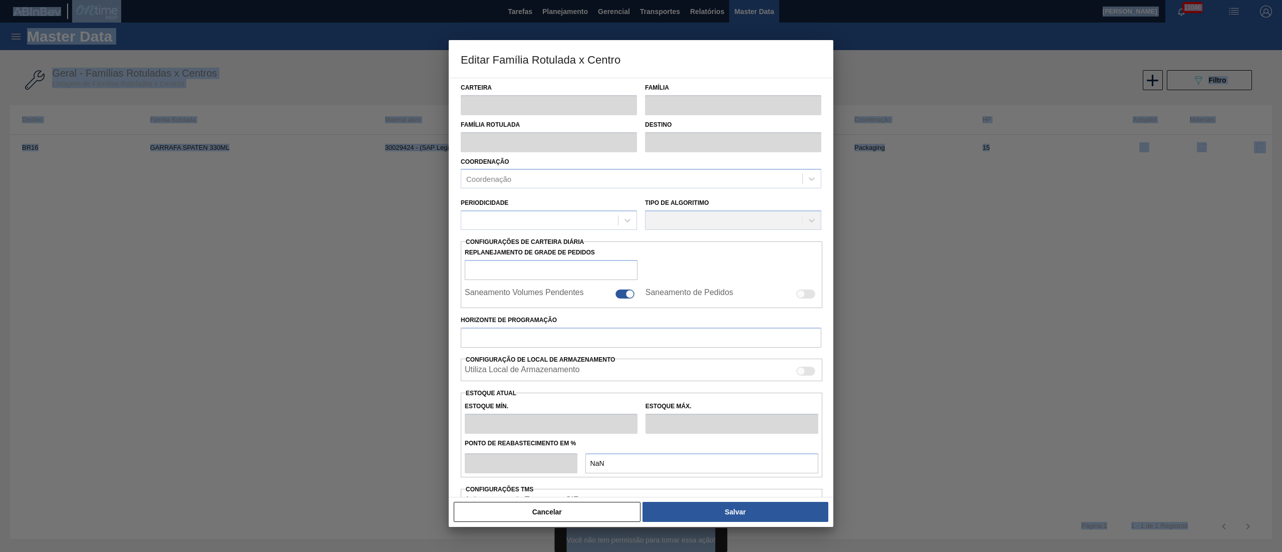
checkbox input "false"
type input "15"
type input "571,2"
type input "2.380,01"
type input "50"
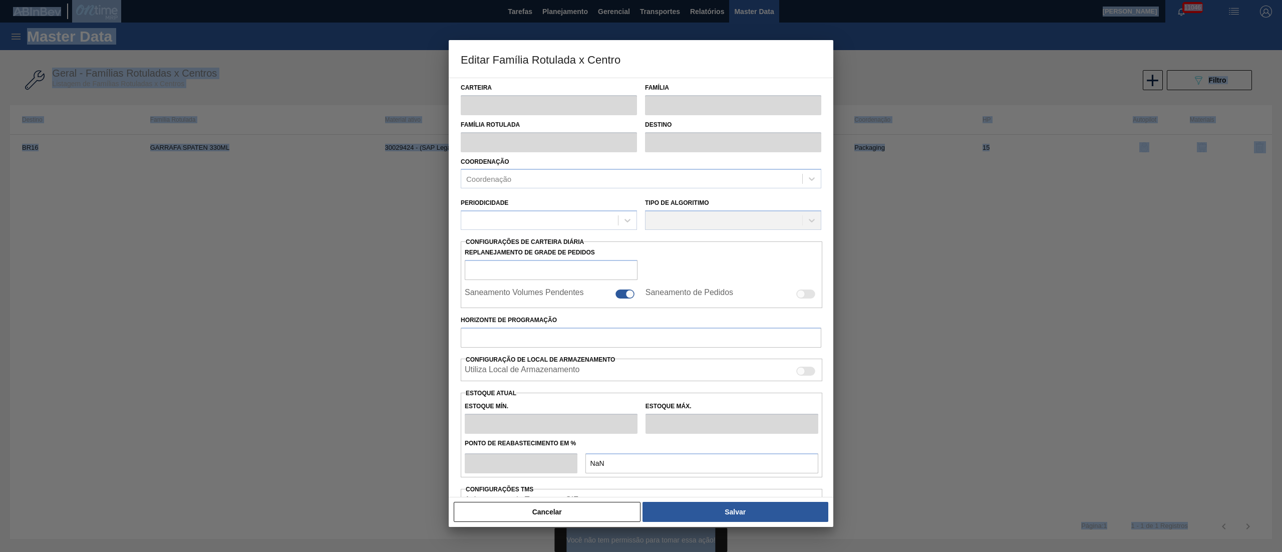
type input "1.475,605"
checkbox input "true"
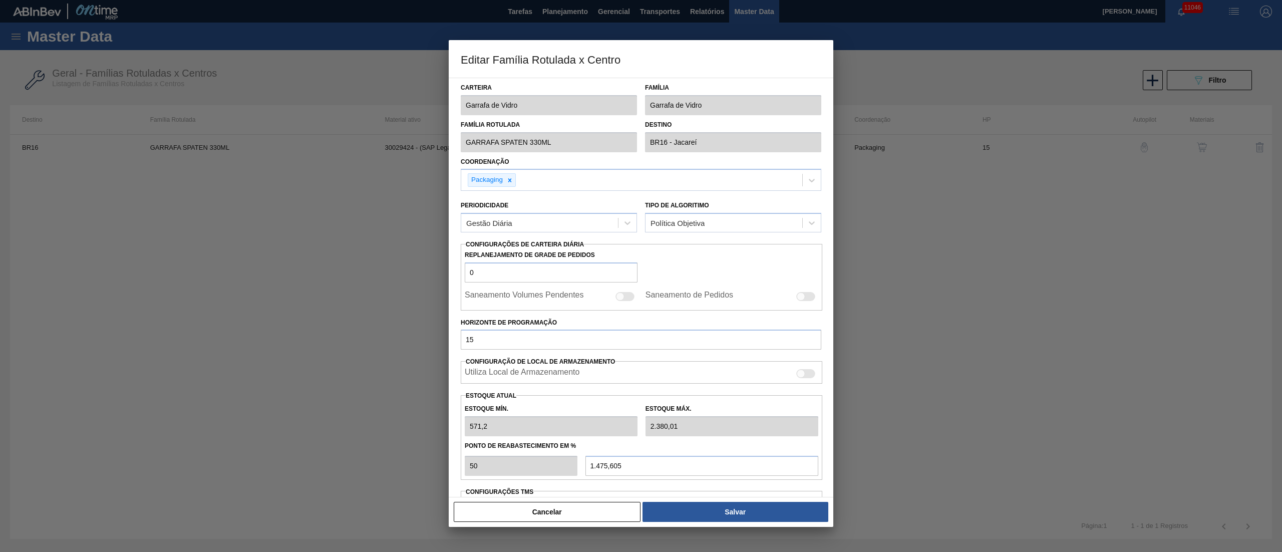
click at [976, 281] on div at bounding box center [641, 276] width 1282 height 552
click at [587, 512] on button "Cancelar" at bounding box center [547, 512] width 187 height 20
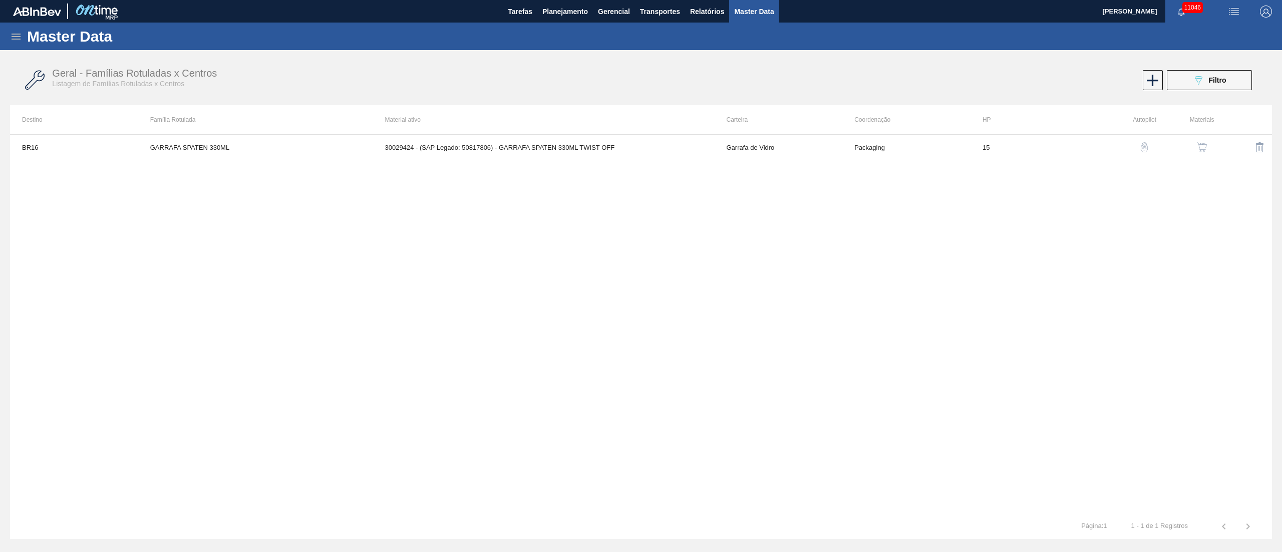
click at [1206, 150] on img "button" at bounding box center [1202, 147] width 10 height 10
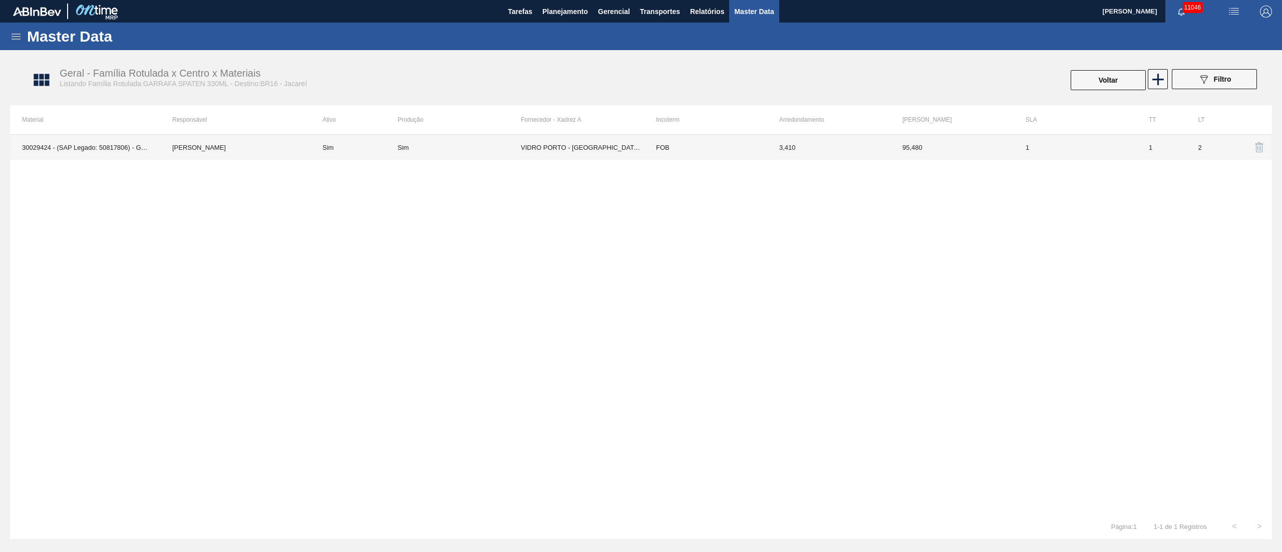
click at [595, 150] on td "VIDRO PORTO - [GEOGRAPHIC_DATA][PERSON_NAME] ([GEOGRAPHIC_DATA])" at bounding box center [582, 147] width 123 height 25
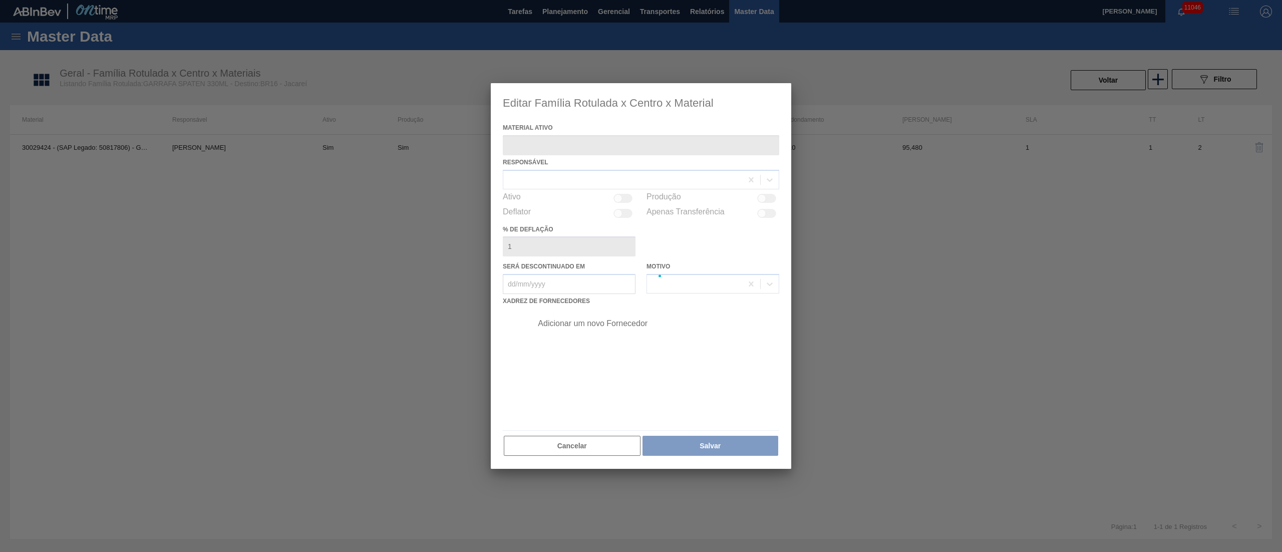
click at [595, 150] on div at bounding box center [641, 276] width 300 height 386
type ativo "30029424 - (SAP Legado: 50817806) - GARRAFA SPATEN 330ML TWIST OFF"
checkbox input "true"
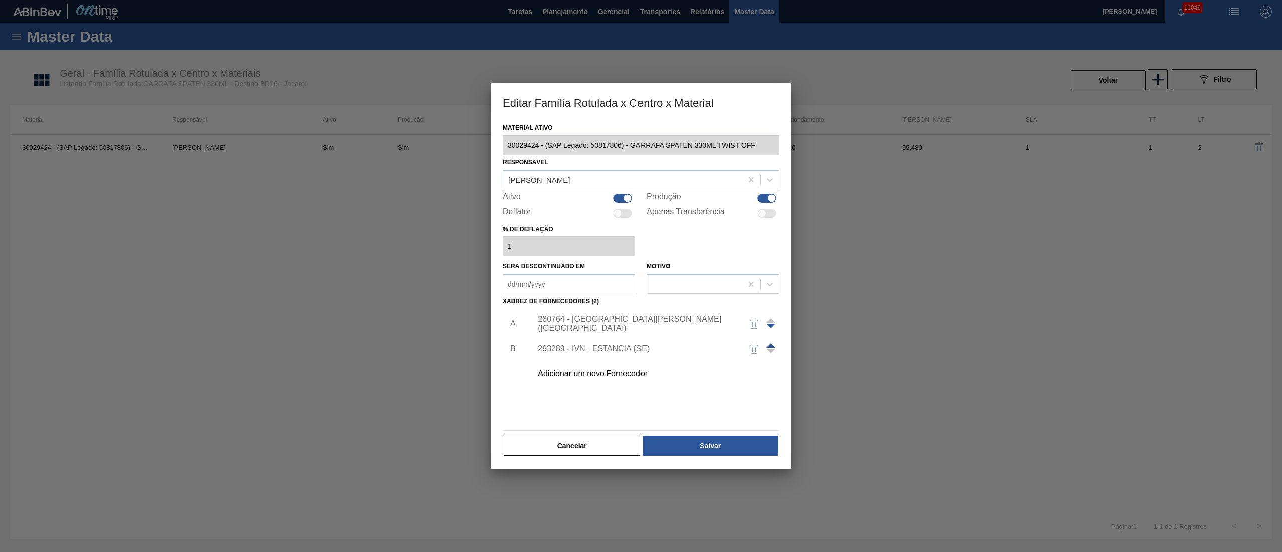
click at [599, 365] on div "Adicionar um novo Fornecedor" at bounding box center [652, 373] width 253 height 25
click at [596, 371] on div "Adicionar um novo Fornecedor" at bounding box center [636, 373] width 196 height 9
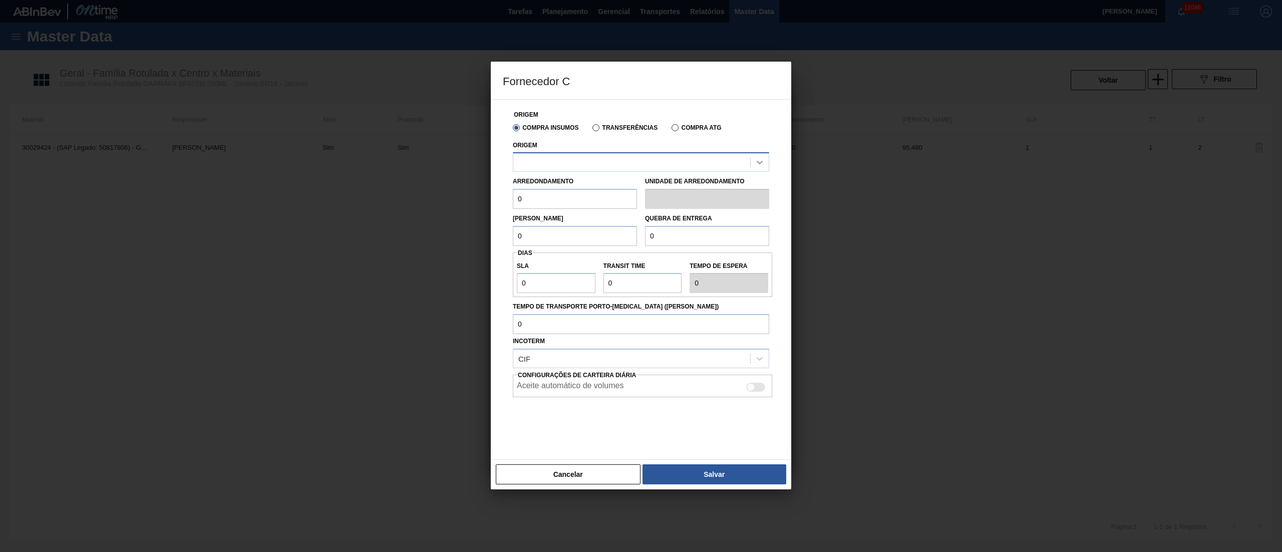
click at [759, 160] on icon at bounding box center [760, 162] width 10 height 10
click at [628, 184] on div "294709 - [GEOGRAPHIC_DATA] - [GEOGRAPHIC_DATA] ([GEOGRAPHIC_DATA])" at bounding box center [641, 187] width 256 height 19
drag, startPoint x: 539, startPoint y: 196, endPoint x: 421, endPoint y: 177, distance: 120.2
click at [421, 177] on div "Fornecedor C Origem Compra Insumos Transferências Compra ATG Origem 294709 - SA…" at bounding box center [641, 276] width 1282 height 552
type input "3,410"
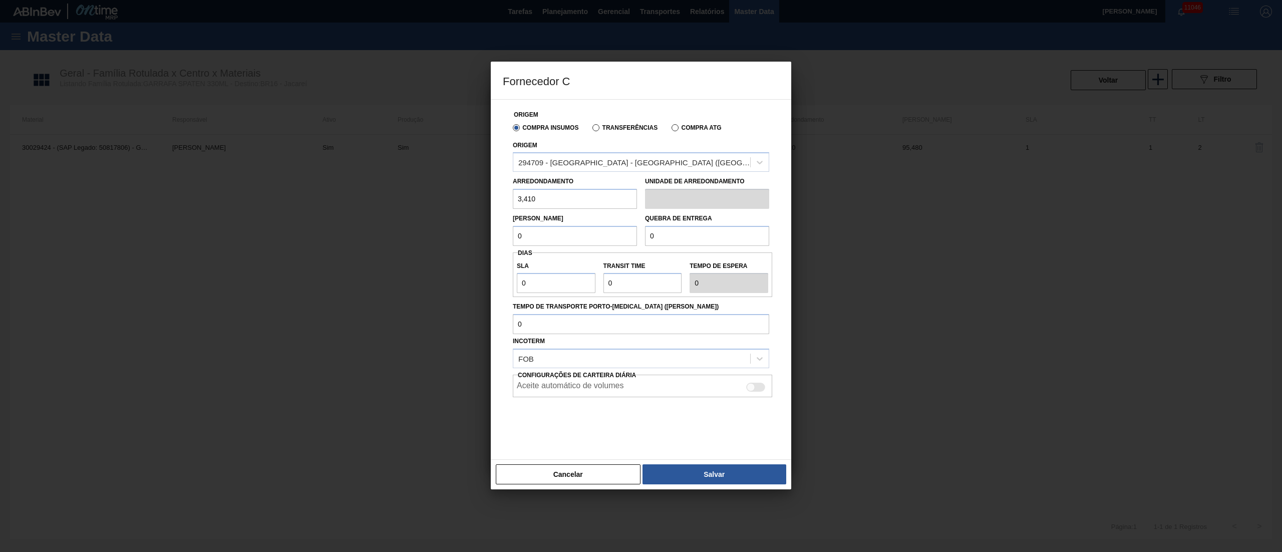
drag, startPoint x: 539, startPoint y: 237, endPoint x: 480, endPoint y: 241, distance: 59.7
click at [480, 241] on div "Fornecedor C Origem Compra Insumos Transferências Compra ATG Origem 294709 - [G…" at bounding box center [641, 276] width 1282 height 552
type input "8"
type input "95,48"
drag, startPoint x: 678, startPoint y: 237, endPoint x: 545, endPoint y: 239, distance: 132.2
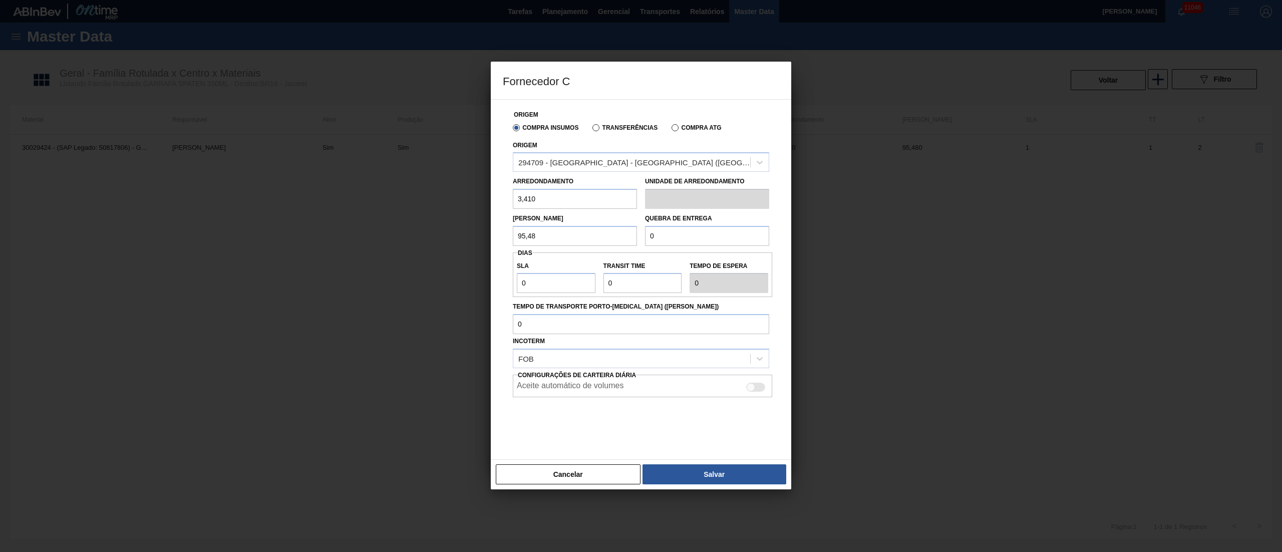
click at [546, 240] on div "[PERSON_NAME] 95,48 Quebra de entrega 0" at bounding box center [641, 227] width 264 height 37
type input "95,48"
drag, startPoint x: 539, startPoint y: 279, endPoint x: 434, endPoint y: 282, distance: 105.2
click at [434, 282] on div "Fornecedor C Origem Compra Insumos Transferências Compra ATG Origem 294709 - [G…" at bounding box center [641, 276] width 1282 height 552
type input "1"
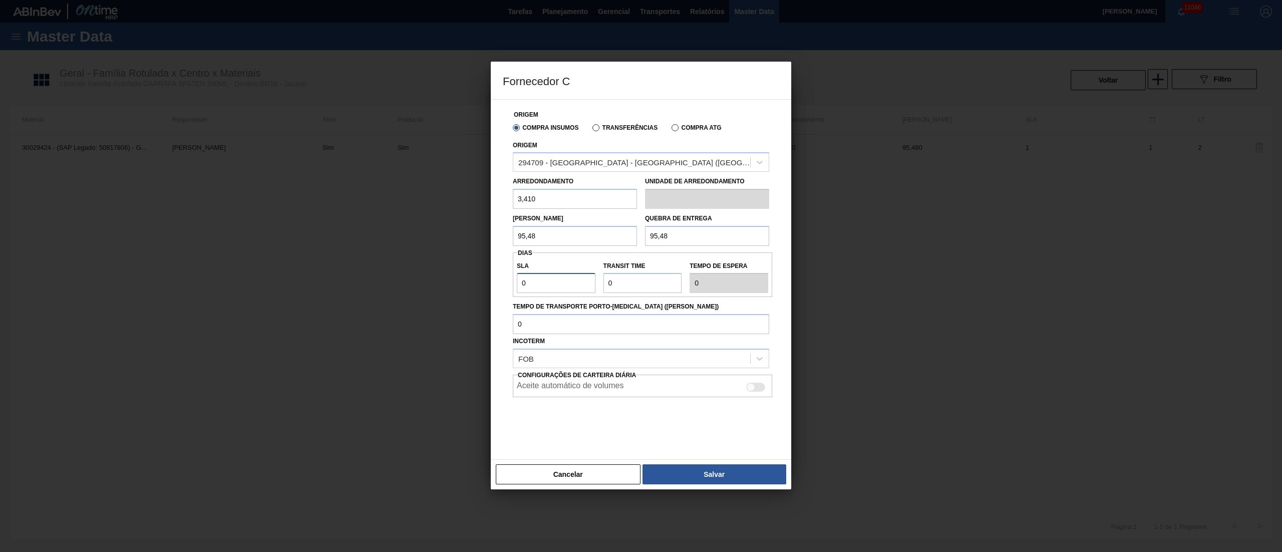
type input "1"
drag, startPoint x: 633, startPoint y: 280, endPoint x: 447, endPoint y: 280, distance: 185.8
click at [447, 280] on div "Fornecedor C Origem Compra Insumos Transferências Compra ATG Origem 294709 - [G…" at bounding box center [641, 276] width 1282 height 552
type input "1"
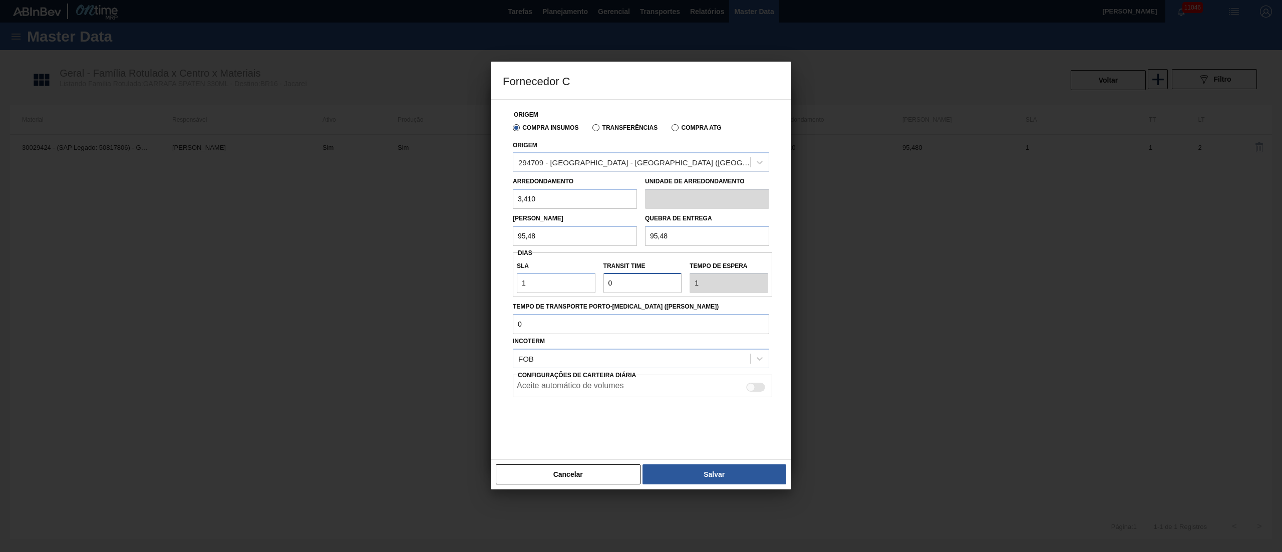
type input "2"
type input "1"
click at [682, 471] on button "Salvar" at bounding box center [714, 474] width 144 height 20
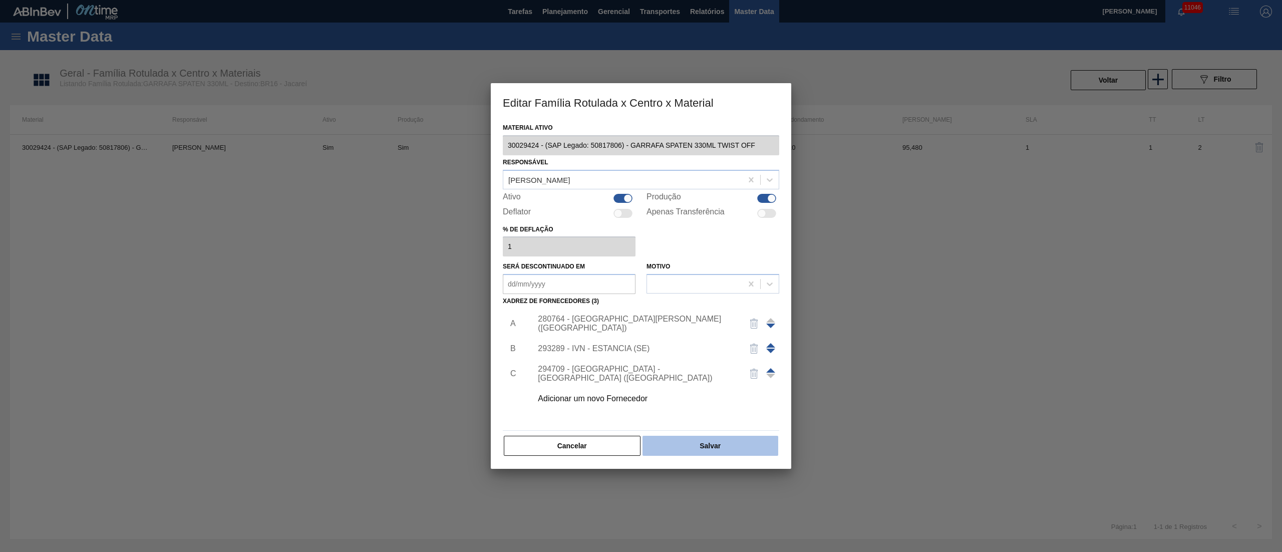
click at [691, 446] on button "Salvar" at bounding box center [710, 446] width 136 height 20
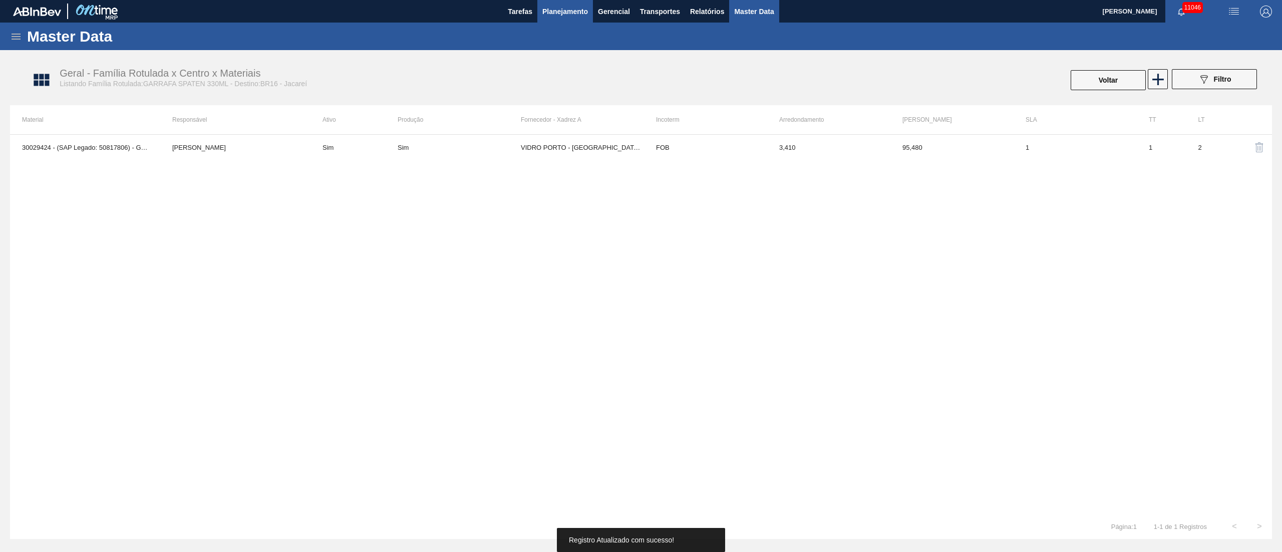
click at [567, 12] on span "Planejamento" at bounding box center [565, 12] width 46 height 12
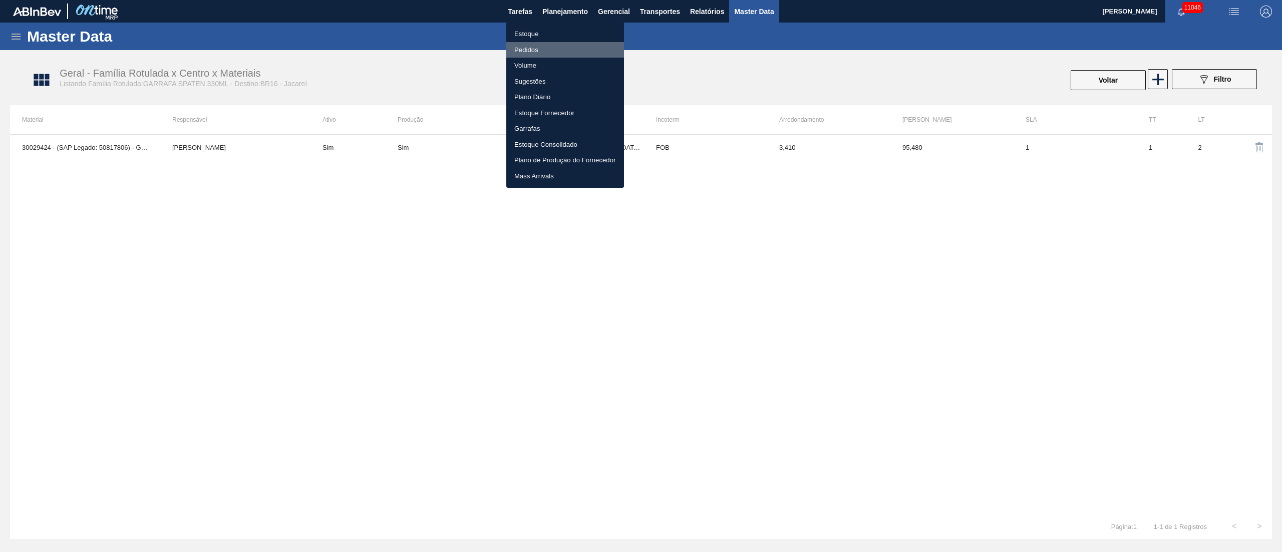
click at [531, 52] on li "Pedidos" at bounding box center [565, 50] width 118 height 16
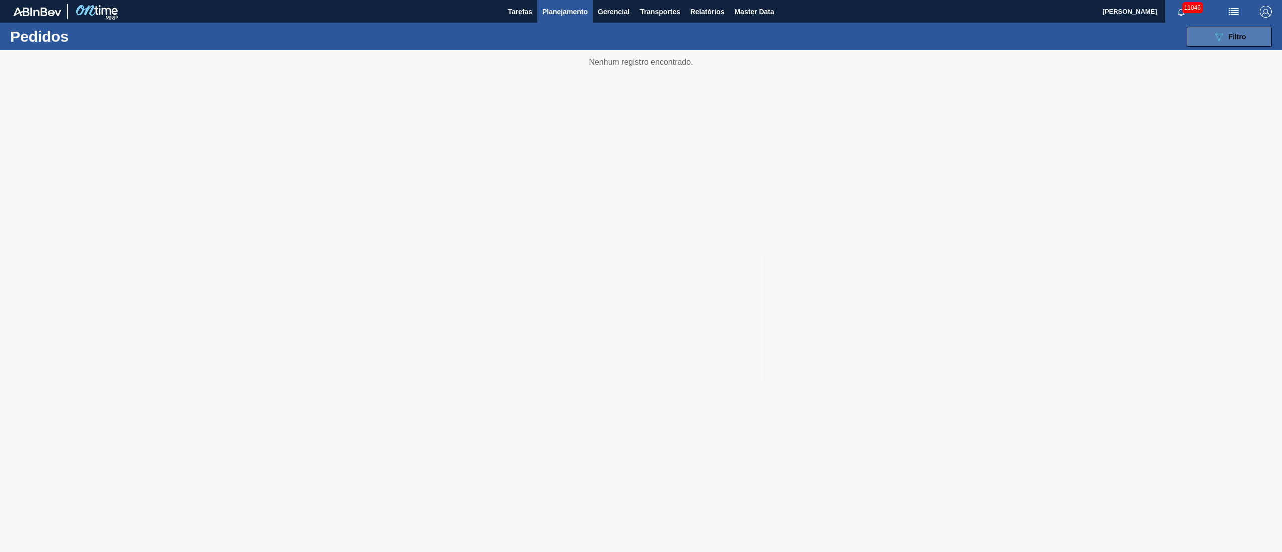
click at [1226, 36] on div "089F7B8B-B2A5-4AFE-B5C0-19BA573D28AC Filtro" at bounding box center [1230, 37] width 34 height 12
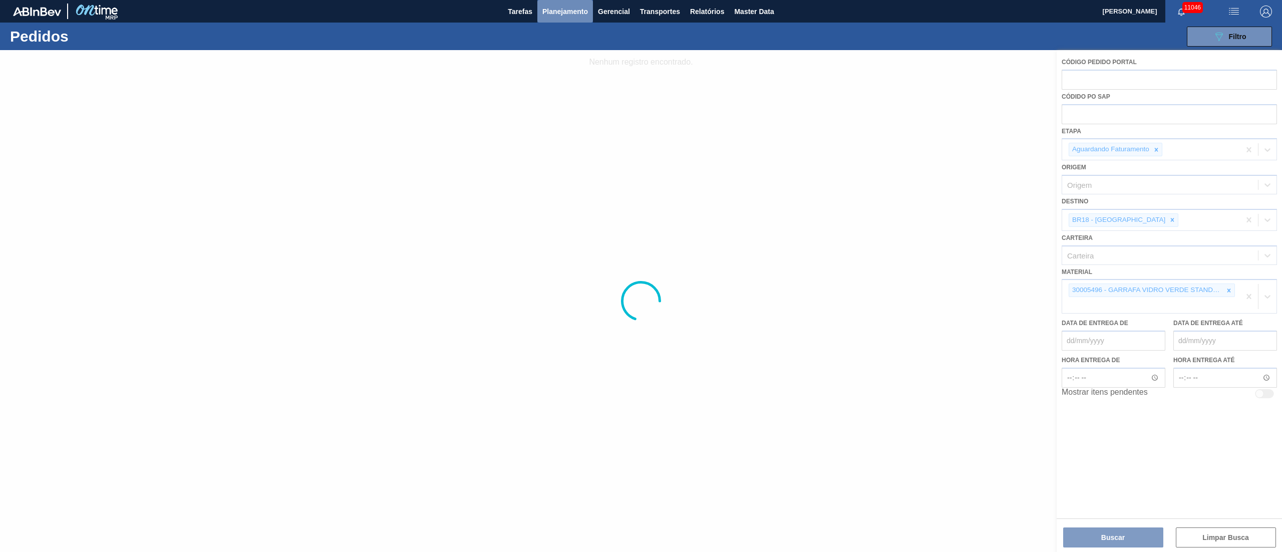
click at [547, 10] on span "Planejamento" at bounding box center [565, 12] width 46 height 12
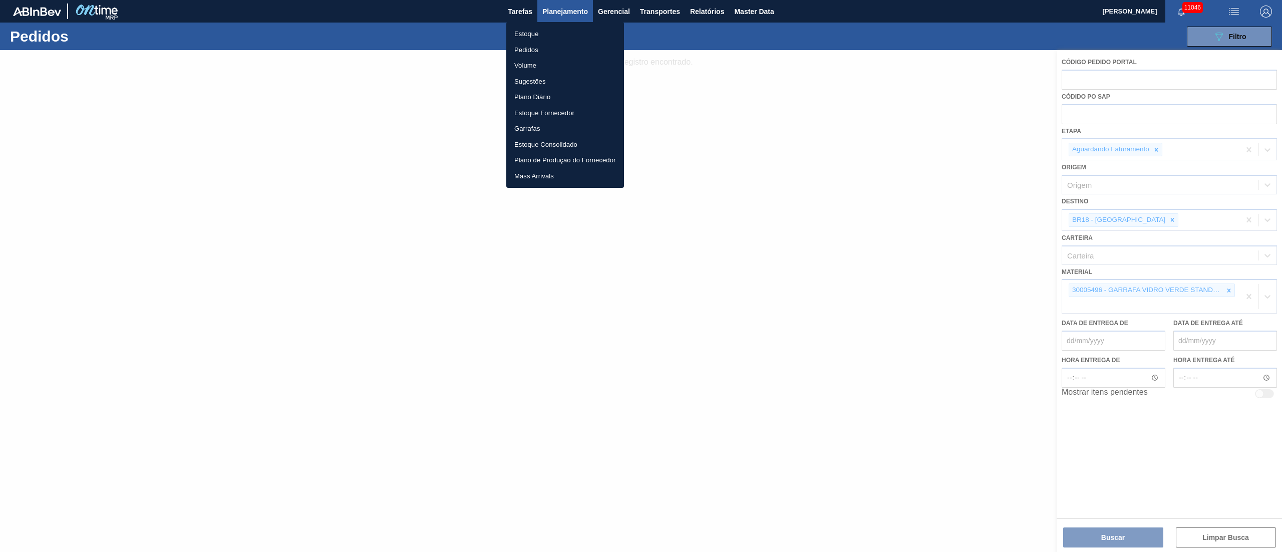
click at [521, 36] on li "Estoque" at bounding box center [565, 34] width 118 height 16
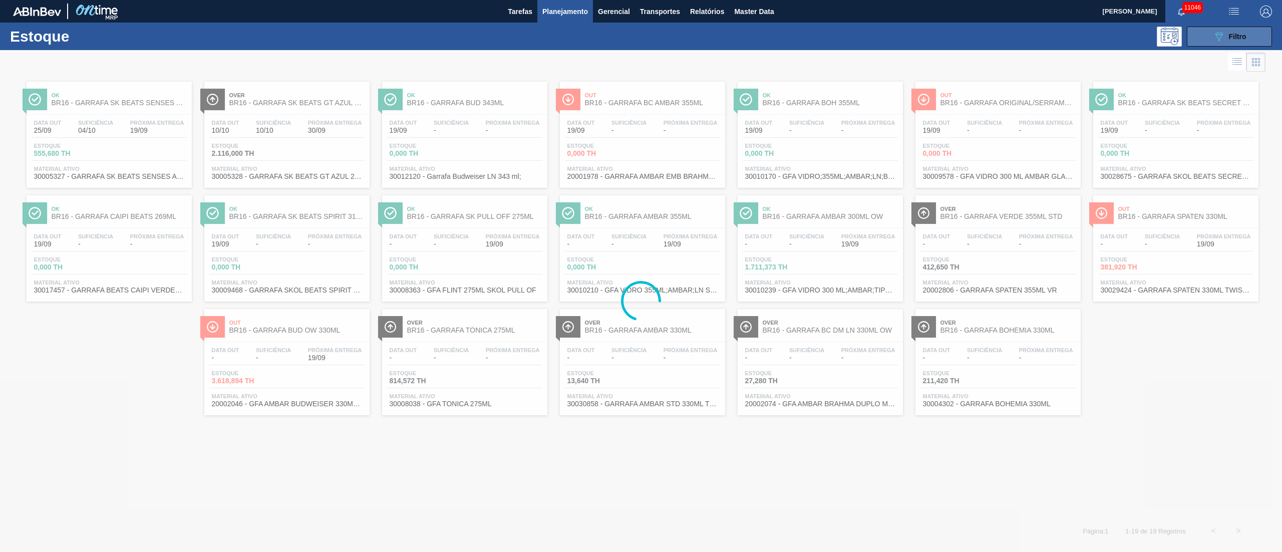
click at [1246, 30] on button "089F7B8B-B2A5-4AFE-B5C0-19BA573D28AC Filtro" at bounding box center [1229, 37] width 85 height 20
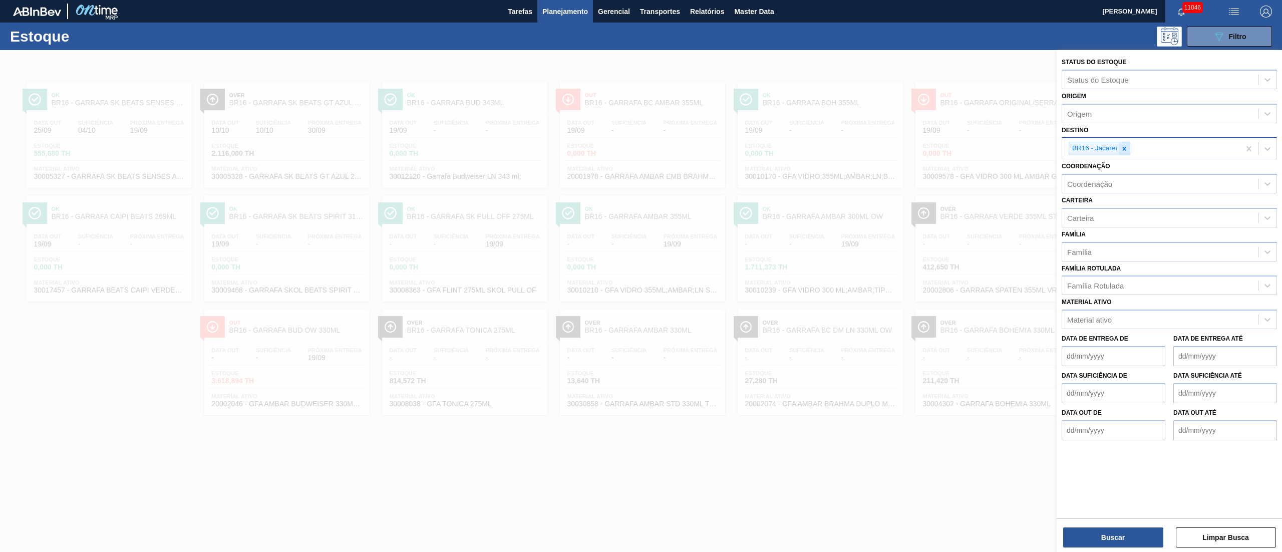
click at [1125, 149] on icon at bounding box center [1125, 149] width 4 height 4
type input "4"
type input "13"
click at [1090, 164] on div "BR13 - Piraí" at bounding box center [1169, 172] width 215 height 19
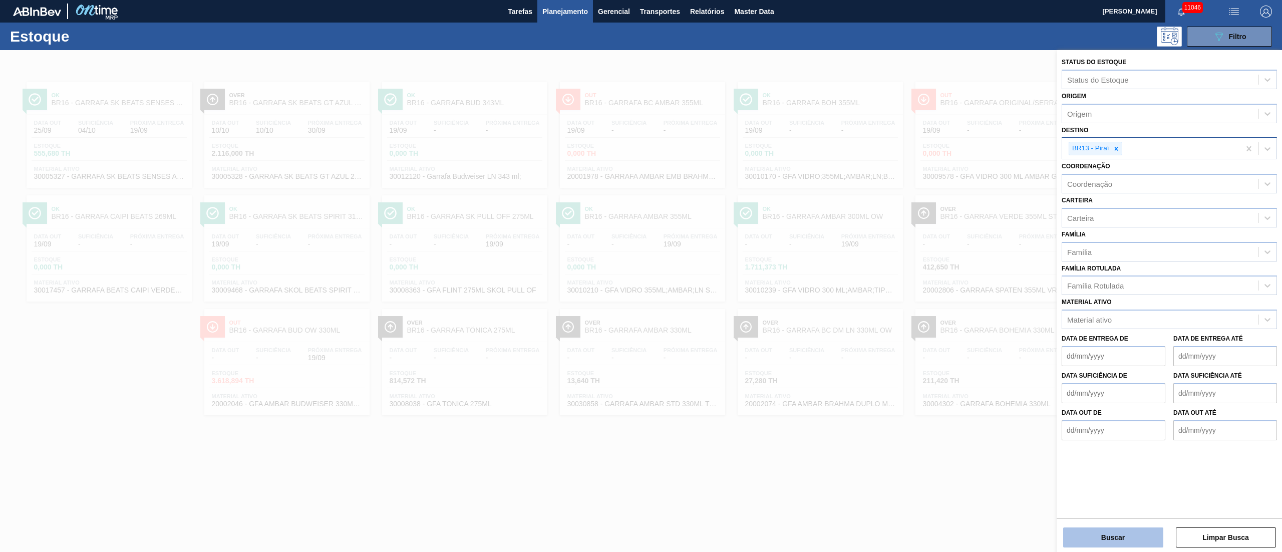
click at [1130, 543] on button "Buscar" at bounding box center [1113, 537] width 100 height 20
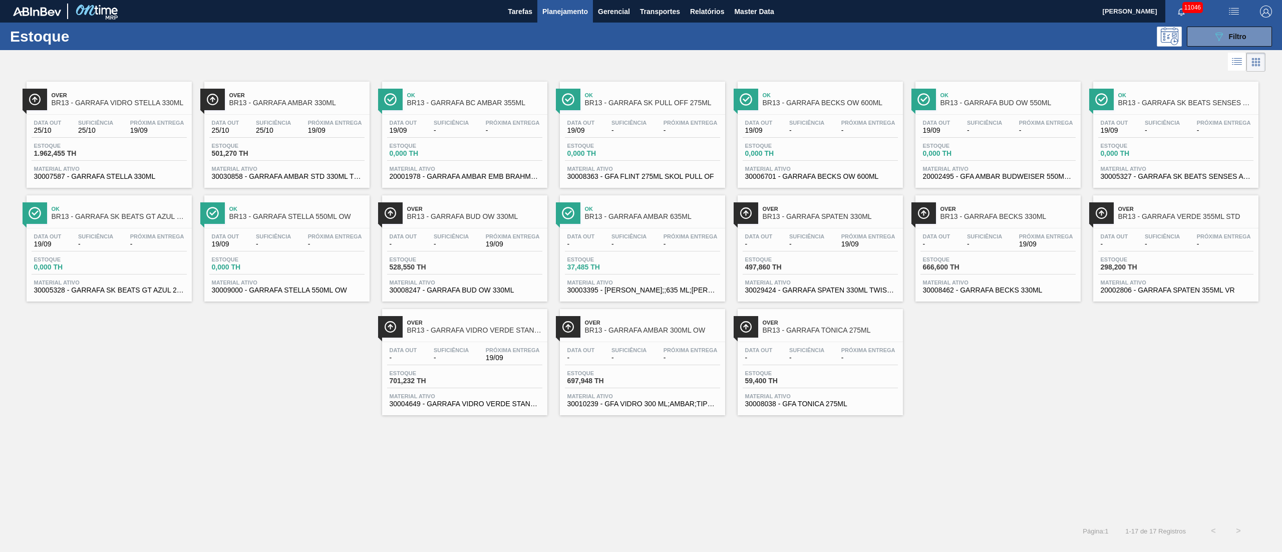
click at [822, 274] on div "Estoque 497,860 TH" at bounding box center [820, 265] width 155 height 18
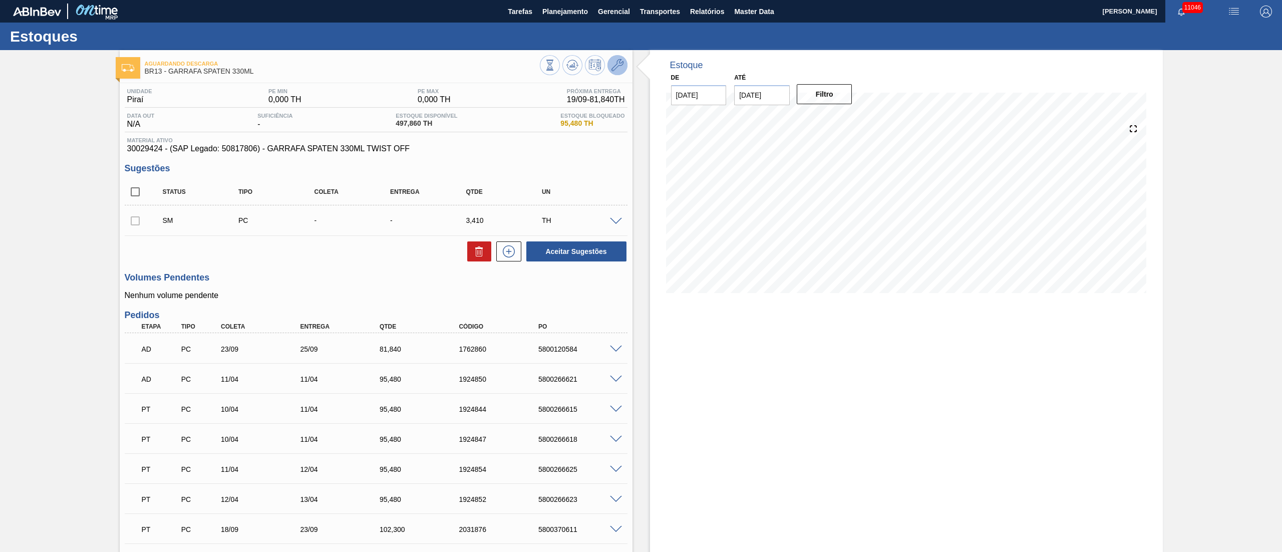
click at [613, 68] on icon at bounding box center [617, 65] width 12 height 12
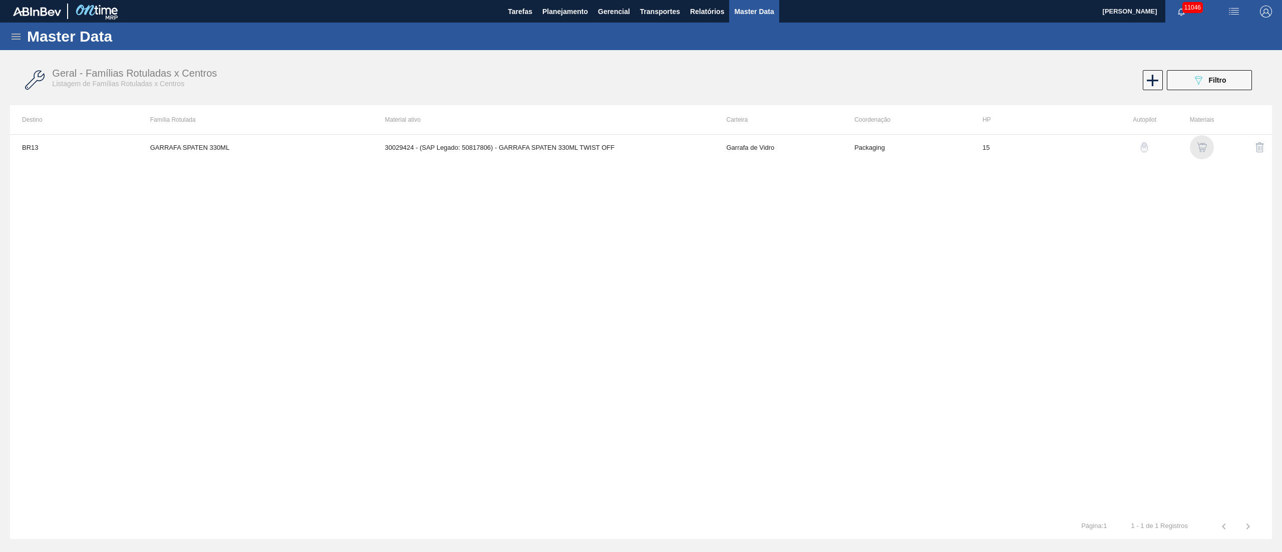
click at [1204, 148] on img "button" at bounding box center [1202, 147] width 10 height 10
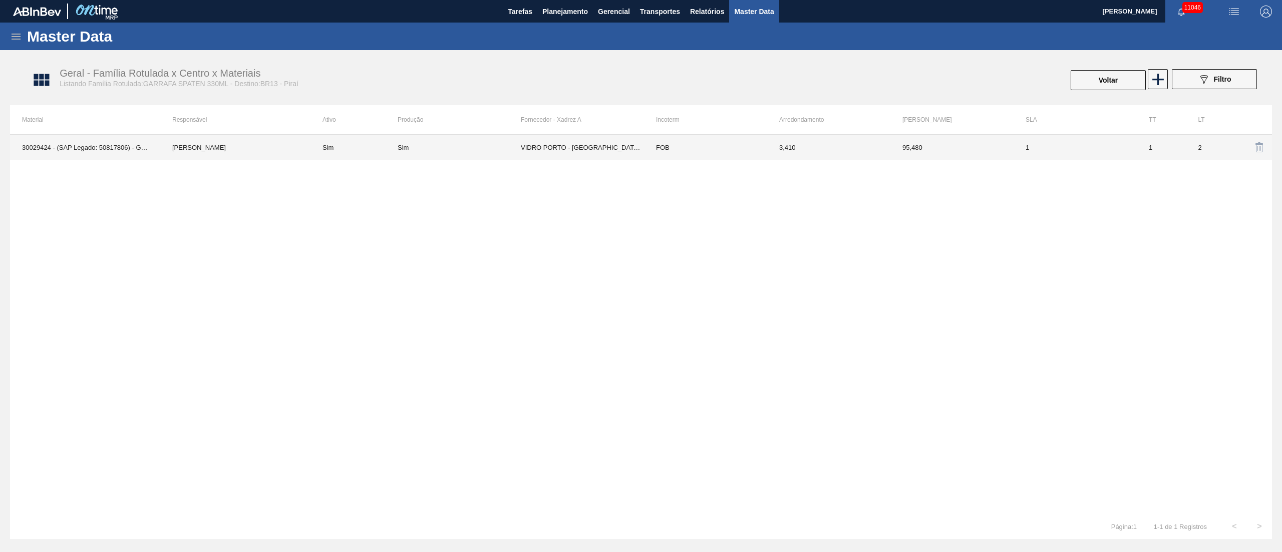
click at [593, 152] on td "VIDRO PORTO - [GEOGRAPHIC_DATA][PERSON_NAME] ([GEOGRAPHIC_DATA])" at bounding box center [582, 147] width 123 height 25
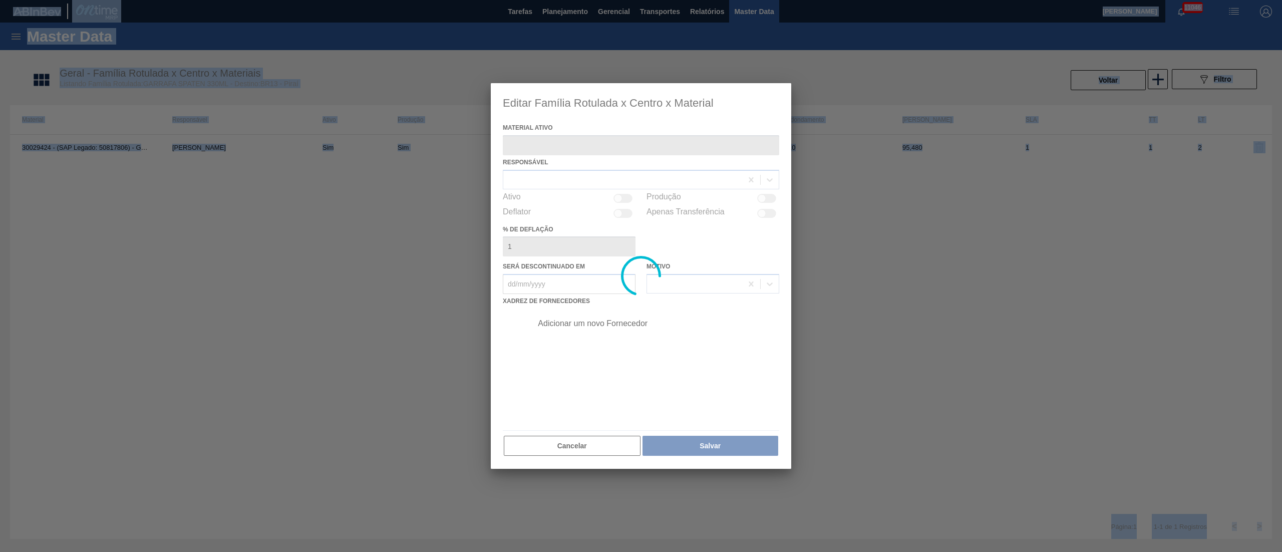
type ativo "30029424 - (SAP Legado: 50817806) - GARRAFA SPATEN 330ML TWIST OFF"
checkbox input "true"
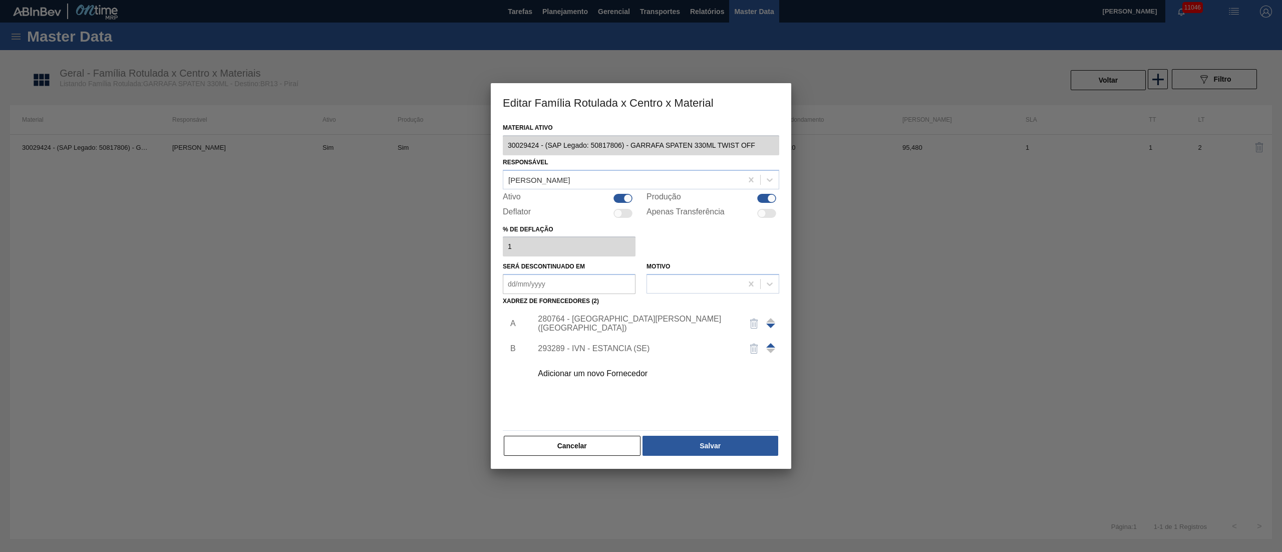
click at [612, 370] on div "Adicionar um novo Fornecedor" at bounding box center [636, 373] width 196 height 9
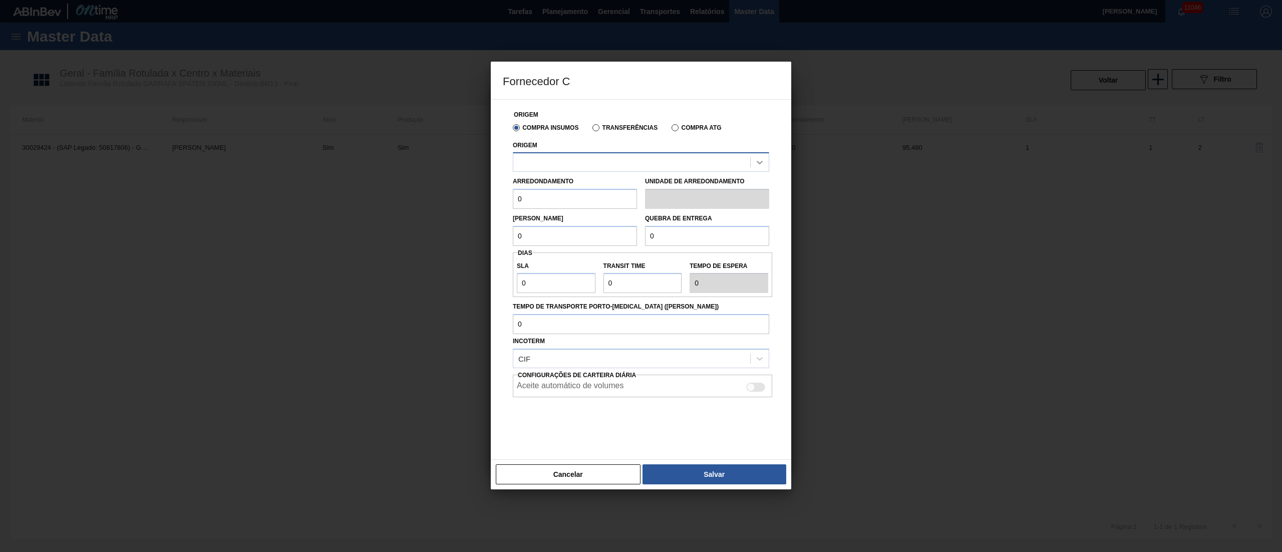
click at [760, 165] on icon at bounding box center [760, 162] width 10 height 10
click at [764, 166] on div at bounding box center [760, 162] width 18 height 18
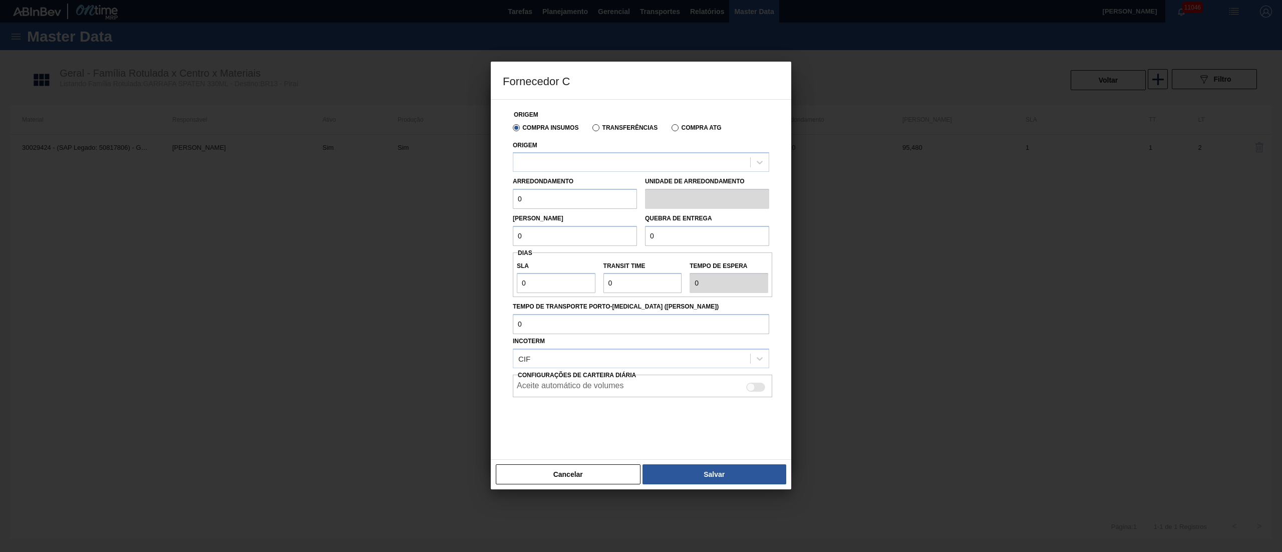
drag, startPoint x: 1004, startPoint y: 188, endPoint x: 970, endPoint y: 180, distance: 34.5
click at [1004, 188] on div at bounding box center [641, 276] width 1282 height 552
click at [585, 475] on button "Cancelar" at bounding box center [568, 474] width 145 height 20
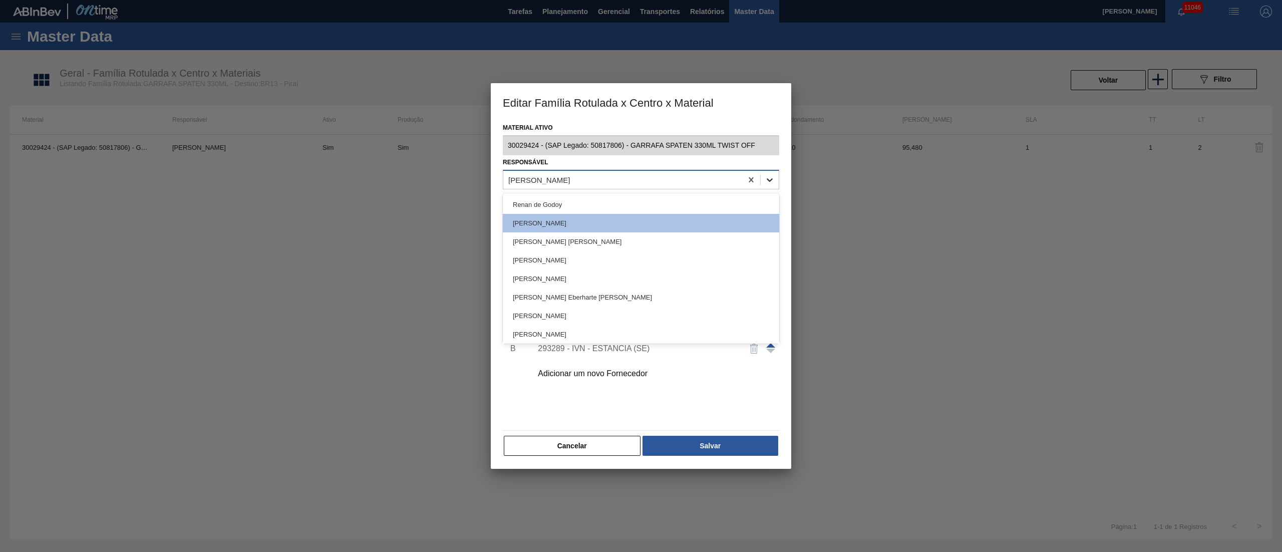
click at [776, 178] on div at bounding box center [770, 180] width 18 height 18
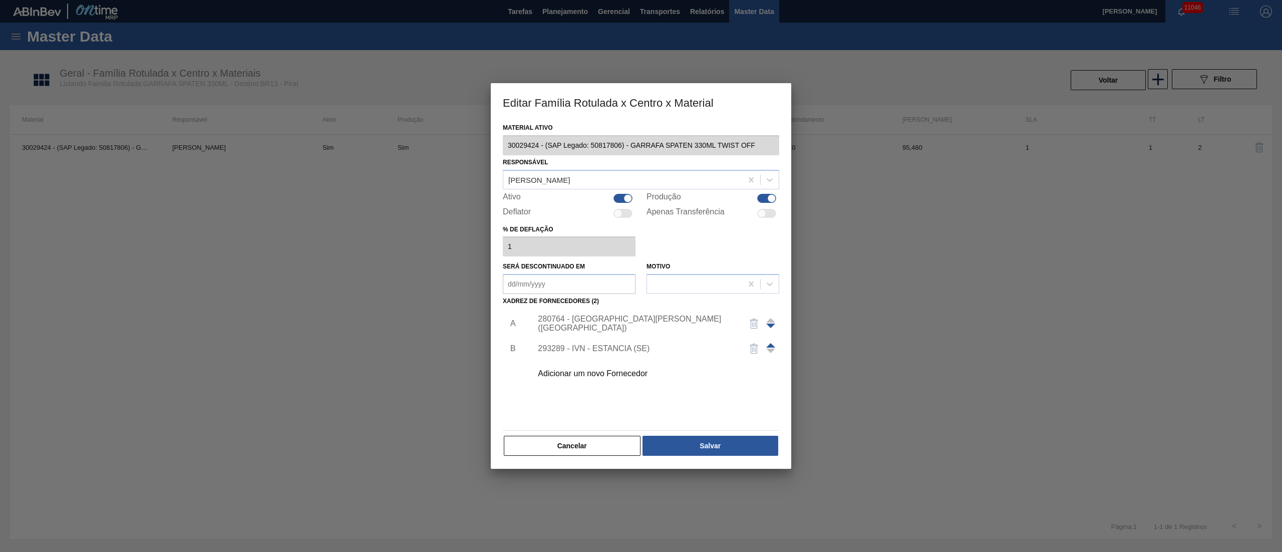
click at [607, 371] on div "Adicionar um novo Fornecedor" at bounding box center [636, 373] width 196 height 9
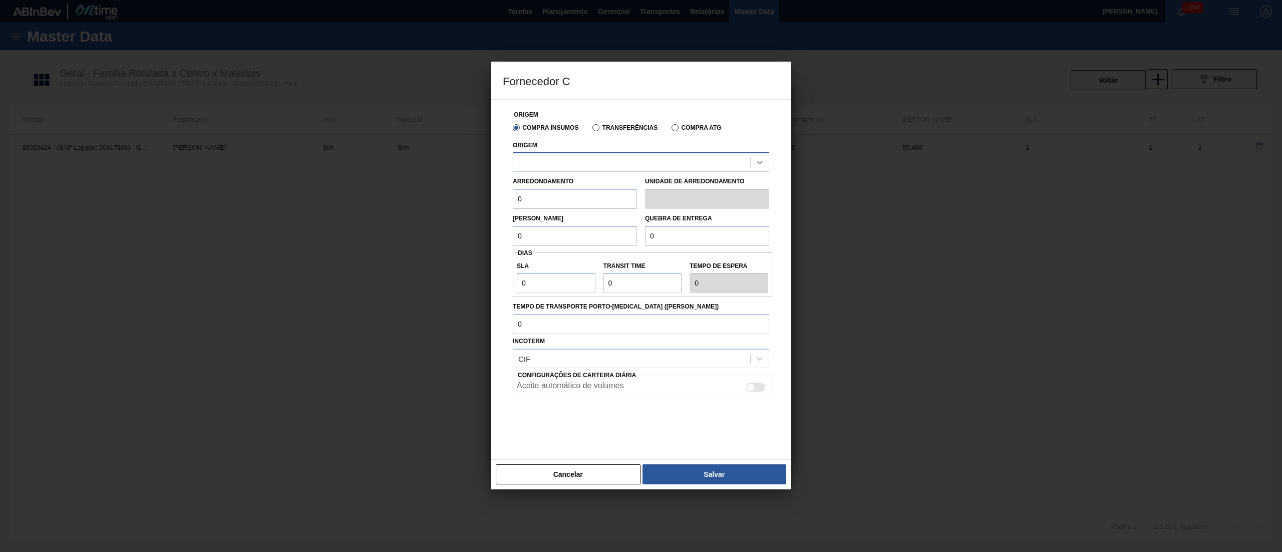
click at [757, 162] on icon at bounding box center [760, 163] width 6 height 4
click at [1025, 160] on div at bounding box center [641, 276] width 1282 height 552
click at [550, 467] on button "Cancelar" at bounding box center [568, 474] width 145 height 20
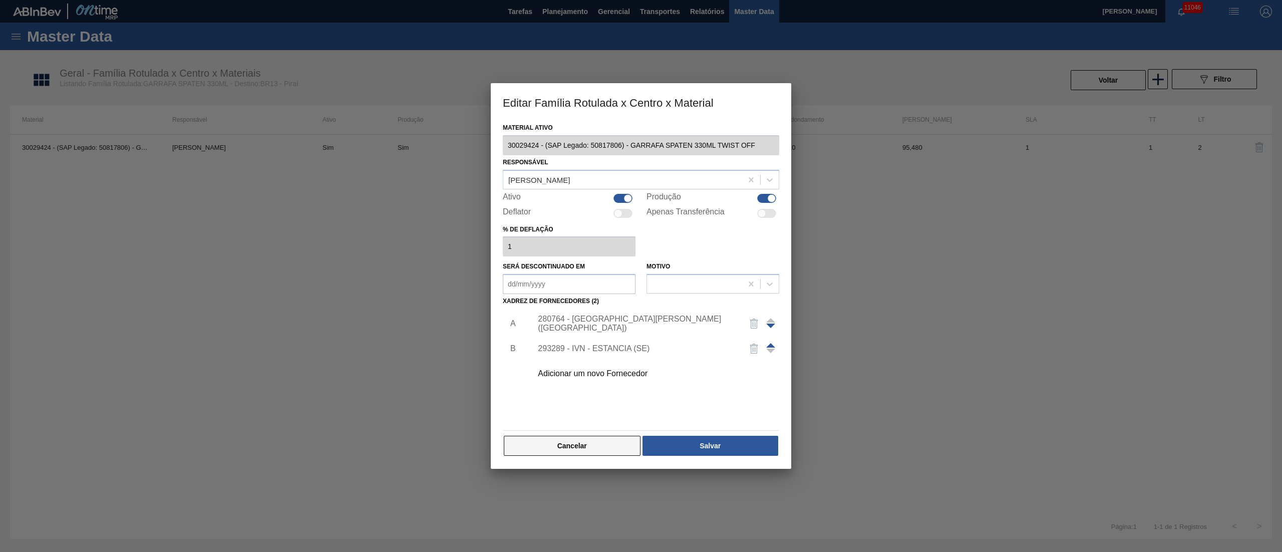
click at [580, 444] on button "Cancelar" at bounding box center [572, 446] width 137 height 20
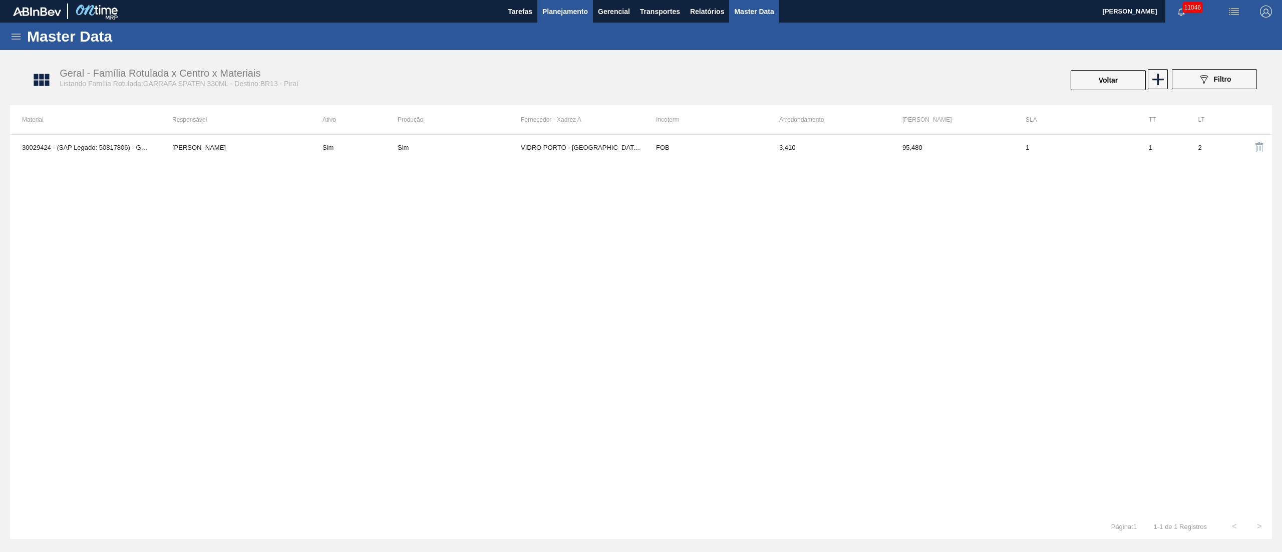
click at [565, 17] on span "Planejamento" at bounding box center [565, 12] width 46 height 12
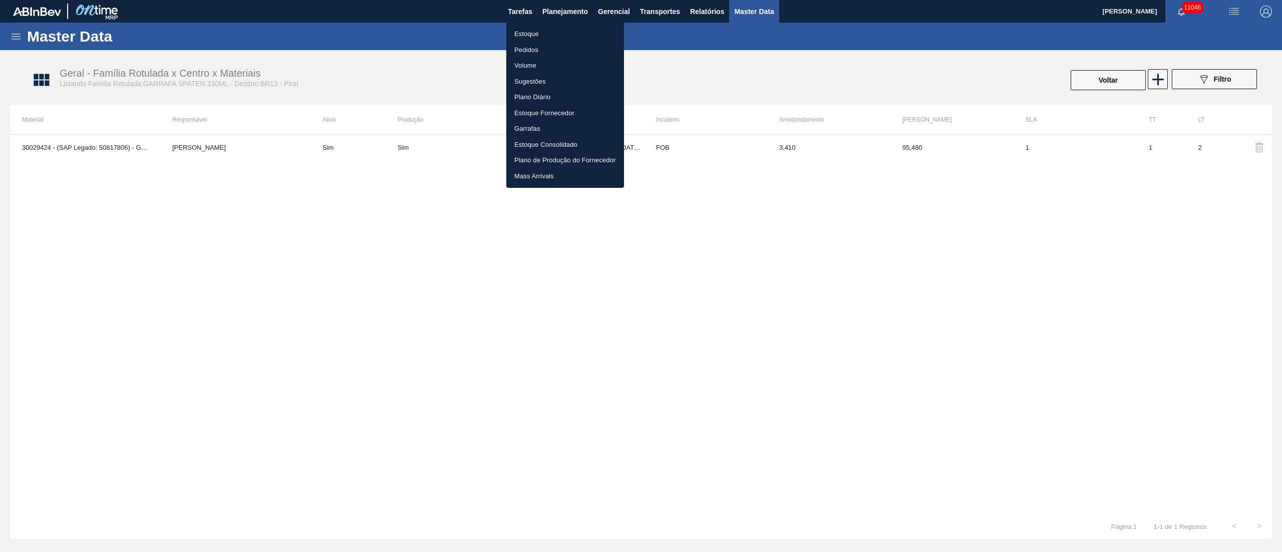
click at [539, 36] on li "Estoque" at bounding box center [565, 34] width 118 height 16
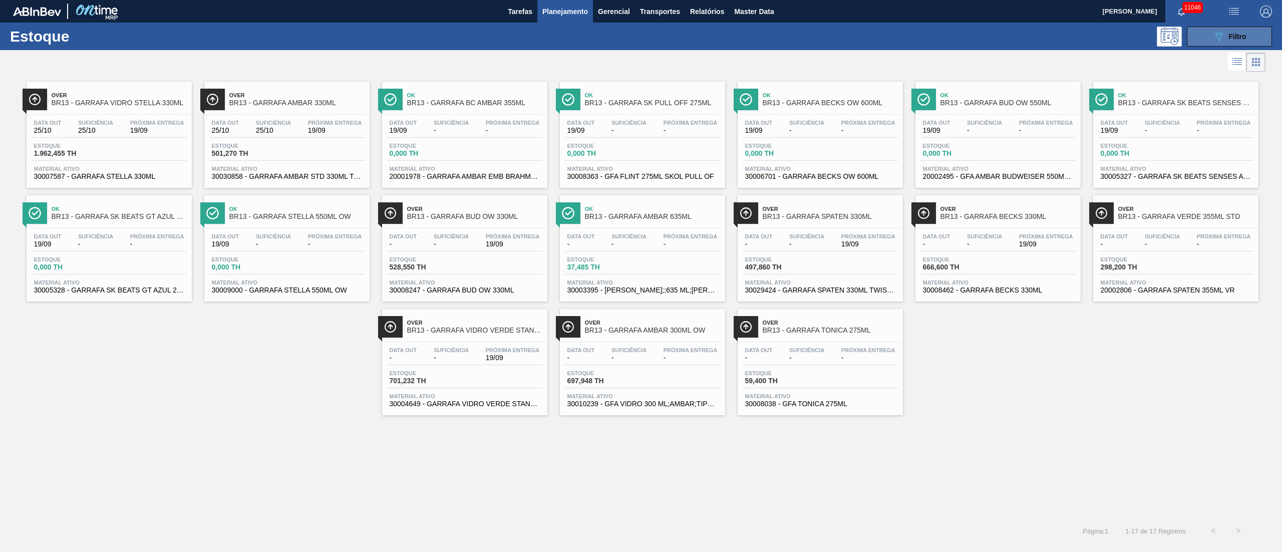
click at [1249, 40] on button "089F7B8B-B2A5-4AFE-B5C0-19BA573D28AC Filtro" at bounding box center [1229, 37] width 85 height 20
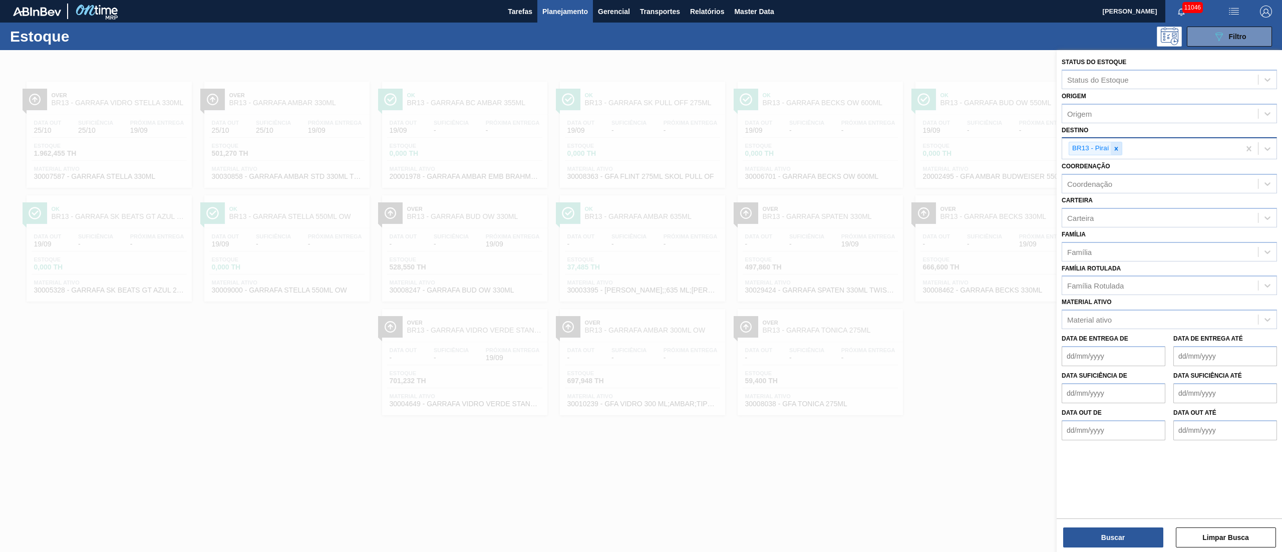
click at [1120, 145] on icon at bounding box center [1116, 148] width 7 height 7
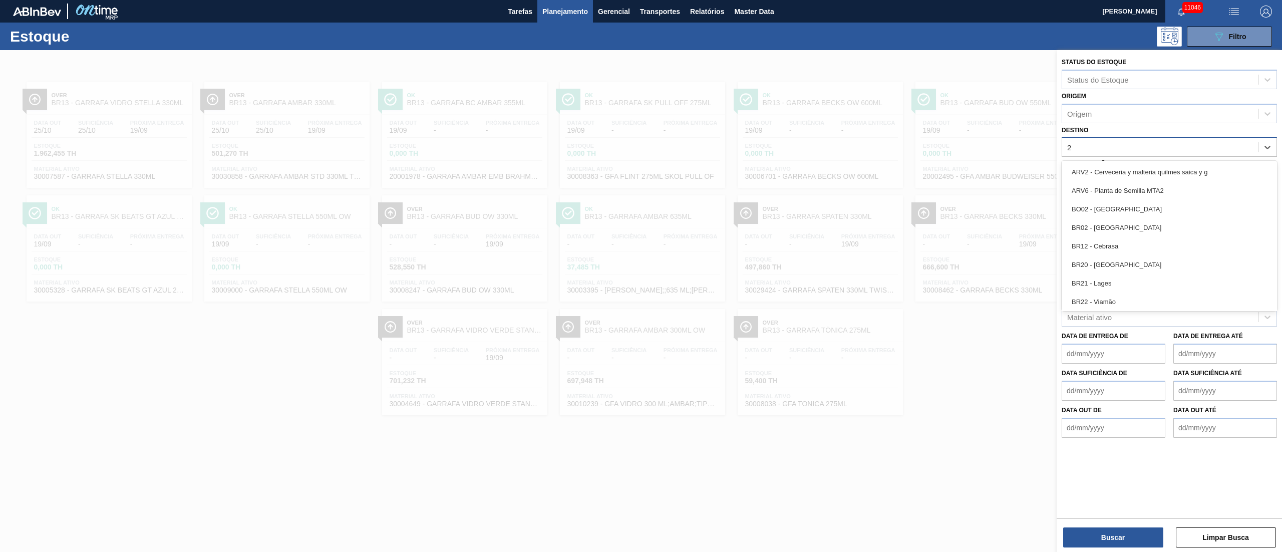
type input "26"
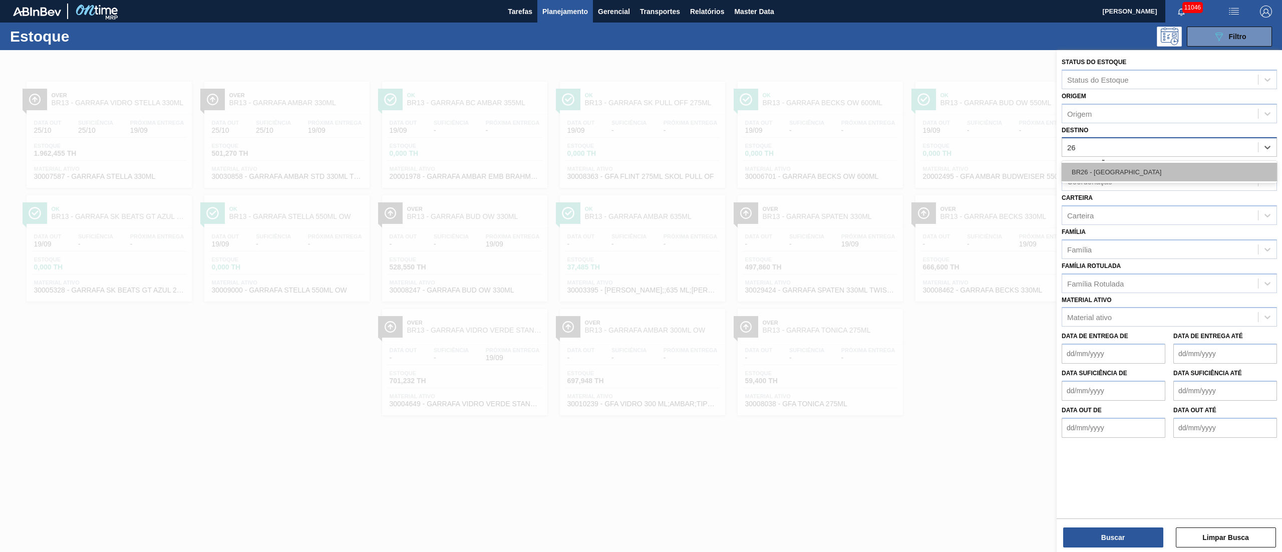
click at [1117, 168] on div "BR26 - [GEOGRAPHIC_DATA]" at bounding box center [1169, 172] width 215 height 19
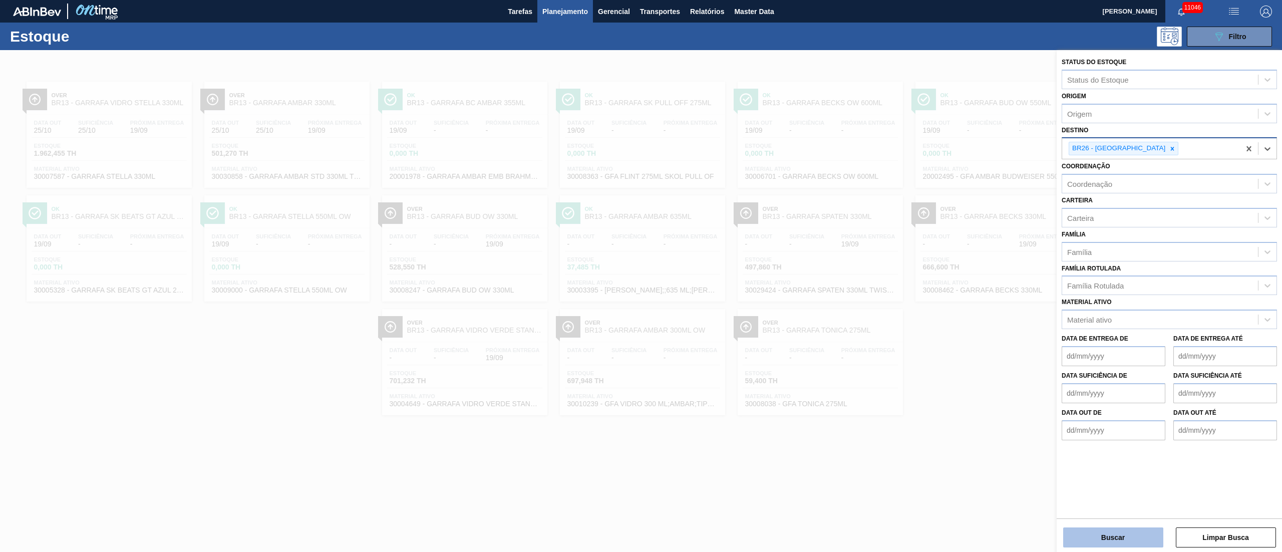
click at [1134, 532] on button "Buscar" at bounding box center [1113, 537] width 100 height 20
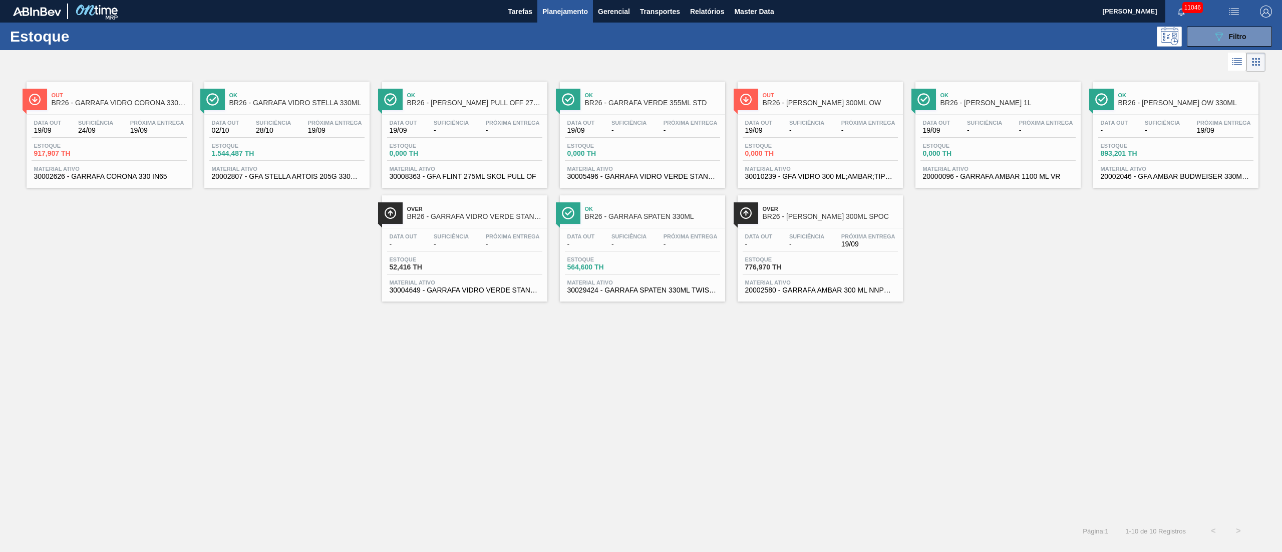
click at [621, 251] on div "Data out - Suficiência - Próxima Entrega -" at bounding box center [642, 242] width 155 height 18
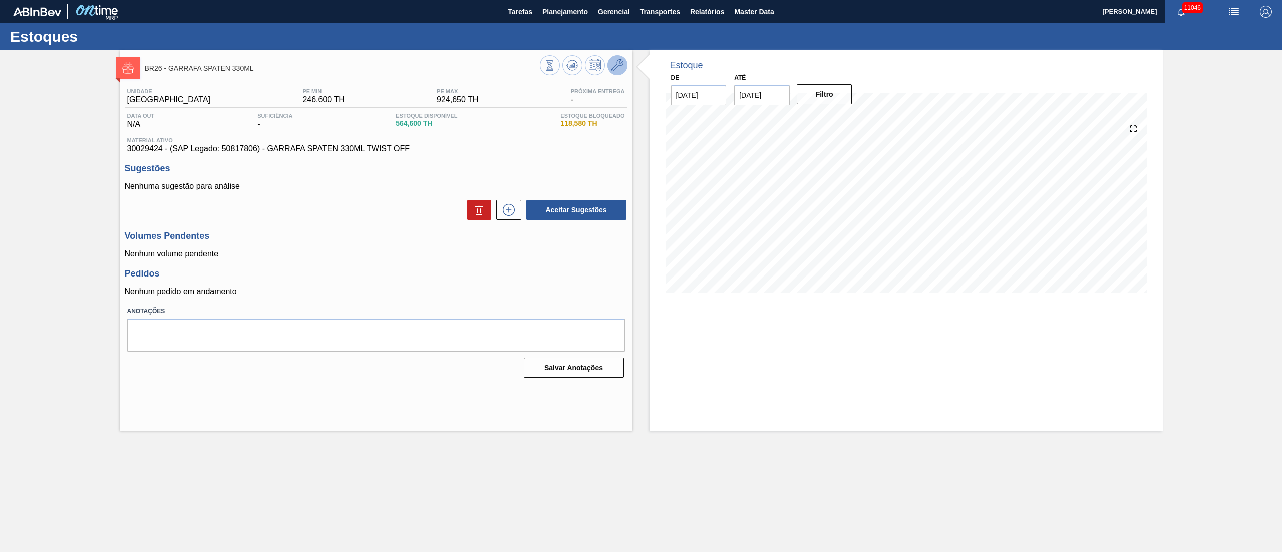
click at [625, 66] on button at bounding box center [617, 65] width 20 height 20
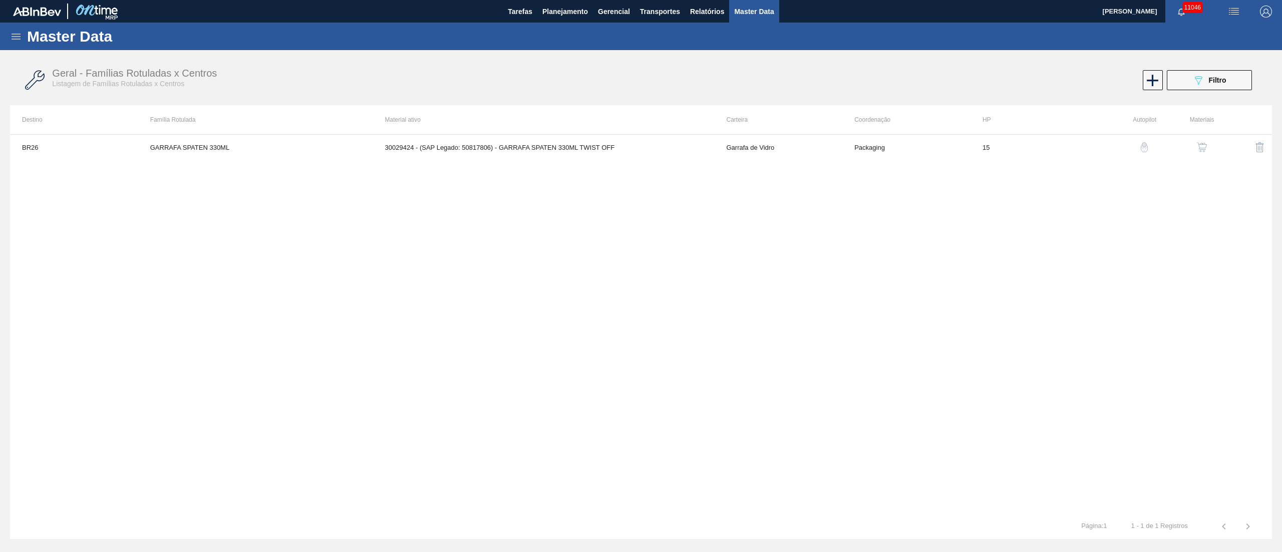
click at [1208, 146] on div "button" at bounding box center [1202, 147] width 12 height 10
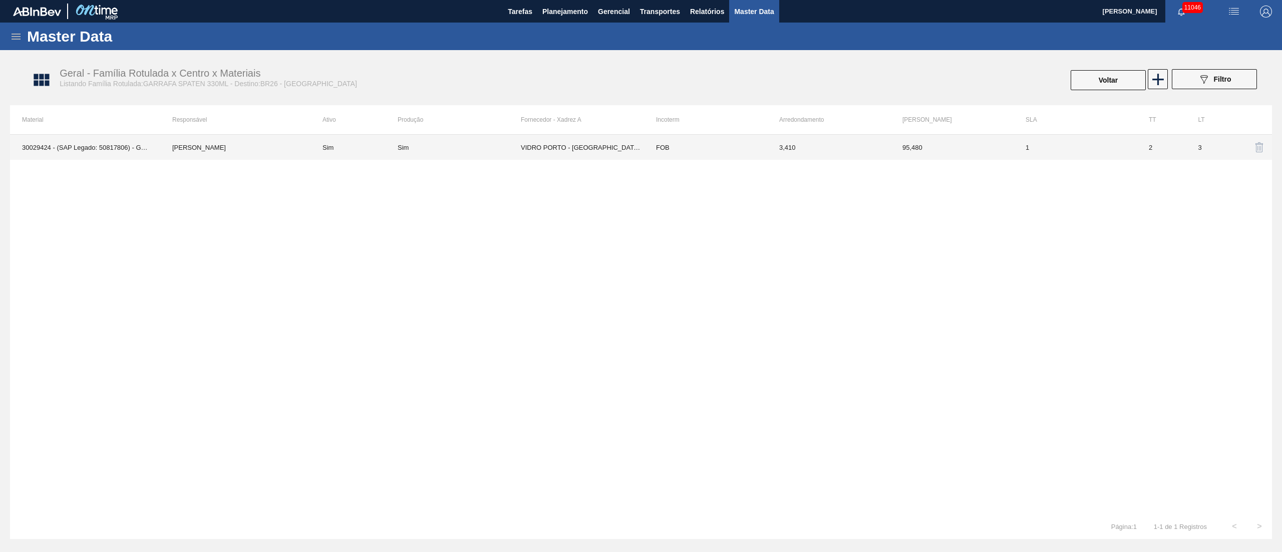
click at [621, 148] on td "VIDRO PORTO - [GEOGRAPHIC_DATA][PERSON_NAME] ([GEOGRAPHIC_DATA])" at bounding box center [582, 147] width 123 height 25
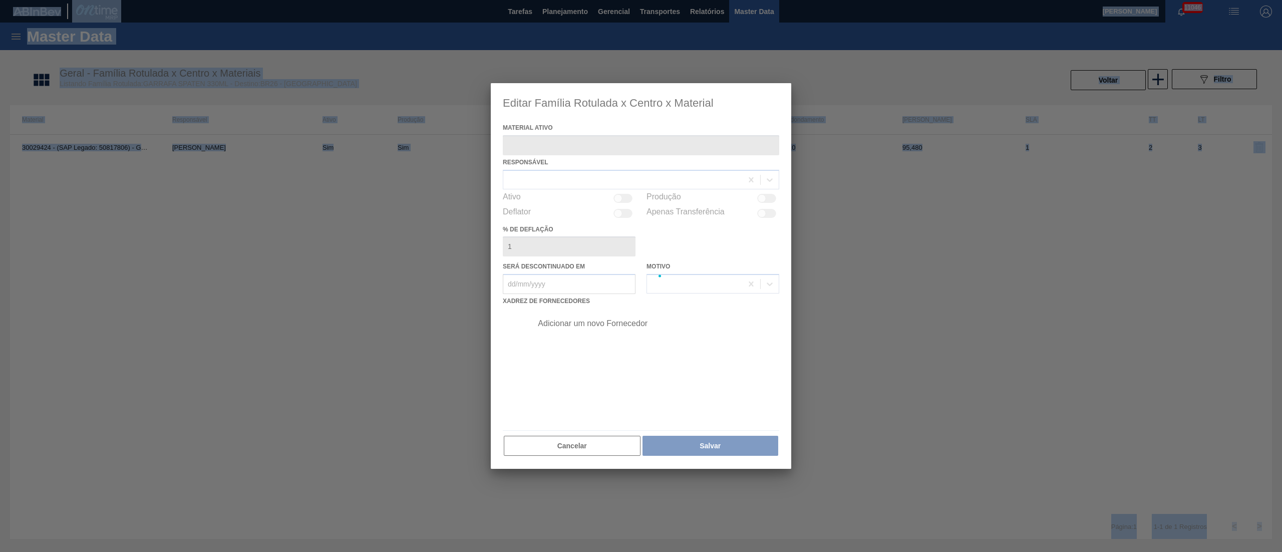
click at [621, 148] on div at bounding box center [641, 276] width 300 height 386
type ativo "30029424 - (SAP Legado: 50817806) - GARRAFA SPATEN 330ML TWIST OFF"
checkbox input "true"
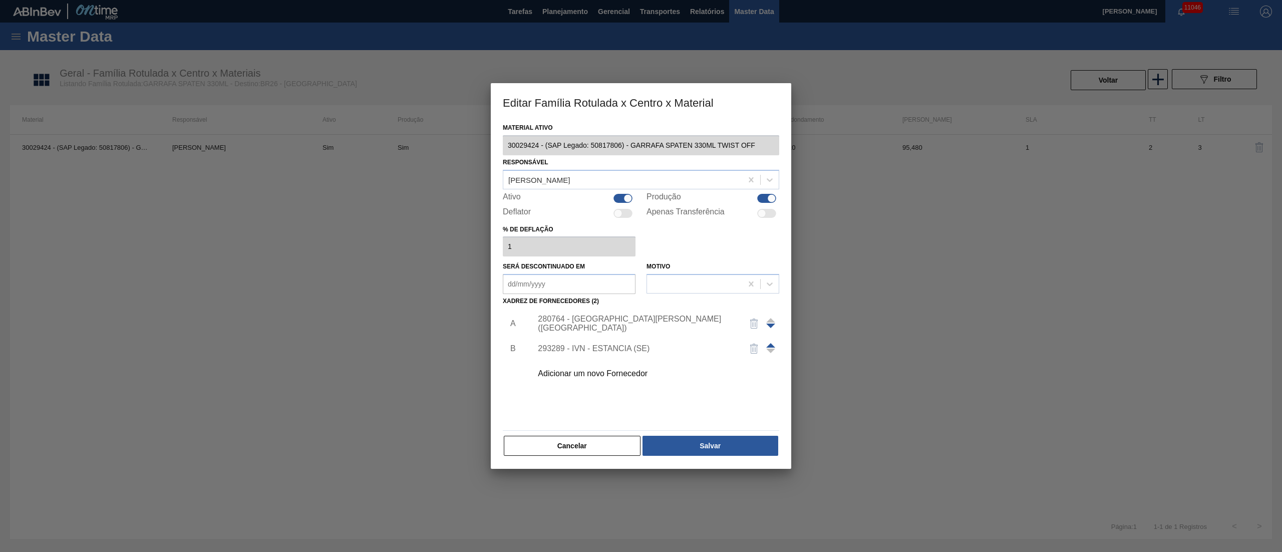
click at [606, 376] on div "Adicionar um novo Fornecedor" at bounding box center [636, 373] width 196 height 9
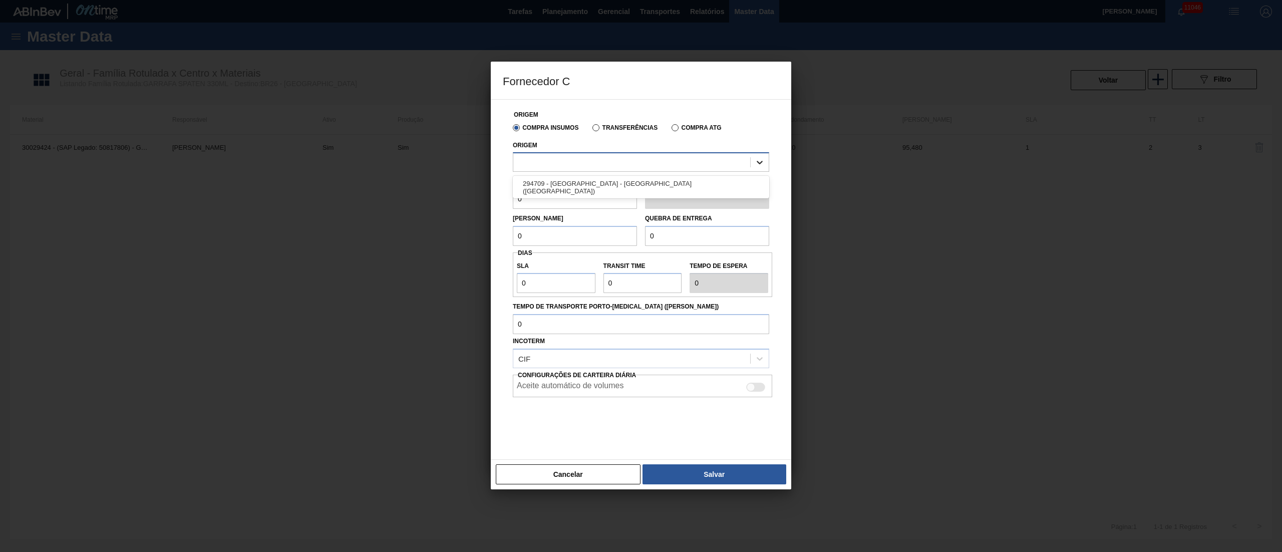
click at [762, 162] on icon at bounding box center [760, 163] width 6 height 4
click at [663, 187] on div "294709 - [GEOGRAPHIC_DATA] - [GEOGRAPHIC_DATA] ([GEOGRAPHIC_DATA])" at bounding box center [641, 187] width 256 height 19
click at [462, 207] on div "Fornecedor C Origem Compra Insumos Transferências Compra ATG Origem option 2947…" at bounding box center [641, 276] width 1282 height 552
type input "3,410"
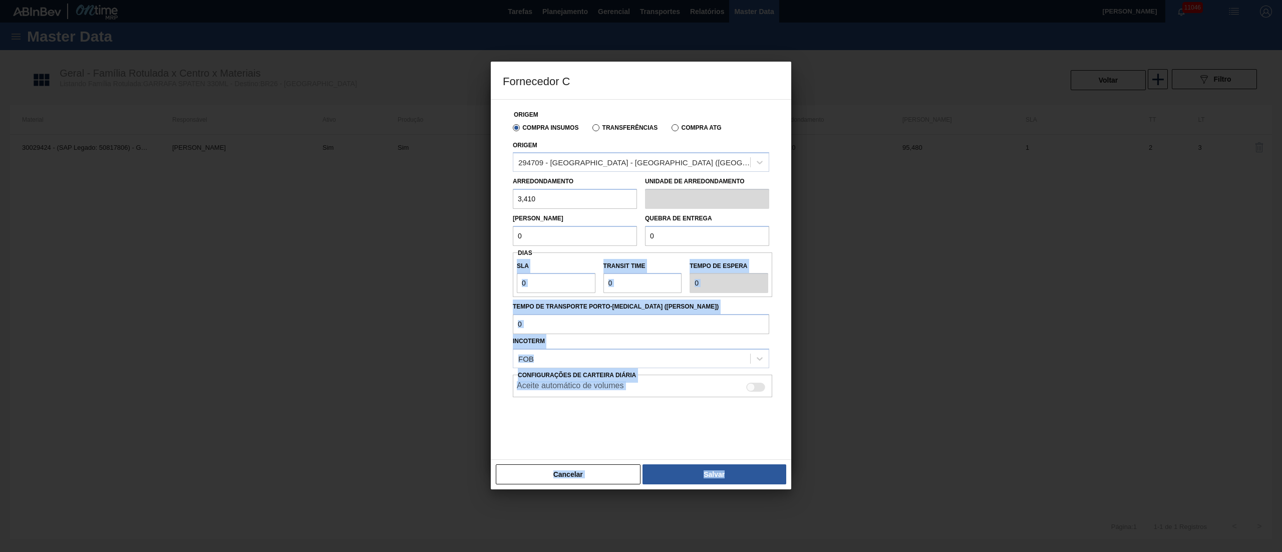
drag, startPoint x: 547, startPoint y: 248, endPoint x: 485, endPoint y: 239, distance: 63.2
click at [485, 239] on div "Fornecedor C Origem Compra Insumos Transferências Compra ATG Origem 294709 - [G…" at bounding box center [641, 276] width 1282 height 552
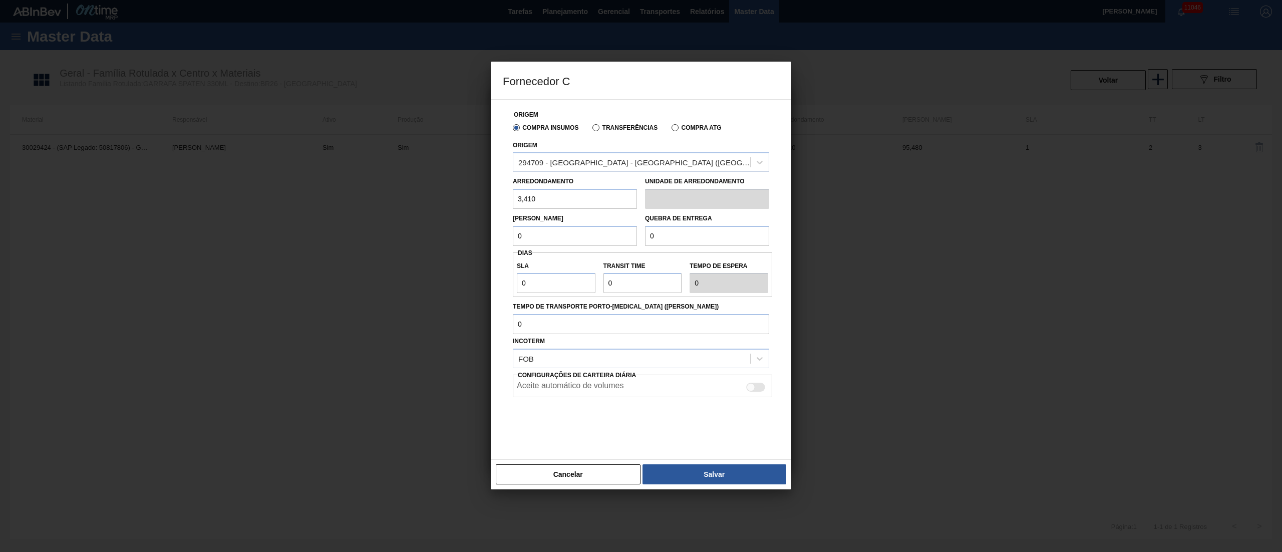
drag, startPoint x: 547, startPoint y: 238, endPoint x: 462, endPoint y: 236, distance: 85.2
click at [462, 236] on div "Fornecedor C Origem Compra Insumos Transferências Compra ATG Origem 294709 - [G…" at bounding box center [641, 276] width 1282 height 552
type input "95,48"
drag, startPoint x: 691, startPoint y: 231, endPoint x: 536, endPoint y: 238, distance: 155.4
click at [551, 238] on div "[PERSON_NAME] 95,48 Quebra de entrega 0" at bounding box center [641, 227] width 264 height 37
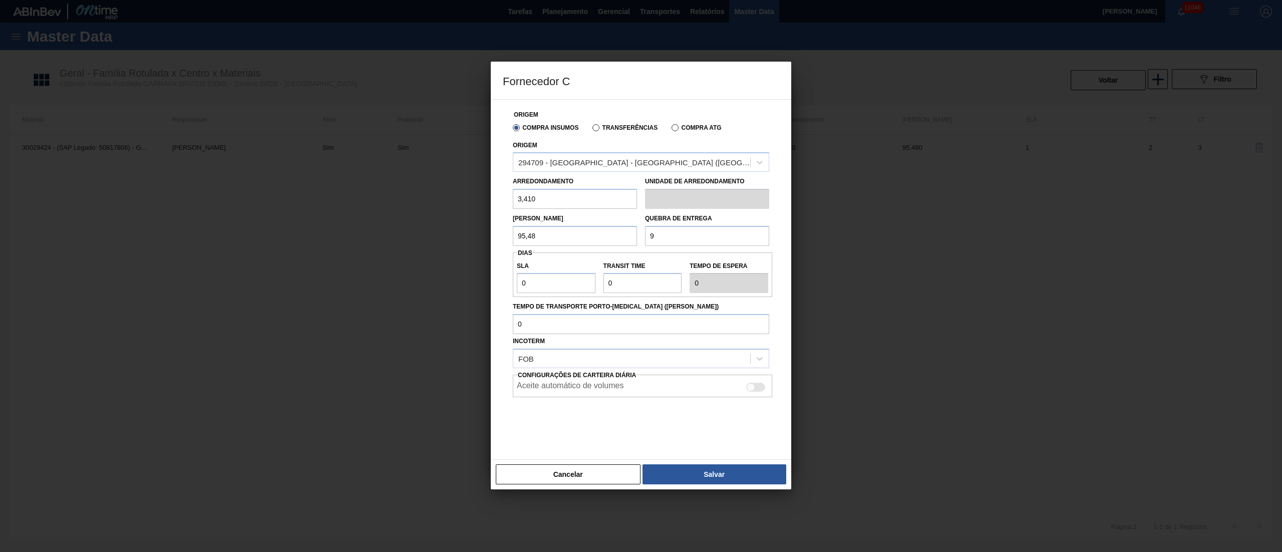
type input "95,48"
drag, startPoint x: 550, startPoint y: 289, endPoint x: 435, endPoint y: 281, distance: 115.0
click at [437, 281] on div "Fornecedor C Origem Compra Insumos Transferências Compra ATG Origem 294709 - [G…" at bounding box center [641, 276] width 1282 height 552
type input "1"
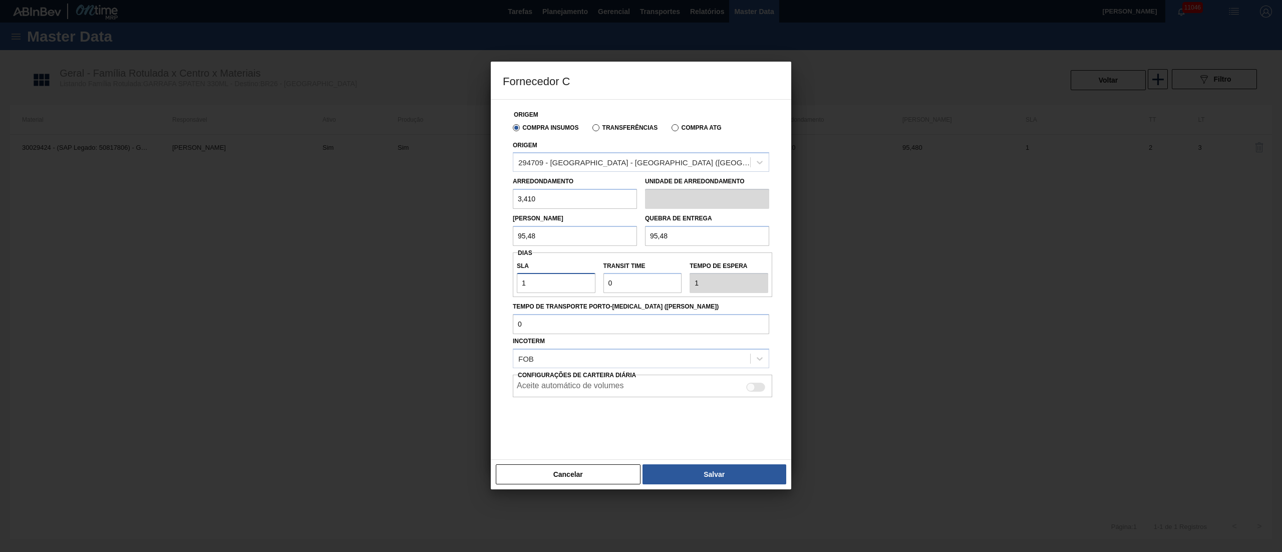
type input "1"
drag, startPoint x: 615, startPoint y: 280, endPoint x: 609, endPoint y: 283, distance: 7.2
click at [609, 283] on input "Transit Time" at bounding box center [642, 283] width 79 height 20
type input "2"
type input "3"
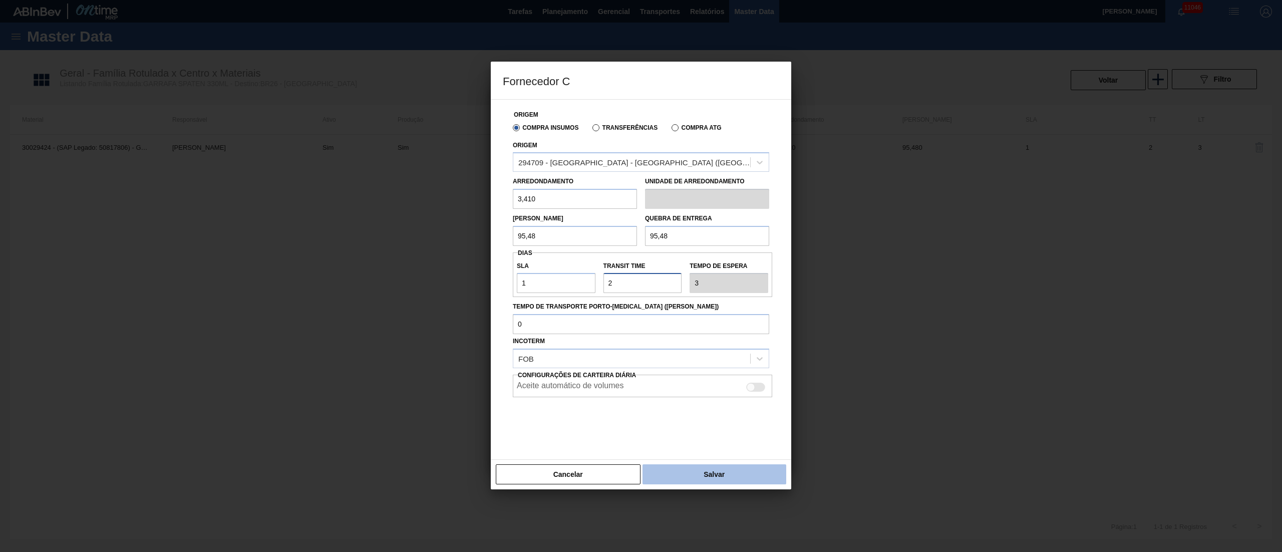
type input "2"
click at [698, 469] on button "Salvar" at bounding box center [714, 474] width 144 height 20
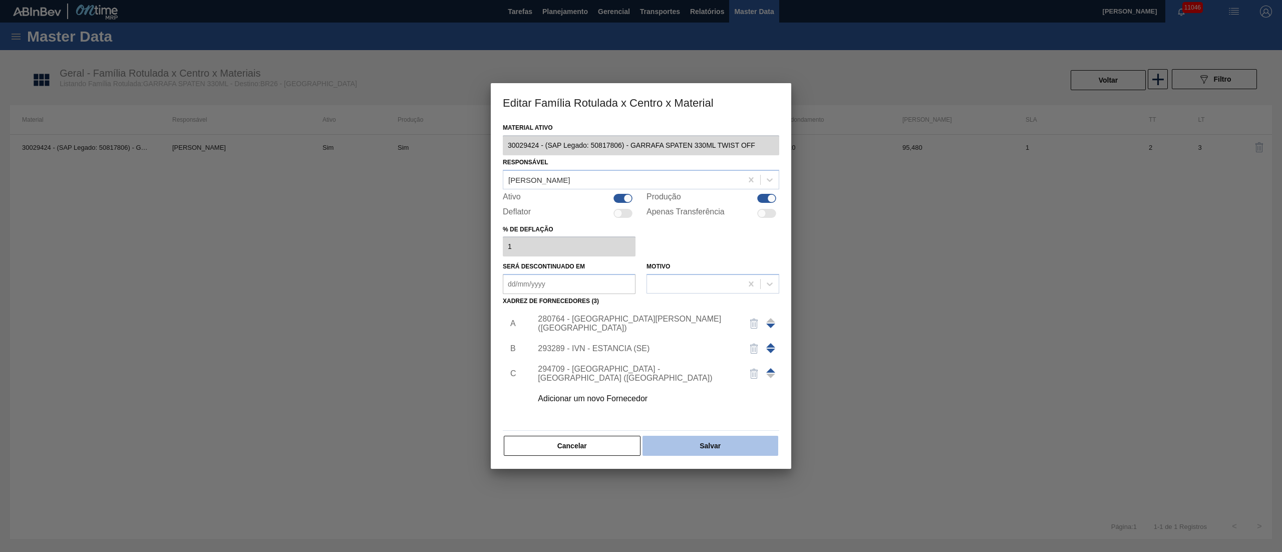
click at [691, 452] on button "Salvar" at bounding box center [710, 446] width 136 height 20
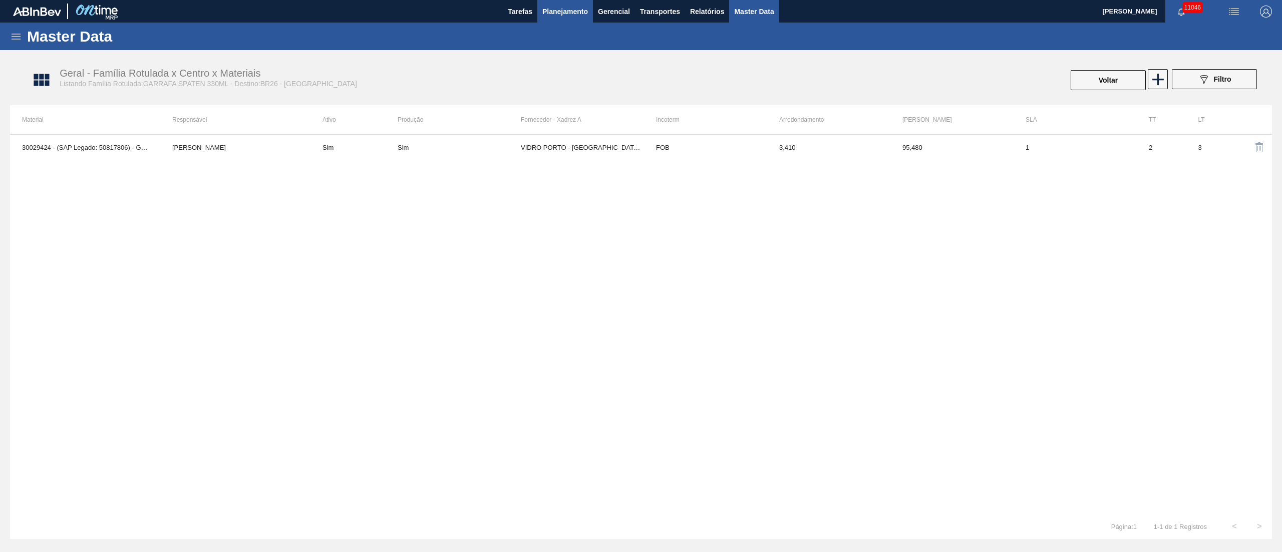
click at [539, 10] on button "Planejamento" at bounding box center [565, 11] width 56 height 23
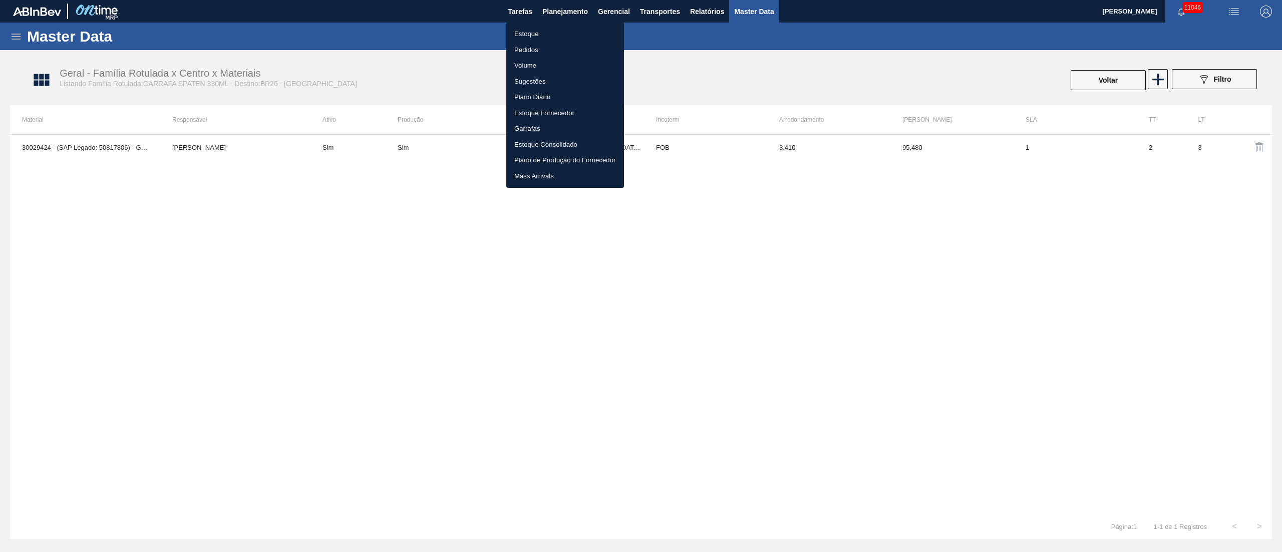
drag, startPoint x: 525, startPoint y: 38, endPoint x: 564, endPoint y: 34, distance: 39.3
click at [525, 37] on li "Estoque" at bounding box center [565, 34] width 118 height 16
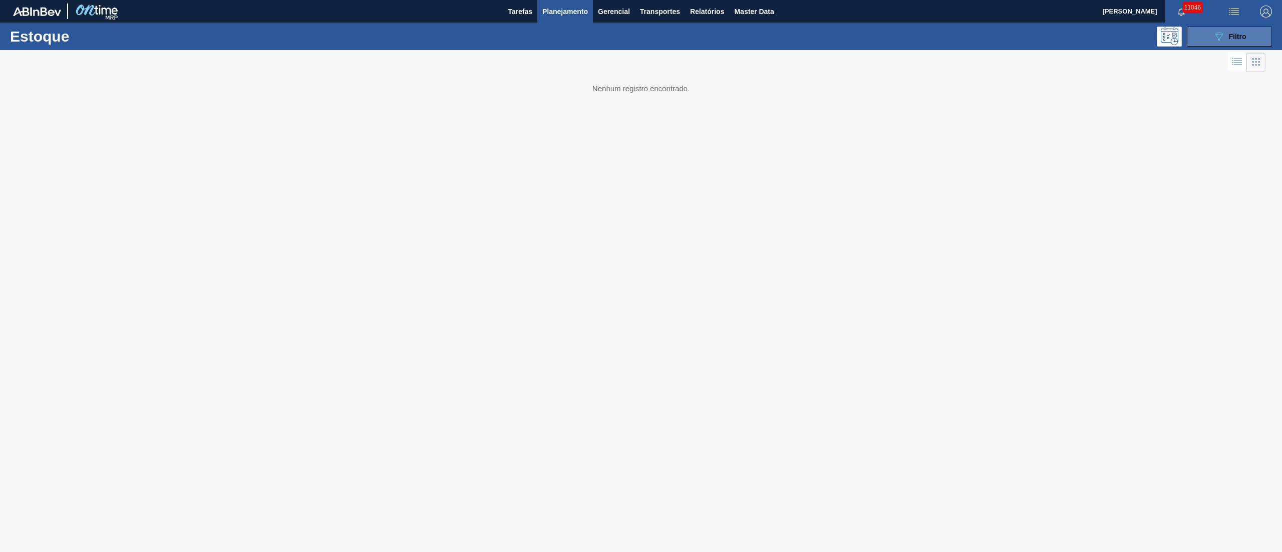
click at [1222, 42] on icon "089F7B8B-B2A5-4AFE-B5C0-19BA573D28AC" at bounding box center [1219, 37] width 12 height 12
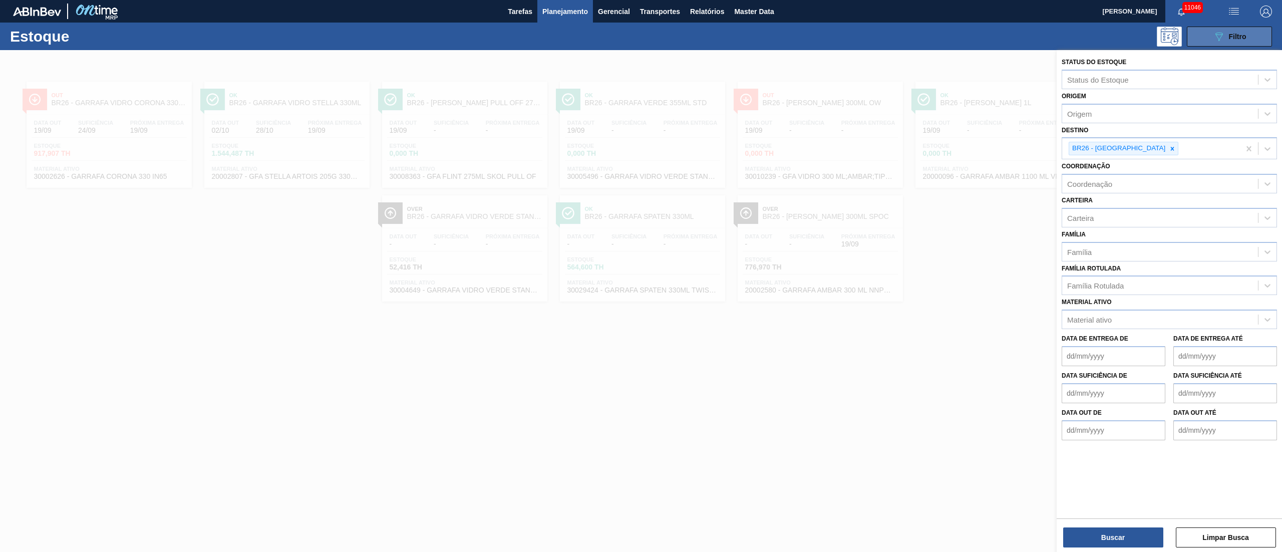
click at [1235, 40] on span "Filtro" at bounding box center [1238, 37] width 18 height 8
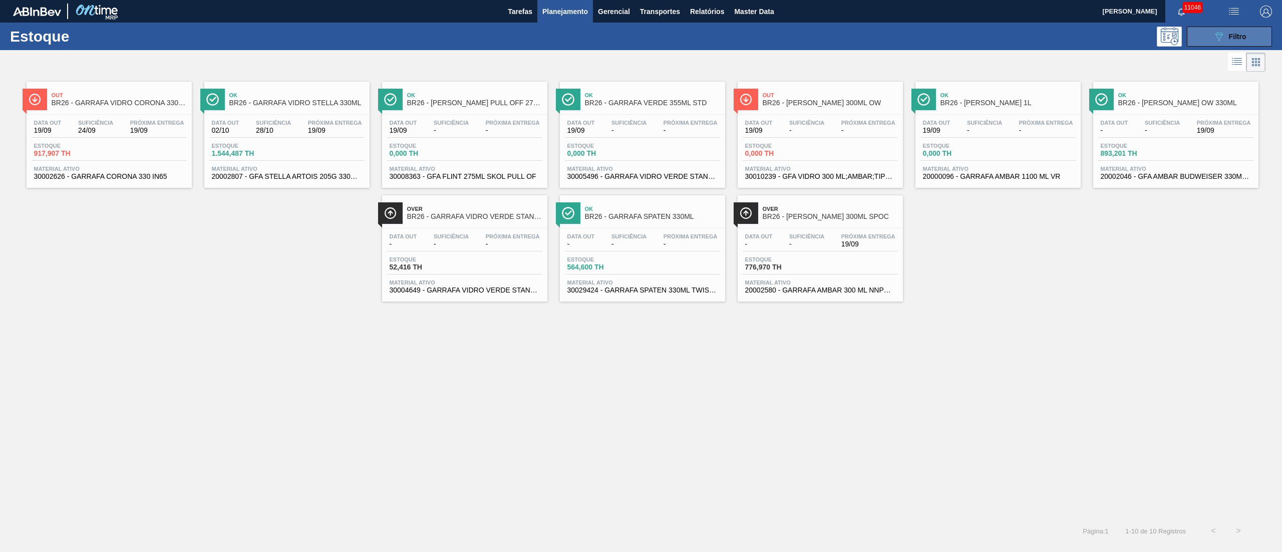
click at [1235, 40] on span "Filtro" at bounding box center [1238, 37] width 18 height 8
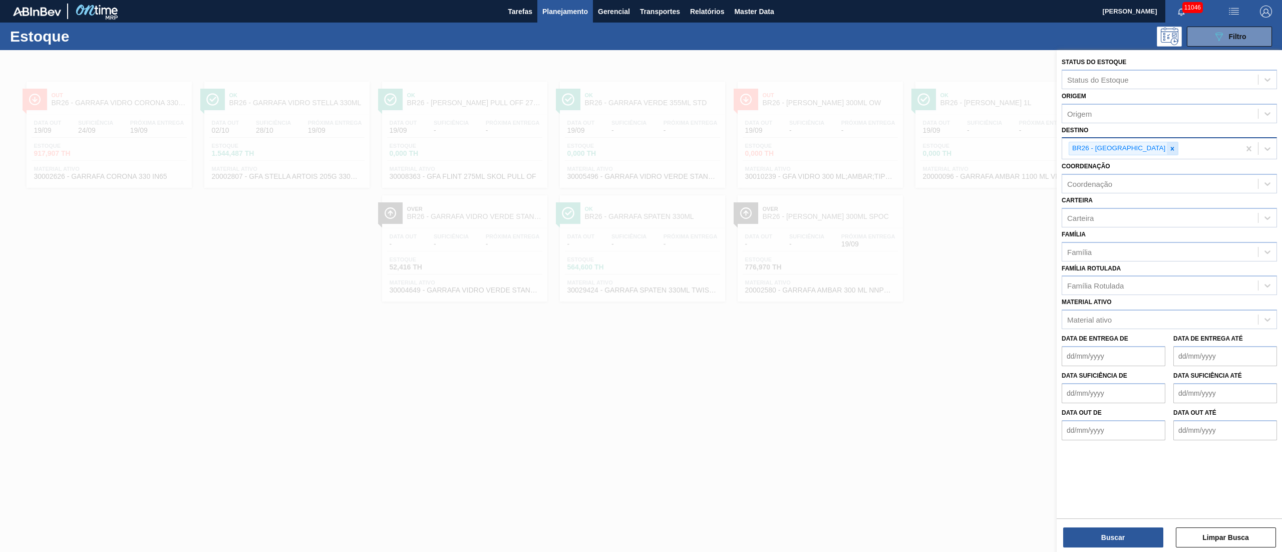
click at [1169, 145] on icon at bounding box center [1172, 148] width 7 height 7
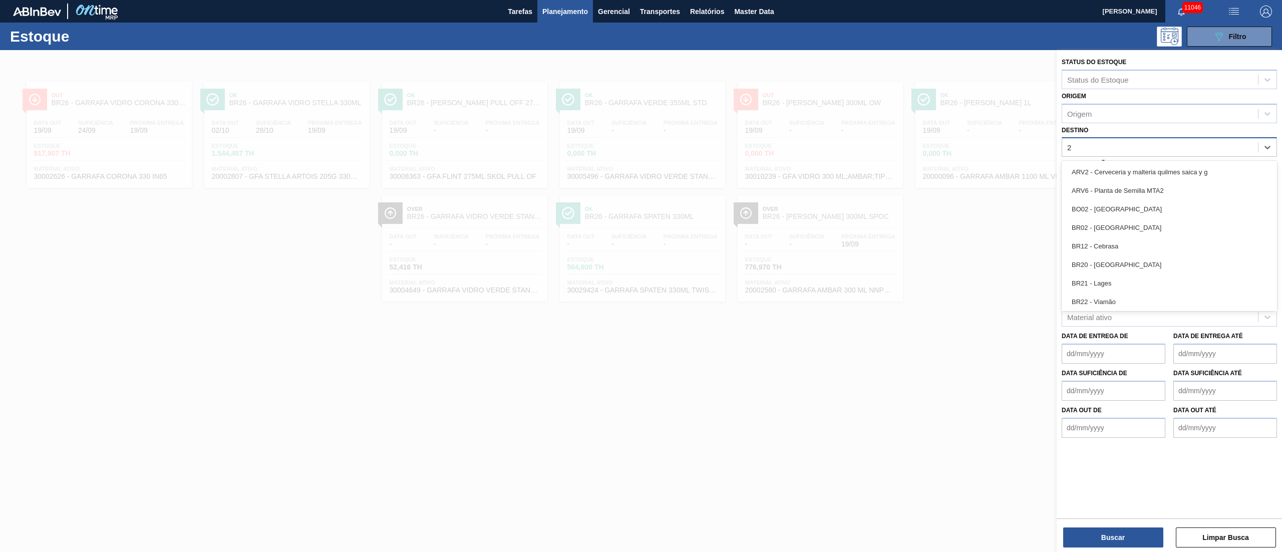
type input "26"
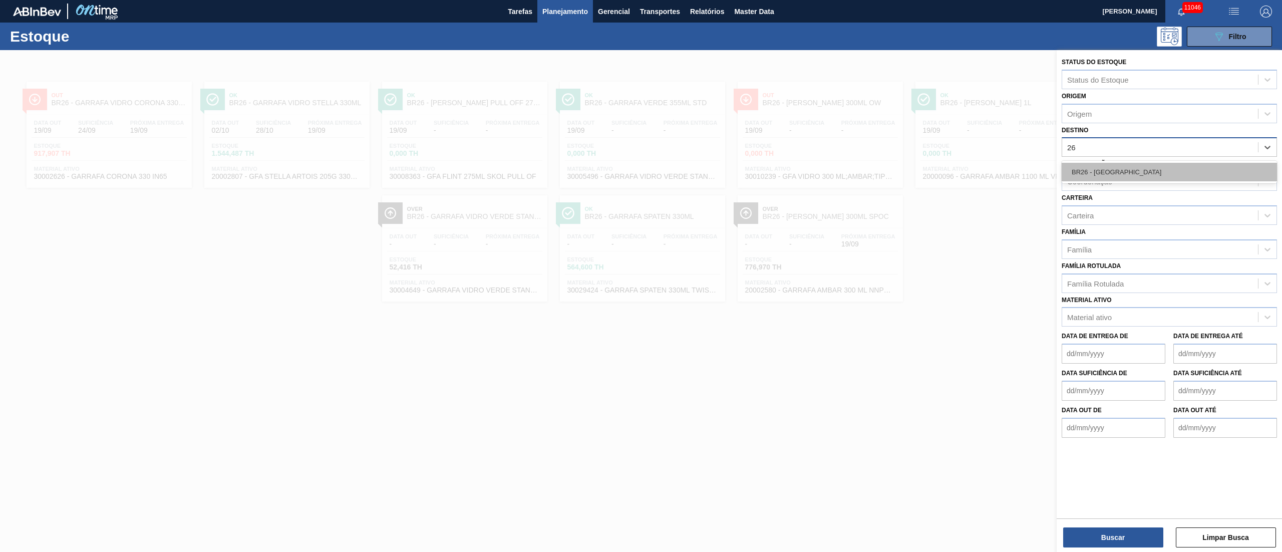
click at [1128, 179] on div "BR26 - [GEOGRAPHIC_DATA]" at bounding box center [1169, 172] width 215 height 19
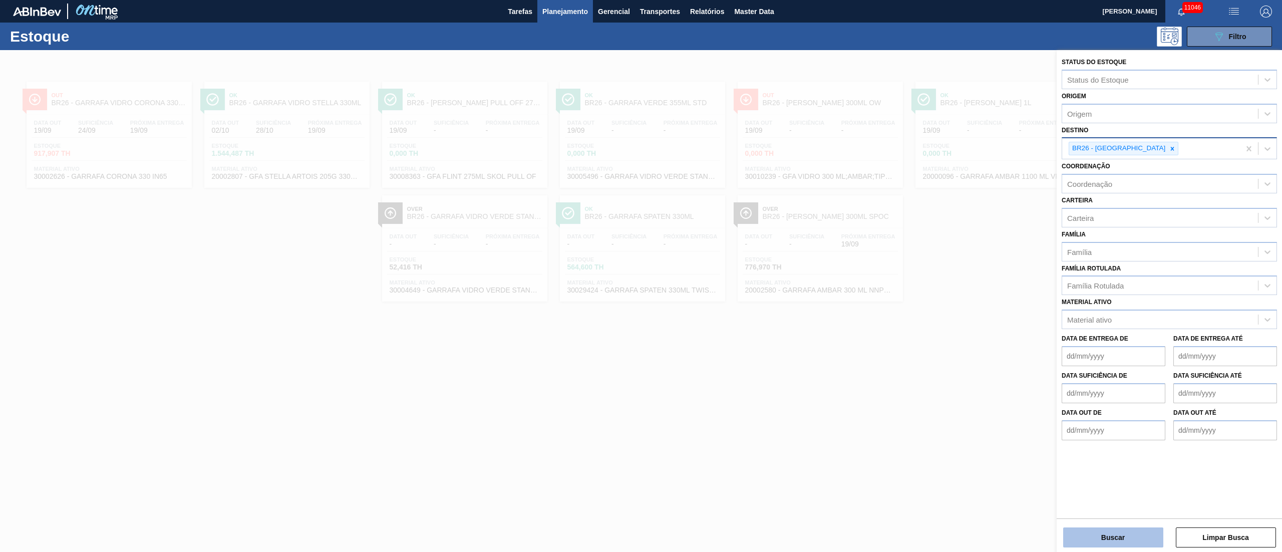
click at [1102, 537] on button "Buscar" at bounding box center [1113, 537] width 100 height 20
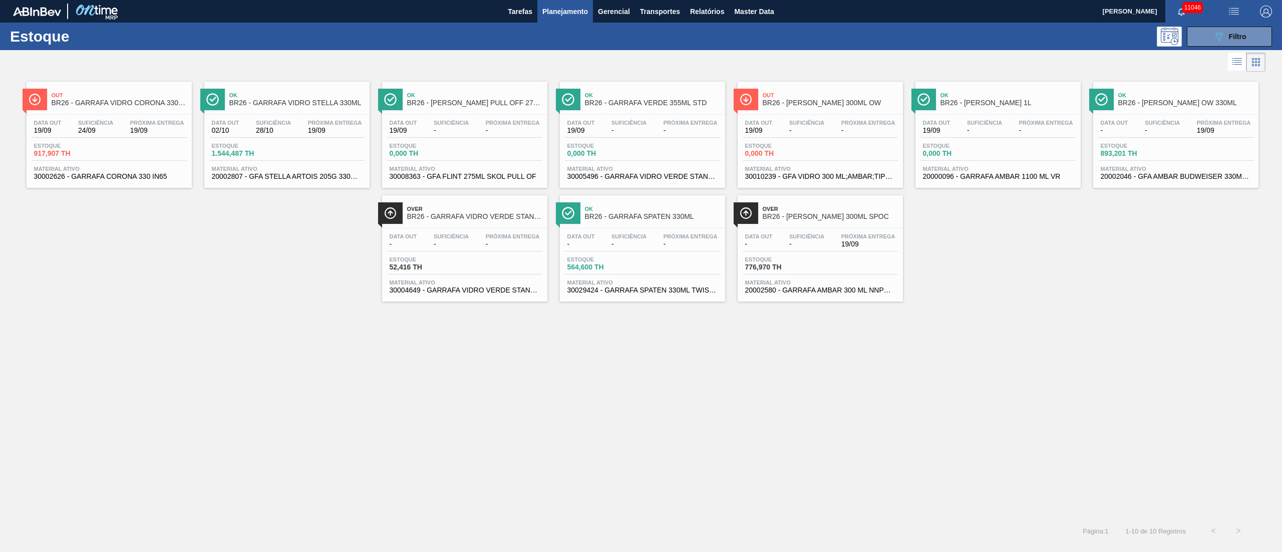
click at [135, 118] on div "Data out 19/09 Suficiência 24/09 Próxima Entrega 19/09 Estoque 917,907 TH Mater…" at bounding box center [109, 149] width 165 height 68
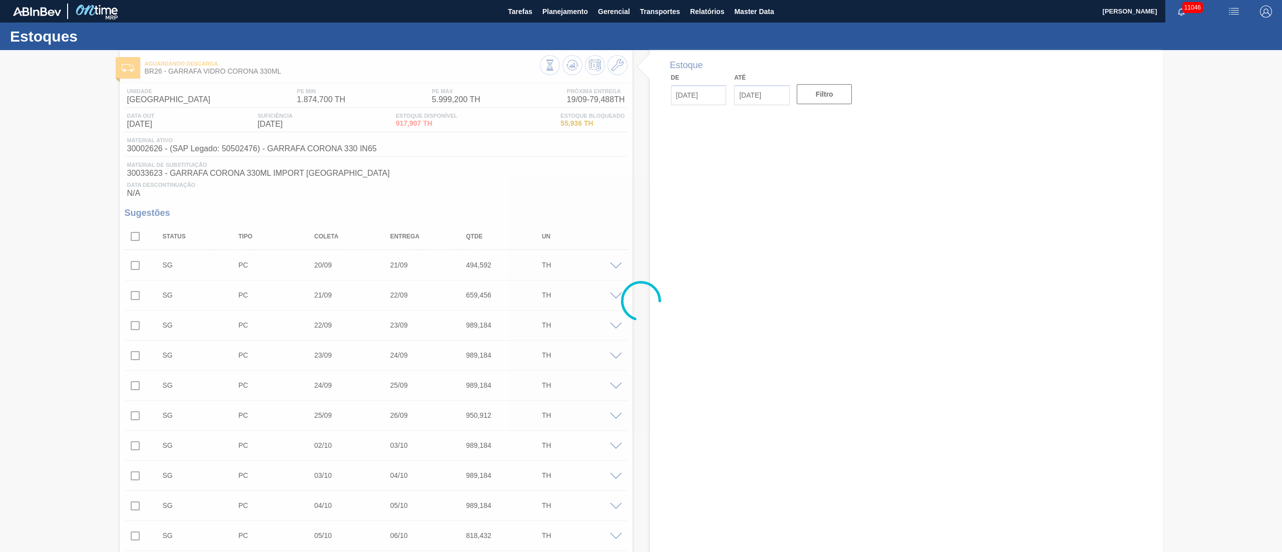
type input "[DATE]"
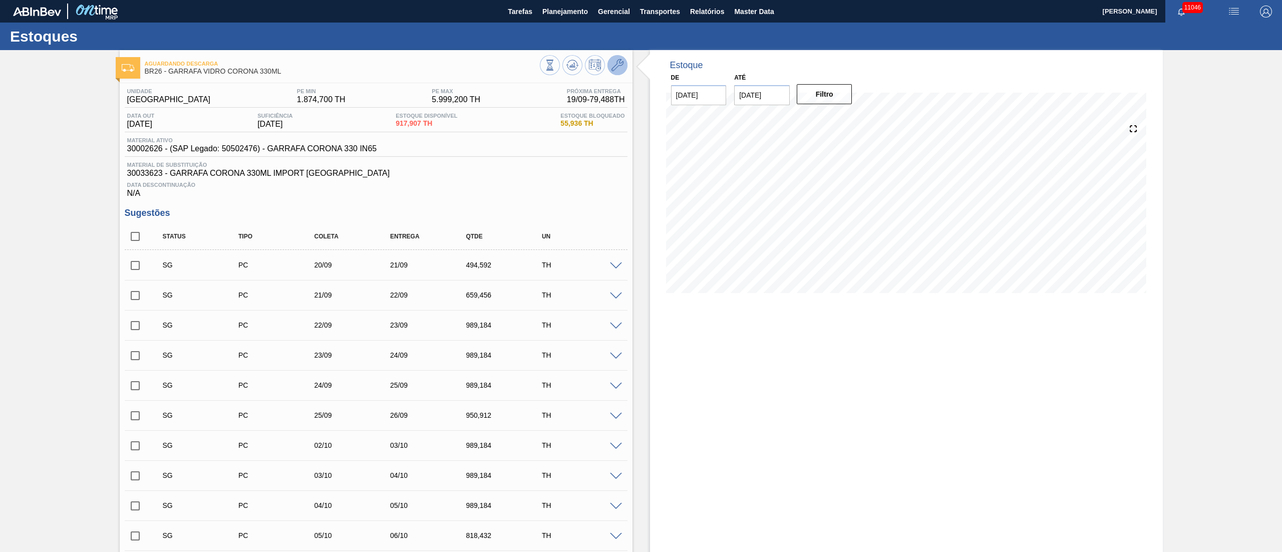
click at [625, 67] on button at bounding box center [617, 65] width 20 height 20
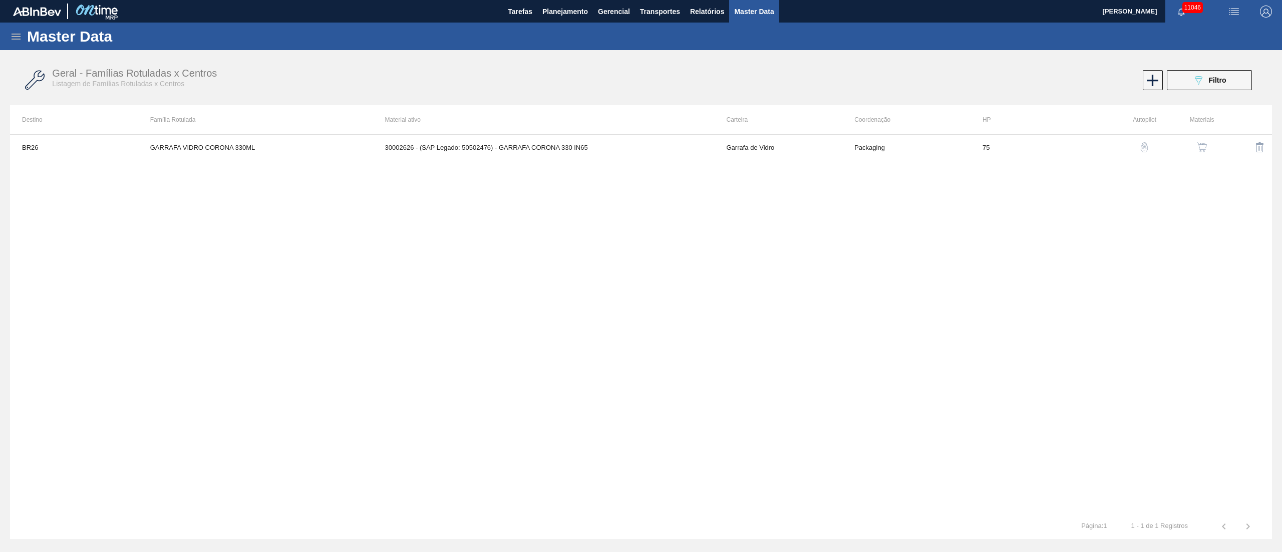
click at [1206, 144] on img "button" at bounding box center [1202, 147] width 10 height 10
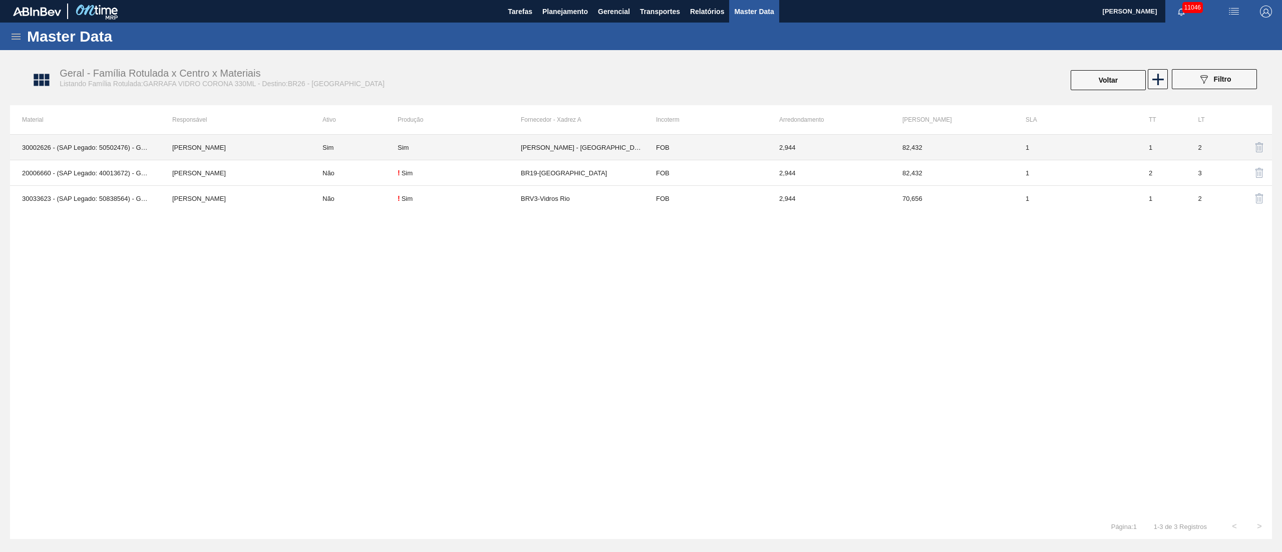
click at [569, 150] on td "[PERSON_NAME] - [GEOGRAPHIC_DATA] ([GEOGRAPHIC_DATA])" at bounding box center [582, 148] width 123 height 26
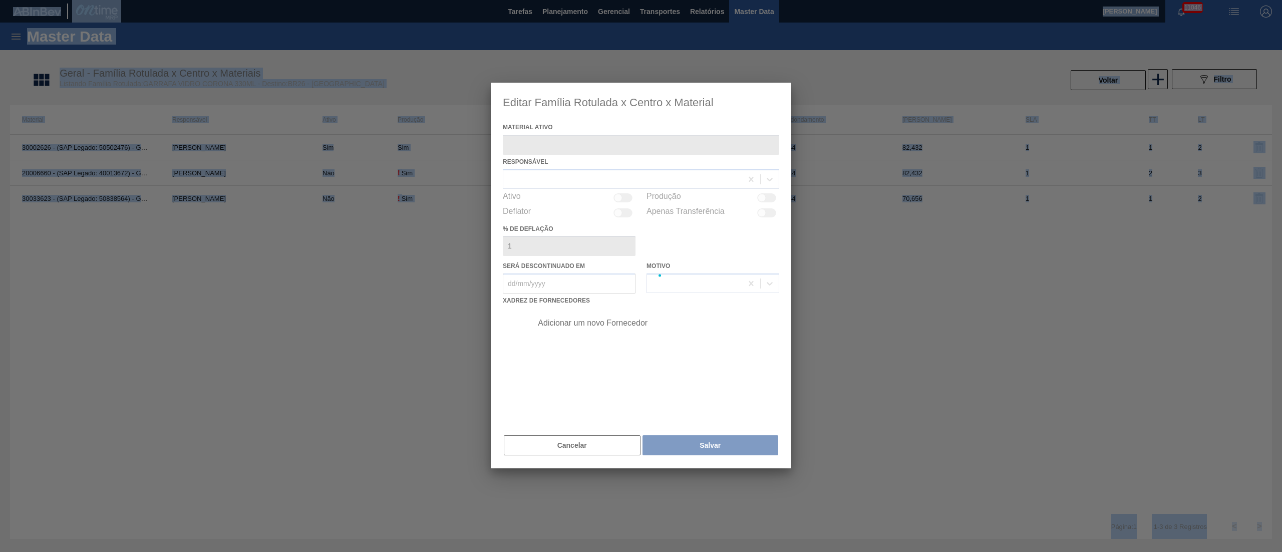
type ativo "30002626 - (SAP Legado: 50502476) - GARRAFA CORONA 330 IN65"
checkbox input "true"
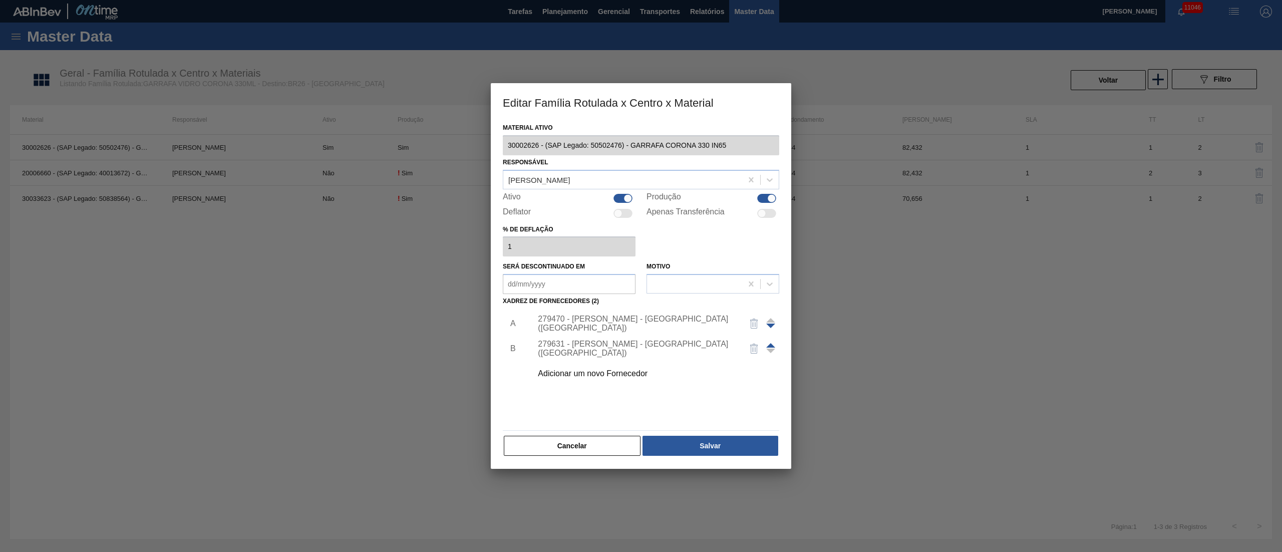
click at [617, 376] on div "Adicionar um novo Fornecedor" at bounding box center [636, 373] width 196 height 9
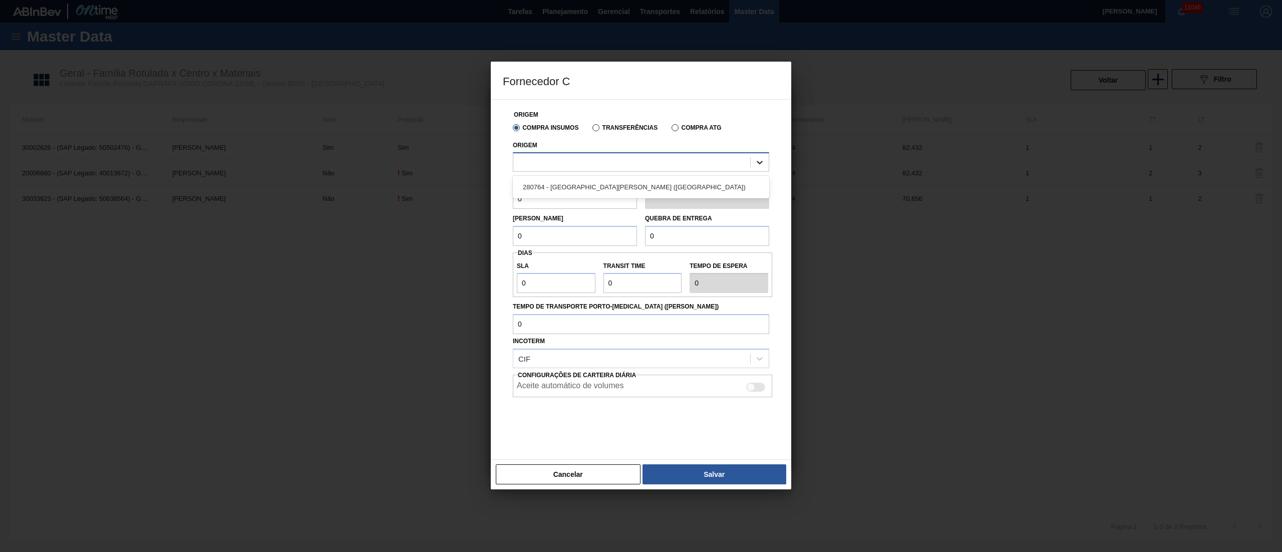
click at [759, 163] on icon at bounding box center [760, 163] width 6 height 4
click at [645, 180] on div "280764 - [GEOGRAPHIC_DATA][PERSON_NAME] ([GEOGRAPHIC_DATA])" at bounding box center [641, 187] width 256 height 19
drag, startPoint x: 567, startPoint y: 200, endPoint x: 288, endPoint y: 232, distance: 280.8
click at [296, 232] on div "Fornecedor C Origem Compra Insumos Transferências Compra ATG Origem 280764 - VI…" at bounding box center [641, 276] width 1282 height 552
type input "2,944"
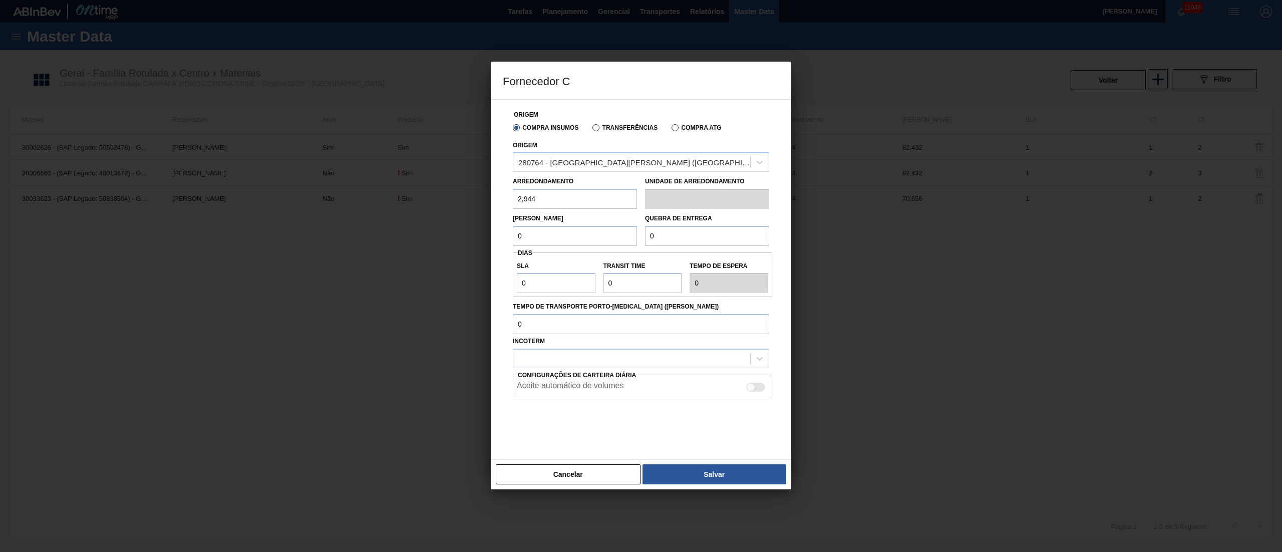
drag, startPoint x: 558, startPoint y: 233, endPoint x: 387, endPoint y: 238, distance: 170.8
click at [387, 238] on div "Fornecedor C Origem Compra Insumos Transferências Compra ATG Origem 280764 - VI…" at bounding box center [641, 276] width 1282 height 552
drag, startPoint x: 527, startPoint y: 283, endPoint x: 519, endPoint y: 278, distance: 10.1
click at [519, 278] on input "0" at bounding box center [556, 283] width 79 height 20
type input "1"
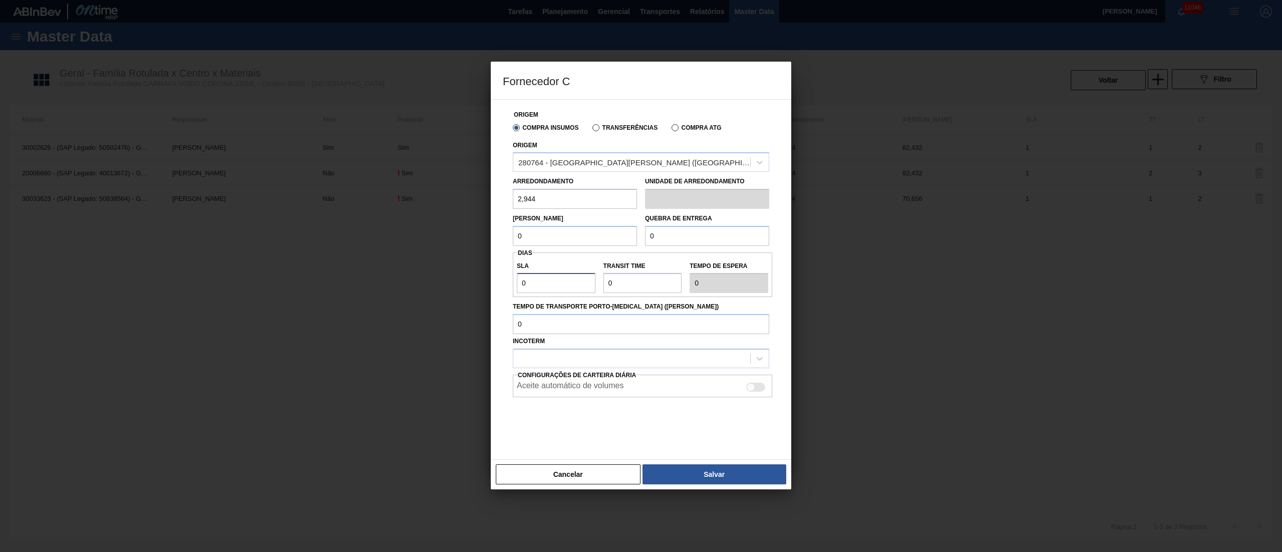
type input "1"
drag, startPoint x: 632, startPoint y: 287, endPoint x: 575, endPoint y: 284, distance: 57.2
click at [575, 284] on div "SLA 1 Transit Time Tempo de espera 1" at bounding box center [642, 274] width 259 height 37
type input "2"
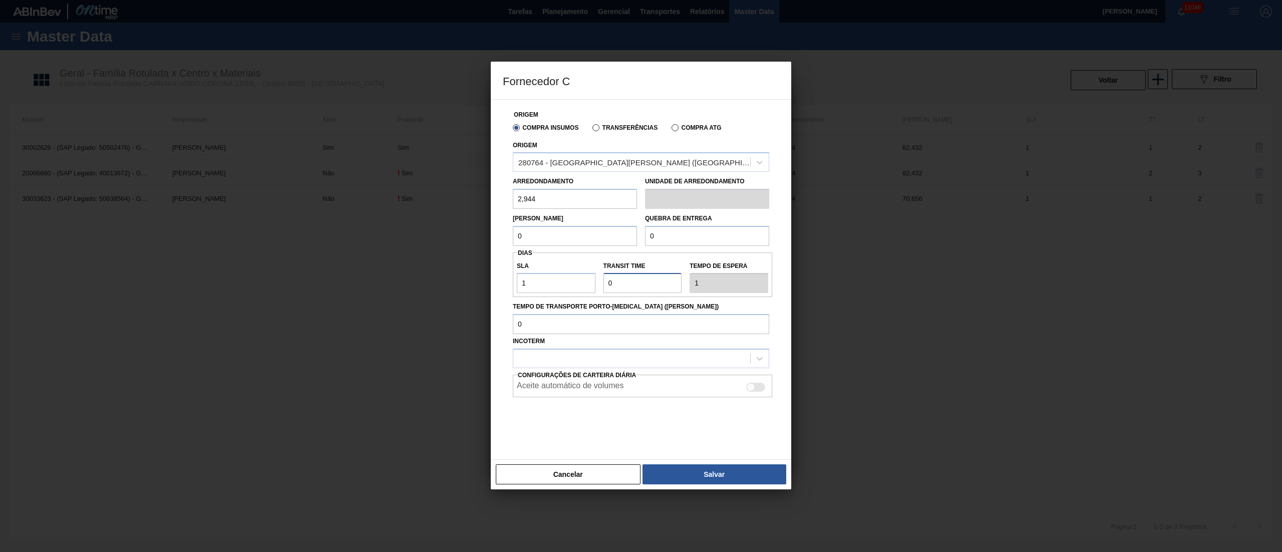
type input "3"
type input "2"
click at [542, 202] on input "2,944" at bounding box center [575, 199] width 124 height 20
drag, startPoint x: 539, startPoint y: 237, endPoint x: 293, endPoint y: 234, distance: 245.4
click at [295, 234] on div "Fornecedor C Origem Compra Insumos Transferências Compra ATG Origem 280764 - VI…" at bounding box center [641, 276] width 1282 height 552
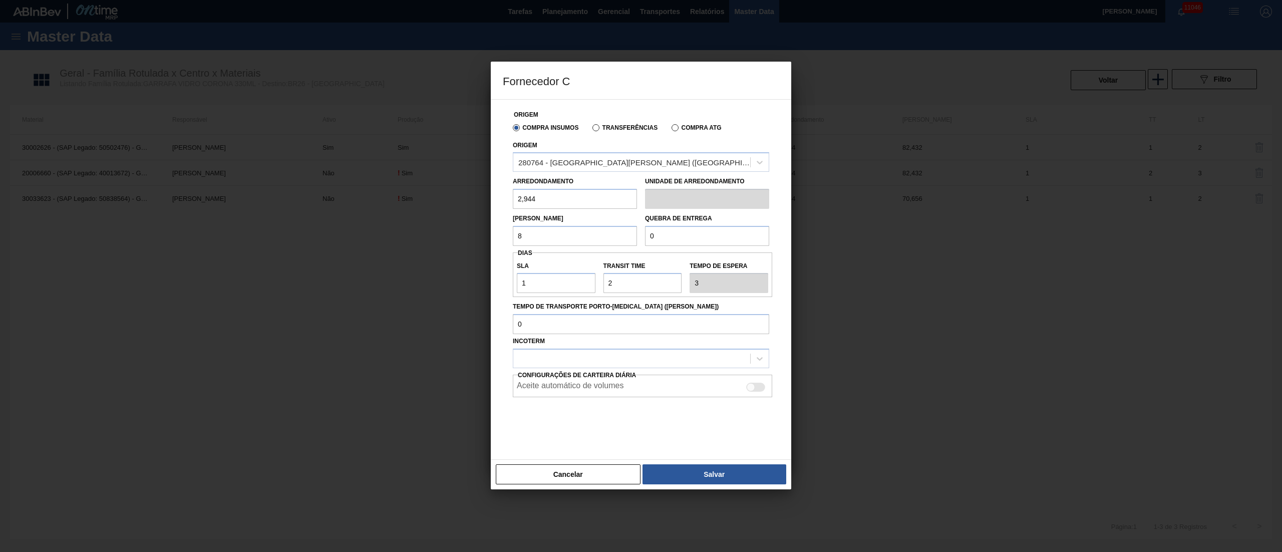
type input "82,432"
drag, startPoint x: 672, startPoint y: 234, endPoint x: 503, endPoint y: 262, distance: 171.1
click at [549, 254] on div "Origem Compra Insumos Transferências Compra ATG Origem 280764 - VIDRO PORTO - […" at bounding box center [641, 274] width 276 height 348
type input "82,432"
click at [671, 356] on div at bounding box center [631, 359] width 237 height 15
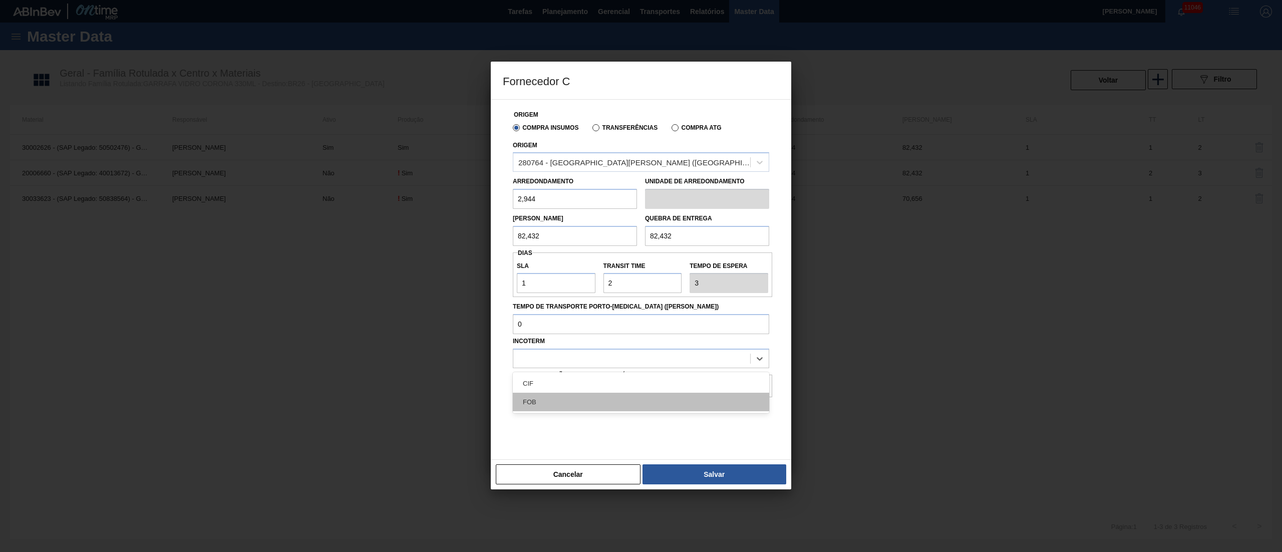
click at [533, 404] on div "FOB" at bounding box center [641, 402] width 256 height 19
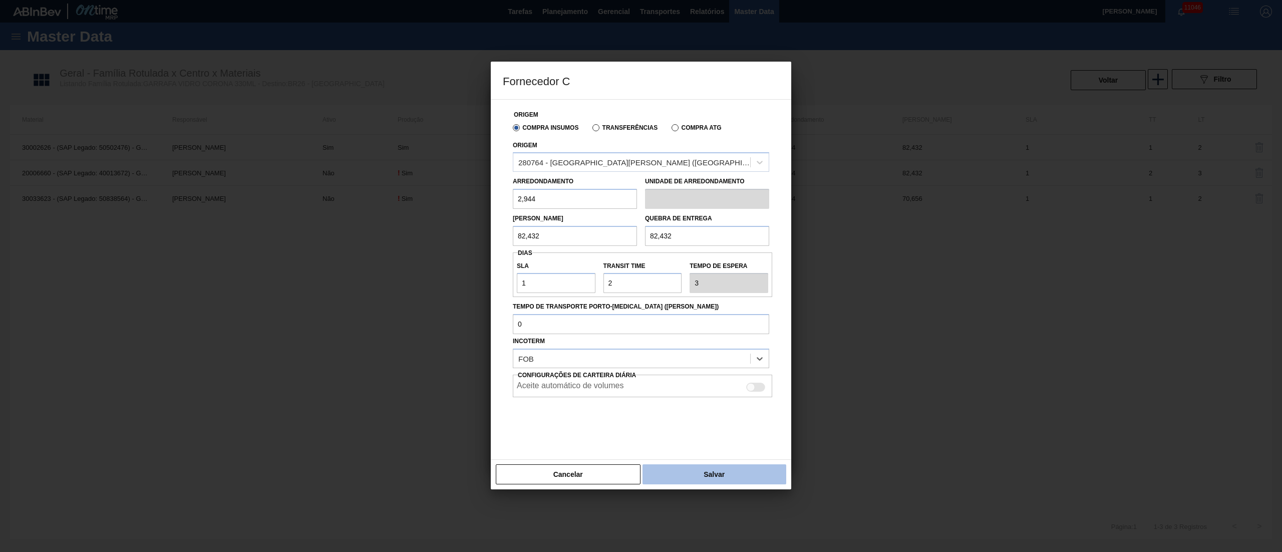
click at [732, 476] on button "Salvar" at bounding box center [714, 474] width 144 height 20
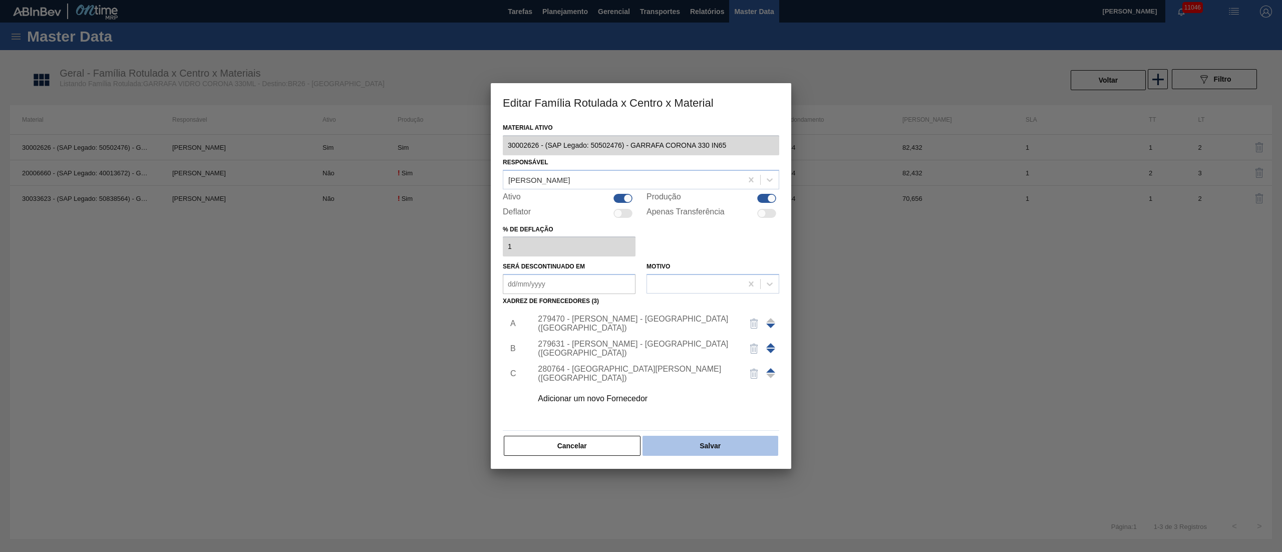
click at [713, 446] on button "Salvar" at bounding box center [710, 446] width 136 height 20
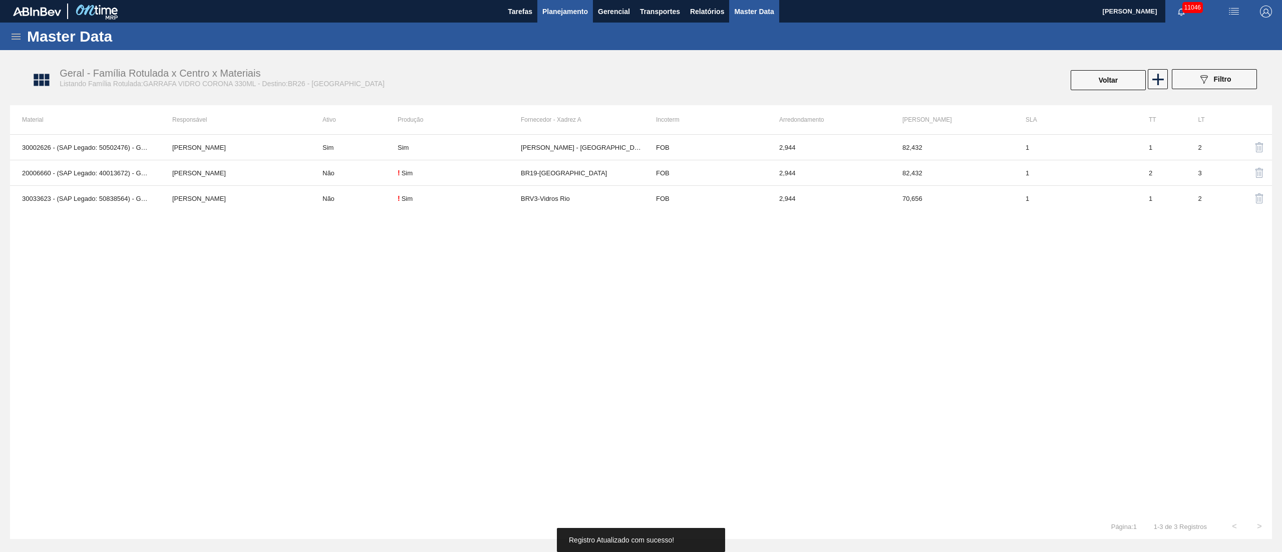
click at [577, 6] on span "Planejamento" at bounding box center [565, 12] width 46 height 12
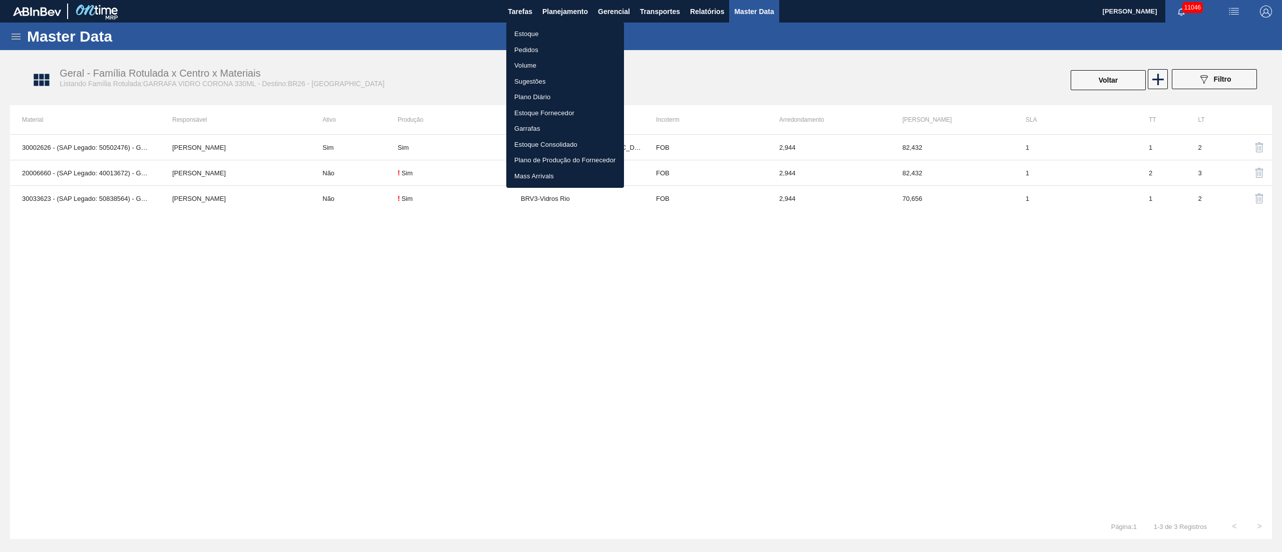
click at [535, 32] on li "Estoque" at bounding box center [565, 34] width 118 height 16
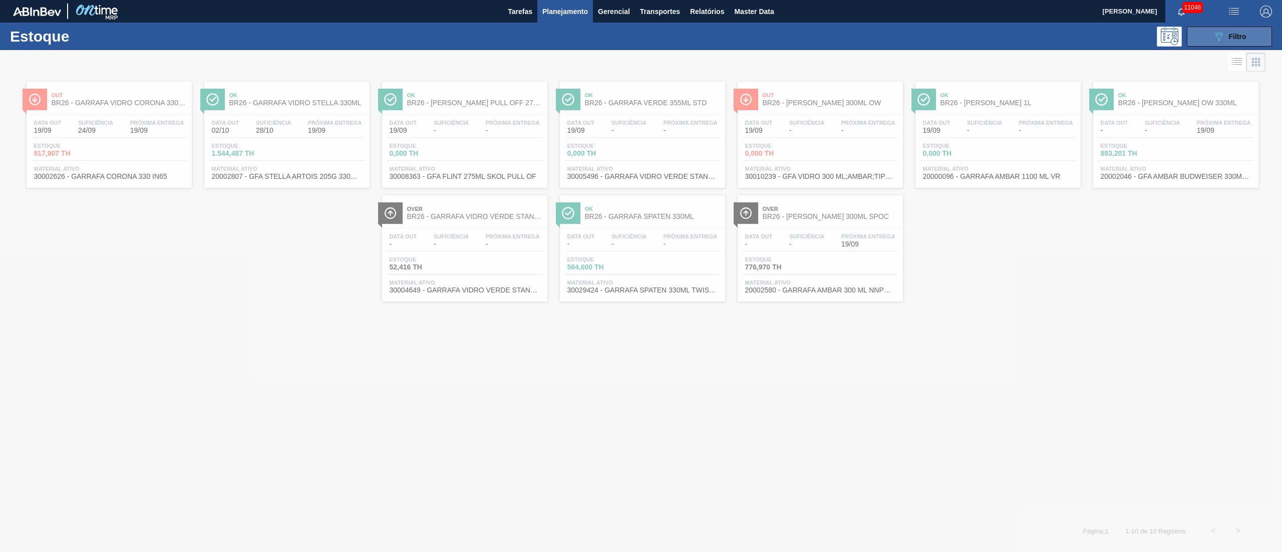
click at [1248, 32] on button "089F7B8B-B2A5-4AFE-B5C0-19BA573D28AC Filtro" at bounding box center [1229, 37] width 85 height 20
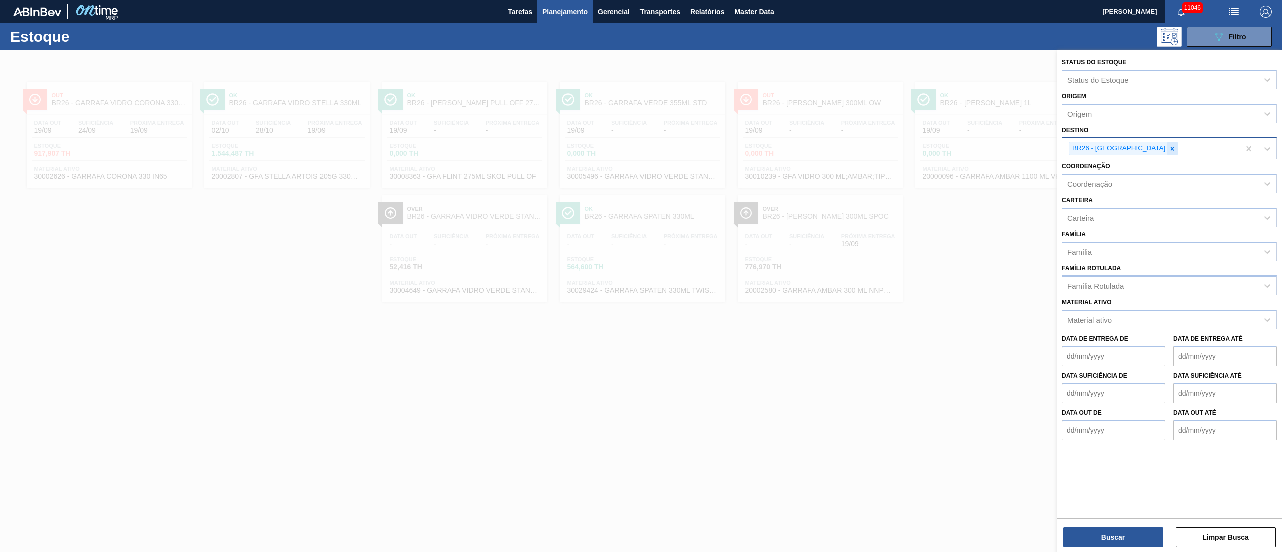
click at [1167, 152] on div at bounding box center [1172, 148] width 11 height 13
type input "03"
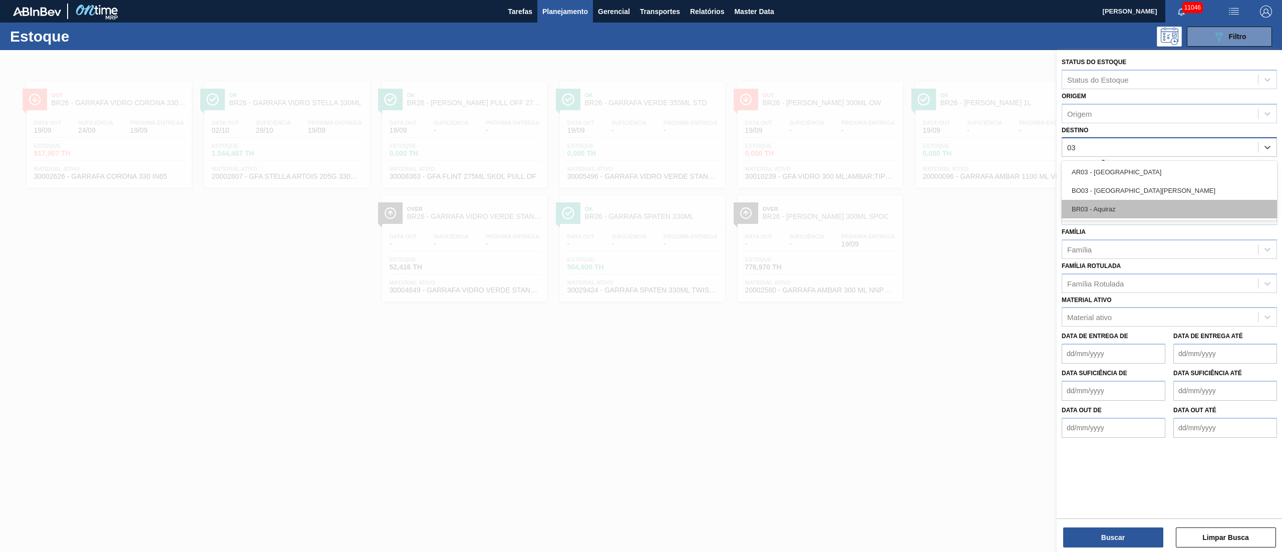
click at [1117, 210] on div "BR03 - Aquiraz" at bounding box center [1169, 209] width 215 height 19
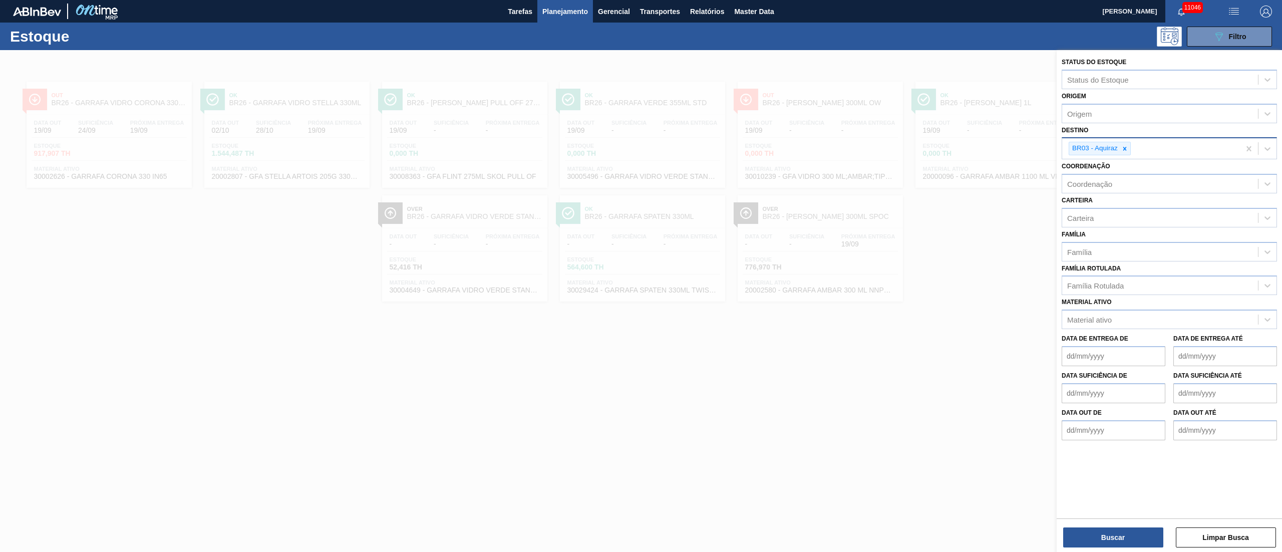
click at [1096, 526] on div "Buscar Limpar Busca" at bounding box center [1169, 532] width 225 height 28
click at [1106, 536] on button "Buscar" at bounding box center [1113, 537] width 100 height 20
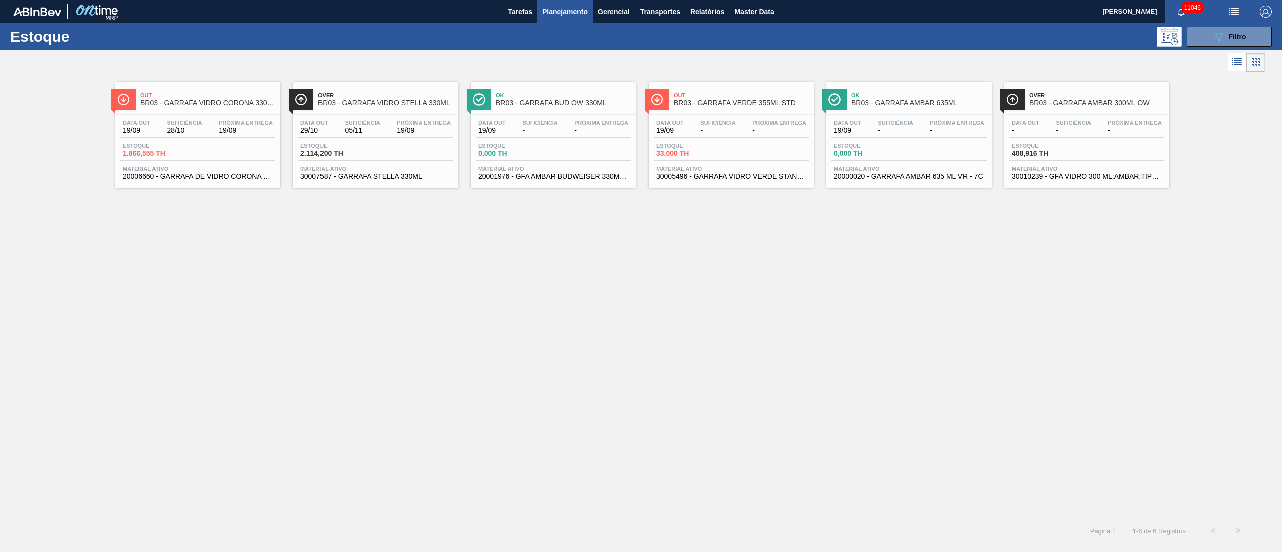
click at [212, 139] on div "Data out 19/09 Suficiência 28/10 Próxima Entrega 19/09 Estoque 1.866,555 TH Mat…" at bounding box center [197, 149] width 165 height 68
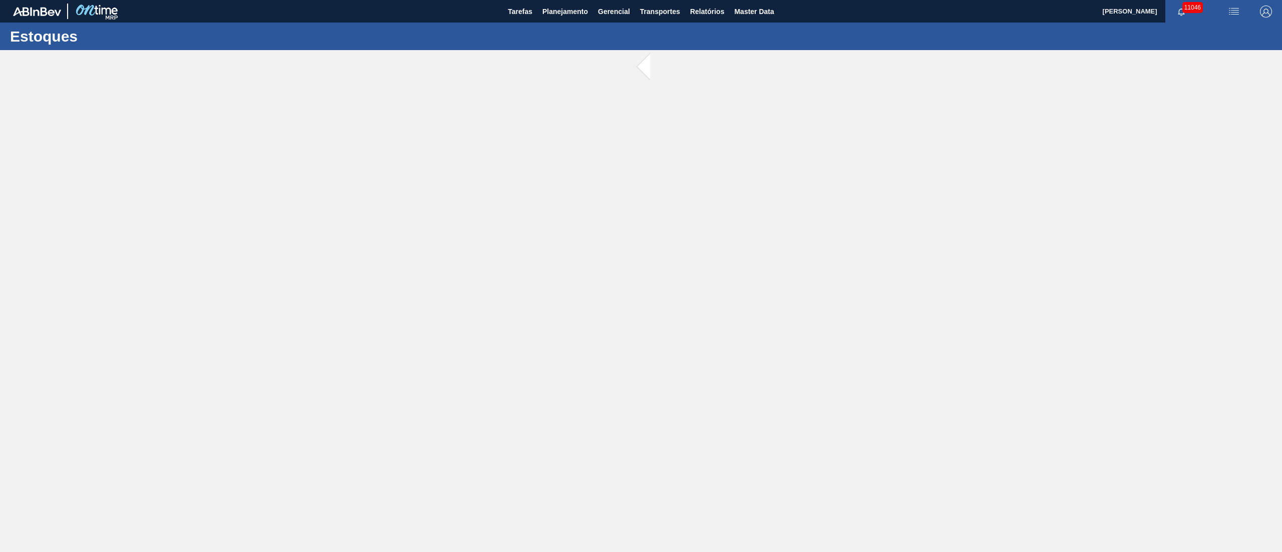
click at [212, 139] on main "Tarefas Planejamento Gerencial Transportes Relatórios Master Data [PERSON_NAME]…" at bounding box center [641, 276] width 1282 height 552
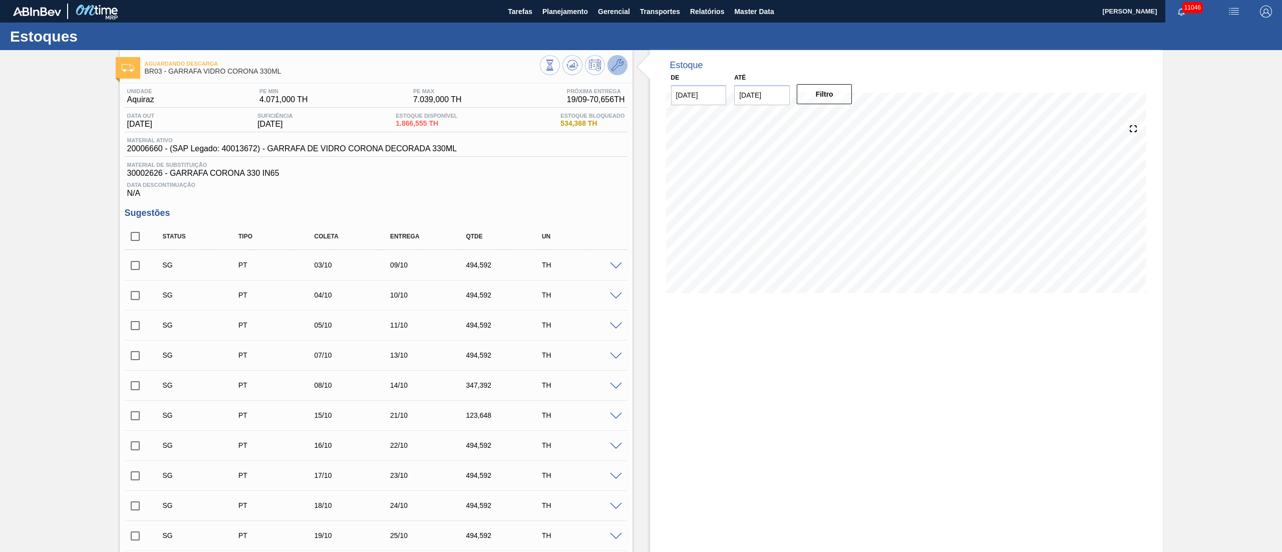
click at [620, 64] on icon at bounding box center [617, 65] width 12 height 12
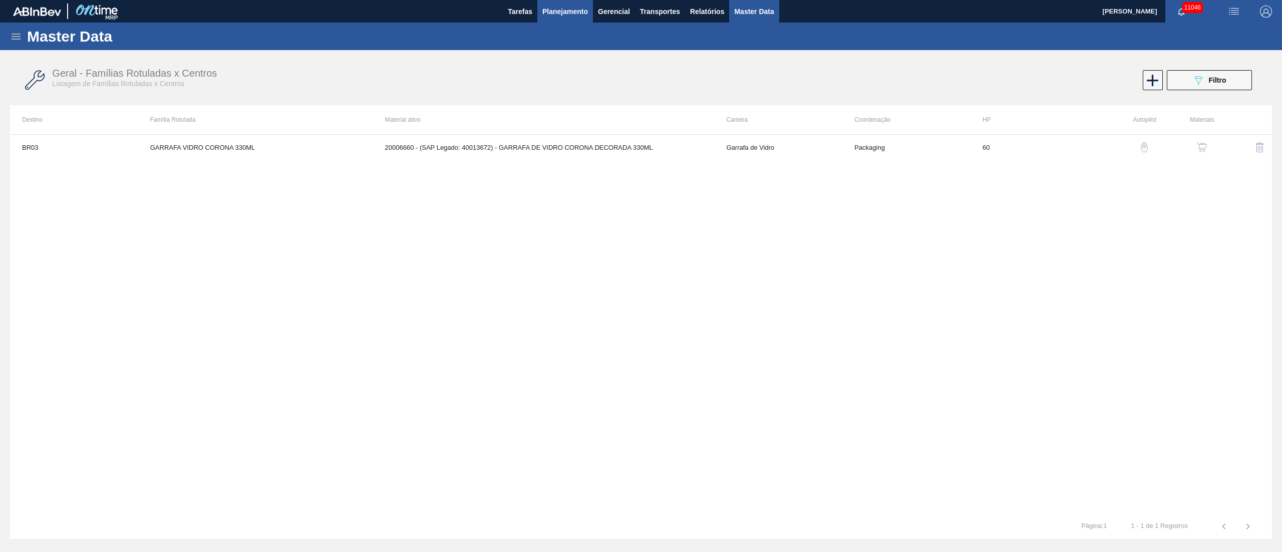
click at [584, 13] on span "Planejamento" at bounding box center [565, 12] width 46 height 12
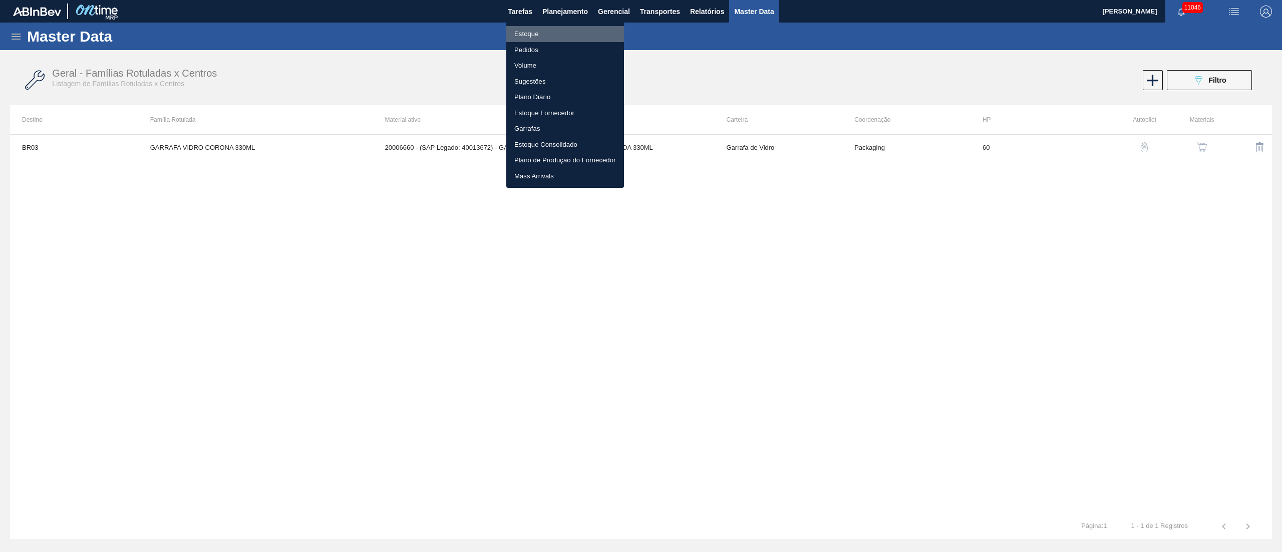
click at [543, 35] on li "Estoque" at bounding box center [565, 34] width 118 height 16
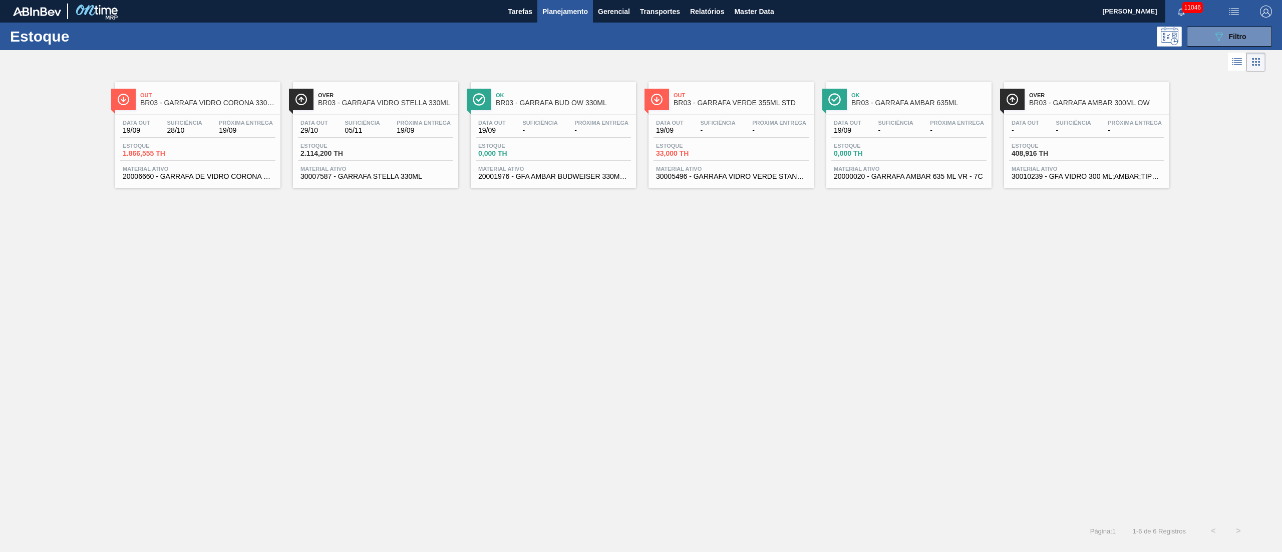
click at [200, 165] on div "Data out 19/09 Suficiência 28/10 Próxima Entrega 19/09 Estoque 1.866,555 TH Mat…" at bounding box center [197, 149] width 165 height 68
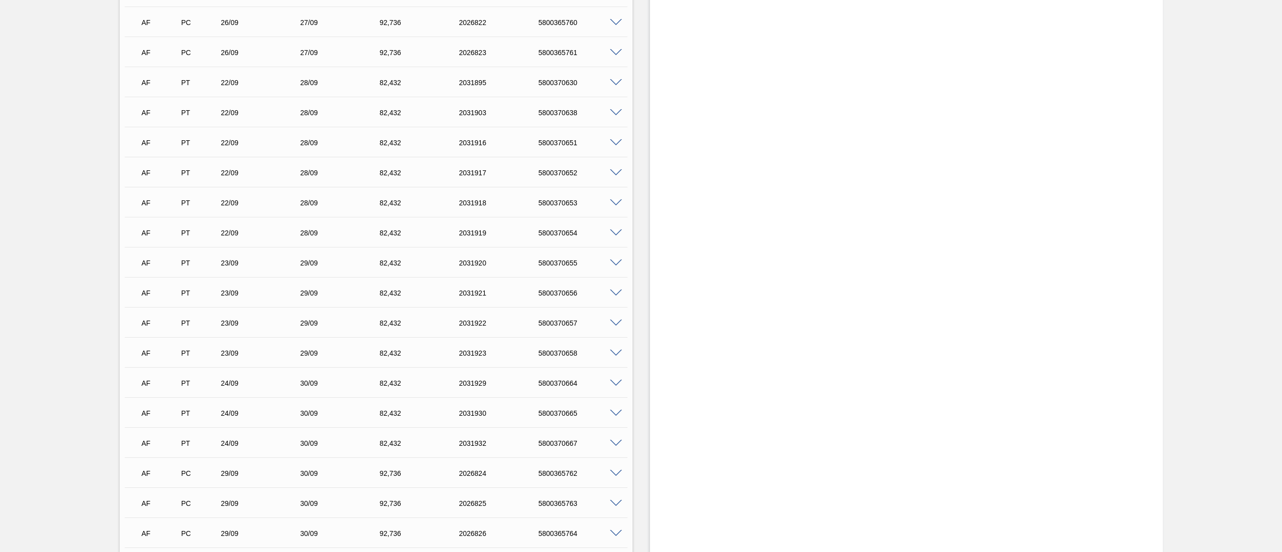
scroll to position [3664, 0]
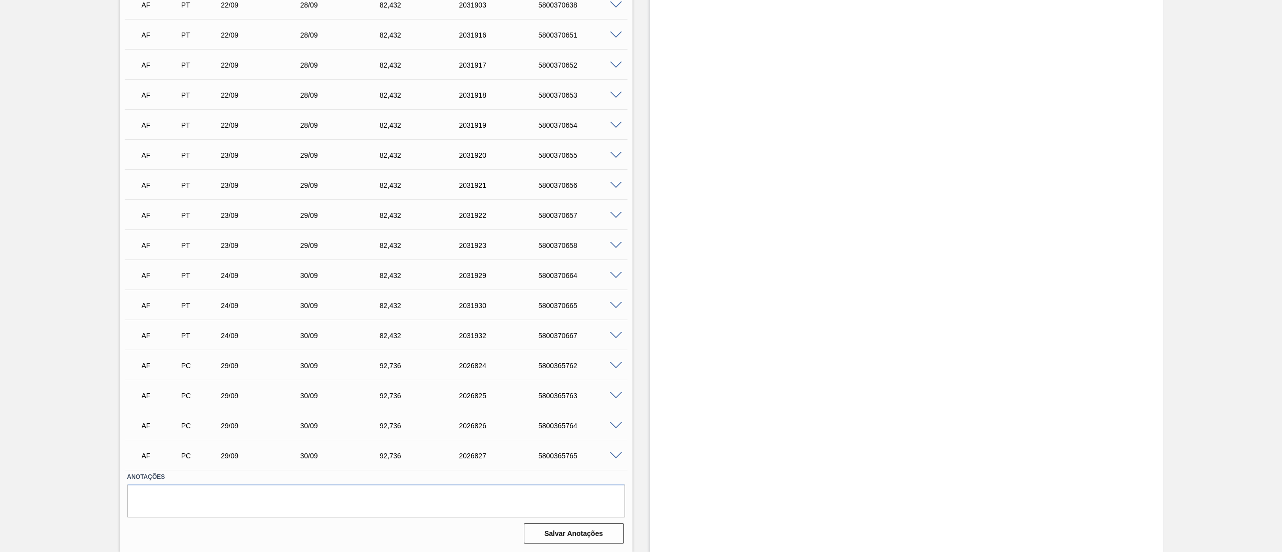
click at [615, 155] on span at bounding box center [616, 156] width 12 height 8
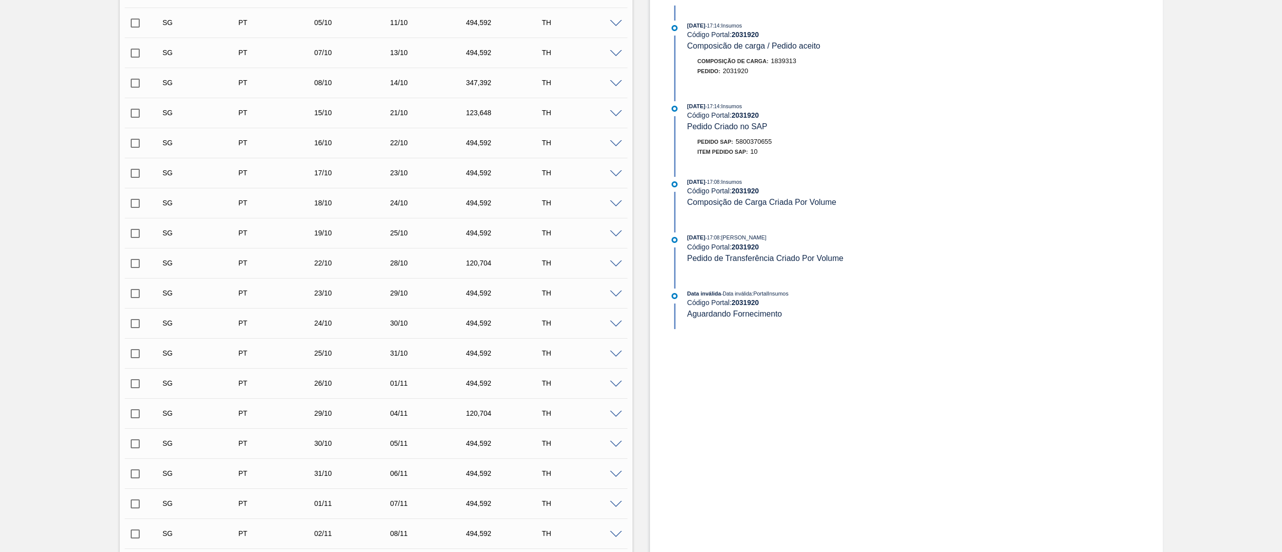
scroll to position [0, 0]
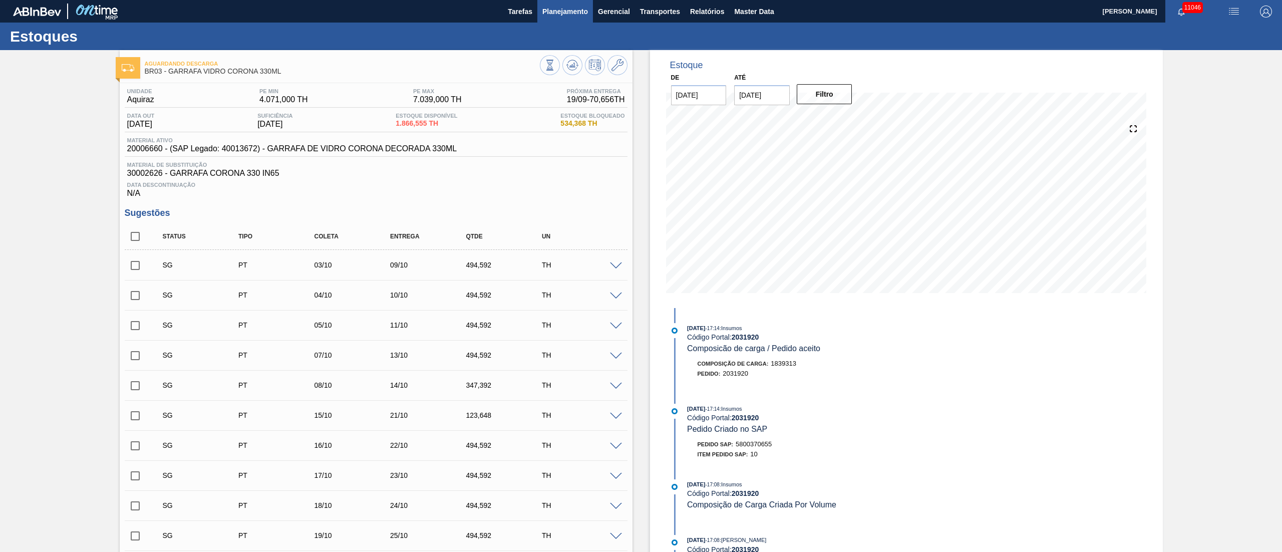
click at [565, 10] on span "Planejamento" at bounding box center [565, 12] width 46 height 12
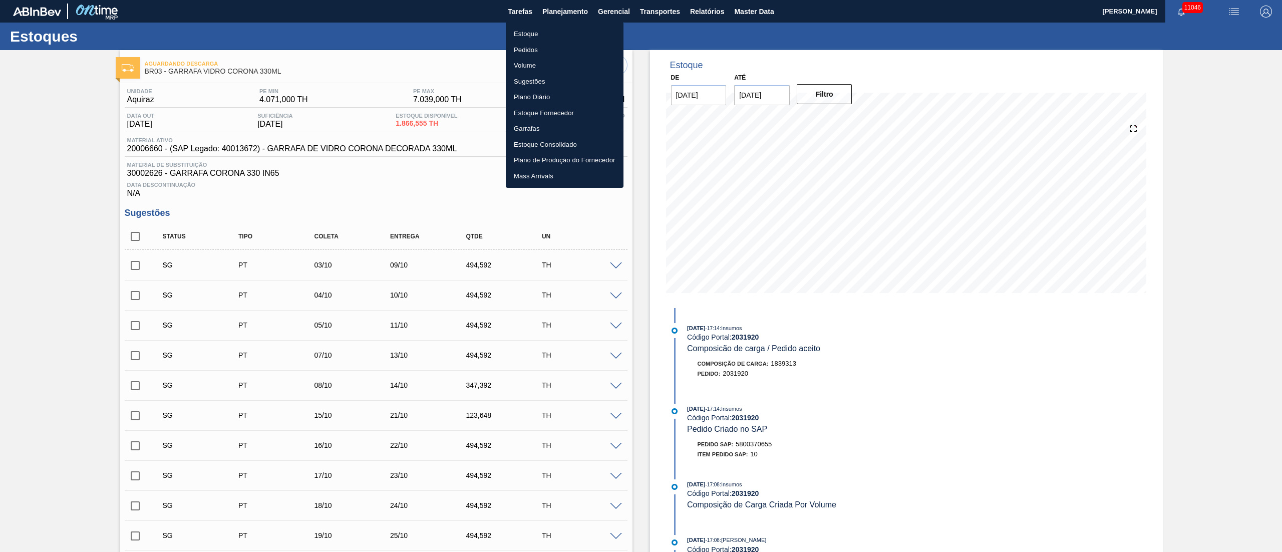
click at [523, 54] on li "Pedidos" at bounding box center [565, 50] width 118 height 16
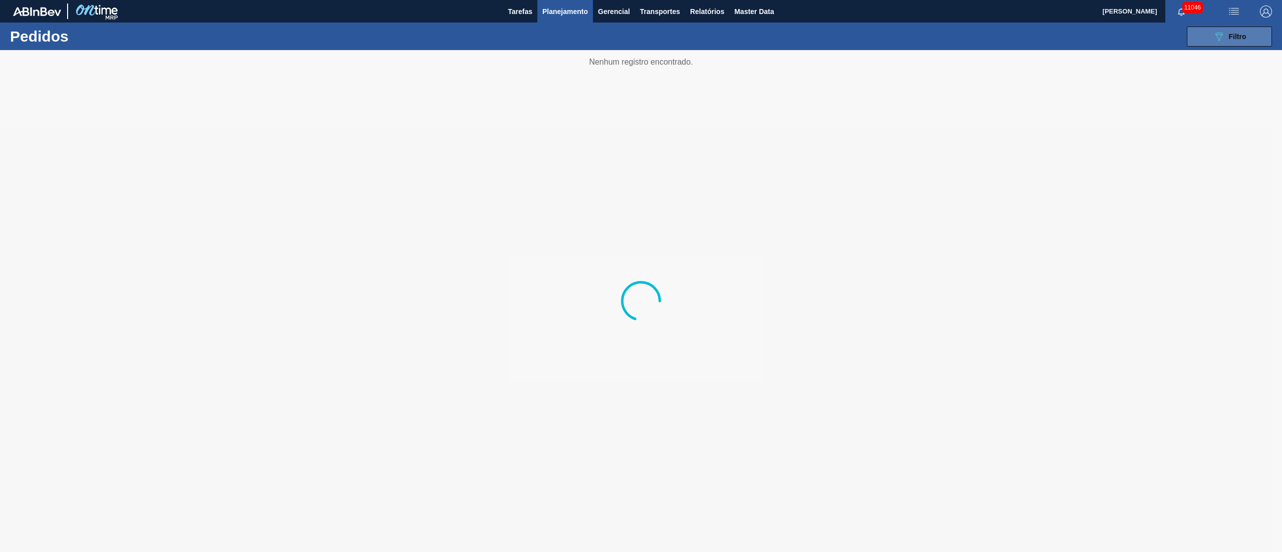
click at [1216, 40] on icon "089F7B8B-B2A5-4AFE-B5C0-19BA573D28AC" at bounding box center [1219, 37] width 12 height 12
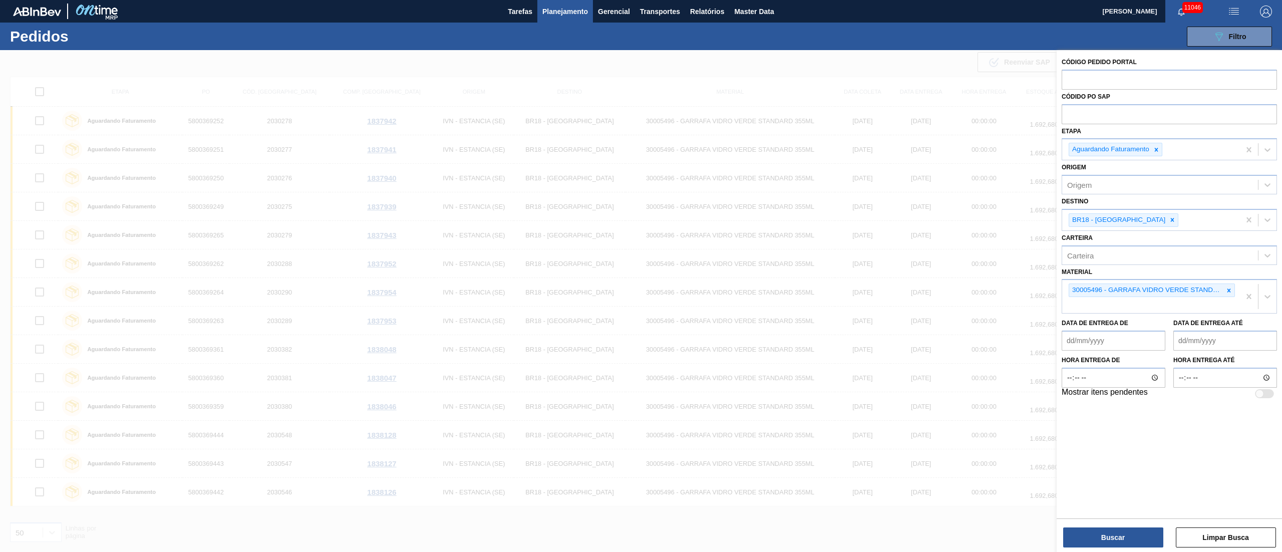
click at [571, 6] on span "Planejamento" at bounding box center [565, 12] width 46 height 12
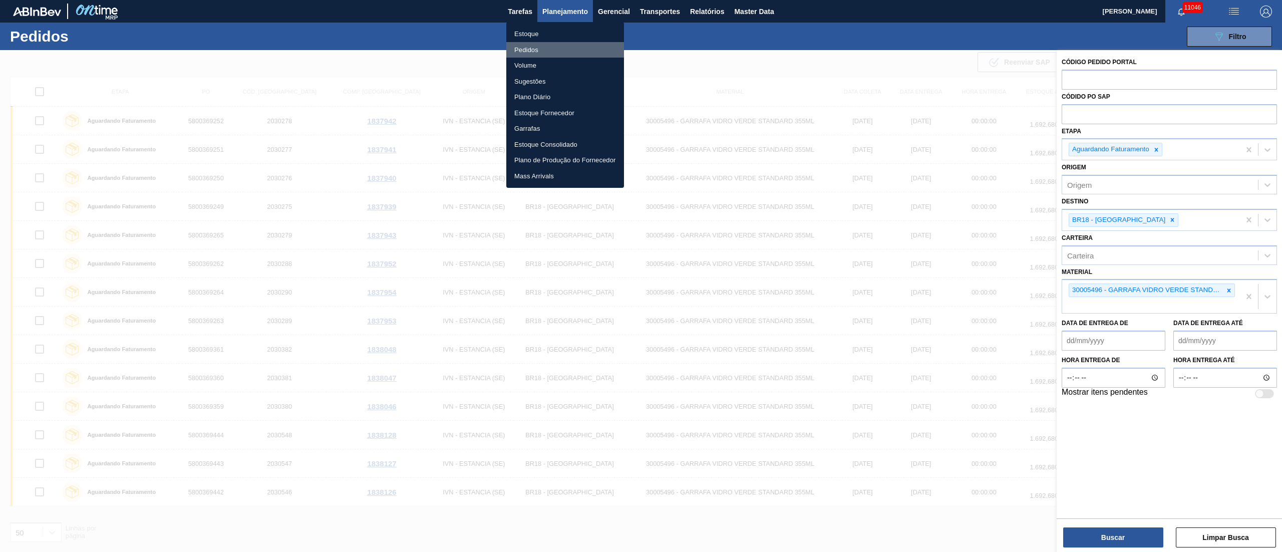
click at [528, 52] on li "Pedidos" at bounding box center [565, 50] width 118 height 16
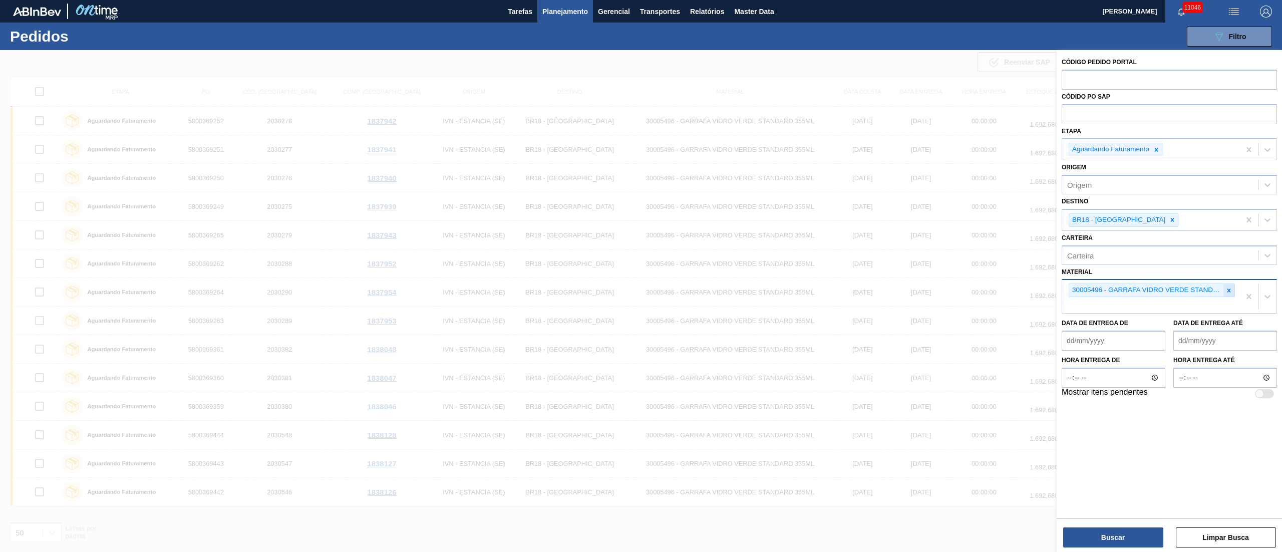
click at [1228, 292] on icon at bounding box center [1228, 290] width 7 height 7
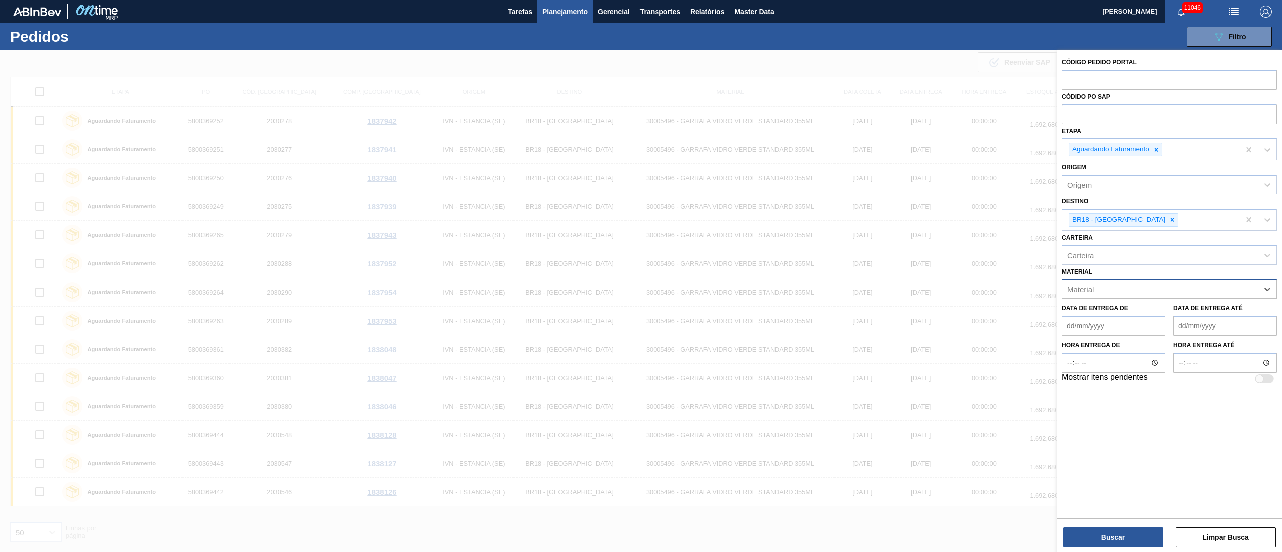
type input "2"
type input "30002626"
click at [1178, 310] on div "30002626 - GARRAFA CORONA 330 IN65" at bounding box center [1169, 313] width 215 height 19
click at [1169, 217] on icon at bounding box center [1172, 219] width 7 height 7
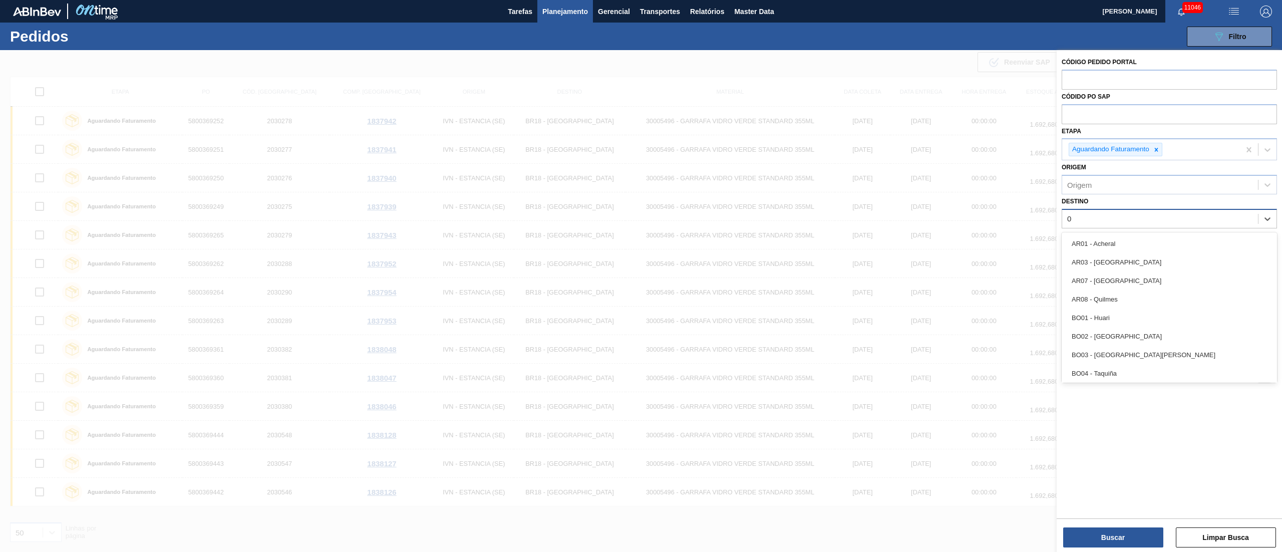
type input "03"
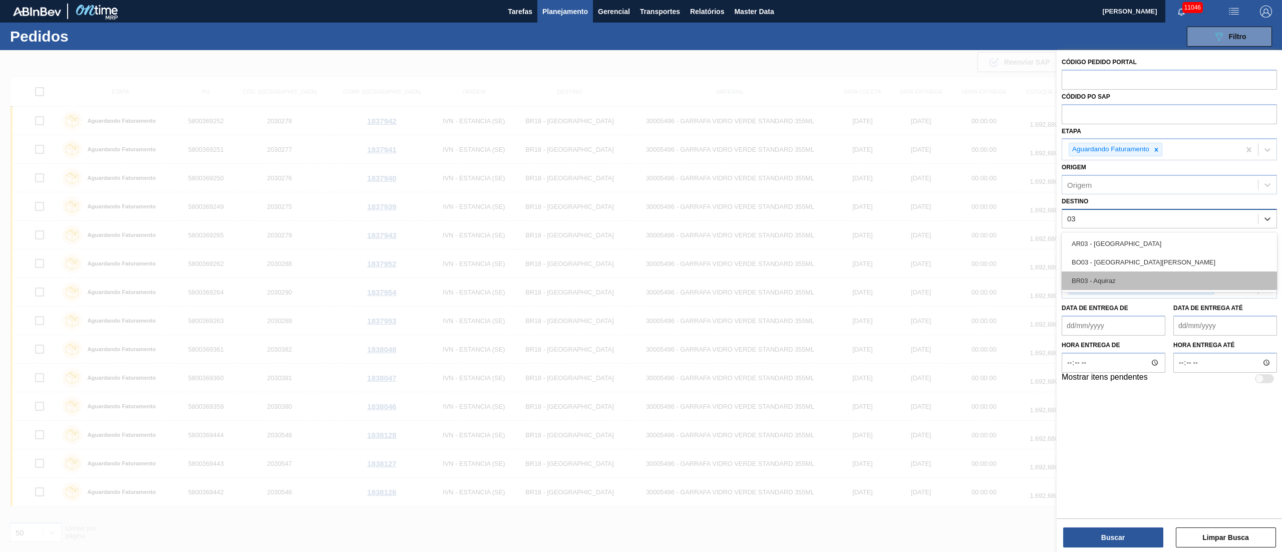
click at [1113, 280] on div "BR03 - Aquiraz" at bounding box center [1169, 280] width 215 height 19
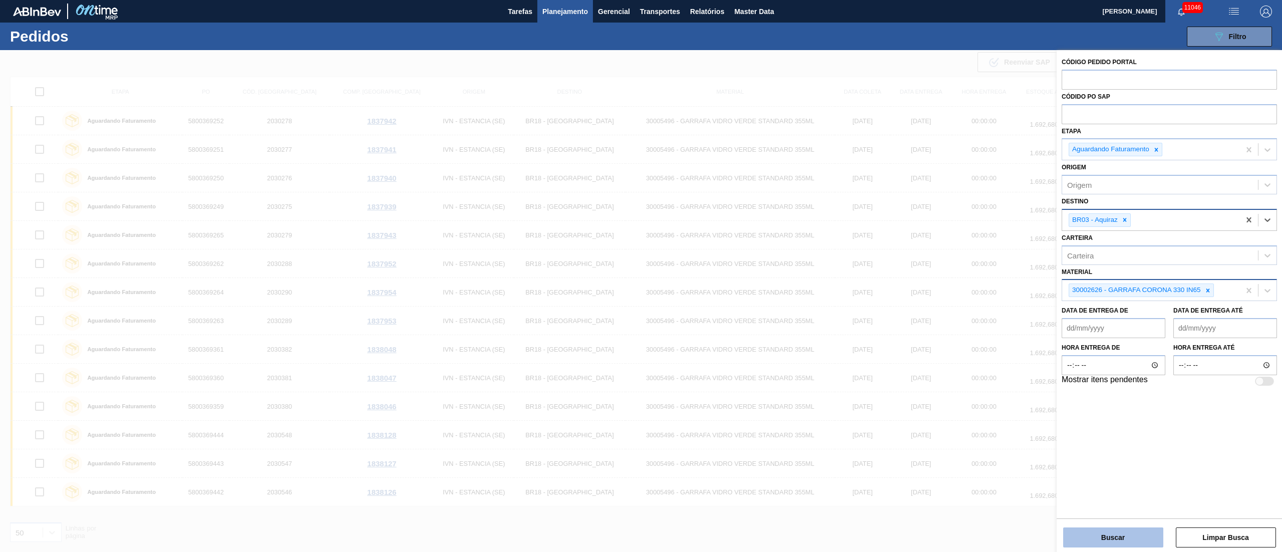
click at [1117, 534] on button "Buscar" at bounding box center [1113, 537] width 100 height 20
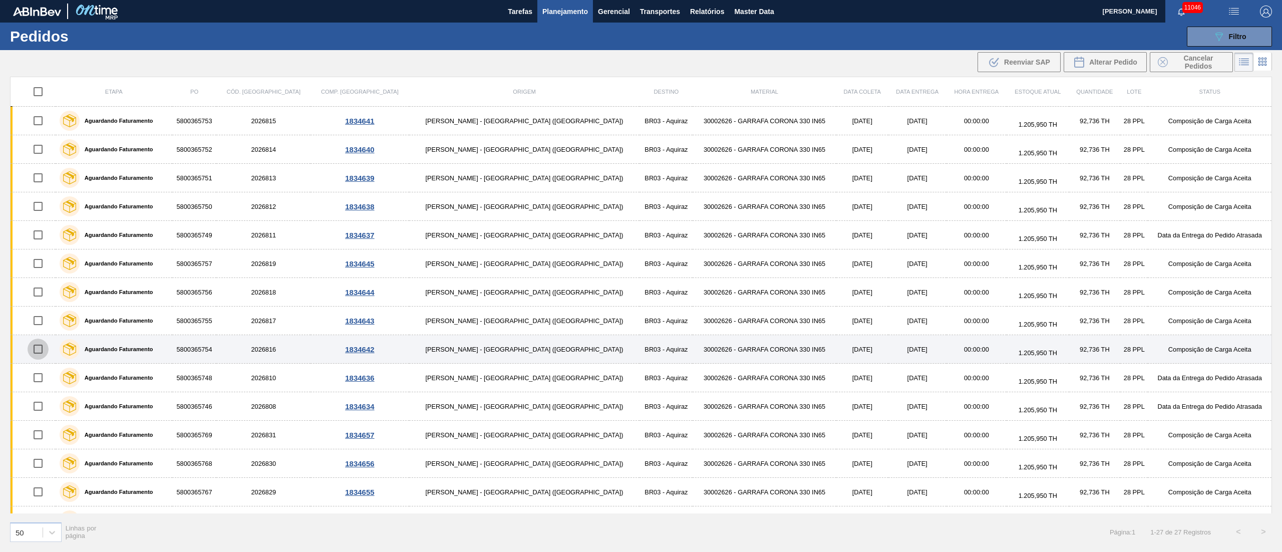
click at [43, 351] on input "checkbox" at bounding box center [38, 349] width 21 height 21
checkbox input "true"
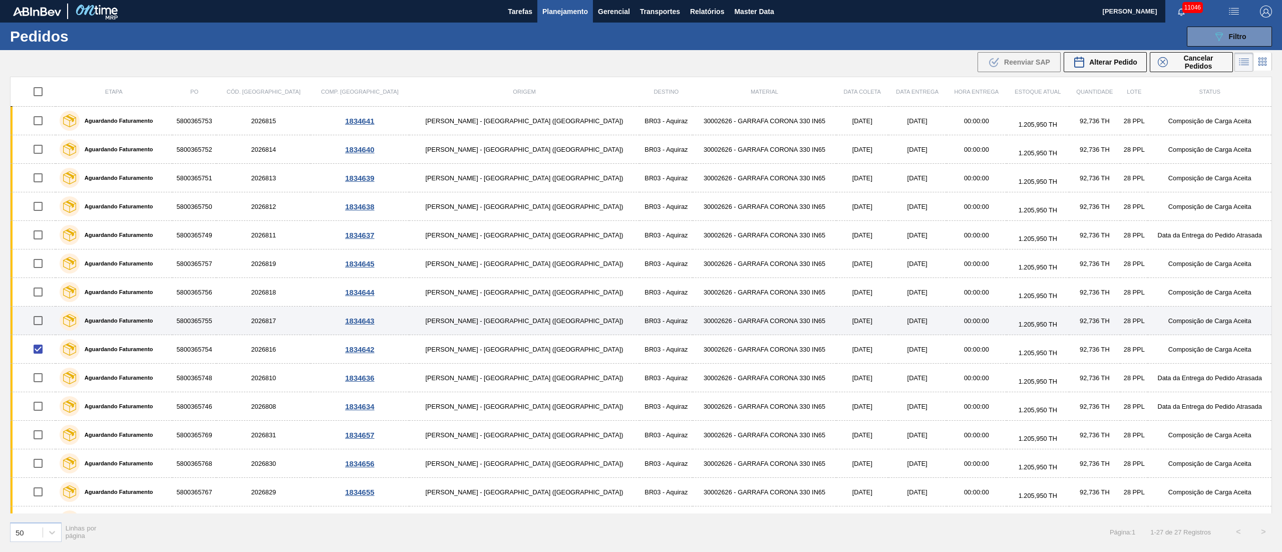
click at [44, 322] on input "checkbox" at bounding box center [38, 320] width 21 height 21
checkbox input "true"
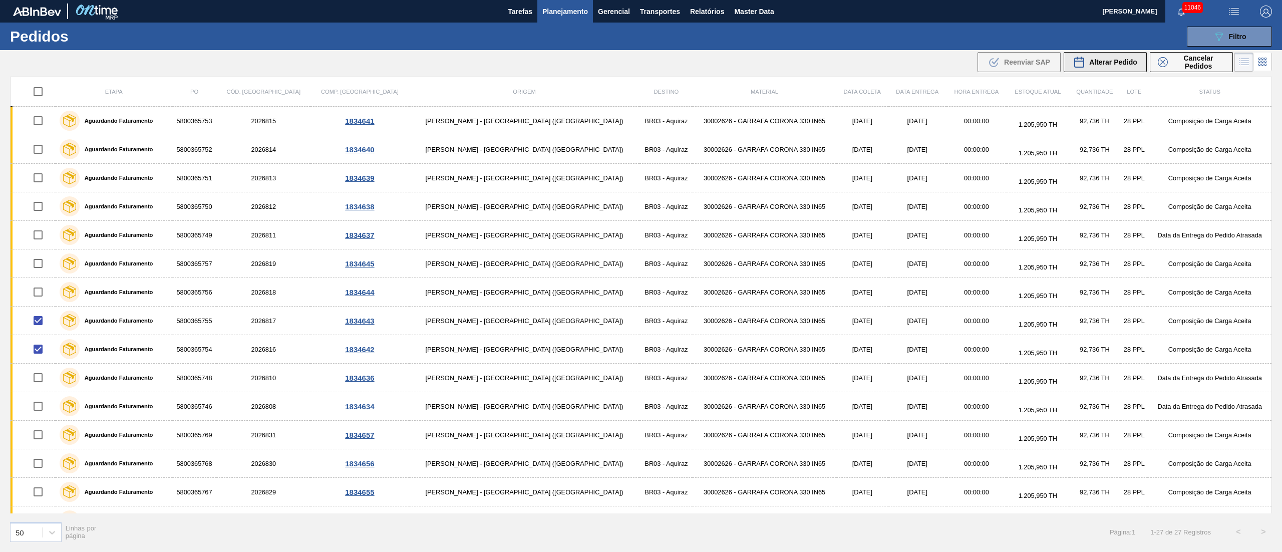
click at [1091, 69] on button "Alterar Pedido" at bounding box center [1105, 62] width 83 height 20
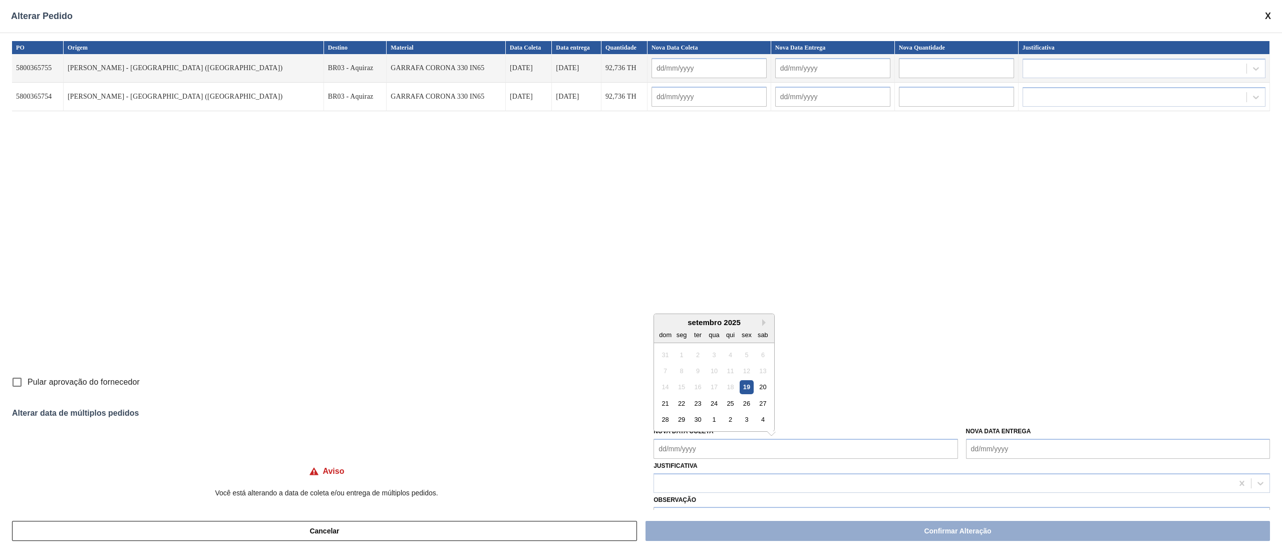
drag, startPoint x: 688, startPoint y: 450, endPoint x: 688, endPoint y: 439, distance: 11.5
click at [688, 450] on Coleta "Nova Data Coleta" at bounding box center [805, 449] width 304 height 20
click at [680, 404] on div "22" at bounding box center [682, 404] width 14 height 14
type Coleta "[DATE]"
type input "[DATE]"
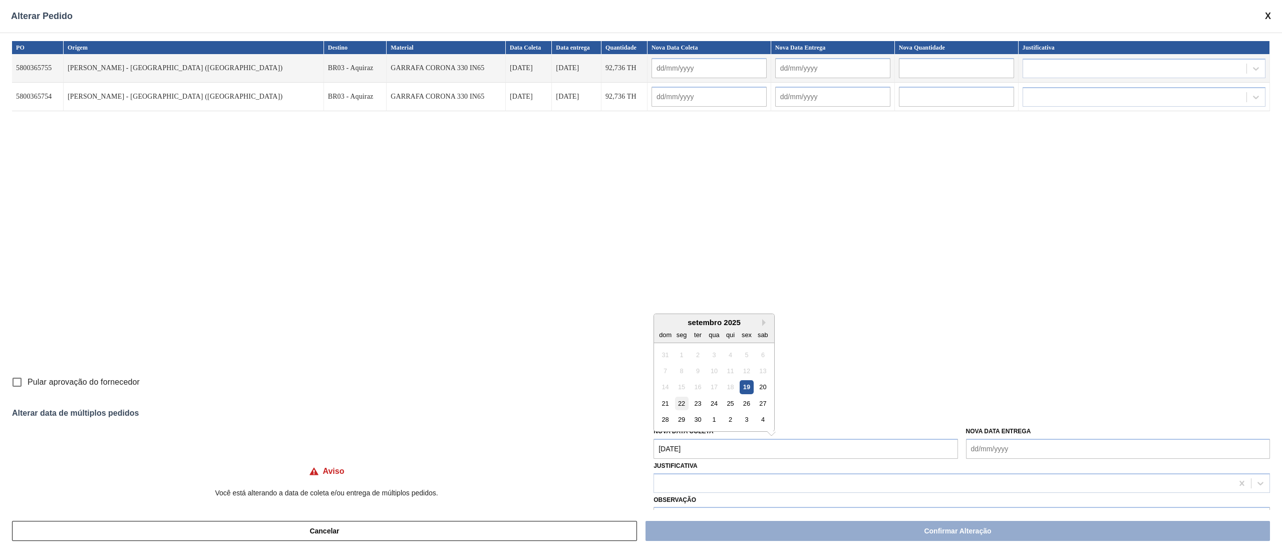
type input "[DATE]"
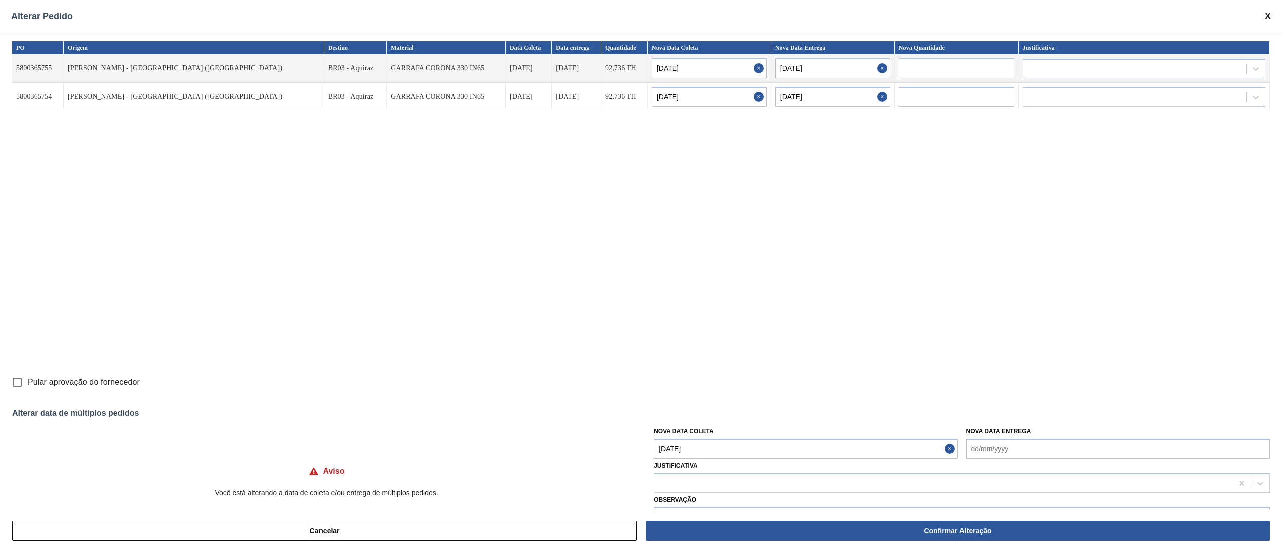
click at [17, 378] on input "Pular aprovação do fornecedor" at bounding box center [17, 382] width 21 height 21
checkbox input "true"
click at [712, 478] on div at bounding box center [943, 483] width 579 height 15
type input "ou"
click at [695, 509] on div "Outro" at bounding box center [961, 508] width 616 height 19
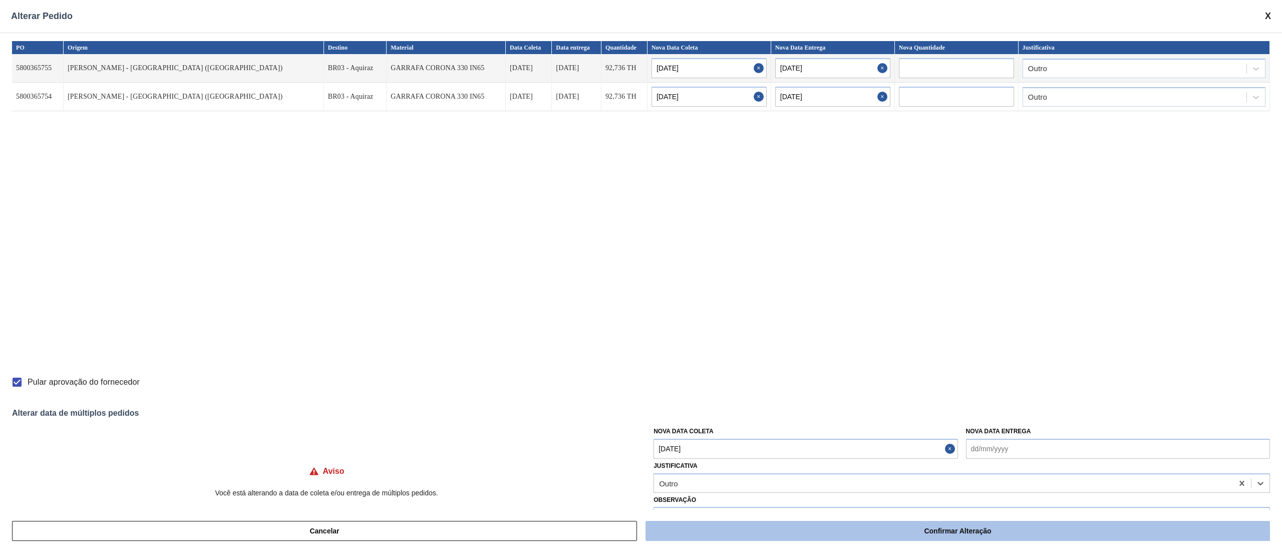
click at [926, 540] on button "Confirmar Alteração" at bounding box center [957, 531] width 624 height 20
checkbox input "false"
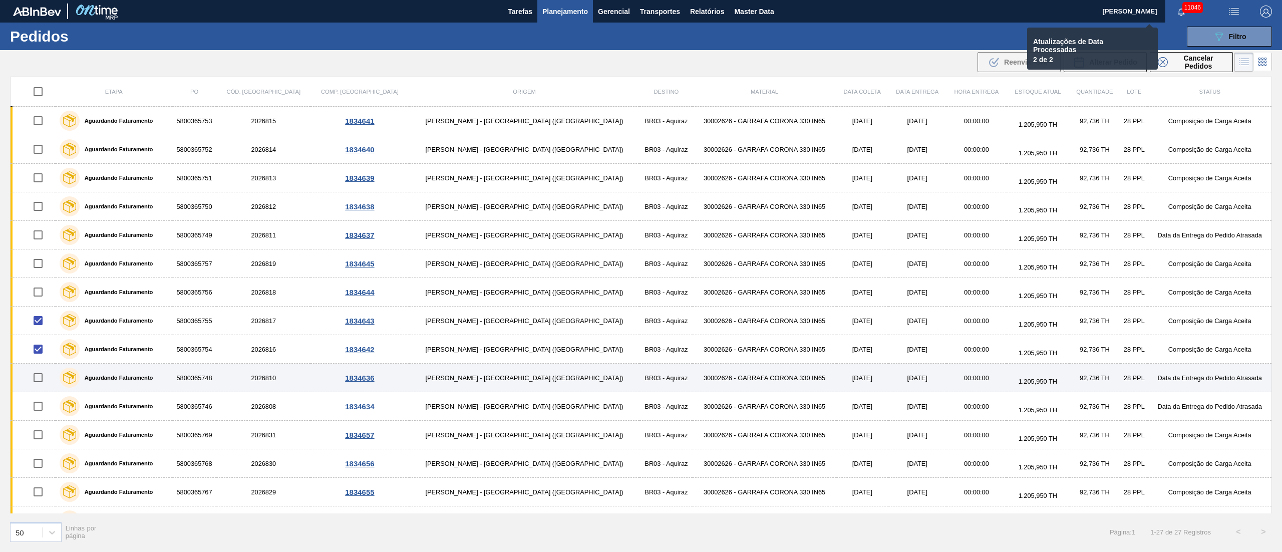
checkbox input "false"
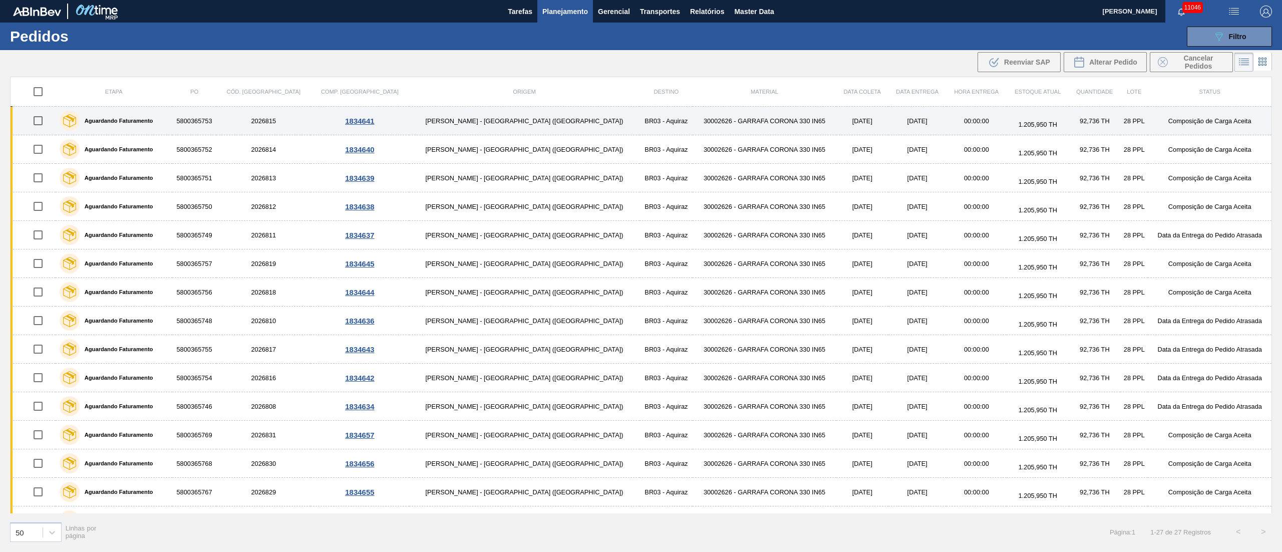
click at [693, 121] on td "30002626 - GARRAFA CORONA 330 IN65" at bounding box center [764, 121] width 143 height 29
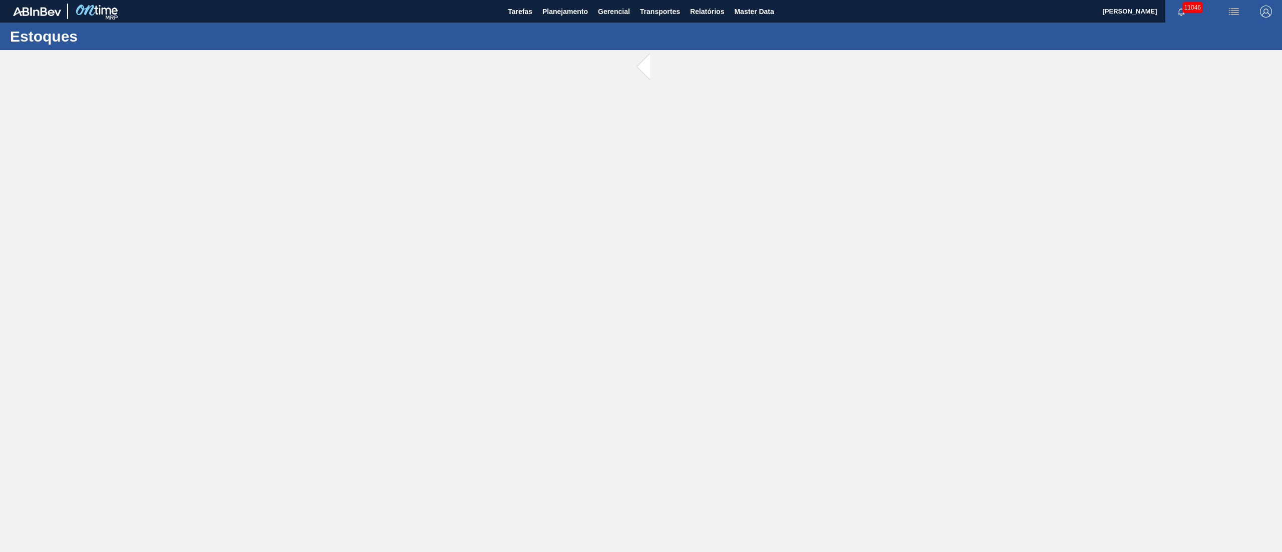
click at [650, 121] on main "Tarefas Planejamento Gerencial Transportes Relatórios Master Data [PERSON_NAME]…" at bounding box center [641, 276] width 1282 height 552
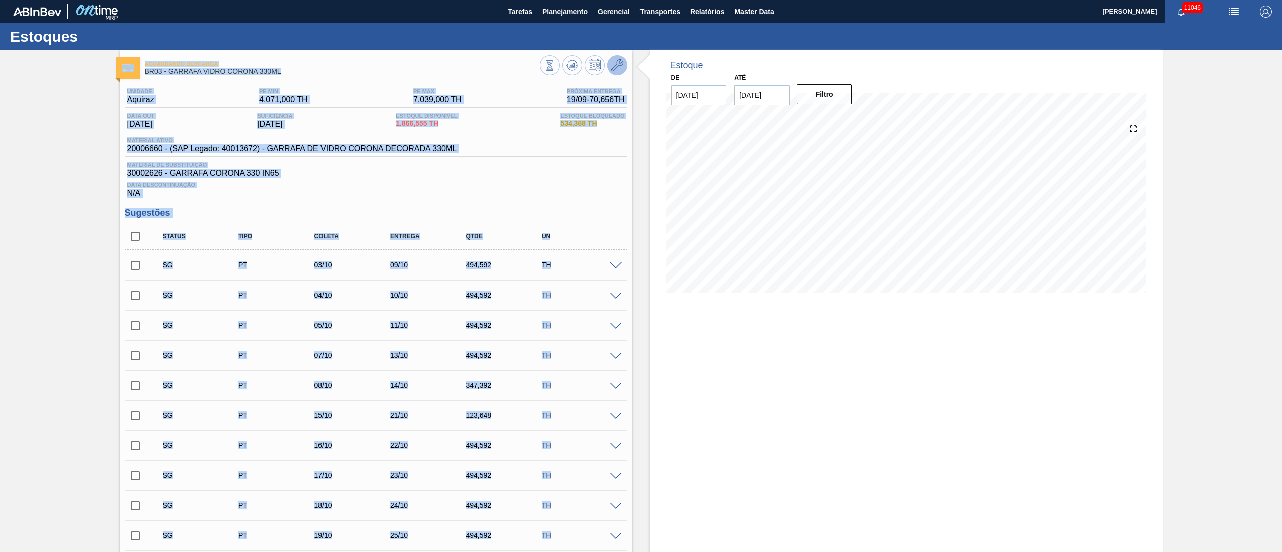
click at [608, 62] on button at bounding box center [617, 65] width 20 height 20
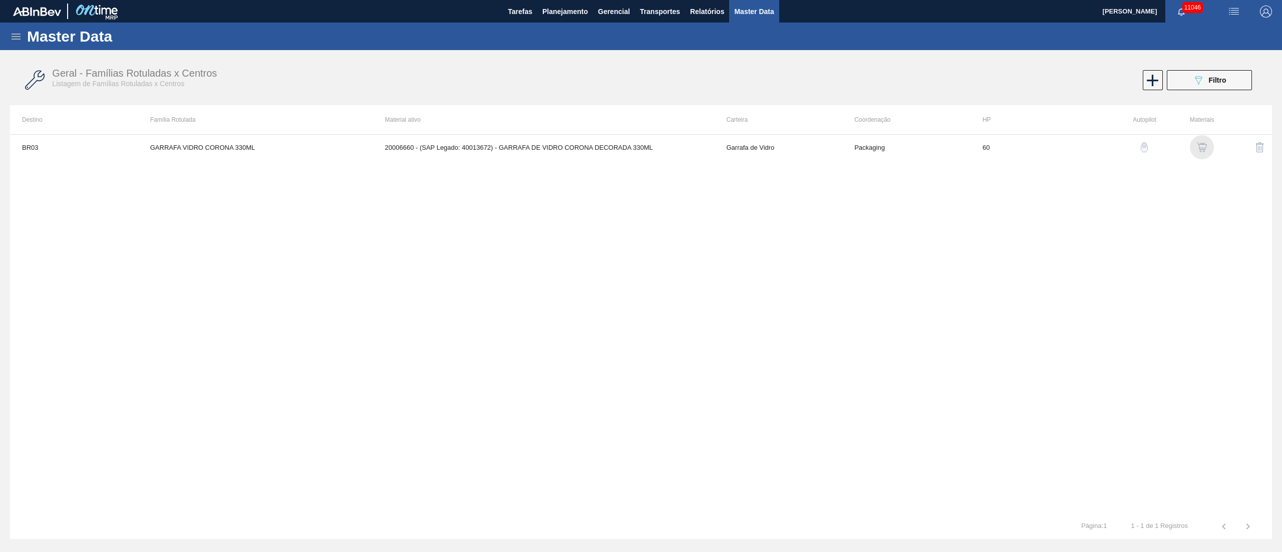
click at [1203, 145] on img "button" at bounding box center [1202, 147] width 10 height 10
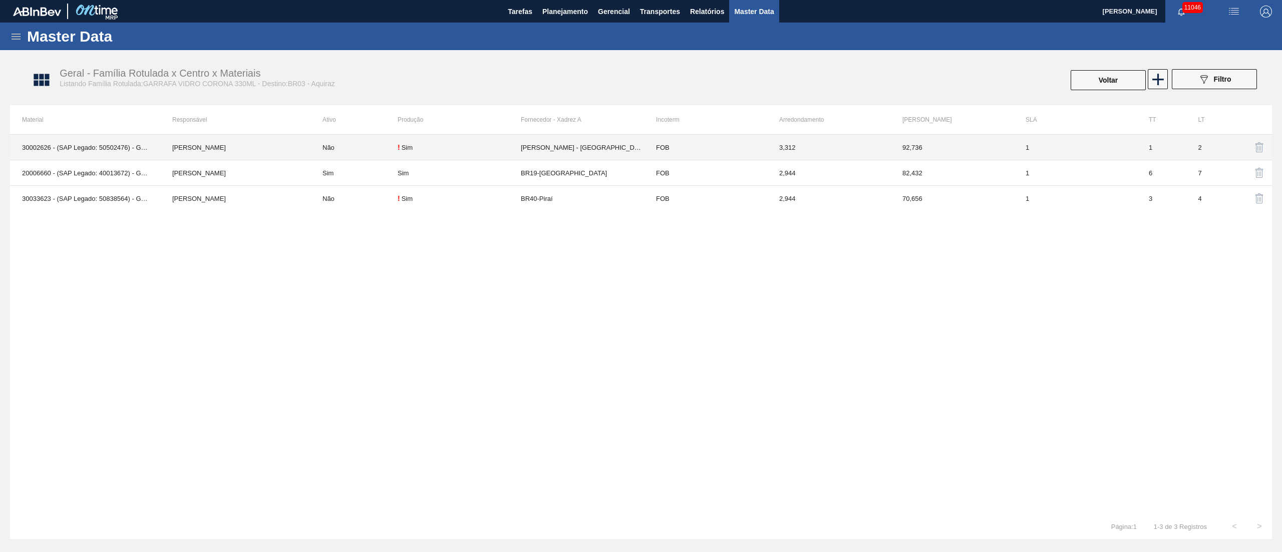
click at [898, 146] on td "92,736" at bounding box center [951, 148] width 123 height 26
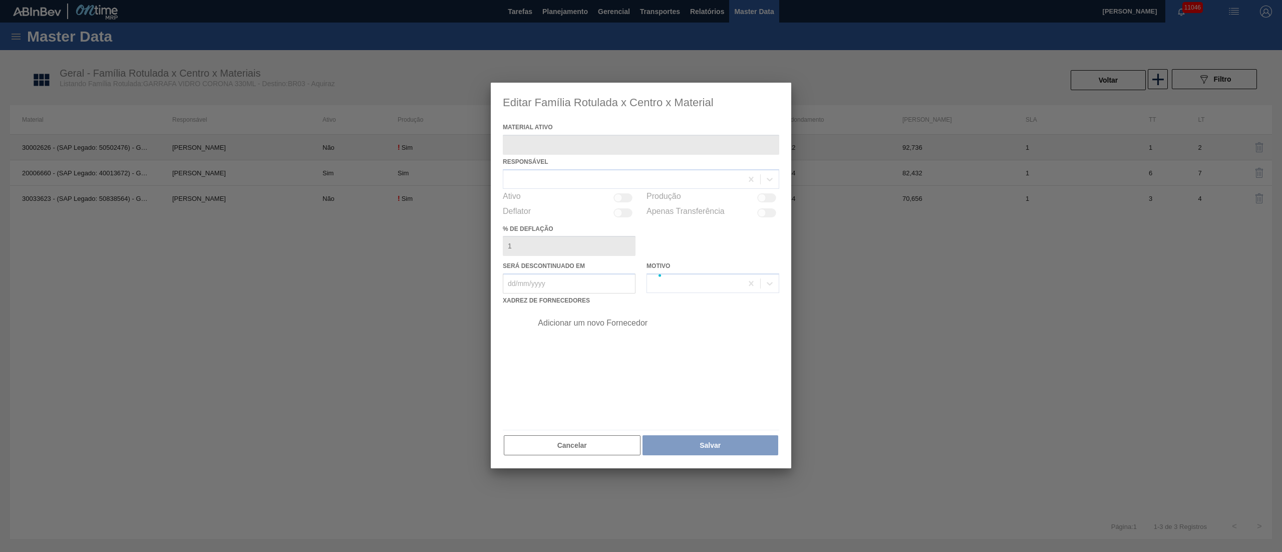
click at [898, 146] on div at bounding box center [641, 276] width 1282 height 552
type ativo "30002626 - (SAP Legado: 50502476) - GARRAFA CORONA 330 IN65"
checkbox input "true"
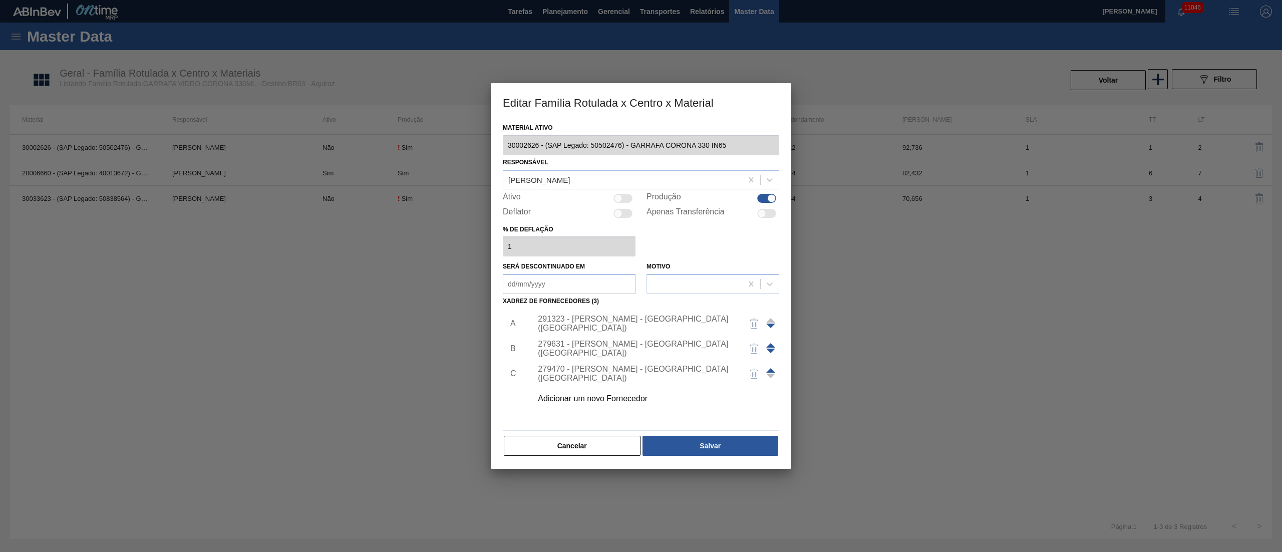
click at [608, 392] on div "Adicionar um novo Fornecedor" at bounding box center [652, 398] width 253 height 25
click at [610, 396] on div "Adicionar um novo Fornecedor" at bounding box center [636, 398] width 196 height 9
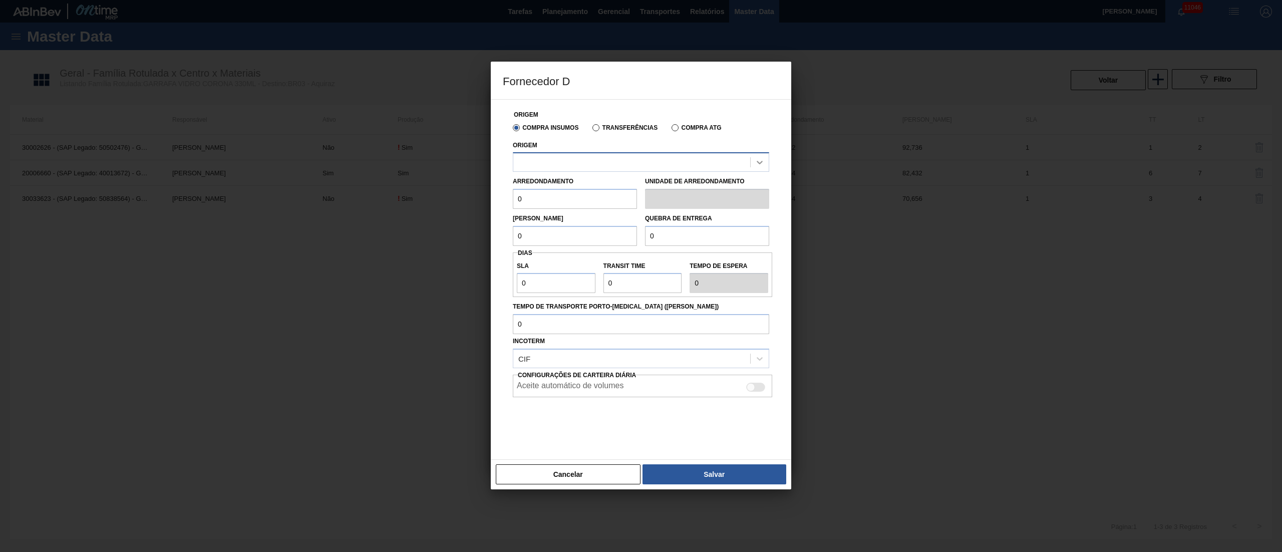
click at [758, 165] on icon at bounding box center [760, 162] width 10 height 10
click at [643, 186] on div "280764 - [GEOGRAPHIC_DATA][PERSON_NAME] ([GEOGRAPHIC_DATA])" at bounding box center [641, 187] width 256 height 19
drag, startPoint x: 580, startPoint y: 208, endPoint x: 435, endPoint y: 210, distance: 145.2
click at [435, 210] on div "Fornecedor D Origem Compra Insumos Transferências Compra ATG Origem 280764 - VI…" at bounding box center [641, 276] width 1282 height 552
type input "2,944"
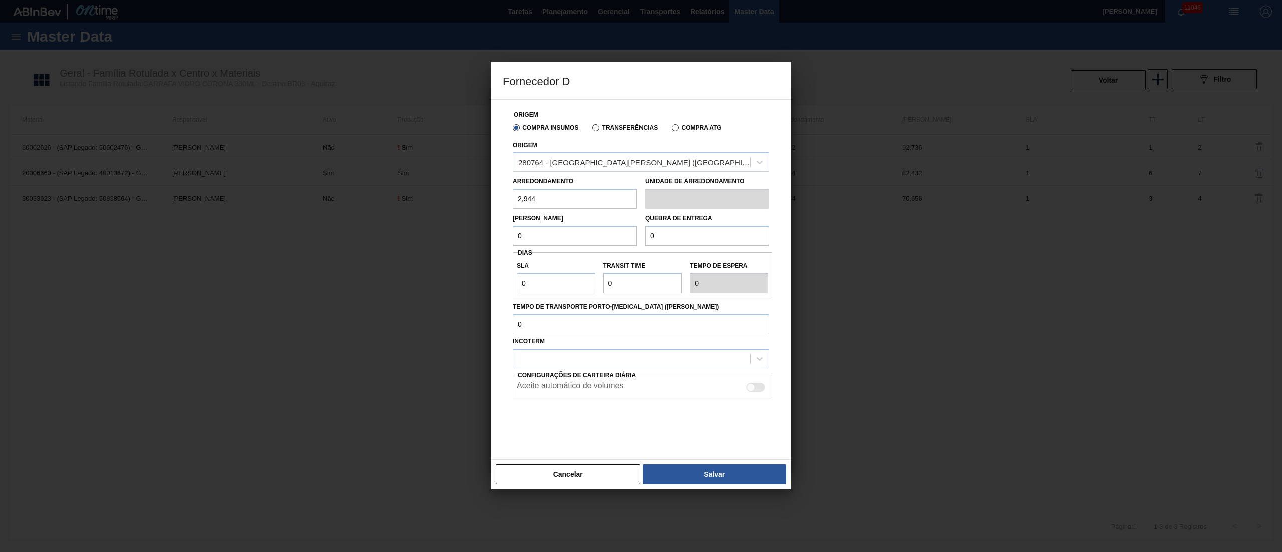
drag, startPoint x: 554, startPoint y: 234, endPoint x: 455, endPoint y: 236, distance: 99.2
click at [455, 236] on div "Fornecedor D Origem Compra Insumos Transferências Compra ATG Origem 280764 - VI…" at bounding box center [641, 276] width 1282 height 552
type input "82,432"
drag, startPoint x: 677, startPoint y: 236, endPoint x: 521, endPoint y: 241, distance: 156.3
click at [521, 241] on div "[PERSON_NAME] 82,432 Quebra de entrega 0" at bounding box center [641, 227] width 264 height 37
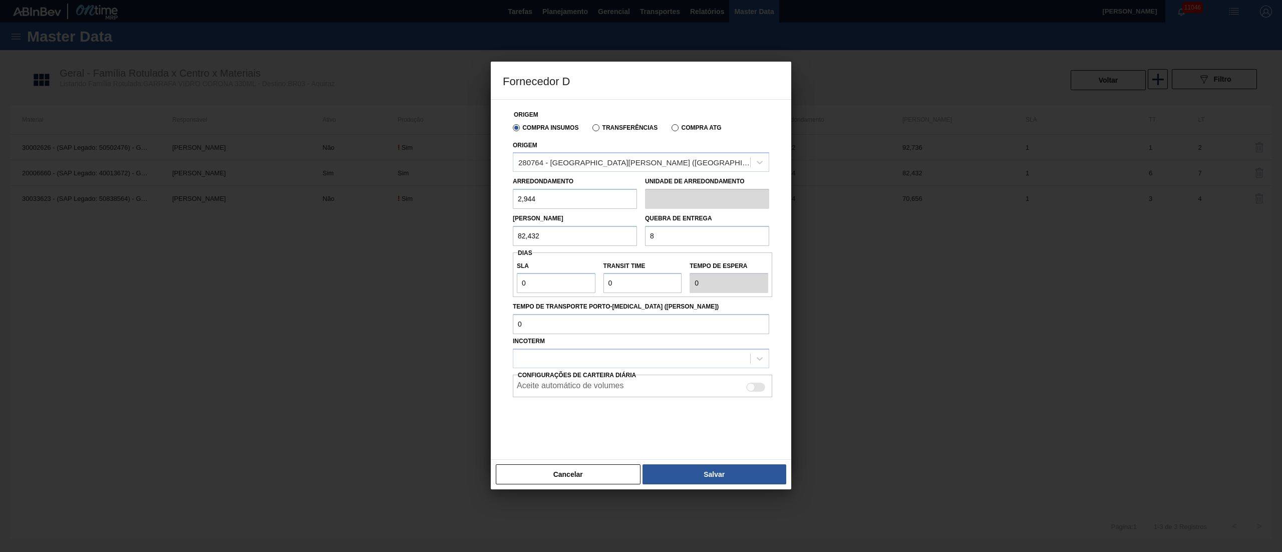
type input "82,432"
drag, startPoint x: 550, startPoint y: 288, endPoint x: 397, endPoint y: 284, distance: 152.8
click at [415, 287] on div "Fornecedor D Origem Compra Insumos Transferências Compra ATG Origem 280764 - VI…" at bounding box center [641, 276] width 1282 height 552
type input "2"
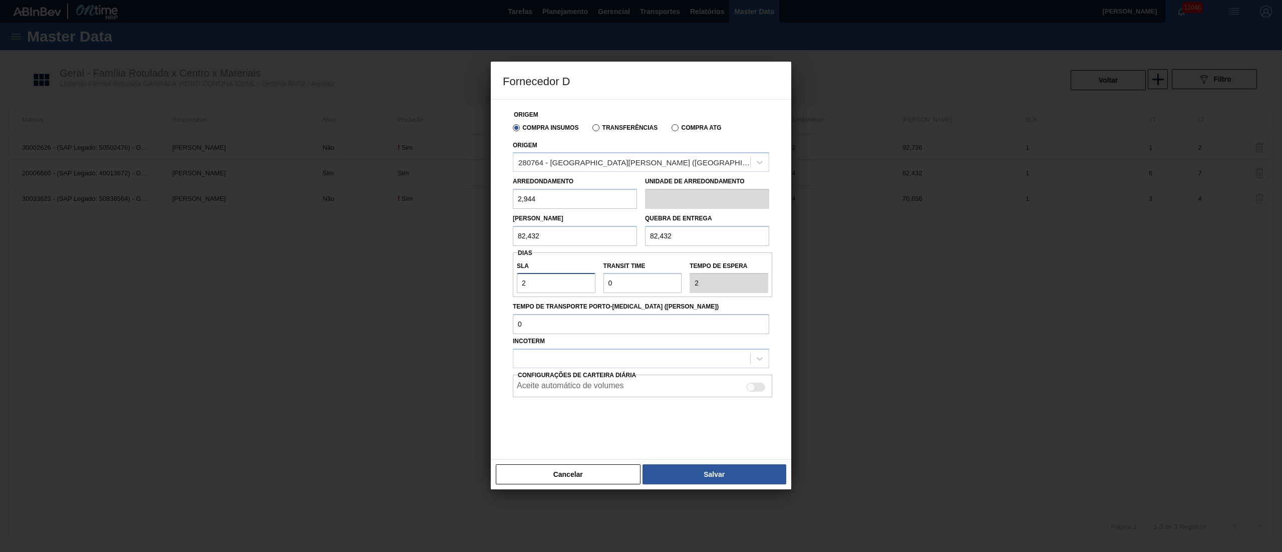
type input "2"
drag, startPoint x: 628, startPoint y: 283, endPoint x: 498, endPoint y: 282, distance: 130.2
click at [498, 282] on div "Origem Compra Insumos Transferências Compra ATG Origem 280764 - VIDRO PORTO - […" at bounding box center [641, 279] width 300 height 361
type input "5"
type input "7"
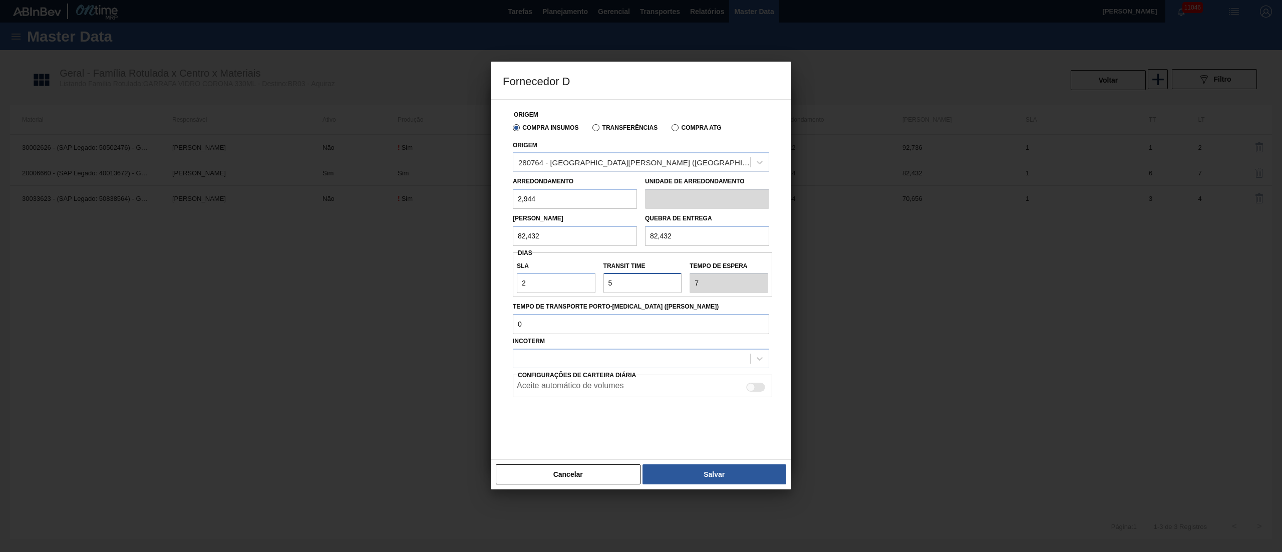
type input "NaN"
type input "6"
type input "8"
type input "6"
click at [568, 334] on input "Tempo de Transporte Porto-[MEDICAL_DATA] ([PERSON_NAME])" at bounding box center [641, 324] width 256 height 20
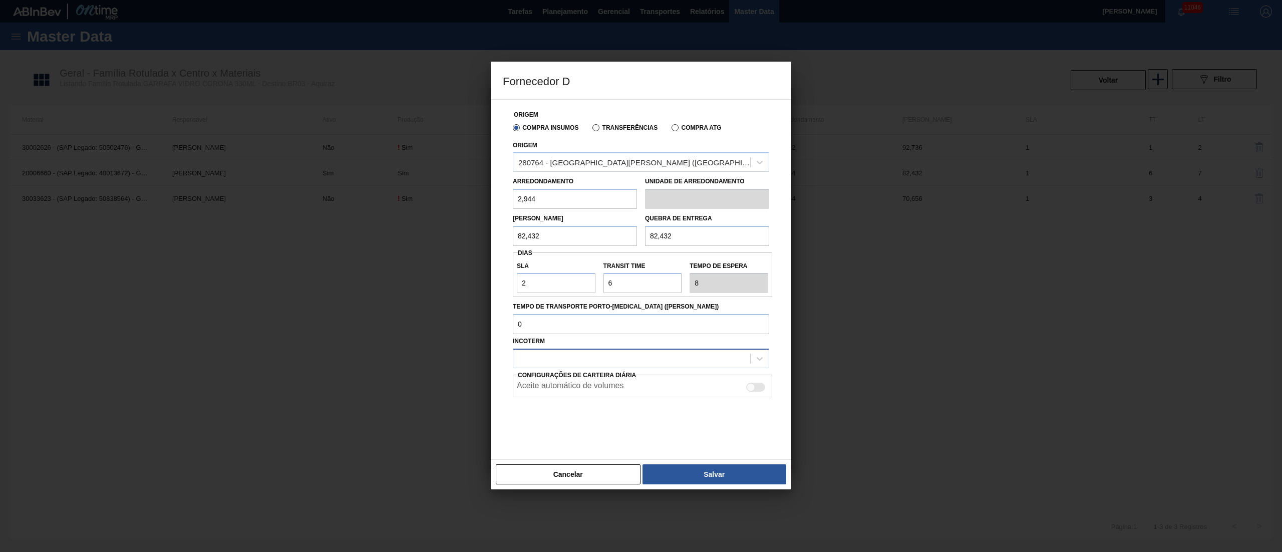
click at [555, 368] on div at bounding box center [641, 359] width 256 height 20
click at [542, 401] on div "FOB" at bounding box center [641, 402] width 256 height 19
click at [737, 479] on button "Salvar" at bounding box center [714, 474] width 144 height 20
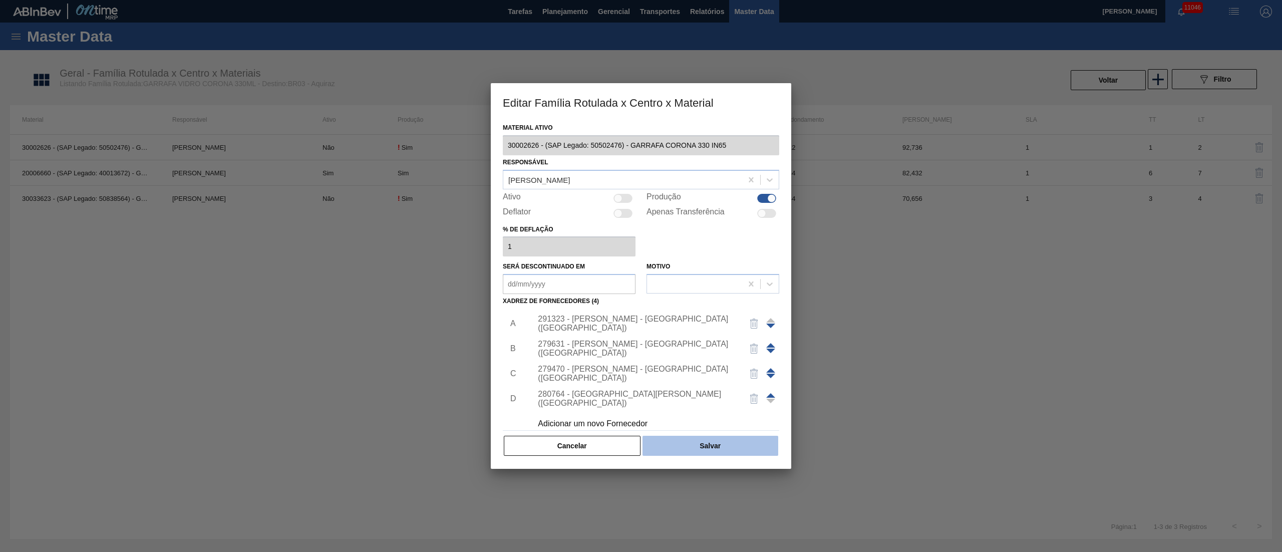
click at [718, 452] on button "Salvar" at bounding box center [710, 446] width 136 height 20
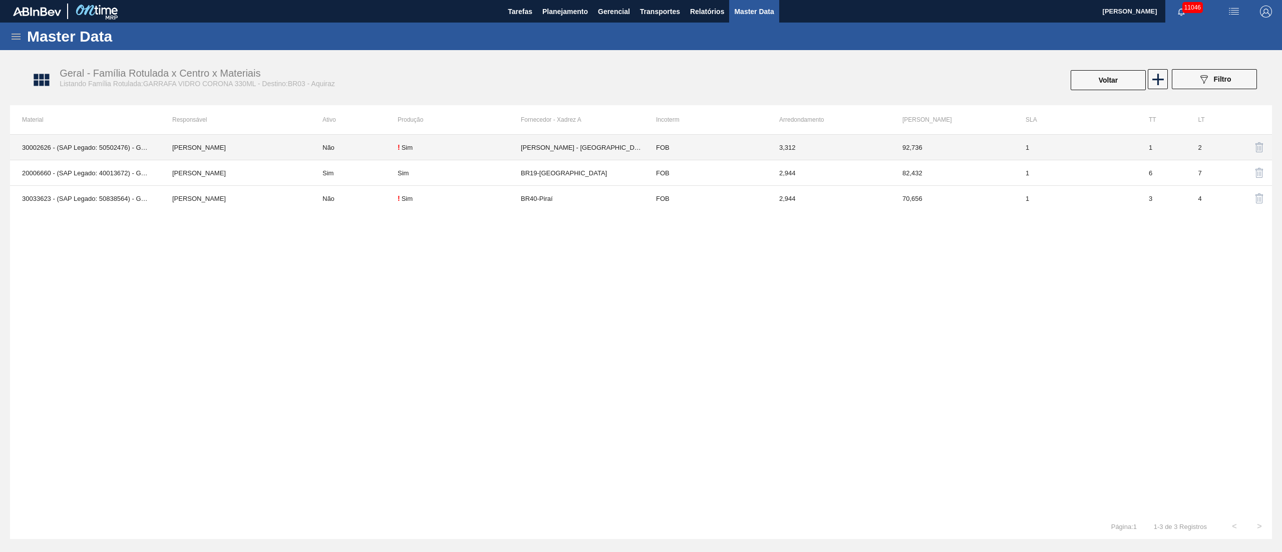
click at [605, 148] on td "[PERSON_NAME] - [GEOGRAPHIC_DATA] ([GEOGRAPHIC_DATA])" at bounding box center [582, 148] width 123 height 26
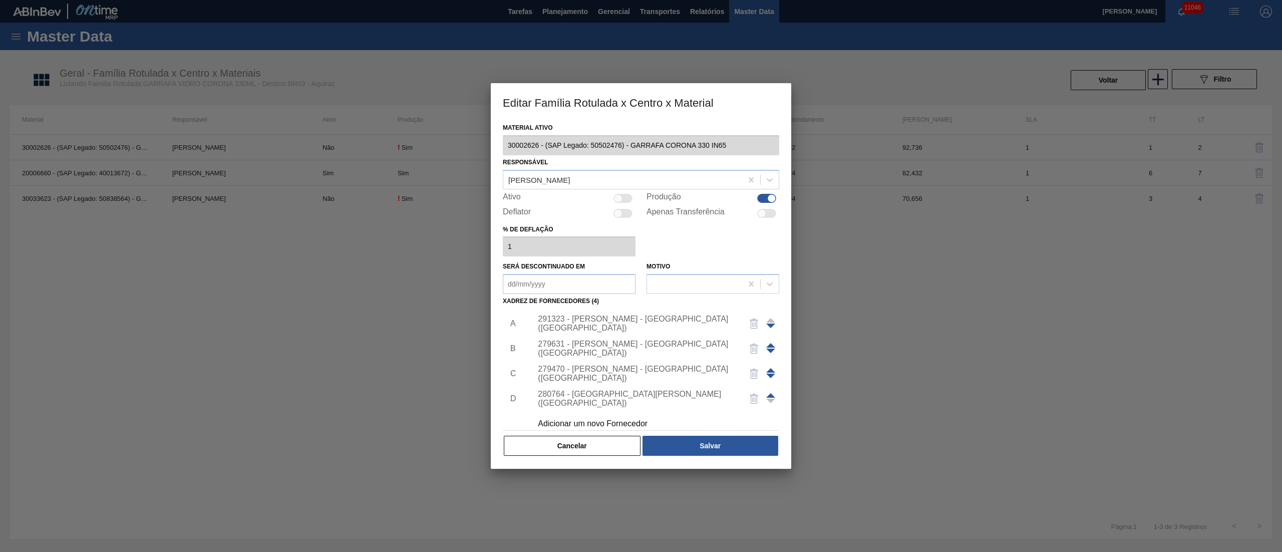
click at [621, 326] on div "291323 - [PERSON_NAME] - [GEOGRAPHIC_DATA] ([GEOGRAPHIC_DATA])" at bounding box center [636, 323] width 196 height 18
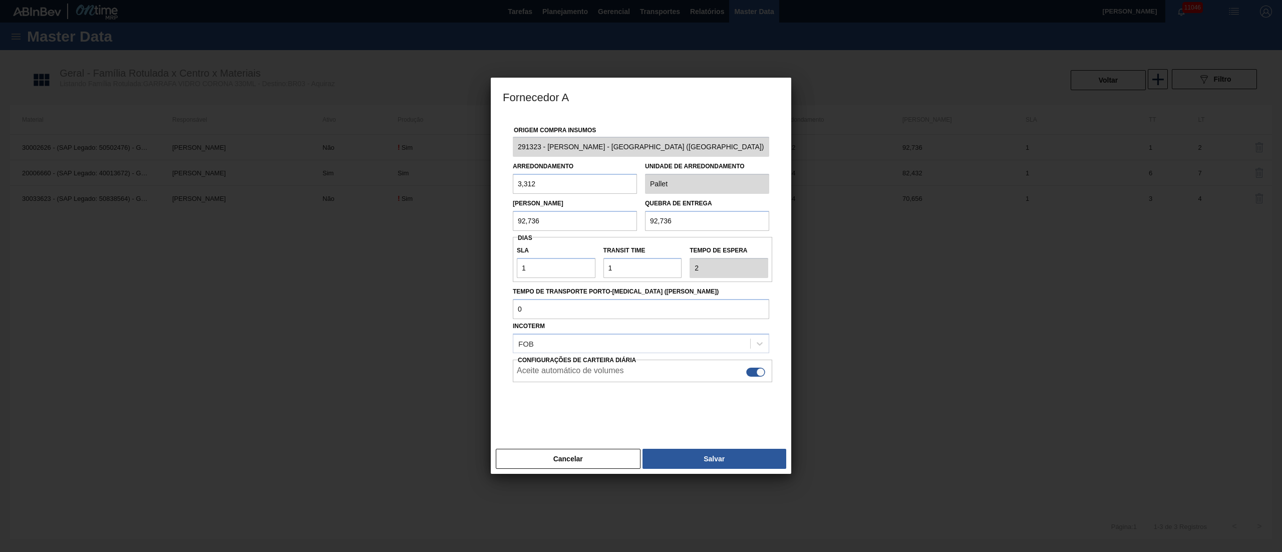
click at [621, 326] on div "Incoterm FOB" at bounding box center [641, 336] width 256 height 34
click at [582, 458] on button "Cancelar" at bounding box center [568, 459] width 145 height 20
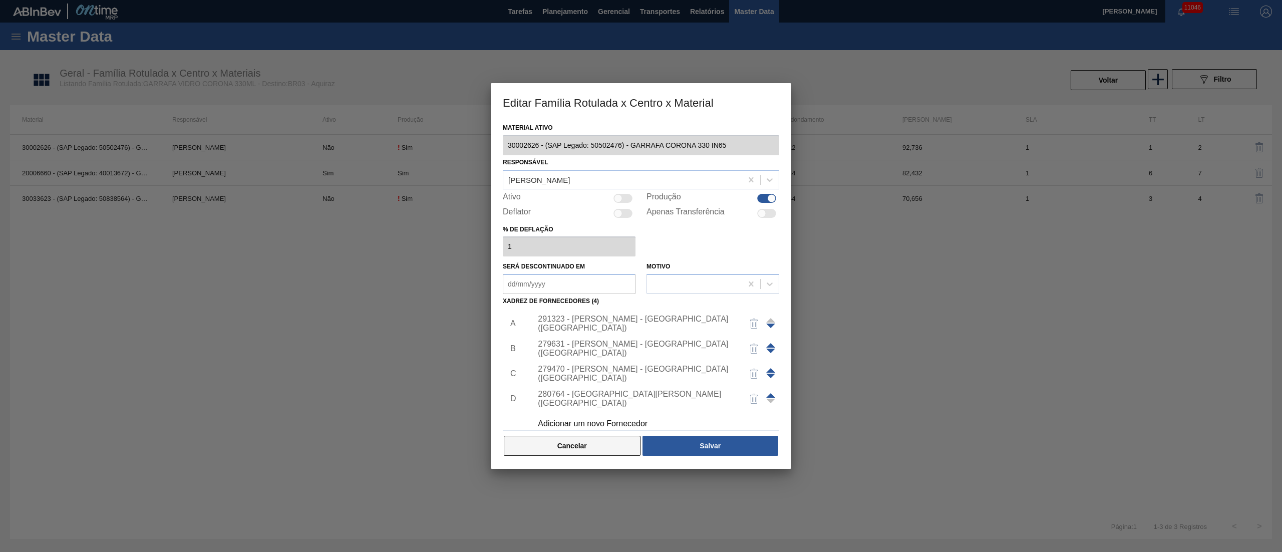
click at [557, 447] on button "Cancelar" at bounding box center [572, 446] width 137 height 20
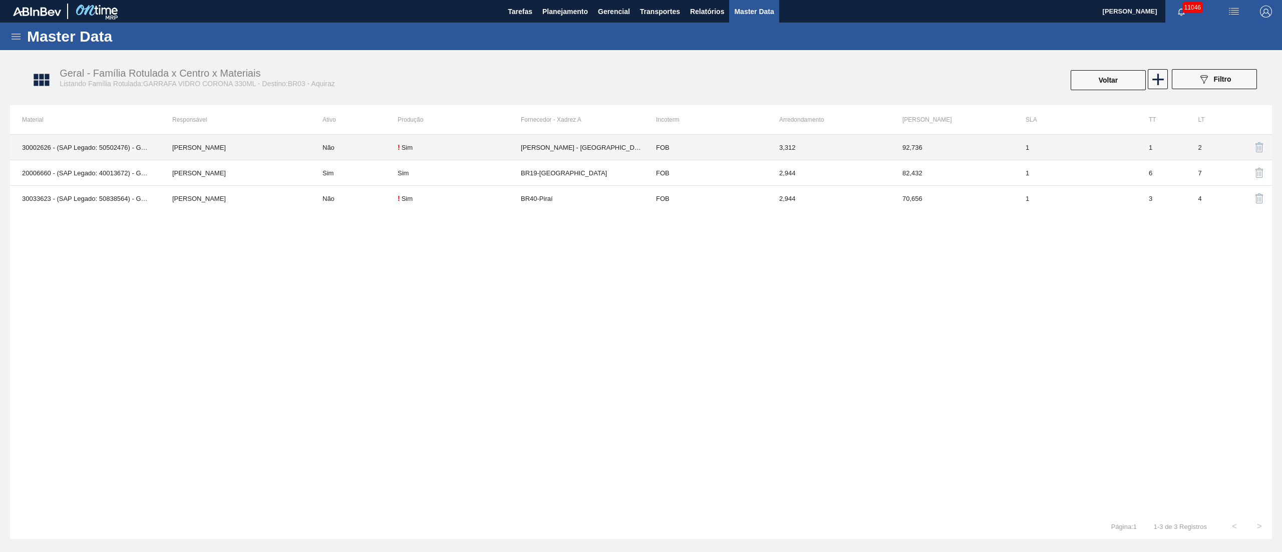
click at [537, 146] on td "[PERSON_NAME] - [GEOGRAPHIC_DATA] ([GEOGRAPHIC_DATA])" at bounding box center [582, 148] width 123 height 26
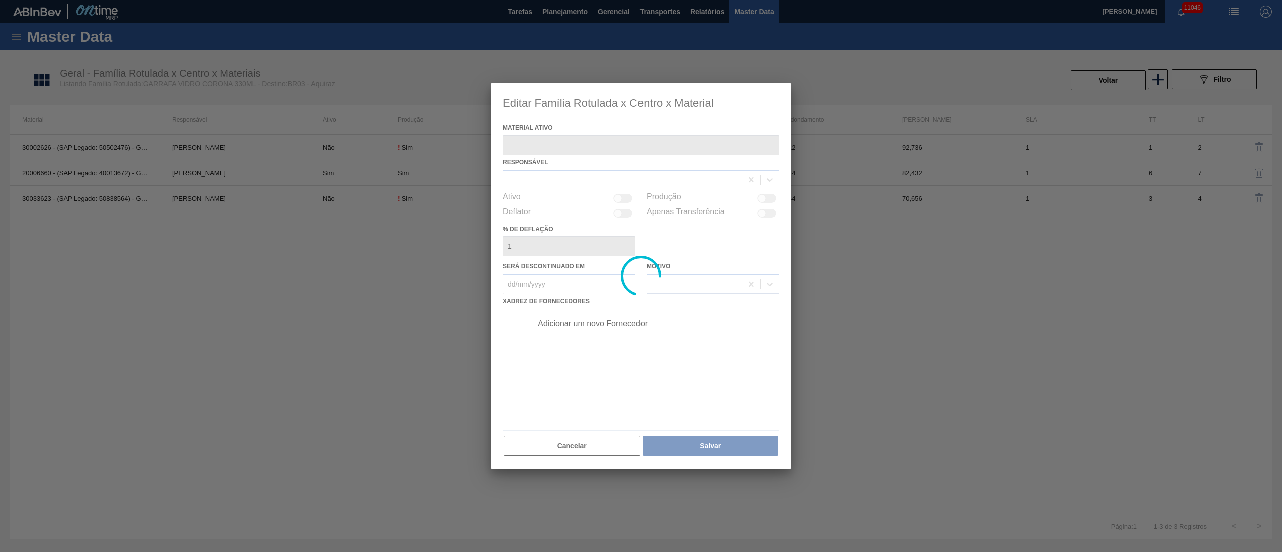
type ativo "30002626 - (SAP Legado: 50502476) - GARRAFA CORONA 330 IN65"
checkbox input "true"
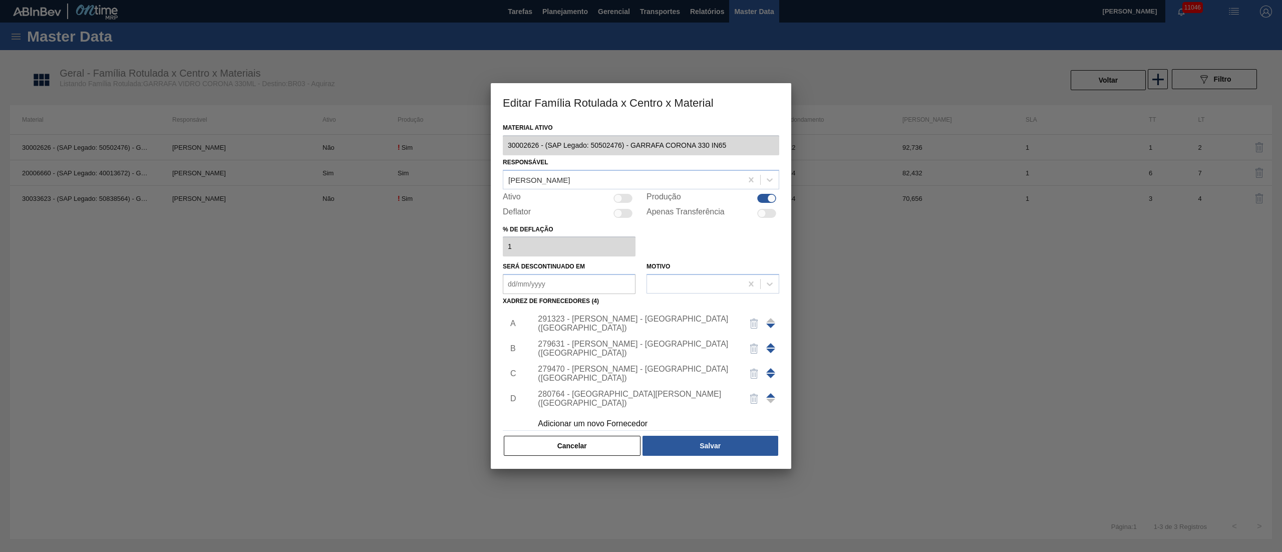
click at [627, 198] on div at bounding box center [622, 198] width 19 height 9
checkbox input "true"
click at [684, 440] on button "Salvar" at bounding box center [710, 446] width 136 height 20
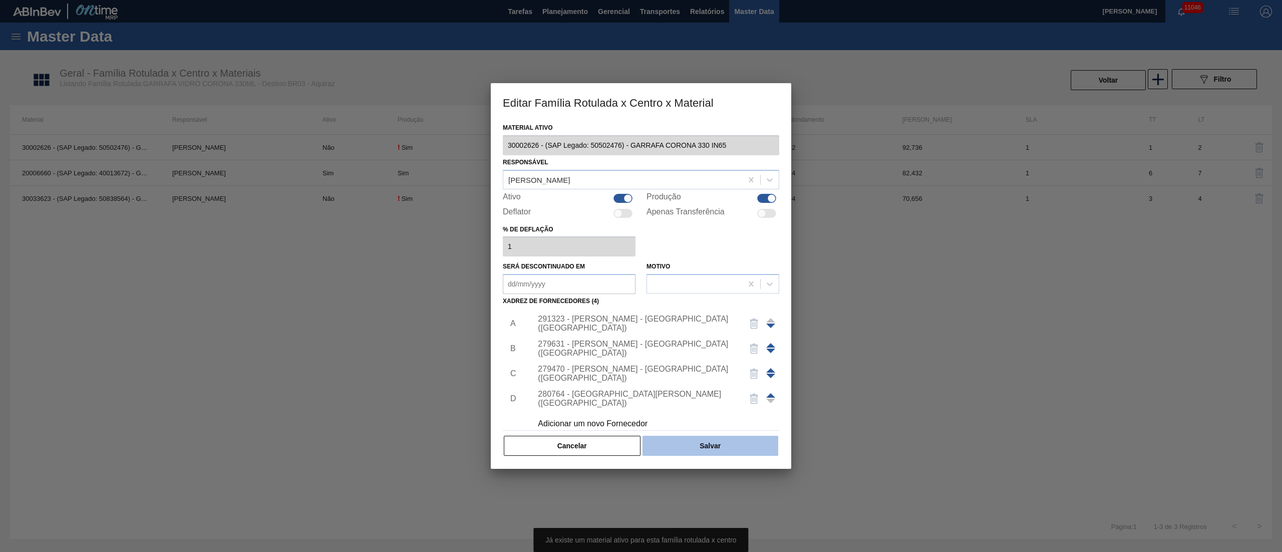
click at [704, 454] on button "Salvar" at bounding box center [710, 446] width 136 height 20
click at [573, 446] on button "Cancelar" at bounding box center [572, 446] width 137 height 20
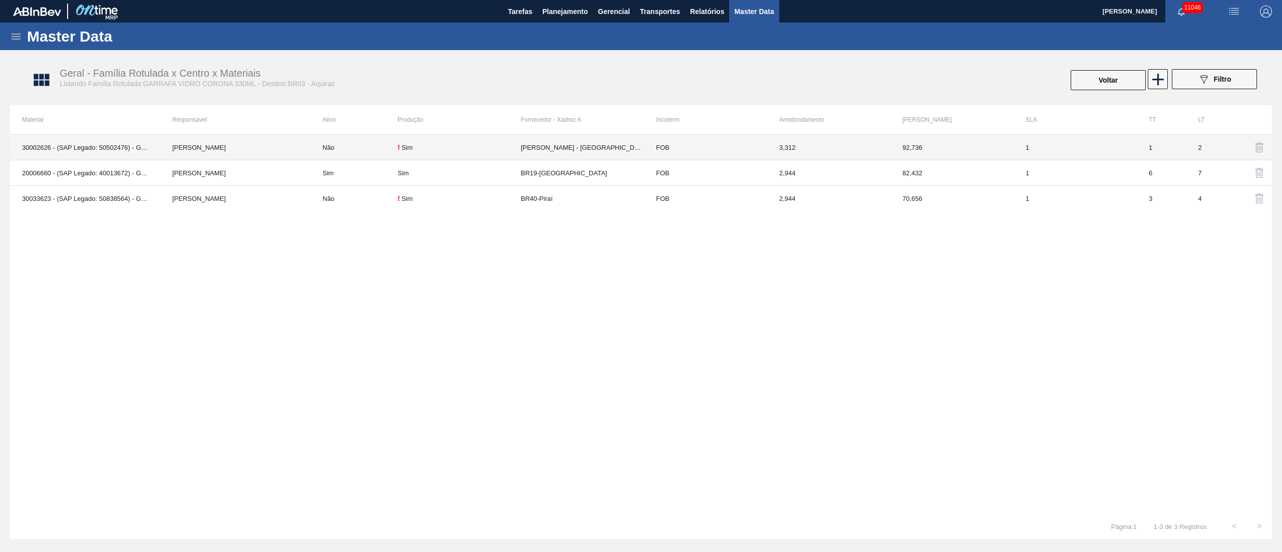
click at [561, 142] on td "[PERSON_NAME] - [GEOGRAPHIC_DATA] ([GEOGRAPHIC_DATA])" at bounding box center [582, 148] width 123 height 26
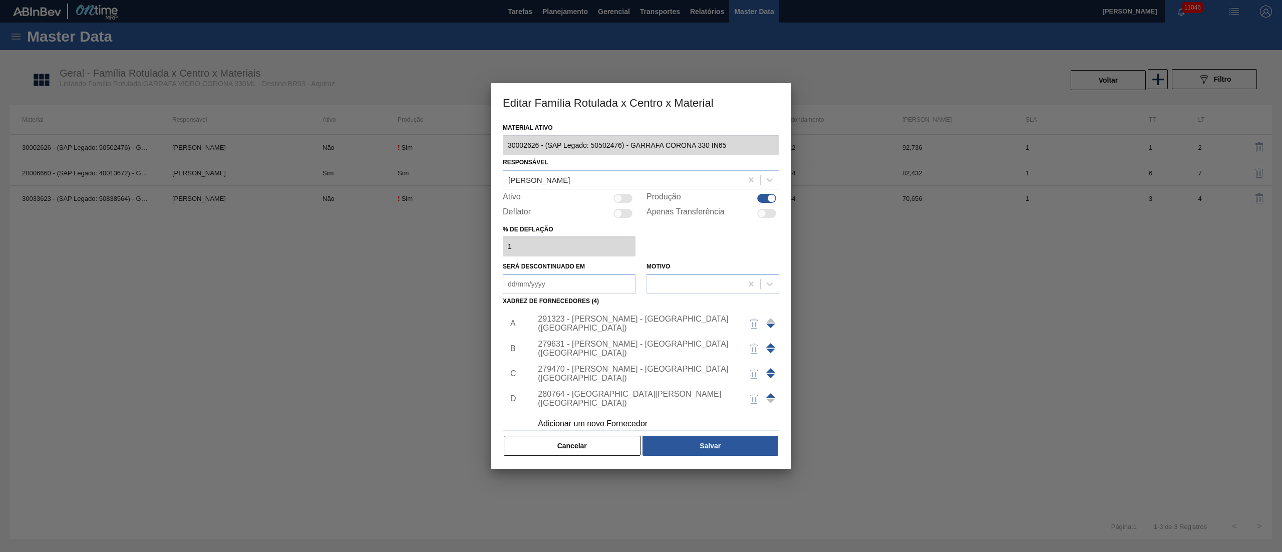
click at [627, 198] on div at bounding box center [622, 198] width 19 height 9
click at [617, 201] on div at bounding box center [622, 198] width 19 height 9
checkbox input "false"
click at [694, 436] on button "Salvar" at bounding box center [710, 446] width 136 height 20
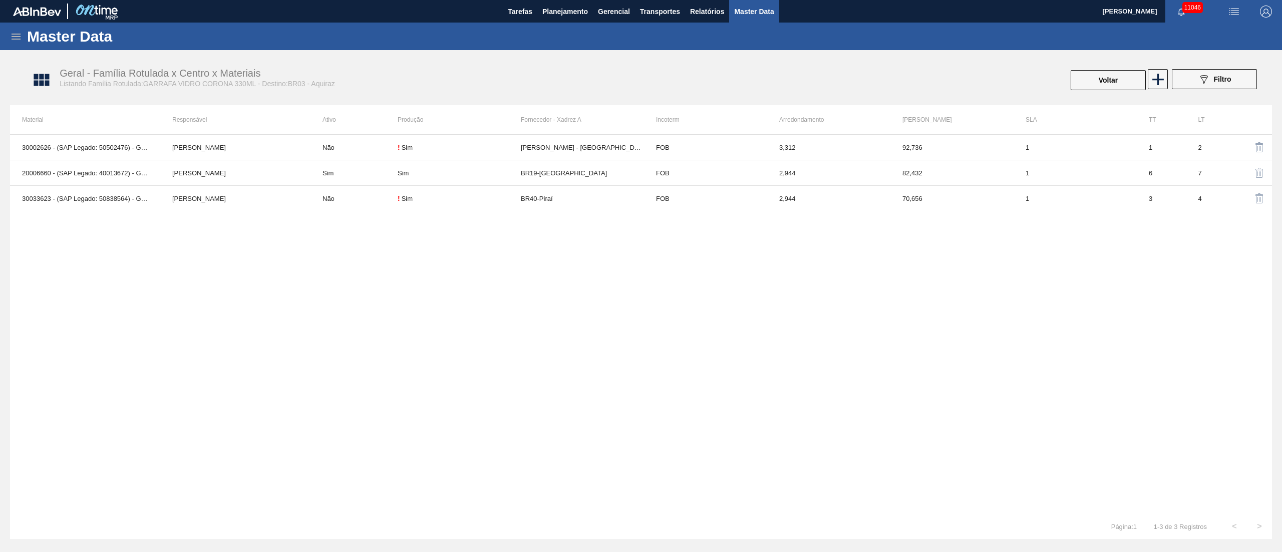
click at [505, 362] on div "30002626 - (SAP Legado: 50502476) - GARRAFA CORONA 330 IN65 [PERSON_NAME] Não !…" at bounding box center [641, 324] width 1262 height 380
